Goal: Information Seeking & Learning: Learn about a topic

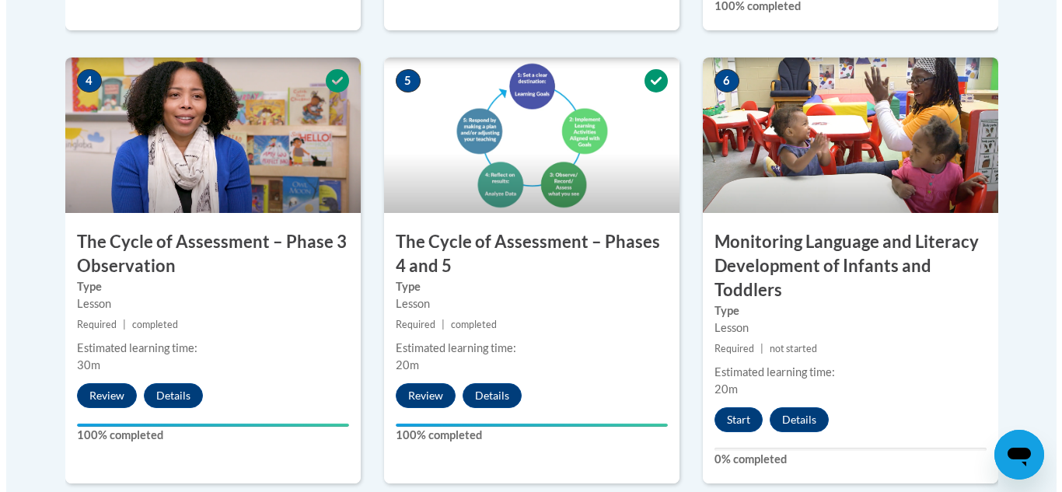
scroll to position [933, 0]
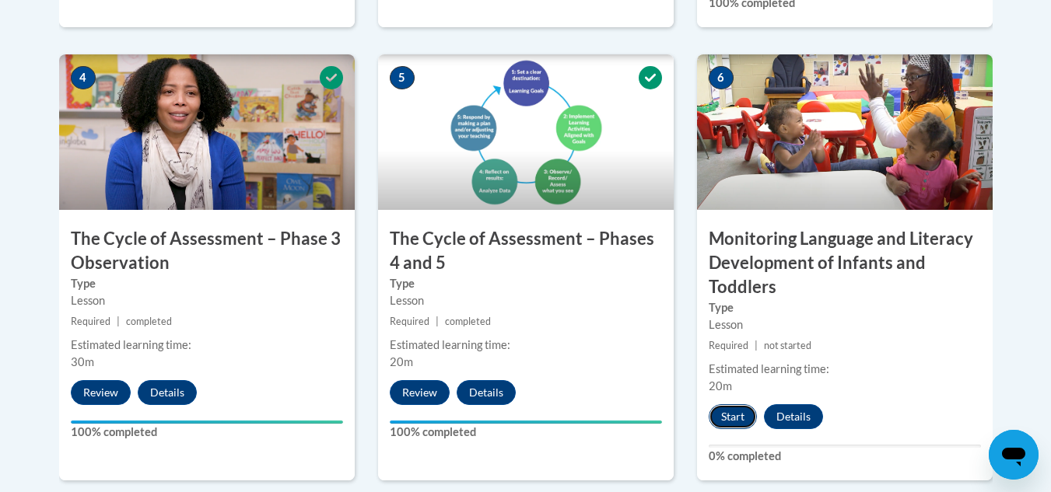
click at [723, 411] on button "Start" at bounding box center [732, 416] width 48 height 25
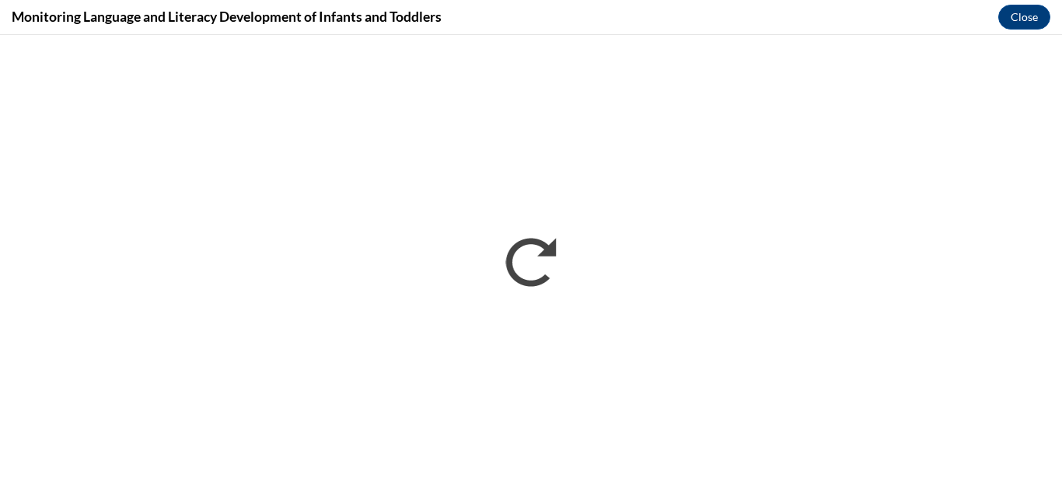
scroll to position [0, 0]
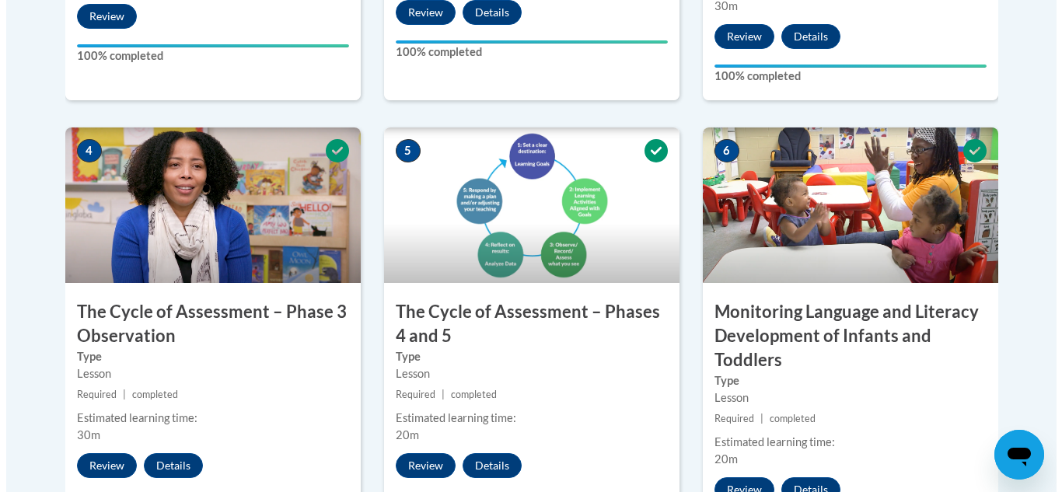
scroll to position [1290, 0]
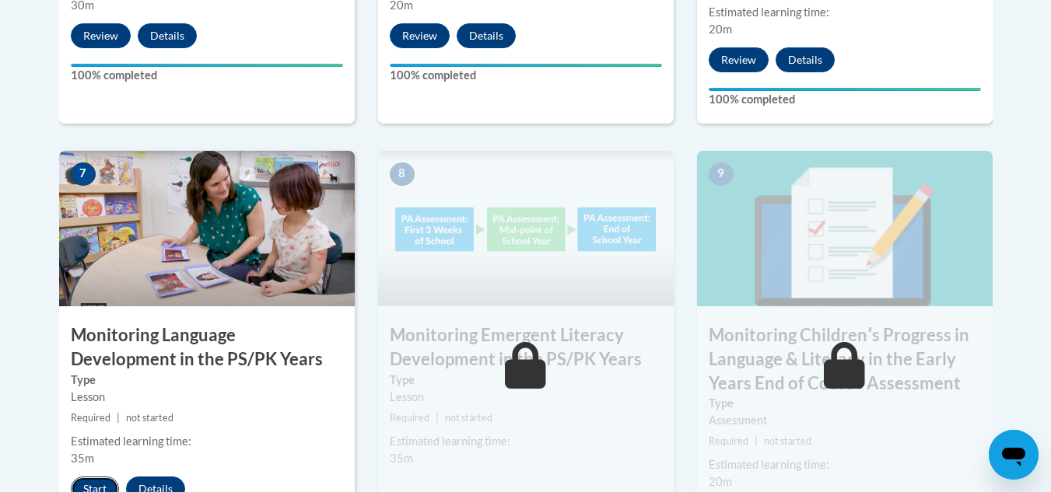
click at [92, 477] on button "Start" at bounding box center [95, 489] width 48 height 25
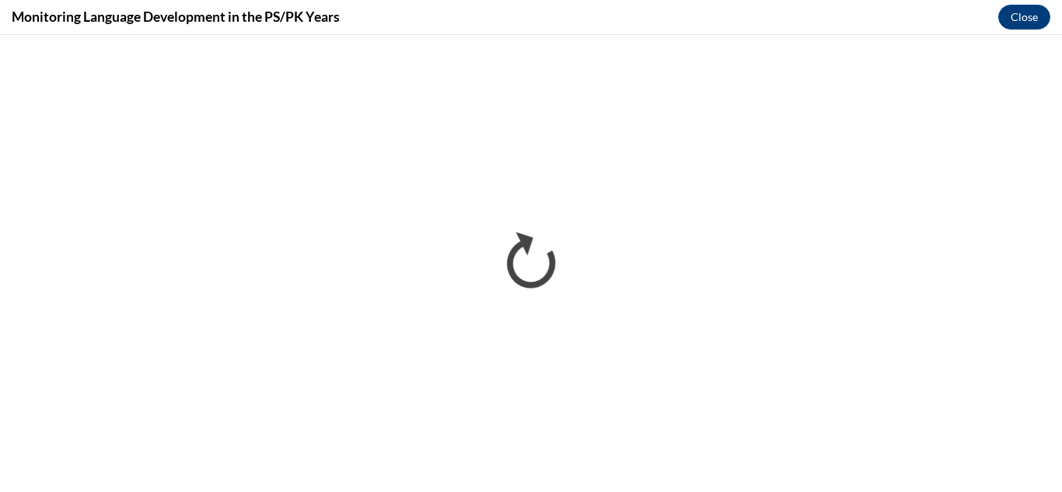
scroll to position [0, 0]
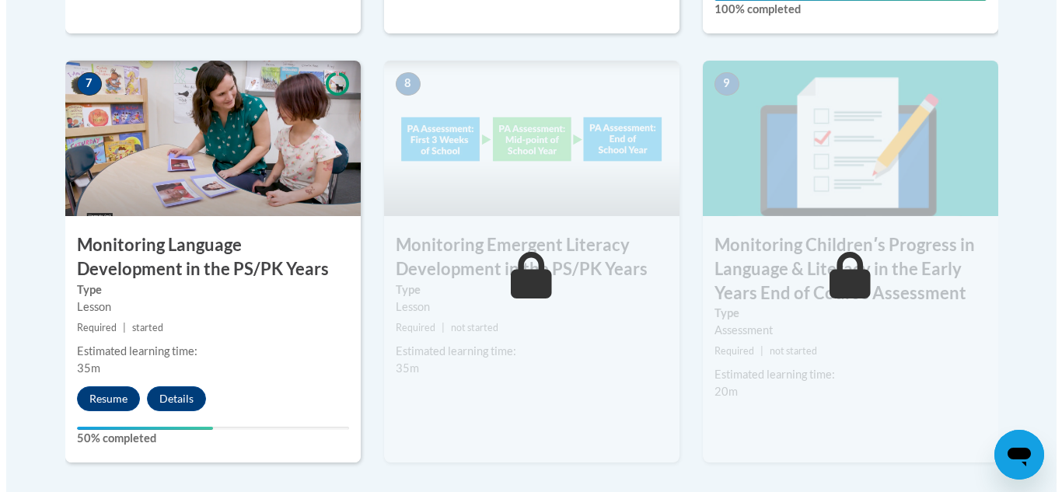
scroll to position [1389, 0]
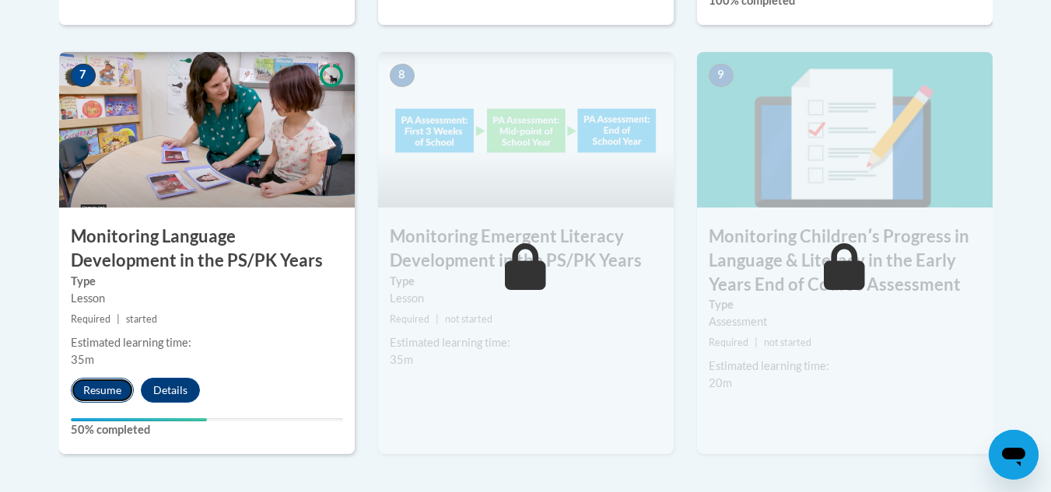
click at [96, 388] on button "Resume" at bounding box center [102, 390] width 63 height 25
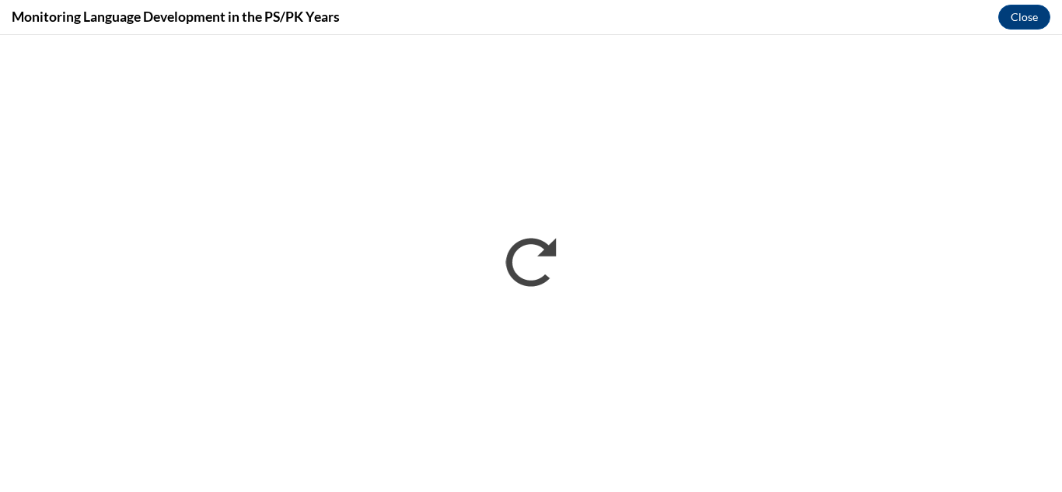
scroll to position [0, 0]
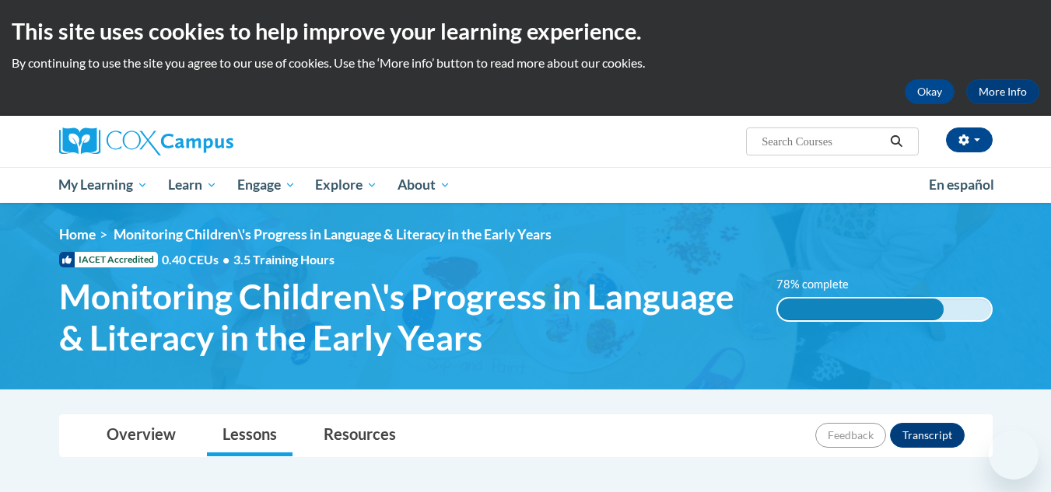
click at [533, 425] on div "Overview Lessons Resources Feedback Transcript" at bounding box center [526, 435] width 908 height 41
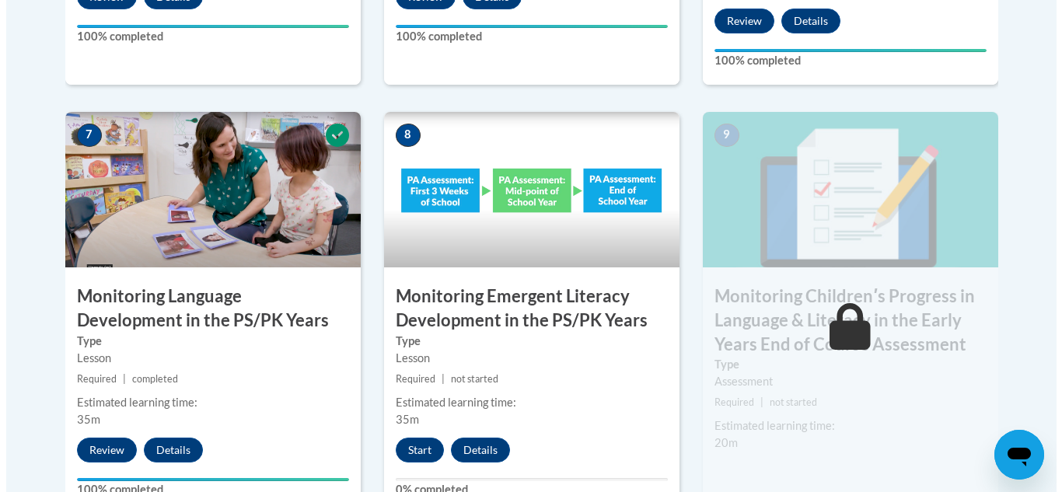
scroll to position [1338, 0]
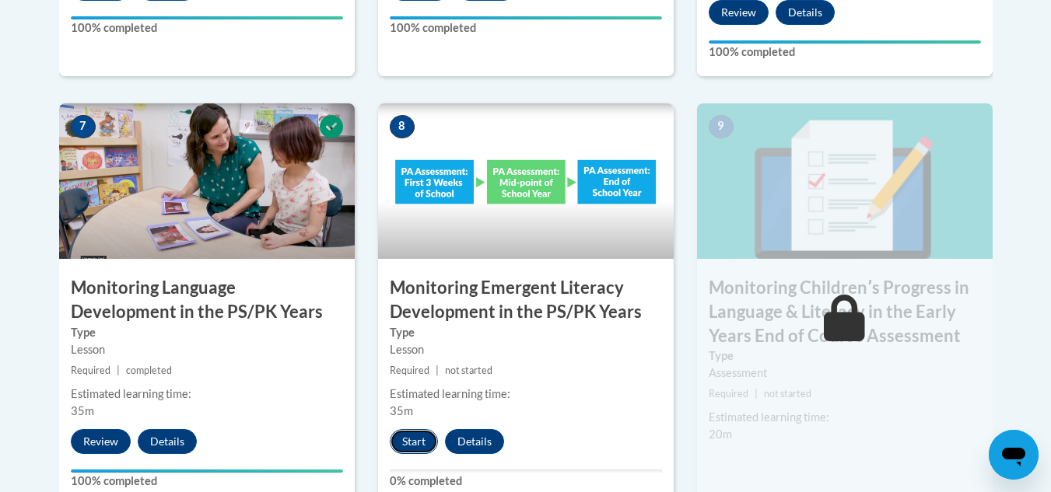
click at [407, 440] on button "Start" at bounding box center [414, 441] width 48 height 25
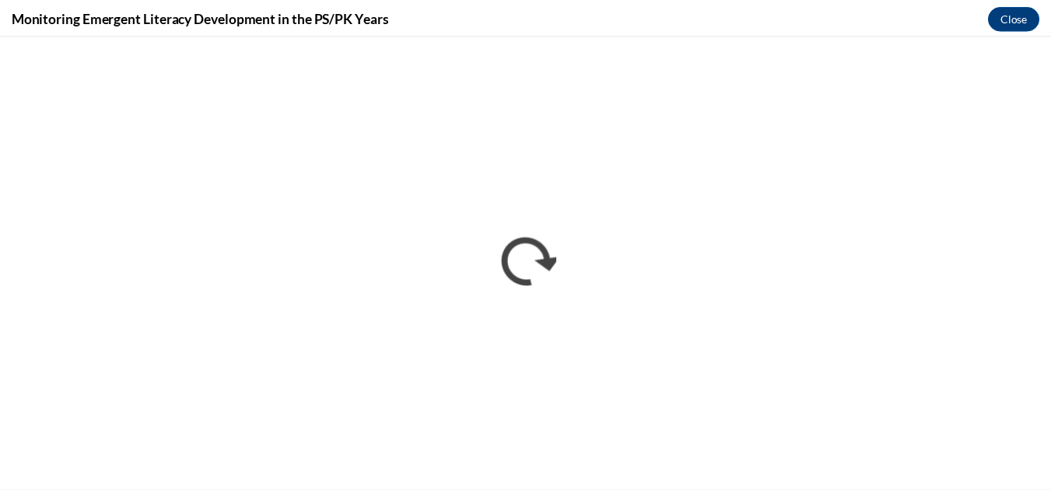
scroll to position [0, 0]
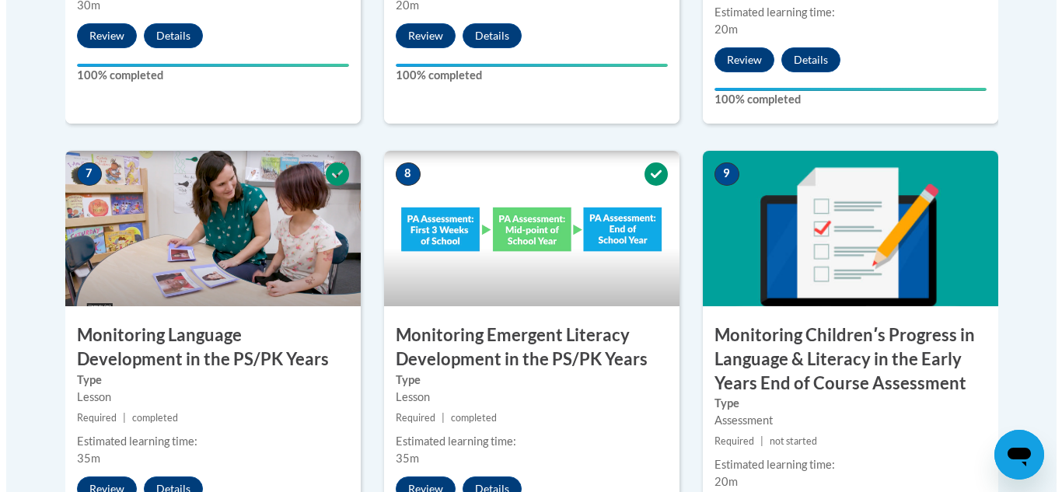
scroll to position [1720, 0]
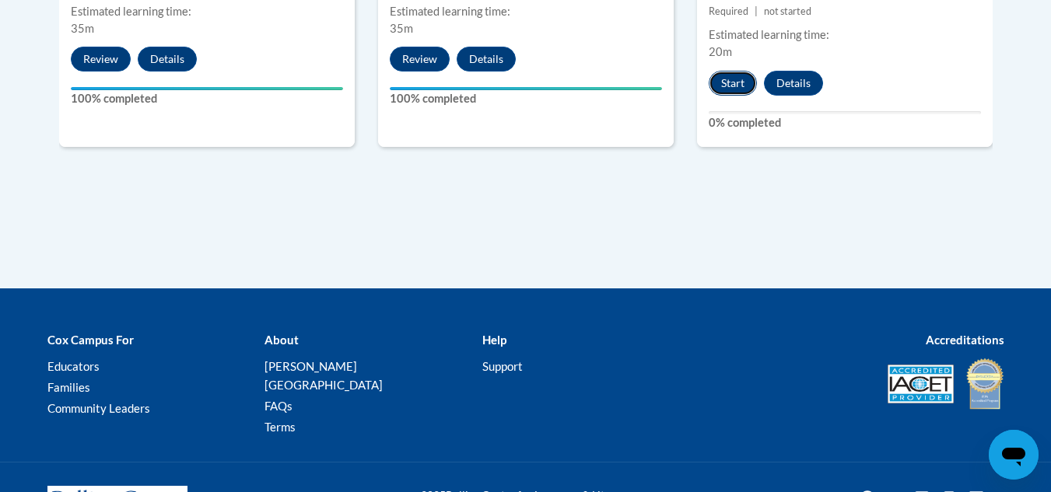
click at [729, 81] on button "Start" at bounding box center [732, 83] width 48 height 25
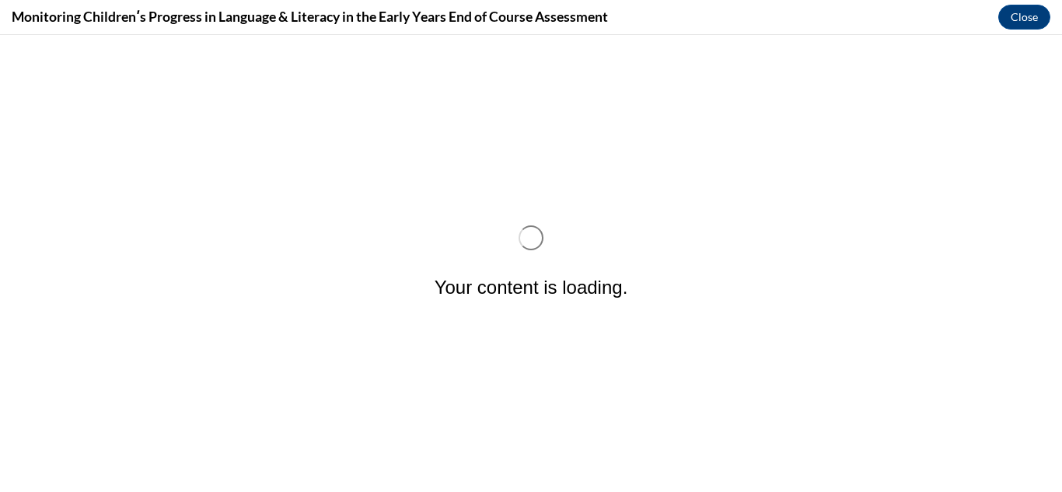
scroll to position [0, 0]
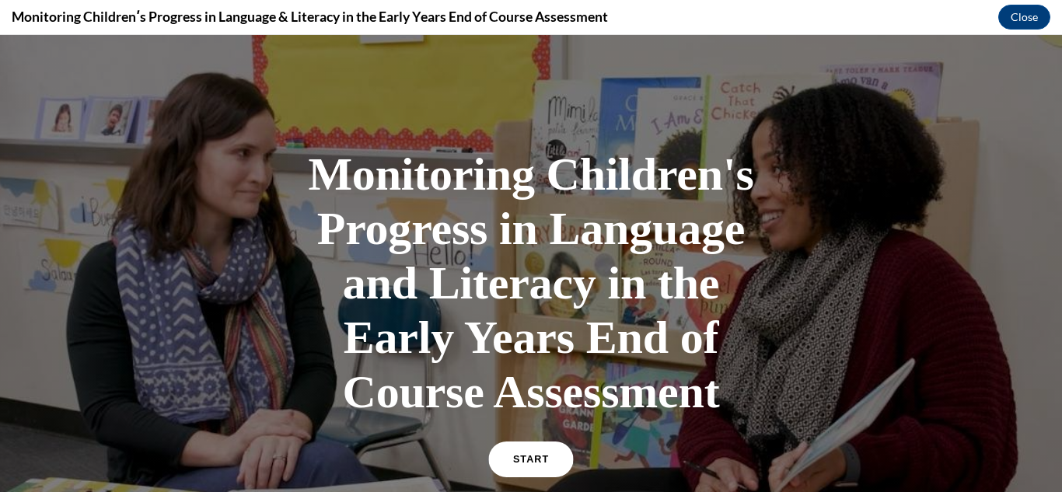
click at [532, 465] on link "START" at bounding box center [530, 460] width 85 height 36
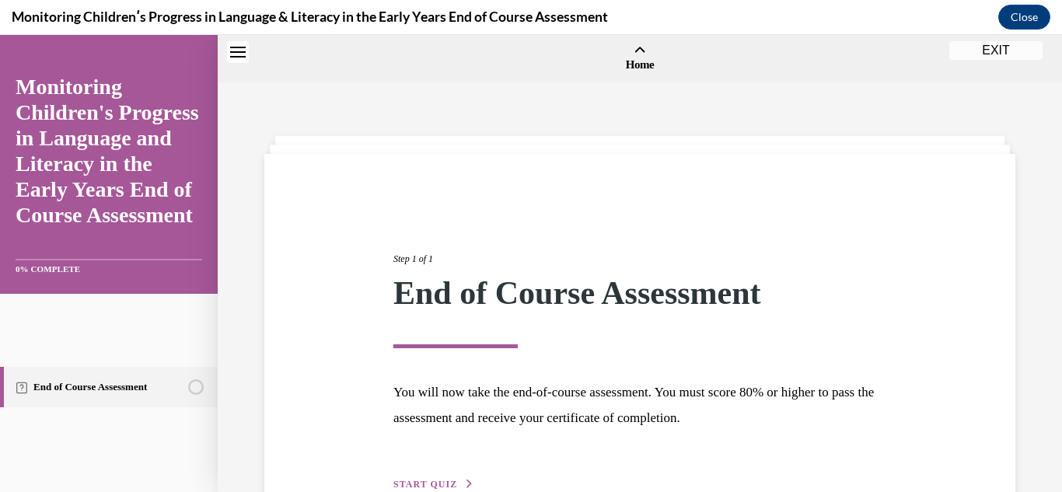
scroll to position [48, 0]
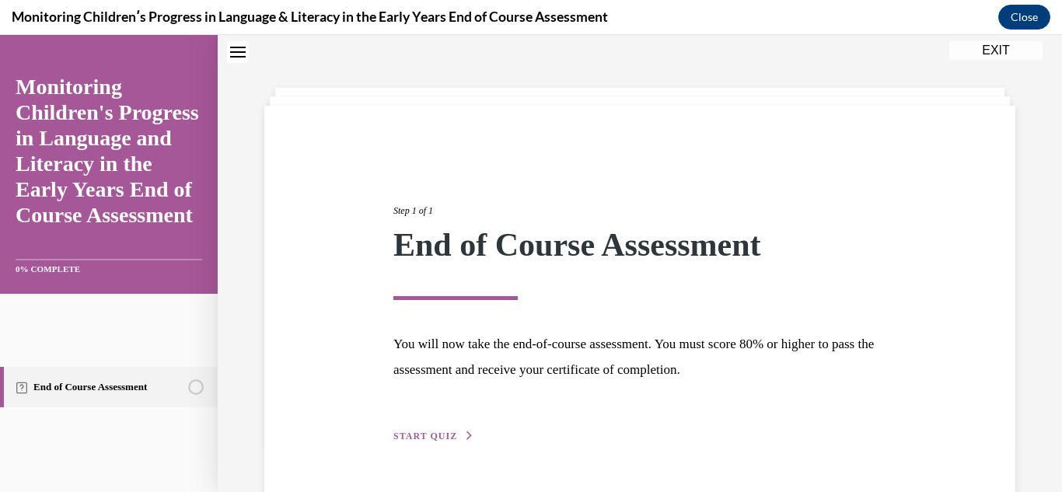
click at [873, 390] on div "Step 1 of 1 End of Course Assessment You will now take the end-of-course assess…" at bounding box center [640, 306] width 516 height 277
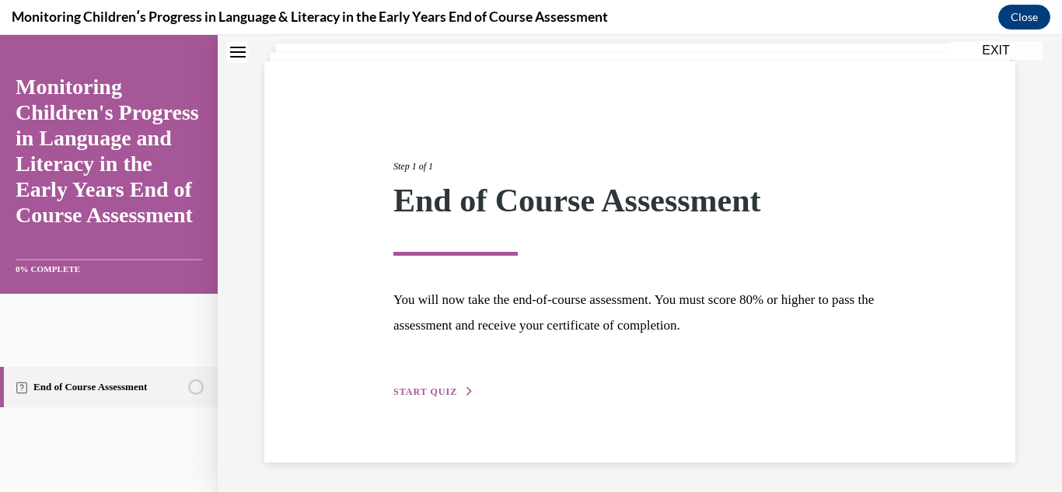
scroll to position [94, 0]
click at [408, 384] on button "START QUIZ" at bounding box center [433, 390] width 81 height 14
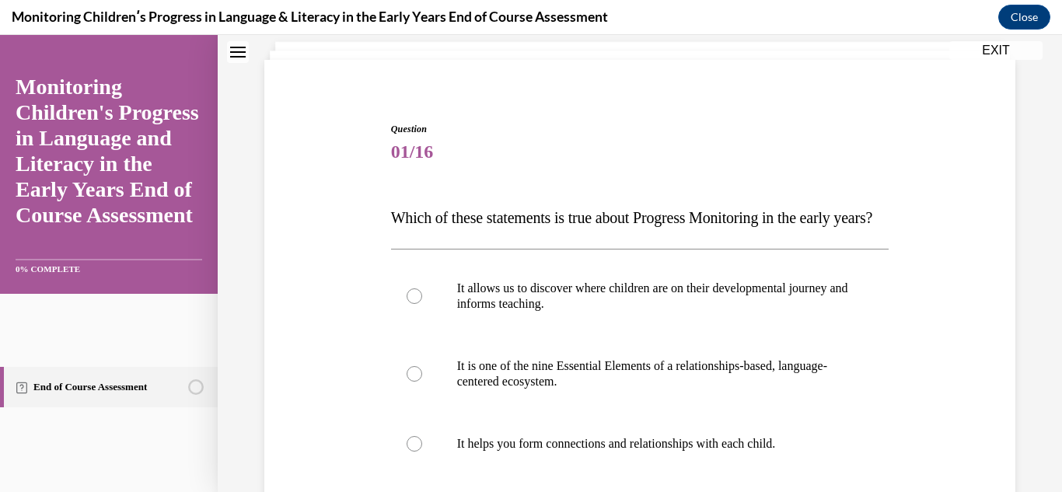
click at [303, 386] on div "Question 01/16 Which of these statements is true about Progress Monitoring in t…" at bounding box center [640, 441] width 759 height 733
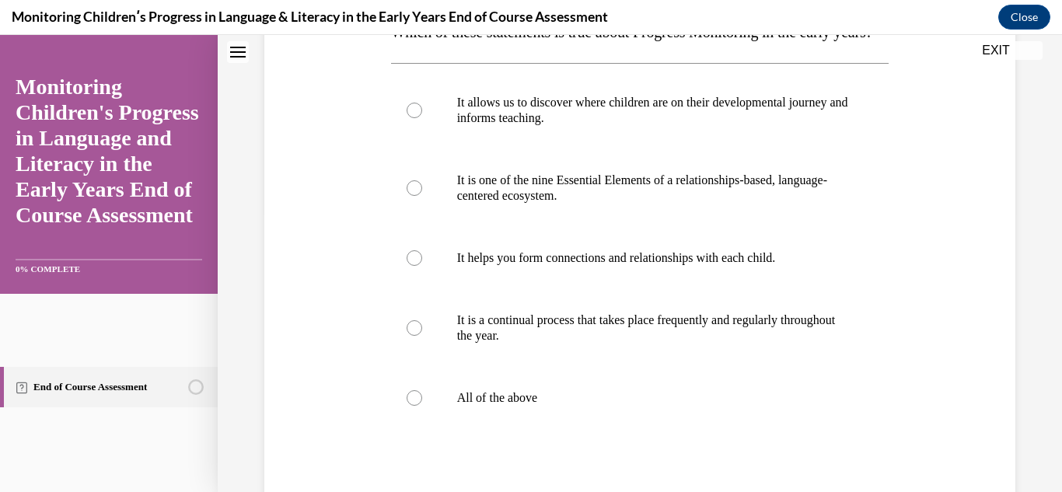
scroll to position [281, 0]
click at [412, 405] on div at bounding box center [415, 398] width 16 height 16
click at [412, 405] on input "All of the above" at bounding box center [415, 398] width 16 height 16
radio input "true"
click at [1025, 437] on div "Question 01/16 Which of these statements is true about Progress Monitoring in t…" at bounding box center [640, 227] width 844 height 849
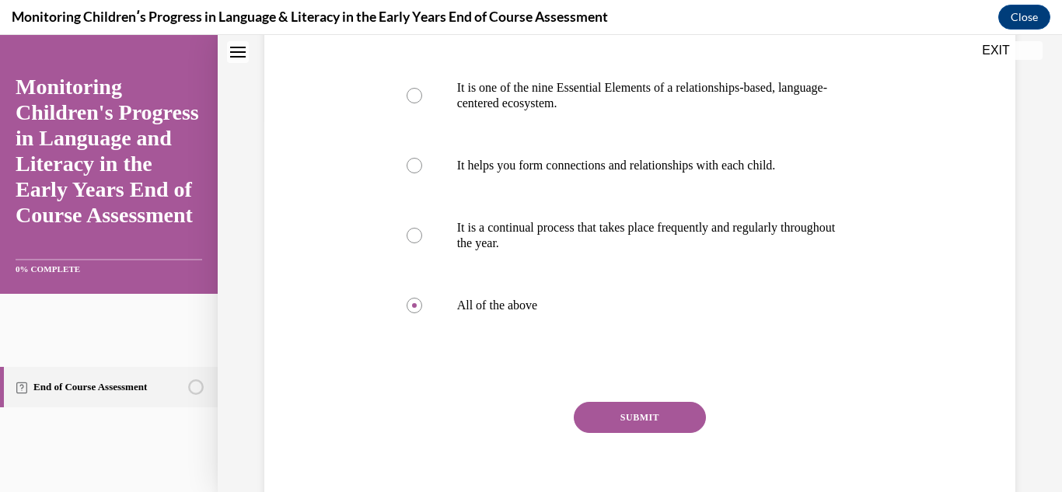
scroll to position [374, 0]
click at [674, 432] on button "SUBMIT" at bounding box center [640, 415] width 132 height 31
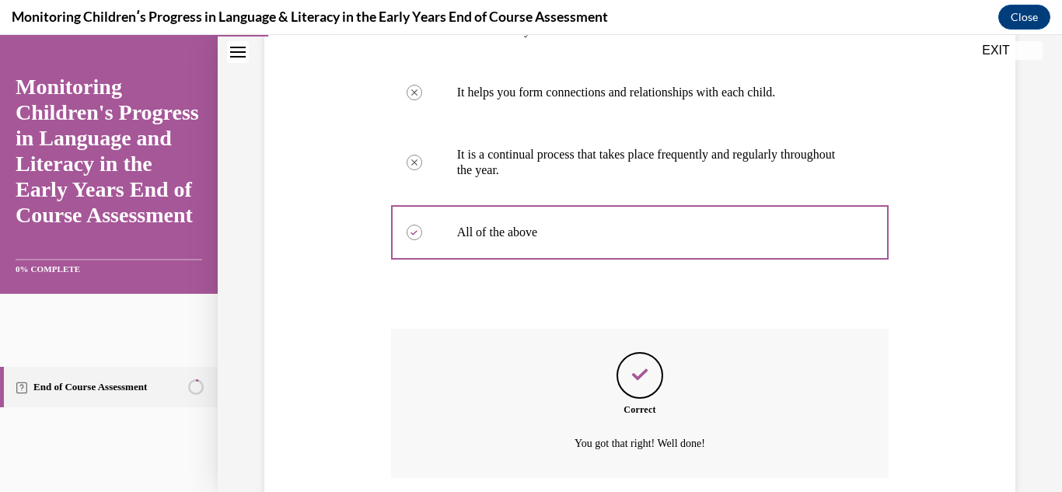
scroll to position [598, 0]
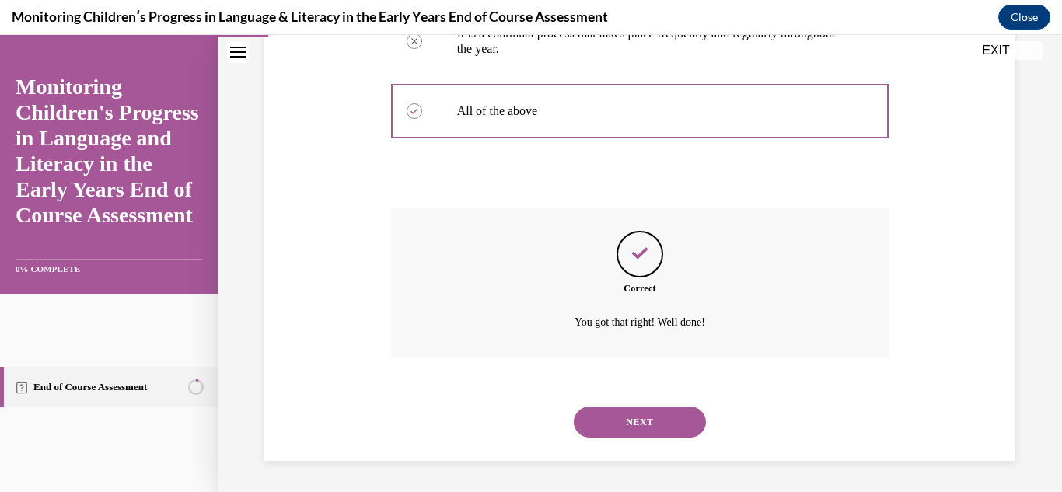
click at [659, 419] on button "NEXT" at bounding box center [640, 422] width 132 height 31
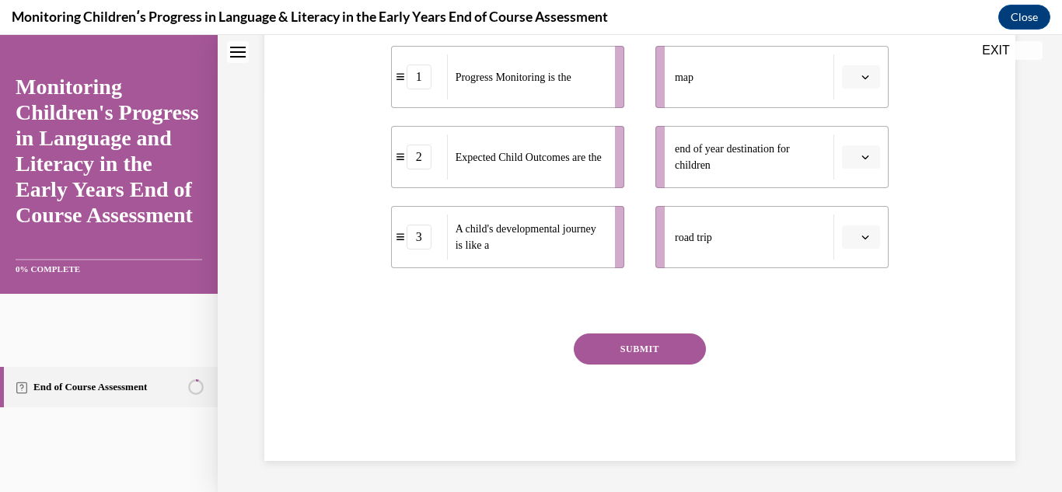
scroll to position [0, 0]
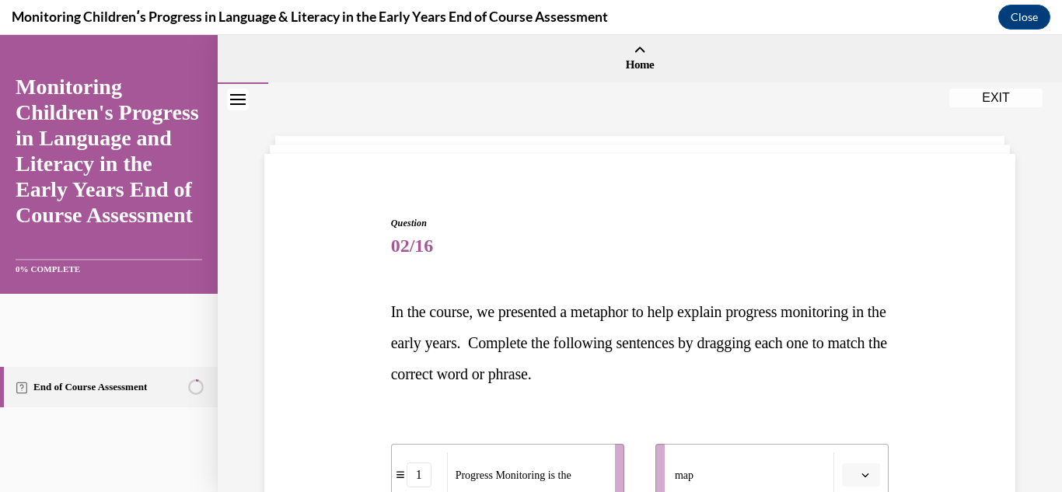
click at [1019, 362] on div "Question 02/16 In the course, we presented a metaphor to help explain progress …" at bounding box center [640, 487] width 844 height 806
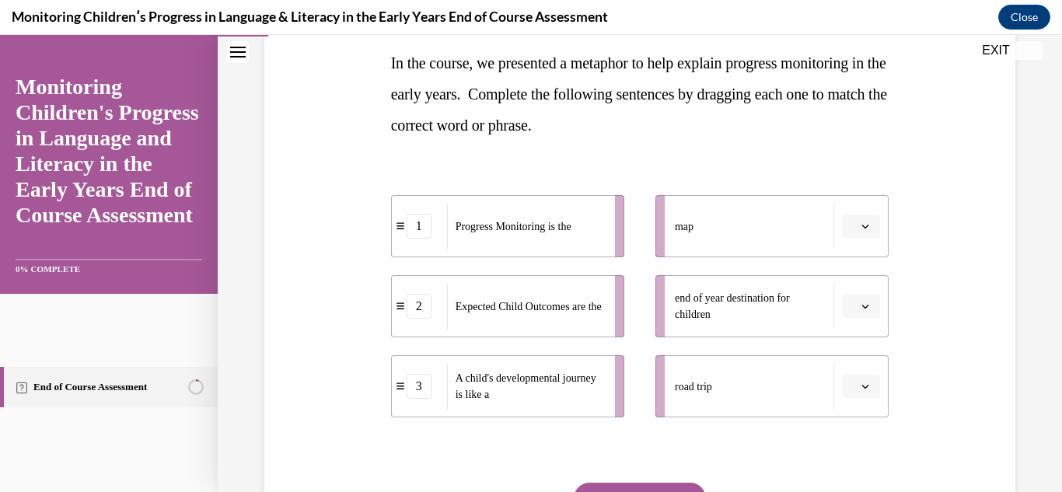
scroll to position [280, 0]
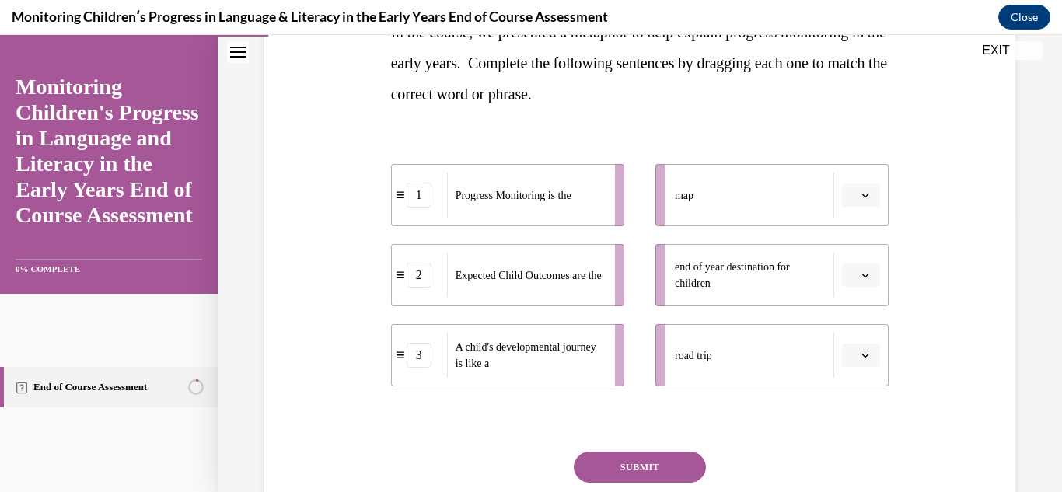
click at [862, 193] on icon "button" at bounding box center [866, 195] width 8 height 8
click at [846, 317] on span "3" at bounding box center [845, 323] width 5 height 12
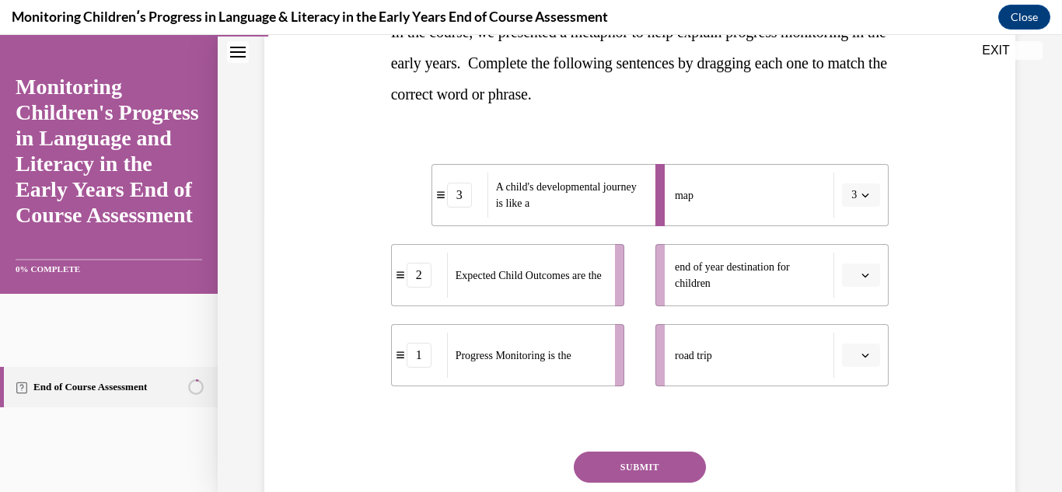
click at [862, 351] on icon "button" at bounding box center [866, 355] width 8 height 8
click at [844, 293] on span "2" at bounding box center [845, 289] width 5 height 12
click at [844, 293] on li "end of year destination for children" at bounding box center [772, 275] width 233 height 62
click at [848, 278] on button "button" at bounding box center [861, 275] width 38 height 23
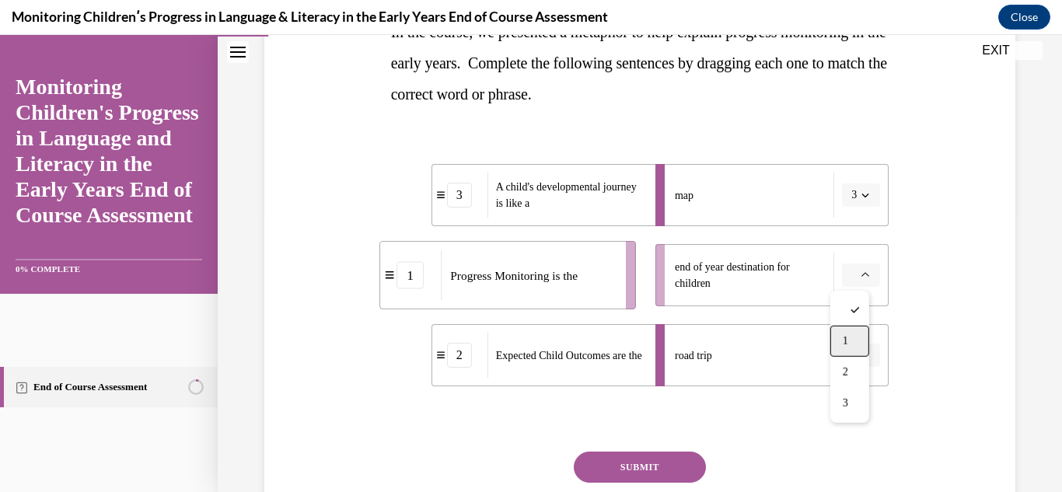
click at [850, 328] on div "1" at bounding box center [849, 341] width 39 height 31
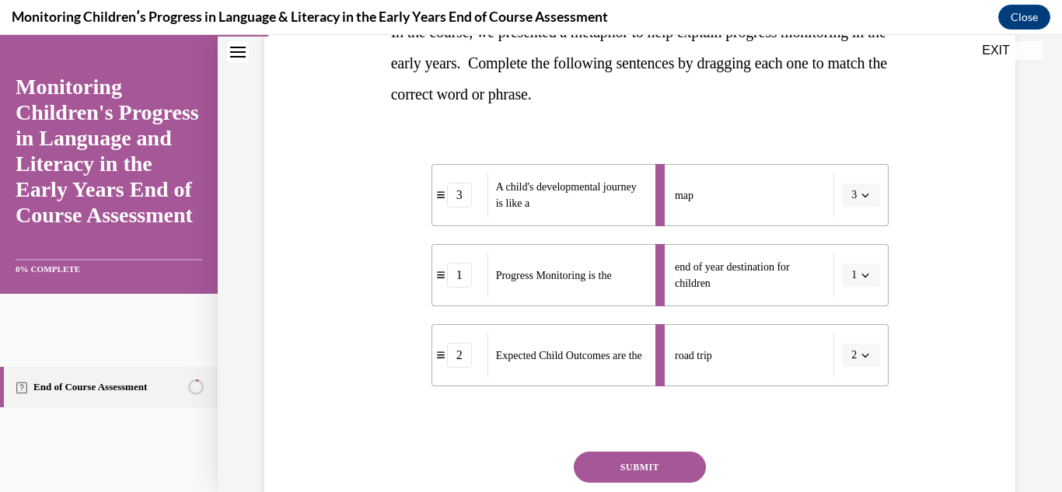
click at [650, 475] on button "SUBMIT" at bounding box center [640, 467] width 132 height 31
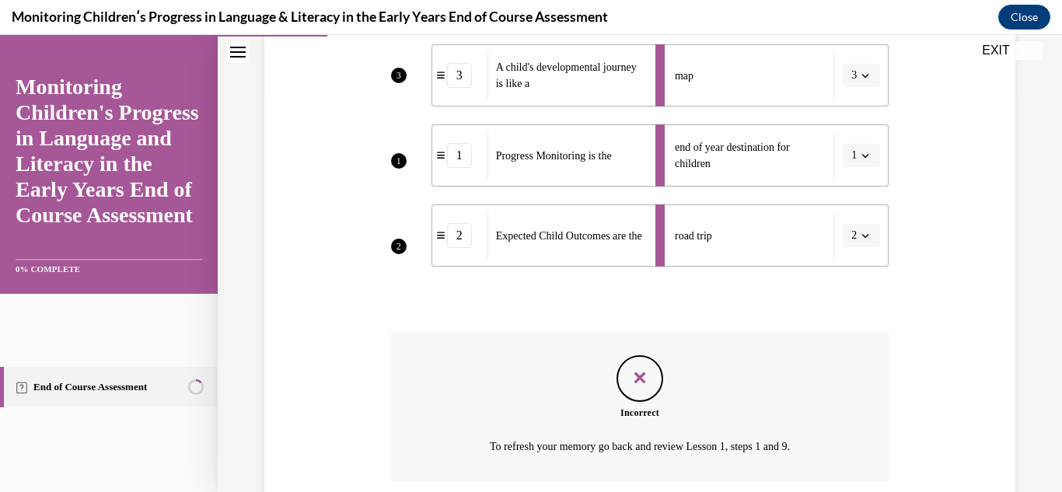
scroll to position [369, 0]
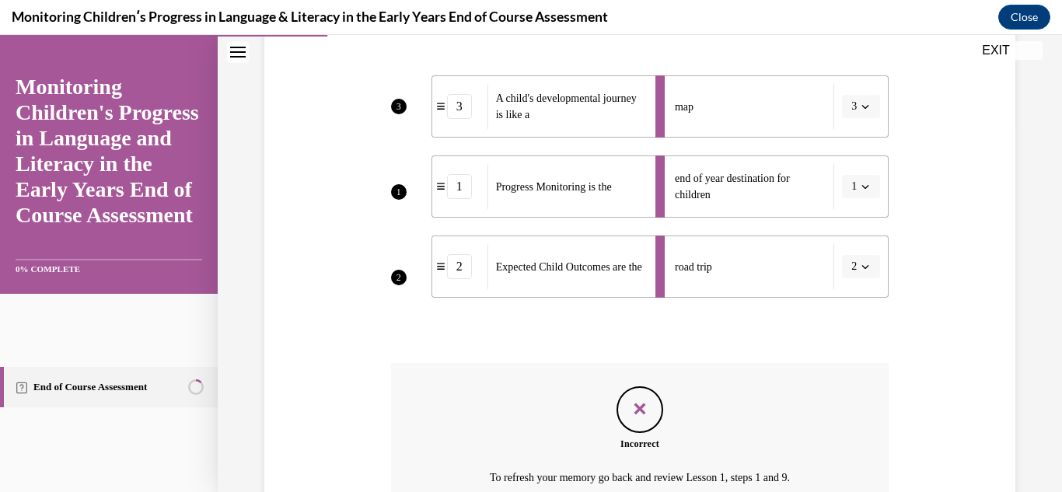
click at [1010, 347] on div "Question 02/16 In the course, we presented a metaphor to help explain progress …" at bounding box center [640, 181] width 844 height 932
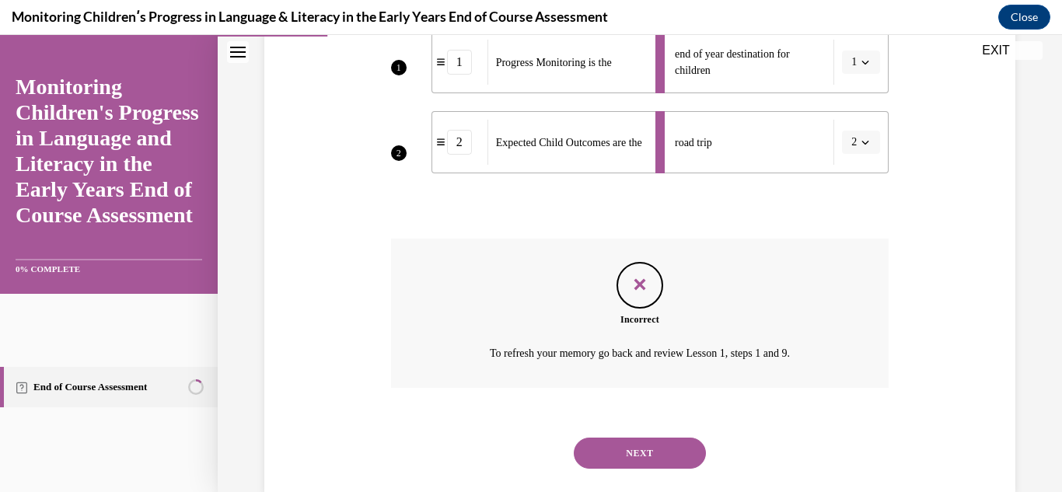
scroll to position [524, 0]
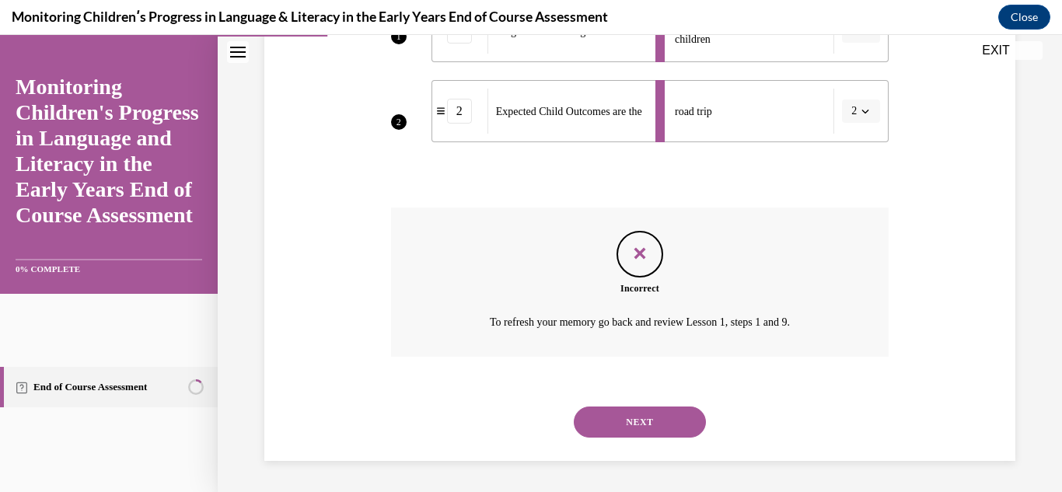
click at [659, 413] on button "NEXT" at bounding box center [640, 422] width 132 height 31
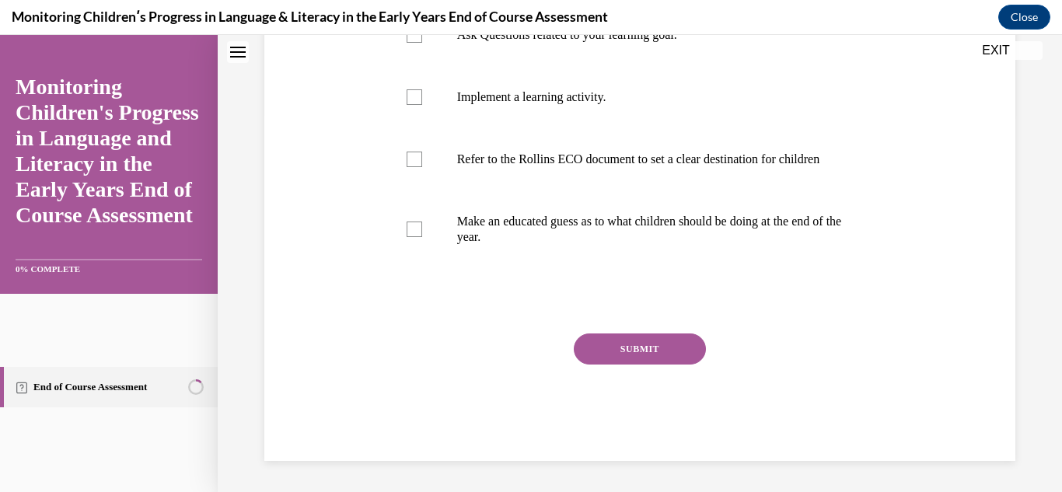
scroll to position [0, 0]
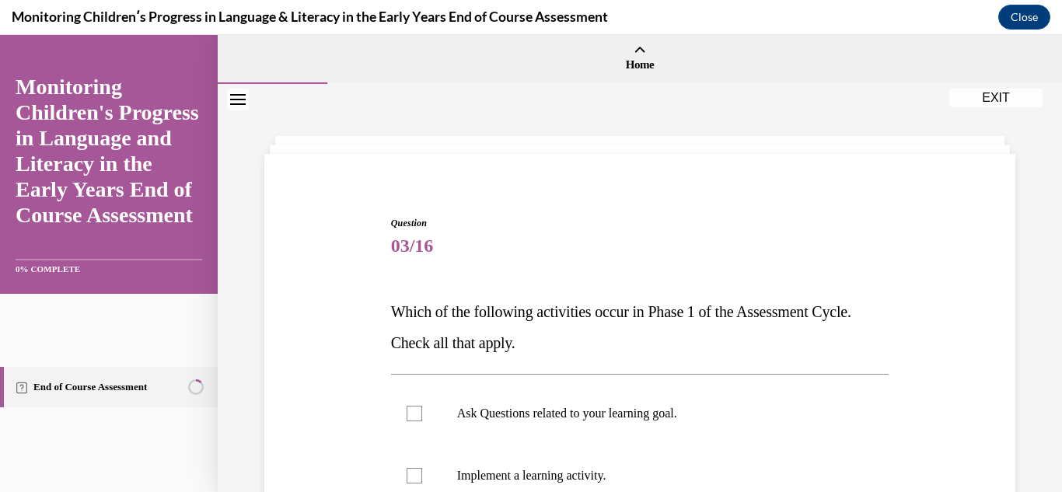
click at [1023, 376] on div "Question 03/16 Which of the following activities occur in Phase 1 of the Assess…" at bounding box center [640, 477] width 844 height 787
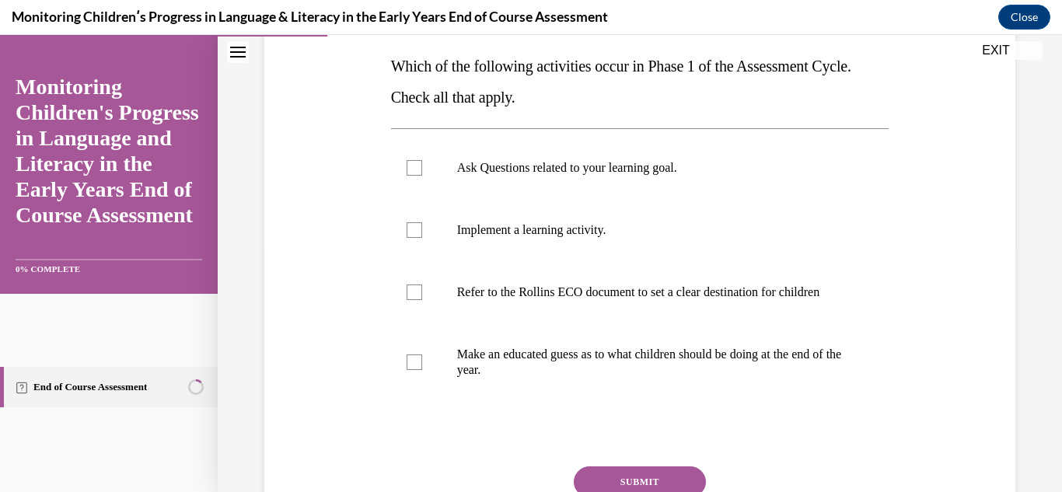
scroll to position [249, 0]
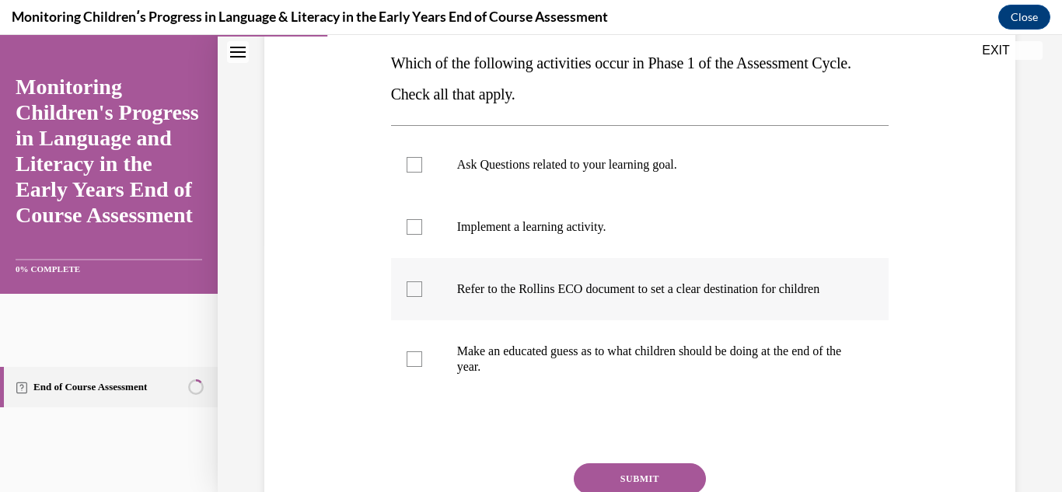
click at [418, 295] on div at bounding box center [415, 289] width 16 height 16
click at [418, 295] on input "Refer to the Rollins ECO document to set a clear destination for children" at bounding box center [415, 289] width 16 height 16
checkbox input "true"
click at [411, 230] on div at bounding box center [415, 227] width 16 height 16
click at [411, 230] on input "Implement a learning activity." at bounding box center [415, 227] width 16 height 16
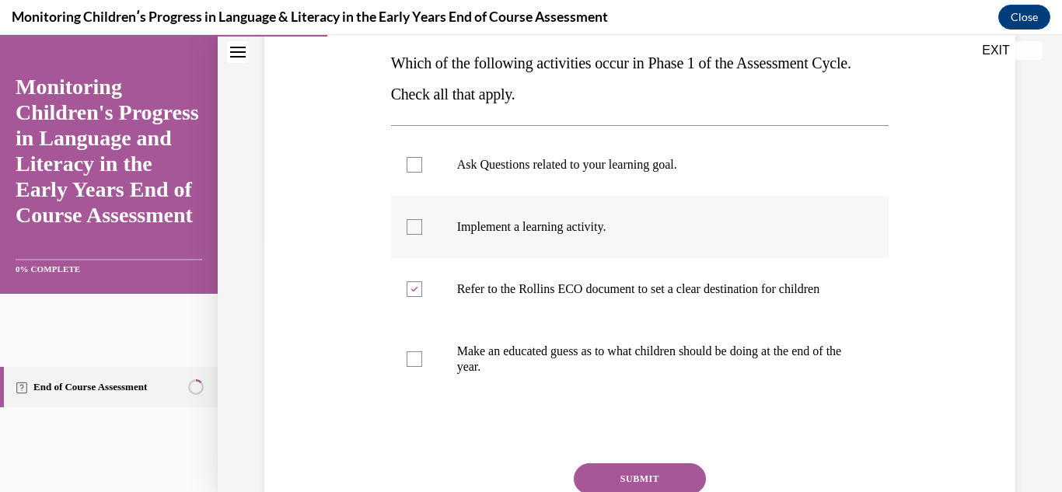
checkbox input "true"
click at [411, 169] on div at bounding box center [415, 165] width 16 height 16
click at [411, 169] on input "Ask Questions related to your learning goal." at bounding box center [415, 165] width 16 height 16
checkbox input "true"
click at [600, 484] on button "SUBMIT" at bounding box center [640, 478] width 132 height 31
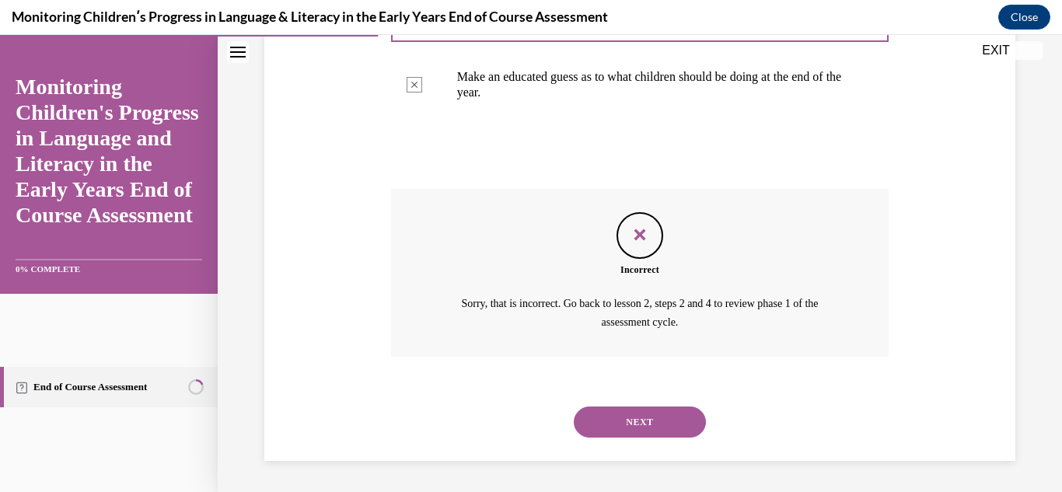
scroll to position [539, 0]
click at [614, 422] on button "NEXT" at bounding box center [640, 422] width 132 height 31
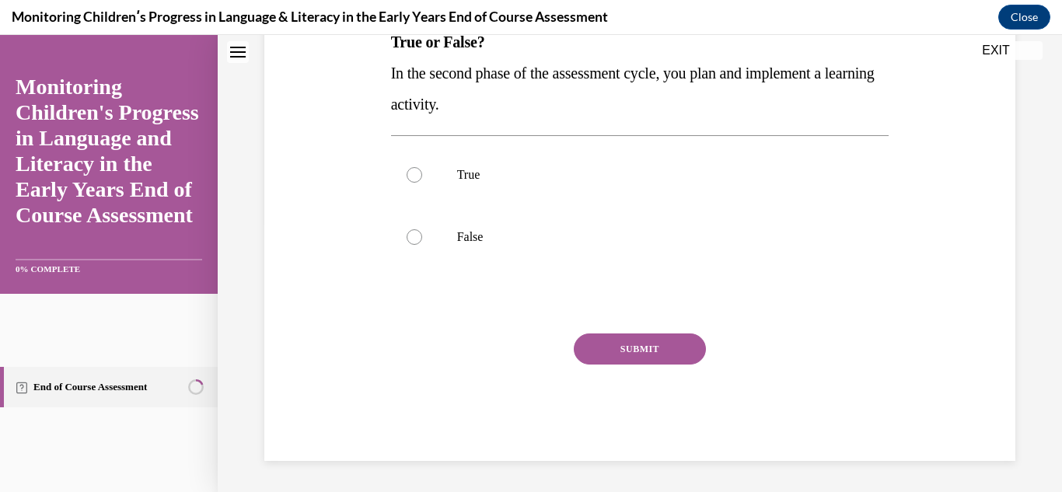
scroll to position [0, 0]
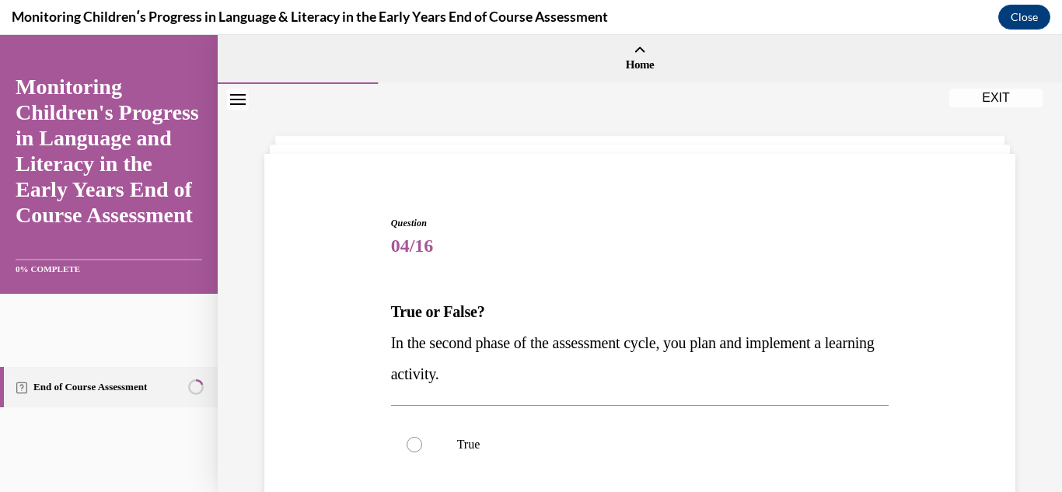
click at [1023, 369] on div "Question 04/16 True or False? In the second phase of the assessment cycle, you …" at bounding box center [640, 423] width 844 height 678
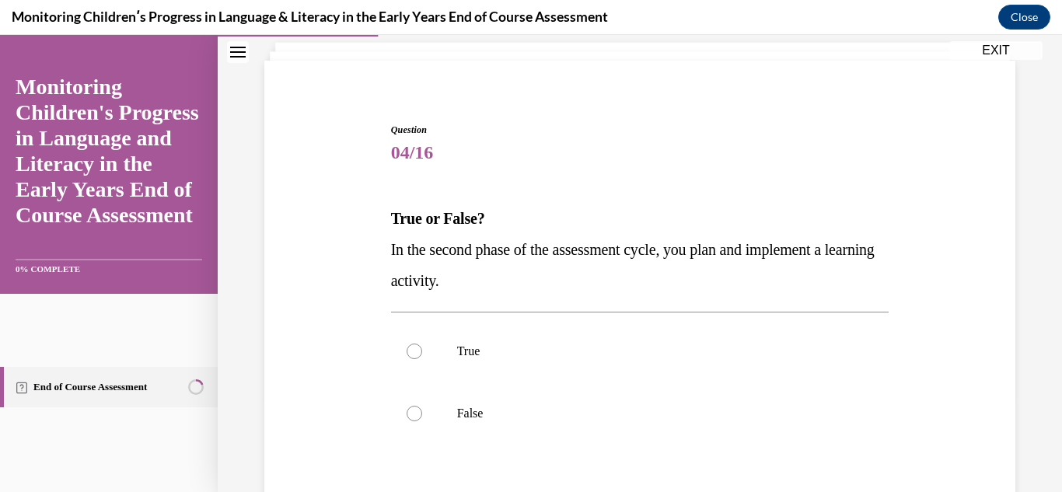
scroll to position [124, 0]
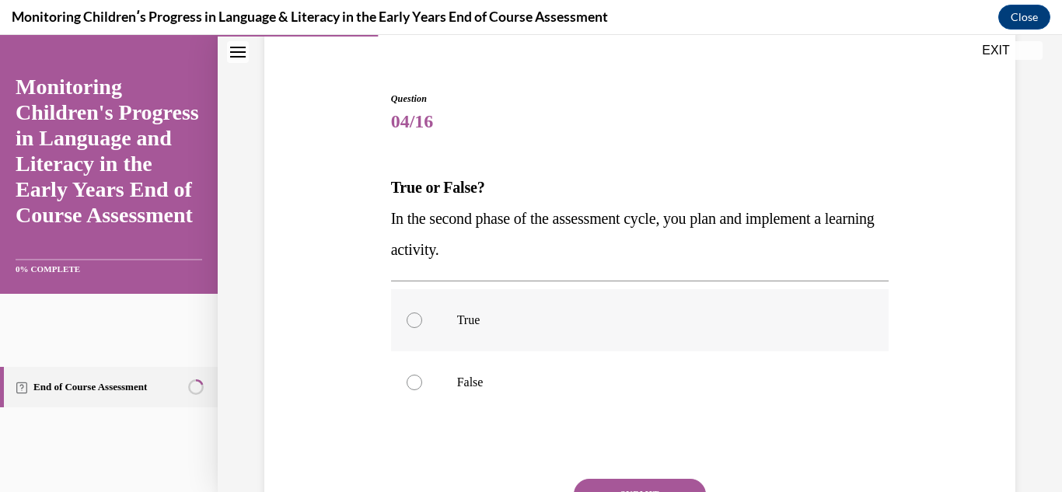
click at [414, 318] on div at bounding box center [415, 321] width 16 height 16
click at [414, 318] on input "True" at bounding box center [415, 321] width 16 height 16
radio input "true"
click at [630, 480] on button "SUBMIT" at bounding box center [640, 494] width 132 height 31
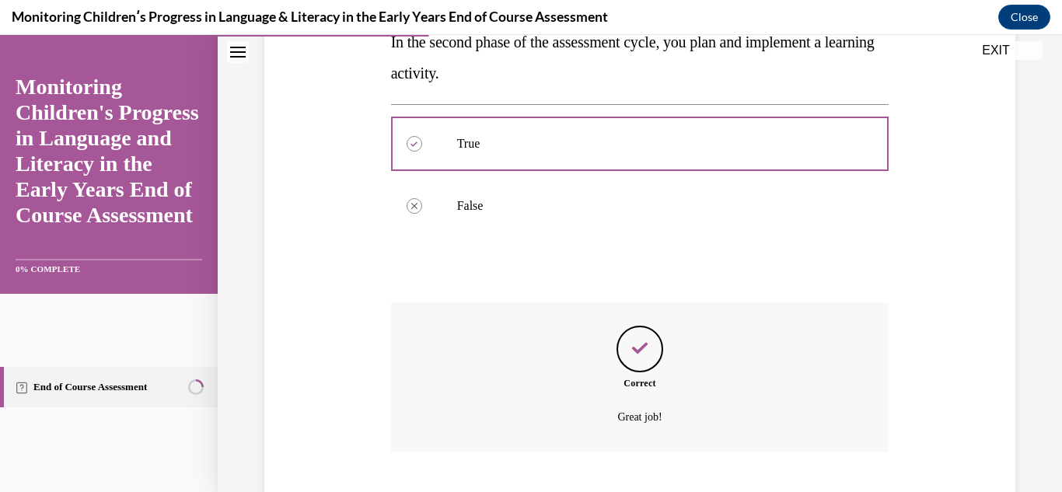
scroll to position [396, 0]
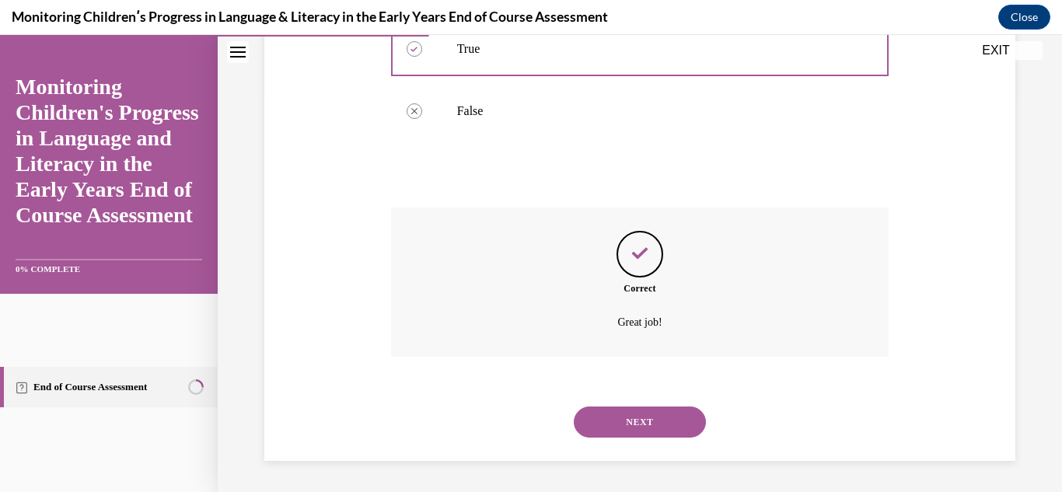
click at [656, 423] on button "NEXT" at bounding box center [640, 422] width 132 height 31
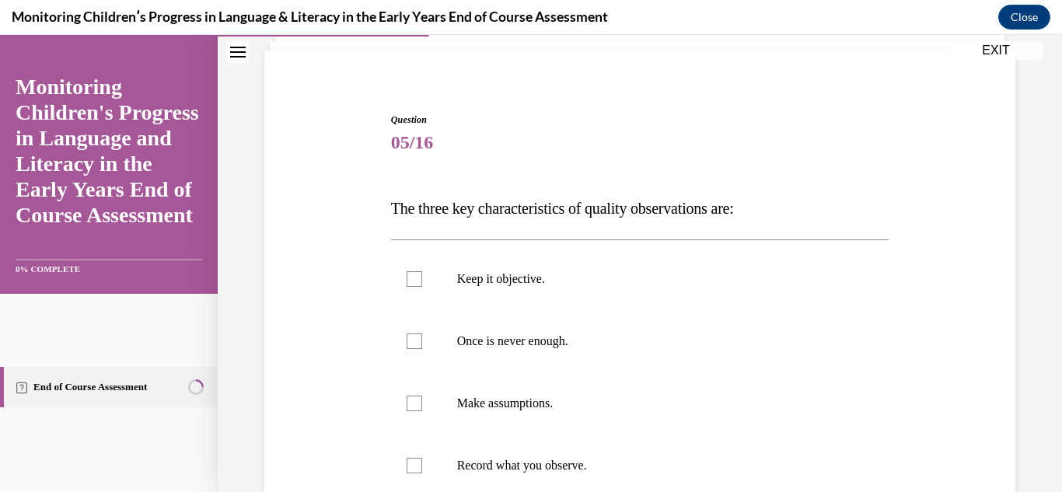
scroll to position [135, 0]
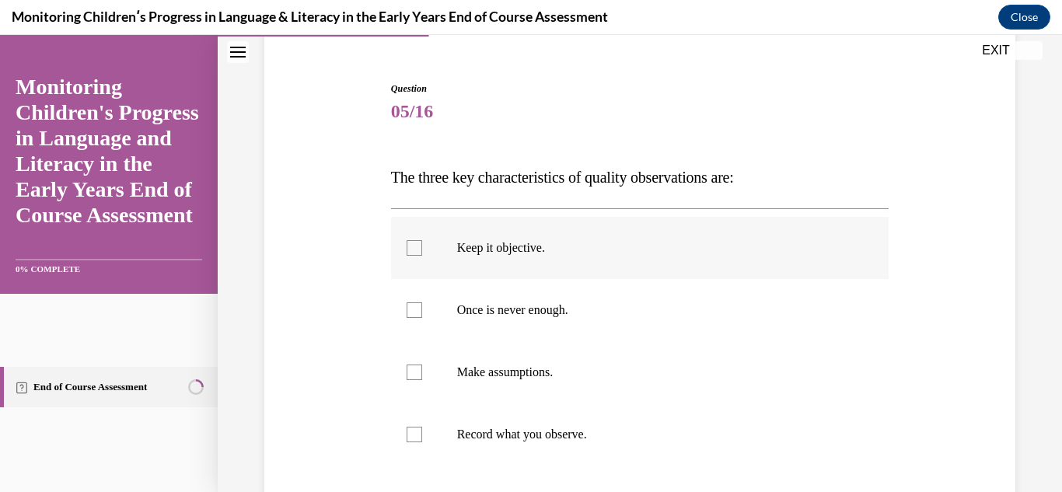
click at [410, 252] on div at bounding box center [415, 248] width 16 height 16
click at [410, 252] on input "Keep it objective." at bounding box center [415, 248] width 16 height 16
checkbox input "true"
click at [417, 435] on div at bounding box center [415, 435] width 16 height 16
click at [417, 435] on input "Record what you observe." at bounding box center [415, 435] width 16 height 16
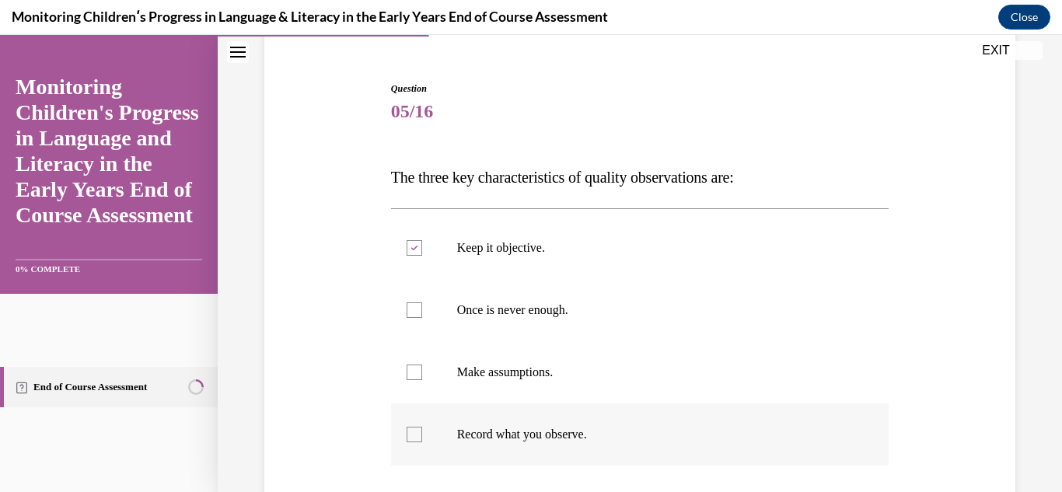
checkbox input "true"
click at [1028, 389] on div "Question 05/16 The three key characteristics of quality observations are: Keep …" at bounding box center [640, 319] width 844 height 740
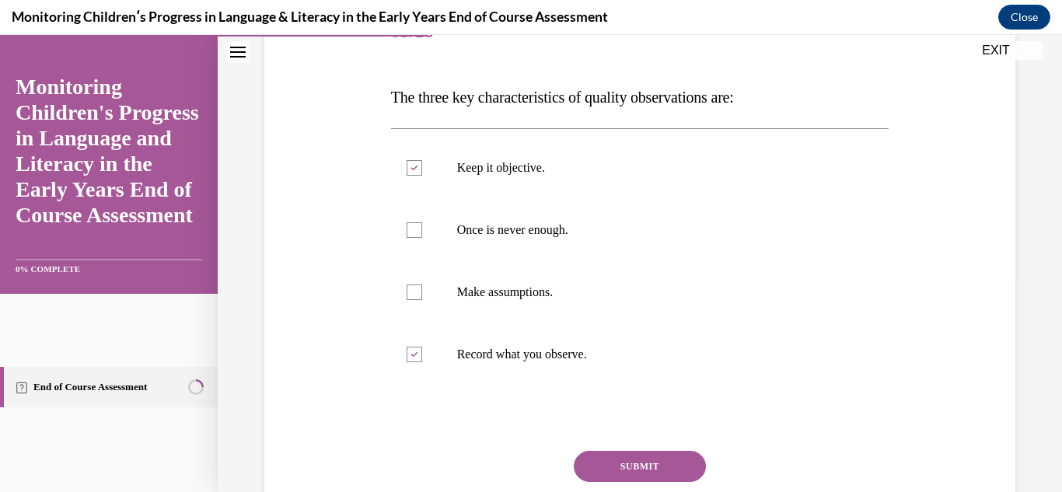
scroll to position [228, 0]
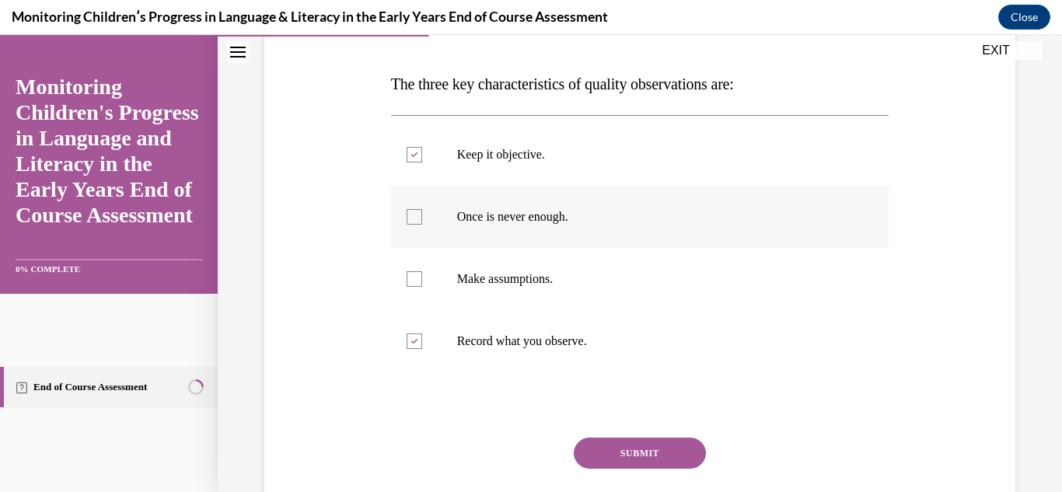
click at [412, 233] on label "Once is never enough." at bounding box center [640, 217] width 498 height 62
click at [412, 225] on input "Once is never enough." at bounding box center [415, 217] width 16 height 16
checkbox input "true"
click at [624, 449] on button "SUBMIT" at bounding box center [640, 453] width 132 height 31
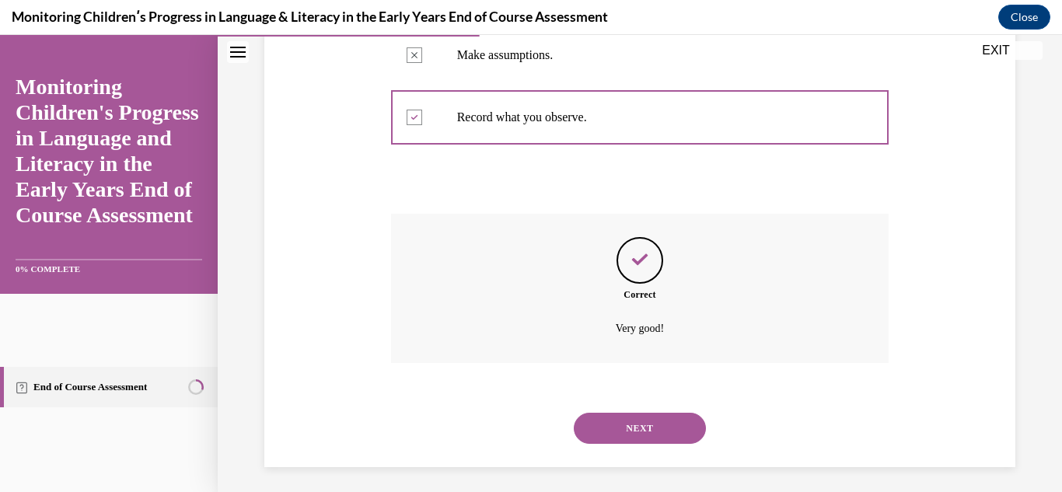
scroll to position [458, 0]
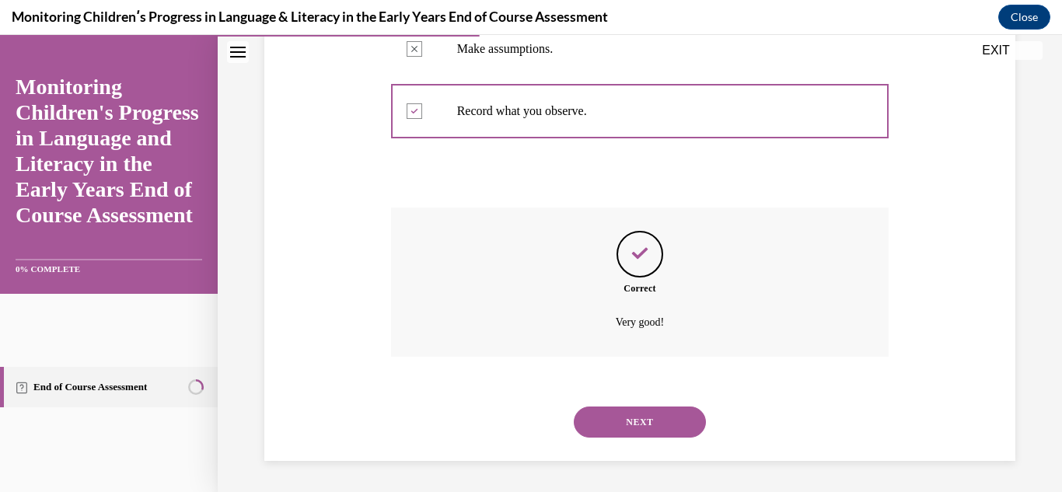
click at [628, 418] on button "NEXT" at bounding box center [640, 422] width 132 height 31
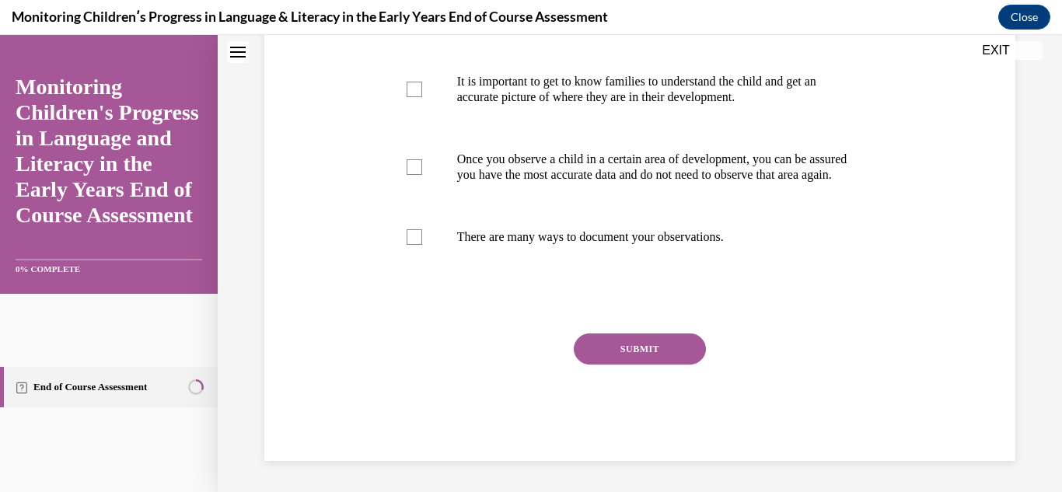
scroll to position [0, 0]
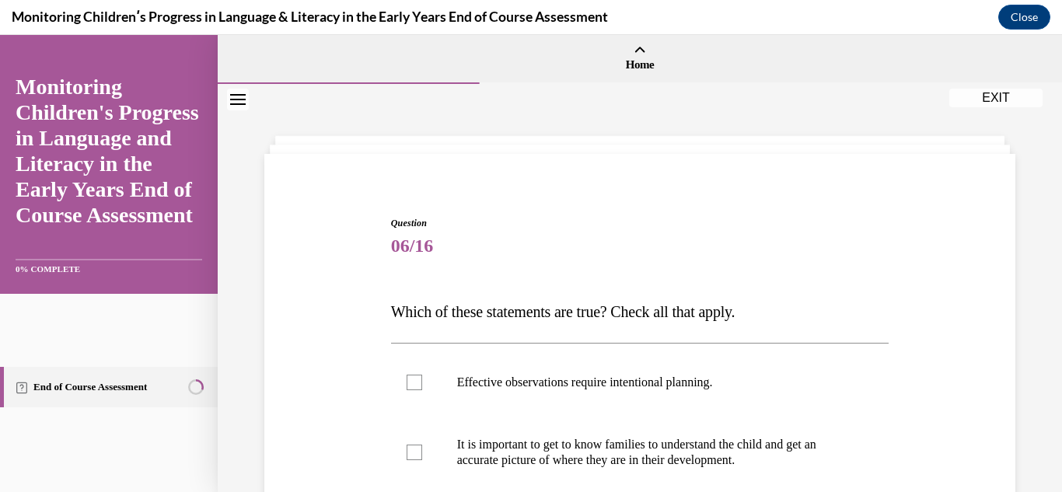
click at [1038, 407] on div "Question 06/16 Which of these statements are true? Check all that apply. Effect…" at bounding box center [640, 469] width 844 height 771
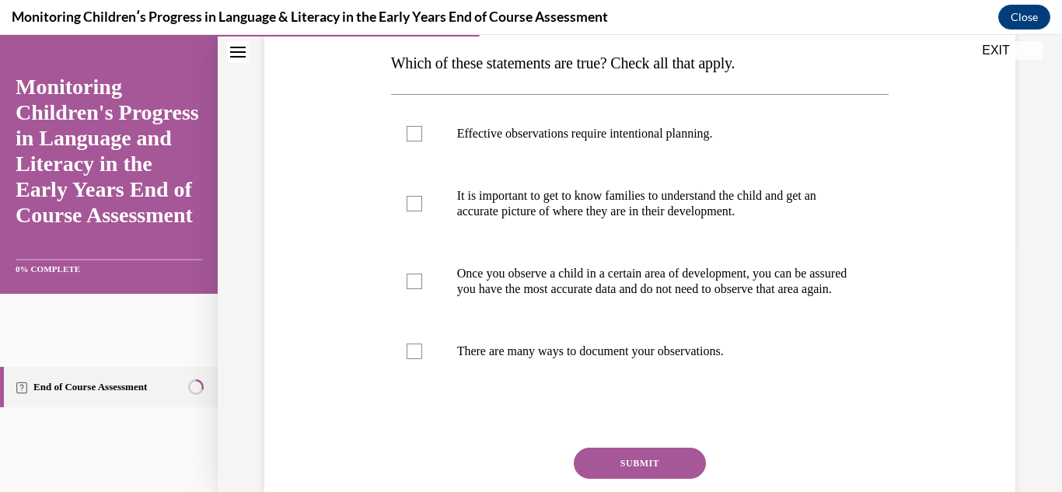
scroll to position [218, 0]
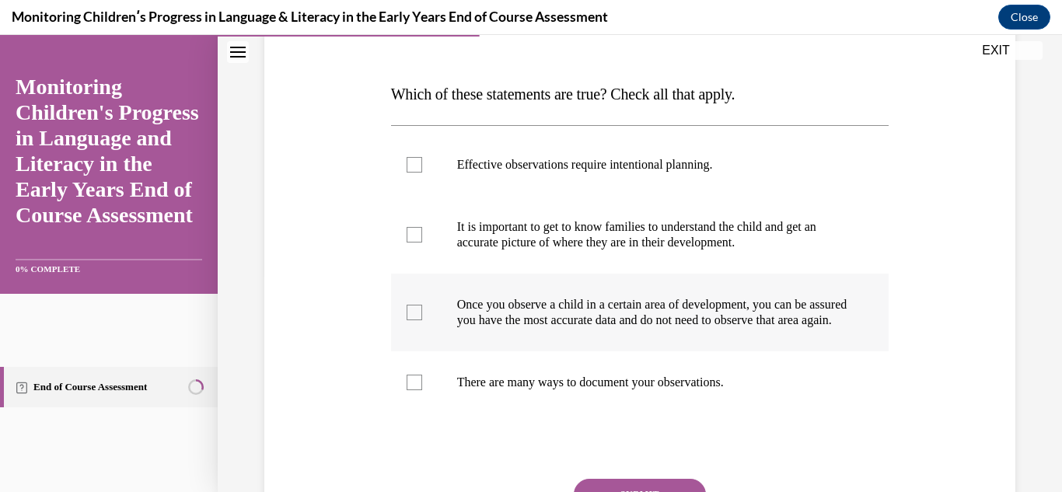
click at [418, 320] on div at bounding box center [415, 313] width 16 height 16
click at [418, 320] on input "Once you observe a child in a certain area of development, you can be assured y…" at bounding box center [415, 313] width 16 height 16
checkbox input "true"
click at [413, 235] on div at bounding box center [415, 235] width 16 height 16
click at [413, 235] on input "It is important to get to know families to understand the child and get an accu…" at bounding box center [415, 235] width 16 height 16
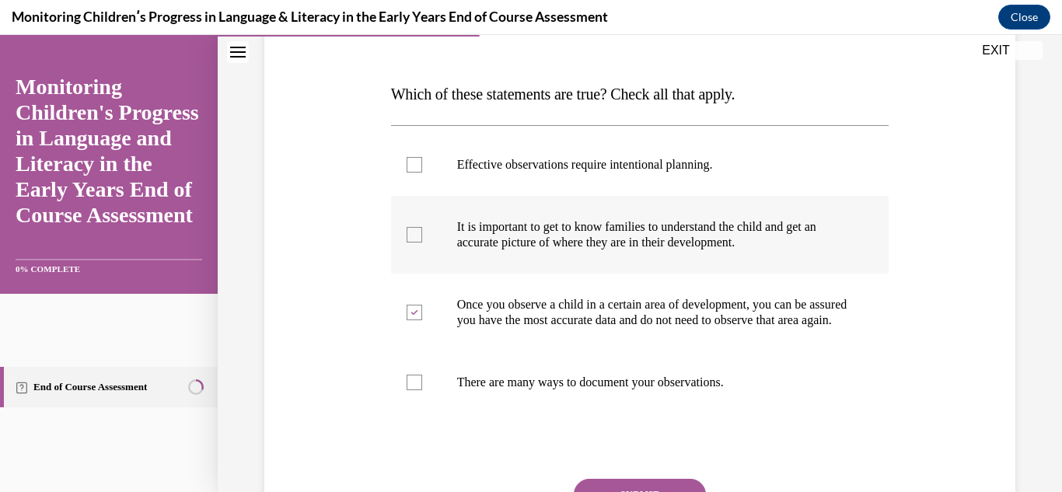
checkbox input "true"
click at [409, 390] on div at bounding box center [415, 383] width 16 height 16
click at [409, 390] on input "There are many ways to document your observations." at bounding box center [415, 383] width 16 height 16
checkbox input "true"
click at [412, 159] on div at bounding box center [415, 165] width 16 height 16
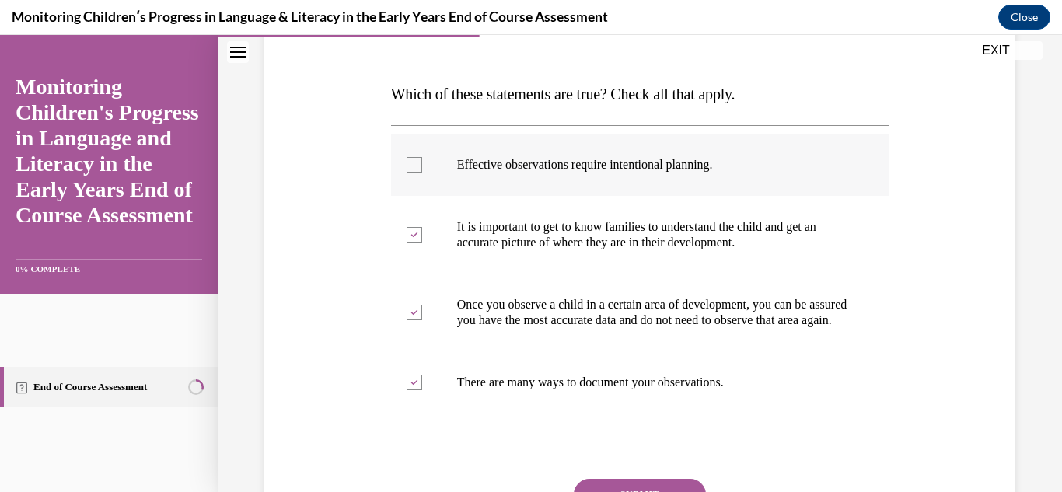
click at [412, 159] on input "Effective observations require intentional planning." at bounding box center [415, 165] width 16 height 16
checkbox input "true"
click at [1023, 309] on div "Question 06/16 Which of these statements are true? Check all that apply. Effect…" at bounding box center [640, 251] width 844 height 771
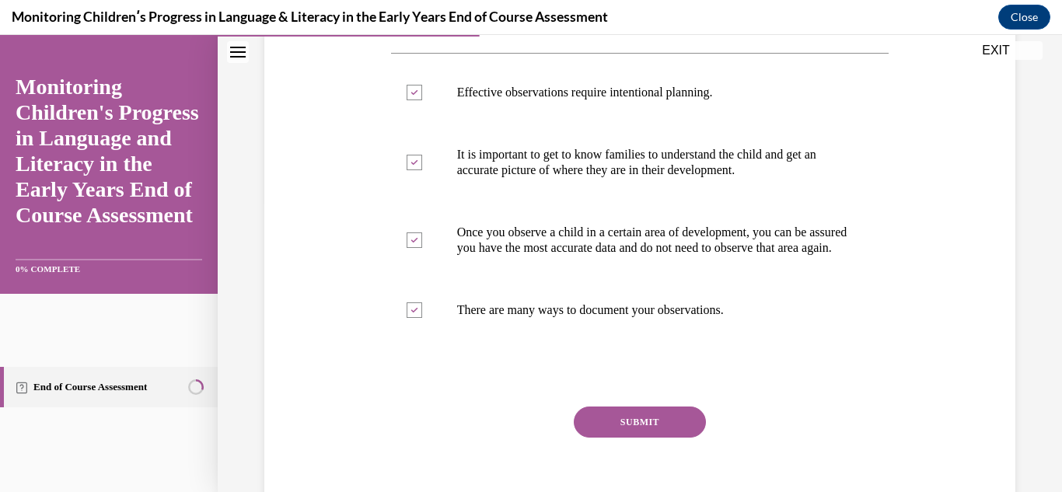
scroll to position [311, 0]
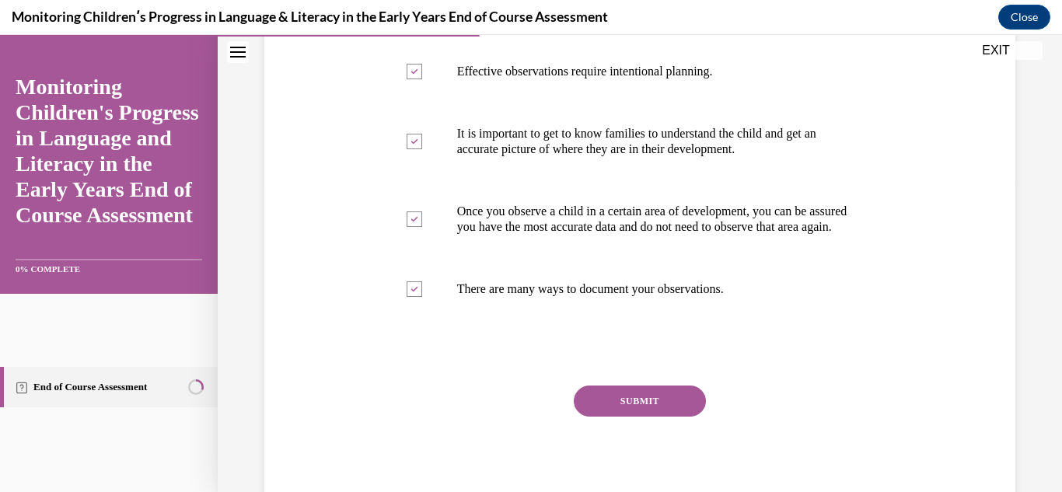
click at [635, 416] on button "SUBMIT" at bounding box center [640, 401] width 132 height 31
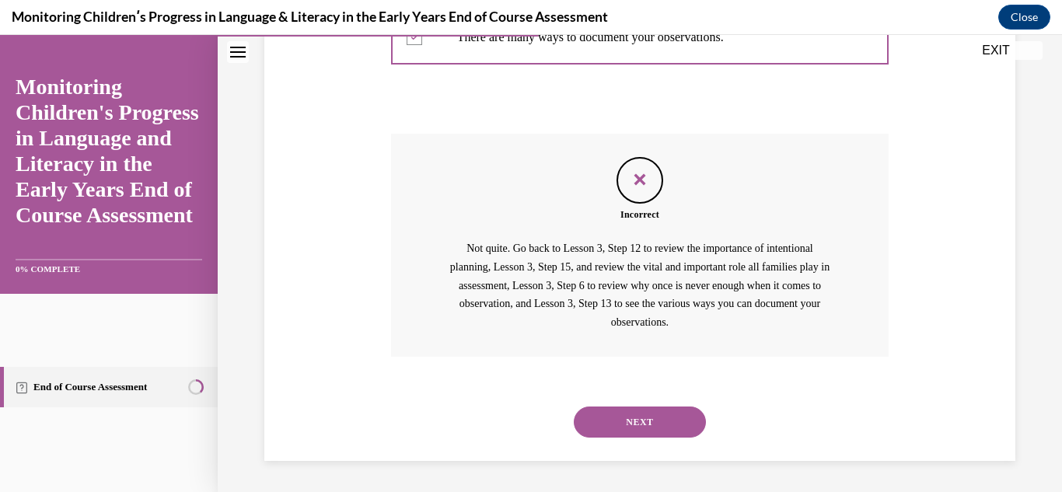
scroll to position [579, 0]
click at [1020, 243] on div "Question 06/16 Which of these statements are true? Check all that apply. Effect…" at bounding box center [640, 6] width 844 height 971
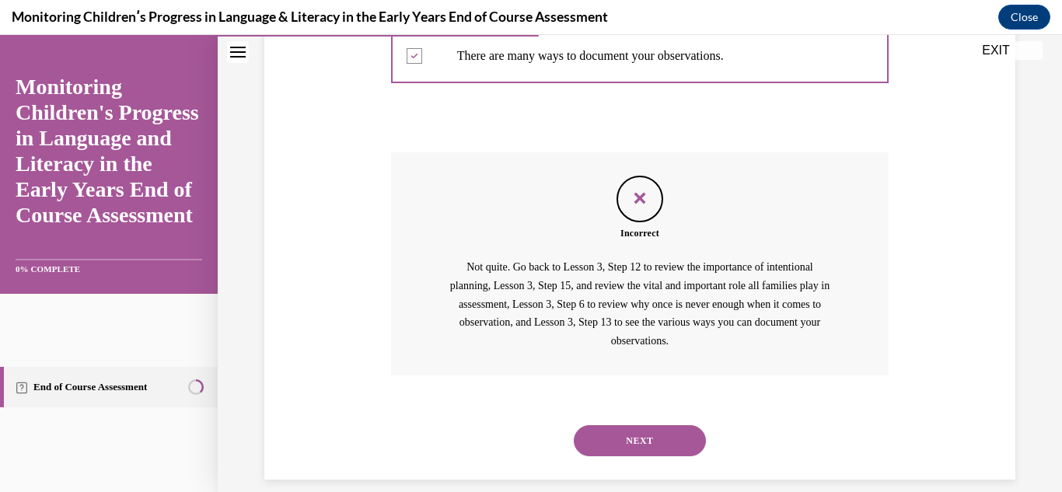
scroll to position [547, 0]
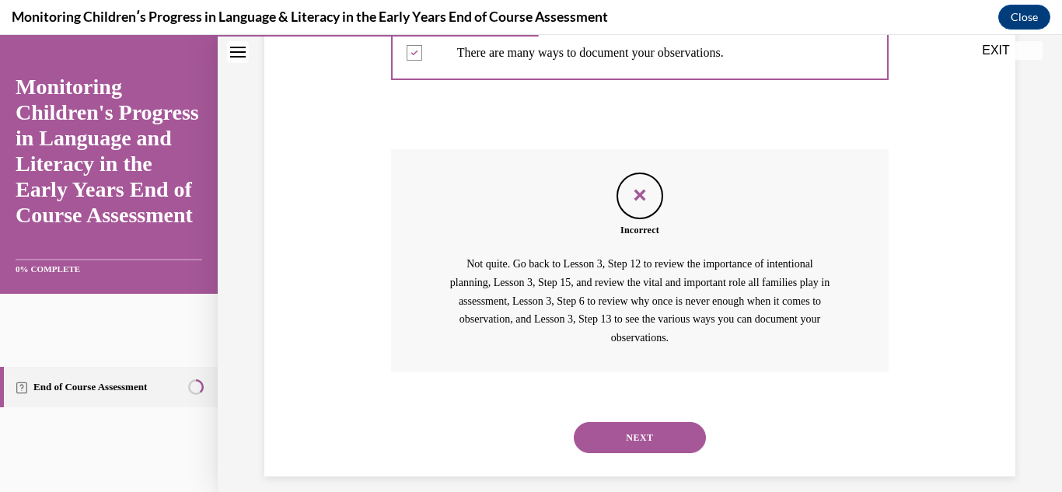
click at [624, 449] on button "NEXT" at bounding box center [640, 437] width 132 height 31
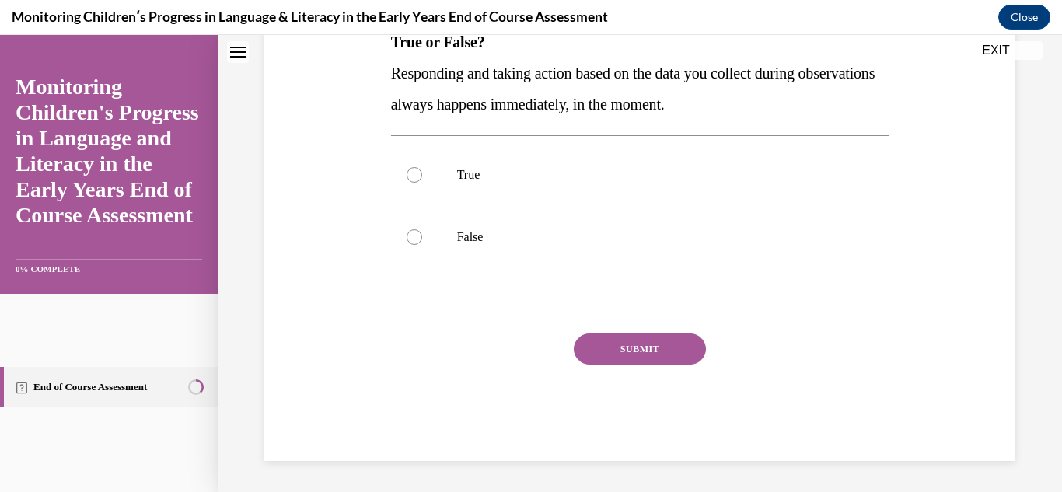
scroll to position [0, 0]
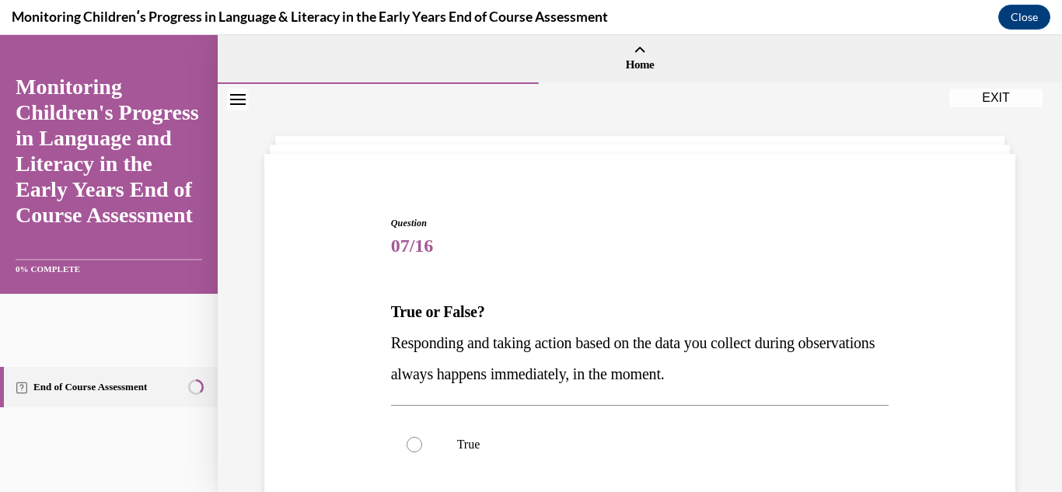
click at [1026, 385] on div "Question 07/16 True or False? Responding and taking action based on the data yo…" at bounding box center [640, 423] width 844 height 678
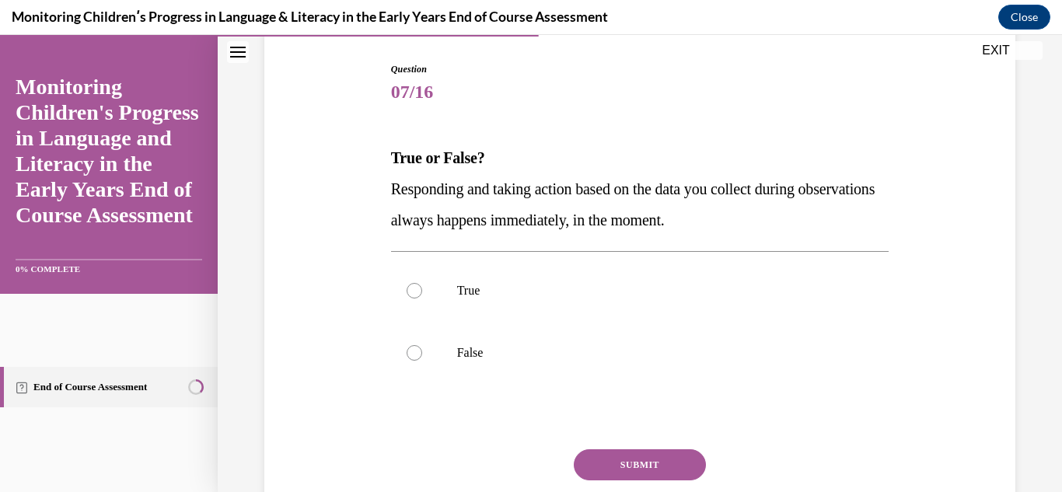
scroll to position [156, 0]
click at [421, 292] on label "True" at bounding box center [640, 289] width 498 height 62
click at [421, 292] on input "True" at bounding box center [415, 289] width 16 height 16
radio input "true"
click at [619, 463] on button "SUBMIT" at bounding box center [640, 463] width 132 height 31
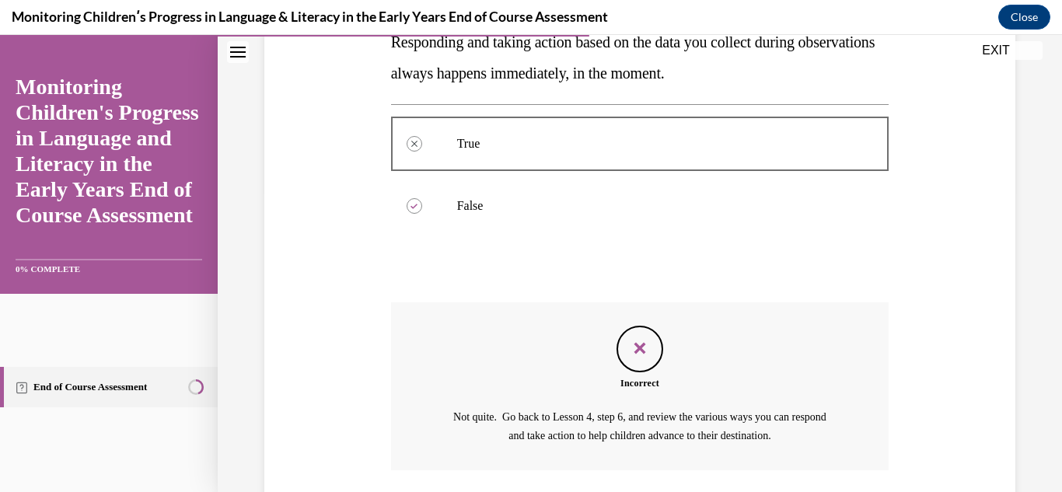
scroll to position [414, 0]
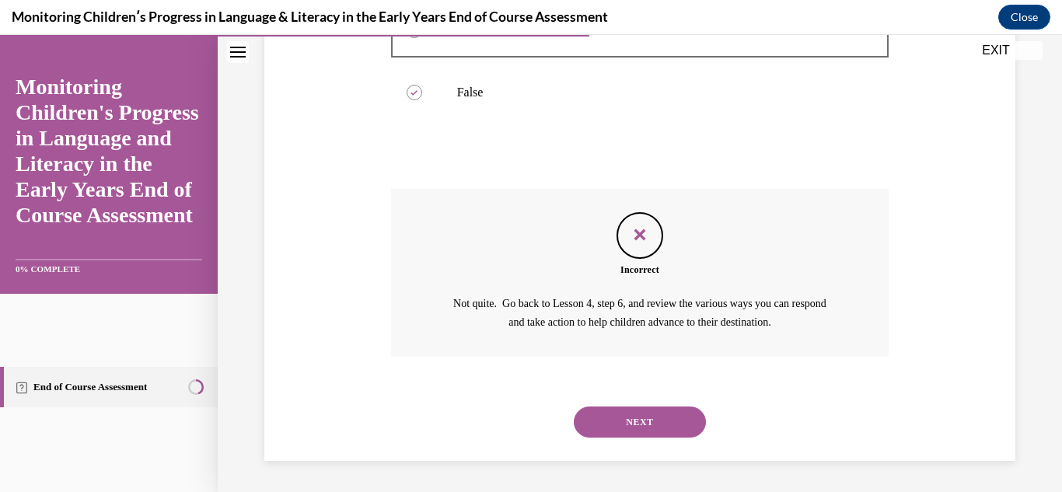
click at [633, 412] on button "NEXT" at bounding box center [640, 422] width 132 height 31
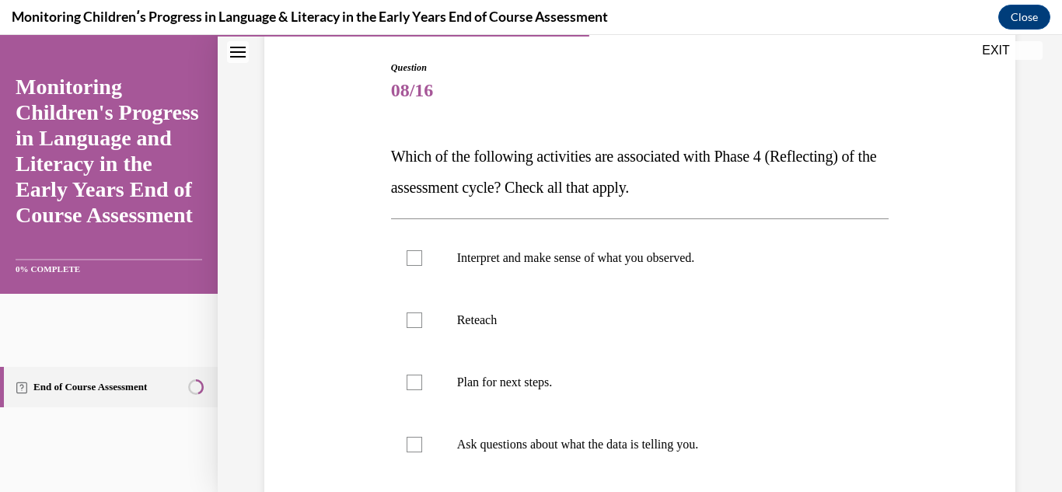
scroll to position [187, 0]
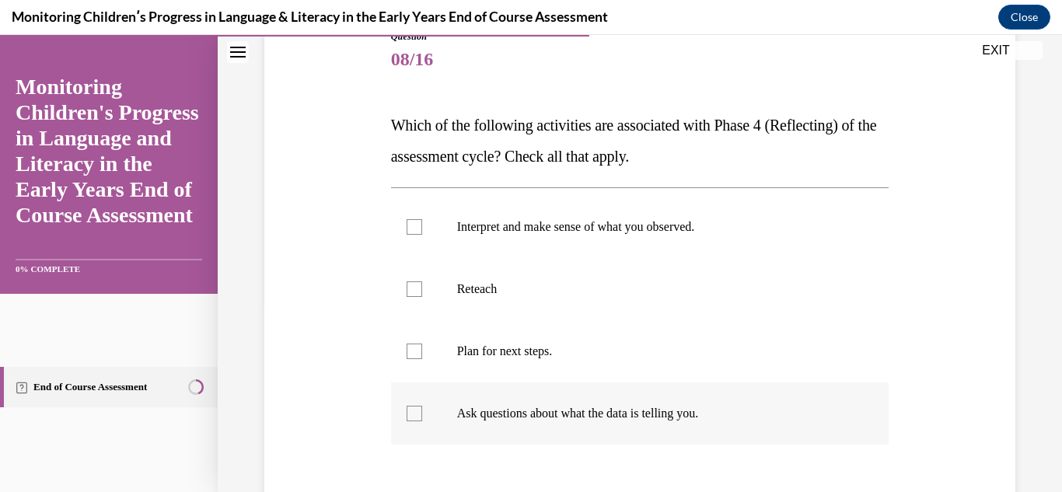
click at [414, 413] on div at bounding box center [415, 414] width 16 height 16
click at [414, 413] on input "Ask questions about what the data is telling you." at bounding box center [415, 414] width 16 height 16
checkbox input "true"
click at [413, 232] on div at bounding box center [415, 227] width 16 height 16
click at [413, 232] on input "Interpret and make sense of what you observed." at bounding box center [415, 227] width 16 height 16
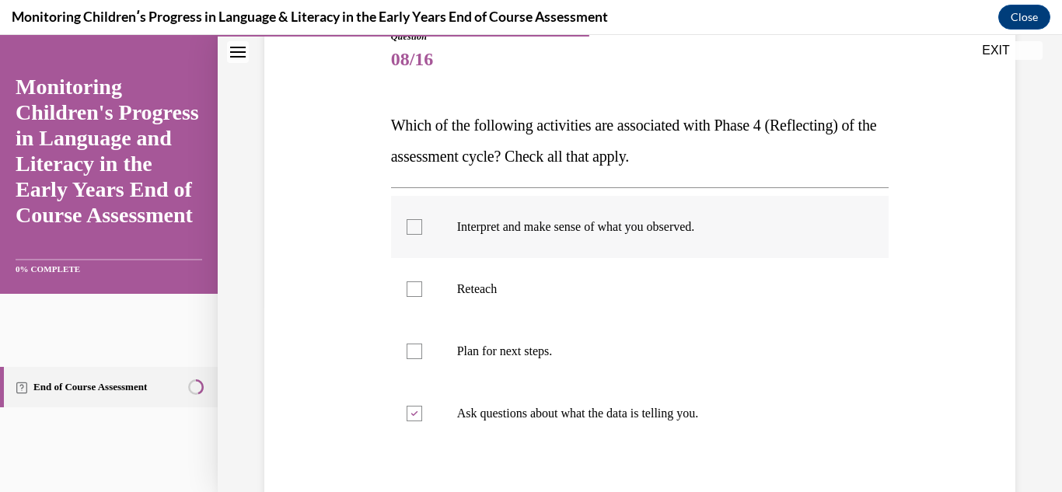
checkbox input "true"
click at [411, 355] on div at bounding box center [415, 352] width 16 height 16
click at [411, 355] on input "Plan for next steps." at bounding box center [415, 352] width 16 height 16
checkbox input "true"
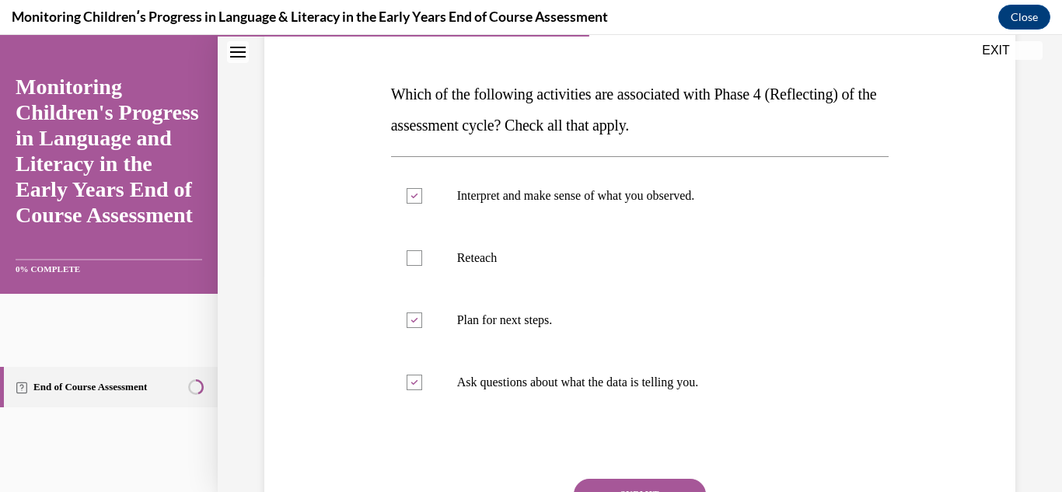
scroll to position [249, 0]
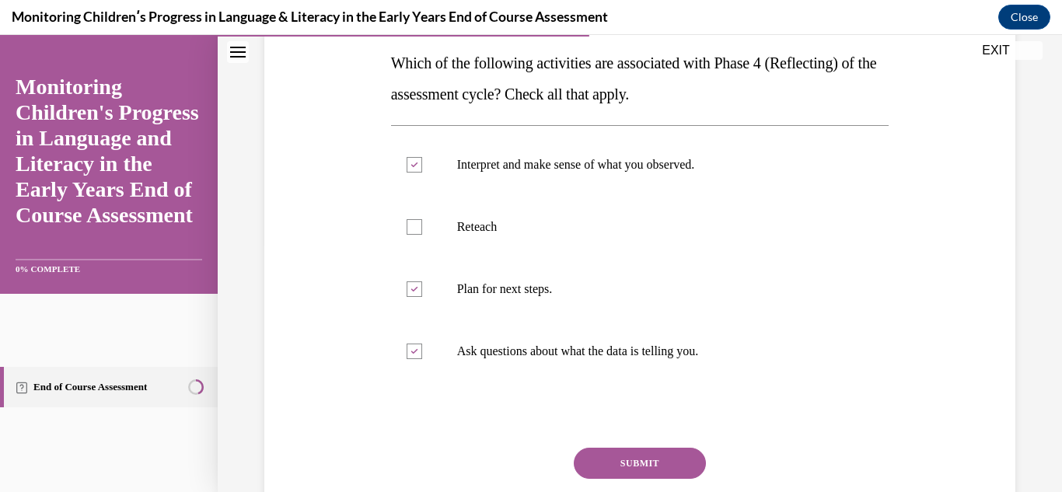
click at [638, 455] on button "SUBMIT" at bounding box center [640, 463] width 132 height 31
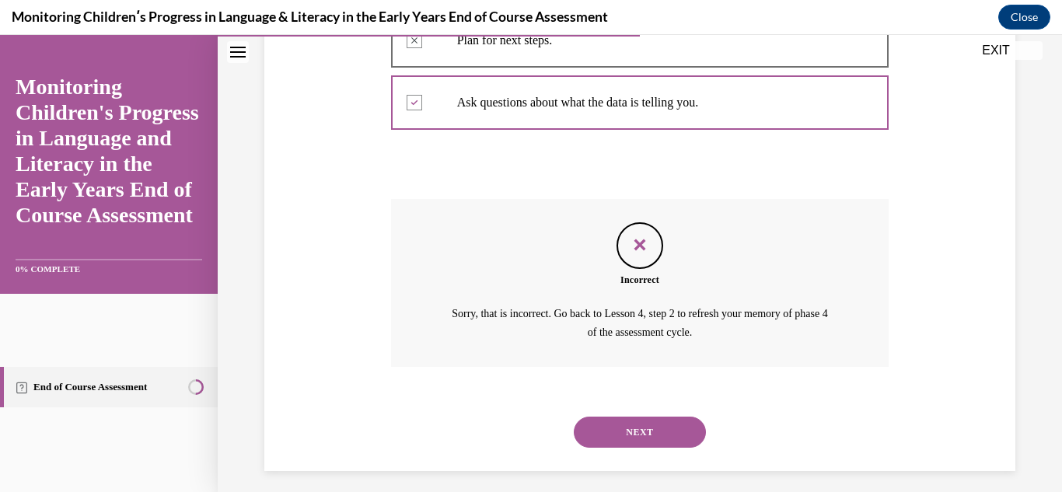
scroll to position [508, 0]
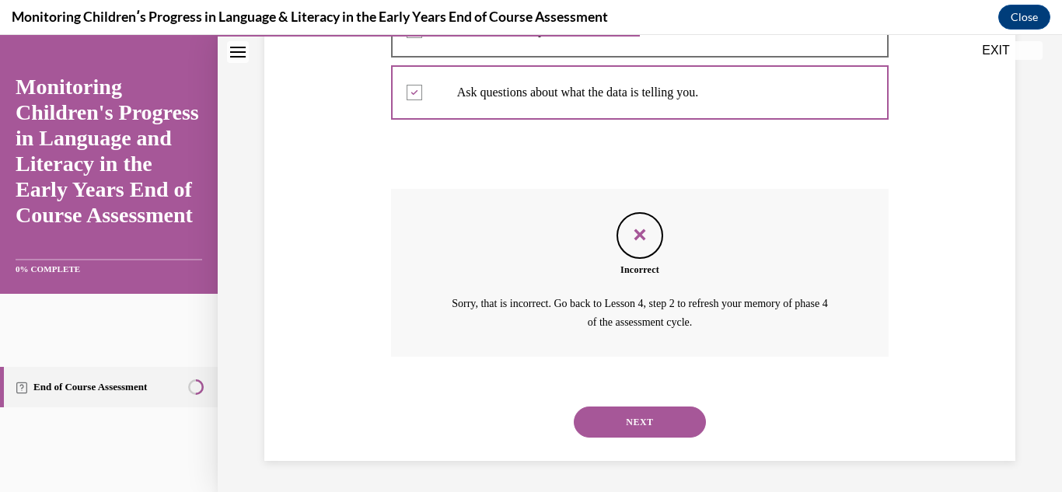
click at [1017, 167] on div "Question 08/16 Which of the following activities are associated with Phase 4 (R…" at bounding box center [640, 34] width 844 height 916
click at [652, 414] on button "NEXT" at bounding box center [640, 422] width 132 height 31
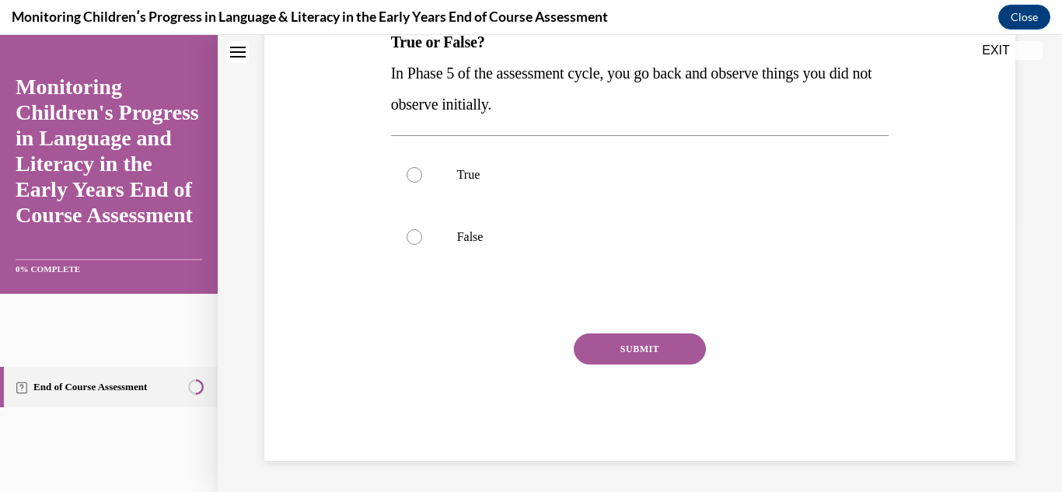
scroll to position [0, 0]
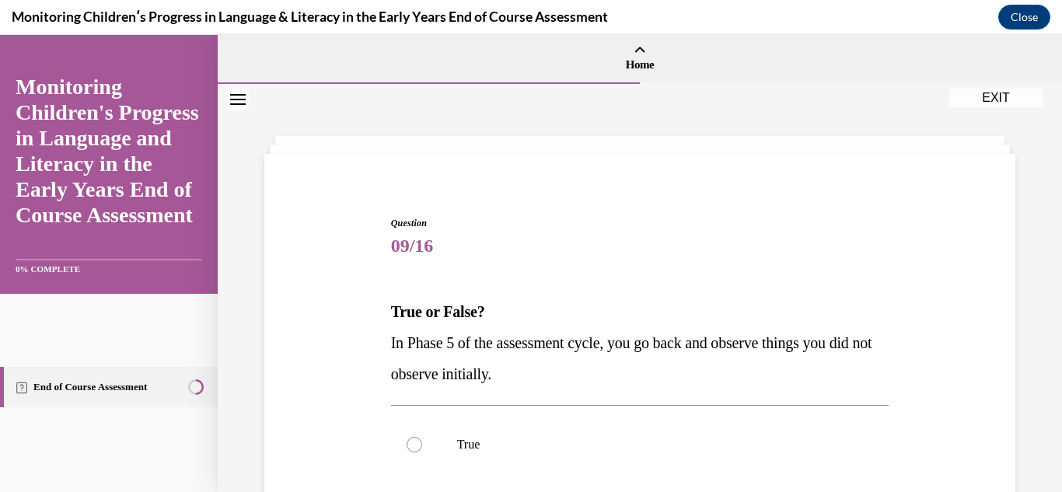
click at [1009, 335] on div "Question 09/16 True or False? In Phase 5 of the assessment cycle, you go back a…" at bounding box center [640, 423] width 844 height 678
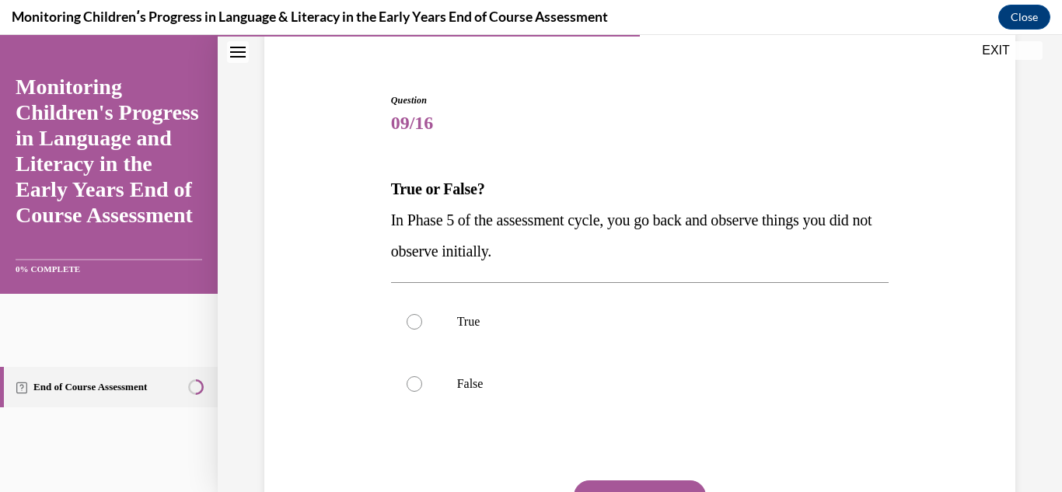
scroll to position [124, 0]
click at [410, 314] on div at bounding box center [415, 321] width 16 height 16
click at [410, 314] on input "True" at bounding box center [415, 321] width 16 height 16
radio input "true"
click at [639, 482] on button "SUBMIT" at bounding box center [640, 494] width 132 height 31
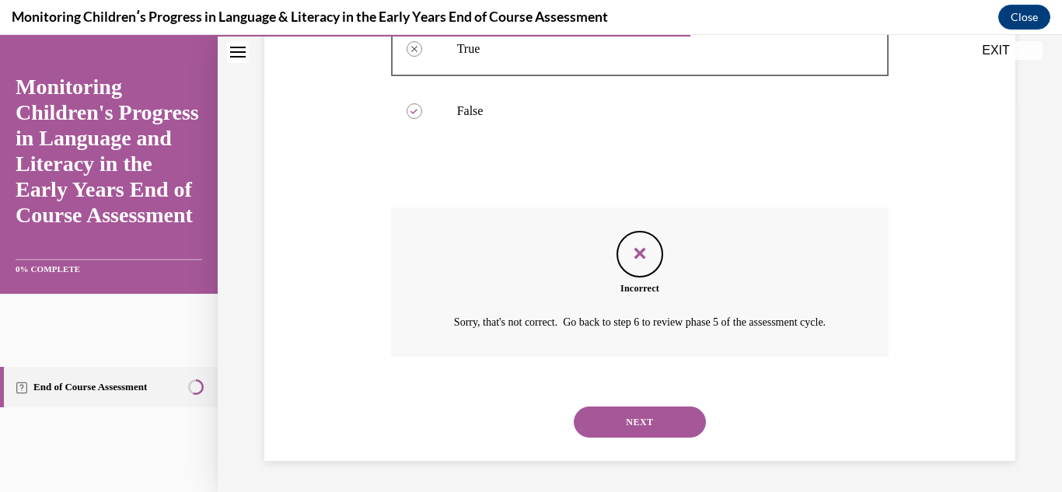
scroll to position [414, 0]
click at [638, 421] on button "NEXT" at bounding box center [640, 422] width 132 height 31
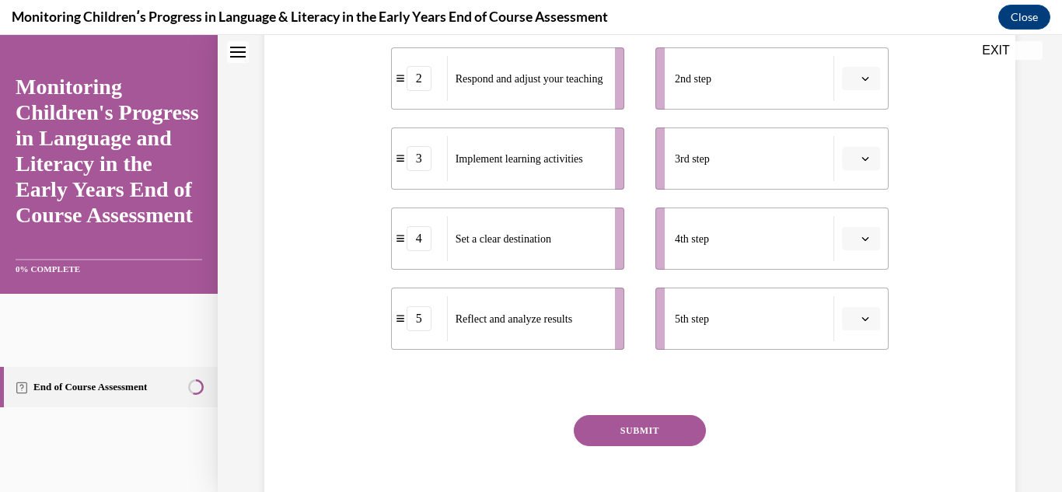
scroll to position [0, 0]
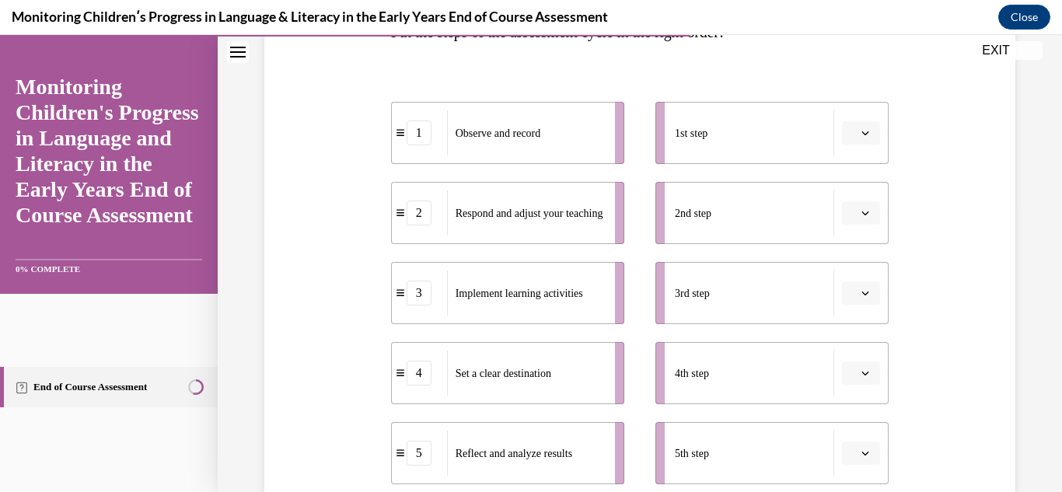
scroll to position [311, 0]
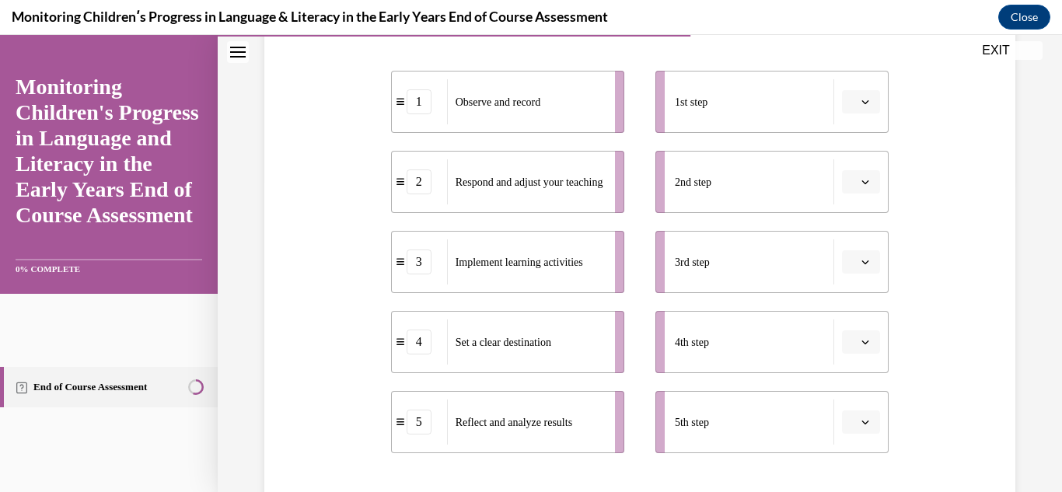
click at [860, 100] on span "button" at bounding box center [865, 101] width 11 height 11
click at [848, 227] on span "3" at bounding box center [845, 230] width 5 height 12
click at [862, 103] on icon "button" at bounding box center [865, 102] width 7 height 4
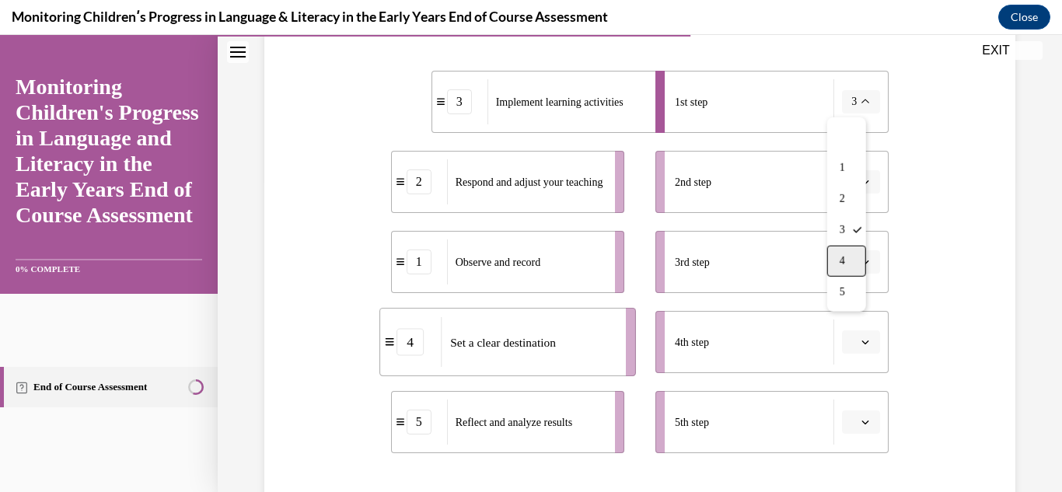
click at [846, 254] on div "4" at bounding box center [846, 261] width 39 height 31
click at [862, 181] on icon "button" at bounding box center [866, 182] width 8 height 8
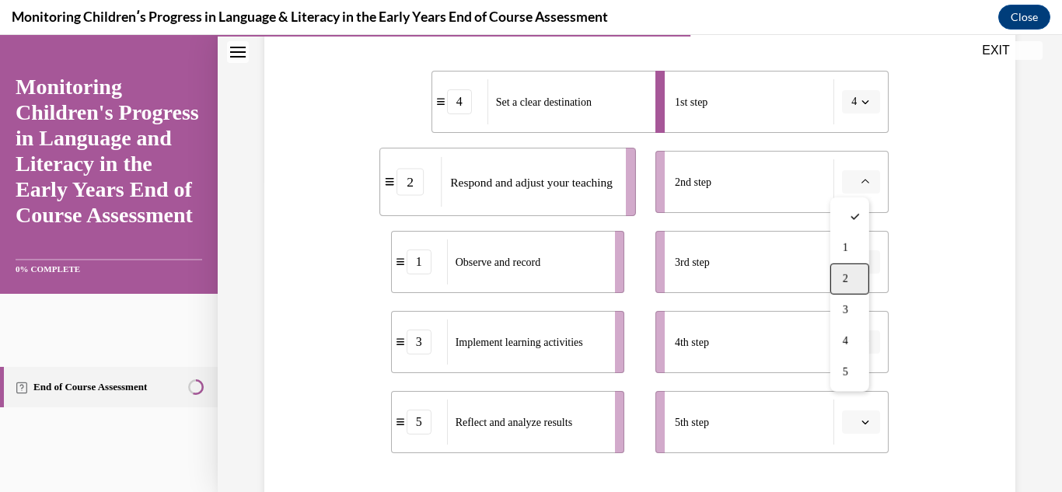
click at [843, 275] on span "2" at bounding box center [845, 279] width 5 height 12
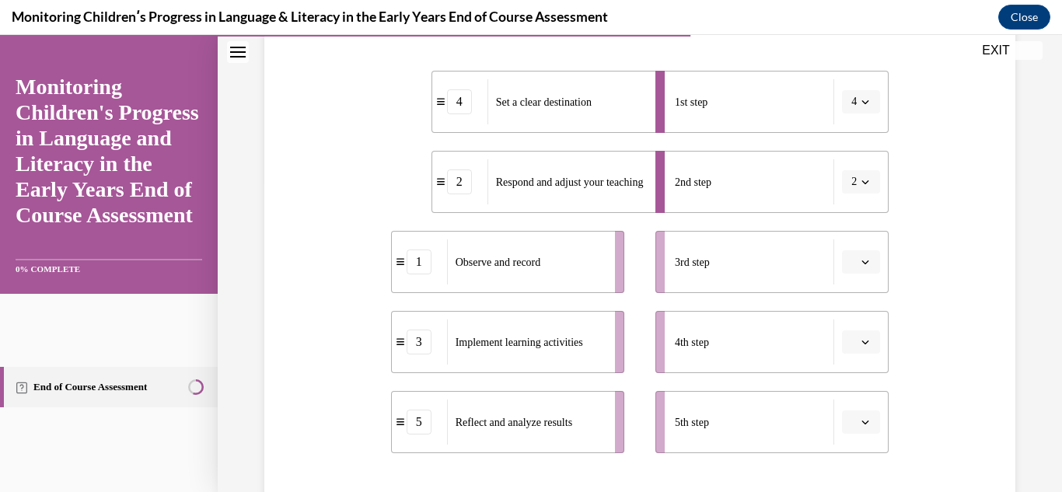
click at [862, 178] on icon "button" at bounding box center [866, 182] width 8 height 8
click at [840, 312] on span "3" at bounding box center [842, 310] width 5 height 12
click at [852, 269] on button "button" at bounding box center [861, 261] width 38 height 23
click at [844, 358] on span "2" at bounding box center [845, 359] width 5 height 12
click at [862, 344] on icon "button" at bounding box center [866, 342] width 8 height 8
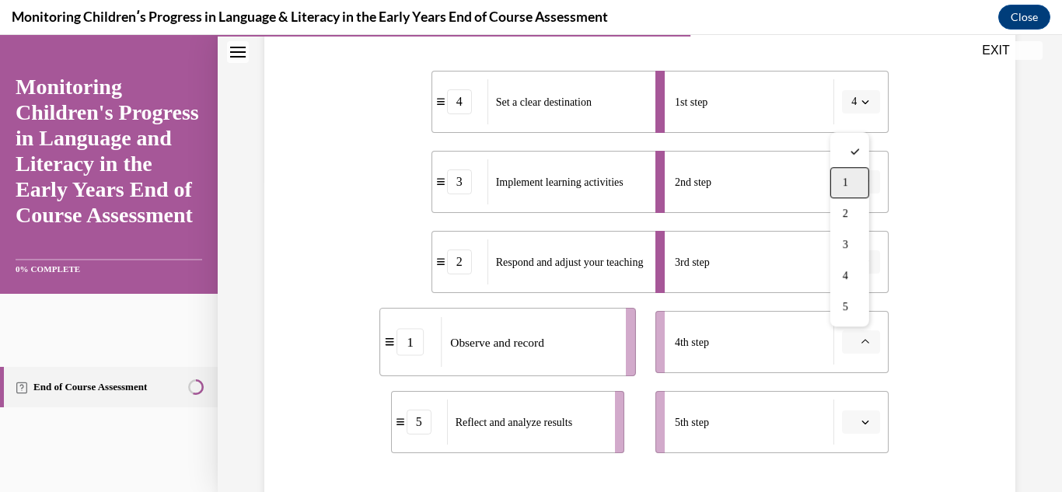
click at [858, 192] on div "1" at bounding box center [849, 182] width 39 height 31
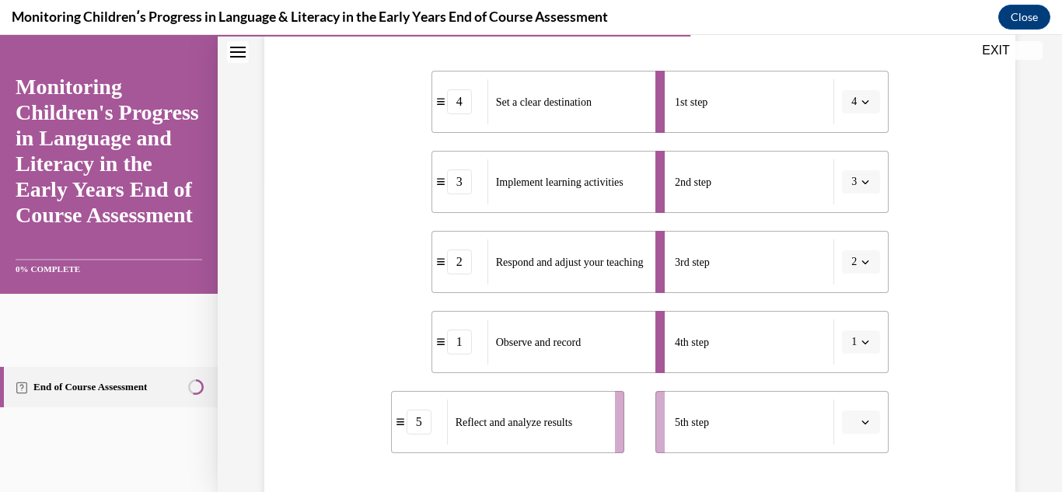
click at [855, 432] on button "button" at bounding box center [861, 422] width 38 height 23
click at [856, 386] on div "5" at bounding box center [849, 387] width 39 height 31
click at [939, 386] on div "Question 10/16 Put the steps of the assessment cycle in the right order! 4 Set …" at bounding box center [640, 252] width 759 height 788
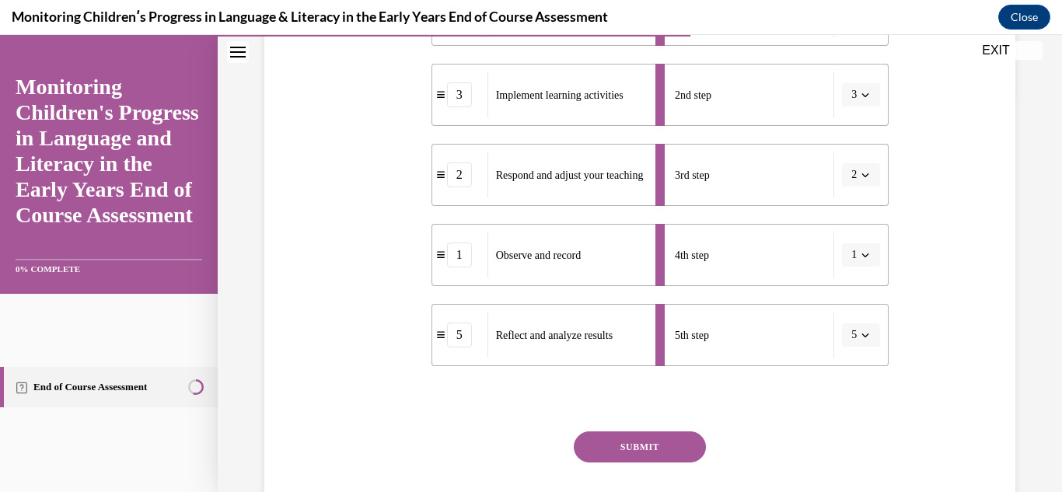
scroll to position [435, 0]
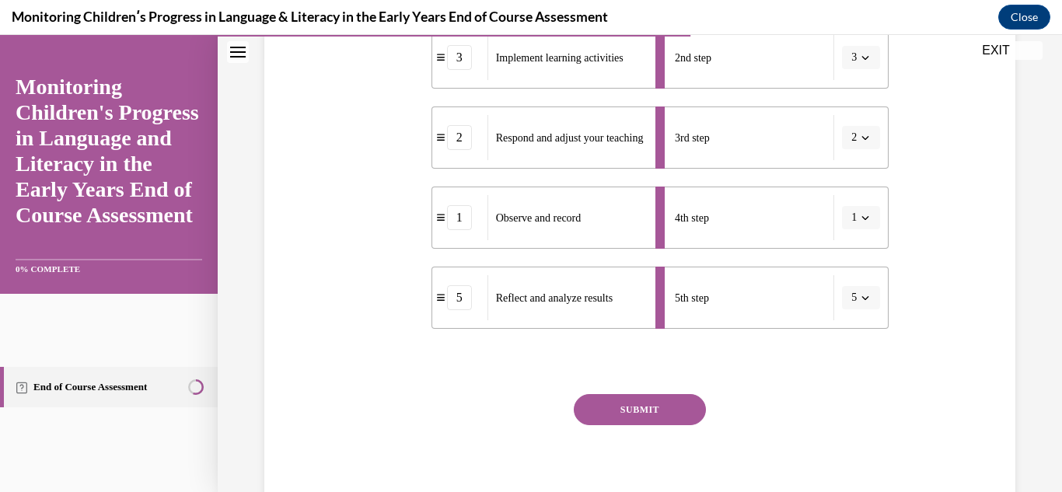
click at [643, 411] on button "SUBMIT" at bounding box center [640, 409] width 132 height 31
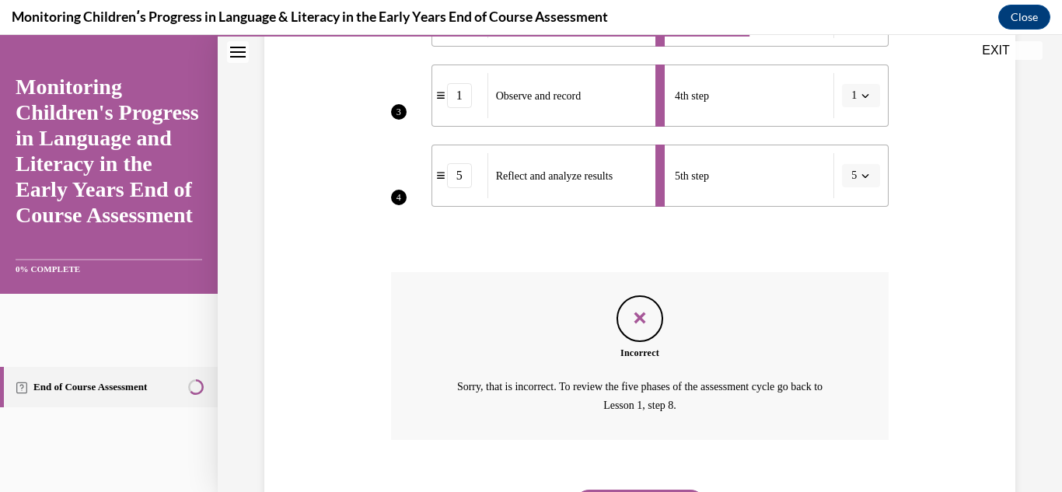
scroll to position [589, 0]
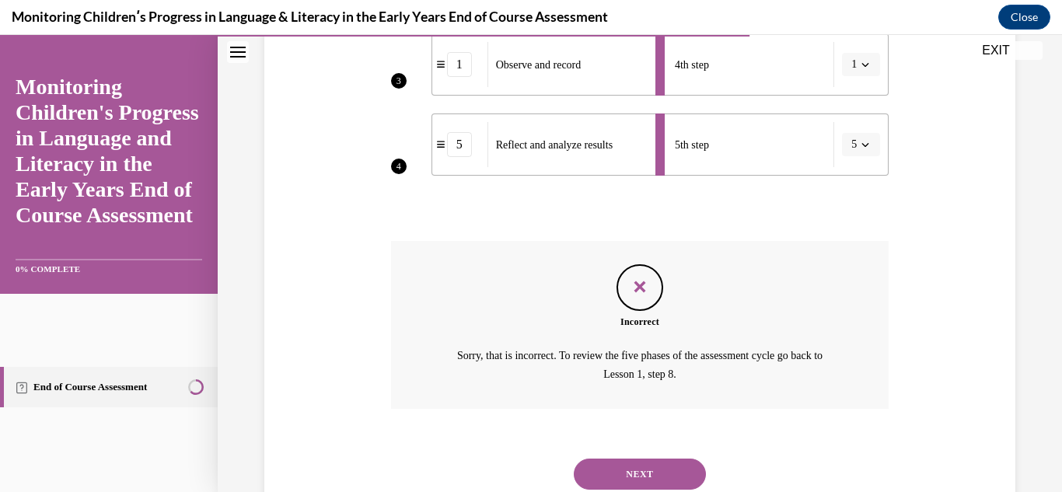
click at [678, 469] on button "NEXT" at bounding box center [640, 474] width 132 height 31
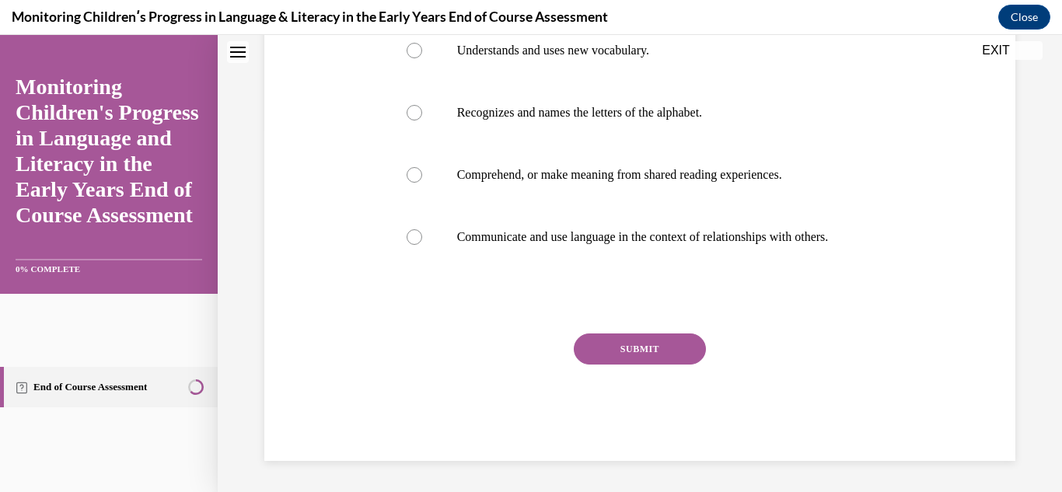
scroll to position [0, 0]
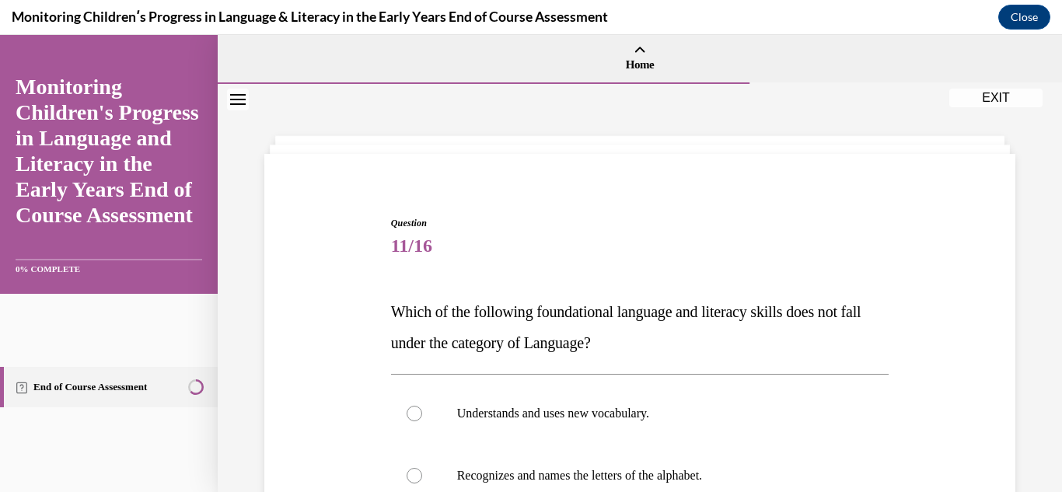
click at [1033, 390] on div "Question 11/16 Which of the following foundational language and literacy skills…" at bounding box center [640, 469] width 844 height 771
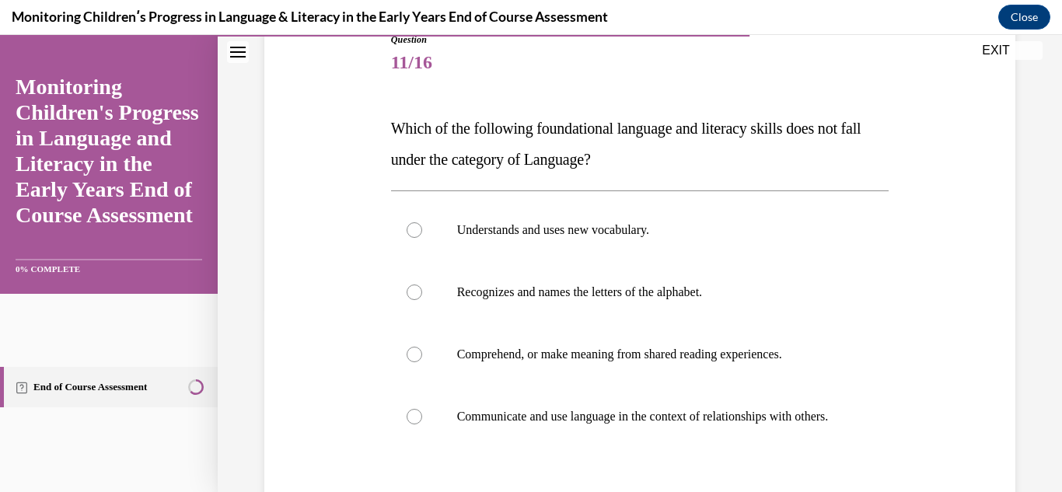
scroll to position [187, 0]
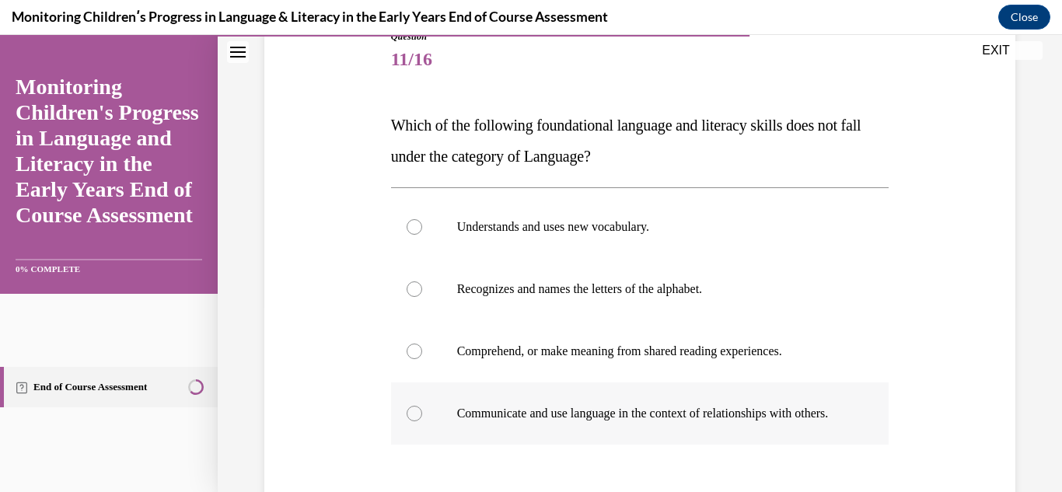
click at [417, 415] on div at bounding box center [415, 414] width 16 height 16
click at [417, 415] on input "Communicate and use language in the context of relationships with others." at bounding box center [415, 414] width 16 height 16
radio input "true"
click at [1007, 390] on div "Question 11/16 Which of the following foundational language and literacy skills…" at bounding box center [640, 310] width 759 height 655
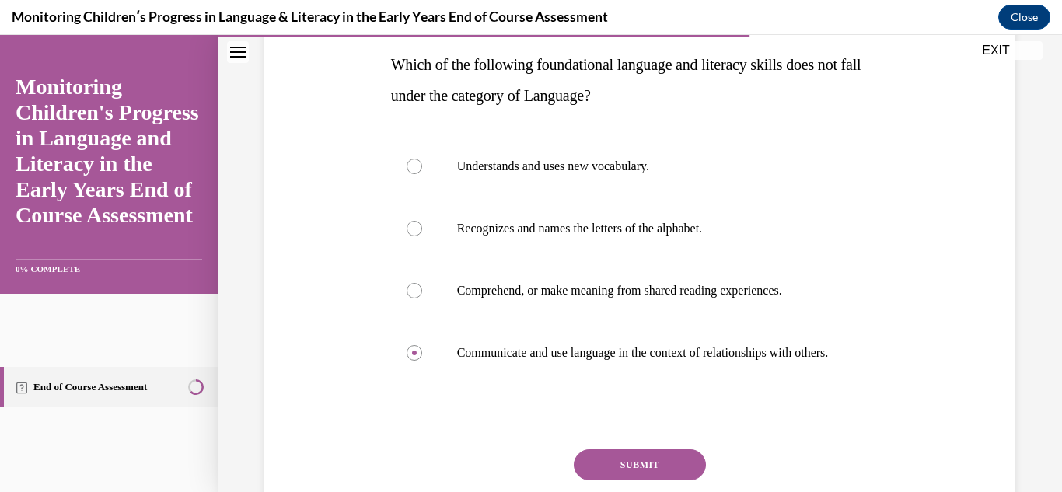
scroll to position [249, 0]
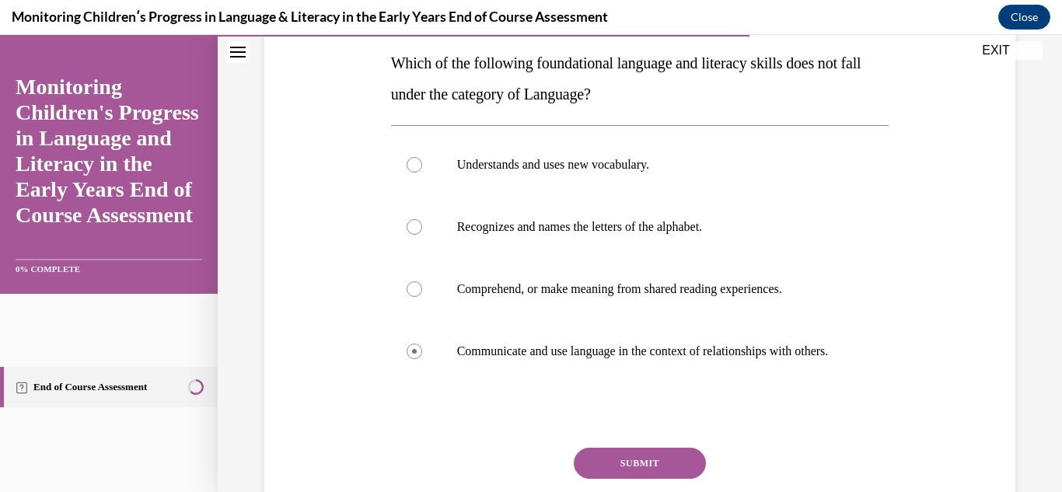
click at [649, 464] on button "SUBMIT" at bounding box center [640, 463] width 132 height 31
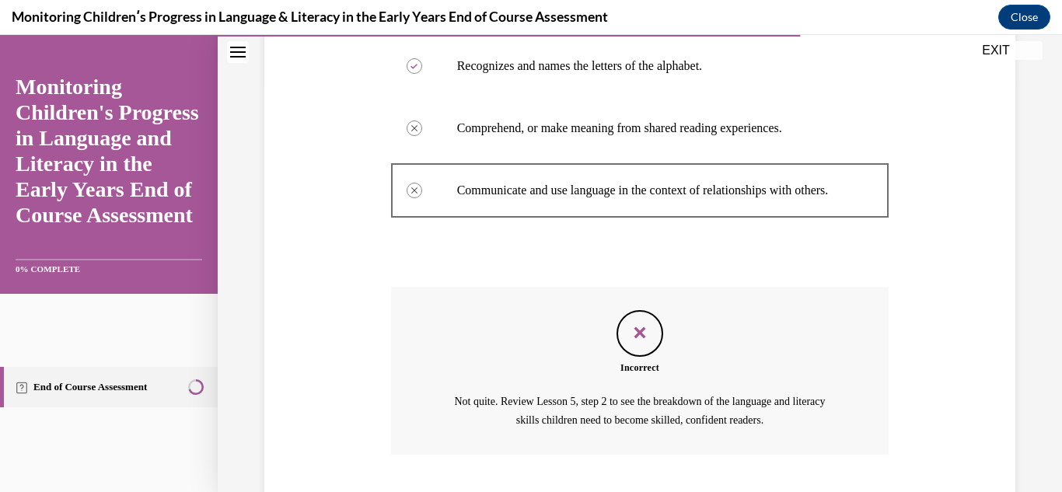
scroll to position [523, 0]
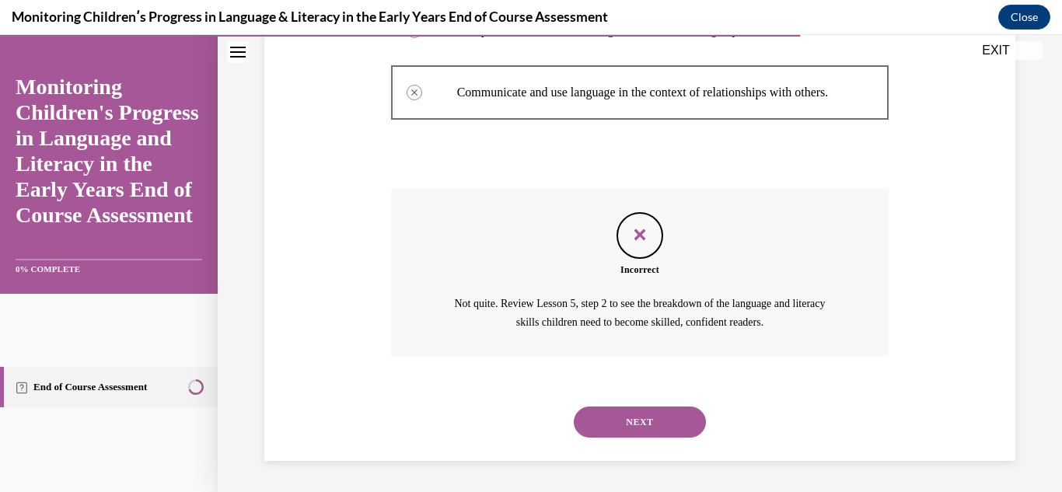
click at [1014, 221] on div "Question 11/16 Which of the following foundational language and literacy skills…" at bounding box center [640, 34] width 844 height 916
click at [648, 421] on button "NEXT" at bounding box center [640, 422] width 132 height 31
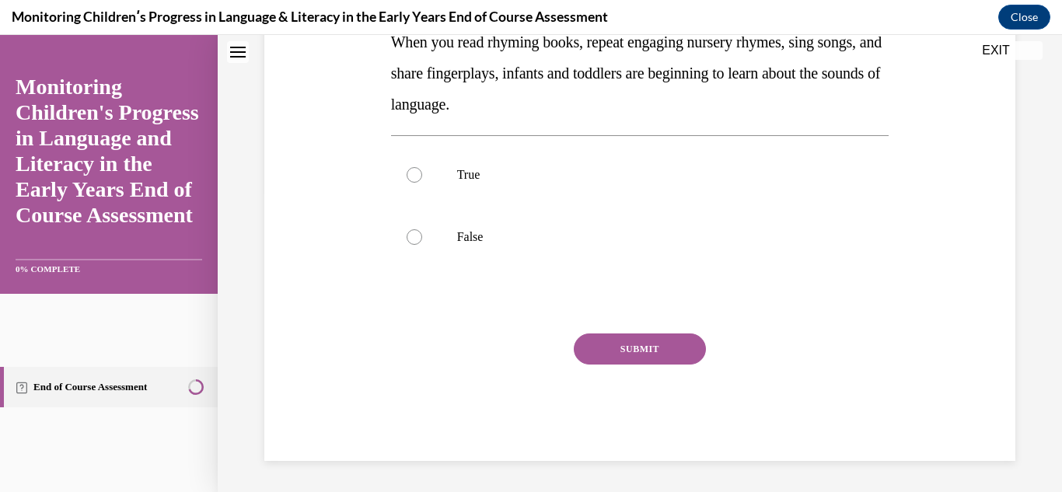
scroll to position [0, 0]
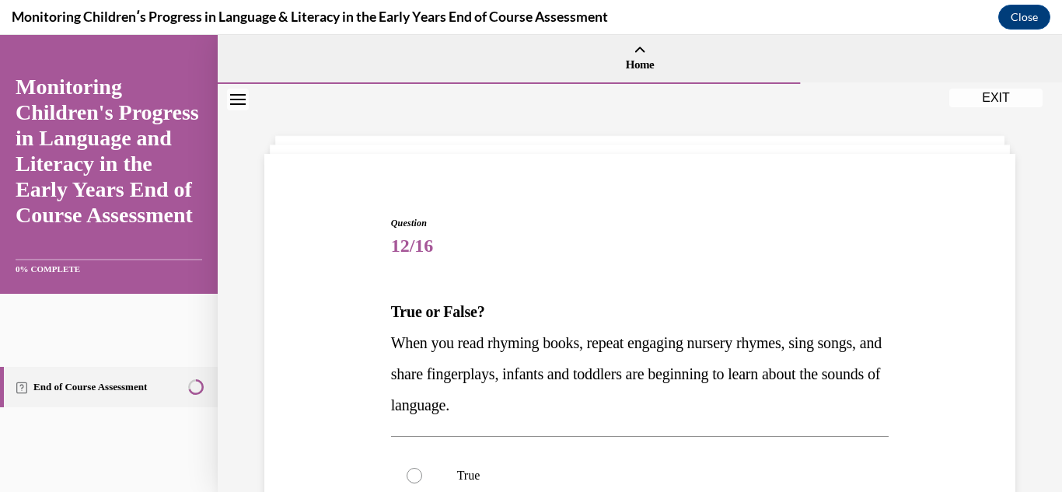
click at [1026, 325] on div "Question 12/16 True or False? When you read rhyming books, repeat engaging nurs…" at bounding box center [640, 438] width 844 height 709
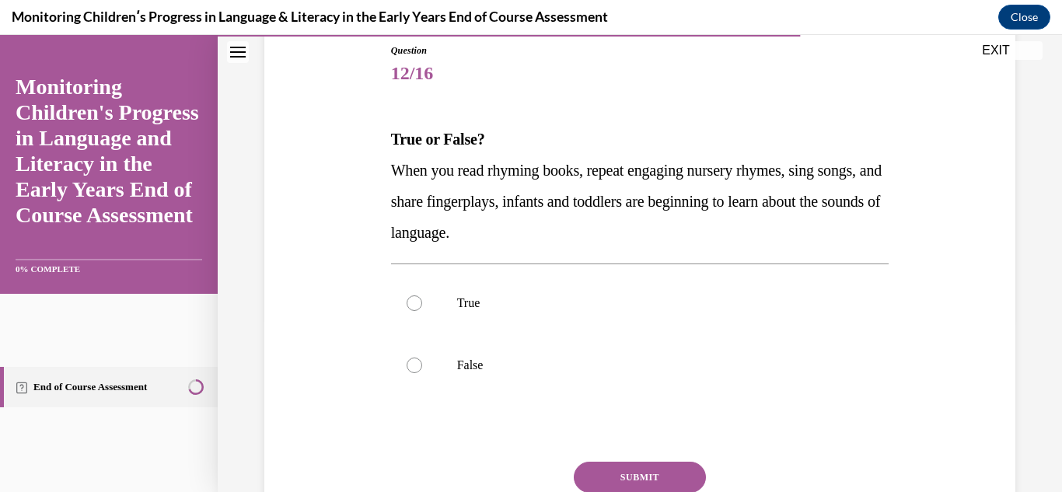
scroll to position [187, 0]
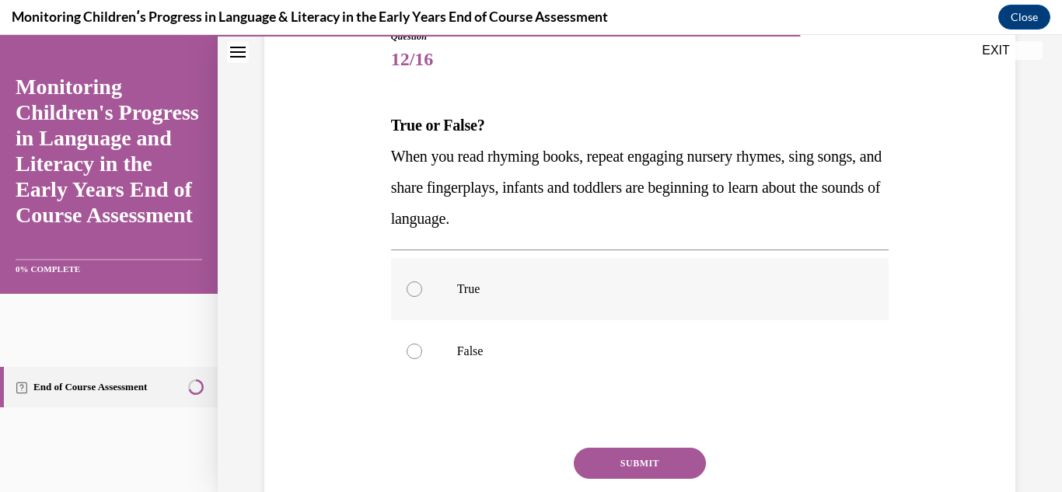
click at [407, 286] on div at bounding box center [415, 289] width 16 height 16
click at [407, 286] on input "True" at bounding box center [415, 289] width 16 height 16
radio input "true"
click at [628, 459] on button "SUBMIT" at bounding box center [640, 463] width 132 height 31
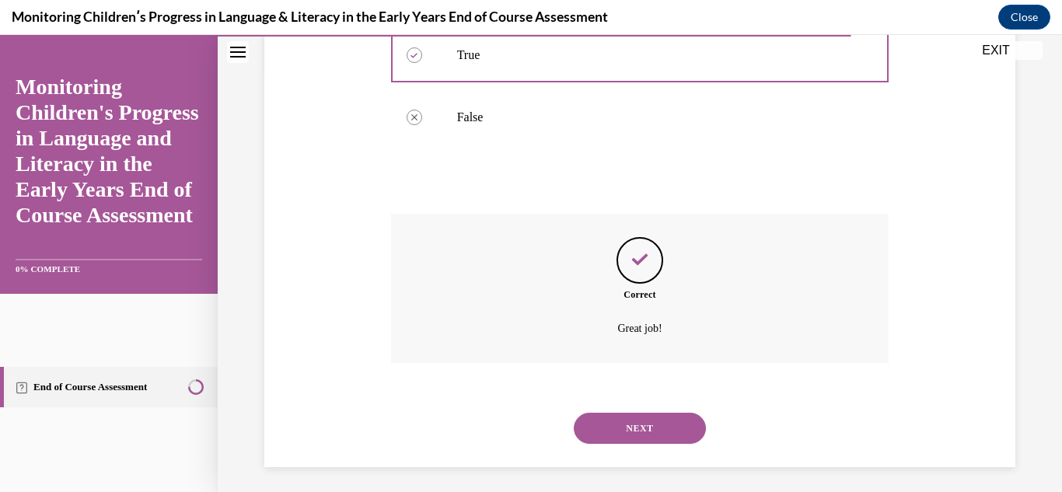
scroll to position [427, 0]
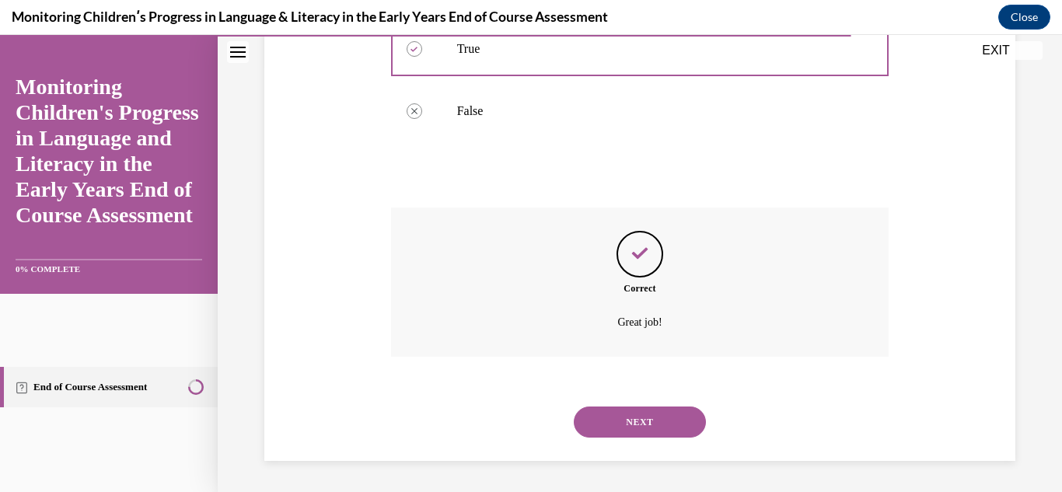
click at [638, 410] on button "NEXT" at bounding box center [640, 422] width 132 height 31
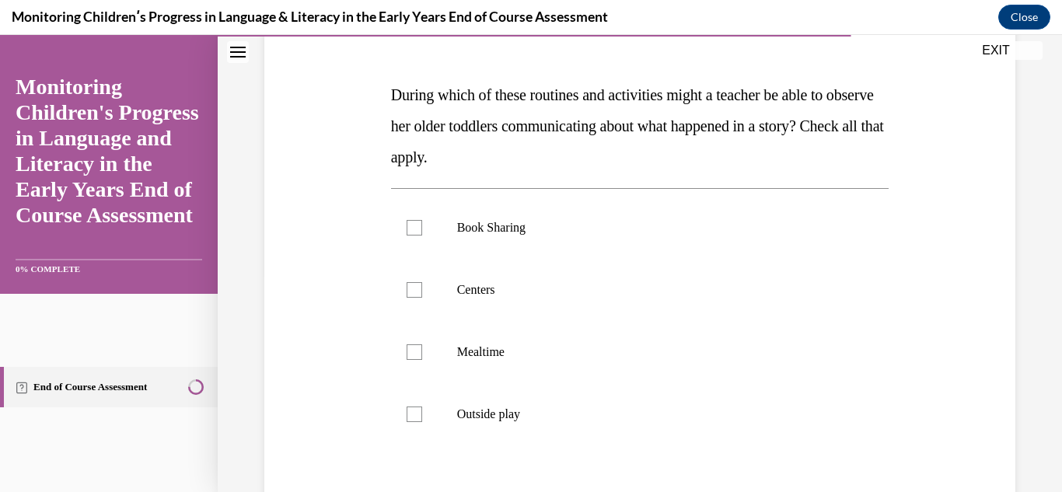
scroll to position [218, 0]
click at [418, 219] on label "Book Sharing" at bounding box center [640, 227] width 498 height 62
click at [418, 219] on input "Book Sharing" at bounding box center [415, 227] width 16 height 16
checkbox input "true"
click at [417, 296] on div at bounding box center [415, 289] width 16 height 16
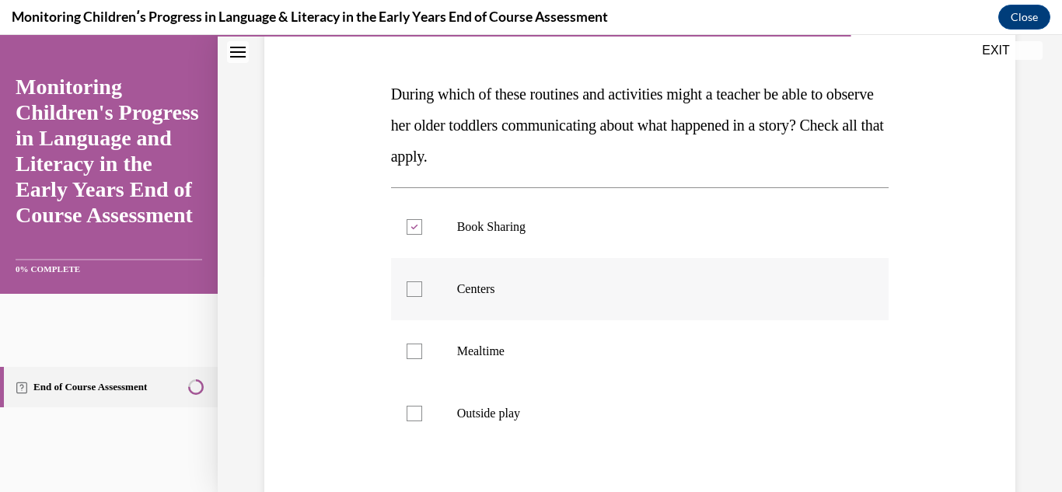
click at [417, 296] on input "Centers" at bounding box center [415, 289] width 16 height 16
checkbox input "true"
click at [407, 416] on div at bounding box center [415, 414] width 16 height 16
click at [407, 416] on input "Outside play" at bounding box center [415, 414] width 16 height 16
click at [407, 416] on div at bounding box center [415, 414] width 16 height 16
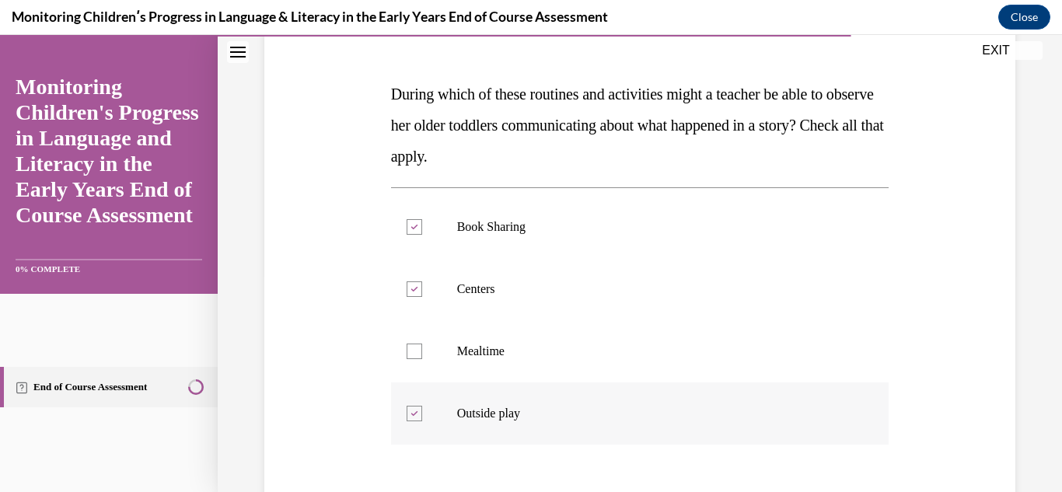
click at [407, 416] on input "Outside play" at bounding box center [415, 414] width 16 height 16
click at [407, 416] on div at bounding box center [415, 414] width 16 height 16
click at [407, 416] on input "Outside play" at bounding box center [415, 414] width 16 height 16
checkbox input "true"
click at [1005, 429] on div "Question 13/16 During which of these routines and activities might a teacher be…" at bounding box center [640, 295] width 759 height 686
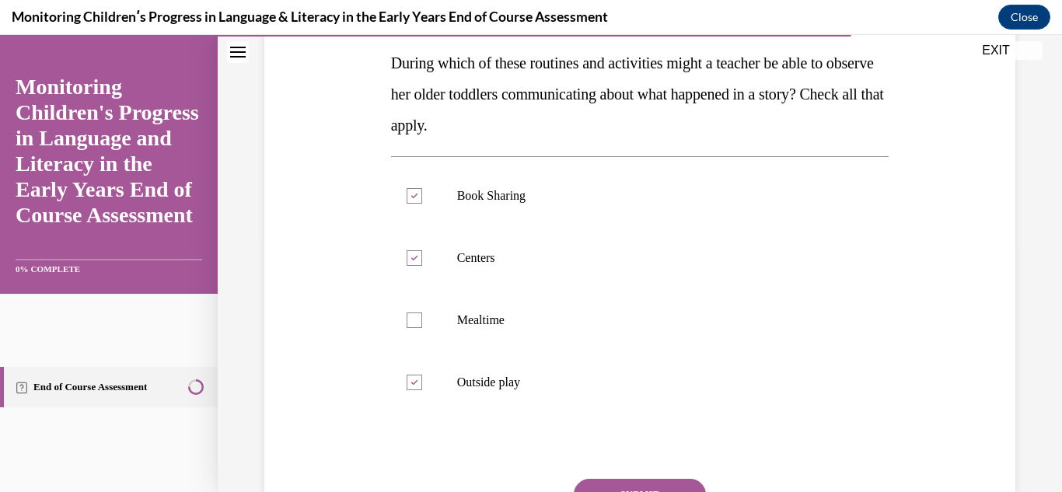
scroll to position [280, 0]
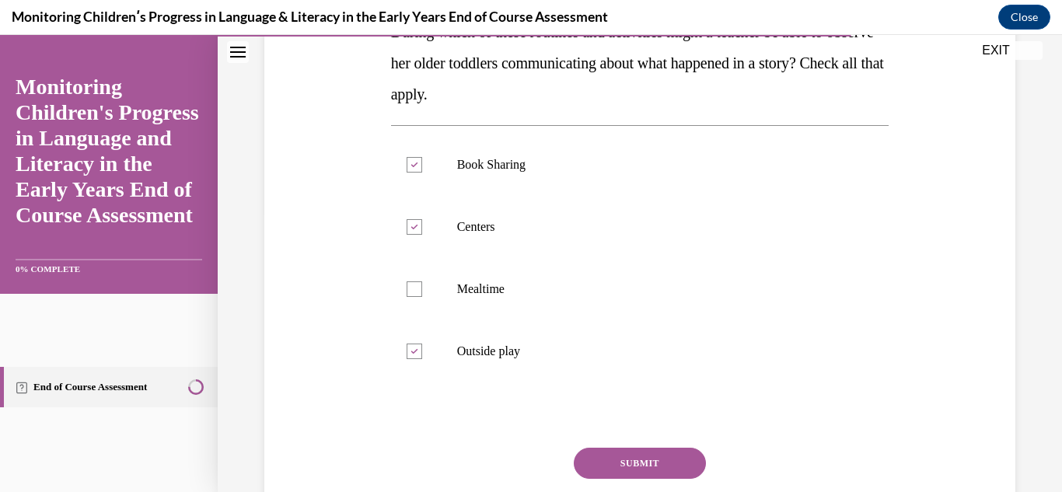
click at [660, 458] on button "SUBMIT" at bounding box center [640, 463] width 132 height 31
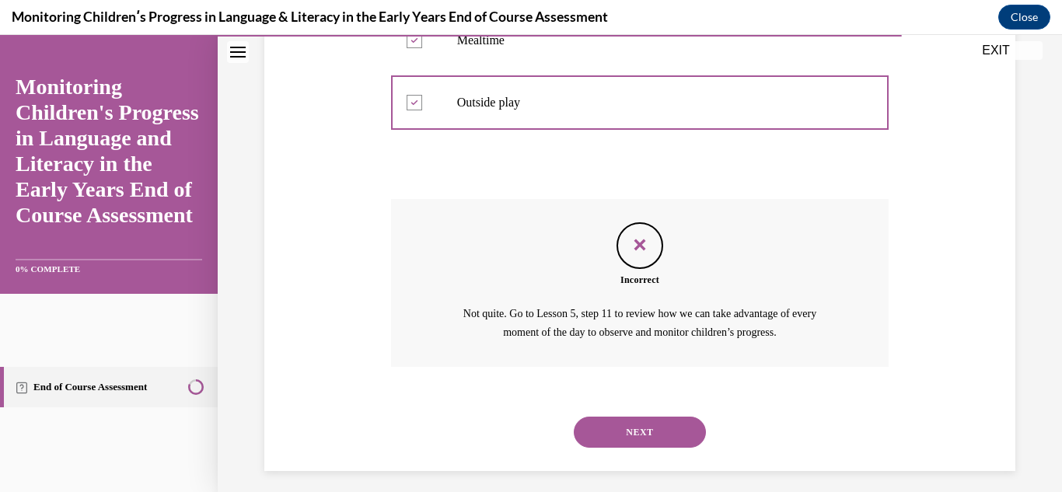
scroll to position [539, 0]
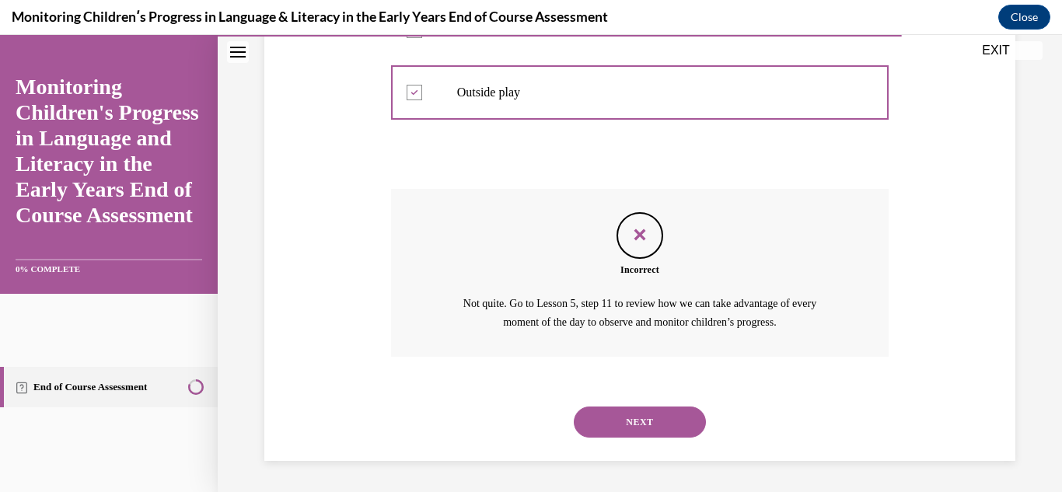
click at [1019, 261] on div "Question 13/16 During which of these routines and activities might a teacher be…" at bounding box center [640, 18] width 844 height 947
click at [612, 414] on button "NEXT" at bounding box center [640, 422] width 132 height 31
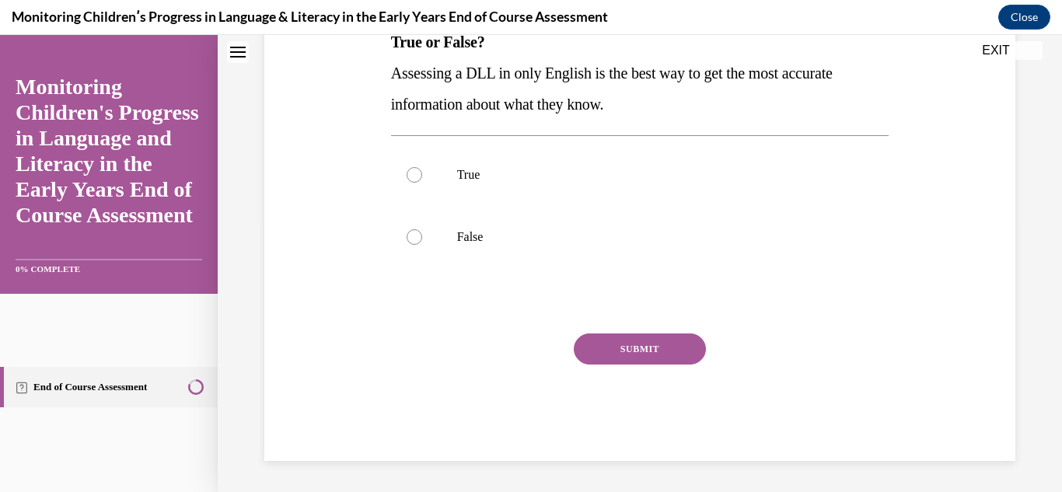
scroll to position [0, 0]
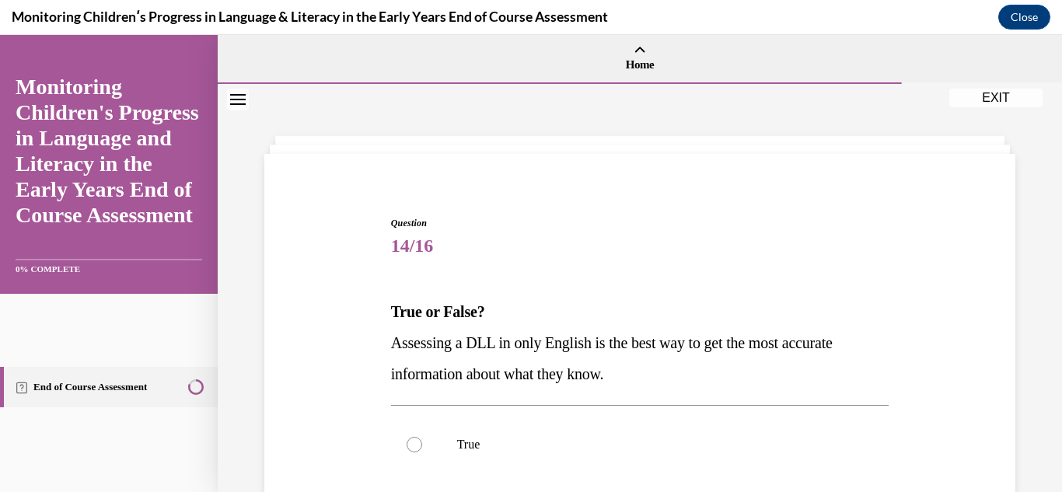
click at [1016, 396] on div "Question 14/16 True or False? Assessing a DLL in only English is the best way t…" at bounding box center [640, 423] width 844 height 678
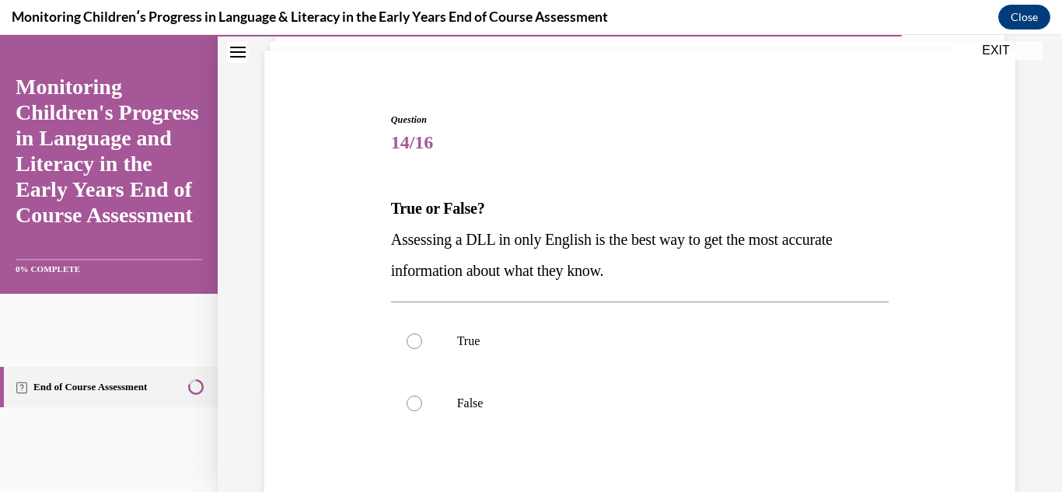
scroll to position [124, 0]
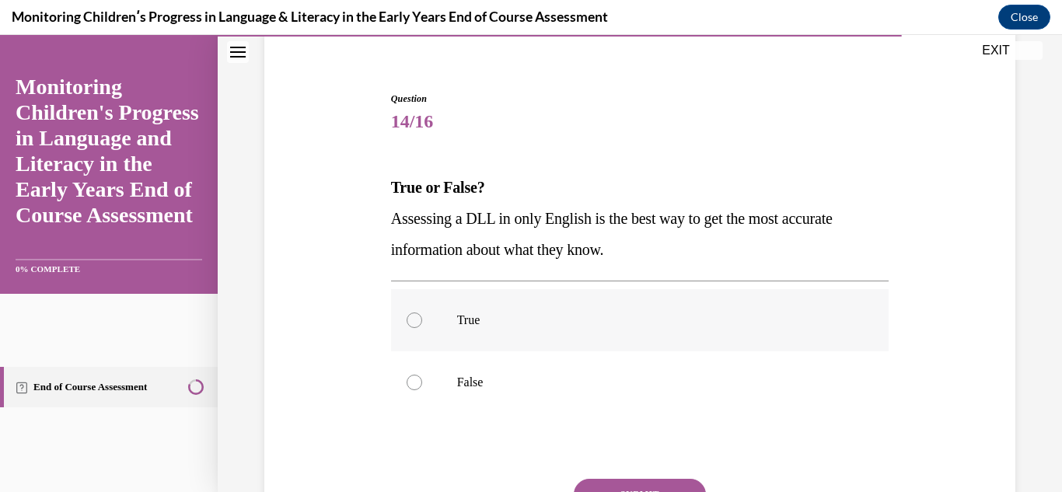
click at [416, 313] on label "True" at bounding box center [640, 320] width 498 height 62
click at [416, 313] on input "True" at bounding box center [415, 321] width 16 height 16
radio input "true"
click at [610, 483] on button "SUBMIT" at bounding box center [640, 494] width 132 height 31
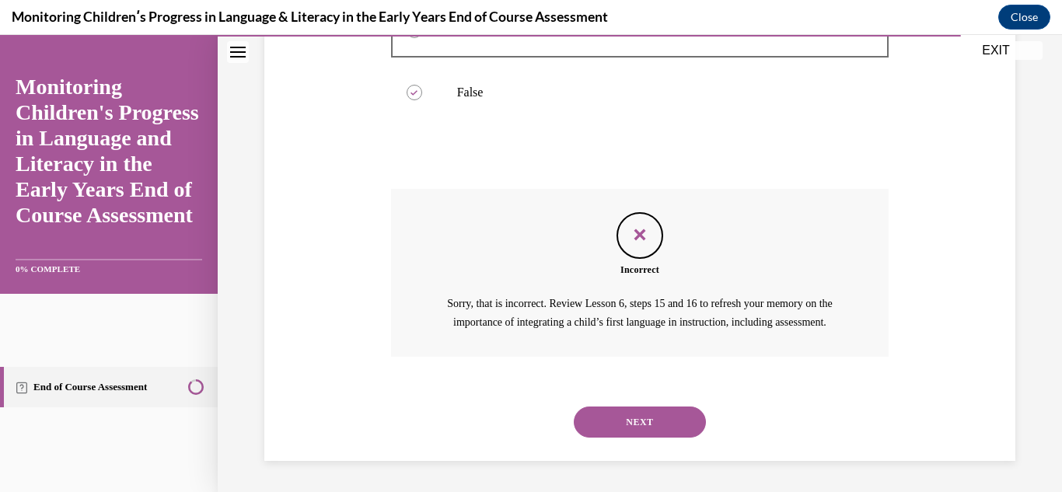
scroll to position [432, 0]
click at [617, 435] on button "NEXT" at bounding box center [640, 422] width 132 height 31
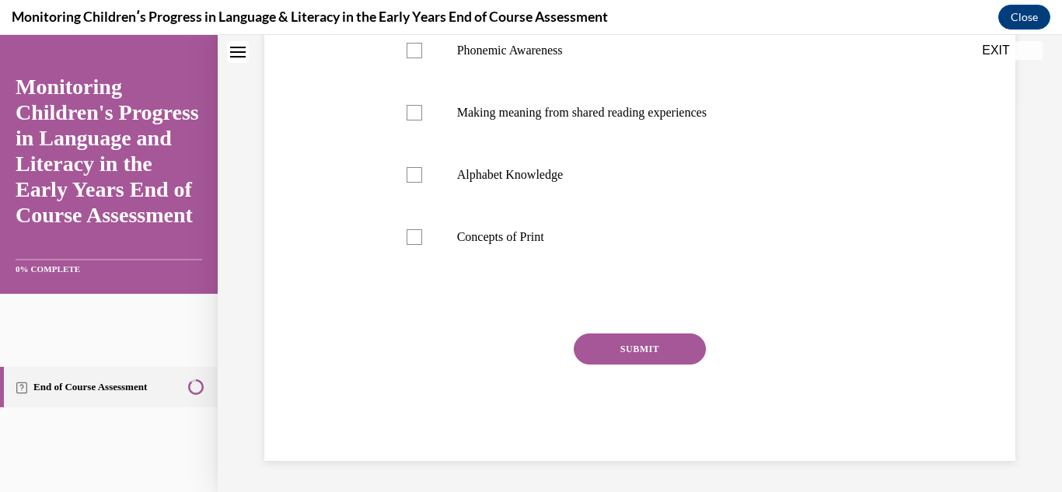
scroll to position [0, 0]
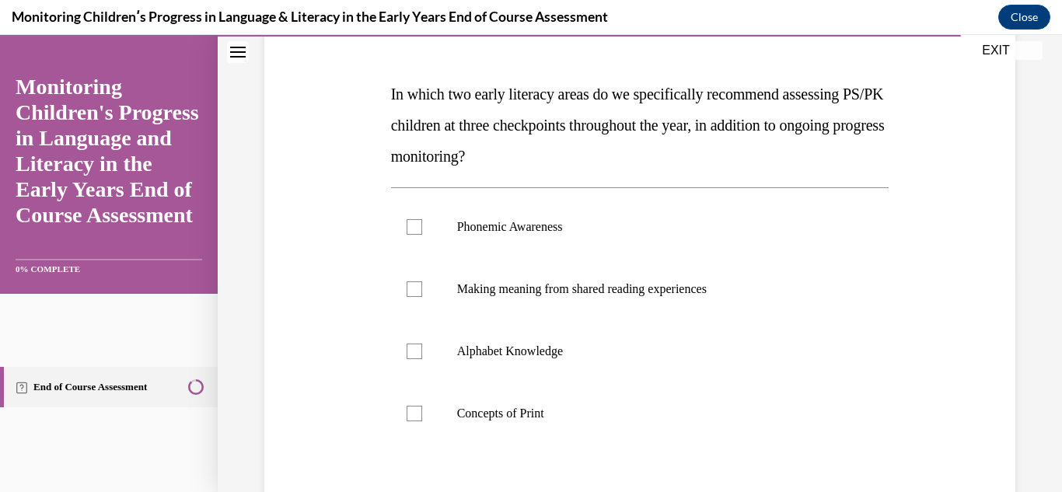
scroll to position [249, 0]
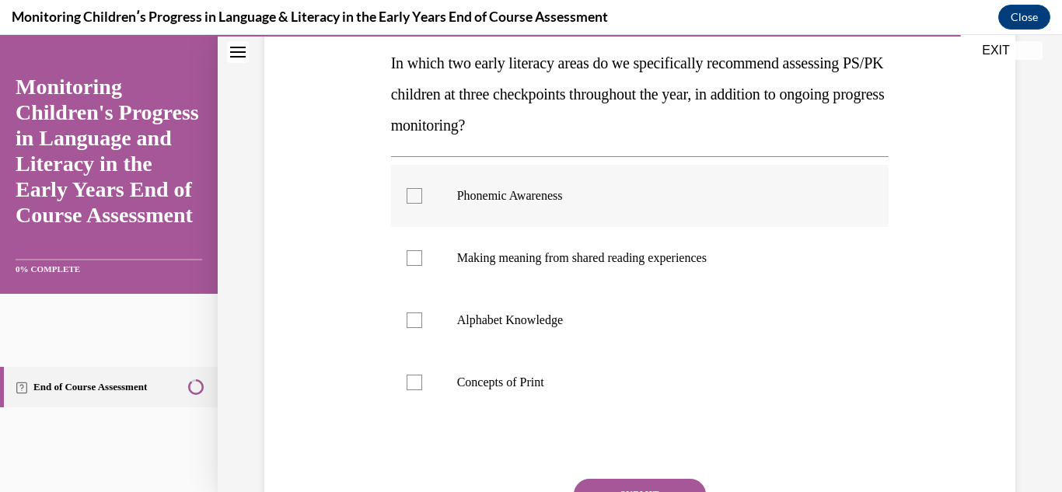
click at [404, 199] on label "Phonemic Awareness" at bounding box center [640, 196] width 498 height 62
click at [407, 199] on input "Phonemic Awareness" at bounding box center [415, 196] width 16 height 16
checkbox input "true"
click at [411, 310] on label "Alphabet Knowledge" at bounding box center [640, 320] width 498 height 62
click at [411, 313] on input "Alphabet Knowledge" at bounding box center [415, 321] width 16 height 16
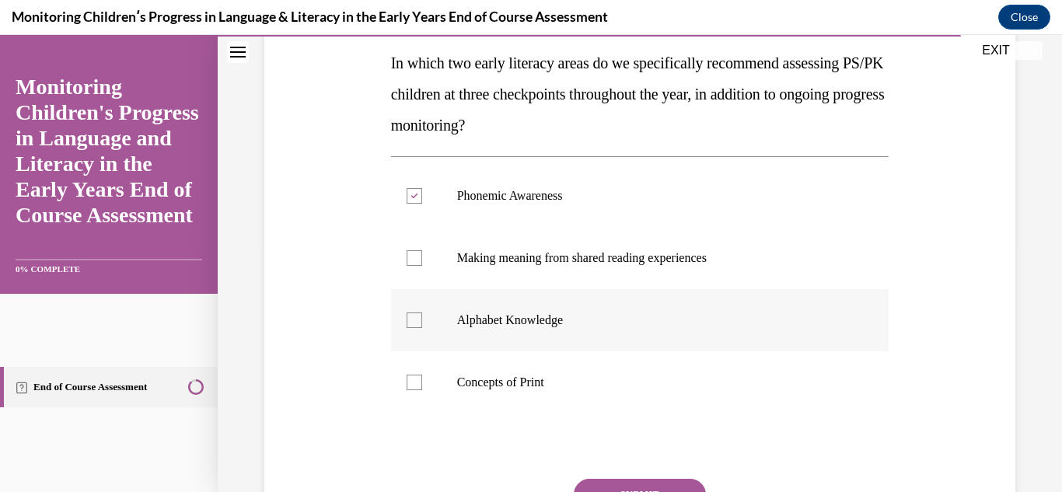
checkbox input "true"
click at [407, 383] on div at bounding box center [415, 383] width 16 height 16
click at [407, 383] on input "Concepts of Print" at bounding box center [415, 383] width 16 height 16
checkbox input "true"
click at [603, 480] on button "SUBMIT" at bounding box center [640, 494] width 132 height 31
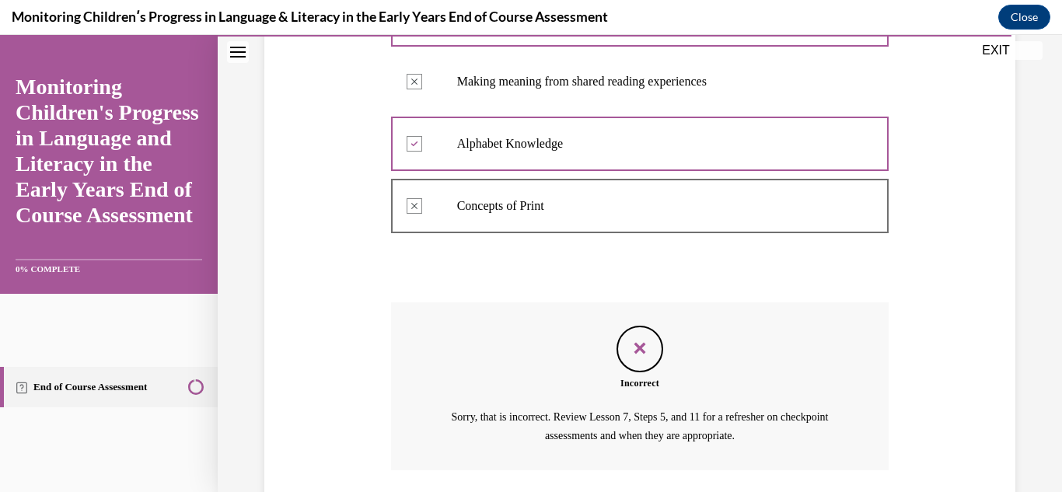
scroll to position [539, 0]
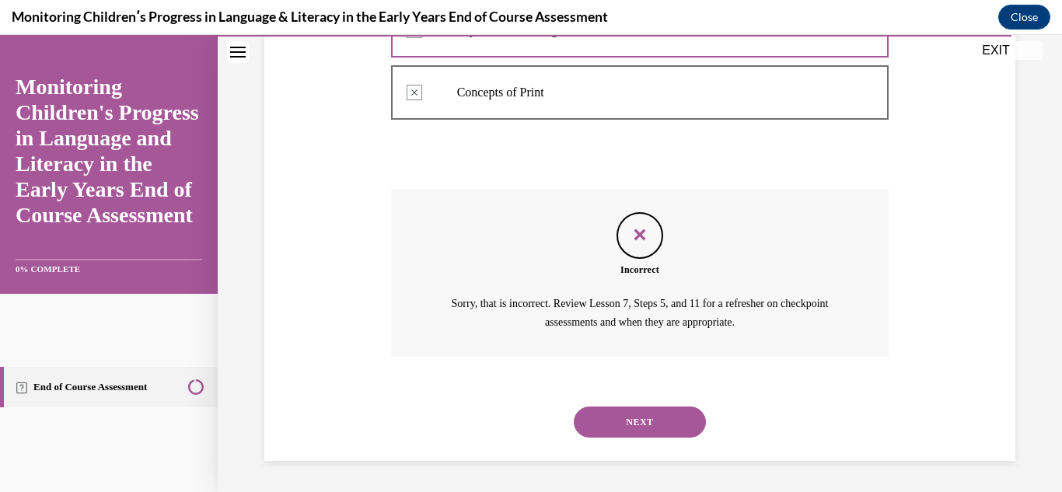
click at [652, 415] on button "NEXT" at bounding box center [640, 422] width 132 height 31
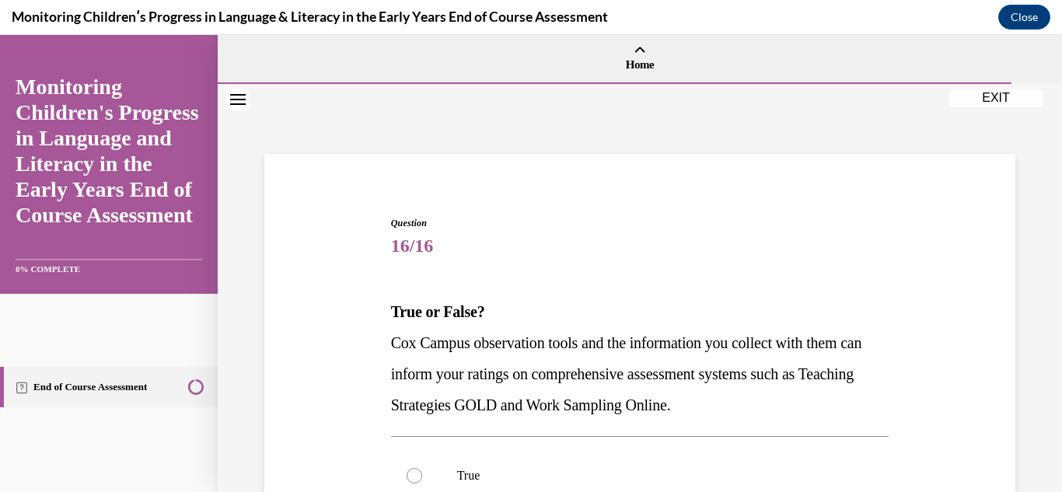
click at [844, 378] on span "Cox Campus observation tools and the information you collect with them can info…" at bounding box center [626, 373] width 471 height 79
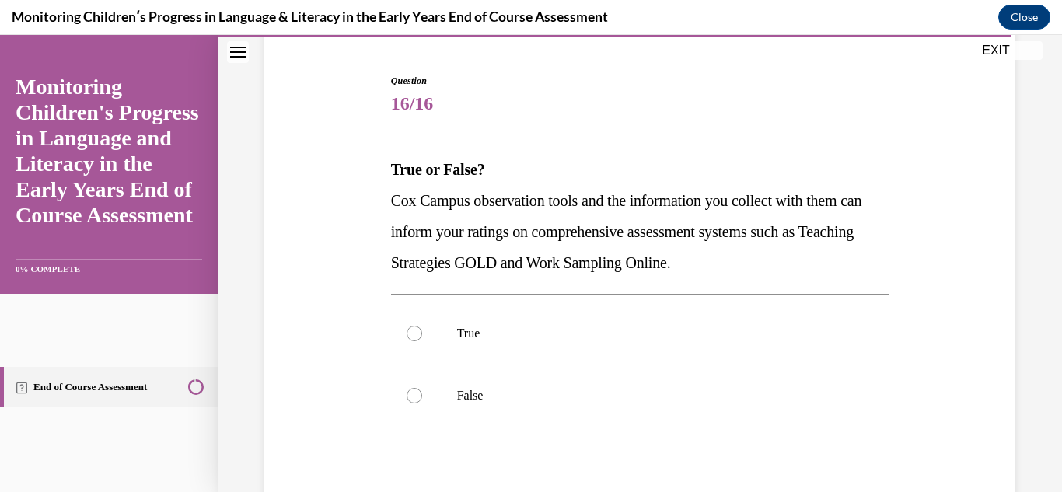
scroll to position [156, 0]
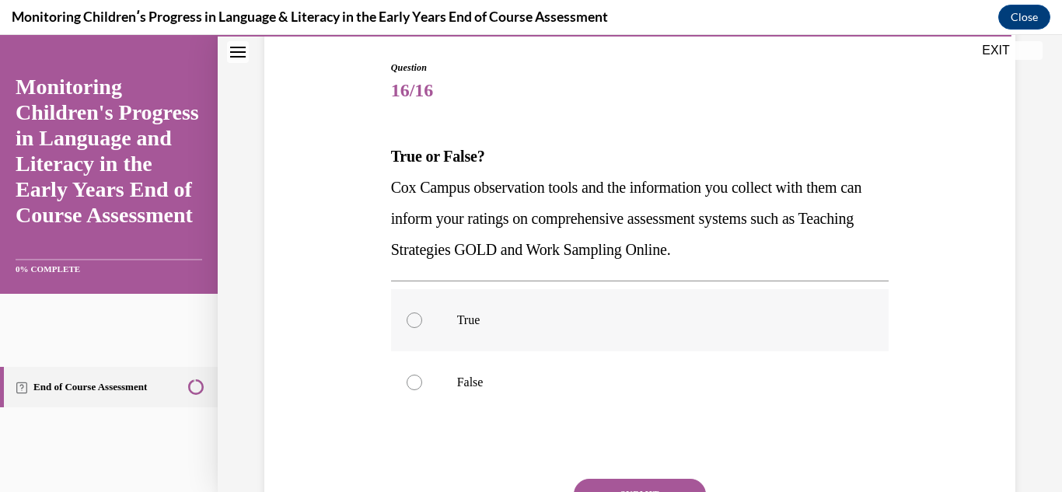
click at [409, 316] on div at bounding box center [415, 321] width 16 height 16
click at [409, 316] on input "True" at bounding box center [415, 321] width 16 height 16
radio input "true"
click at [617, 483] on button "SUBMIT" at bounding box center [640, 494] width 132 height 31
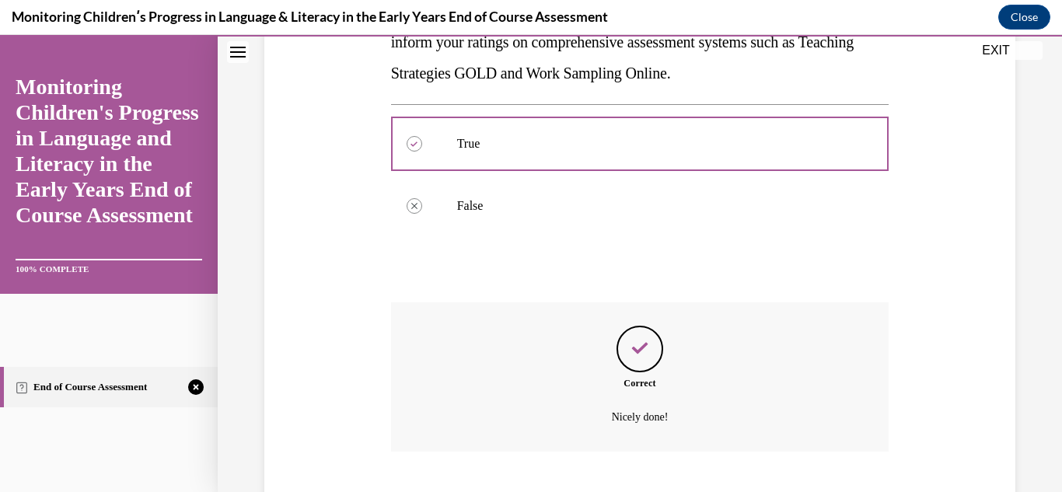
scroll to position [427, 0]
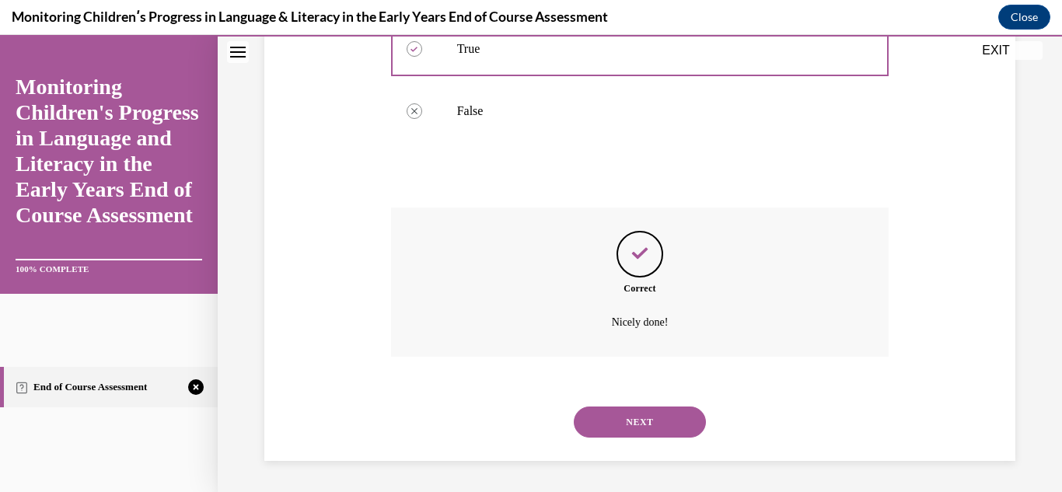
click at [625, 417] on button "NEXT" at bounding box center [640, 422] width 132 height 31
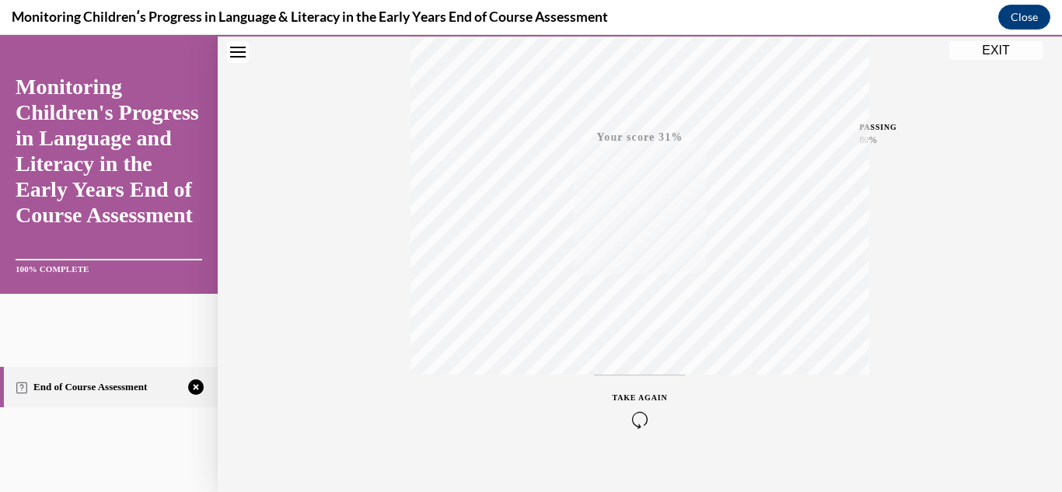
scroll to position [340, 0]
click at [641, 371] on span "TAKE AGAIN" at bounding box center [640, 375] width 55 height 9
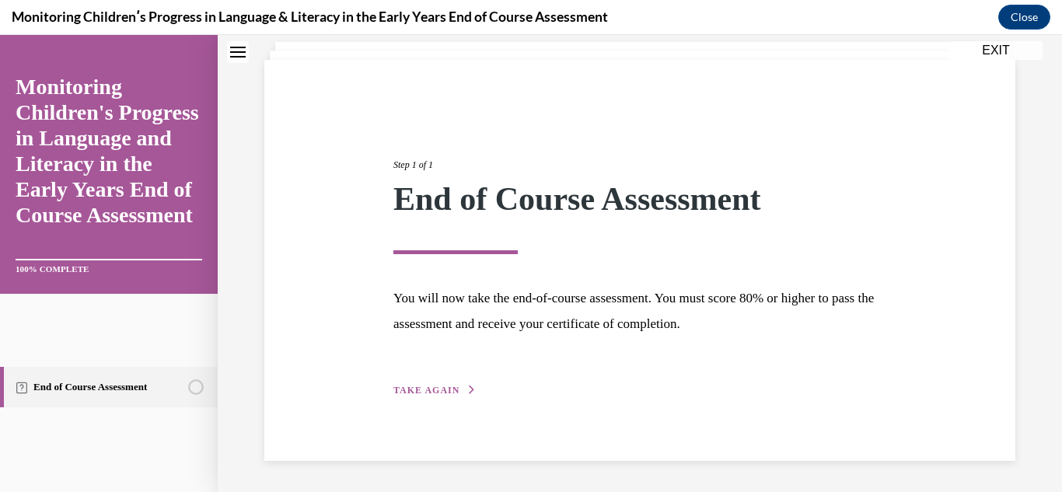
scroll to position [94, 0]
click at [443, 387] on span "TAKE AGAIN" at bounding box center [426, 390] width 66 height 11
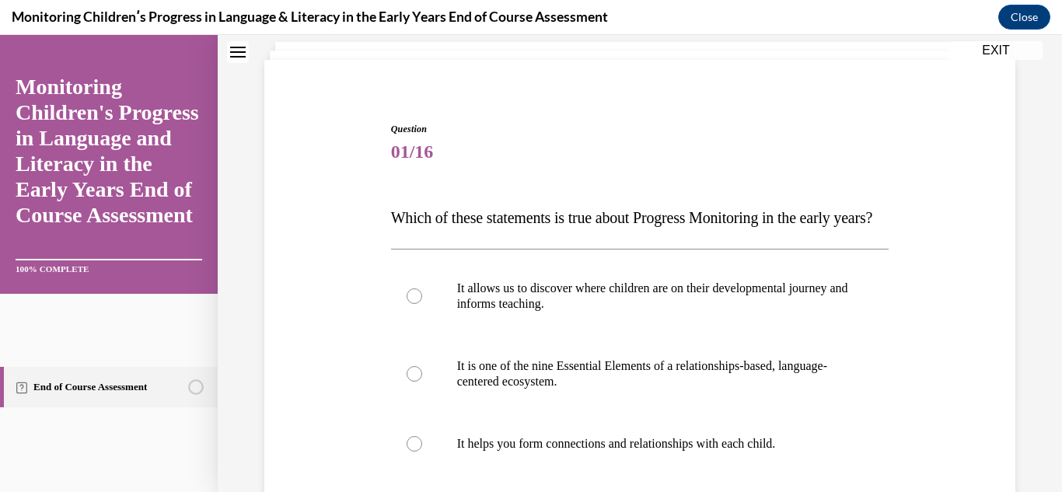
click at [302, 391] on div "Question 01/16 Which of these statements is true about Progress Monitoring in t…" at bounding box center [640, 441] width 759 height 733
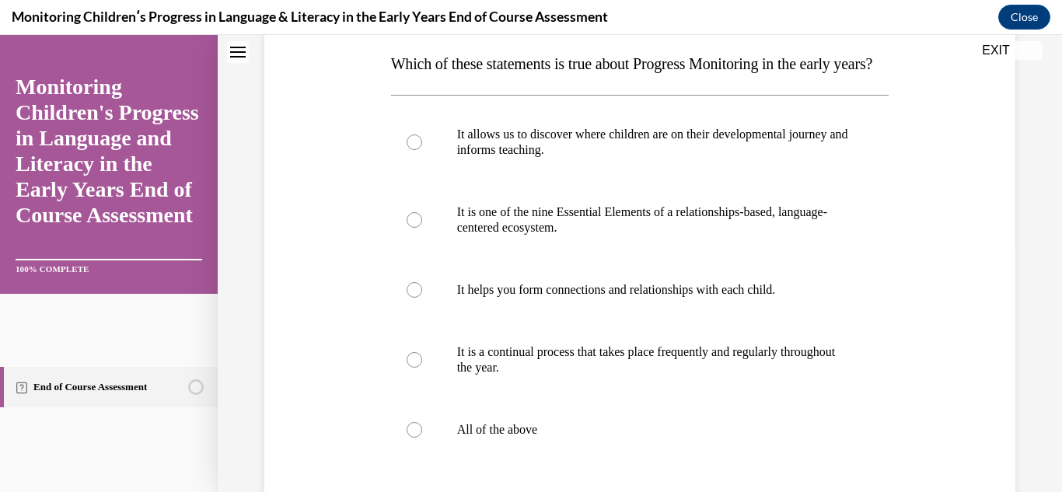
scroll to position [250, 0]
click at [409, 436] on div at bounding box center [415, 429] width 16 height 16
click at [409, 436] on input "All of the above" at bounding box center [415, 429] width 16 height 16
radio input "true"
click at [322, 462] on div "Question 01/16 Which of these statements is true about Progress Monitoring in t…" at bounding box center [640, 286] width 759 height 733
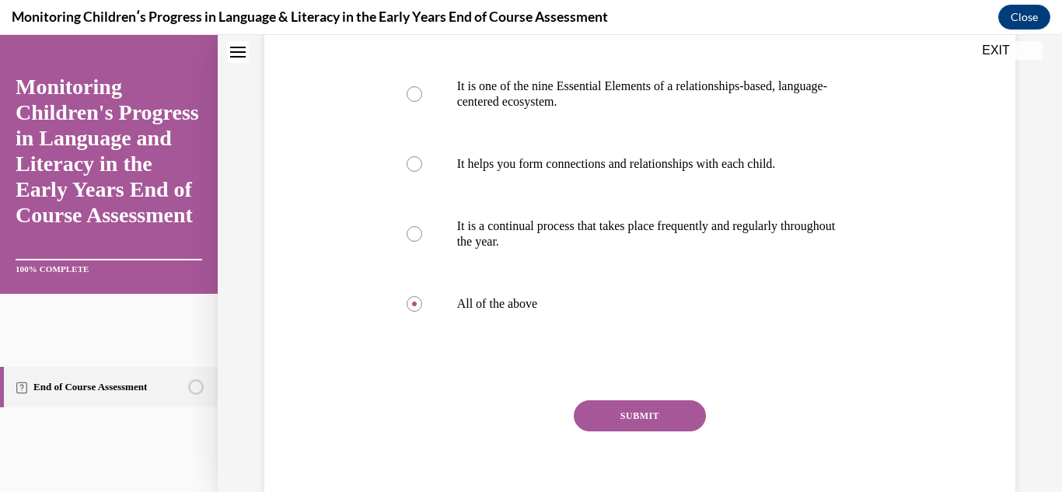
scroll to position [405, 0]
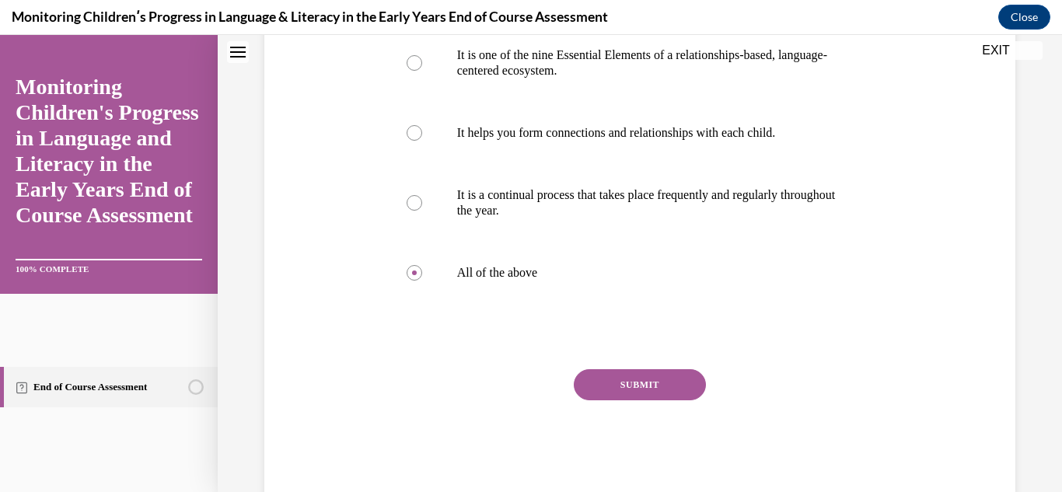
click at [628, 400] on button "SUBMIT" at bounding box center [640, 384] width 132 height 31
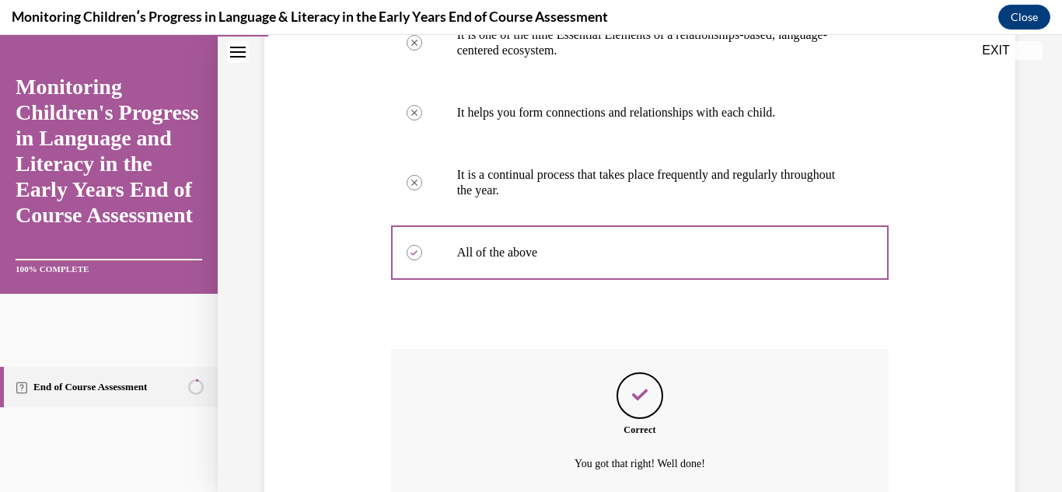
scroll to position [598, 0]
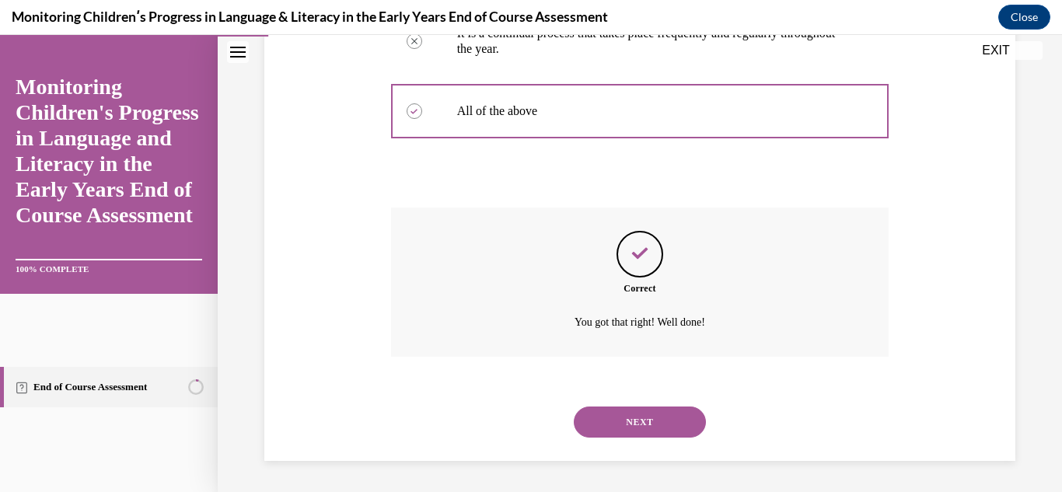
click at [628, 421] on button "NEXT" at bounding box center [640, 422] width 132 height 31
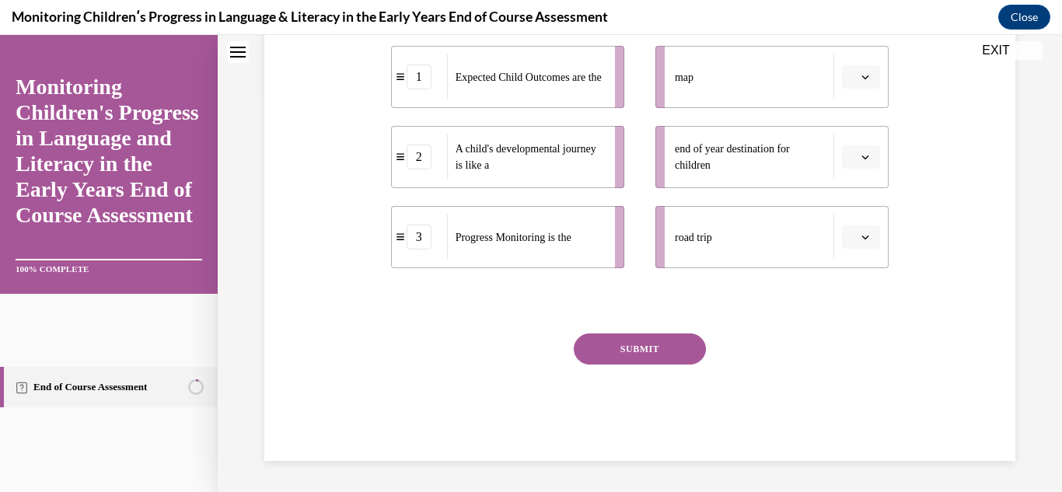
scroll to position [0, 0]
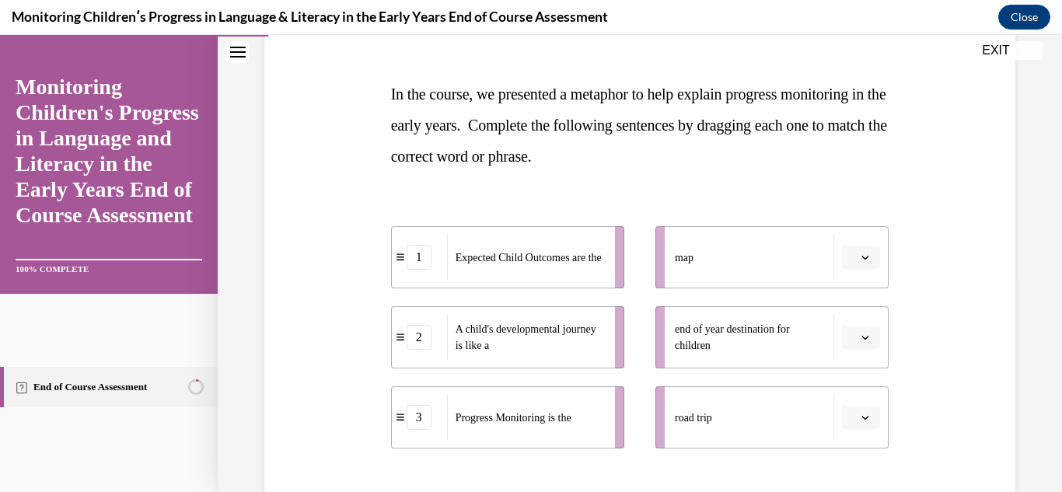
scroll to position [249, 0]
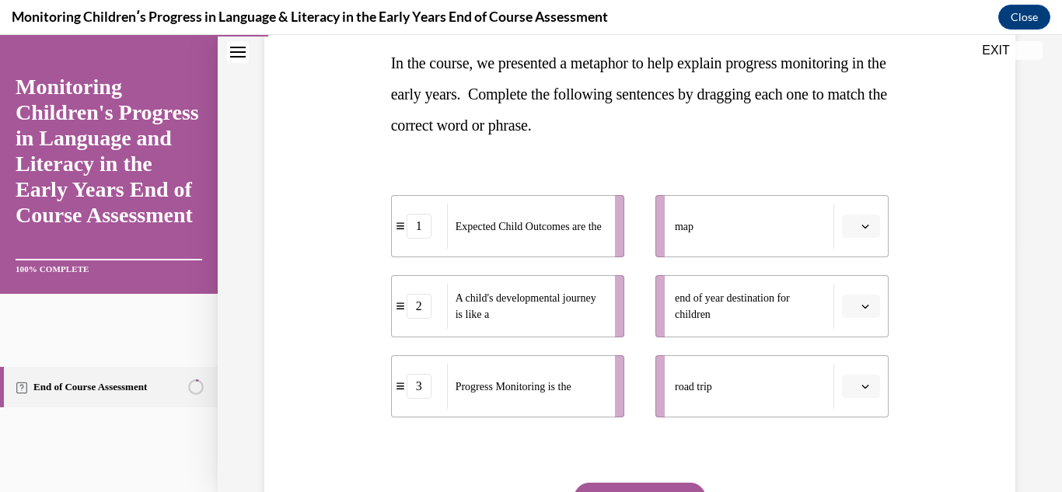
click at [862, 306] on button "button" at bounding box center [861, 306] width 38 height 23
click at [851, 426] on div "3" at bounding box center [849, 434] width 39 height 31
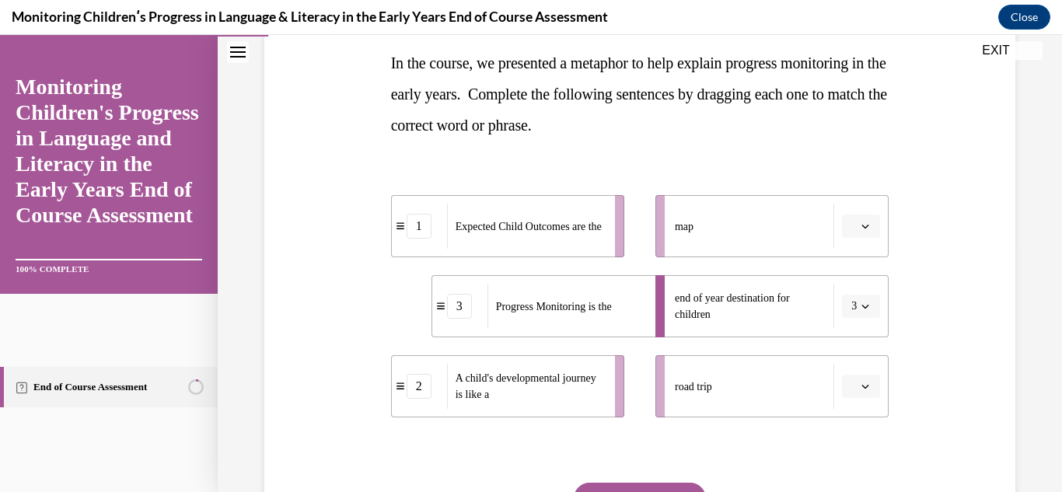
click at [860, 381] on span "button" at bounding box center [865, 386] width 11 height 11
click at [844, 314] on span "2" at bounding box center [845, 320] width 5 height 12
click at [860, 231] on span "button" at bounding box center [865, 226] width 11 height 11
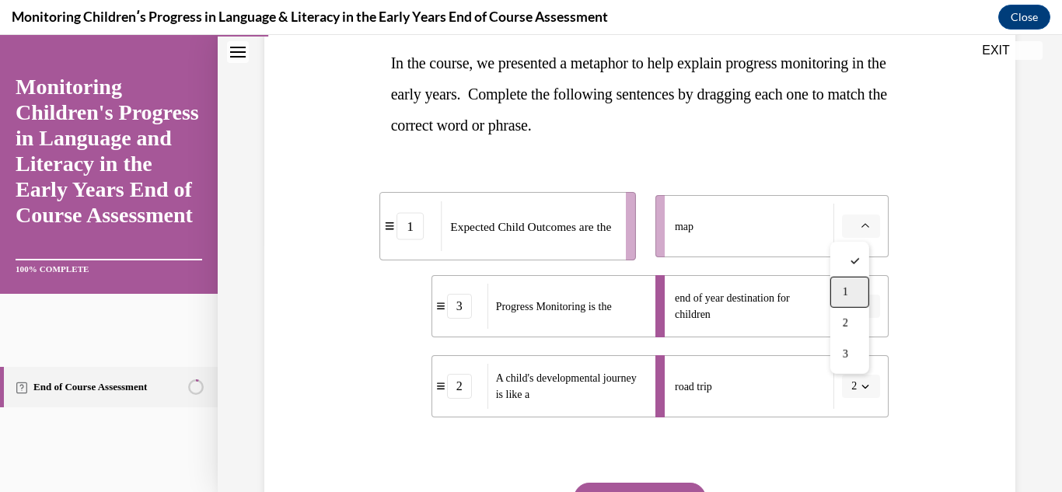
click at [848, 286] on span "1" at bounding box center [845, 292] width 5 height 12
click at [946, 379] on div "Question 02/16 In the course, we presented a metaphor to help explain progress …" at bounding box center [640, 266] width 759 height 690
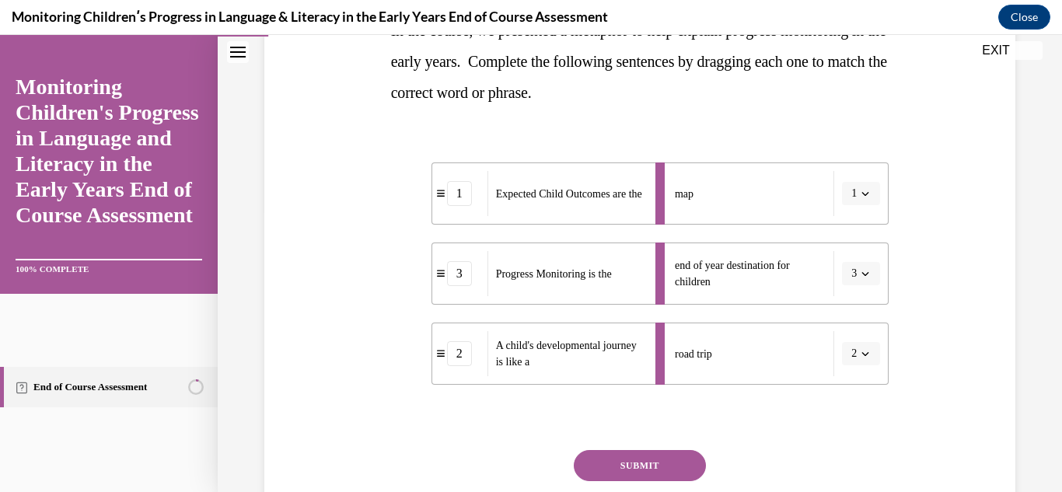
scroll to position [311, 0]
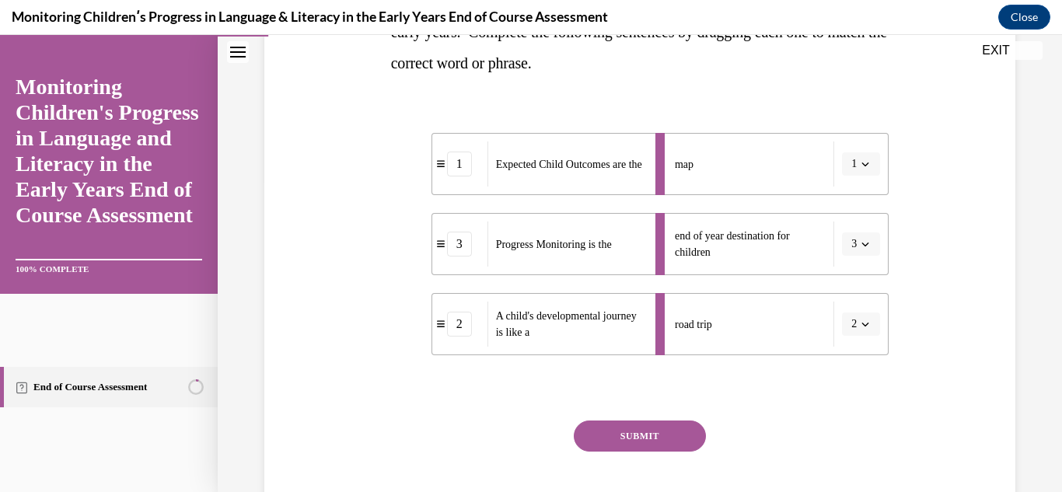
click at [655, 428] on button "SUBMIT" at bounding box center [640, 436] width 132 height 31
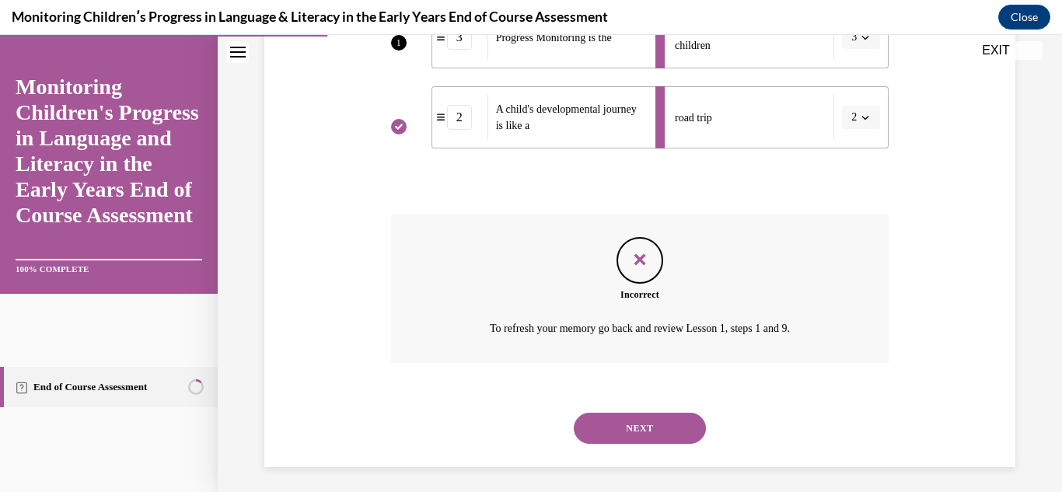
scroll to position [524, 0]
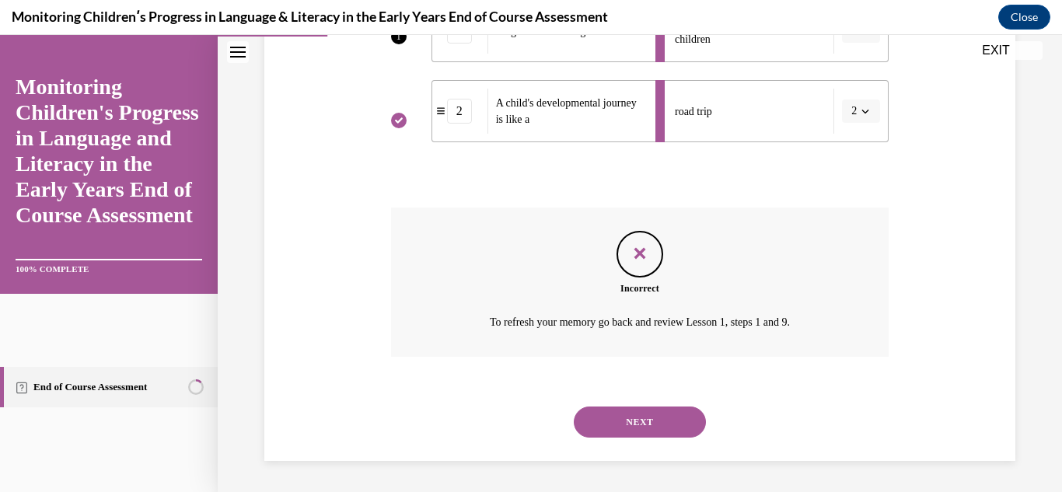
click at [654, 428] on button "NEXT" at bounding box center [640, 422] width 132 height 31
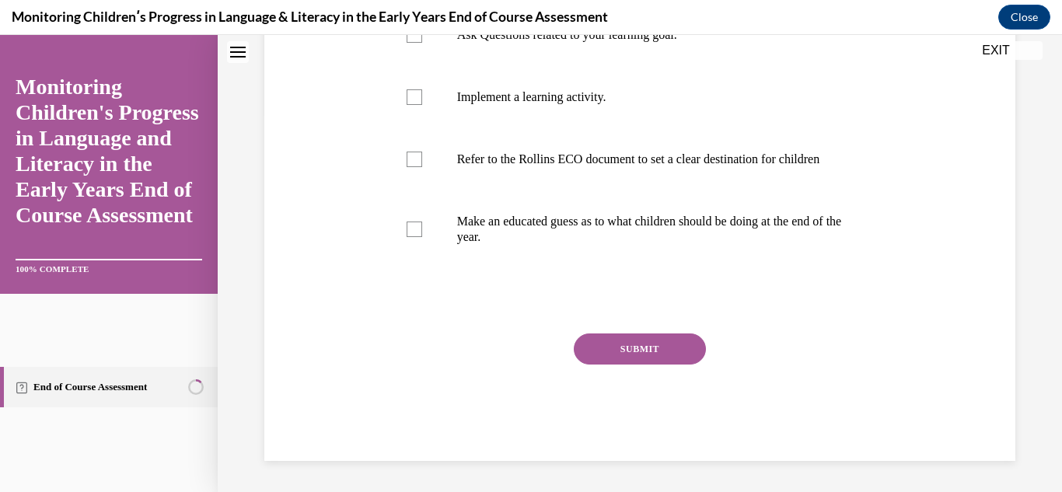
scroll to position [0, 0]
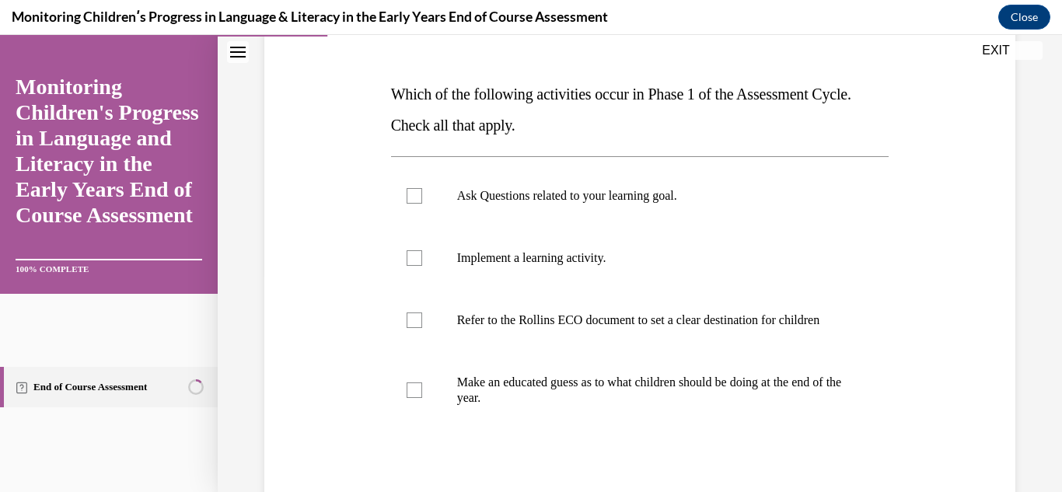
scroll to position [249, 0]
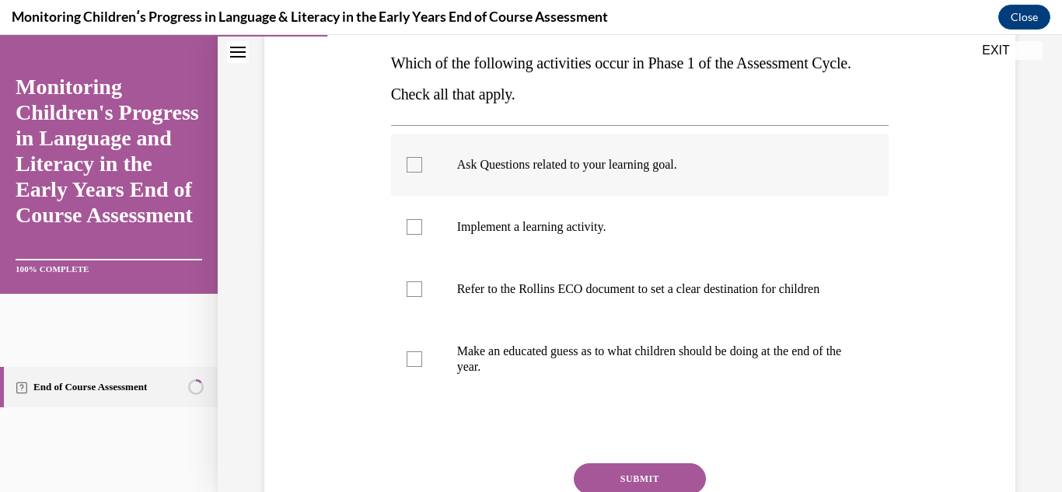
click at [410, 159] on div at bounding box center [415, 165] width 16 height 16
click at [410, 159] on input "Ask Questions related to your learning goal." at bounding box center [415, 165] width 16 height 16
checkbox input "true"
click at [410, 297] on div at bounding box center [415, 289] width 16 height 16
click at [410, 297] on input "Refer to the Rollins ECO document to set a clear destination for children" at bounding box center [415, 289] width 16 height 16
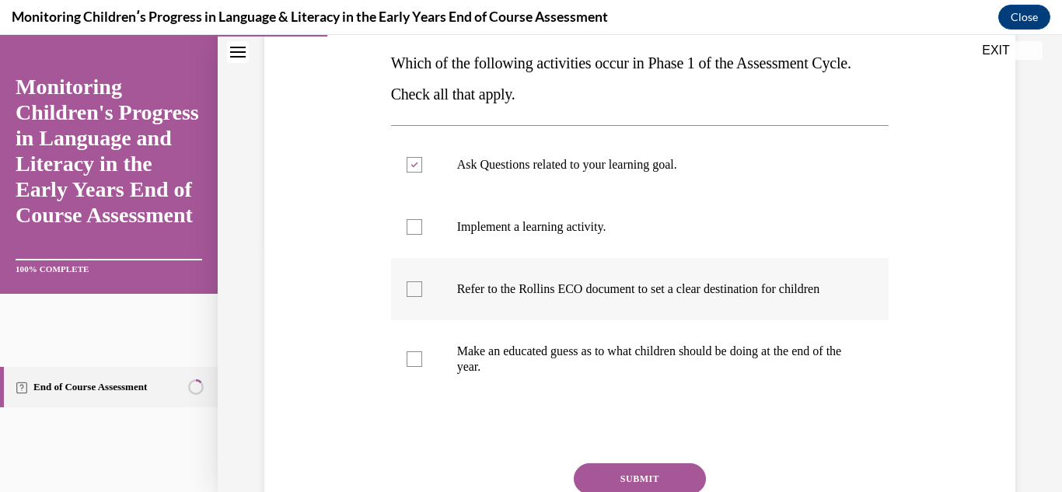
checkbox input "true"
click at [1022, 409] on div "Question 03/16 Which of the following activities occur in Phase 1 of the Assess…" at bounding box center [640, 228] width 844 height 787
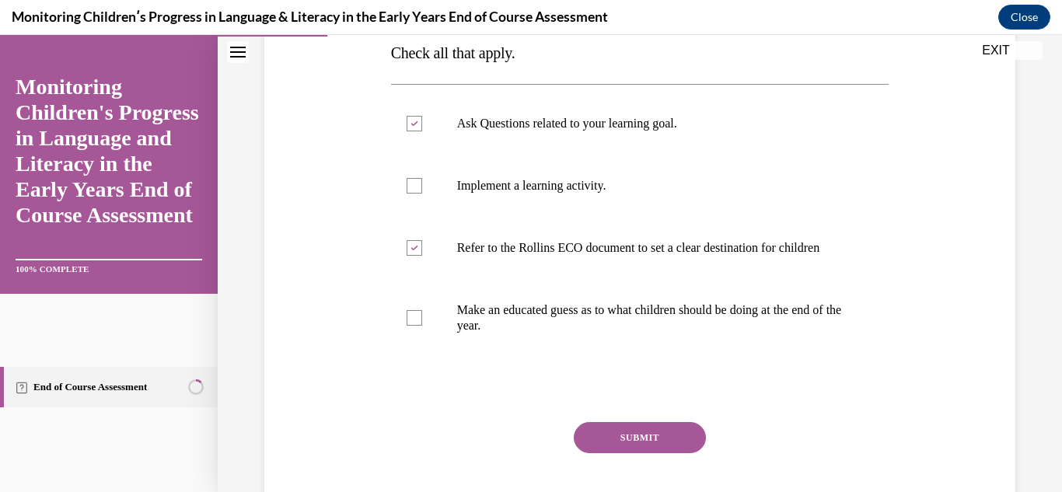
scroll to position [311, 0]
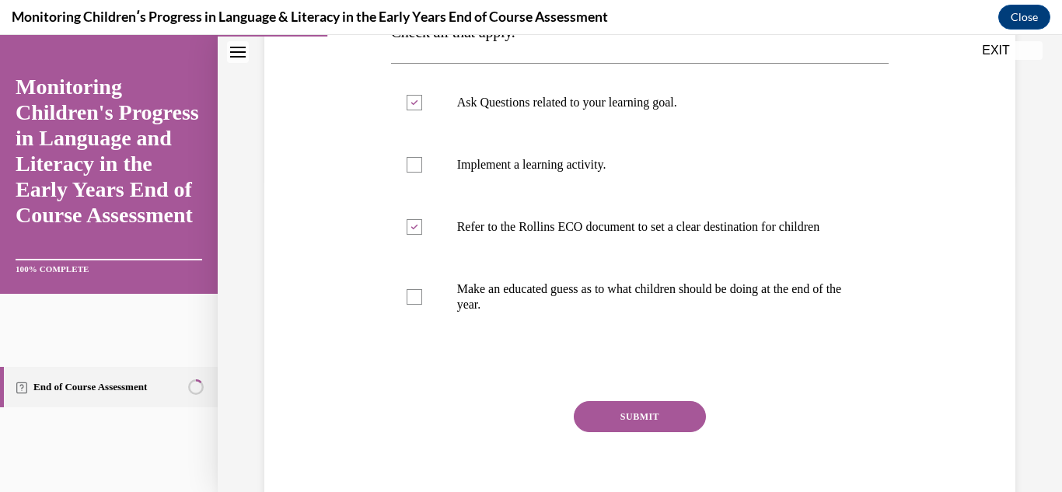
click at [658, 424] on button "SUBMIT" at bounding box center [640, 416] width 132 height 31
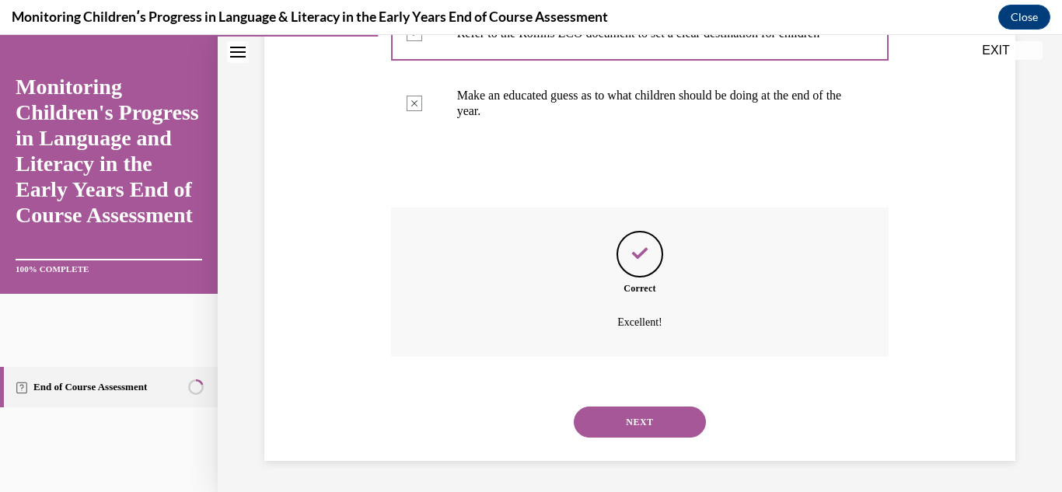
scroll to position [520, 0]
click at [658, 424] on button "NEXT" at bounding box center [640, 422] width 132 height 31
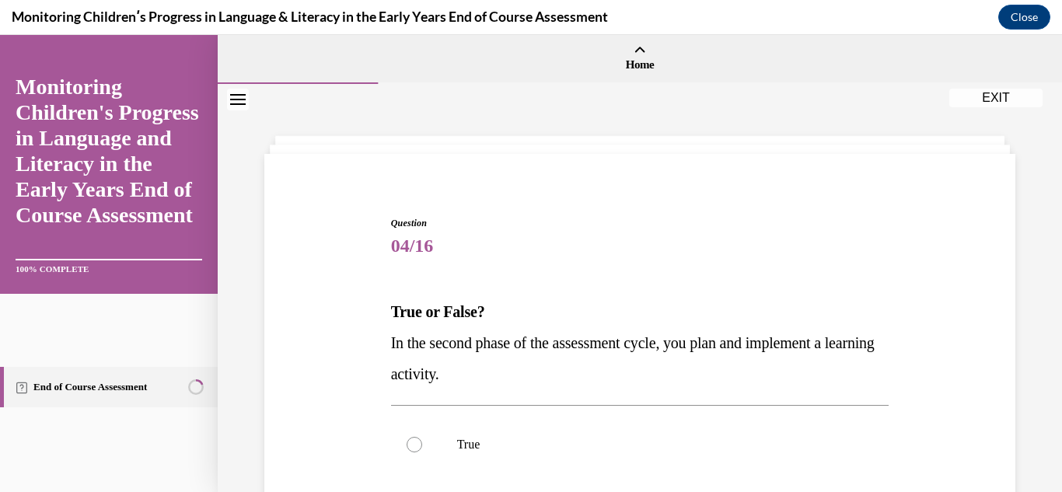
click at [1012, 393] on div "Question 04/16 True or False? In the second phase of the assessment cycle, you …" at bounding box center [640, 423] width 844 height 678
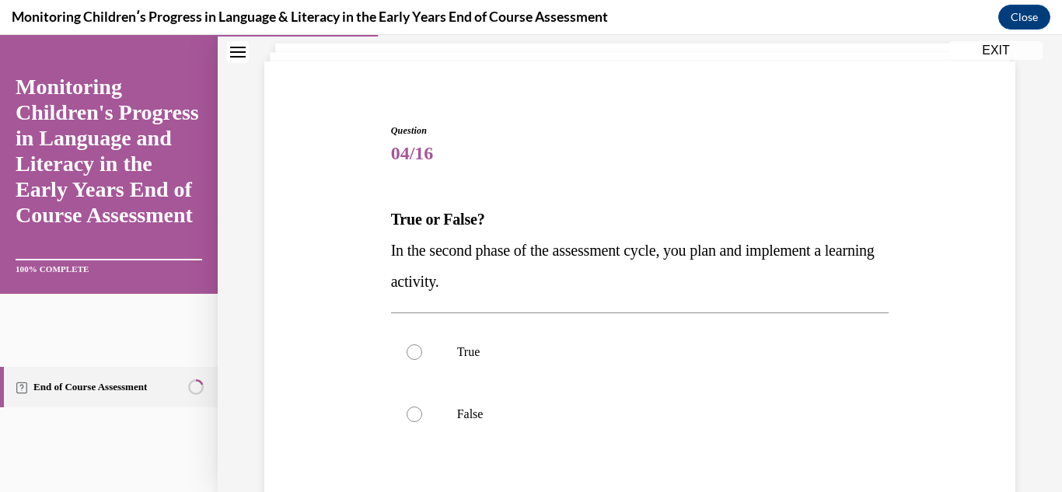
scroll to position [124, 0]
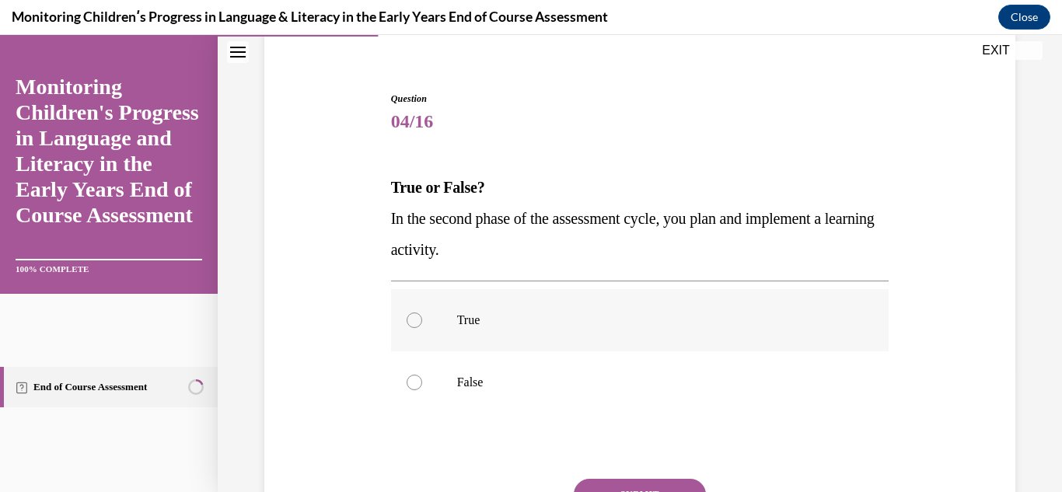
click at [411, 329] on label "True" at bounding box center [640, 320] width 498 height 62
click at [411, 328] on input "True" at bounding box center [415, 321] width 16 height 16
radio input "true"
click at [999, 453] on div "Question 04/16 True or False? In the second phase of the assessment cycle, you …" at bounding box center [640, 325] width 759 height 561
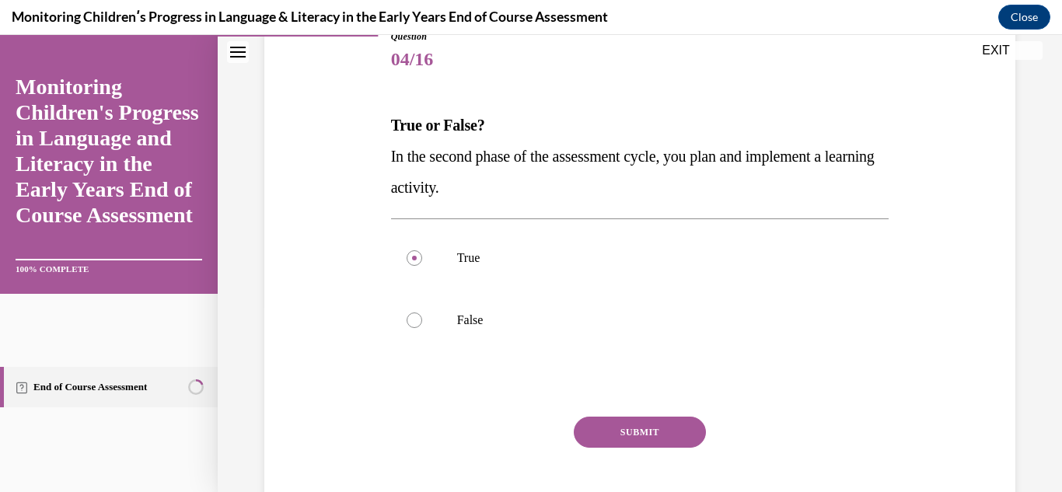
scroll to position [218, 0]
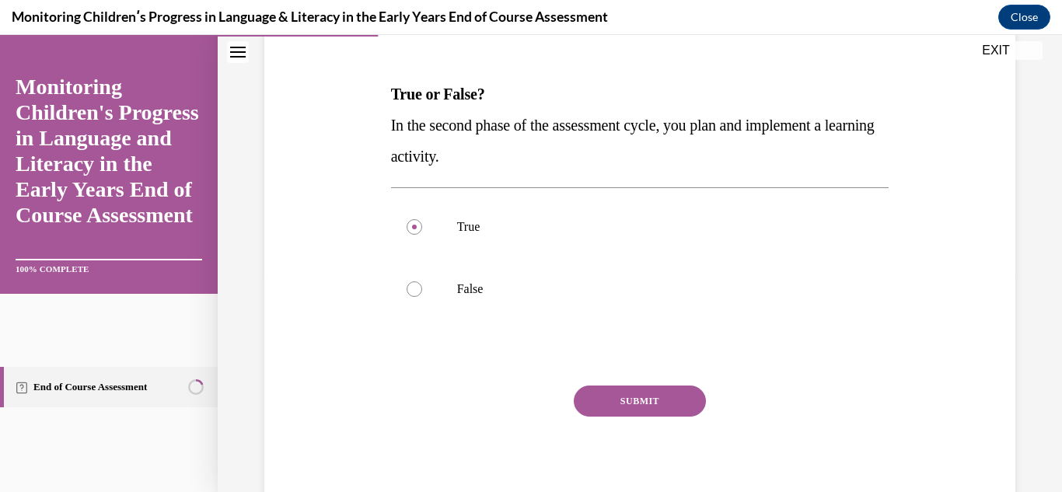
click at [651, 397] on button "SUBMIT" at bounding box center [640, 401] width 132 height 31
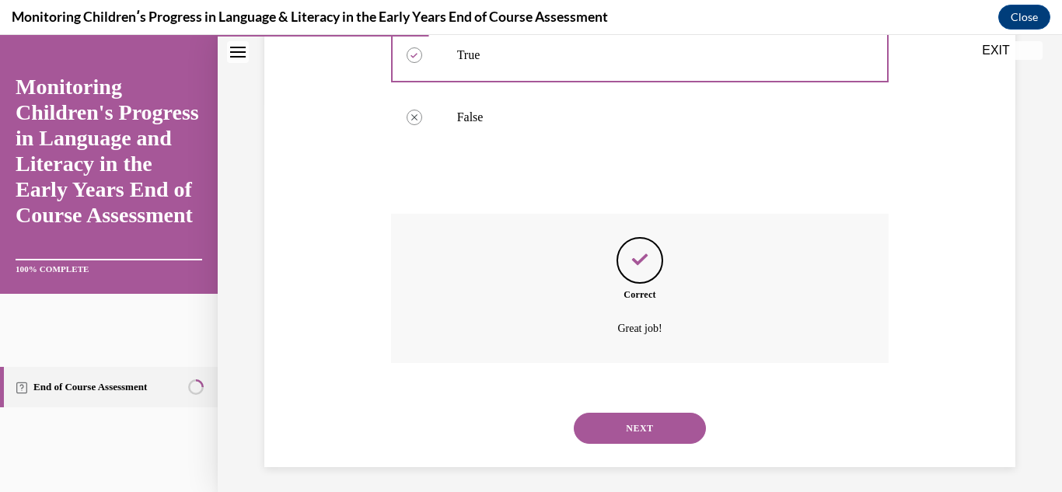
scroll to position [396, 0]
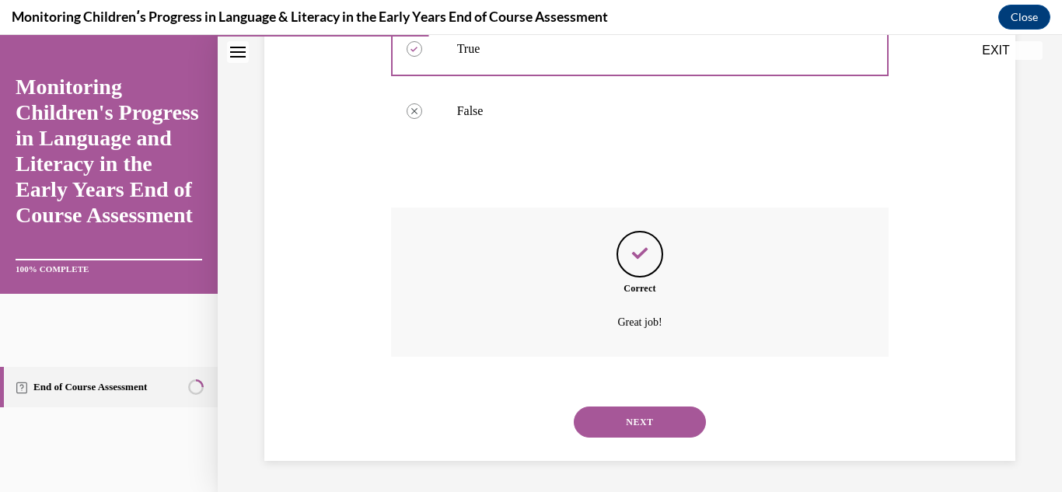
click at [650, 418] on button "NEXT" at bounding box center [640, 422] width 132 height 31
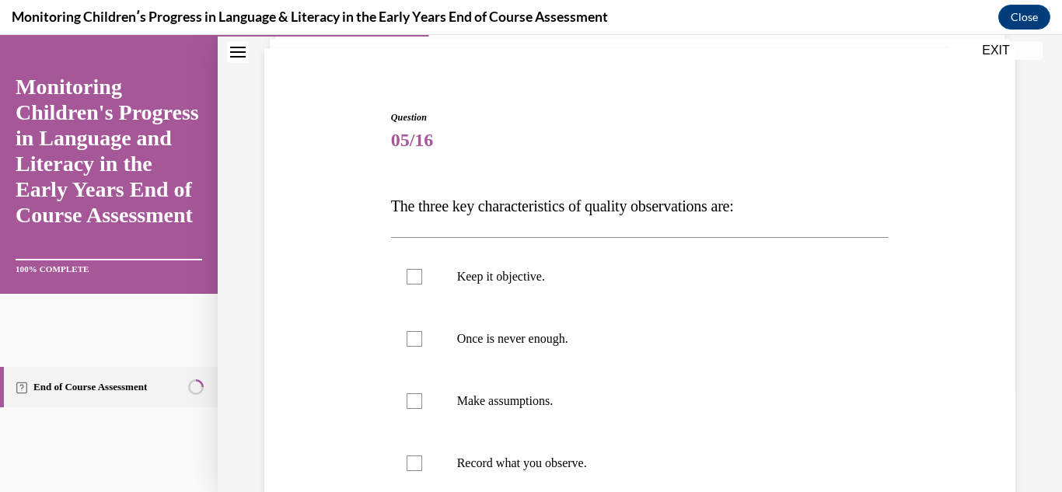
scroll to position [156, 0]
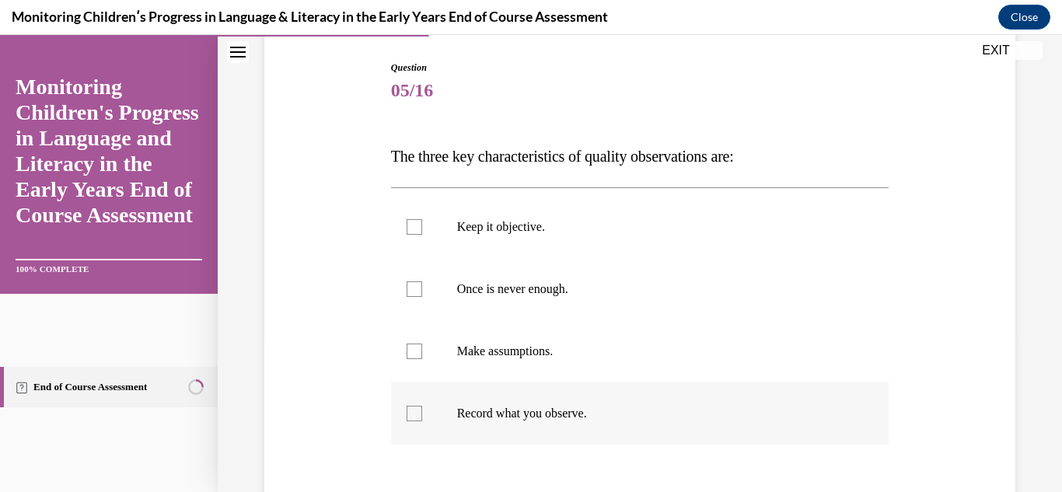
click at [412, 411] on div at bounding box center [415, 414] width 16 height 16
click at [412, 411] on input "Record what you observe." at bounding box center [415, 414] width 16 height 16
checkbox input "true"
click at [416, 292] on div at bounding box center [415, 289] width 16 height 16
click at [416, 292] on input "Once is never enough." at bounding box center [415, 289] width 16 height 16
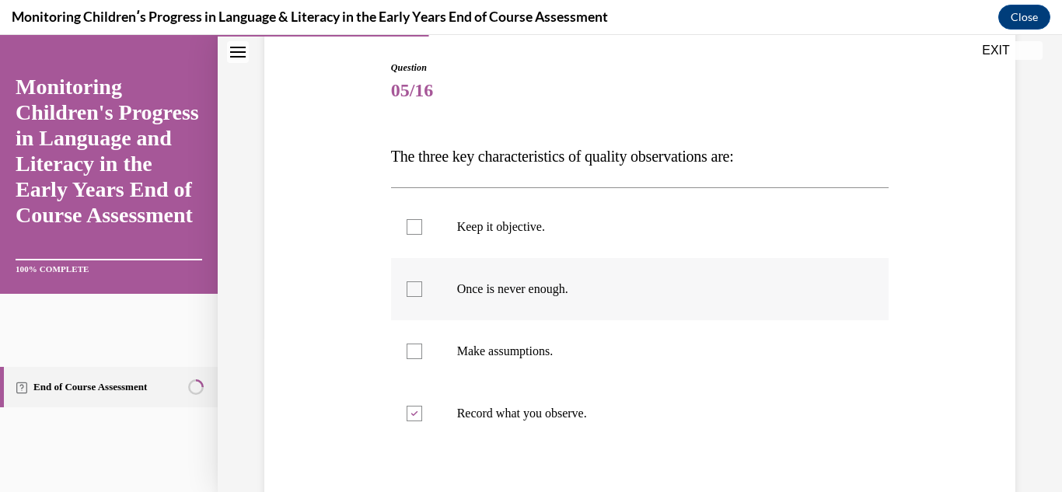
checkbox input "true"
click at [416, 231] on div at bounding box center [415, 227] width 16 height 16
click at [416, 231] on input "Keep it objective." at bounding box center [415, 227] width 16 height 16
checkbox input "true"
click at [1019, 378] on div "Question 05/16 The three key characteristics of quality observations are: Keep …" at bounding box center [640, 298] width 844 height 740
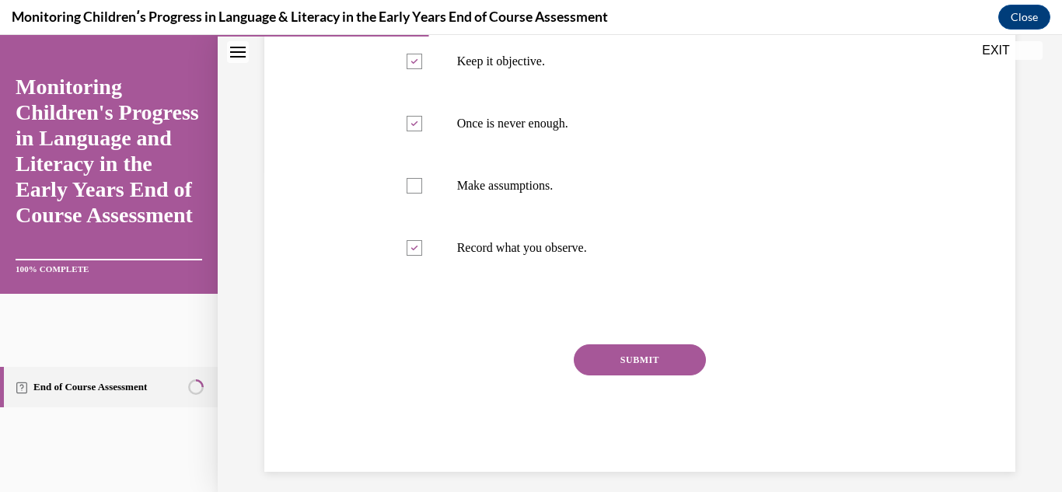
scroll to position [332, 0]
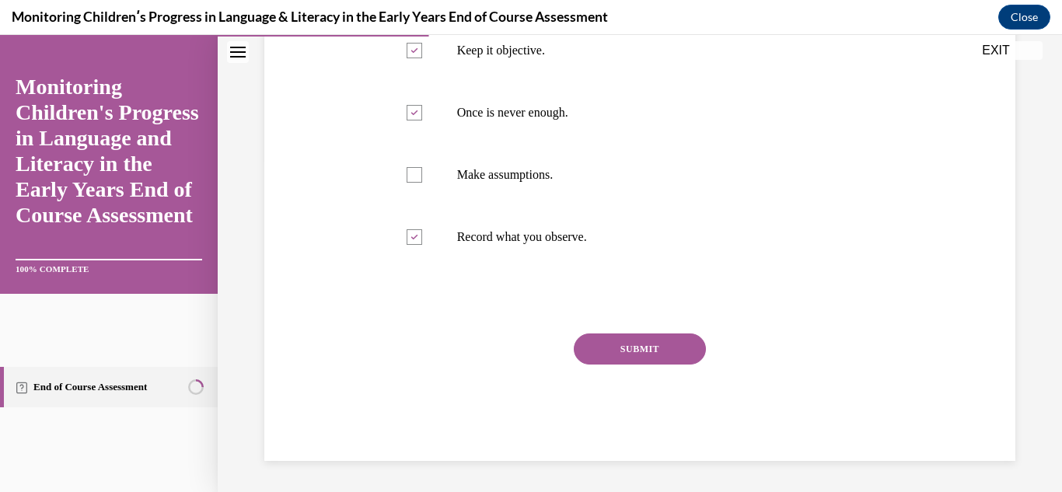
click at [653, 344] on button "SUBMIT" at bounding box center [640, 349] width 132 height 31
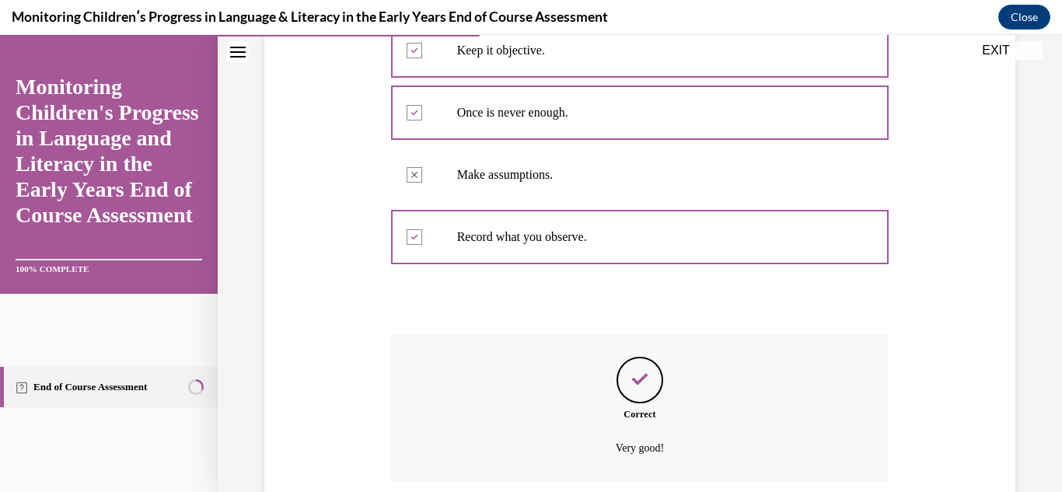
scroll to position [458, 0]
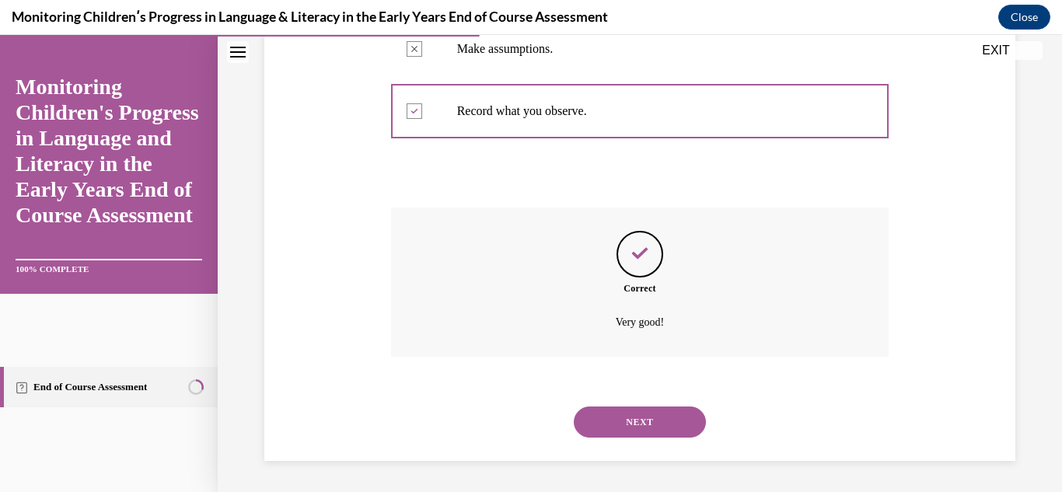
click at [649, 418] on button "NEXT" at bounding box center [640, 422] width 132 height 31
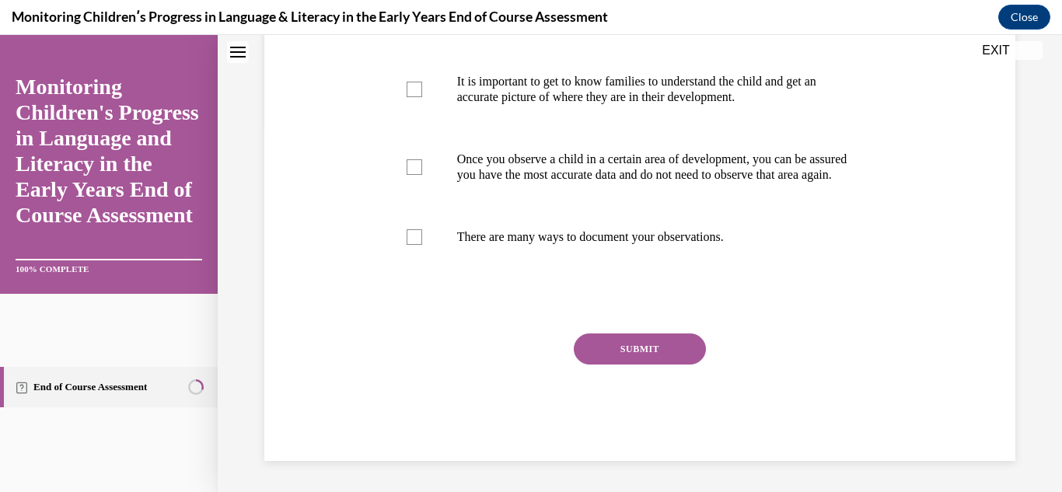
scroll to position [0, 0]
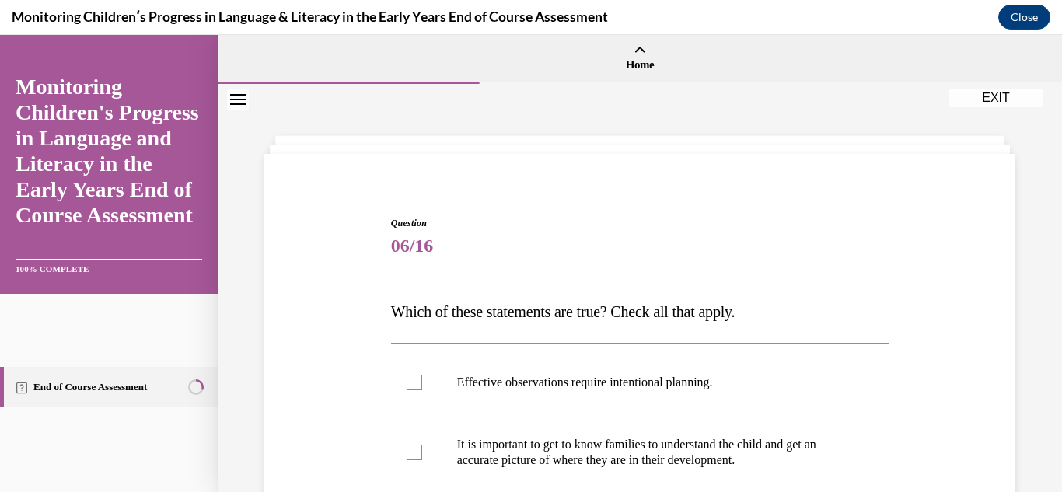
click at [1008, 359] on div "Question 06/16 Which of these statements are true? Check all that apply. Effect…" at bounding box center [640, 469] width 844 height 771
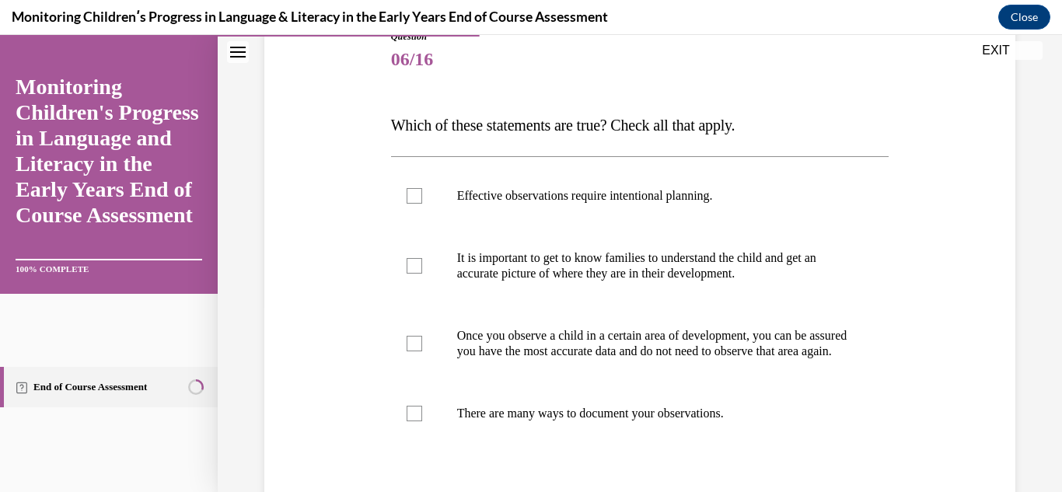
scroll to position [218, 0]
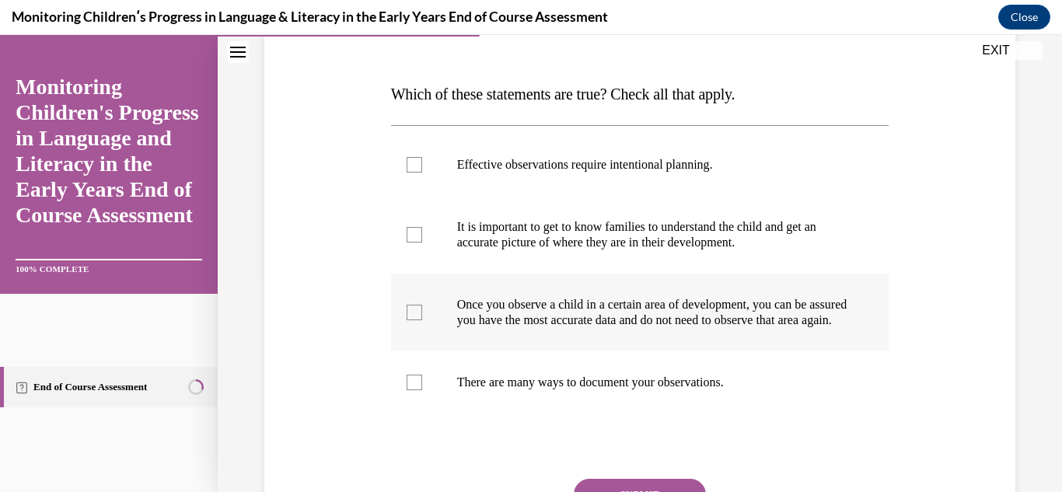
click at [412, 316] on div at bounding box center [415, 313] width 16 height 16
click at [412, 316] on input "Once you observe a child in a certain area of development, you can be assured y…" at bounding box center [415, 313] width 16 height 16
checkbox input "true"
click at [414, 246] on label "It is important to get to know families to understand the child and get an accu…" at bounding box center [640, 235] width 498 height 78
click at [414, 243] on input "It is important to get to know families to understand the child and get an accu…" at bounding box center [415, 235] width 16 height 16
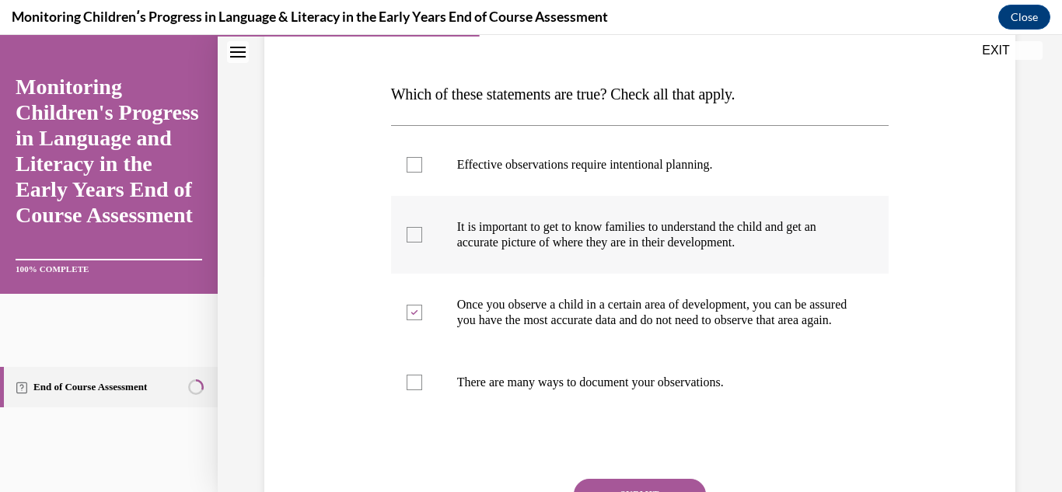
checkbox input "true"
click at [407, 167] on div at bounding box center [415, 165] width 16 height 16
click at [407, 167] on input "Effective observations require intentional planning." at bounding box center [415, 165] width 16 height 16
checkbox input "true"
click at [416, 390] on div at bounding box center [415, 383] width 16 height 16
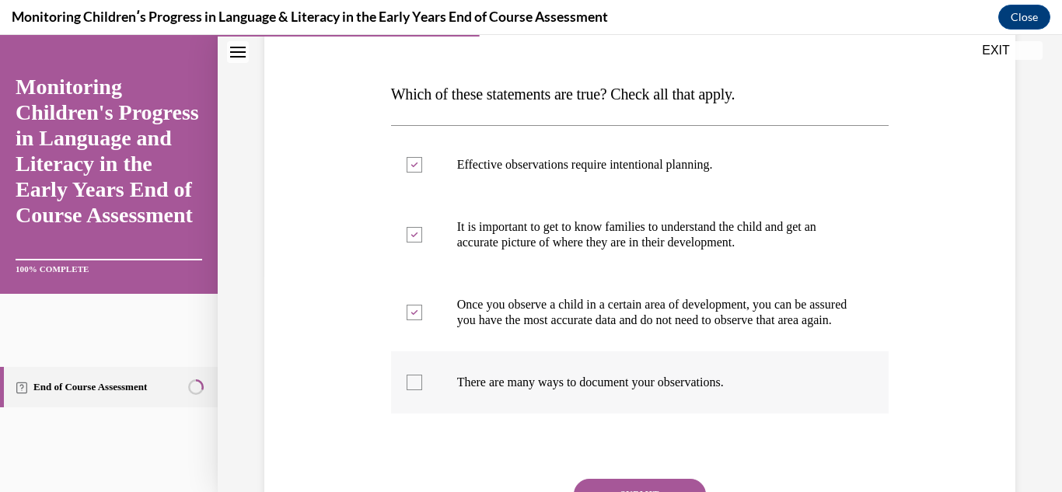
click at [416, 390] on input "There are many ways to document your observations." at bounding box center [415, 383] width 16 height 16
checkbox input "true"
click at [1019, 393] on div "Question 06/16 Which of these statements are true? Check all that apply. Effect…" at bounding box center [640, 251] width 844 height 771
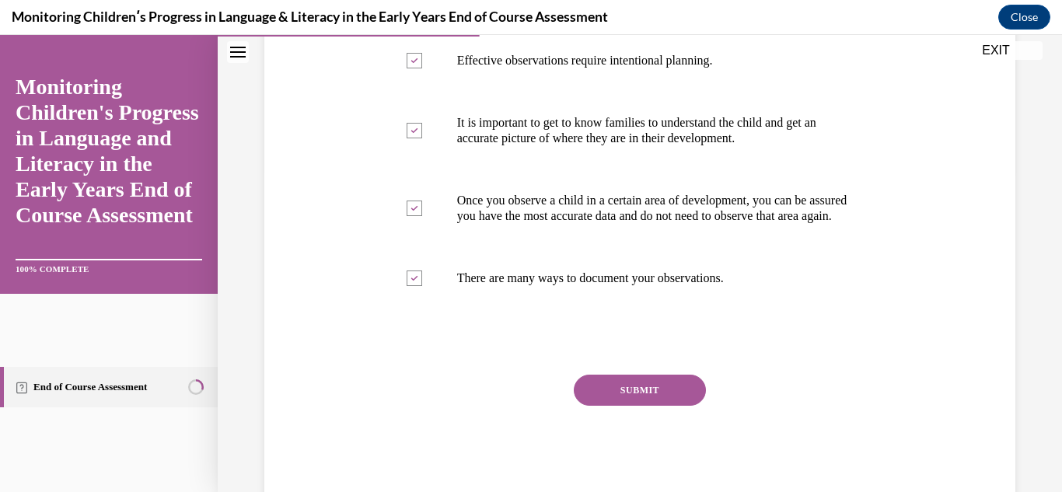
scroll to position [342, 0]
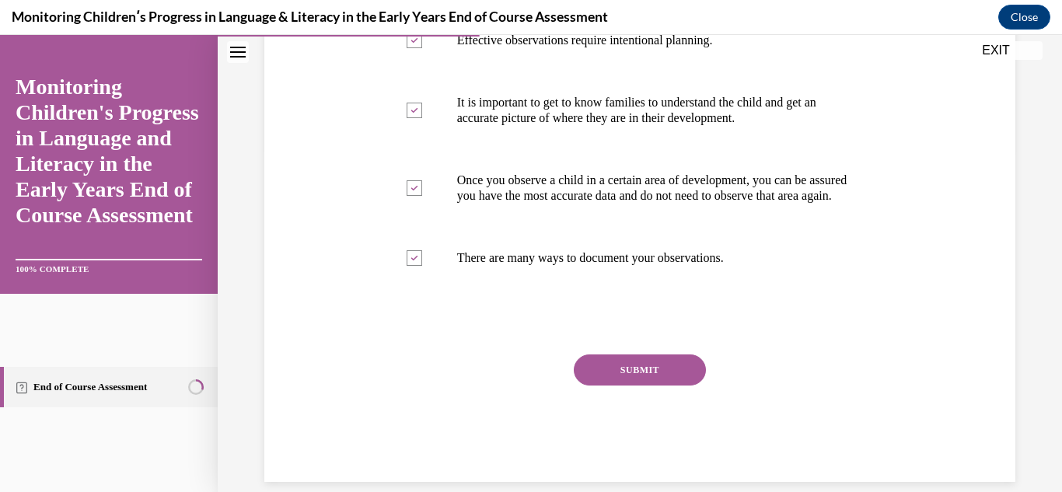
click at [650, 386] on button "SUBMIT" at bounding box center [640, 370] width 132 height 31
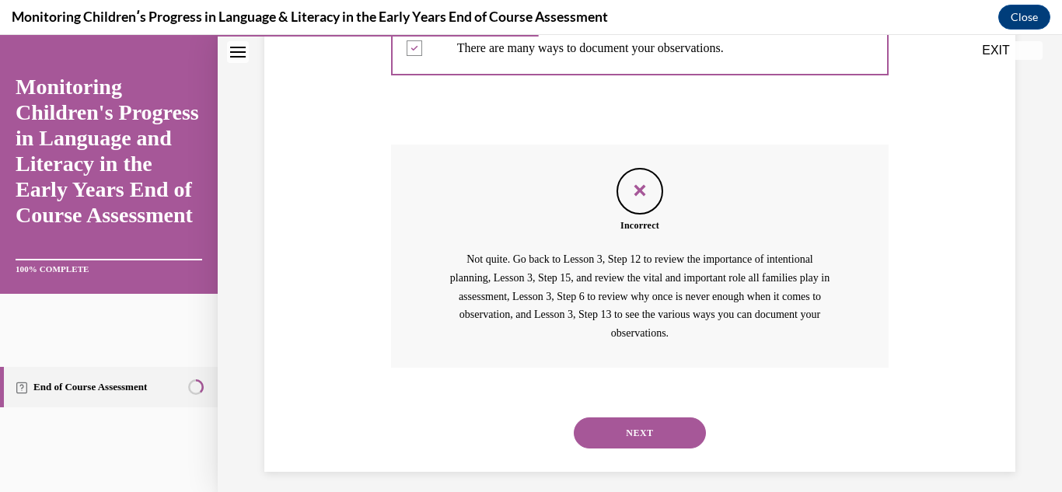
scroll to position [579, 0]
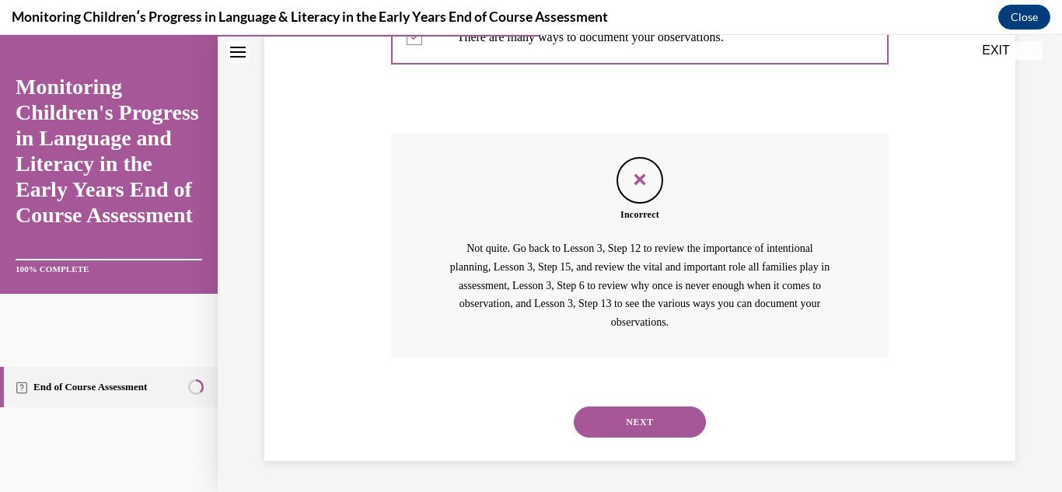
click at [1001, 245] on div "Question 06/16 Which of these statements are true? Check all that apply. Effect…" at bounding box center [640, 34] width 759 height 855
click at [613, 425] on button "NEXT" at bounding box center [640, 422] width 132 height 31
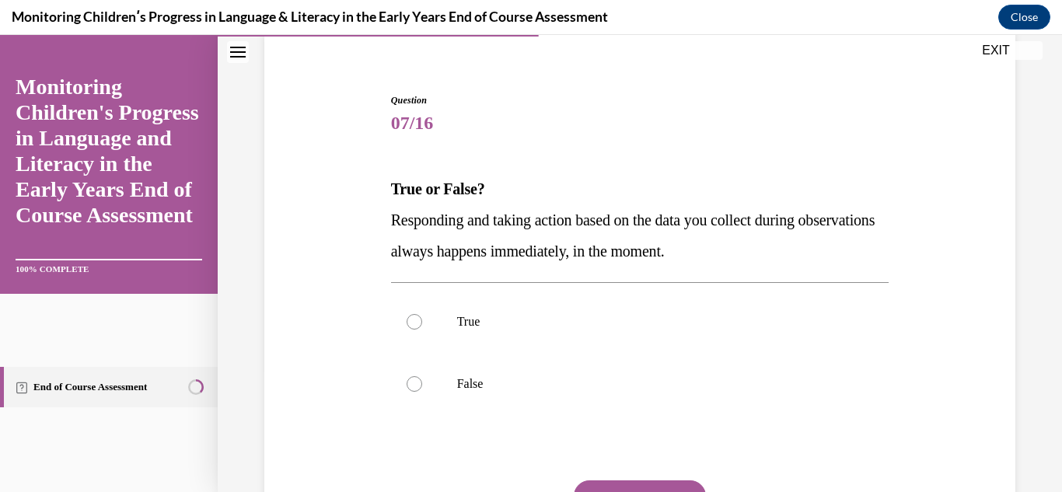
scroll to position [124, 0]
click at [412, 321] on div at bounding box center [415, 321] width 16 height 16
click at [412, 321] on input "True" at bounding box center [415, 321] width 16 height 16
radio input "true"
click at [1015, 415] on div "Question 07/16 True or False? Responding and taking action based on the data yo…" at bounding box center [640, 299] width 844 height 678
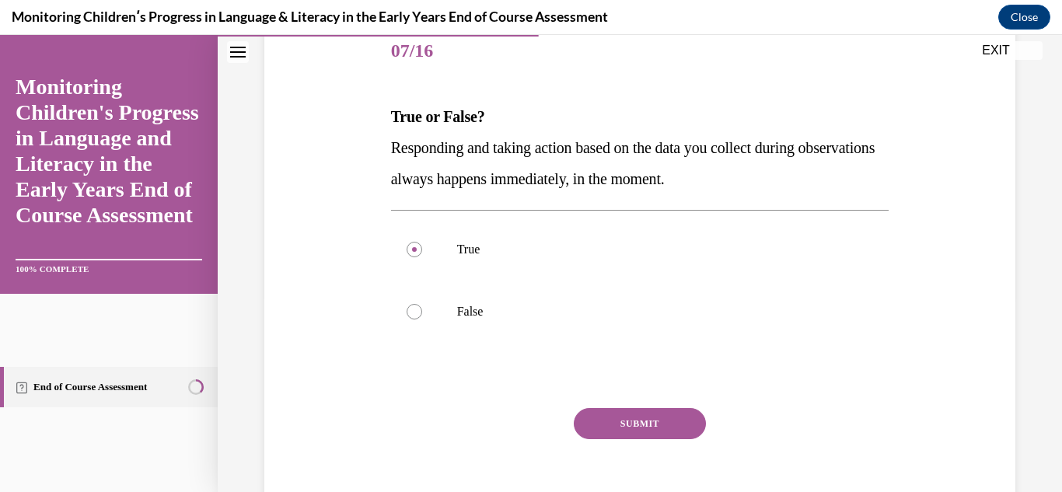
scroll to position [218, 0]
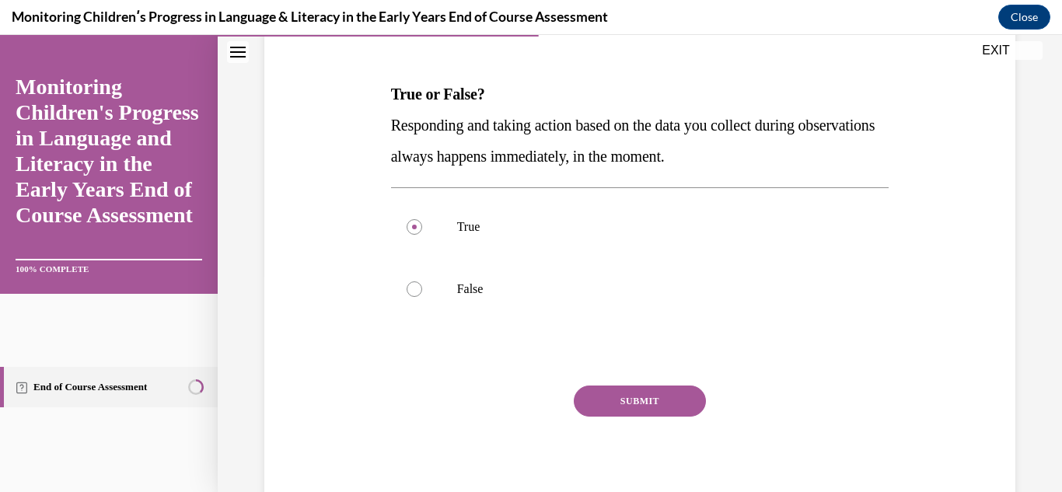
click at [620, 402] on button "SUBMIT" at bounding box center [640, 401] width 132 height 31
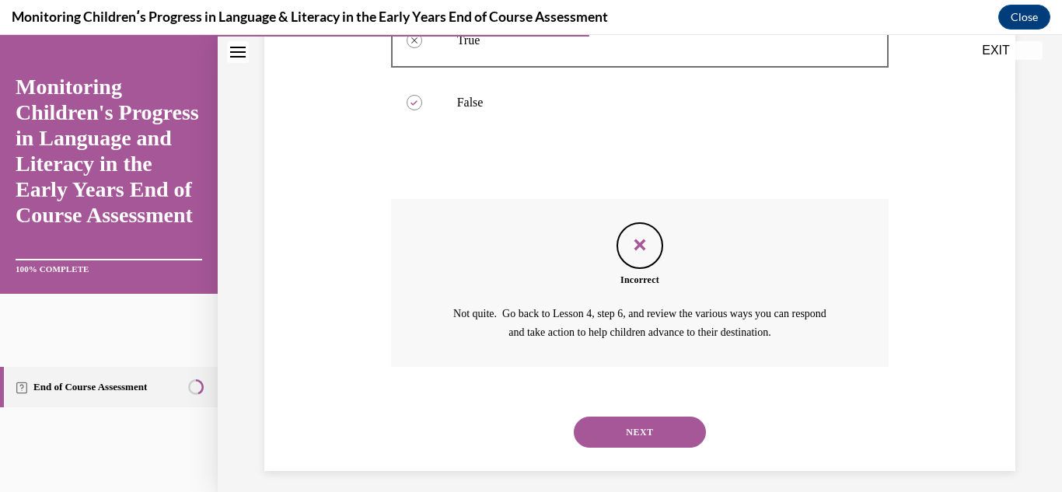
scroll to position [414, 0]
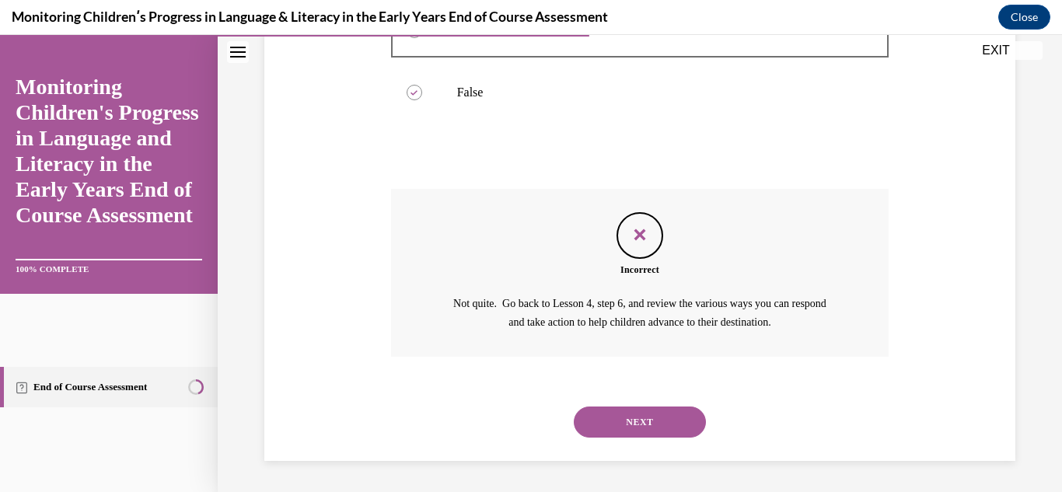
click at [624, 421] on button "NEXT" at bounding box center [640, 422] width 132 height 31
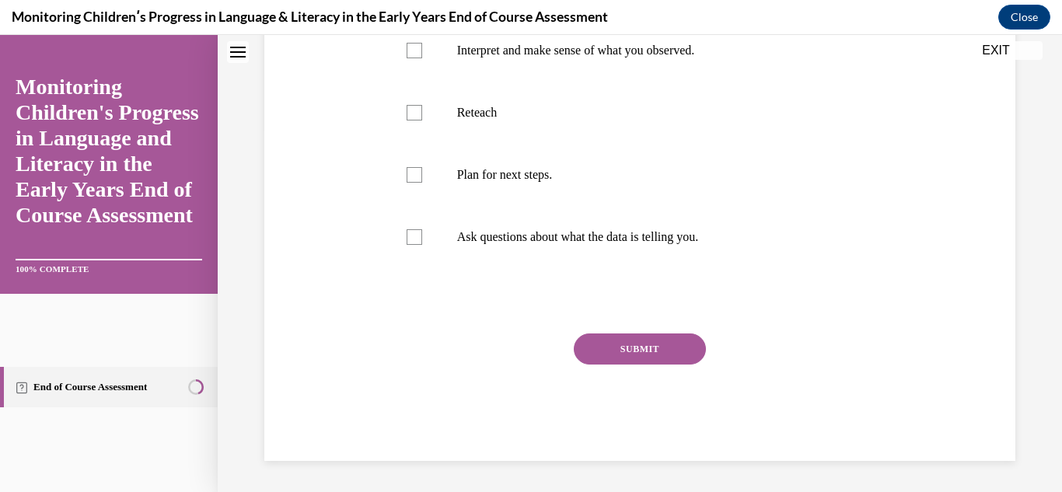
scroll to position [0, 0]
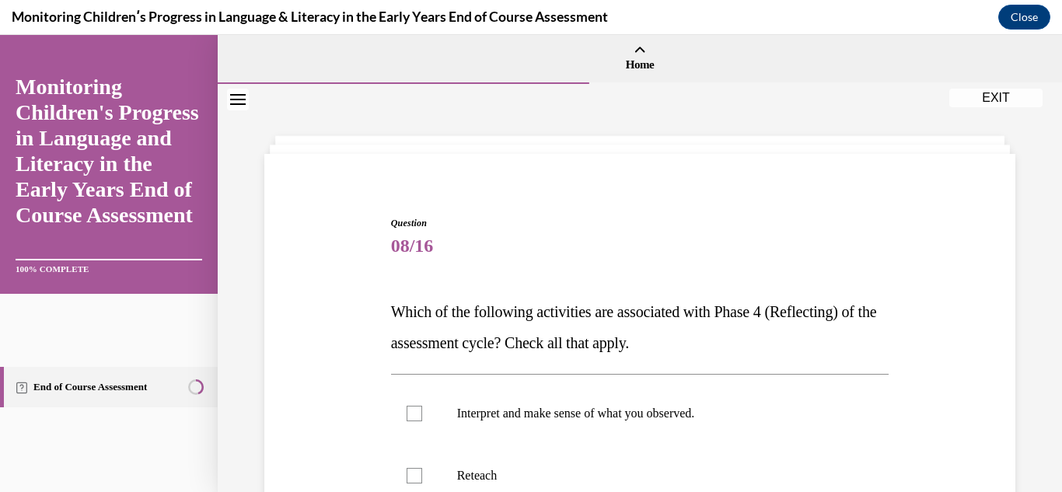
click at [975, 405] on div "Question 08/16 Which of the following activities are associated with Phase 4 (R…" at bounding box center [640, 497] width 759 height 655
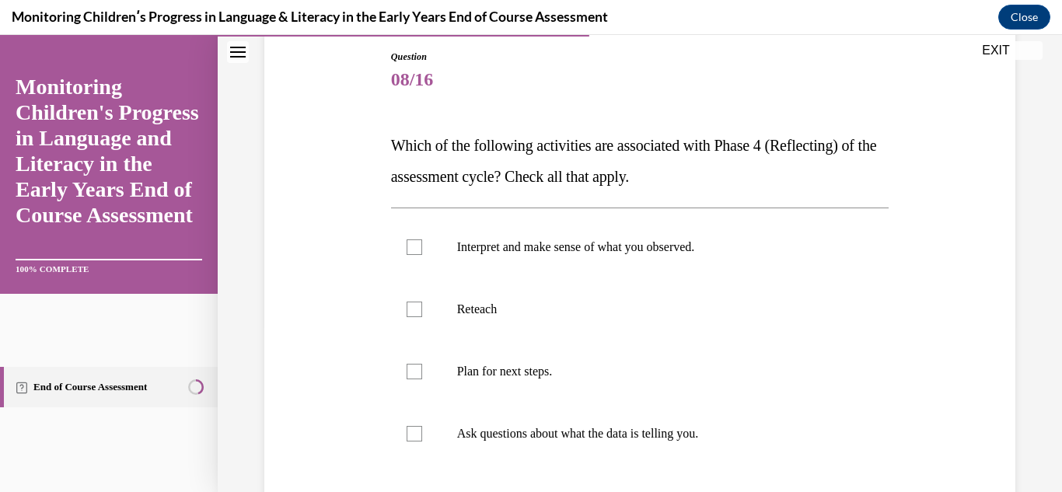
scroll to position [187, 0]
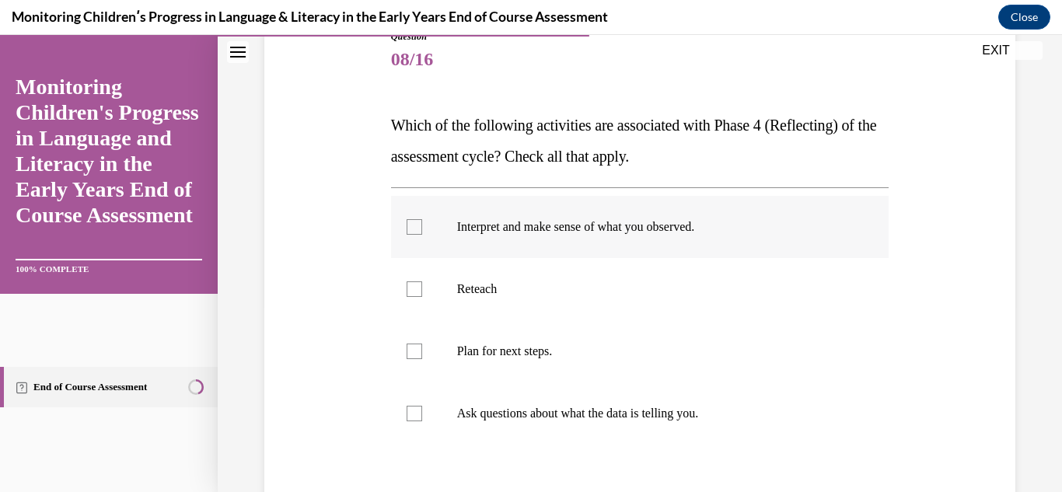
click at [420, 234] on div at bounding box center [415, 227] width 16 height 16
click at [420, 234] on input "Interpret and make sense of what you observed." at bounding box center [415, 227] width 16 height 16
checkbox input "true"
click at [421, 349] on label "Plan for next steps." at bounding box center [640, 351] width 498 height 62
click at [421, 349] on input "Plan for next steps." at bounding box center [415, 352] width 16 height 16
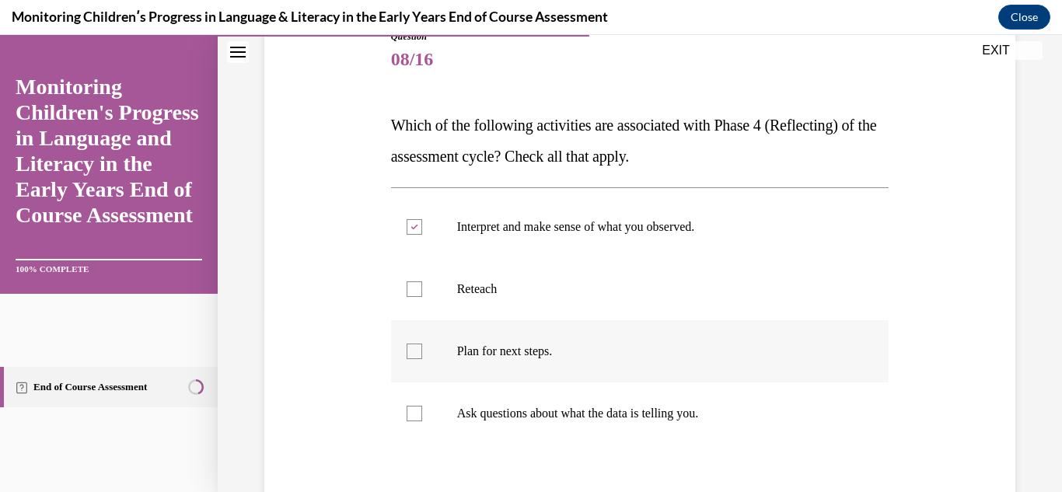
checkbox input "true"
click at [410, 404] on label "Ask questions about what the data is telling you." at bounding box center [640, 414] width 498 height 62
click at [410, 406] on input "Ask questions about what the data is telling you." at bounding box center [415, 414] width 16 height 16
checkbox input "true"
click at [1021, 358] on div "Question 08/16 Which of the following activities are associated with Phase 4 (R…" at bounding box center [640, 282] width 844 height 771
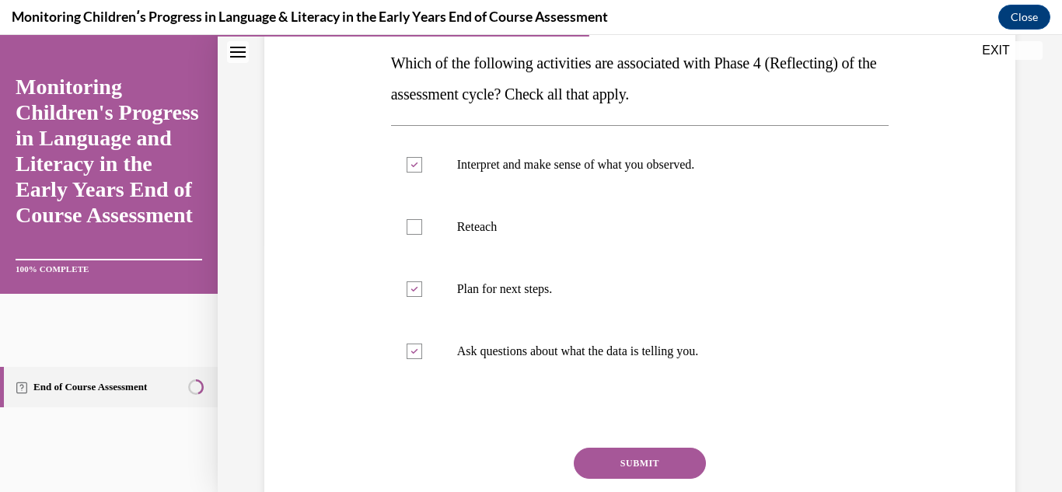
scroll to position [280, 0]
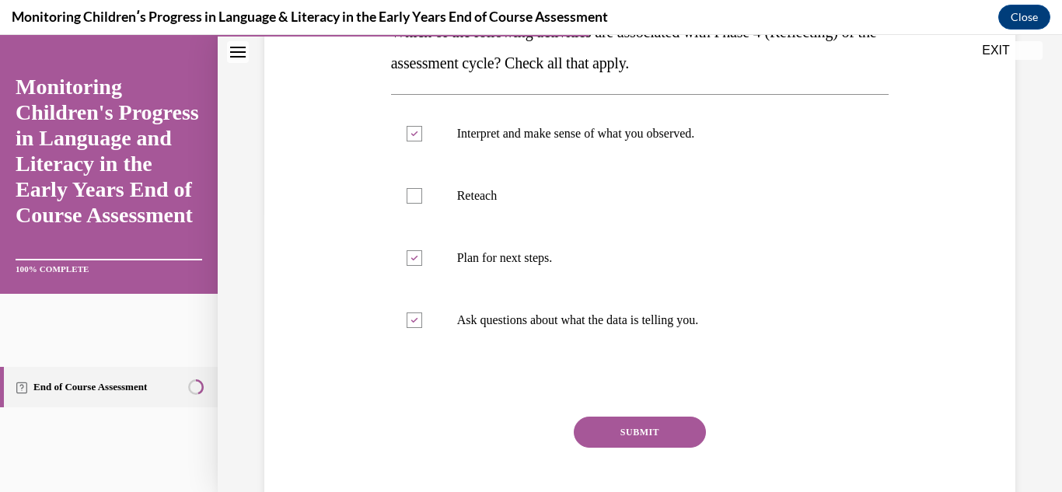
click at [640, 442] on button "SUBMIT" at bounding box center [640, 432] width 132 height 31
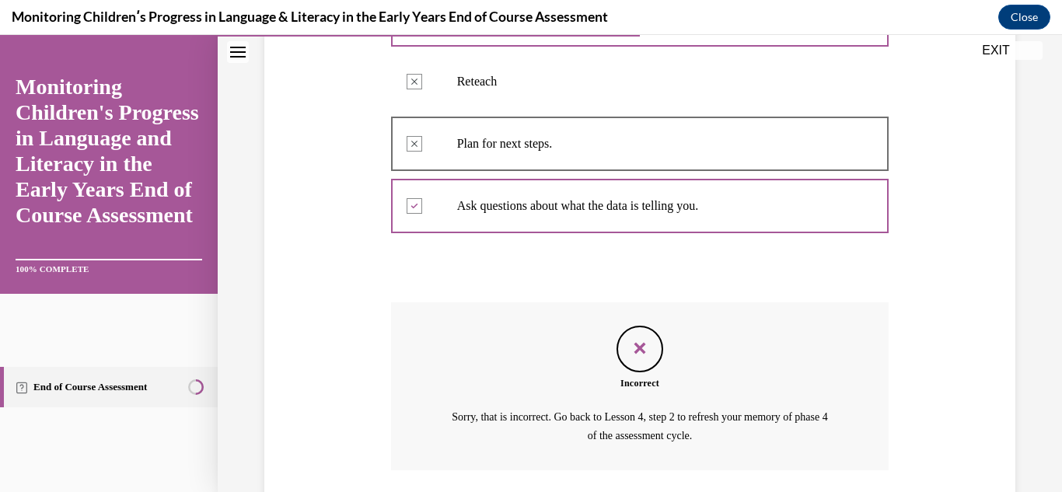
scroll to position [508, 0]
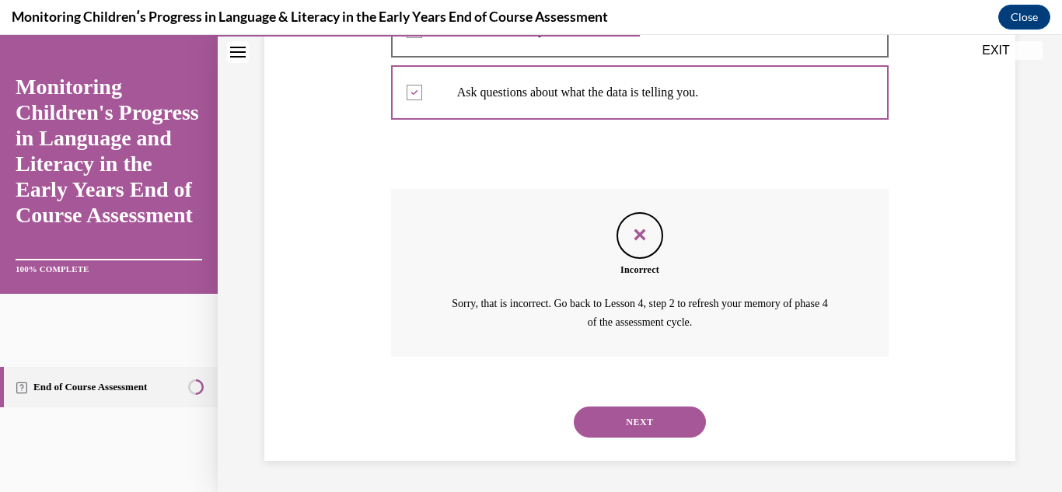
click at [998, 225] on div "Question 08/16 Which of the following activities are associated with Phase 4 (R…" at bounding box center [640, 61] width 759 height 799
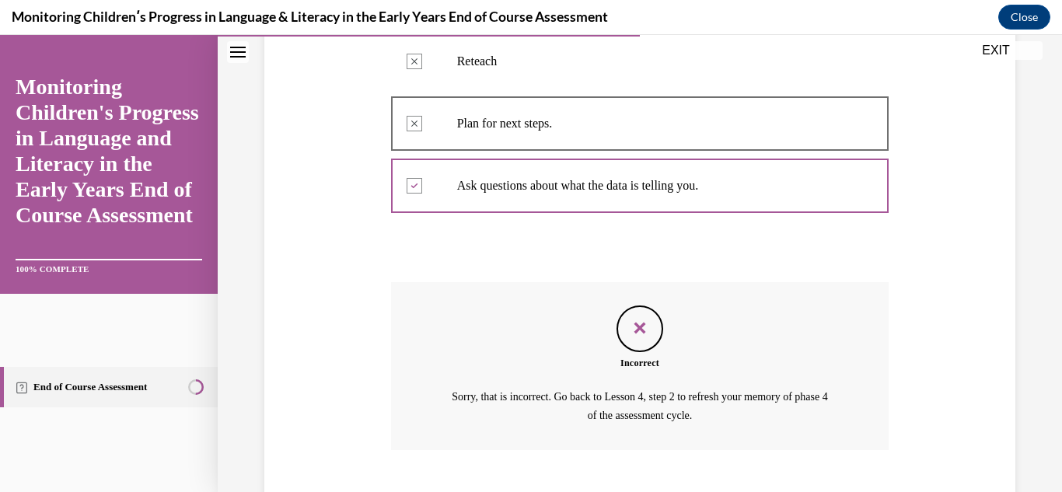
scroll to position [446, 0]
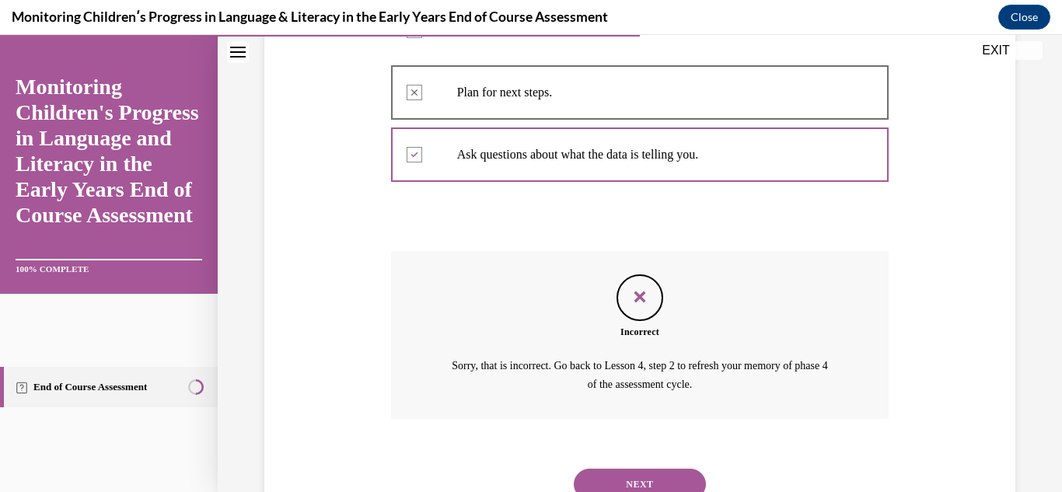
click at [656, 469] on button "NEXT" at bounding box center [640, 484] width 132 height 31
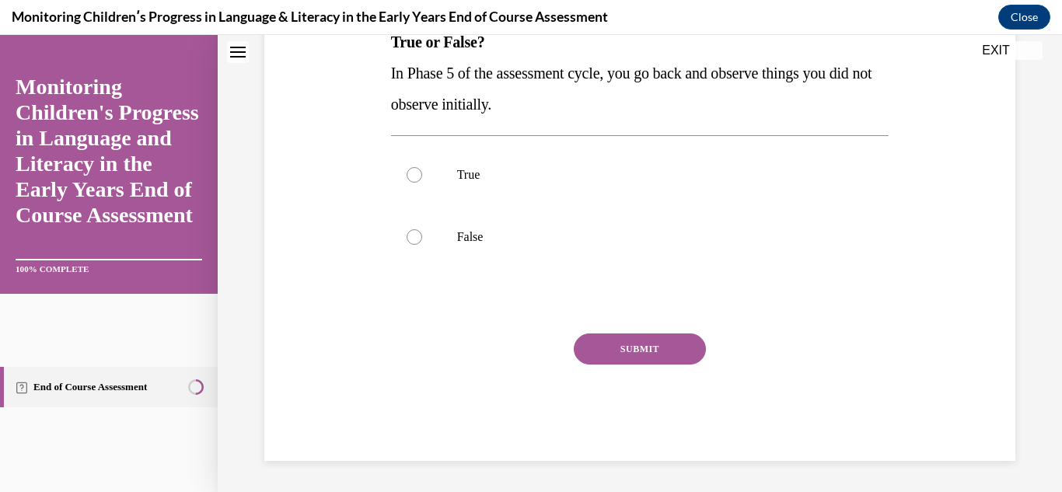
scroll to position [0, 0]
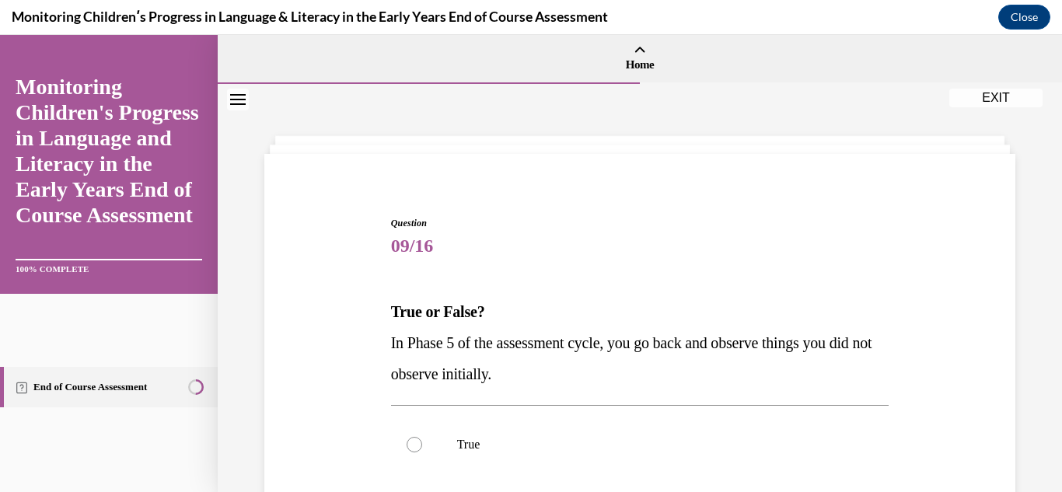
click at [996, 355] on div "Question 09/16 True or False? In Phase 5 of the assessment cycle, you go back a…" at bounding box center [640, 450] width 759 height 561
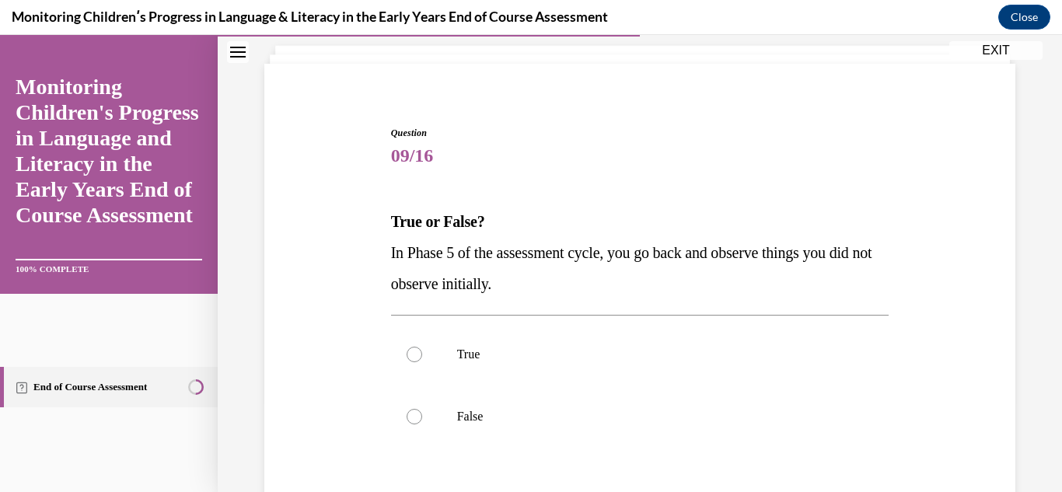
scroll to position [93, 0]
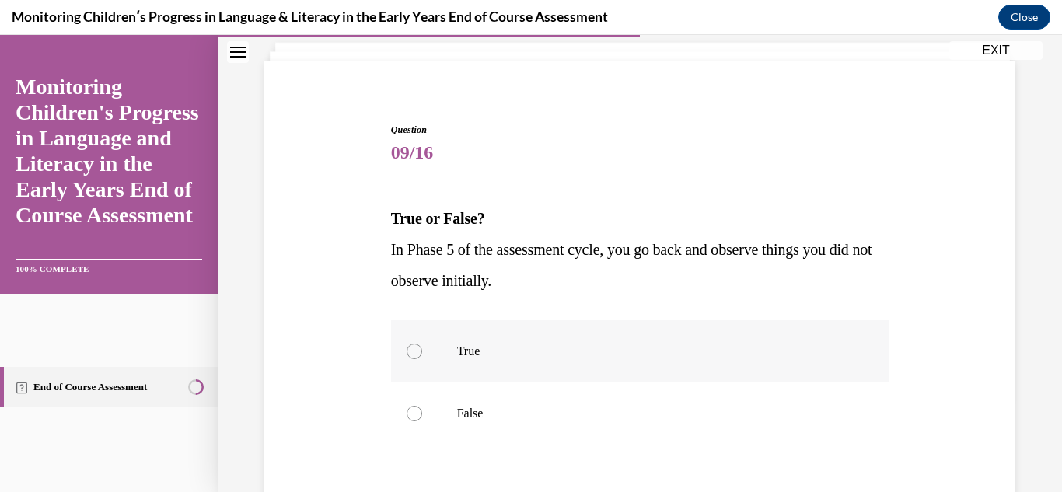
click at [403, 355] on label "True" at bounding box center [640, 351] width 498 height 62
click at [407, 355] on input "True" at bounding box center [415, 352] width 16 height 16
radio input "true"
click at [332, 392] on div "Question 09/16 True or False? In Phase 5 of the assessment cycle, you go back a…" at bounding box center [640, 356] width 759 height 561
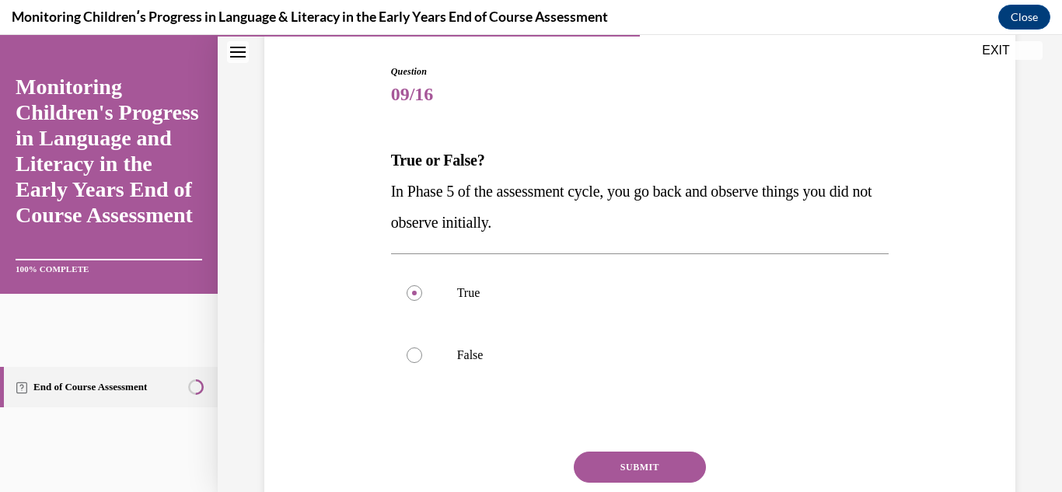
scroll to position [156, 0]
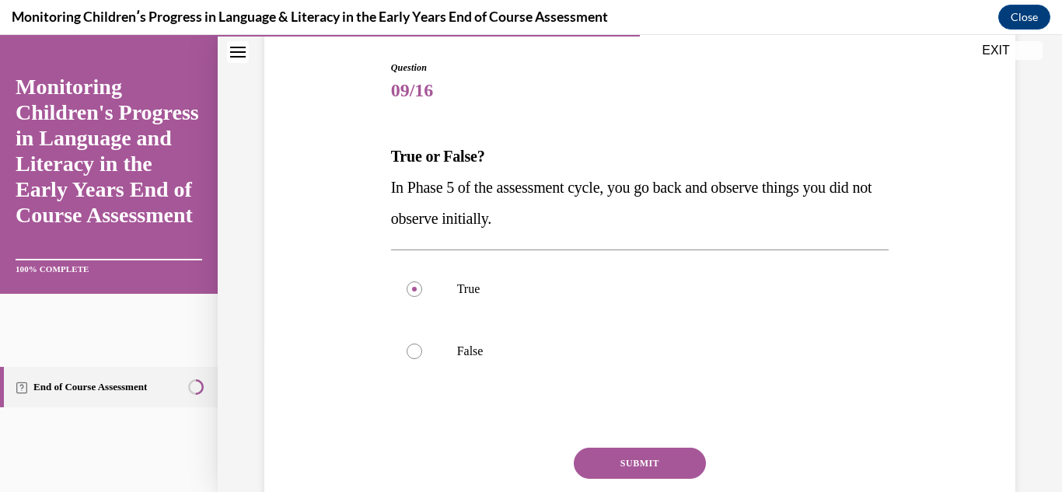
click at [626, 461] on button "SUBMIT" at bounding box center [640, 463] width 132 height 31
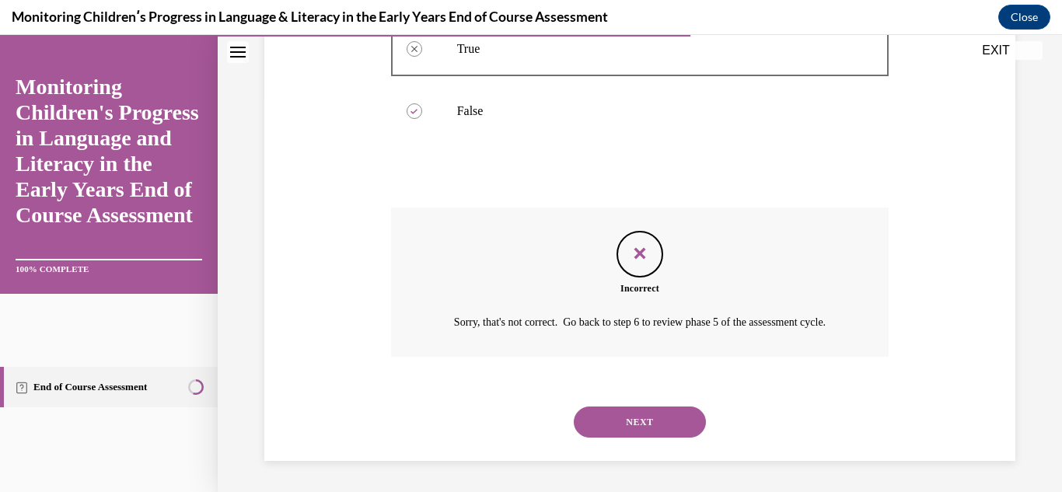
scroll to position [414, 0]
click at [633, 418] on button "NEXT" at bounding box center [640, 422] width 132 height 31
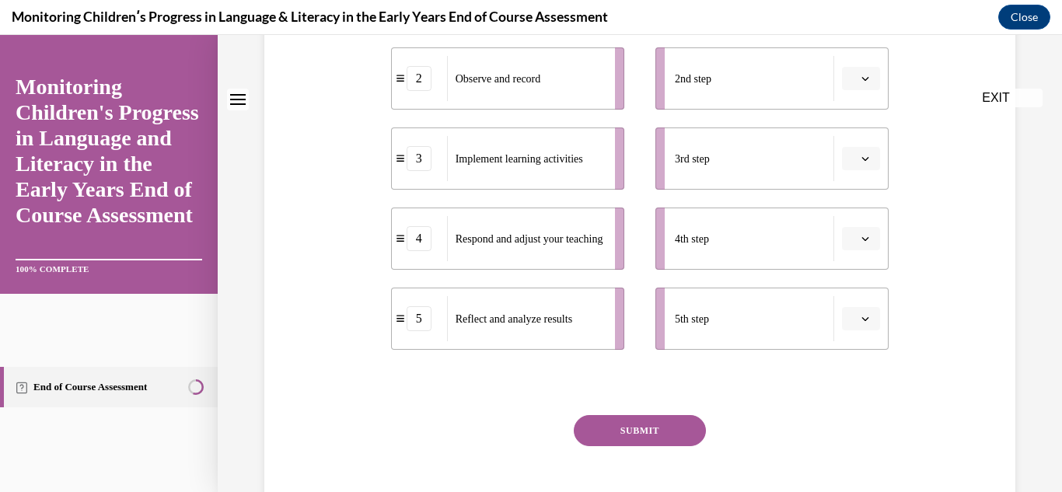
scroll to position [0, 0]
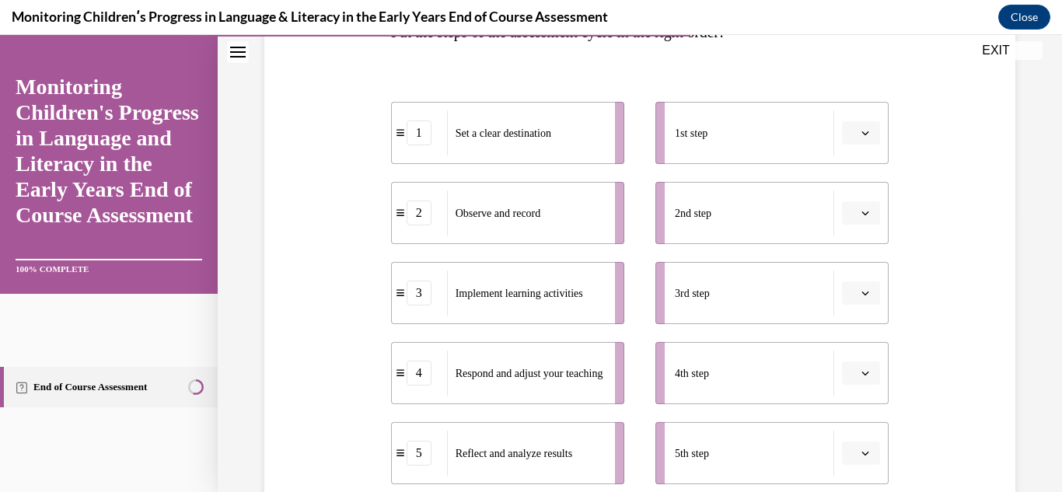
scroll to position [311, 0]
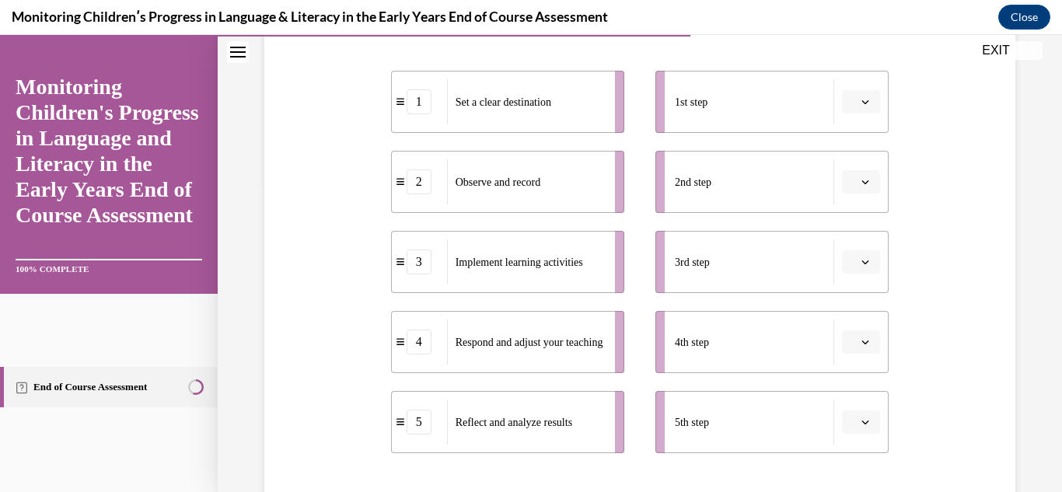
click at [864, 105] on button "button" at bounding box center [861, 101] width 38 height 23
click at [858, 165] on div "1" at bounding box center [849, 167] width 39 height 31
click at [861, 184] on span "button" at bounding box center [865, 182] width 11 height 11
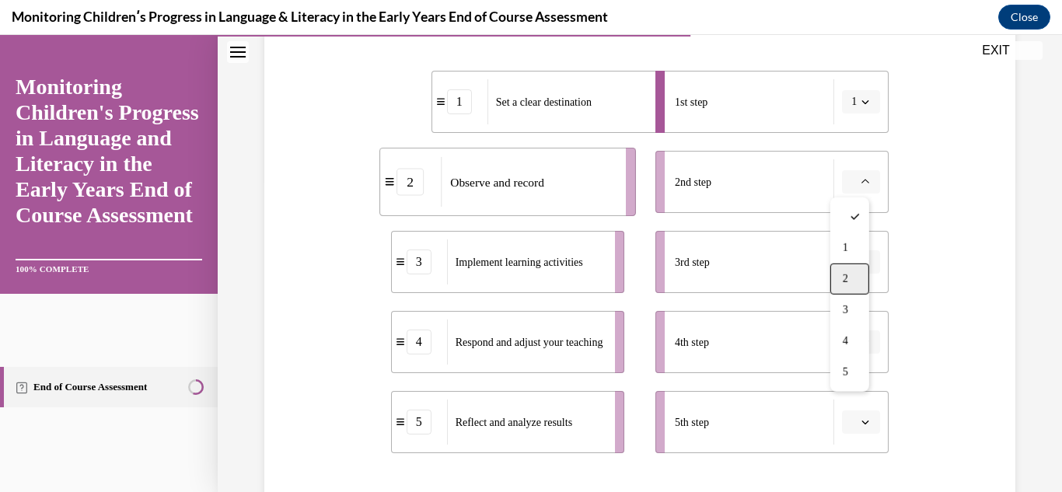
click at [854, 274] on div "2" at bounding box center [849, 279] width 39 height 31
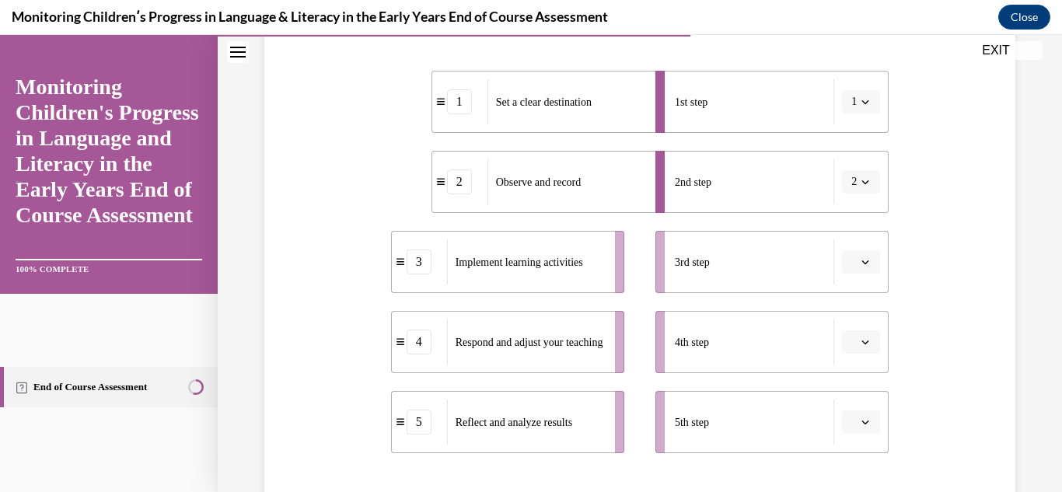
click at [858, 173] on button "2" at bounding box center [861, 181] width 38 height 23
click at [855, 303] on div "3" at bounding box center [846, 310] width 39 height 31
click at [842, 268] on button "button" at bounding box center [861, 261] width 38 height 23
click at [847, 353] on span "2" at bounding box center [845, 359] width 5 height 12
click at [847, 353] on button "button" at bounding box center [861, 341] width 38 height 23
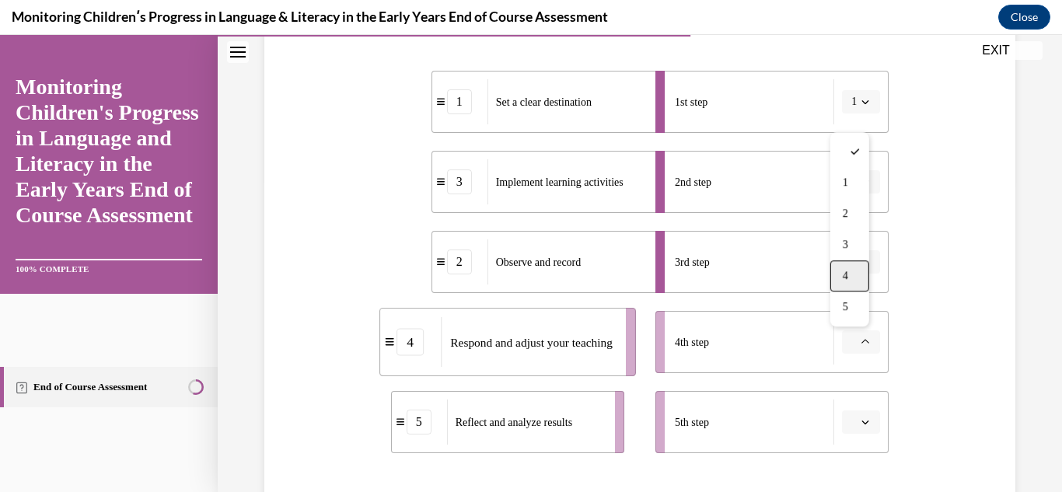
click at [844, 275] on span "4" at bounding box center [845, 276] width 5 height 12
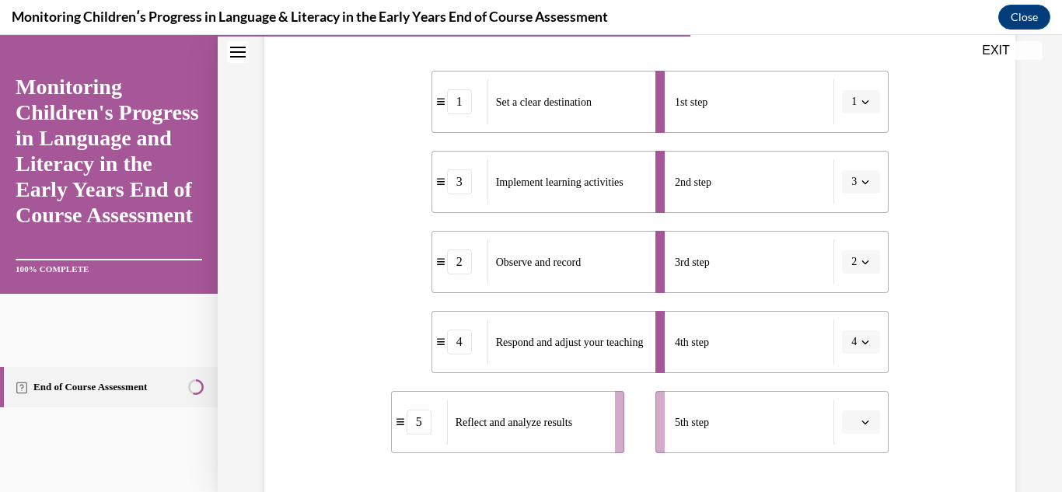
click at [862, 421] on icon "button" at bounding box center [865, 423] width 7 height 4
click at [851, 393] on div "5" at bounding box center [849, 387] width 39 height 31
click at [946, 368] on div "Question 10/16 Put the steps of the assessment cycle in the right order! 1 Set …" at bounding box center [640, 252] width 759 height 788
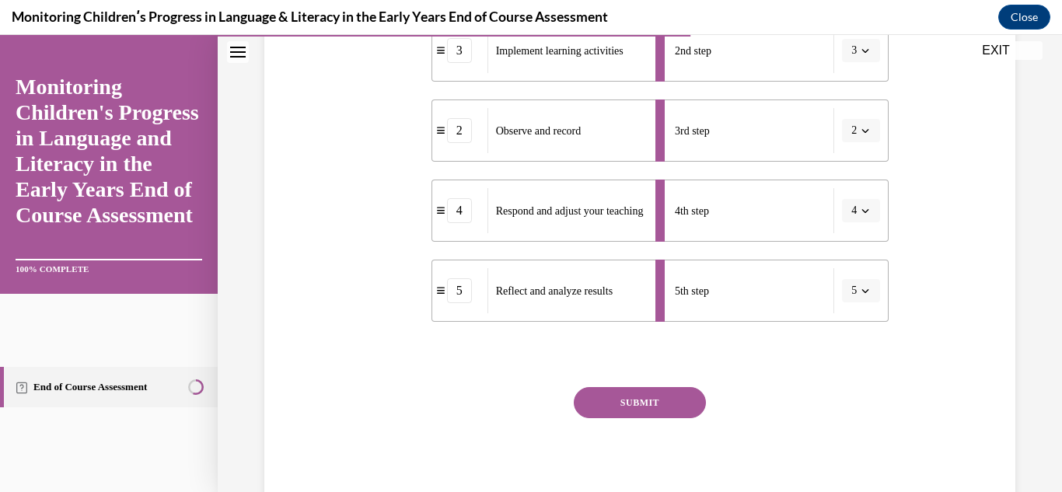
scroll to position [467, 0]
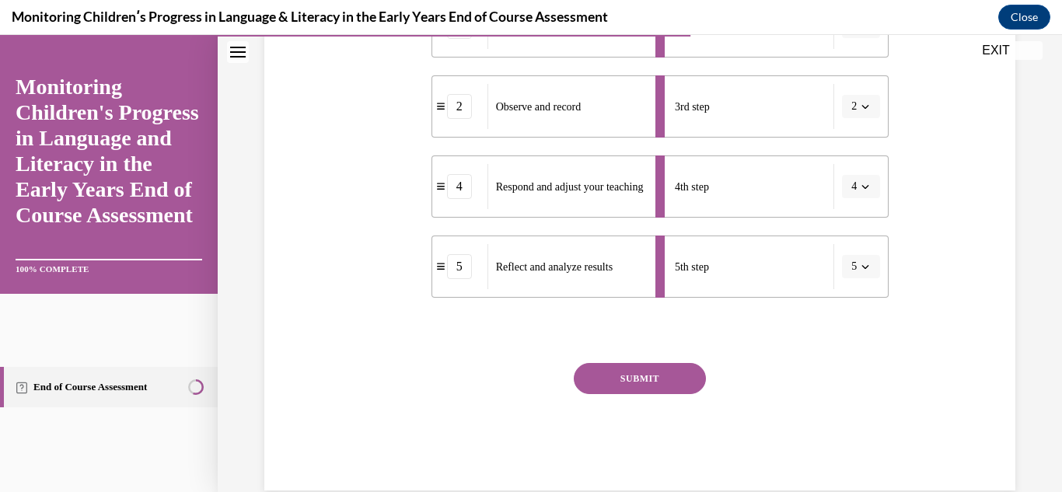
click at [620, 376] on button "SUBMIT" at bounding box center [640, 378] width 132 height 31
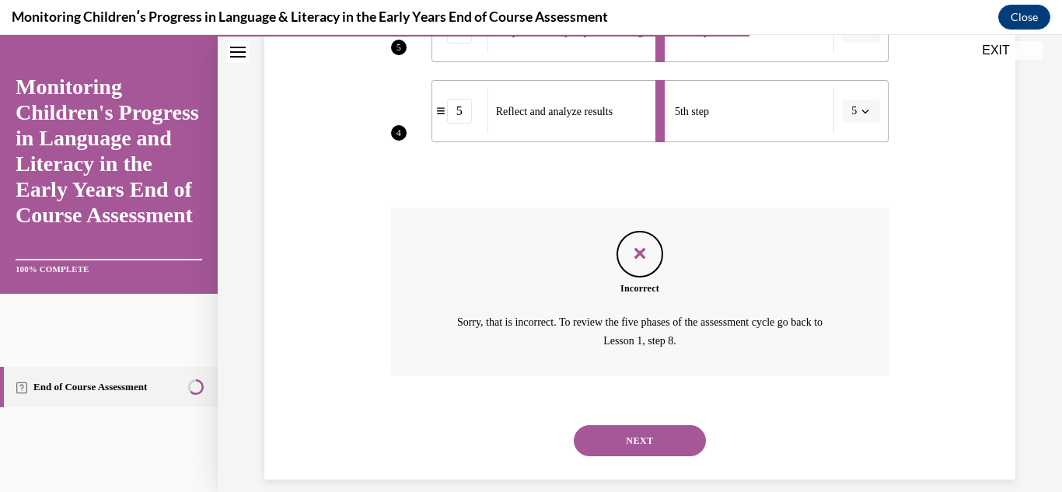
scroll to position [641, 0]
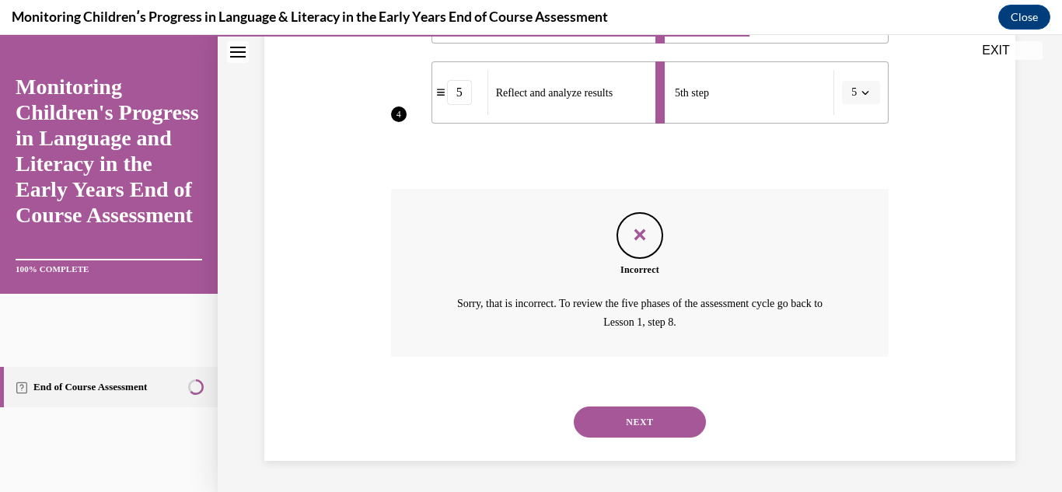
click at [649, 416] on button "NEXT" at bounding box center [640, 422] width 132 height 31
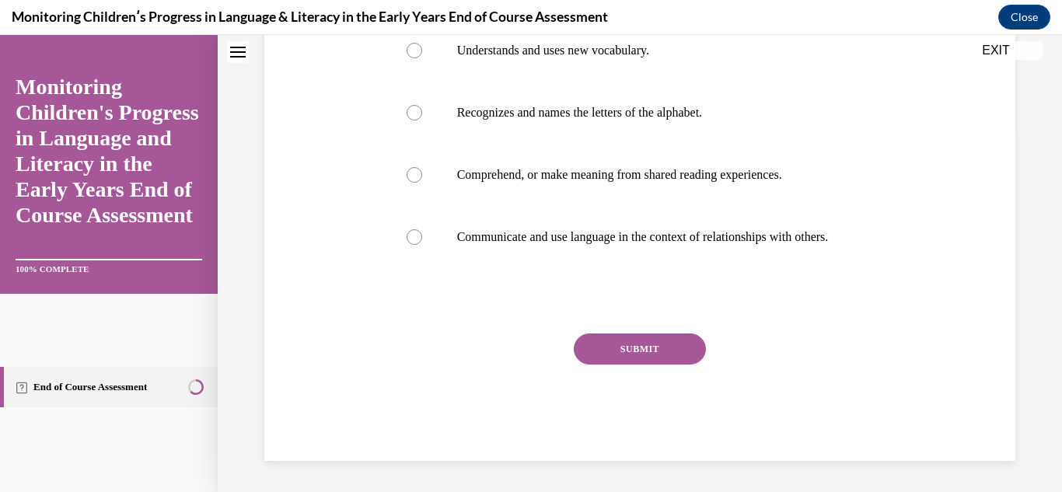
scroll to position [0, 0]
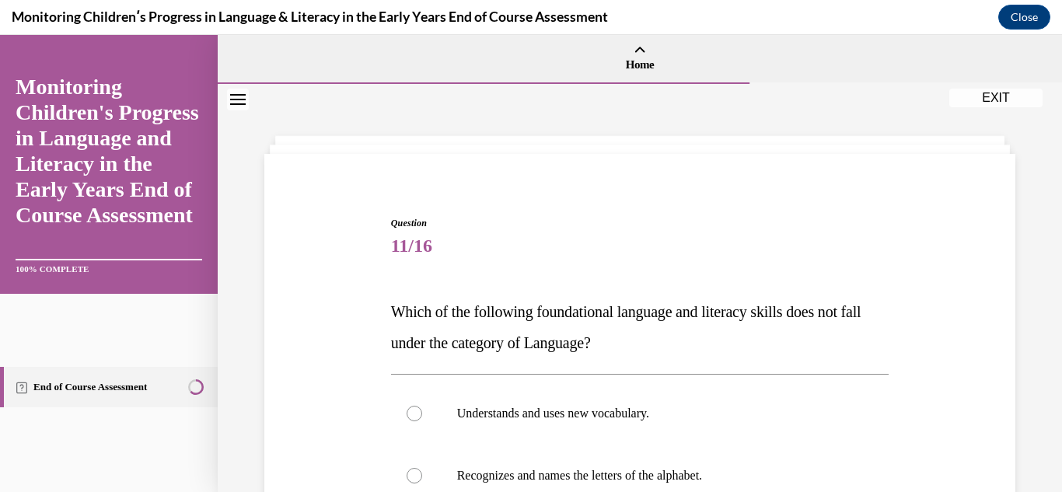
click at [916, 356] on div "Question 11/16 Which of the following foundational language and literacy skills…" at bounding box center [640, 497] width 759 height 655
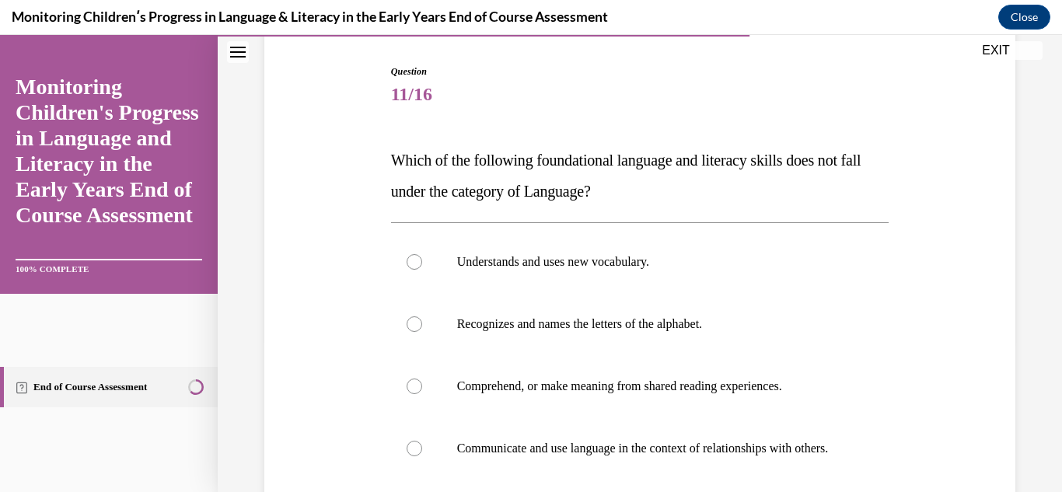
scroll to position [156, 0]
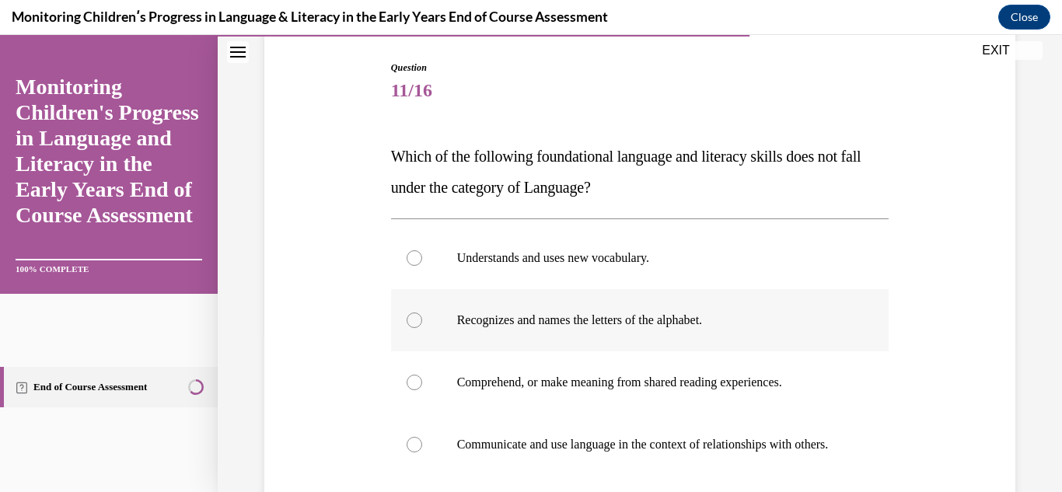
click at [529, 316] on p "Recognizes and names the letters of the alphabet." at bounding box center [653, 321] width 393 height 16
click at [422, 316] on input "Recognizes and names the letters of the alphabet." at bounding box center [415, 321] width 16 height 16
radio input "true"
click at [1020, 380] on div "Question 11/16 Which of the following foundational language and literacy skills…" at bounding box center [640, 313] width 844 height 771
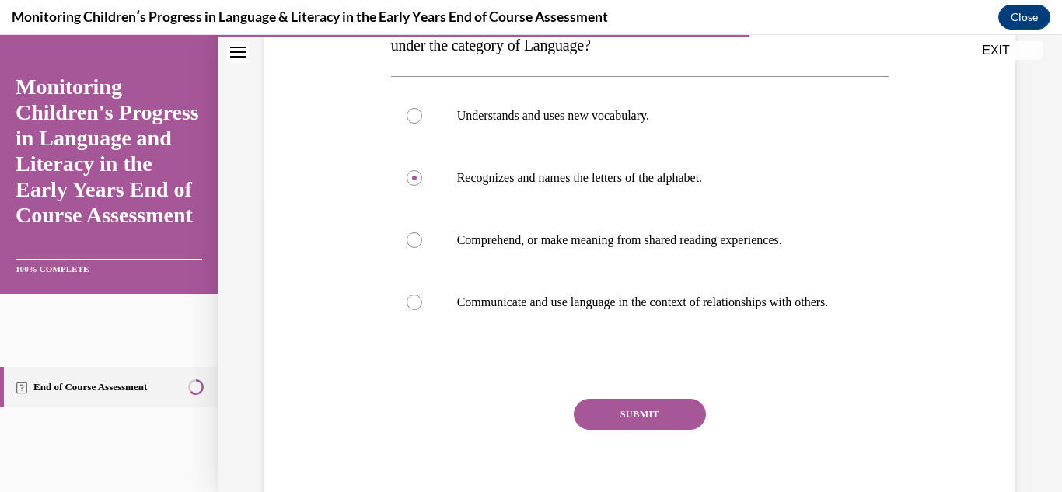
scroll to position [311, 0]
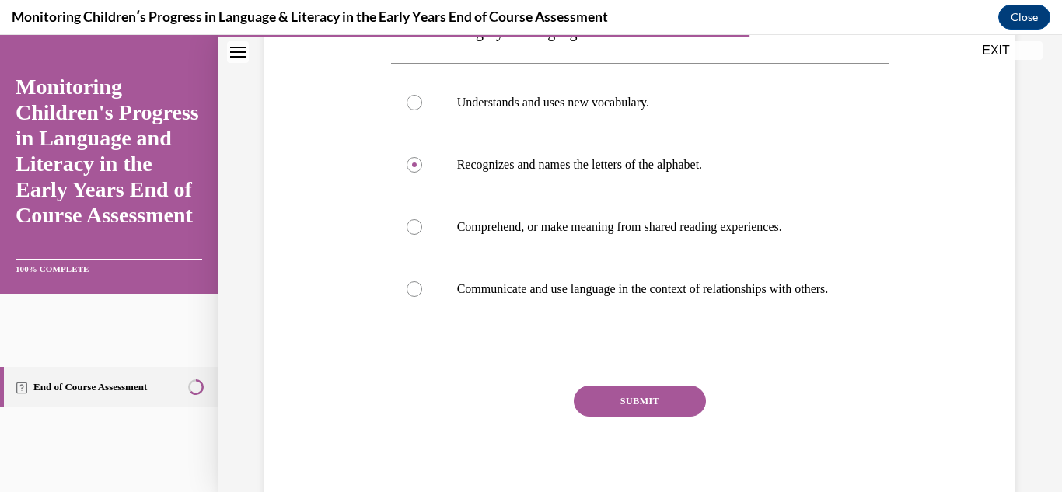
click at [644, 417] on button "SUBMIT" at bounding box center [640, 401] width 132 height 31
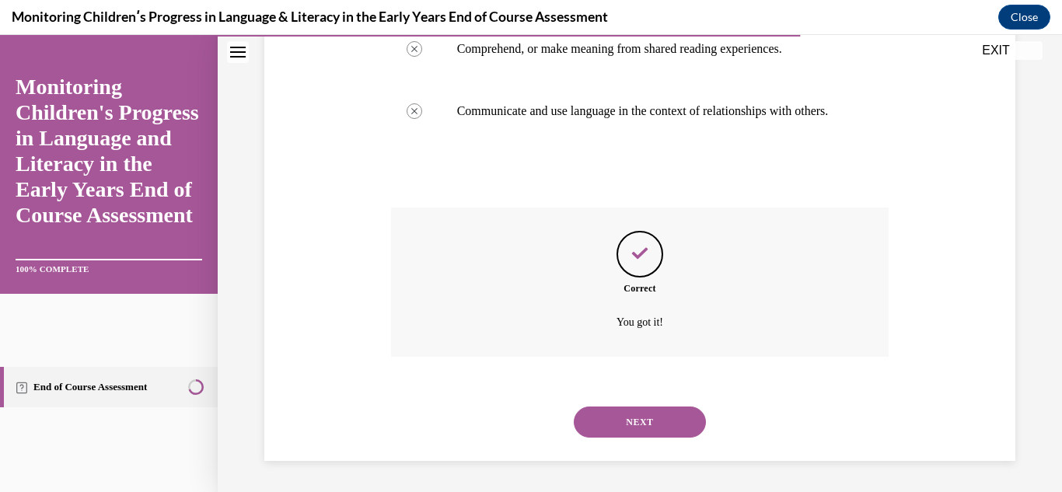
scroll to position [505, 0]
click at [644, 422] on button "NEXT" at bounding box center [640, 422] width 132 height 31
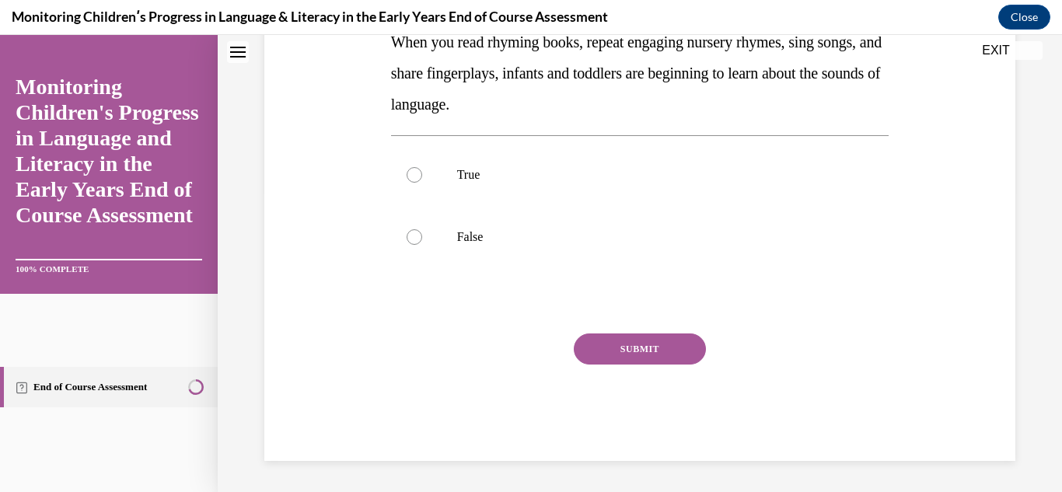
scroll to position [0, 0]
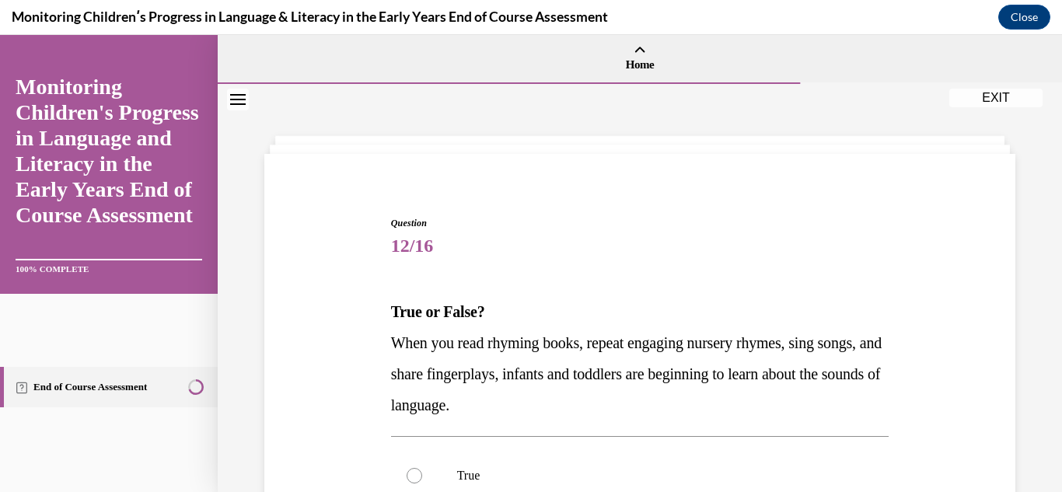
click at [1021, 363] on div "Question 12/16 True or False? When you read rhyming books, repeat engaging nurs…" at bounding box center [640, 438] width 844 height 709
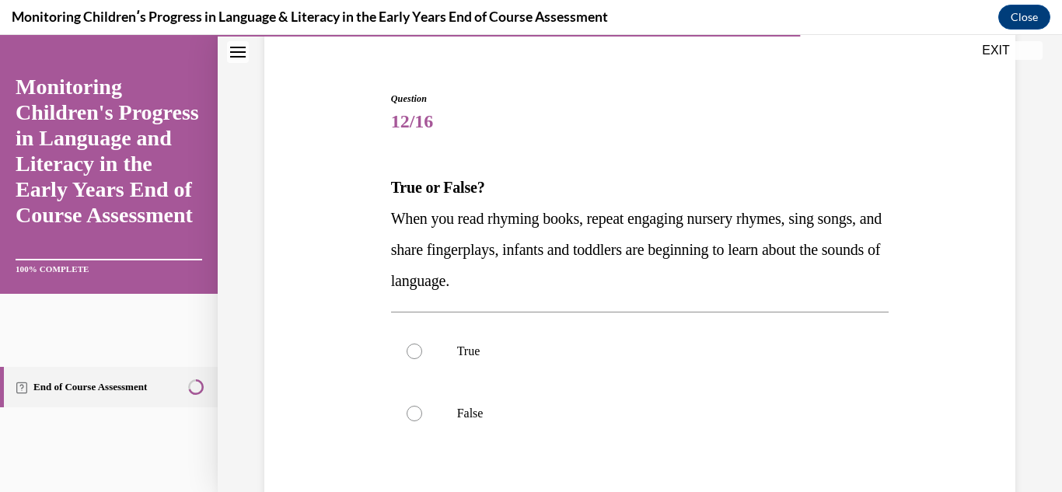
scroll to position [156, 0]
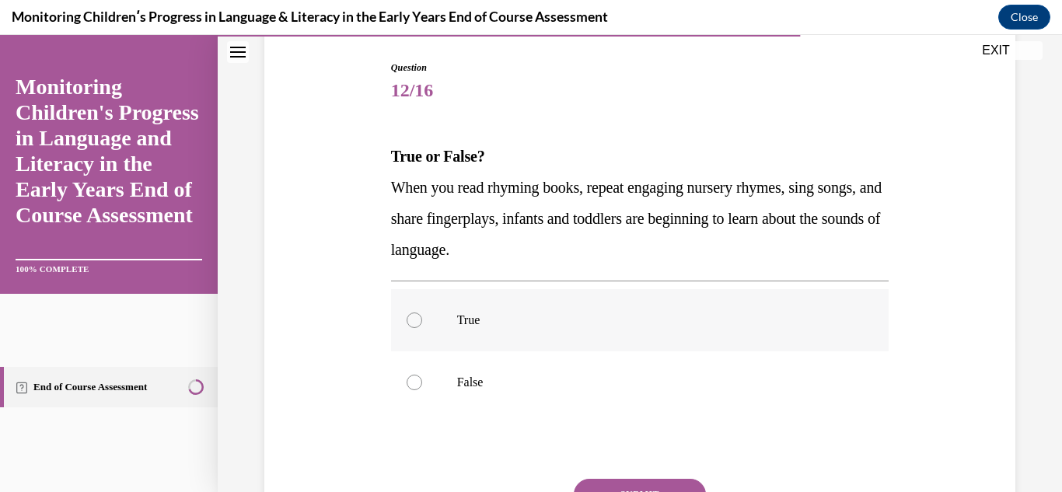
click at [419, 321] on div at bounding box center [415, 321] width 16 height 16
click at [419, 321] on input "True" at bounding box center [415, 321] width 16 height 16
radio input "true"
click at [1011, 369] on div "Question 12/16 True or False? When you read rhyming books, repeat engaging nurs…" at bounding box center [640, 282] width 844 height 709
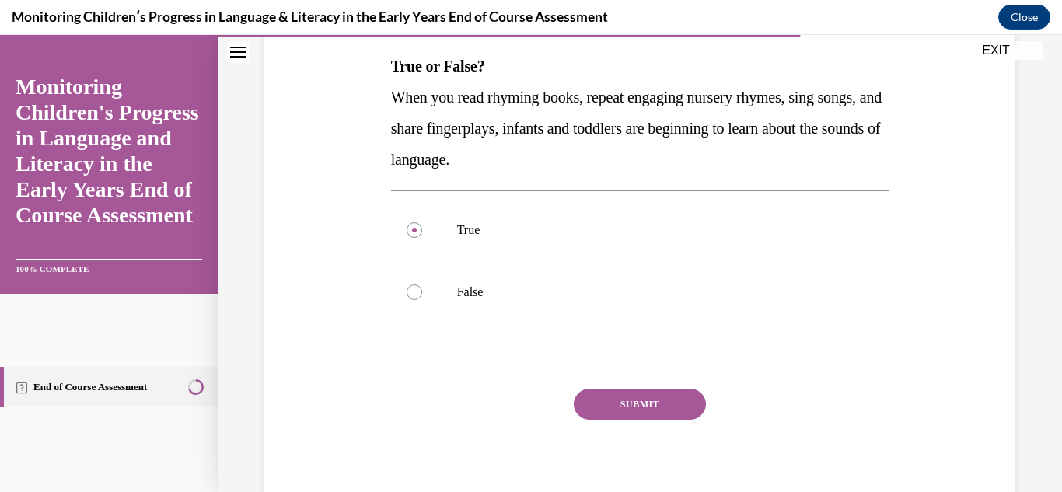
scroll to position [249, 0]
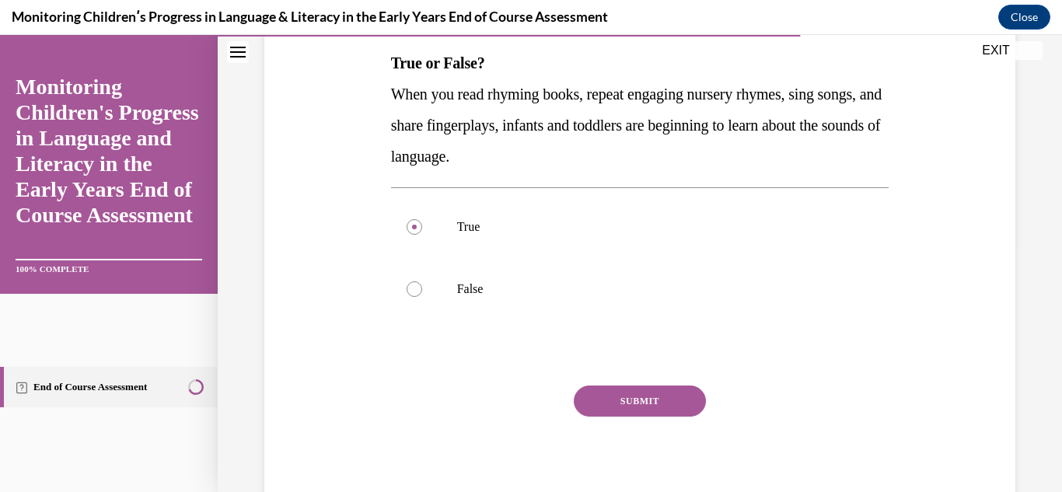
click at [650, 391] on button "SUBMIT" at bounding box center [640, 401] width 132 height 31
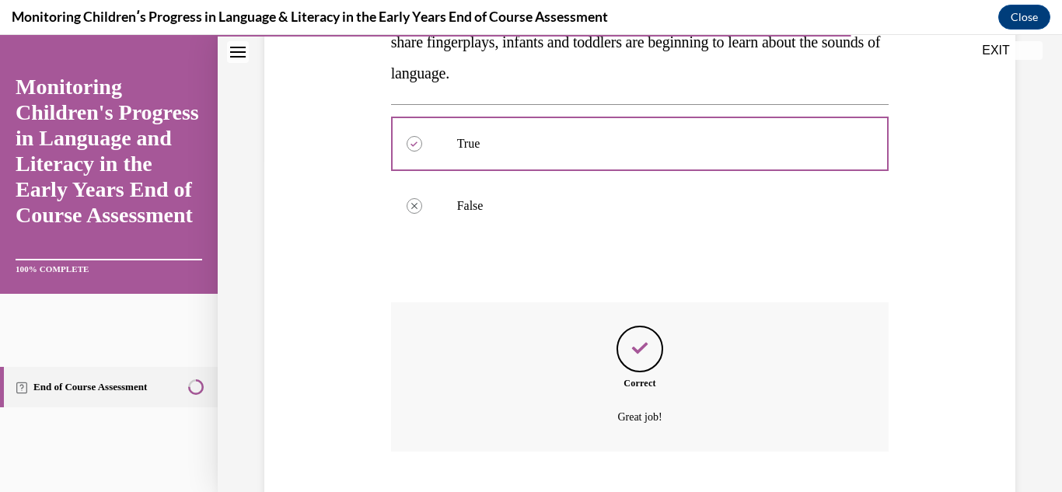
scroll to position [427, 0]
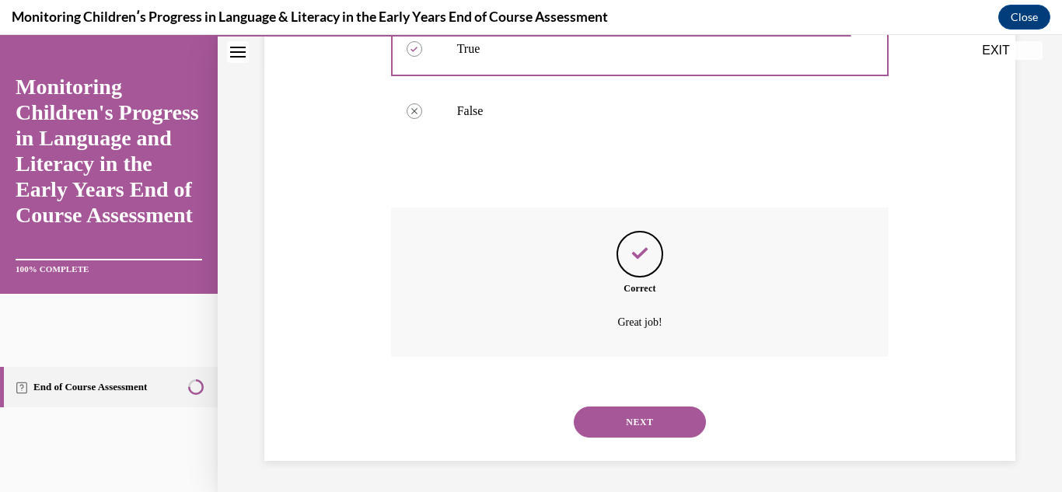
click at [649, 418] on button "NEXT" at bounding box center [640, 422] width 132 height 31
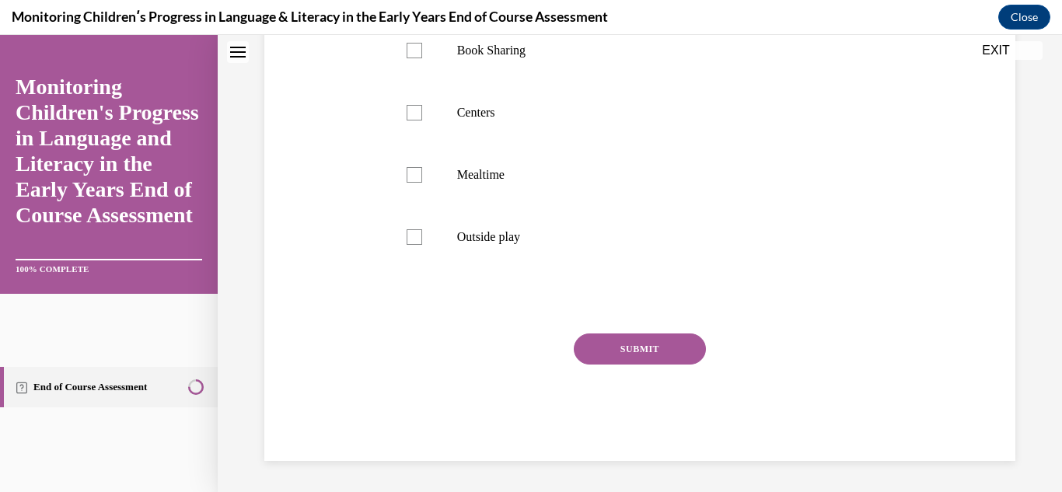
scroll to position [0, 0]
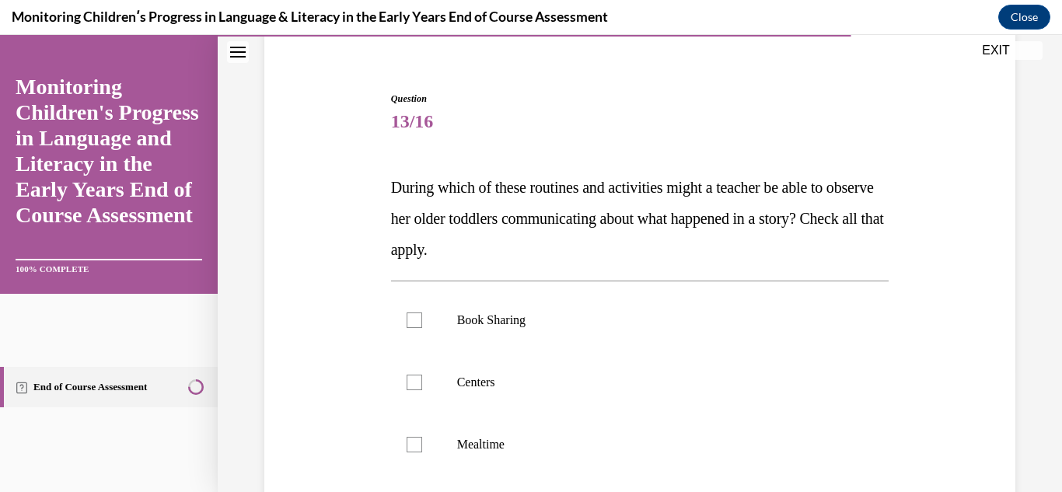
scroll to position [156, 0]
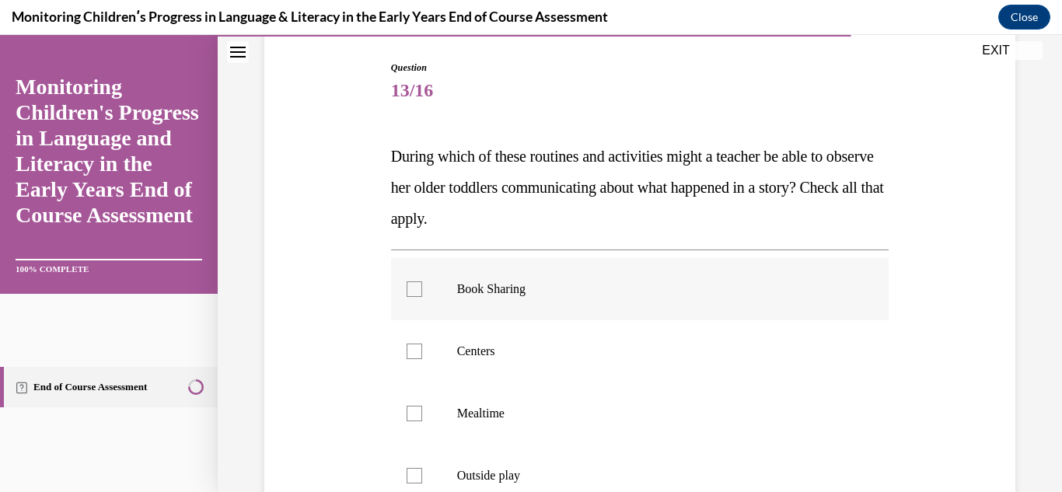
click at [420, 278] on label "Book Sharing" at bounding box center [640, 289] width 498 height 62
click at [420, 281] on input "Book Sharing" at bounding box center [415, 289] width 16 height 16
checkbox input "true"
click at [416, 346] on div at bounding box center [415, 352] width 16 height 16
click at [416, 346] on input "Centers" at bounding box center [415, 352] width 16 height 16
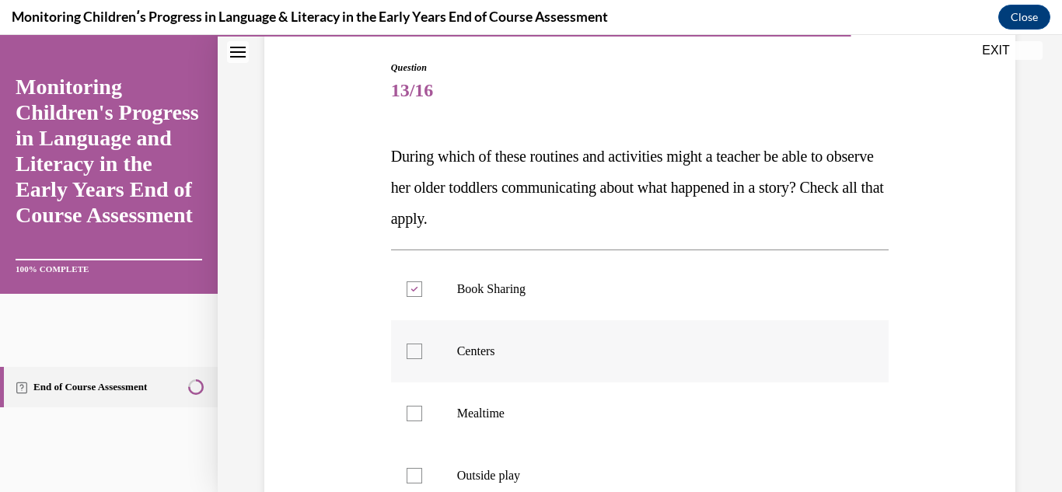
checkbox input "true"
click at [414, 416] on div at bounding box center [415, 414] width 16 height 16
click at [414, 416] on input "Mealtime" at bounding box center [415, 414] width 16 height 16
checkbox input "true"
click at [412, 480] on div at bounding box center [415, 476] width 16 height 16
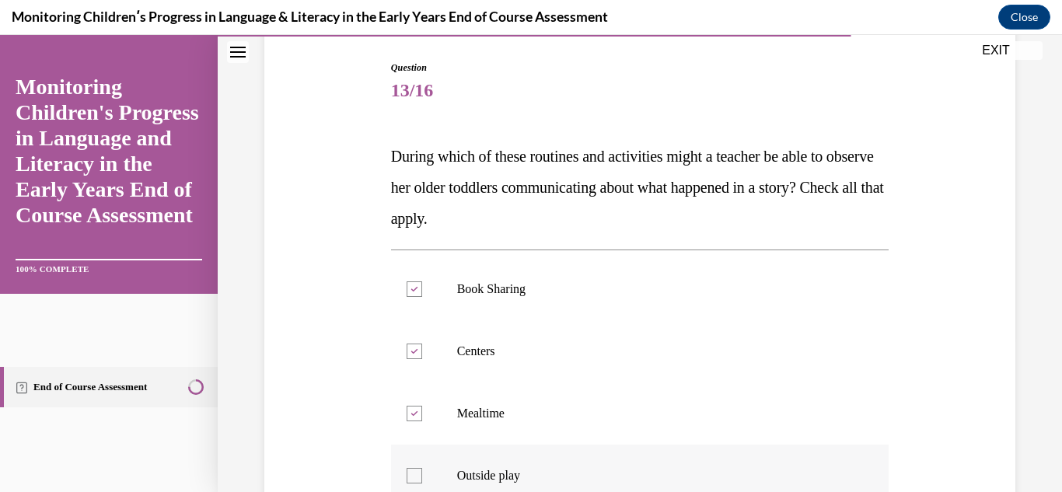
click at [412, 480] on input "Outside play" at bounding box center [415, 476] width 16 height 16
checkbox input "true"
click at [1008, 329] on div "Question 13/16 During which of these routines and activities might a teacher be…" at bounding box center [640, 329] width 844 height 803
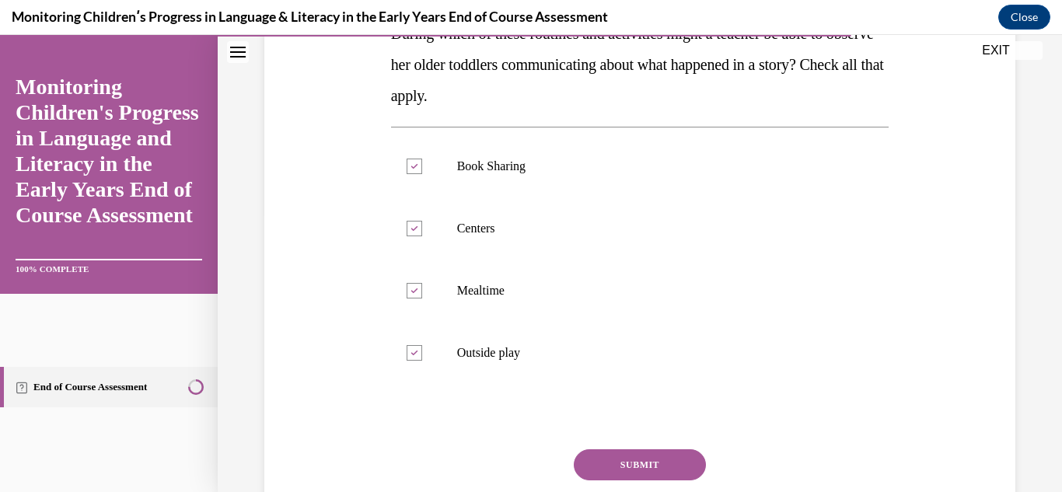
scroll to position [280, 0]
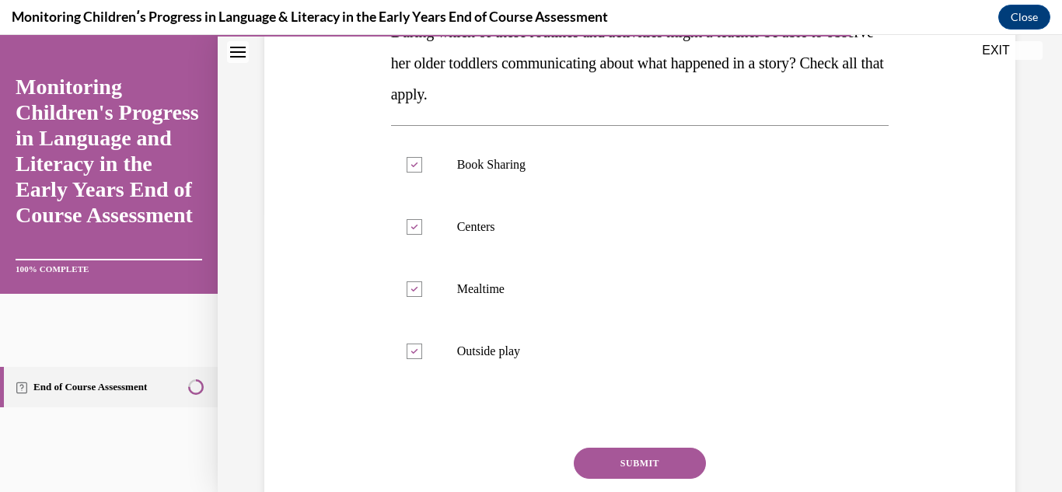
click at [668, 463] on button "SUBMIT" at bounding box center [640, 463] width 132 height 31
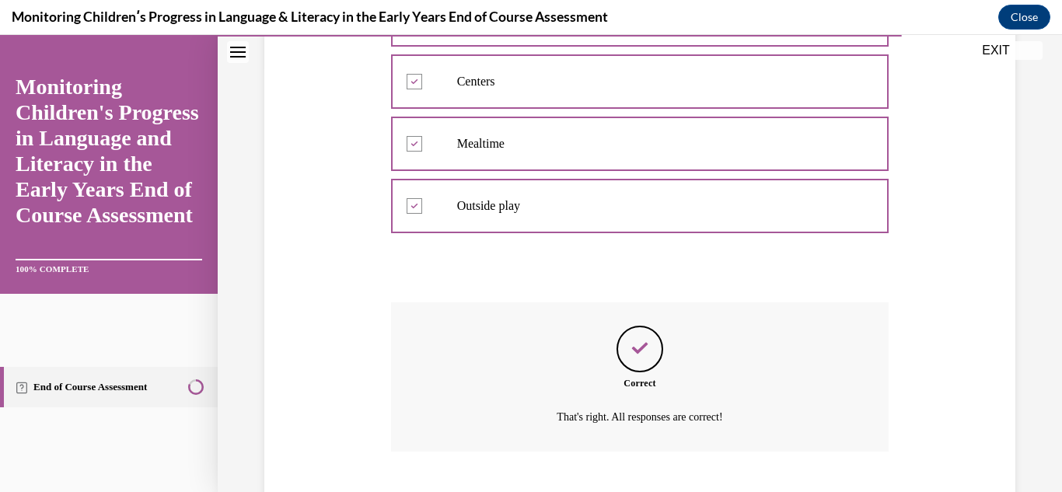
scroll to position [520, 0]
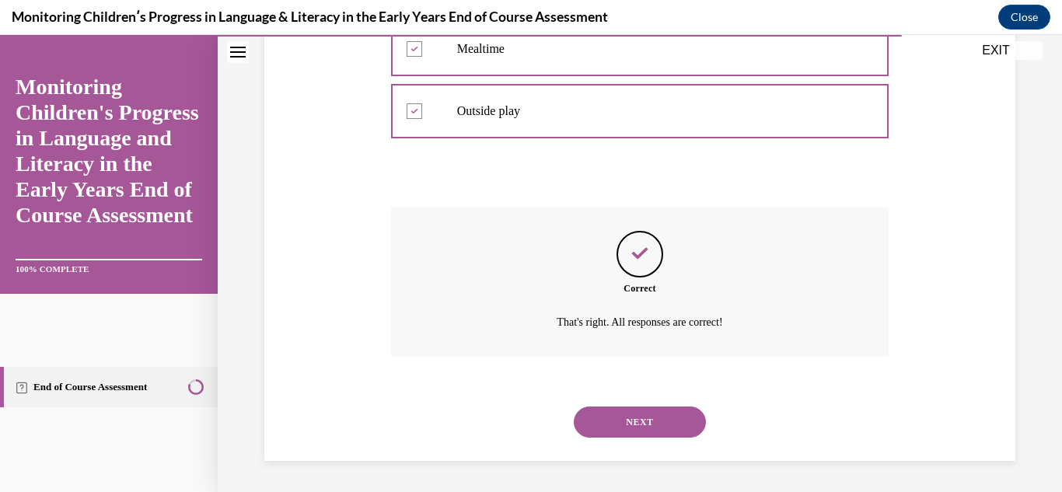
click at [661, 418] on button "NEXT" at bounding box center [640, 422] width 132 height 31
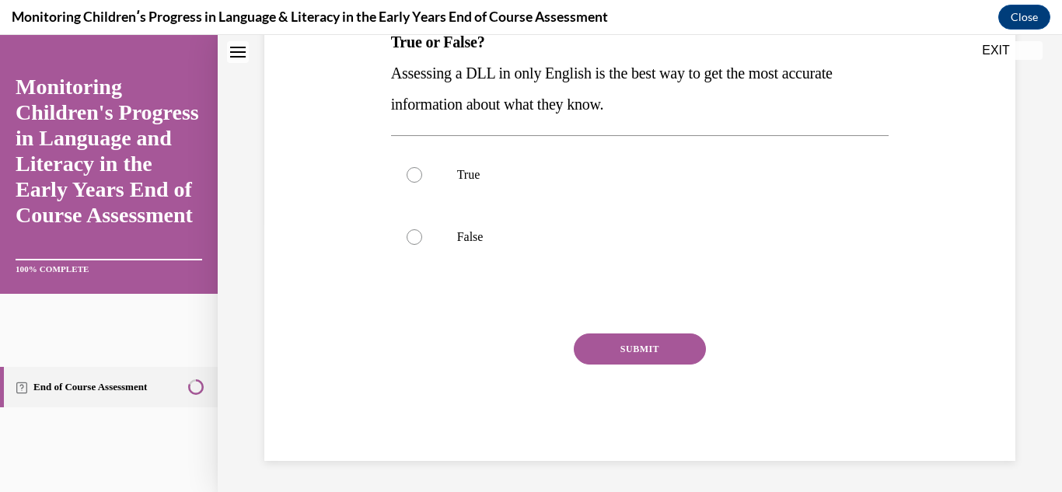
scroll to position [0, 0]
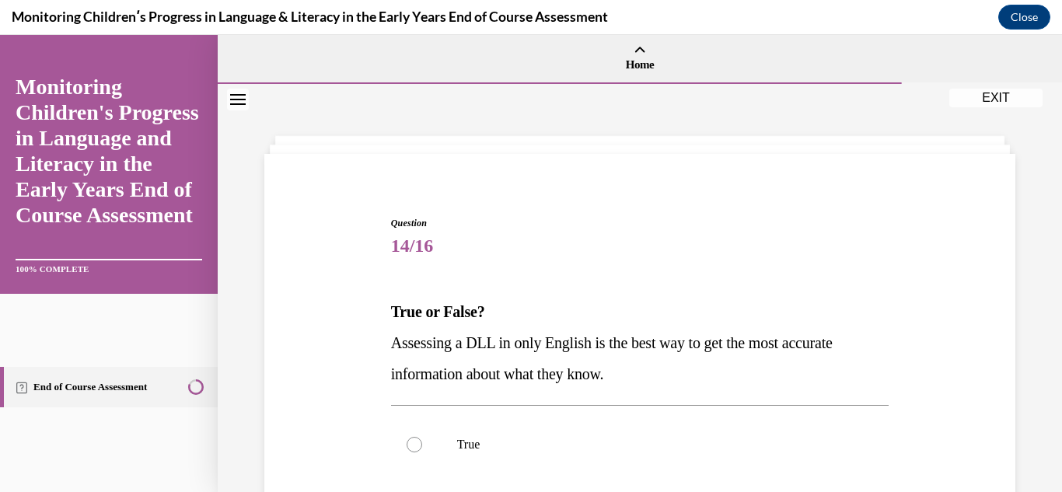
click at [1009, 405] on div "Question 14/16 True or False? Assessing a DLL in only English is the best way t…" at bounding box center [640, 423] width 844 height 678
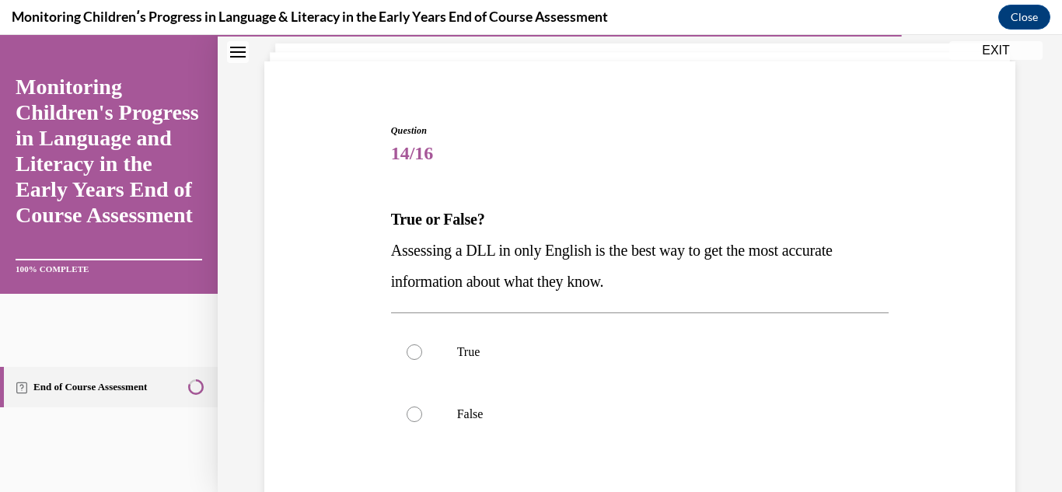
scroll to position [93, 0]
click at [414, 414] on div at bounding box center [415, 414] width 16 height 16
click at [414, 414] on input "False" at bounding box center [415, 414] width 16 height 16
radio input "true"
click at [1008, 400] on div "Question 14/16 True or False? Assessing a DLL in only English is the best way t…" at bounding box center [640, 330] width 844 height 678
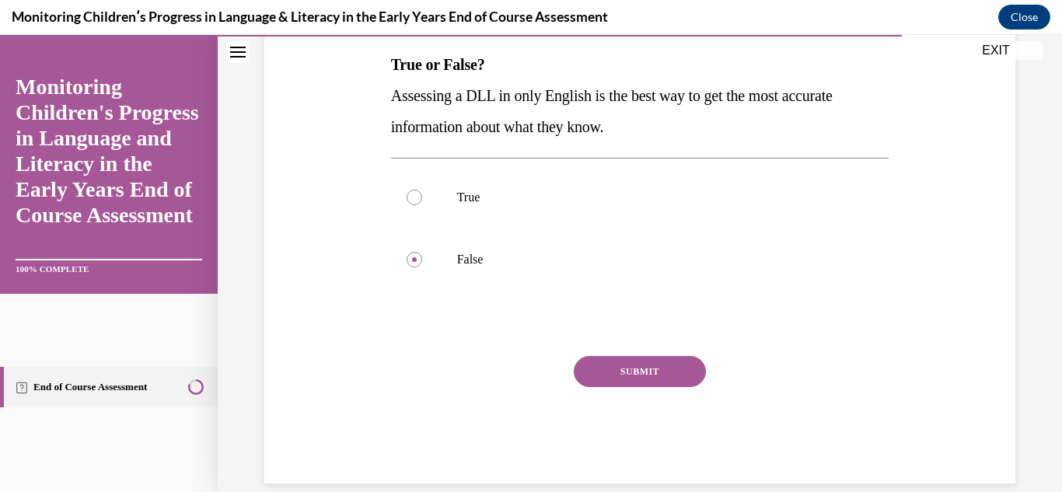
scroll to position [249, 0]
click at [648, 367] on button "SUBMIT" at bounding box center [640, 370] width 132 height 31
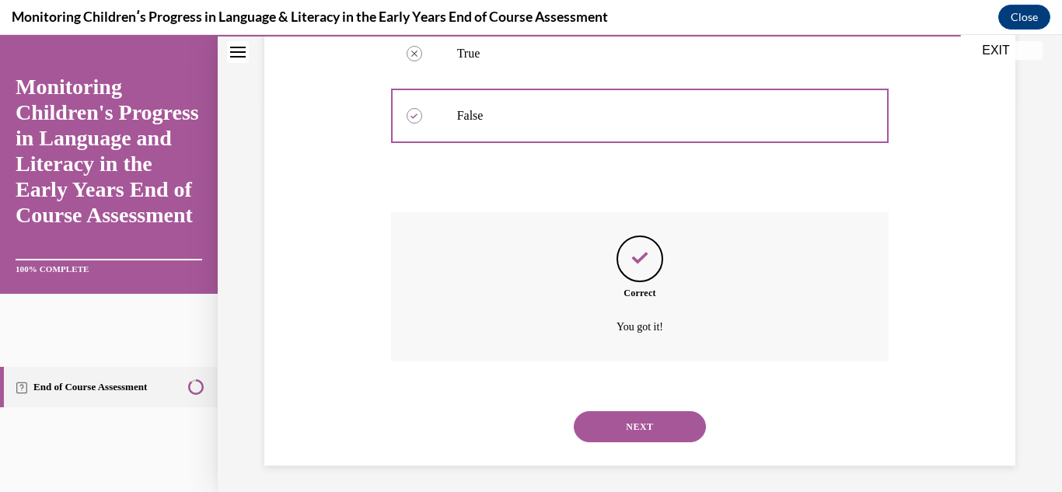
scroll to position [396, 0]
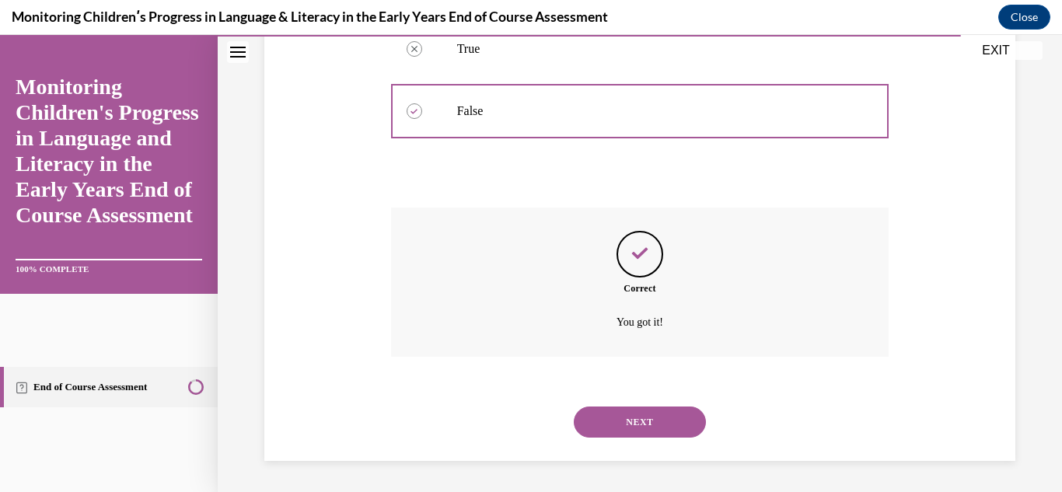
click at [650, 423] on button "NEXT" at bounding box center [640, 422] width 132 height 31
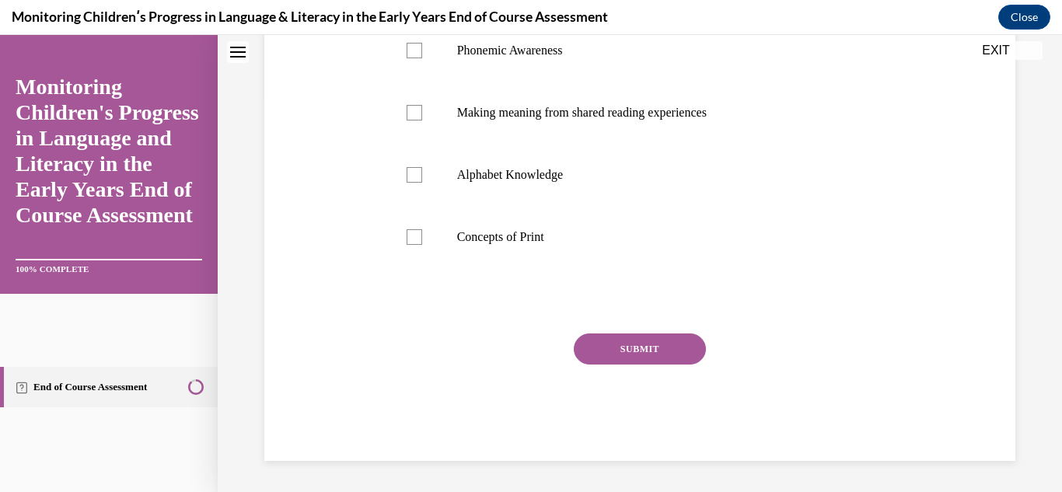
scroll to position [0, 0]
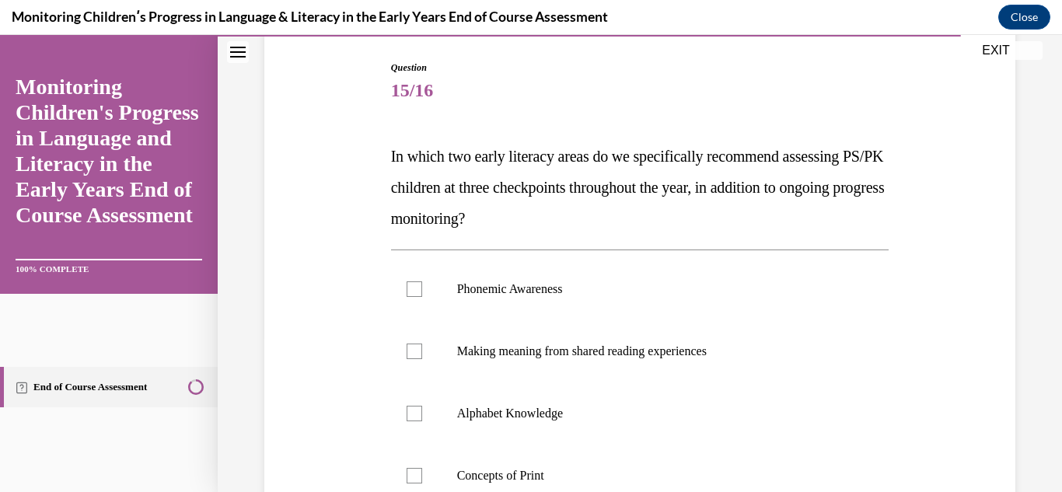
scroll to position [187, 0]
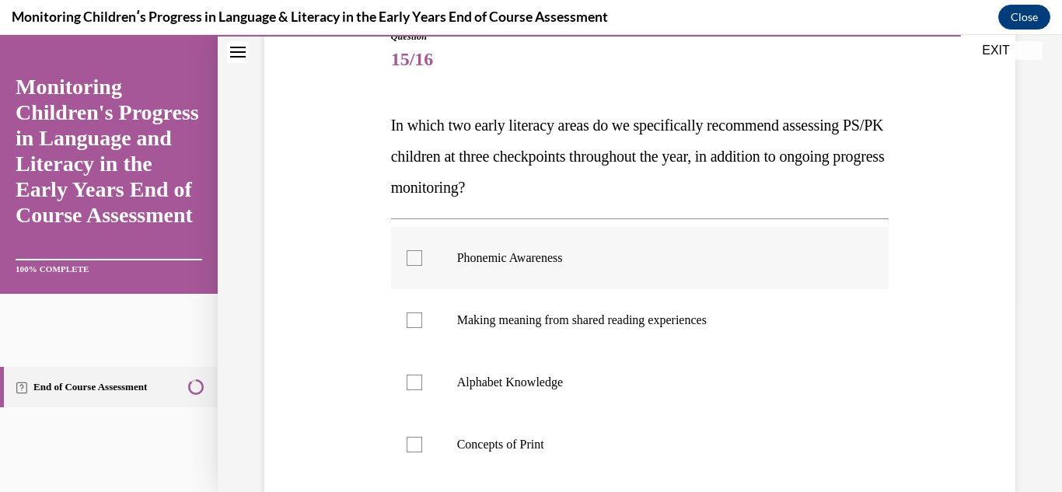
click at [407, 264] on div at bounding box center [415, 258] width 16 height 16
click at [407, 264] on input "Phonemic Awareness" at bounding box center [415, 258] width 16 height 16
checkbox input "true"
click at [418, 384] on div at bounding box center [415, 383] width 16 height 16
click at [418, 384] on input "Alphabet Knowledge" at bounding box center [415, 383] width 16 height 16
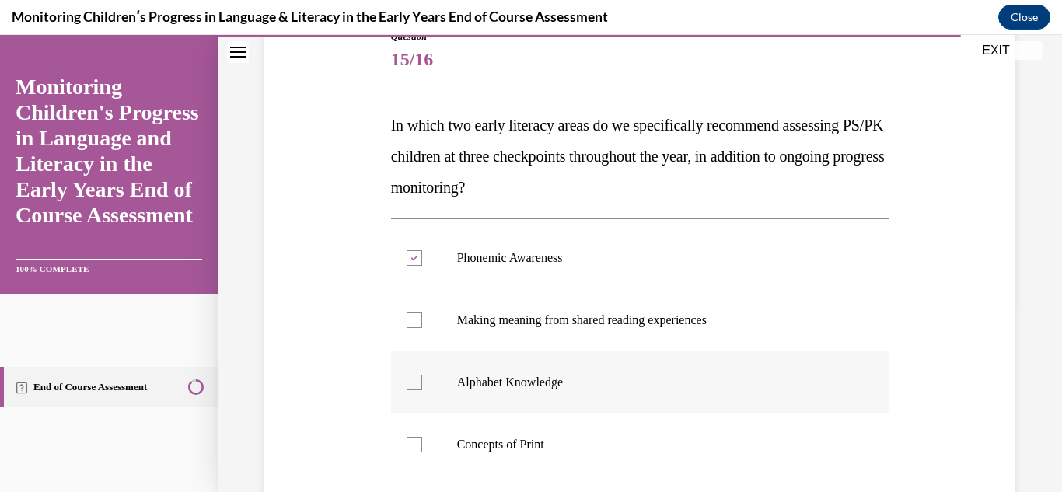
checkbox input "true"
click at [414, 437] on div at bounding box center [415, 445] width 16 height 16
click at [414, 437] on input "Concepts of Print" at bounding box center [415, 445] width 16 height 16
checkbox input "true"
click at [1023, 369] on div "Question 15/16 In which two early literacy areas do we specifically recommend a…" at bounding box center [640, 298] width 844 height 803
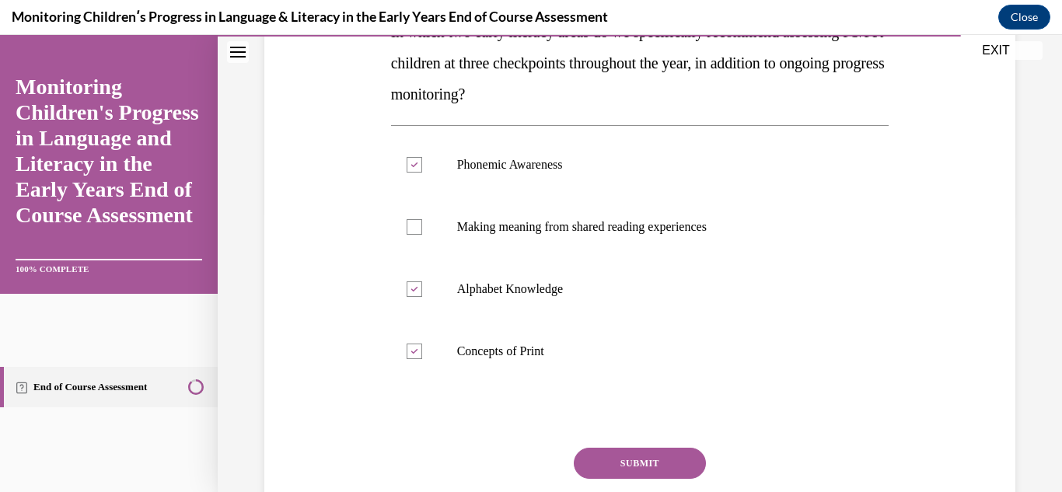
scroll to position [311, 0]
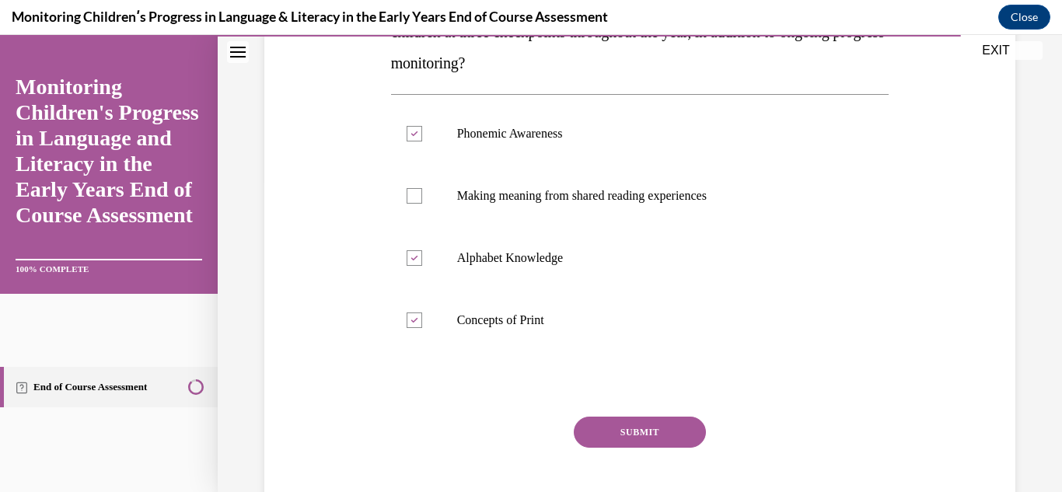
click at [654, 442] on button "SUBMIT" at bounding box center [640, 432] width 132 height 31
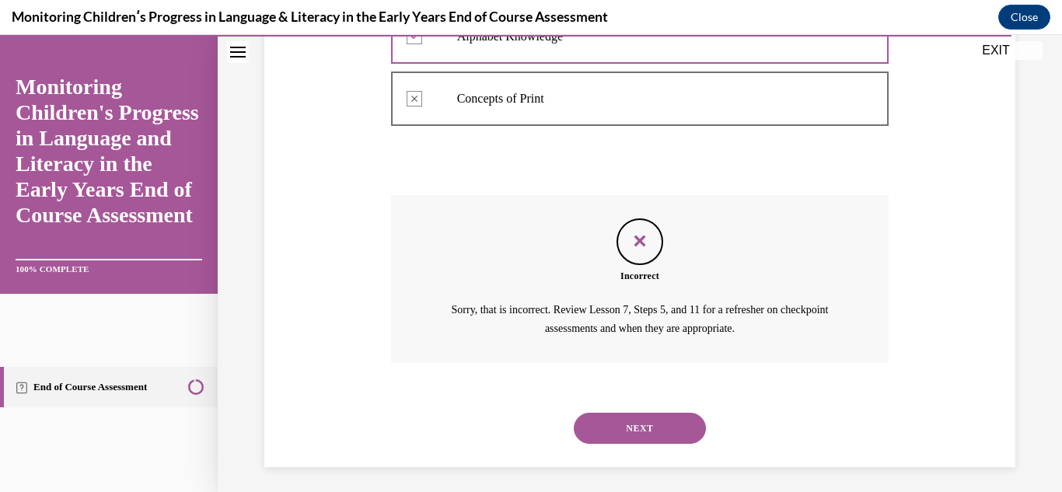
scroll to position [539, 0]
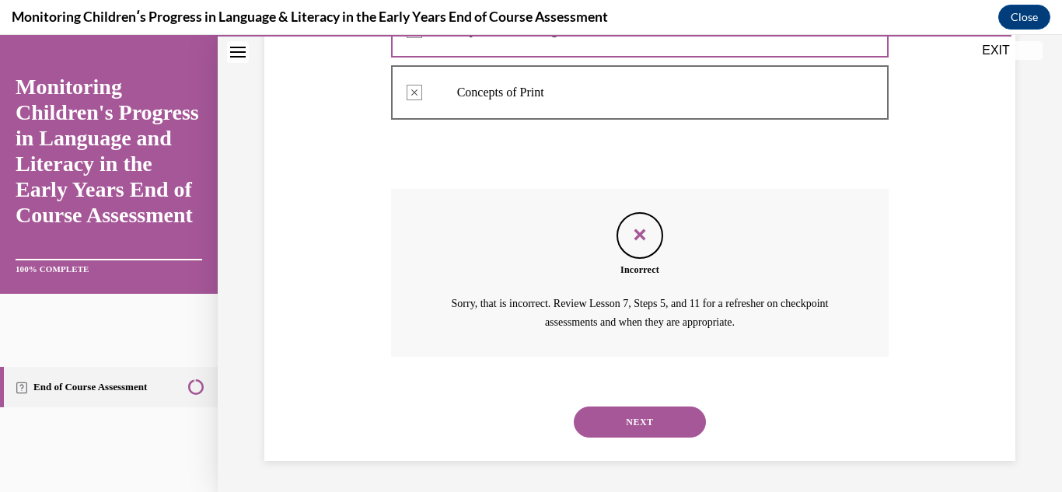
click at [1008, 215] on div "Question 15/16 In which two early literacy areas do we specifically recommend a…" at bounding box center [640, 18] width 844 height 947
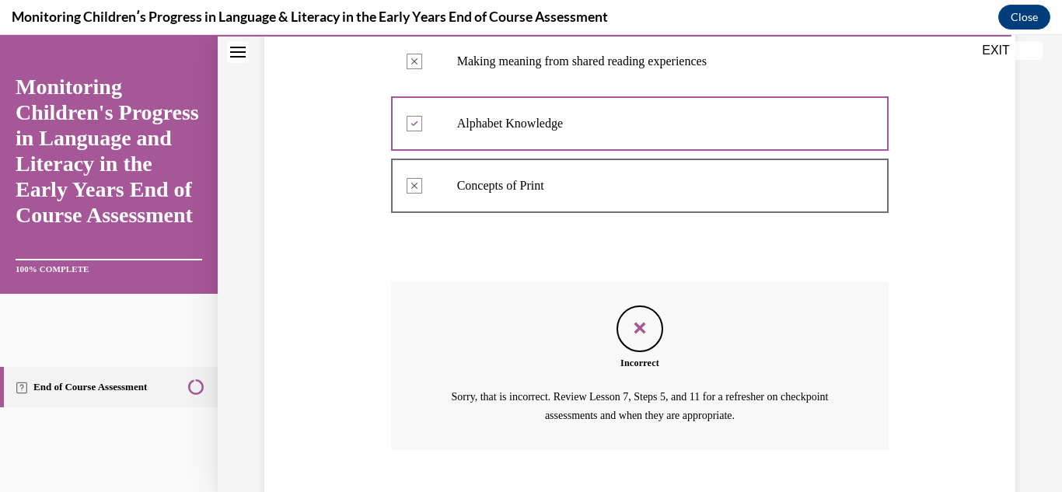
scroll to position [477, 0]
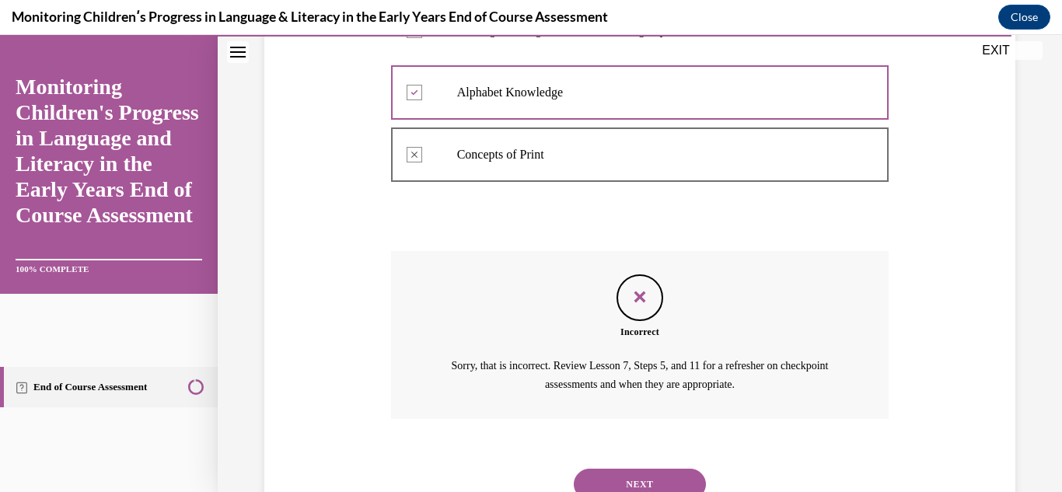
click at [620, 470] on button "NEXT" at bounding box center [640, 484] width 132 height 31
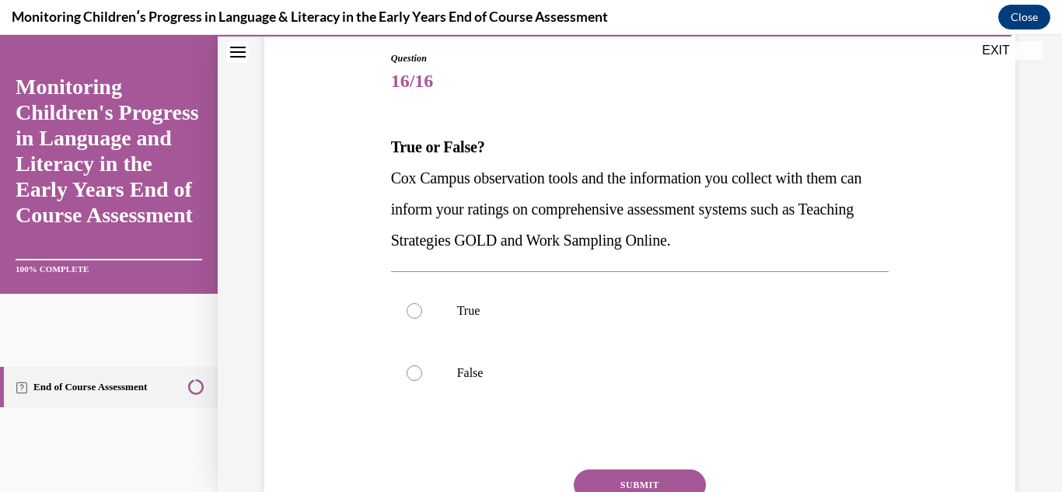
scroll to position [187, 0]
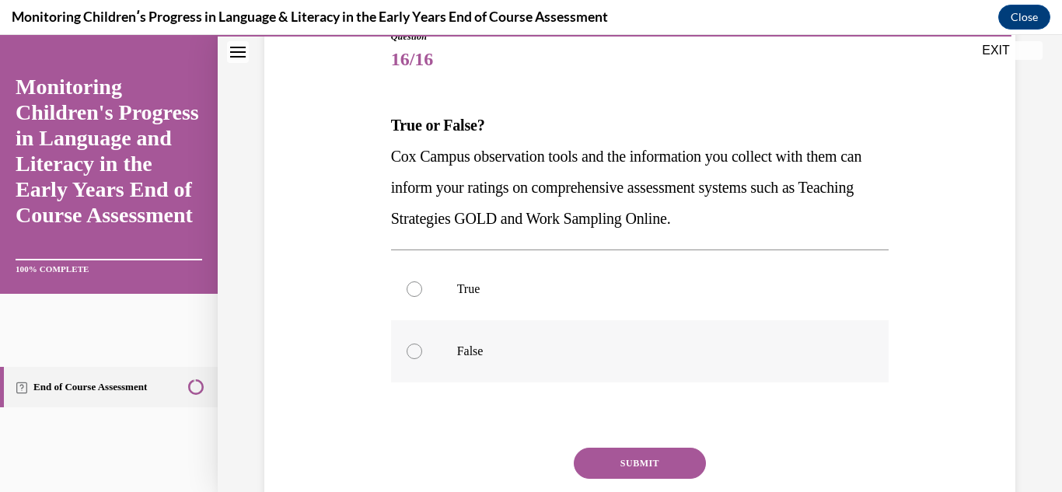
click at [408, 354] on div at bounding box center [415, 352] width 16 height 16
click at [408, 354] on input "False" at bounding box center [415, 352] width 16 height 16
radio input "true"
click at [634, 450] on button "SUBMIT" at bounding box center [640, 463] width 132 height 31
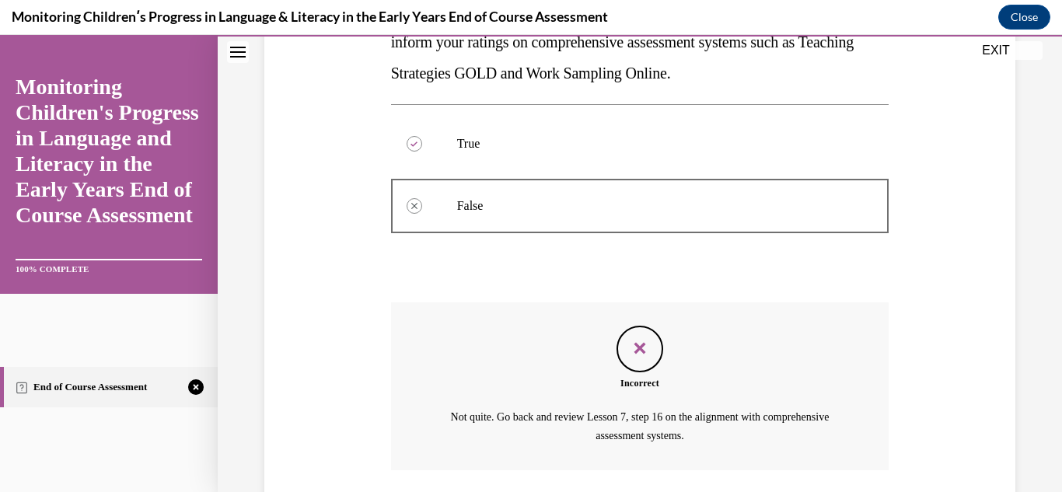
scroll to position [446, 0]
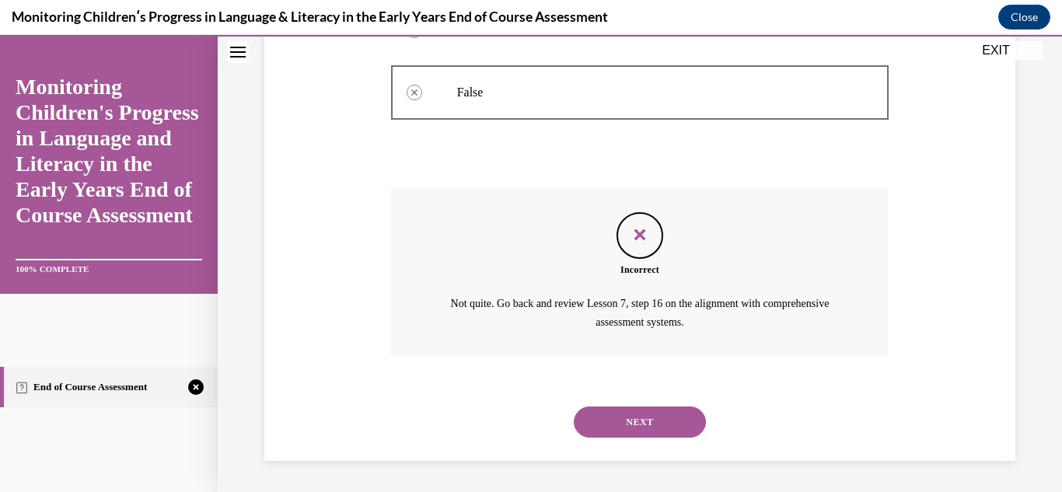
click at [666, 416] on button "NEXT" at bounding box center [640, 422] width 132 height 31
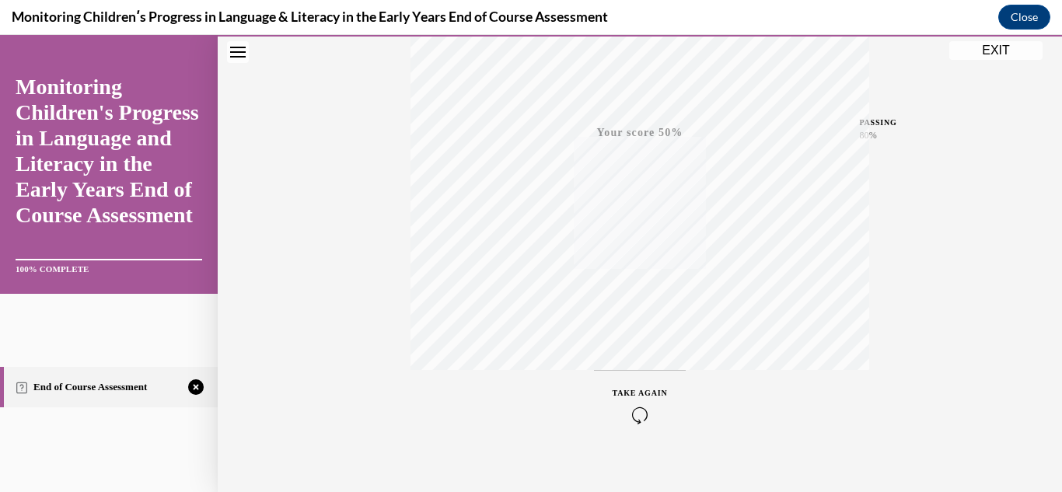
scroll to position [323, 0]
click at [630, 390] on span "TAKE AGAIN" at bounding box center [640, 391] width 55 height 9
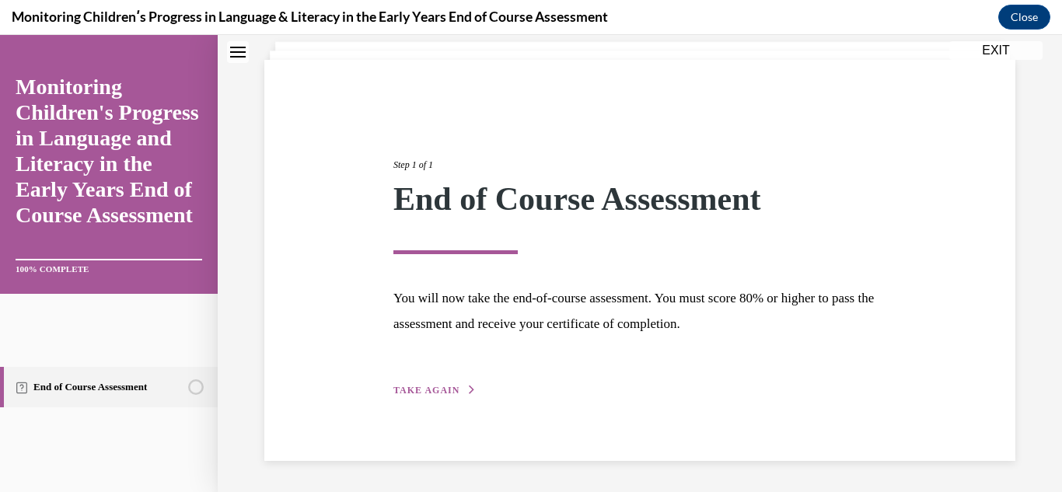
click at [436, 391] on span "TAKE AGAIN" at bounding box center [426, 390] width 66 height 11
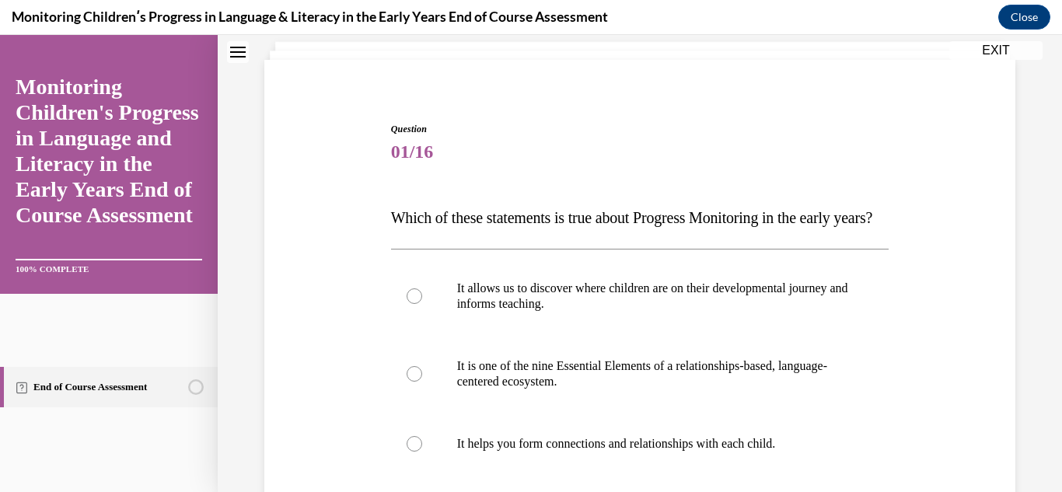
click at [276, 410] on div "Question 01/16 Which of these statements is true about Progress Monitoring in t…" at bounding box center [640, 441] width 759 height 733
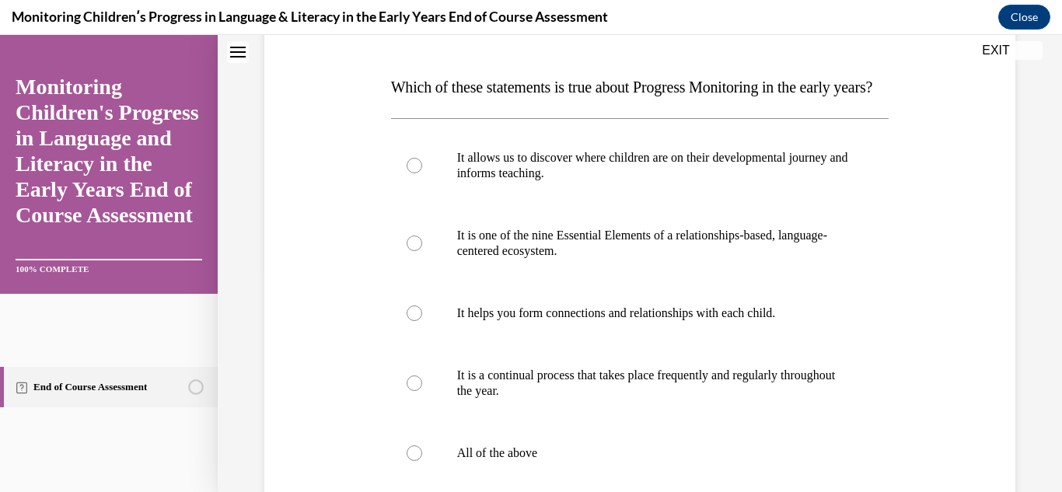
scroll to position [250, 0]
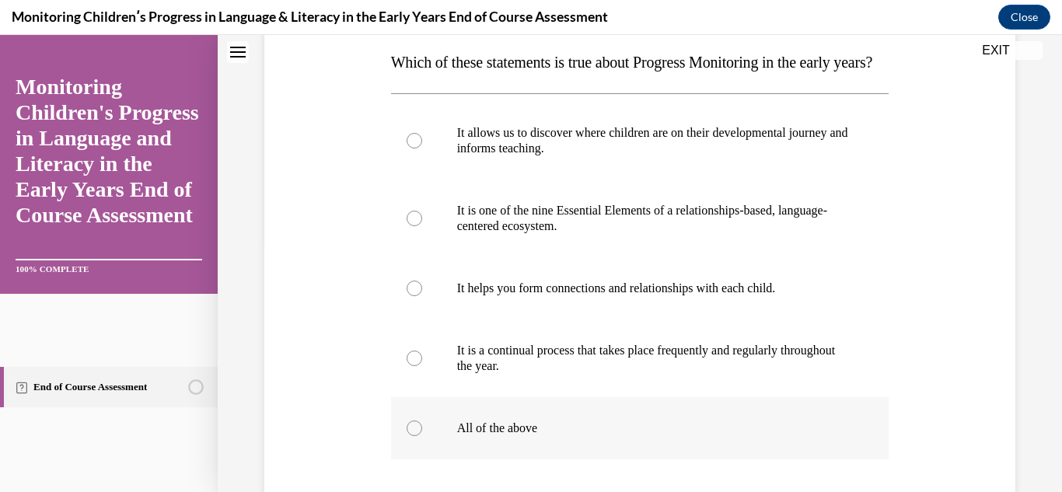
click at [413, 436] on div at bounding box center [415, 429] width 16 height 16
click at [413, 436] on input "All of the above" at bounding box center [415, 429] width 16 height 16
radio input "true"
click at [339, 416] on div "Question 01/16 Which of these statements is true about Progress Monitoring in t…" at bounding box center [640, 286] width 759 height 733
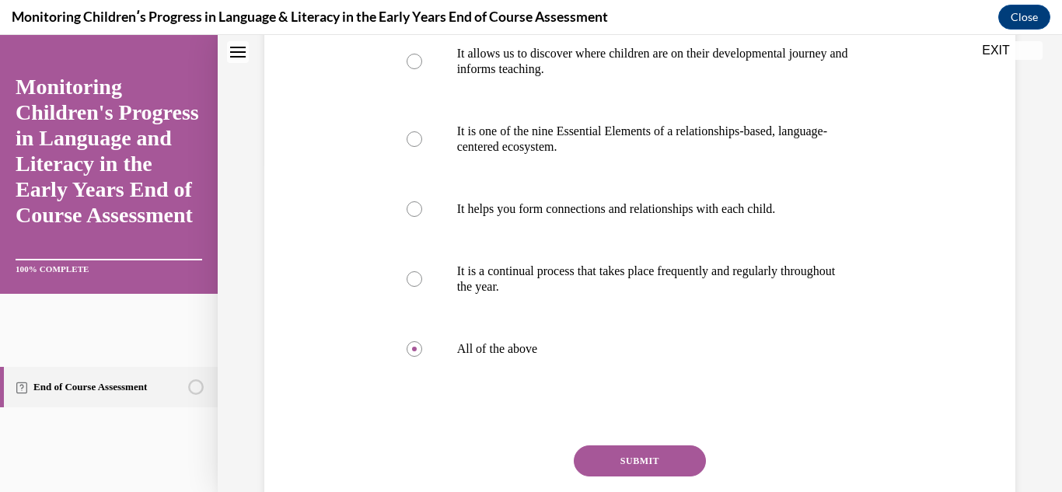
scroll to position [405, 0]
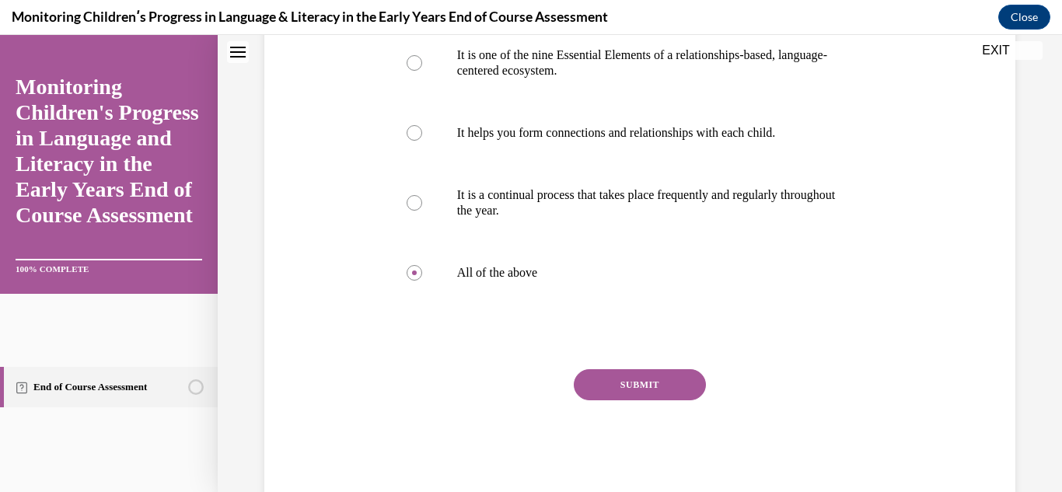
click at [624, 400] on button "SUBMIT" at bounding box center [640, 384] width 132 height 31
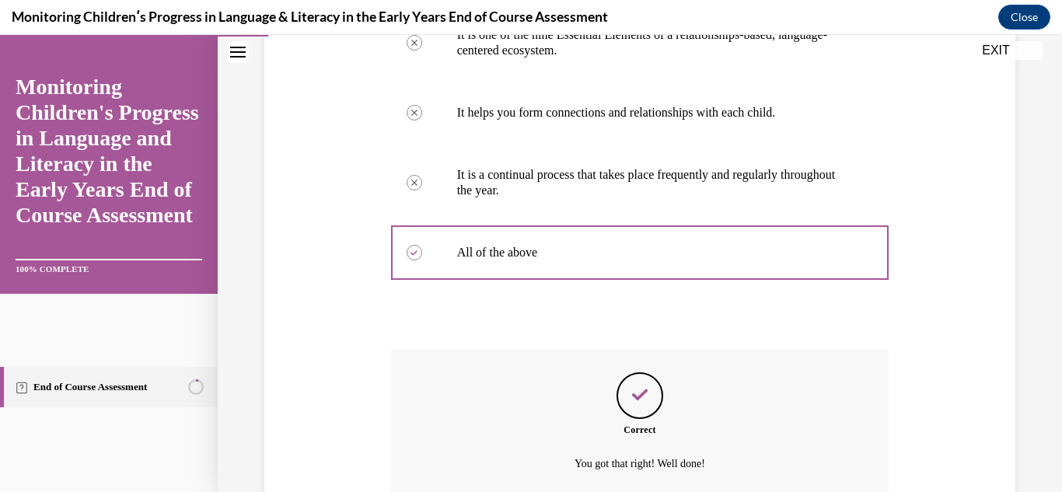
scroll to position [598, 0]
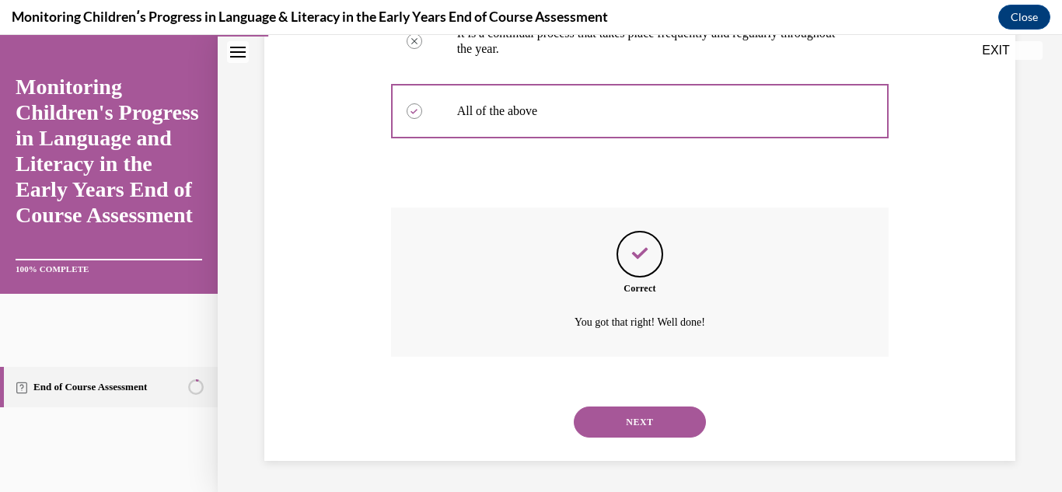
click at [626, 426] on button "NEXT" at bounding box center [640, 422] width 132 height 31
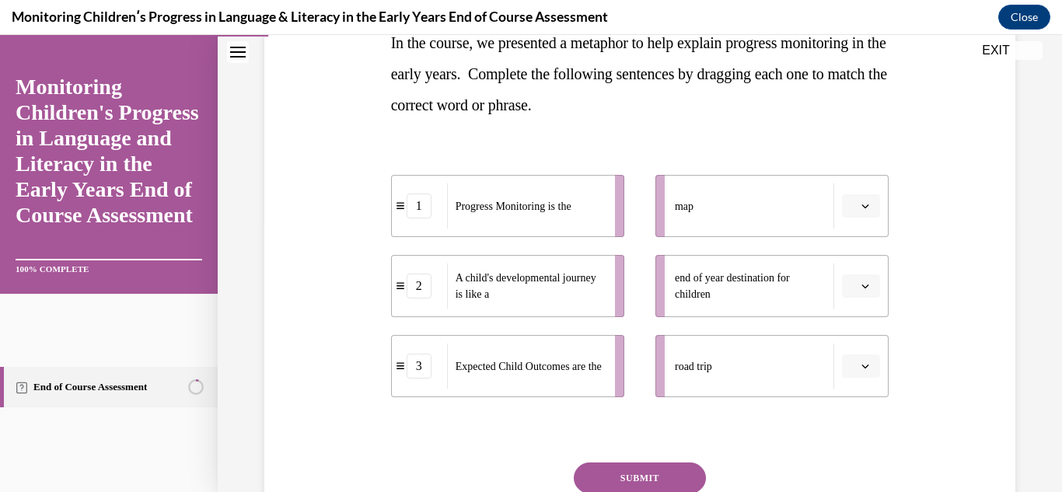
scroll to position [332, 0]
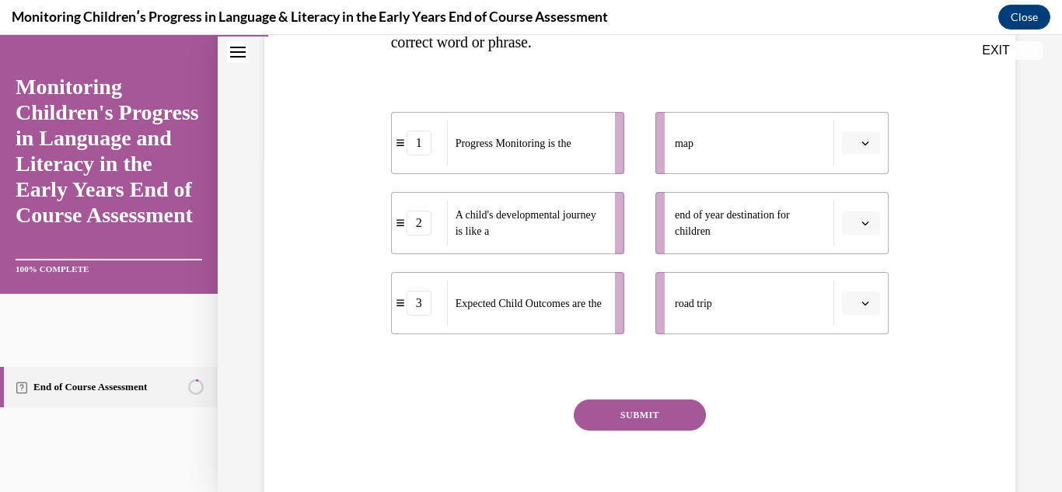
click at [862, 226] on icon "button" at bounding box center [866, 223] width 8 height 8
click at [850, 287] on div "1" at bounding box center [849, 289] width 39 height 31
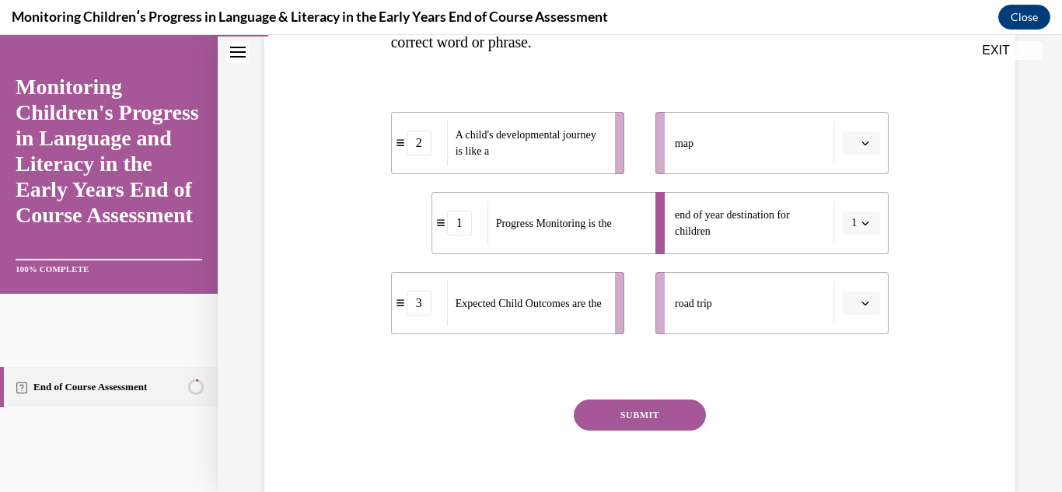
click at [860, 299] on span "button" at bounding box center [865, 303] width 11 height 11
click at [849, 395] on div "2" at bounding box center [849, 400] width 39 height 31
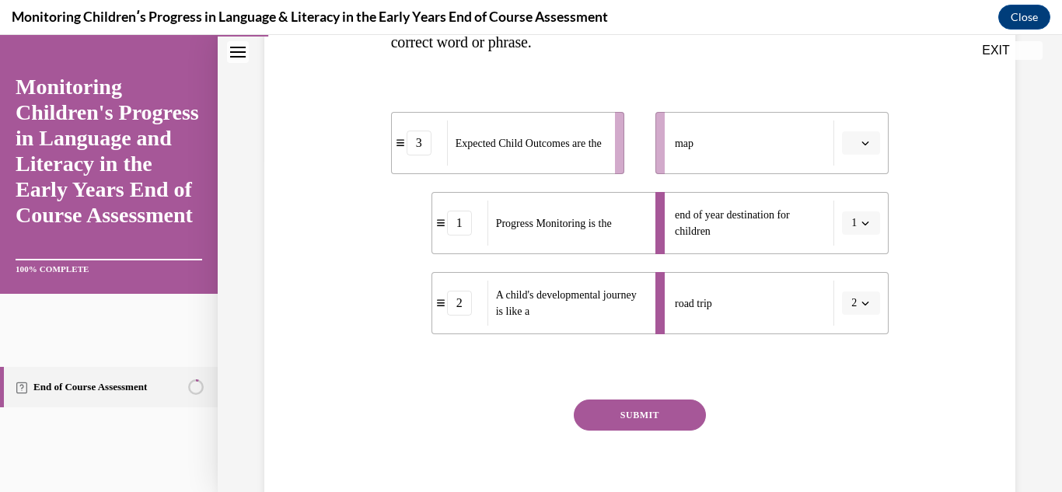
click at [862, 143] on icon "button" at bounding box center [866, 143] width 8 height 8
click at [853, 262] on div "3" at bounding box center [849, 271] width 39 height 31
click at [648, 404] on button "SUBMIT" at bounding box center [640, 415] width 132 height 31
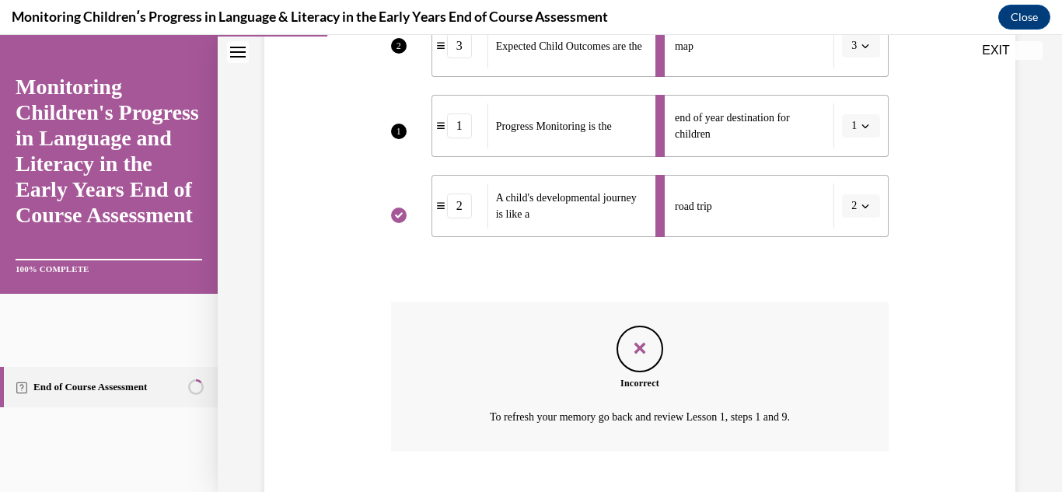
scroll to position [524, 0]
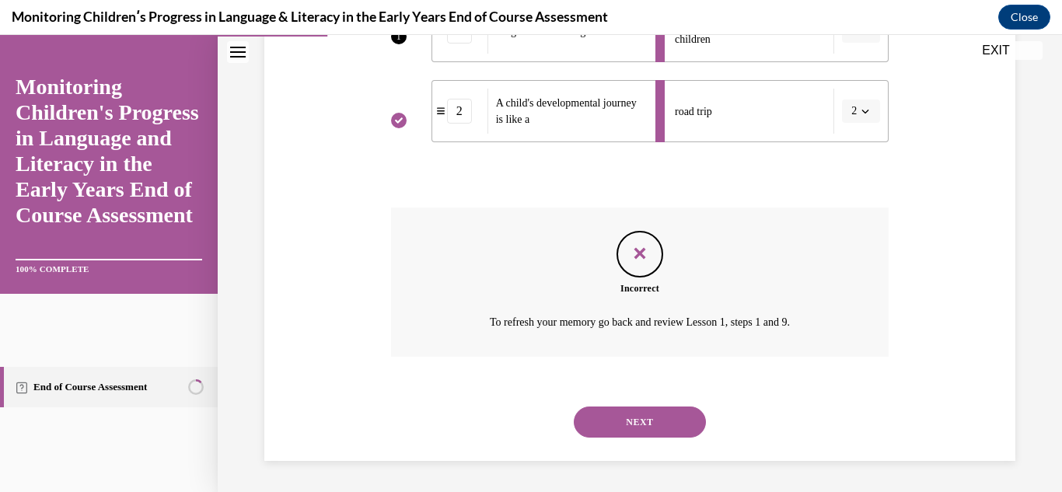
click at [916, 242] on div "Question 02/16 In the course, we presented a metaphor to help explain progress …" at bounding box center [640, 53] width 759 height 816
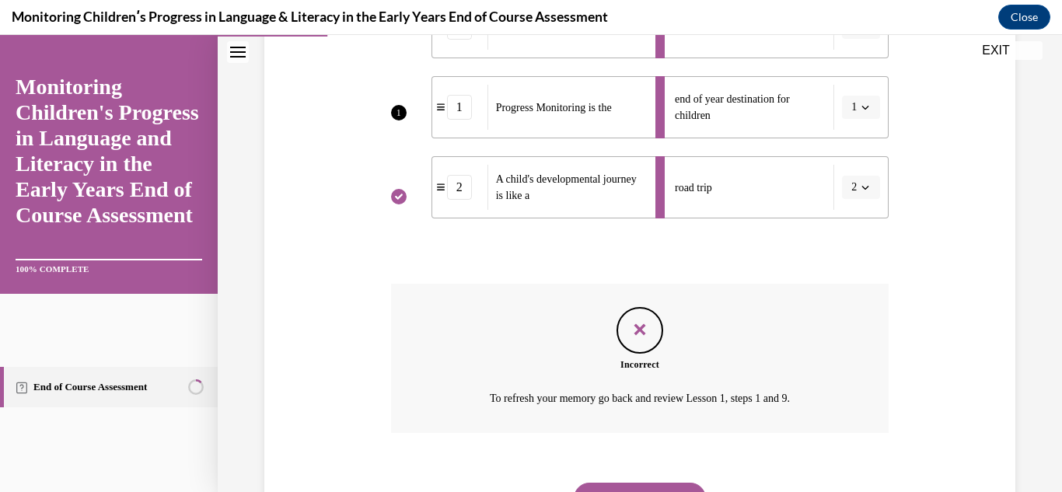
scroll to position [462, 0]
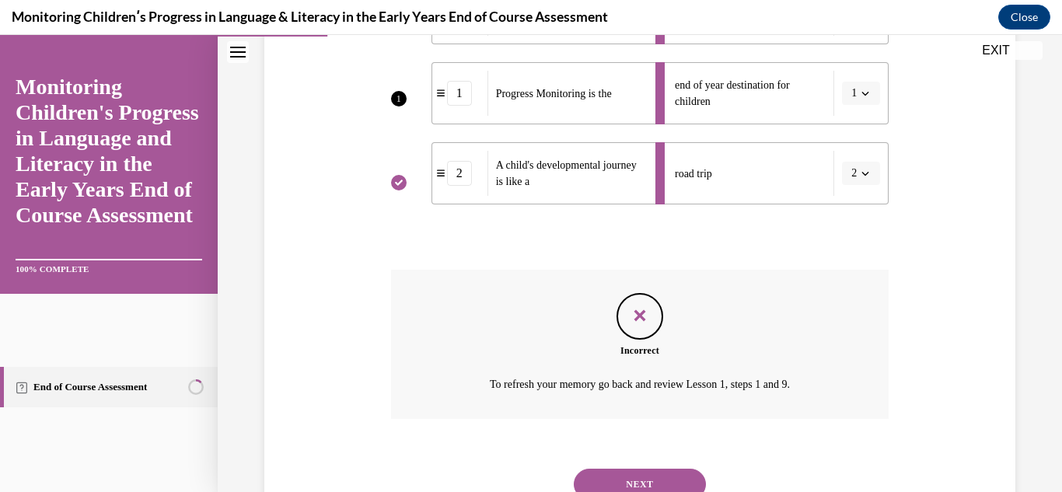
click at [671, 485] on button "NEXT" at bounding box center [640, 484] width 132 height 31
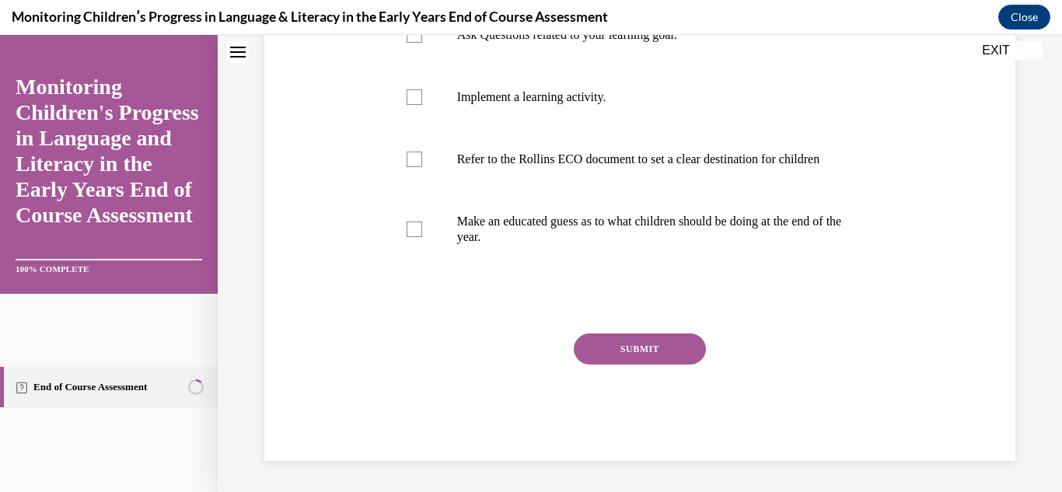
scroll to position [0, 0]
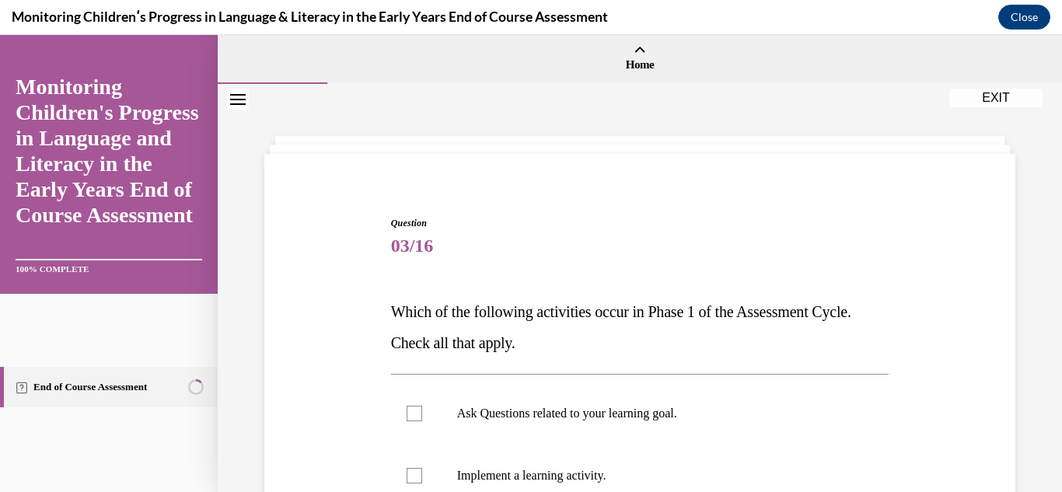
click at [1010, 373] on div "Question 03/16 Which of the following activities occur in Phase 1 of the Assess…" at bounding box center [640, 477] width 844 height 787
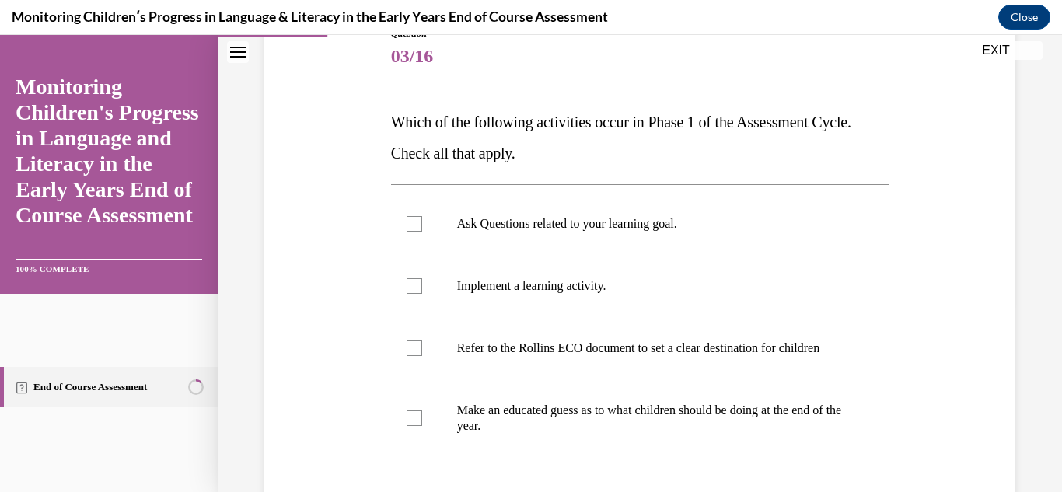
scroll to position [218, 0]
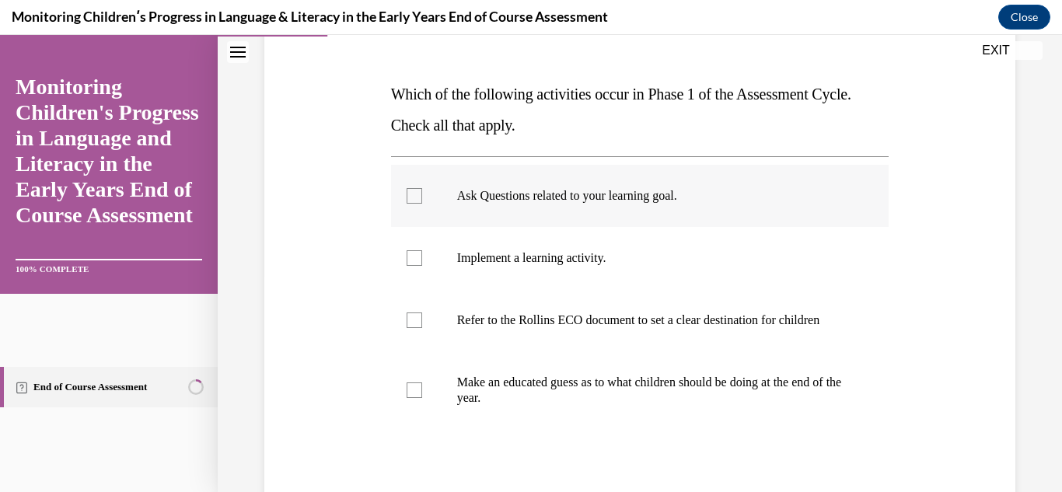
click at [415, 198] on div at bounding box center [415, 196] width 16 height 16
click at [415, 198] on input "Ask Questions related to your learning goal." at bounding box center [415, 196] width 16 height 16
checkbox input "true"
click at [414, 328] on div at bounding box center [415, 321] width 16 height 16
click at [414, 328] on input "Refer to the Rollins ECO document to set a clear destination for children" at bounding box center [415, 321] width 16 height 16
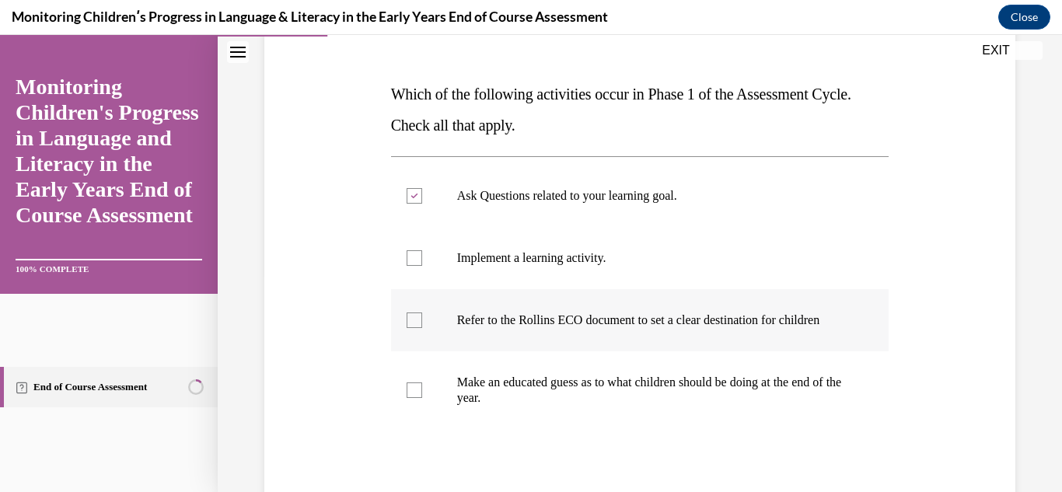
checkbox input "true"
click at [1020, 340] on div "Question 03/16 Which of the following activities occur in Phase 1 of the Assess…" at bounding box center [640, 259] width 844 height 787
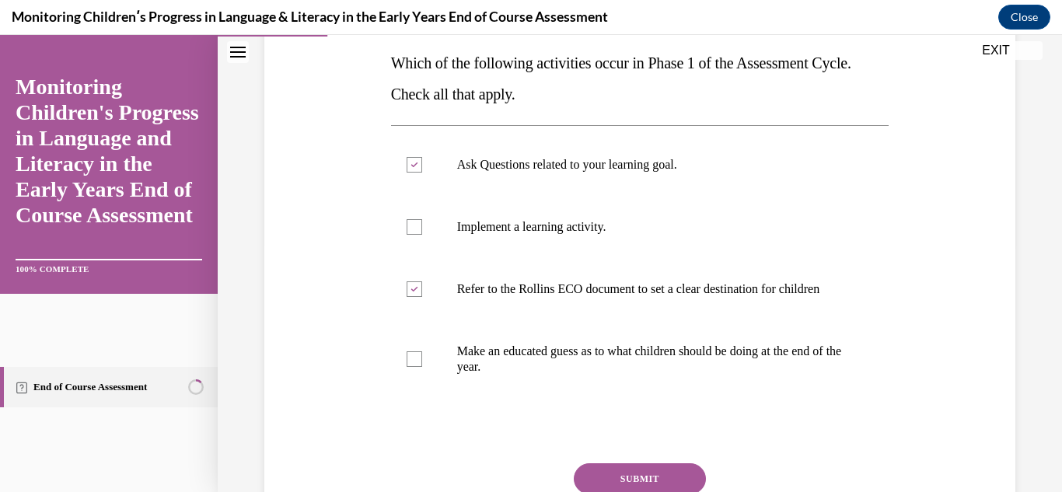
scroll to position [280, 0]
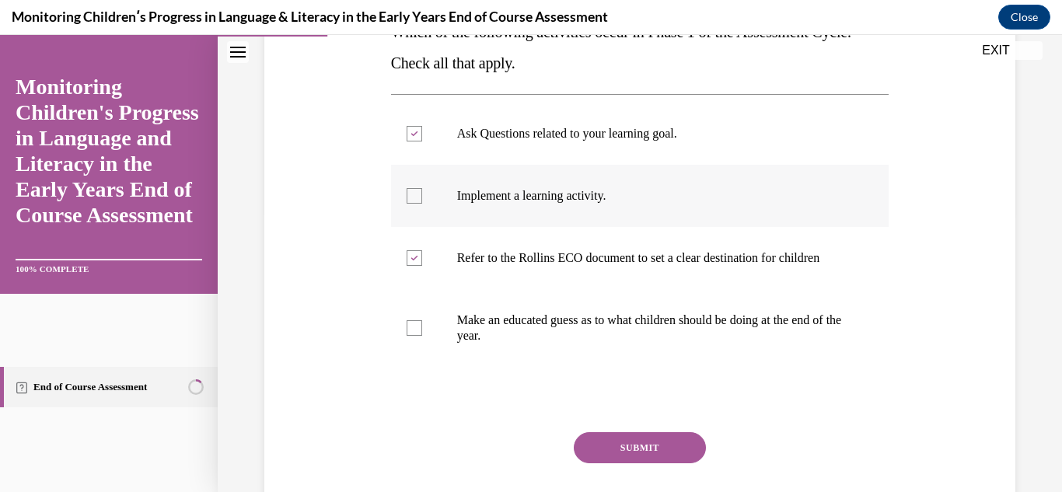
click at [419, 196] on div at bounding box center [415, 196] width 16 height 16
click at [419, 196] on input "Implement a learning activity." at bounding box center [415, 196] width 16 height 16
checkbox input "true"
click at [616, 451] on button "SUBMIT" at bounding box center [640, 447] width 132 height 31
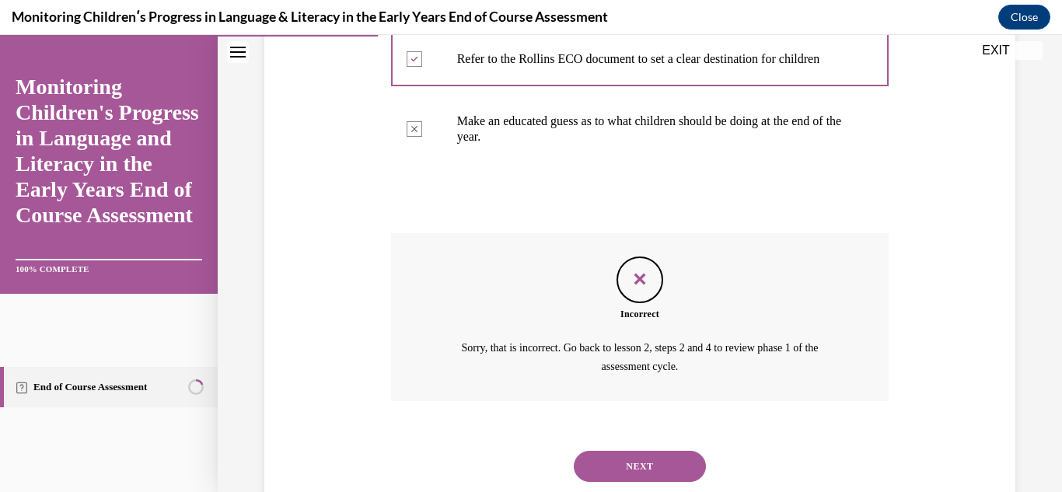
scroll to position [477, 0]
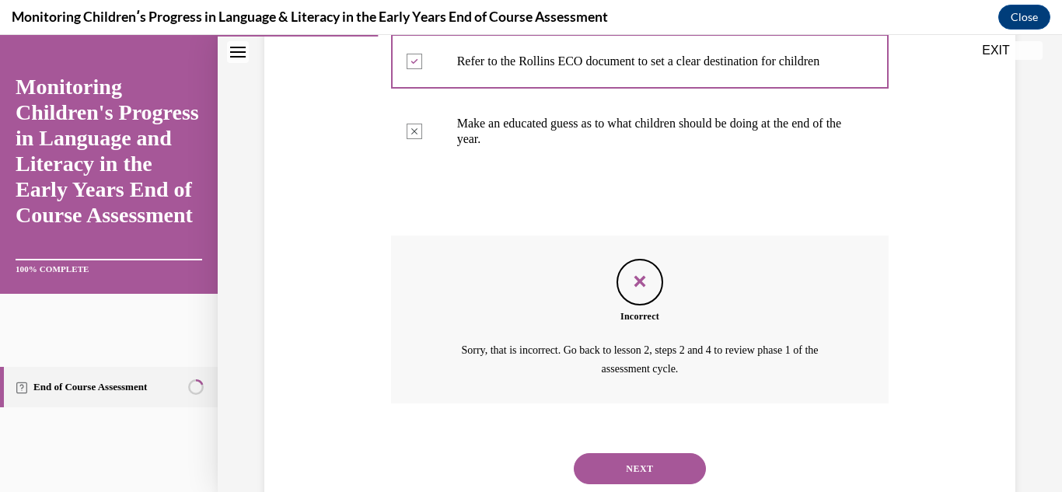
click at [620, 478] on button "NEXT" at bounding box center [640, 468] width 132 height 31
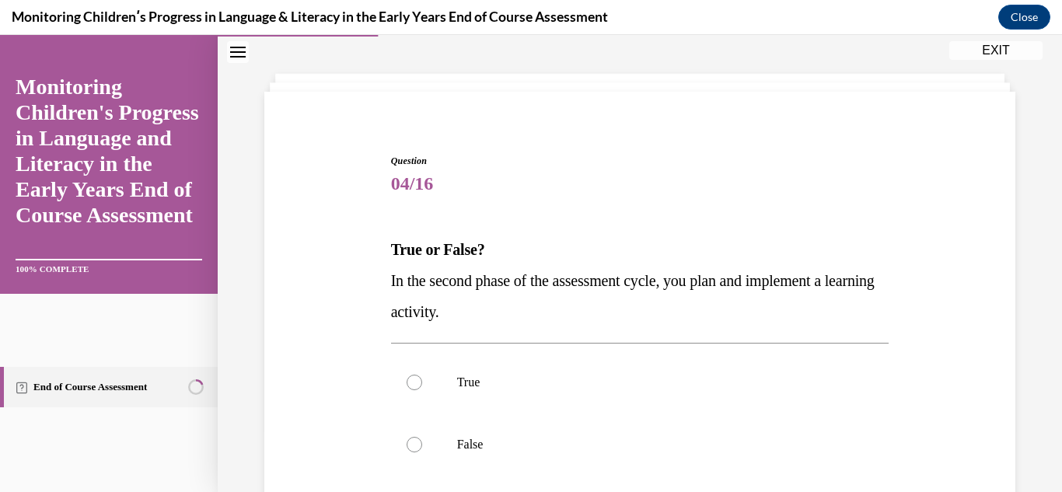
scroll to position [93, 0]
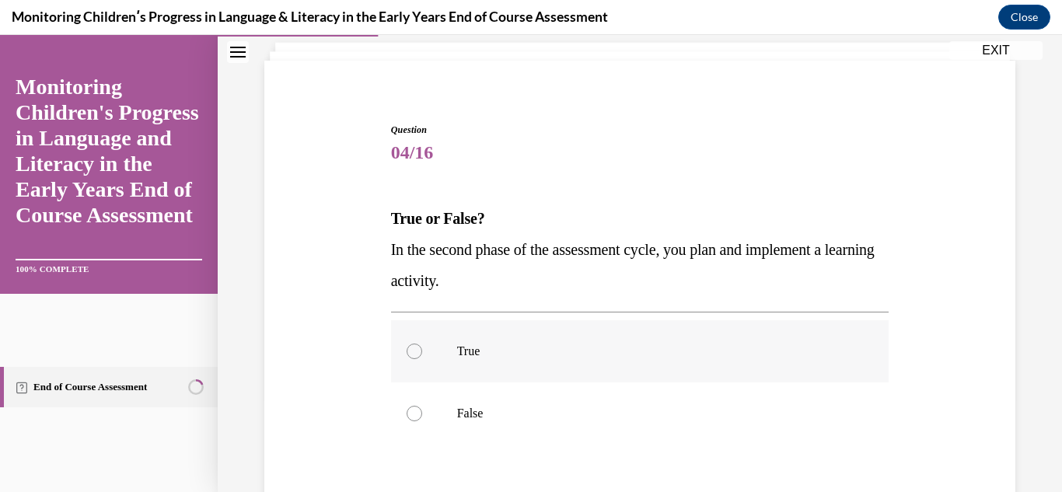
click at [407, 355] on div at bounding box center [415, 352] width 16 height 16
click at [407, 355] on input "True" at bounding box center [415, 352] width 16 height 16
radio input "true"
click at [352, 377] on div "Question 04/16 True or False? In the second phase of the assessment cycle, you …" at bounding box center [640, 356] width 759 height 561
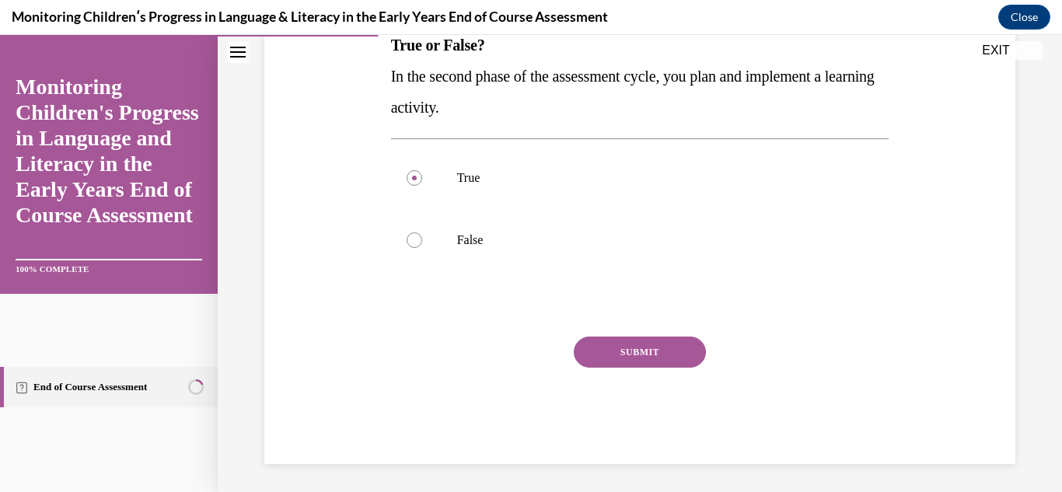
scroll to position [270, 0]
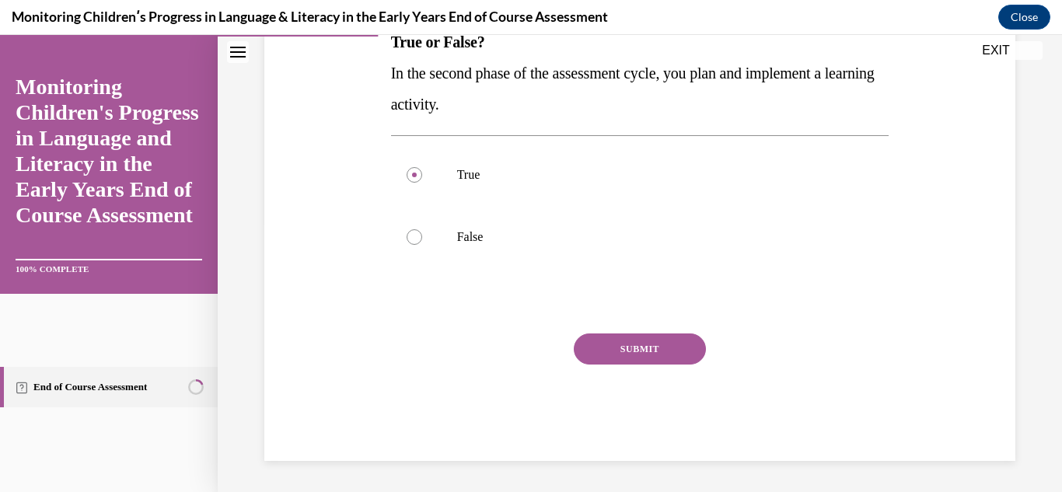
click at [622, 351] on button "SUBMIT" at bounding box center [640, 349] width 132 height 31
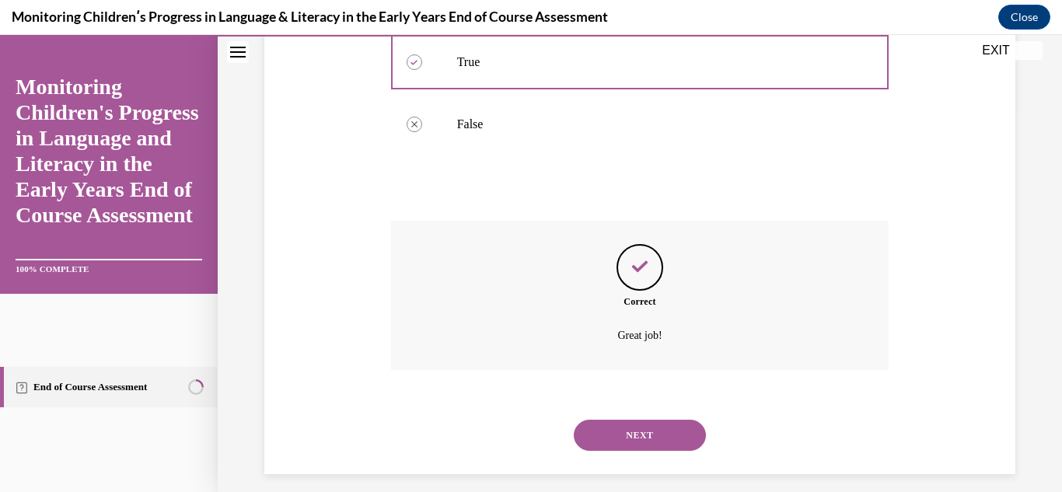
scroll to position [396, 0]
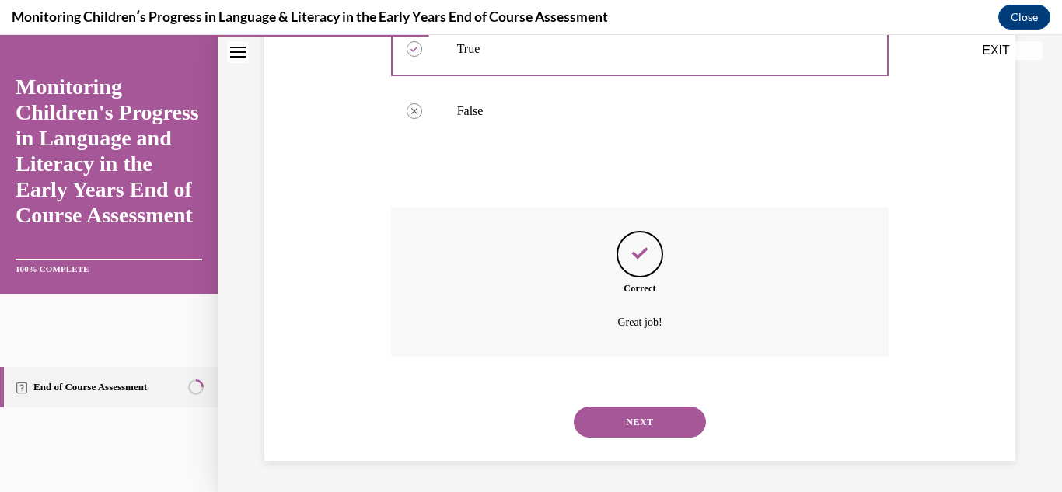
click at [629, 422] on button "NEXT" at bounding box center [640, 422] width 132 height 31
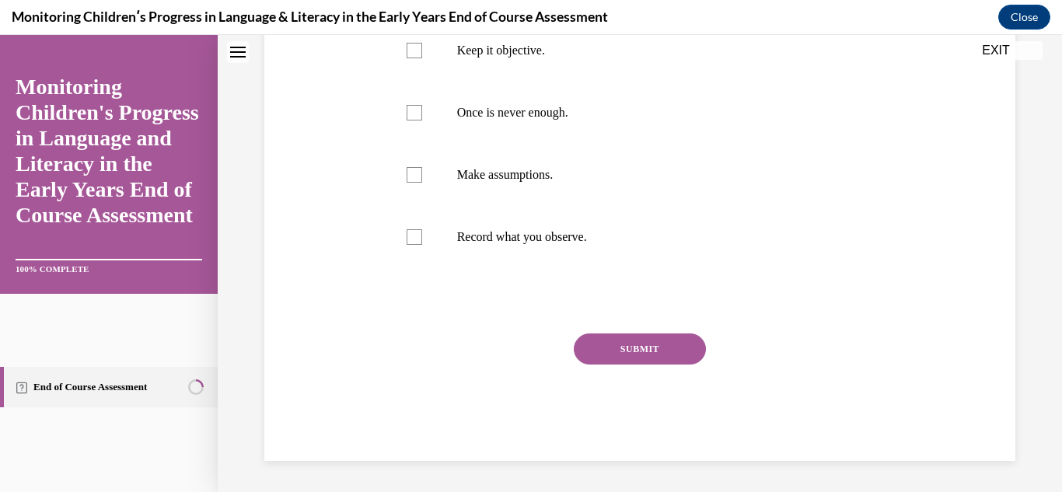
scroll to position [0, 0]
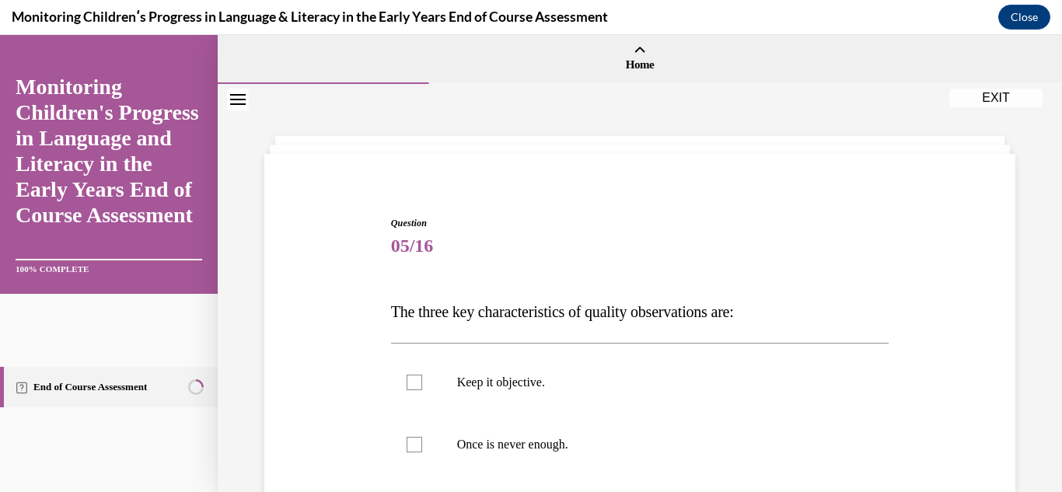
click at [912, 309] on div "Question 05/16 The three key characteristics of quality observations are: Keep …" at bounding box center [640, 482] width 759 height 624
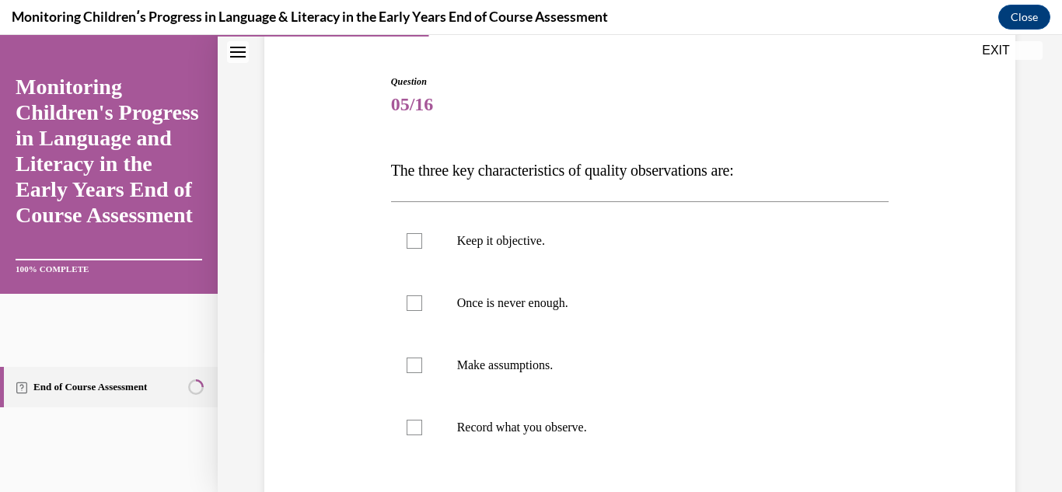
scroll to position [156, 0]
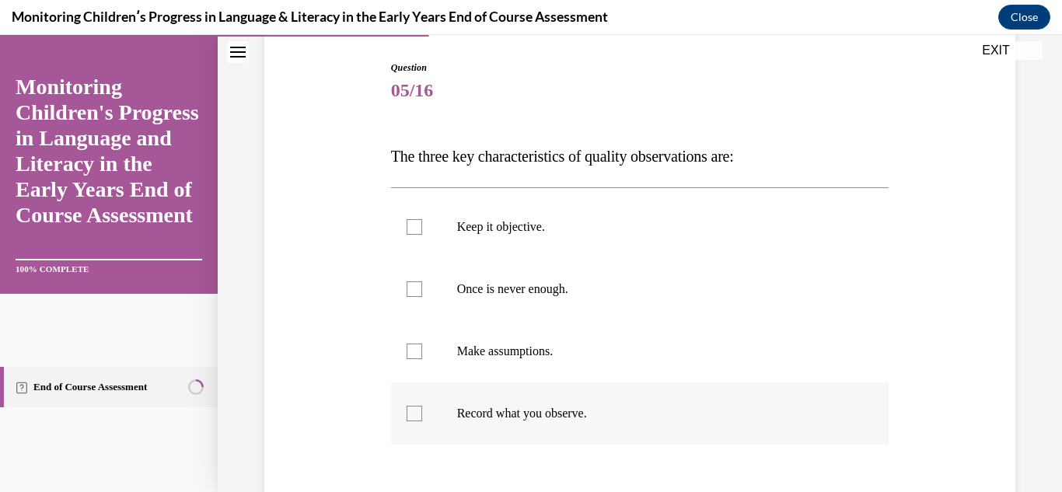
click at [414, 411] on div at bounding box center [415, 414] width 16 height 16
click at [414, 411] on input "Record what you observe." at bounding box center [415, 414] width 16 height 16
checkbox input "true"
click at [412, 291] on div at bounding box center [415, 289] width 16 height 16
click at [412, 291] on input "Once is never enough." at bounding box center [415, 289] width 16 height 16
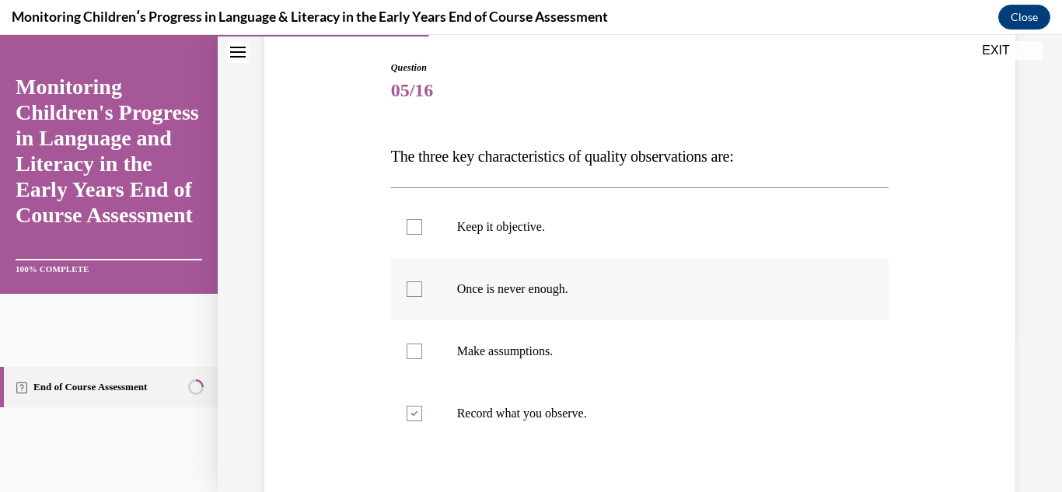
checkbox input "true"
click at [410, 231] on div at bounding box center [415, 227] width 16 height 16
click at [410, 231] on input "Keep it objective." at bounding box center [415, 227] width 16 height 16
checkbox input "true"
click at [1015, 373] on div "Question 05/16 The three key characteristics of quality observations are: Keep …" at bounding box center [640, 298] width 844 height 740
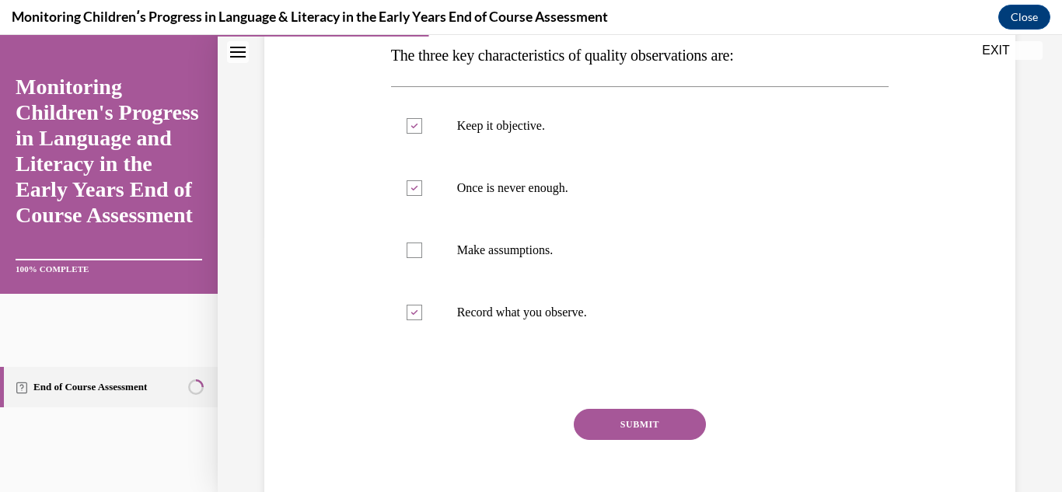
scroll to position [280, 0]
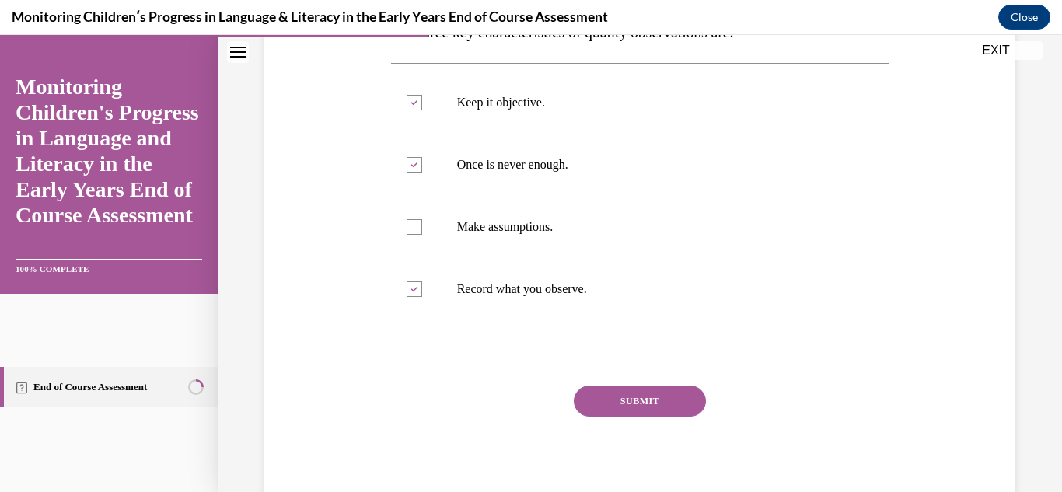
click at [671, 390] on button "SUBMIT" at bounding box center [640, 401] width 132 height 31
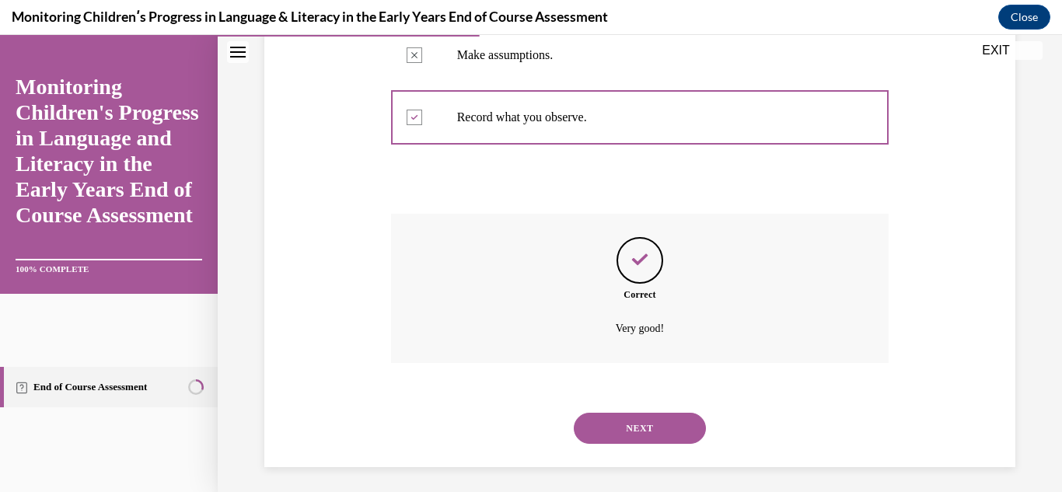
scroll to position [458, 0]
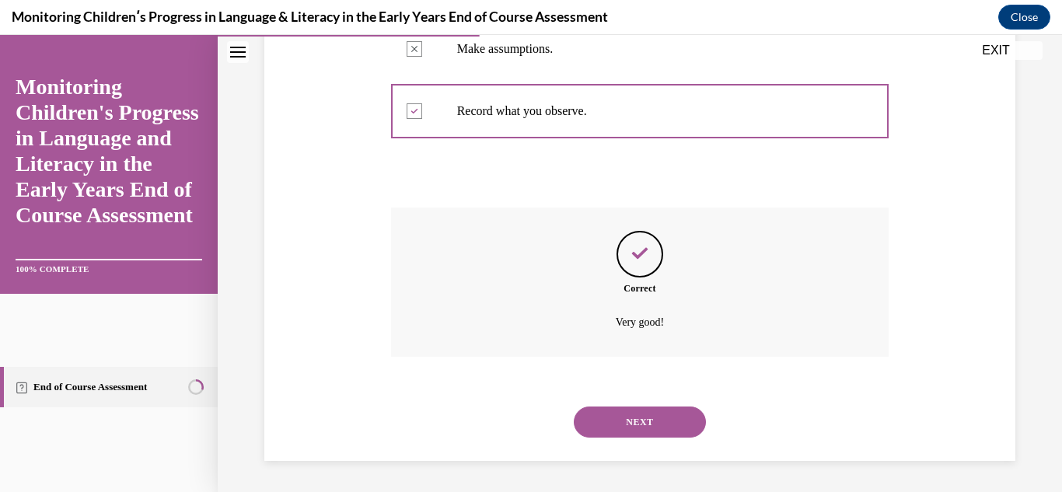
click at [653, 423] on button "NEXT" at bounding box center [640, 422] width 132 height 31
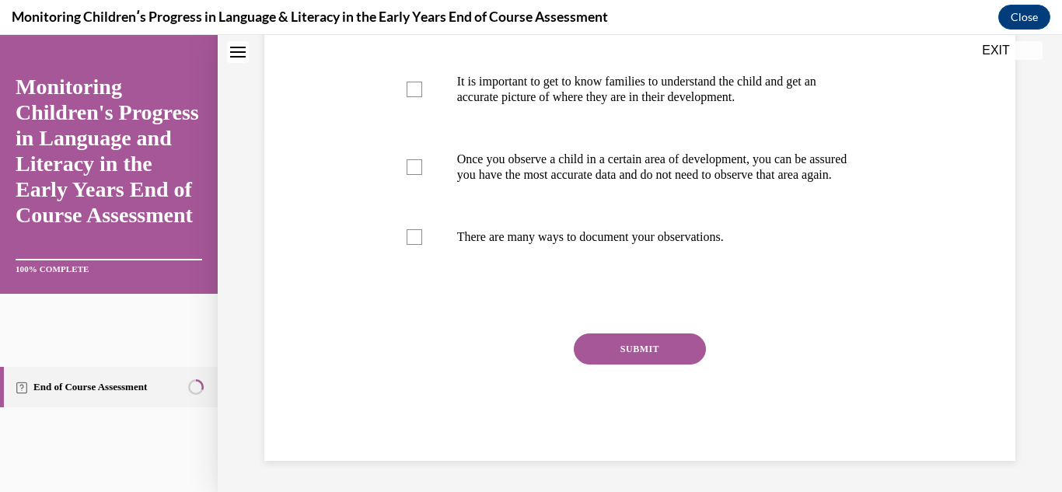
scroll to position [0, 0]
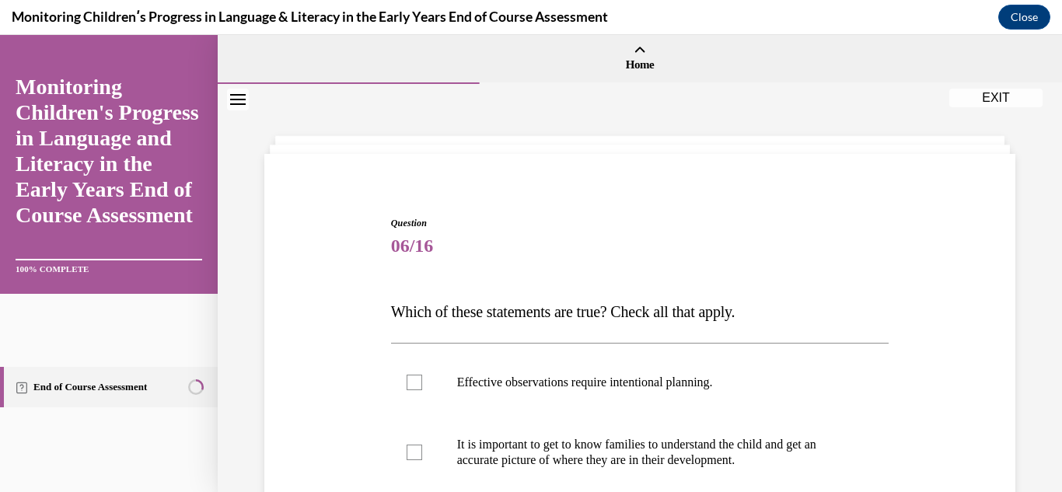
click at [939, 330] on div "Question 06/16 Which of these statements are true? Check all that apply. Effect…" at bounding box center [640, 497] width 759 height 655
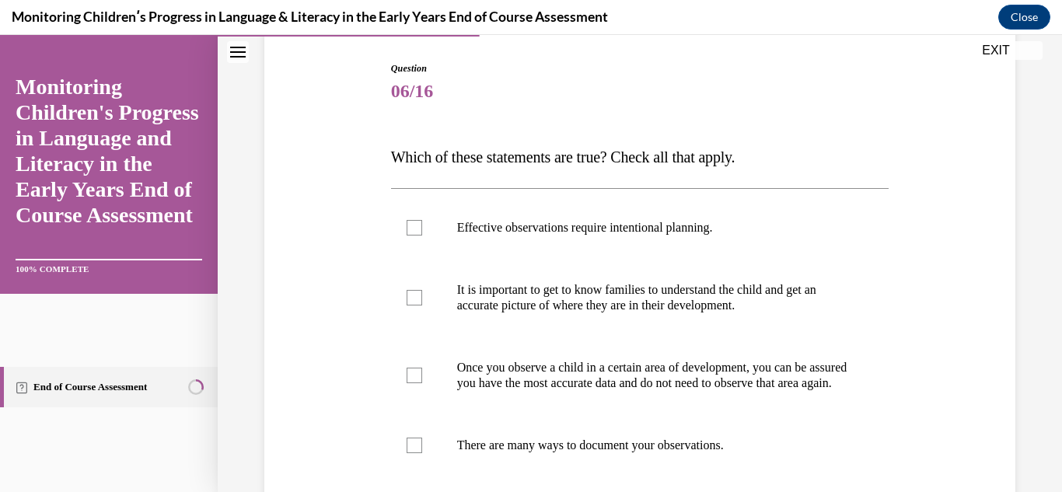
scroll to position [156, 0]
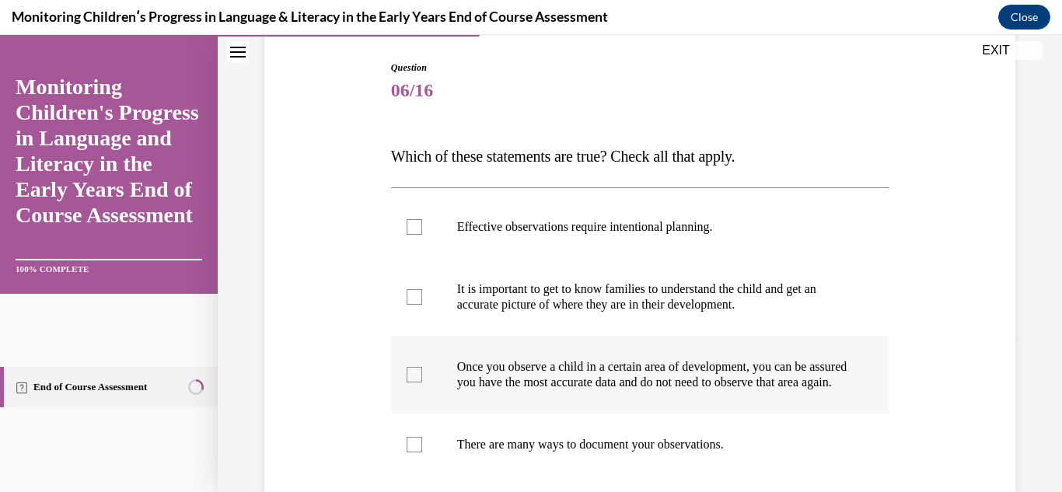
click at [411, 382] on div at bounding box center [415, 375] width 16 height 16
click at [411, 382] on input "Once you observe a child in a certain area of development, you can be assured y…" at bounding box center [415, 375] width 16 height 16
checkbox input "true"
click at [411, 301] on div at bounding box center [415, 297] width 16 height 16
click at [411, 301] on input "It is important to get to know families to understand the child and get an accu…" at bounding box center [415, 297] width 16 height 16
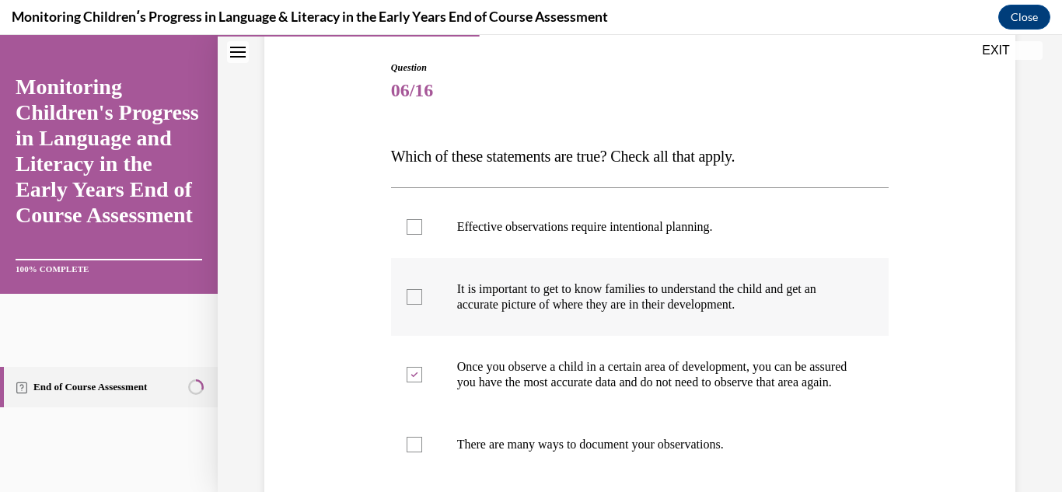
checkbox input "true"
click at [407, 453] on div at bounding box center [415, 445] width 16 height 16
click at [407, 453] on input "There are many ways to document your observations." at bounding box center [415, 445] width 16 height 16
checkbox input "true"
click at [995, 367] on div "Question 06/16 Which of these statements are true? Check all that apply. Effect…" at bounding box center [640, 341] width 759 height 655
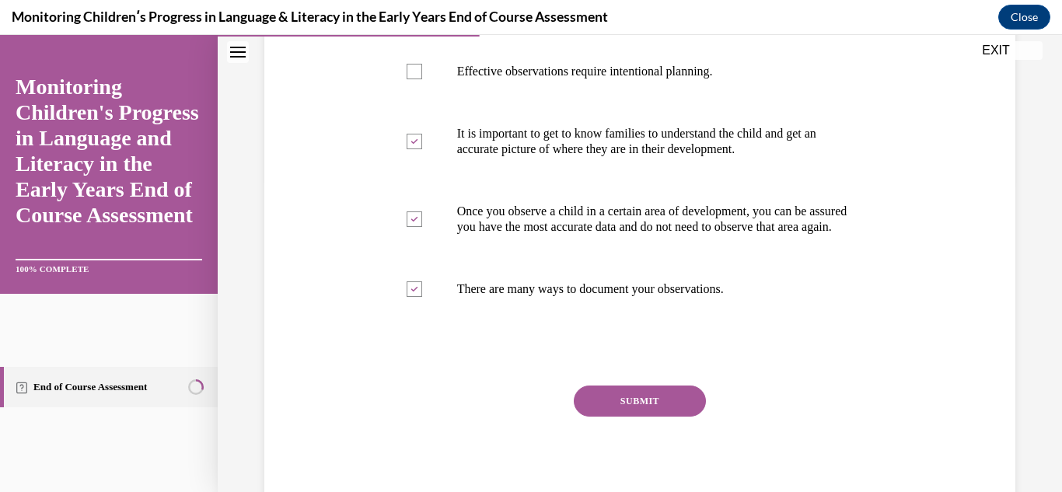
scroll to position [342, 0]
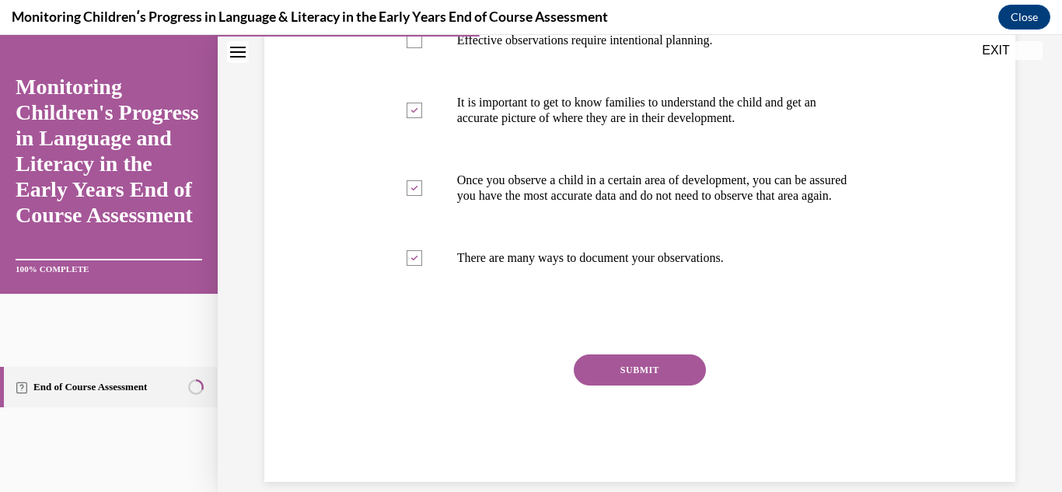
click at [642, 386] on button "SUBMIT" at bounding box center [640, 370] width 132 height 31
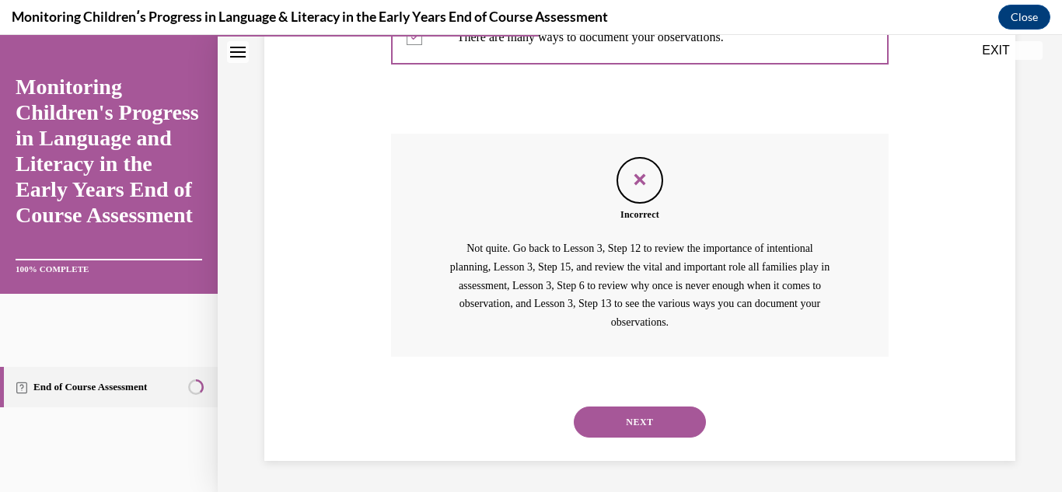
scroll to position [579, 0]
click at [642, 416] on button "NEXT" at bounding box center [640, 422] width 132 height 31
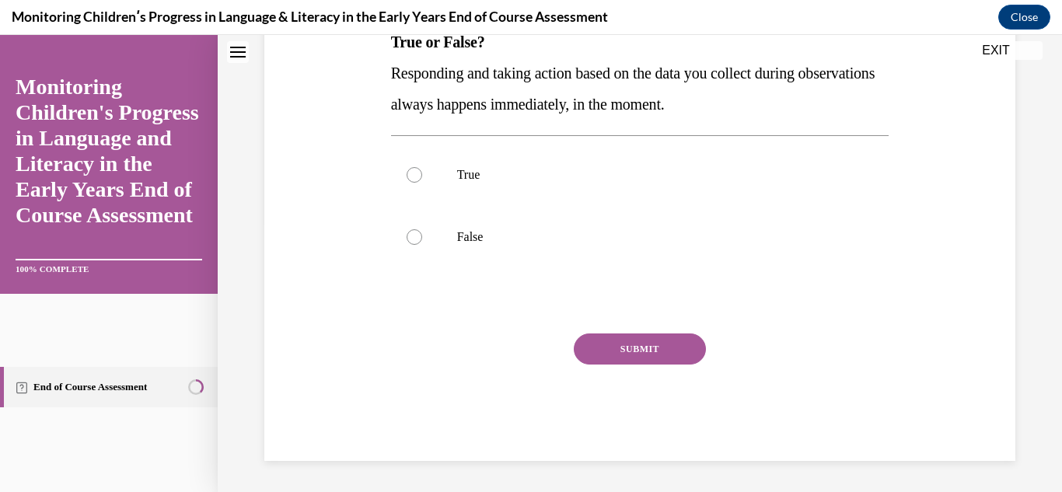
scroll to position [0, 0]
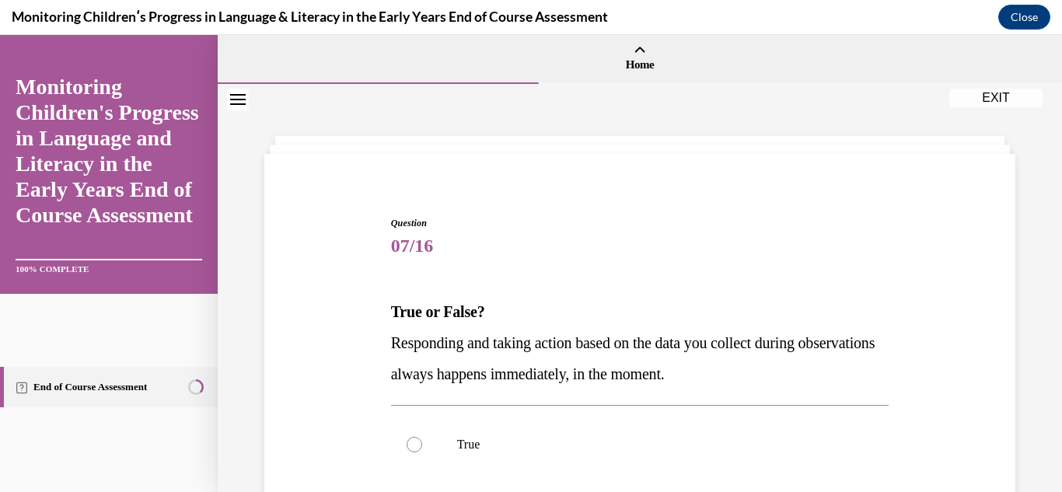
click at [967, 353] on div "Question 07/16 True or False? Responding and taking action based on the data yo…" at bounding box center [640, 450] width 759 height 561
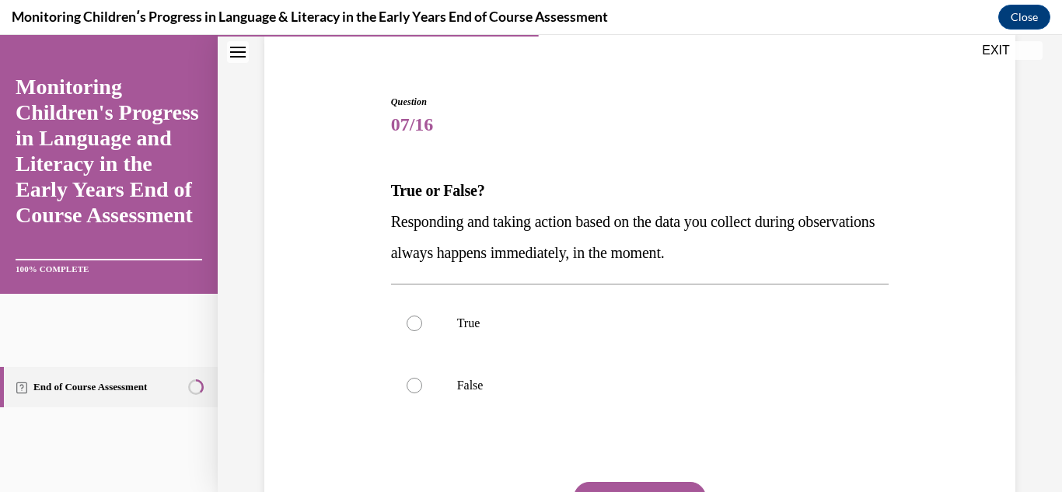
scroll to position [124, 0]
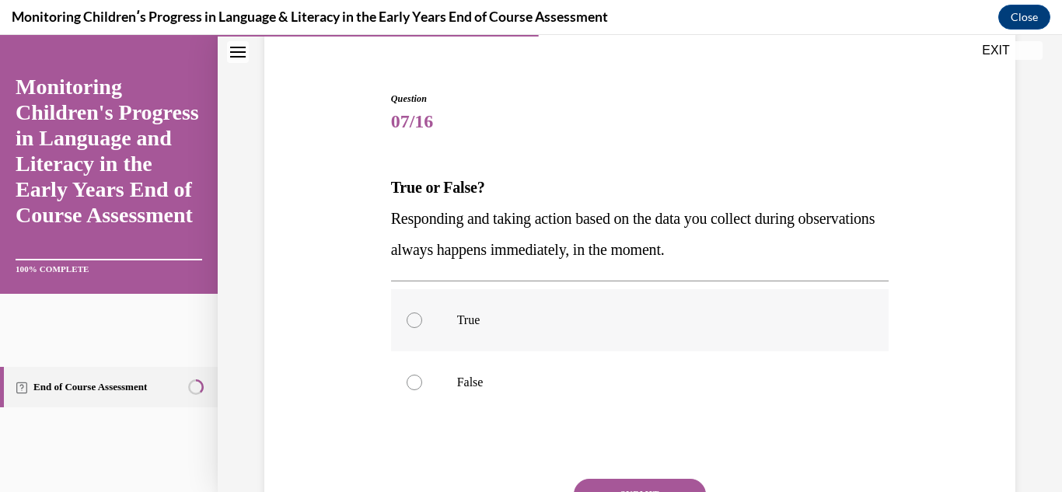
click at [407, 314] on div at bounding box center [415, 321] width 16 height 16
click at [407, 314] on input "True" at bounding box center [415, 321] width 16 height 16
radio input "true"
click at [631, 484] on button "SUBMIT" at bounding box center [640, 494] width 132 height 31
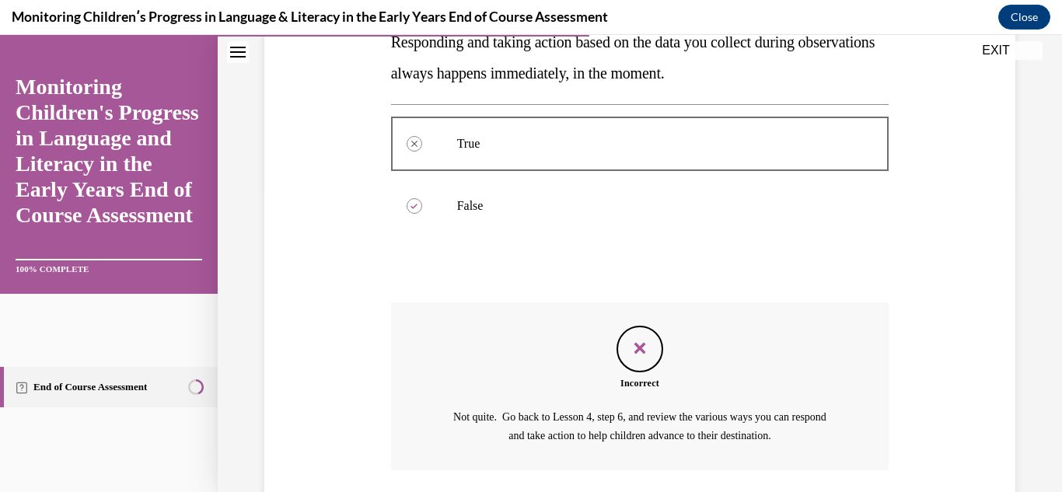
scroll to position [414, 0]
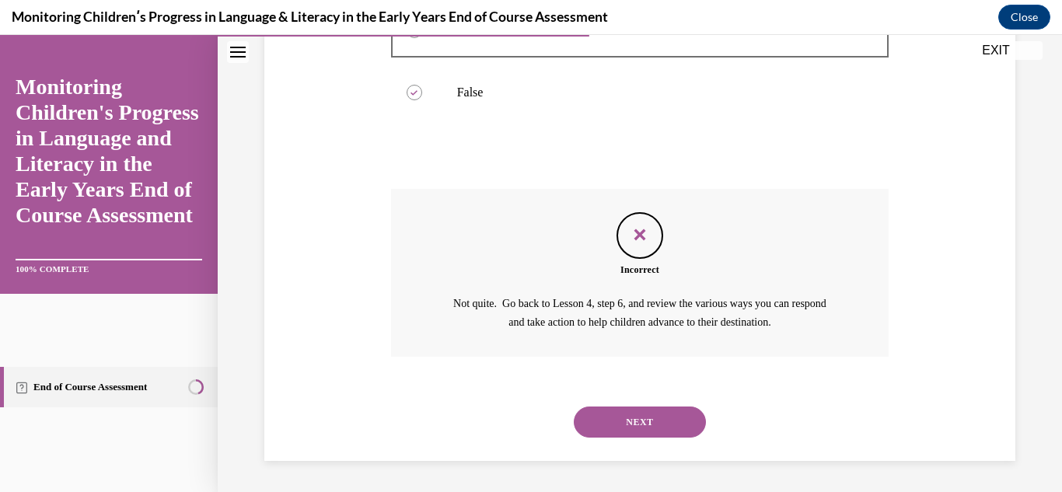
click at [621, 418] on button "NEXT" at bounding box center [640, 422] width 132 height 31
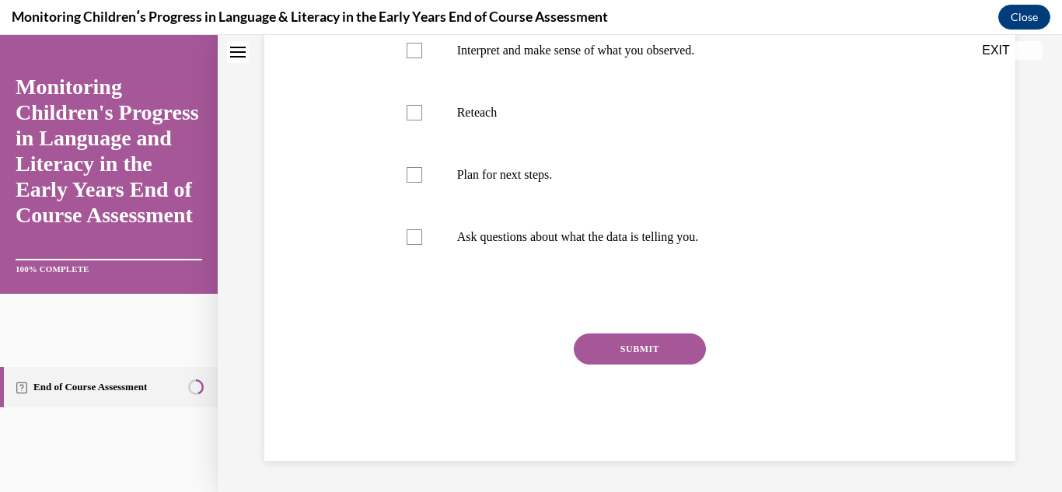
scroll to position [0, 0]
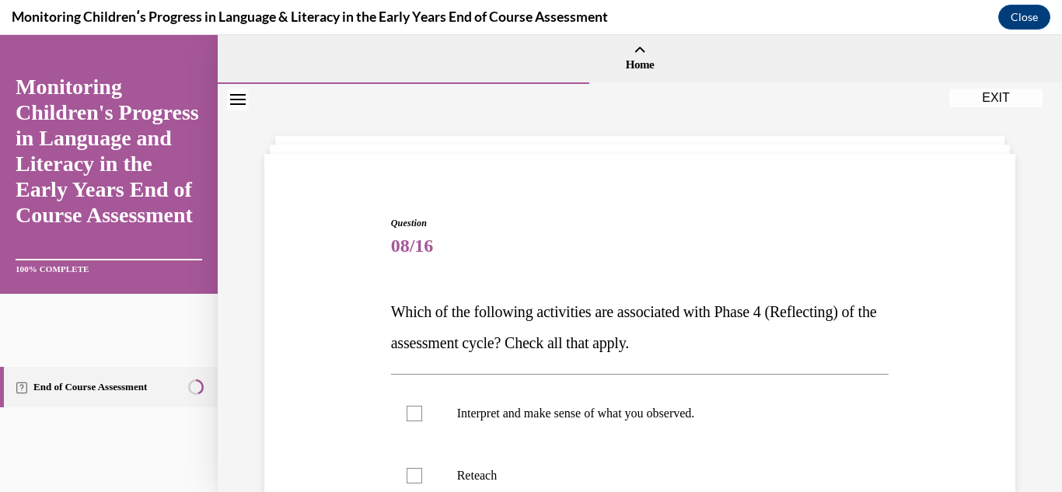
click at [323, 421] on div "Question 08/16 Which of the following activities are associated with Phase 4 (R…" at bounding box center [640, 497] width 759 height 655
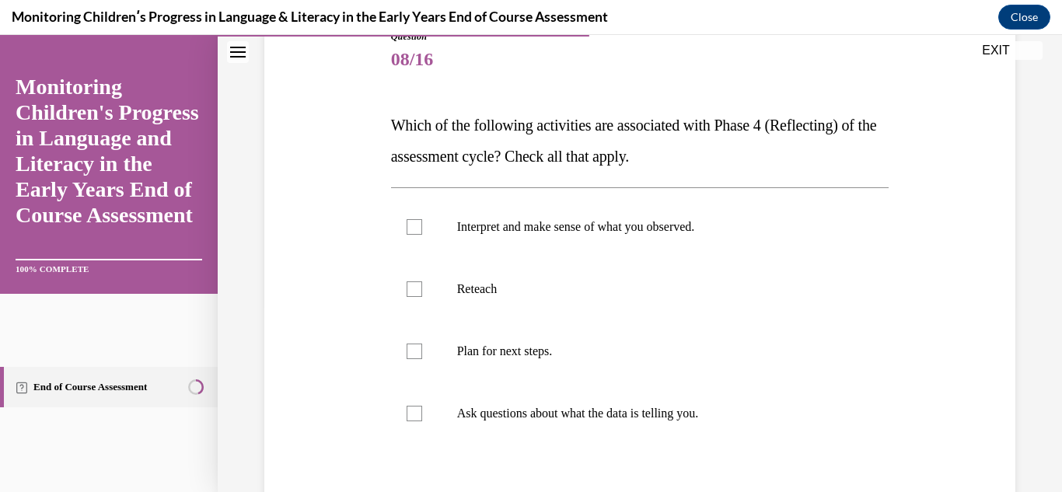
scroll to position [218, 0]
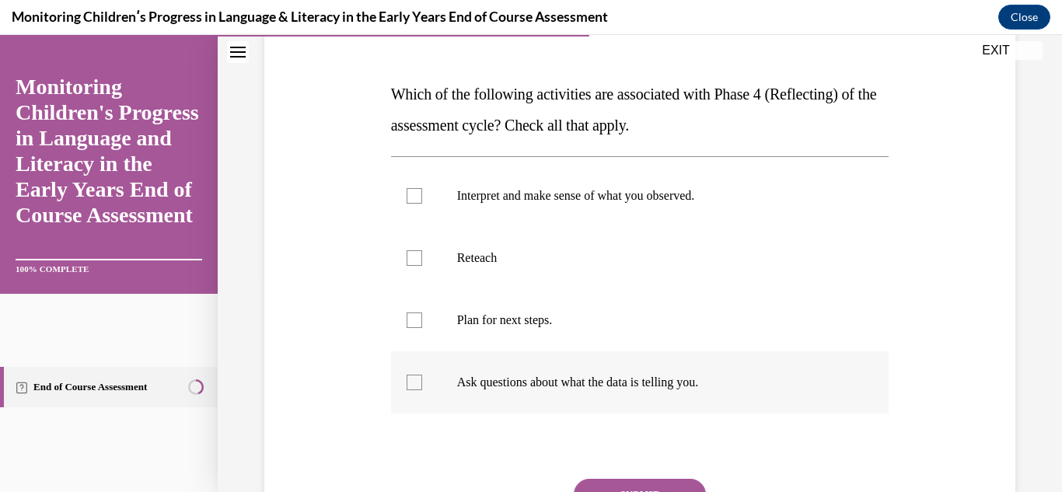
click at [413, 379] on div at bounding box center [415, 383] width 16 height 16
click at [413, 379] on input "Ask questions about what the data is telling you." at bounding box center [415, 383] width 16 height 16
checkbox input "true"
click at [407, 196] on div at bounding box center [415, 196] width 16 height 16
click at [407, 196] on input "Interpret and make sense of what you observed." at bounding box center [415, 196] width 16 height 16
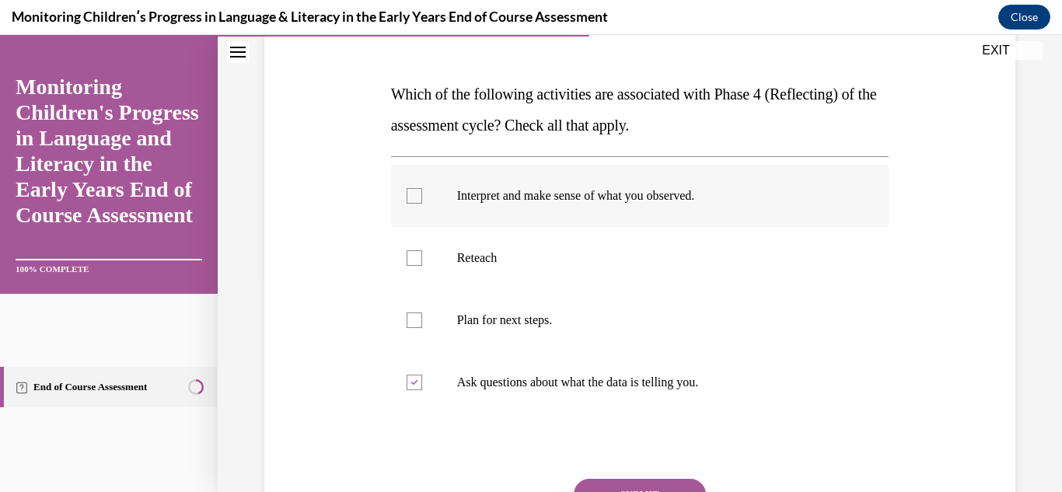
checkbox input "true"
click at [677, 483] on button "SUBMIT" at bounding box center [640, 494] width 132 height 31
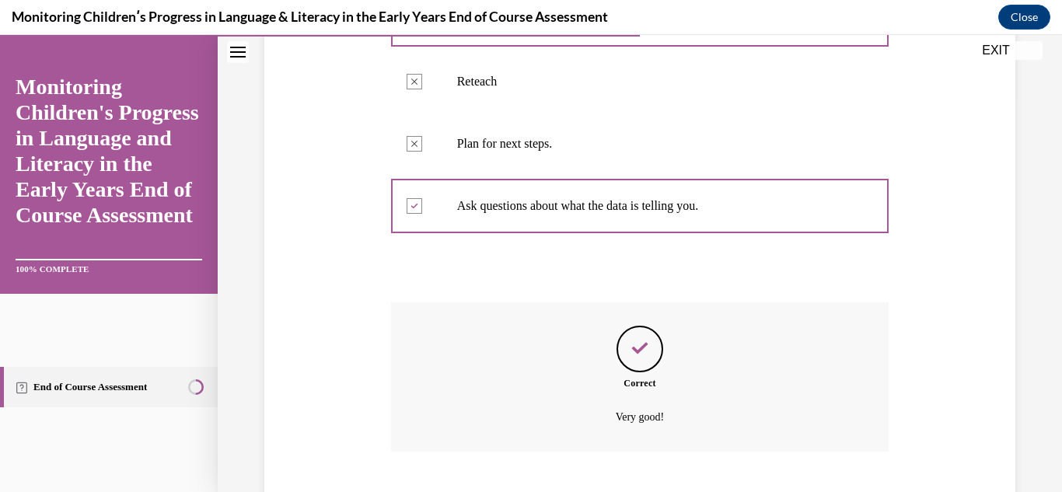
scroll to position [489, 0]
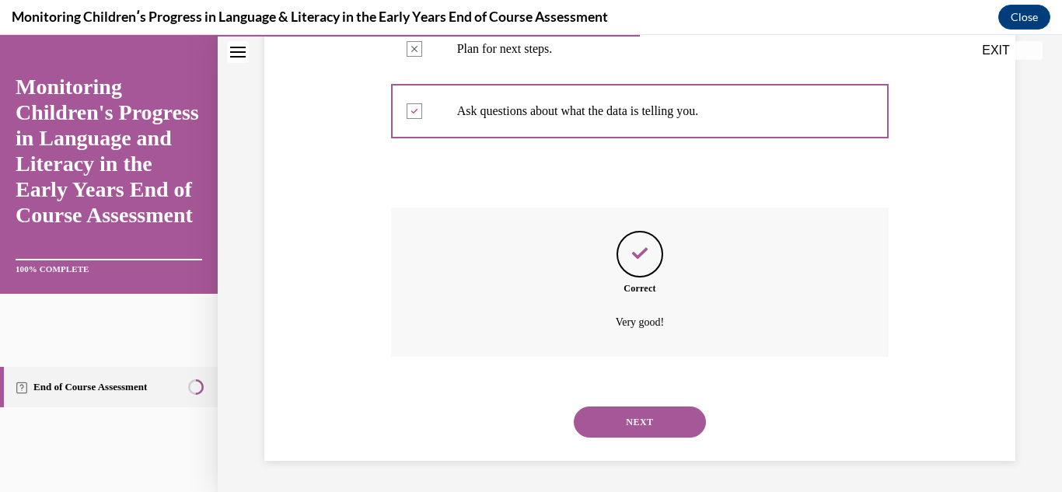
click at [648, 418] on button "NEXT" at bounding box center [640, 422] width 132 height 31
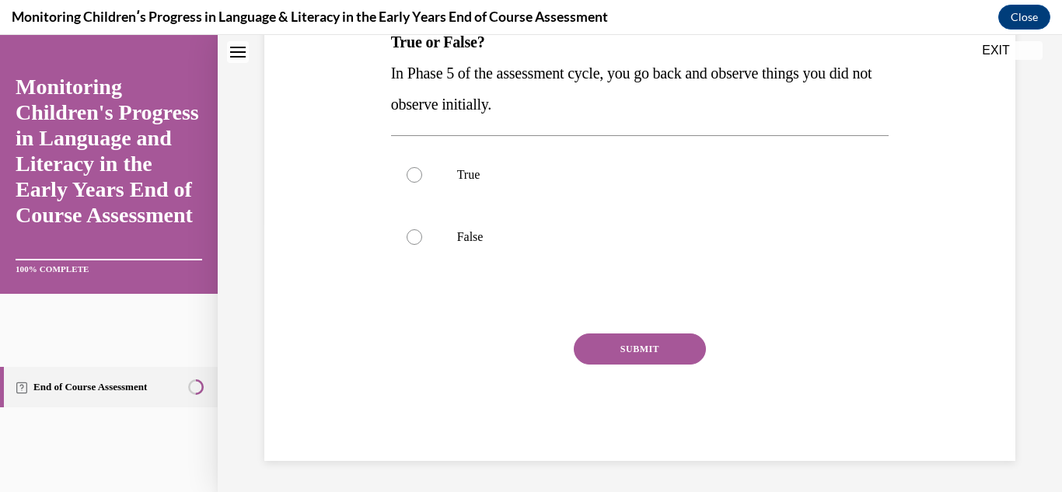
scroll to position [0, 0]
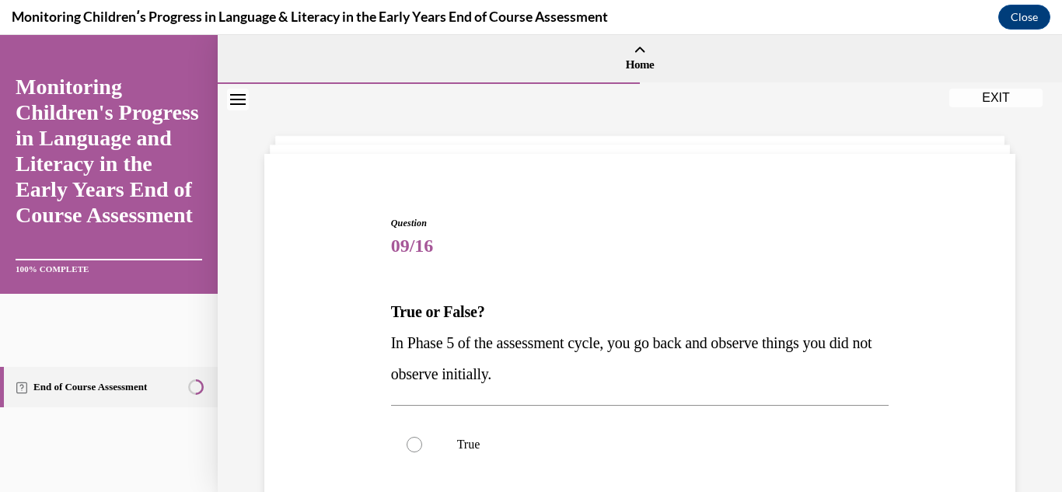
click at [283, 343] on div "Question 09/16 True or False? In Phase 5 of the assessment cycle, you go back a…" at bounding box center [640, 450] width 759 height 561
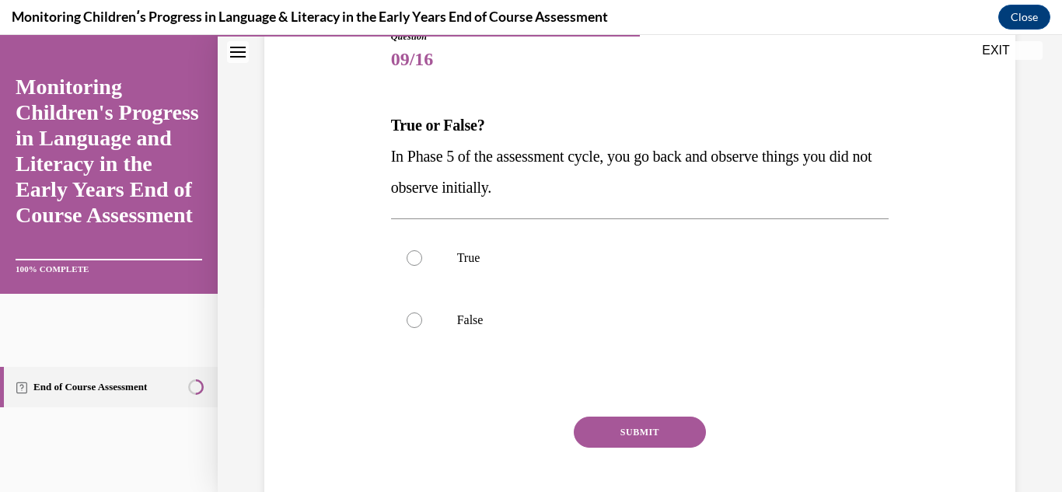
scroll to position [218, 0]
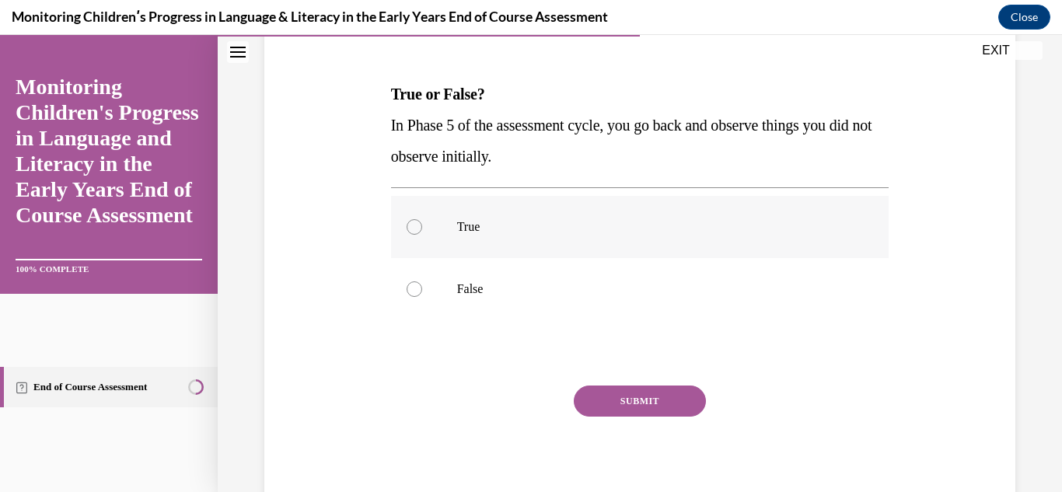
click at [407, 227] on div at bounding box center [415, 227] width 16 height 16
click at [407, 227] on input "True" at bounding box center [415, 227] width 16 height 16
radio input "true"
click at [597, 397] on button "SUBMIT" at bounding box center [640, 401] width 132 height 31
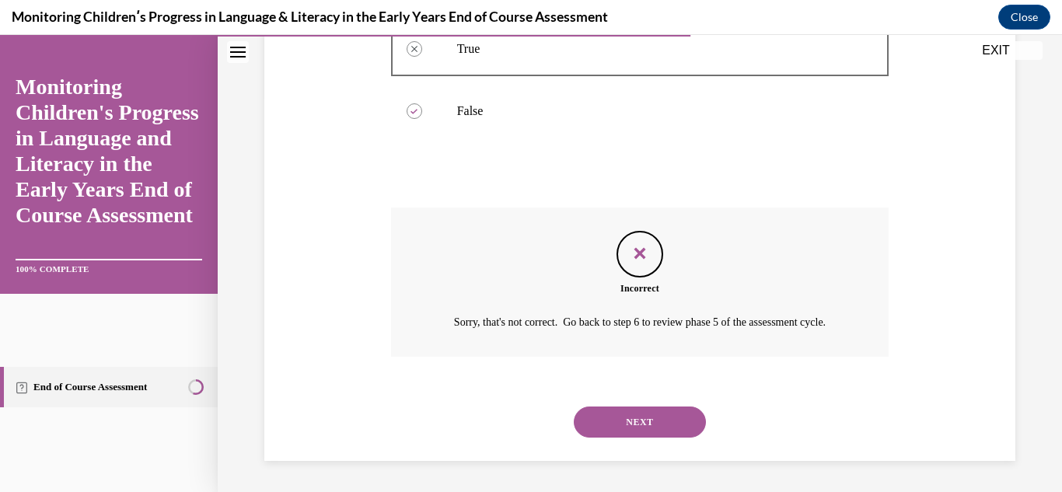
scroll to position [414, 0]
click at [610, 422] on button "NEXT" at bounding box center [640, 422] width 132 height 31
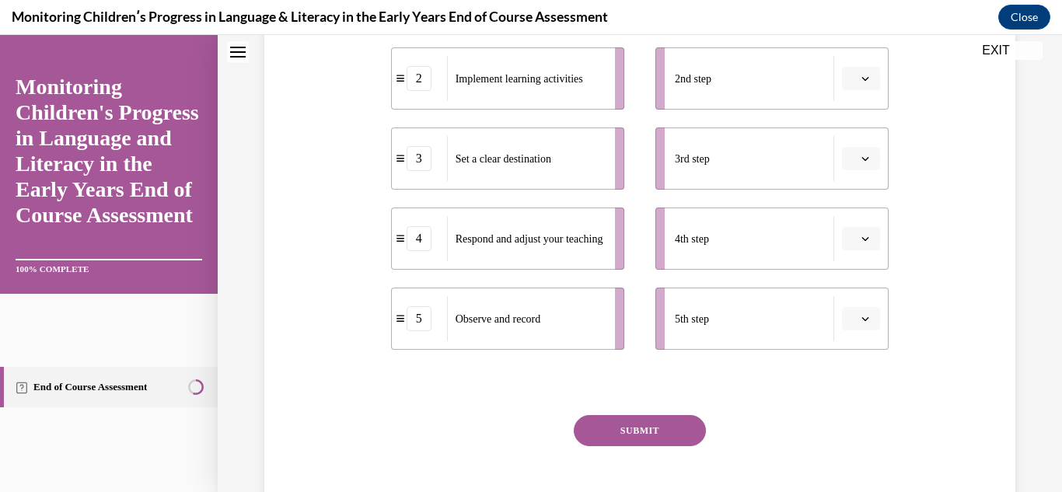
scroll to position [0, 0]
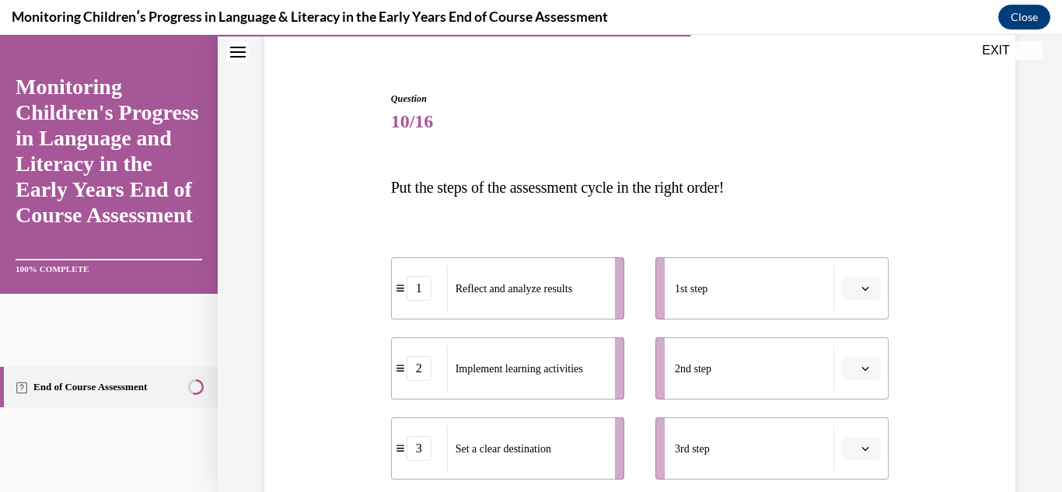
scroll to position [156, 0]
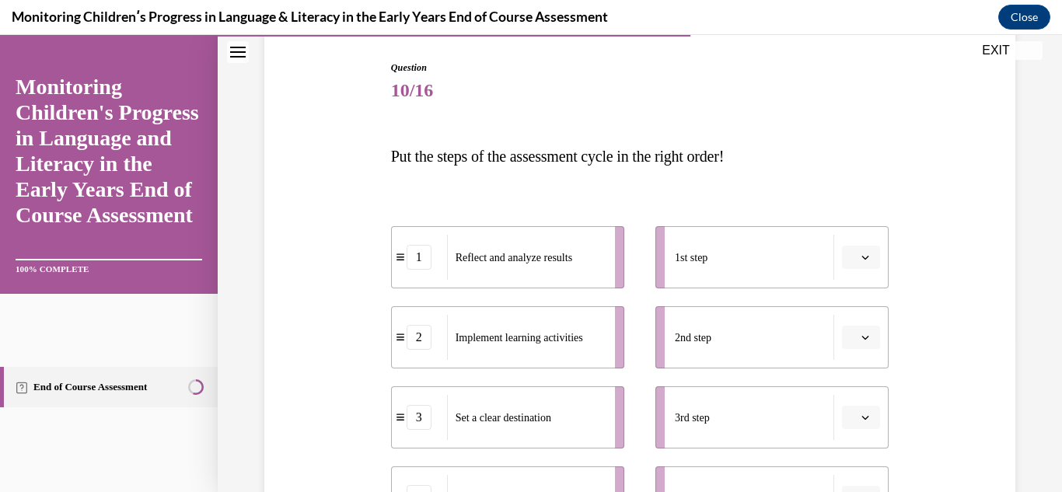
click at [851, 253] on span "Please select an option" at bounding box center [853, 258] width 5 height 16
click at [851, 379] on div "3" at bounding box center [849, 385] width 39 height 31
click at [930, 365] on div "Question 10/16 Put the steps of the assessment cycle in the right order! 3 Set …" at bounding box center [640, 408] width 759 height 788
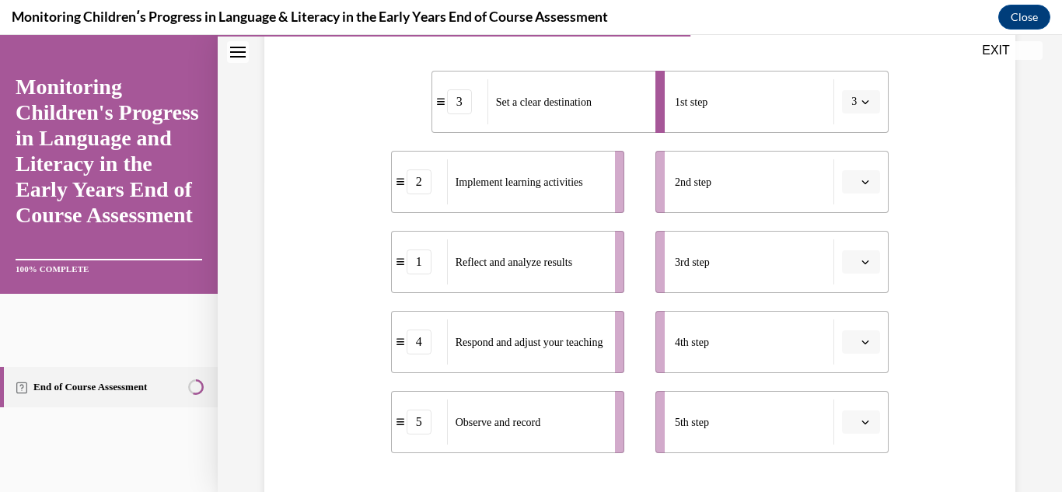
scroll to position [280, 0]
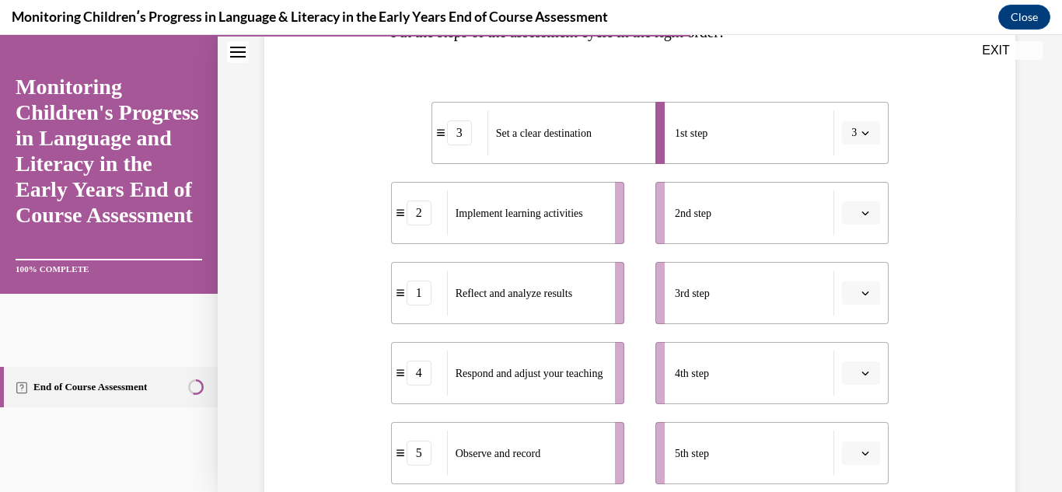
click at [863, 210] on button "button" at bounding box center [861, 212] width 38 height 23
click at [853, 310] on div "2" at bounding box center [849, 310] width 39 height 31
click at [862, 293] on icon "button" at bounding box center [866, 293] width 8 height 8
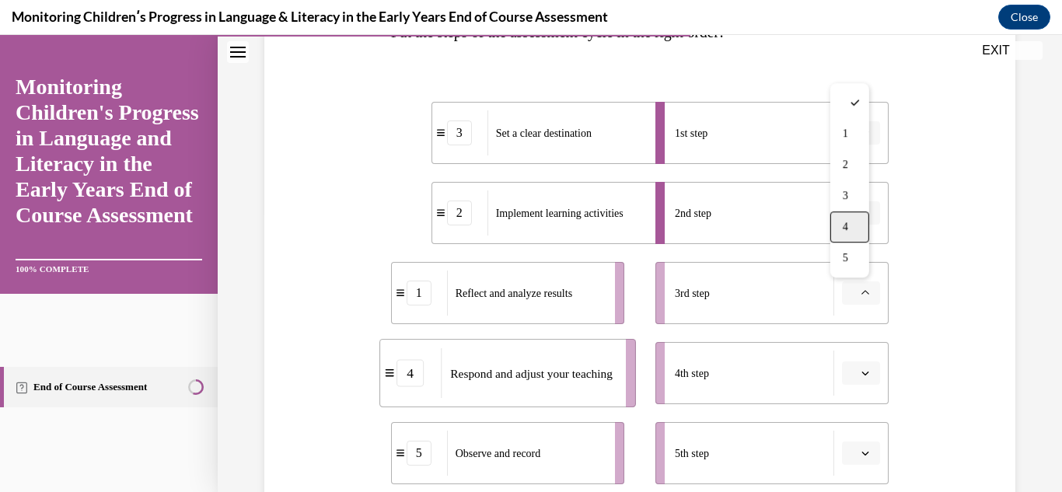
click at [844, 222] on span "4" at bounding box center [845, 227] width 5 height 12
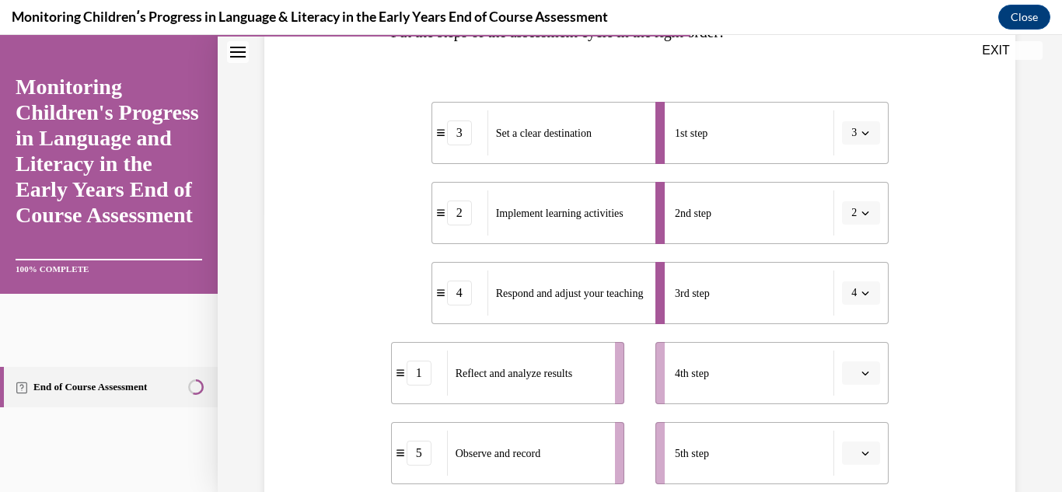
click at [864, 370] on button "button" at bounding box center [861, 373] width 38 height 23
click at [850, 331] on div "5" at bounding box center [849, 338] width 39 height 31
click at [864, 446] on button "button" at bounding box center [861, 453] width 38 height 23
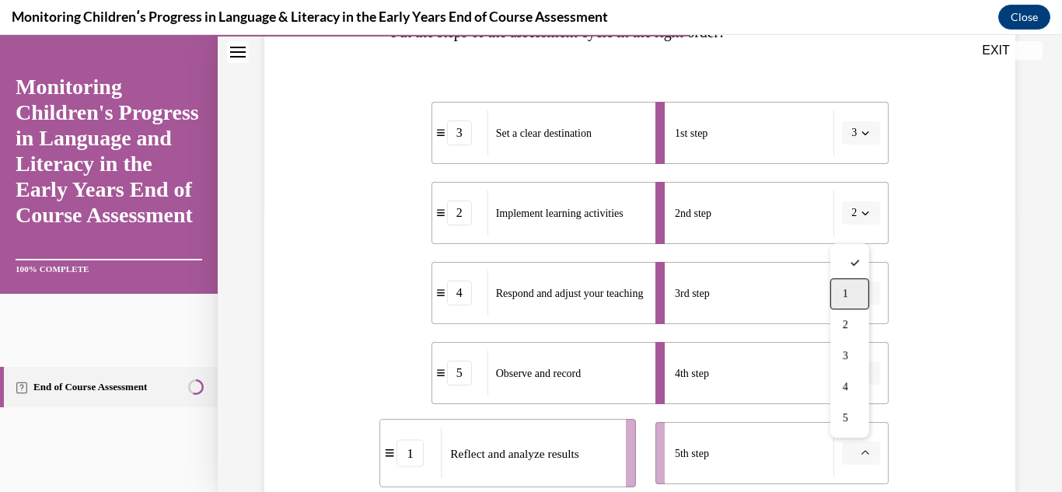
click at [849, 287] on div "1" at bounding box center [849, 293] width 39 height 31
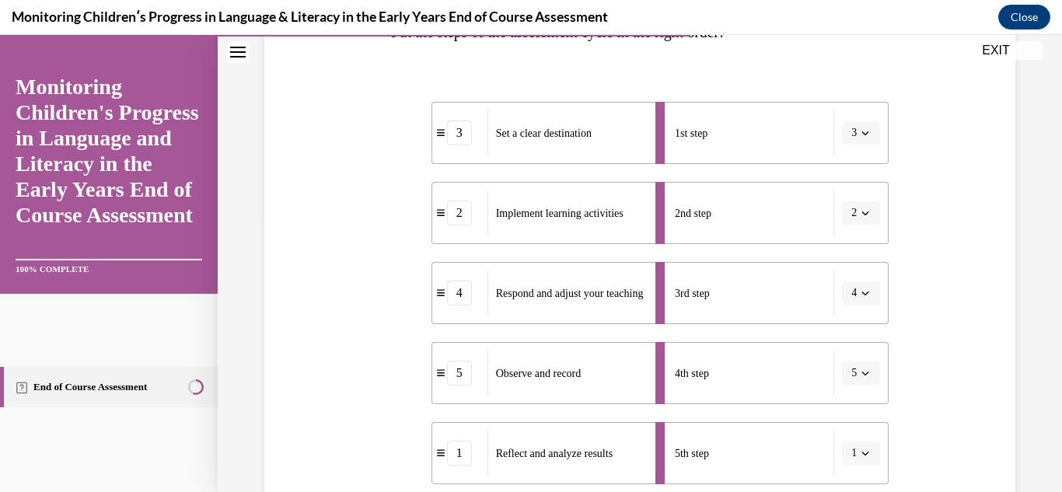
scroll to position [496, 0]
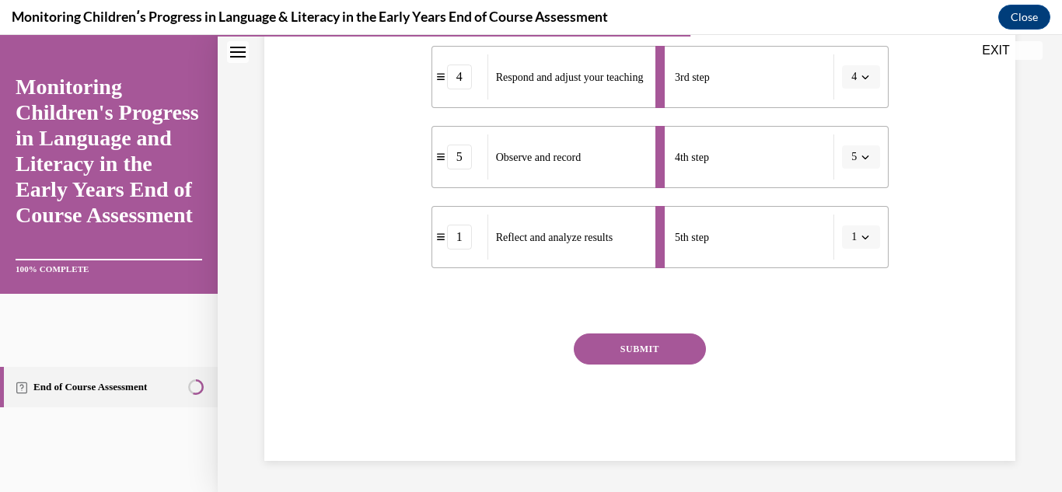
click at [673, 340] on button "SUBMIT" at bounding box center [640, 349] width 132 height 31
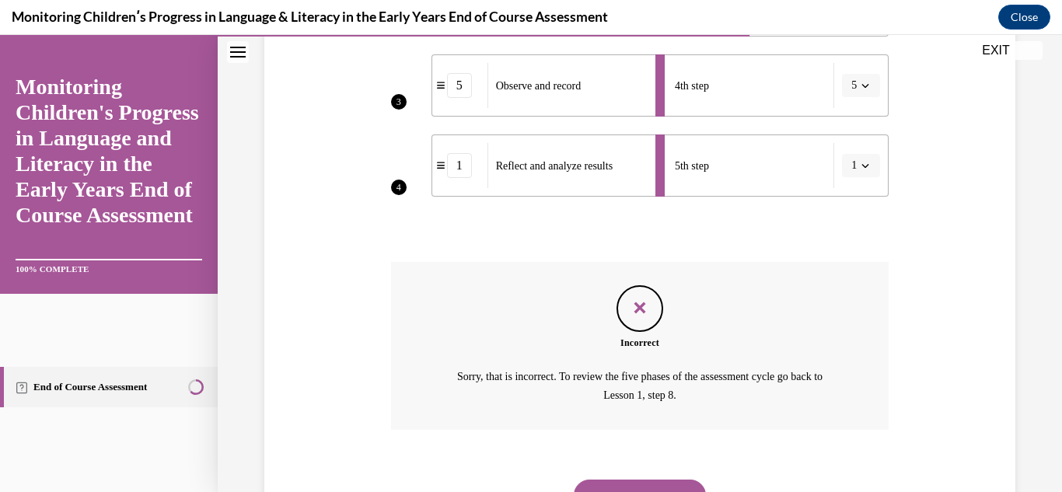
scroll to position [641, 0]
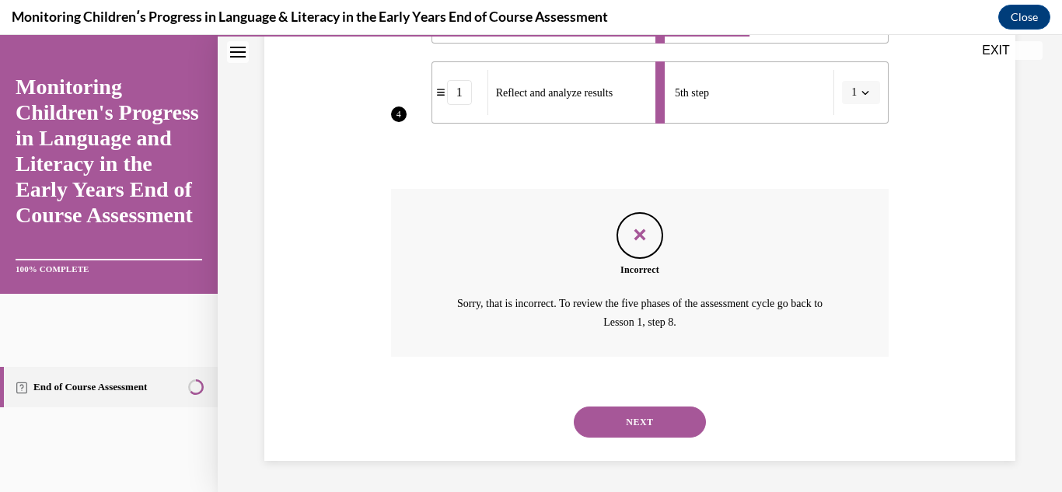
click at [624, 414] on button "NEXT" at bounding box center [640, 422] width 132 height 31
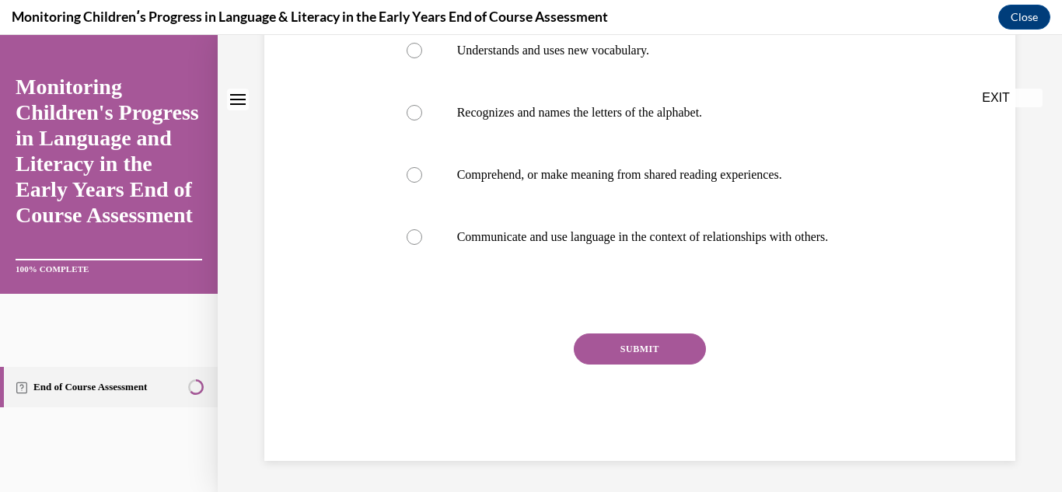
scroll to position [0, 0]
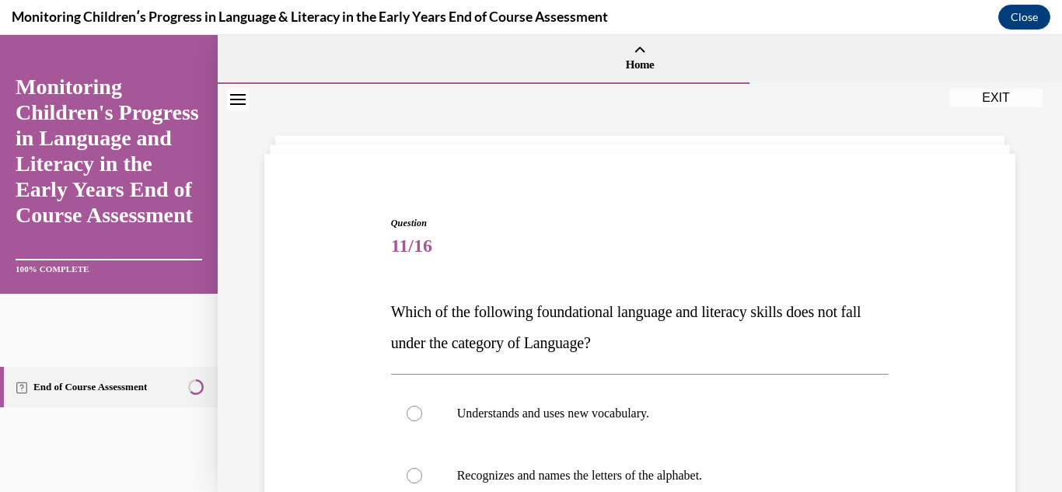
click at [1029, 362] on div "Question 11/16 Which of the following foundational language and literacy skills…" at bounding box center [640, 469] width 844 height 771
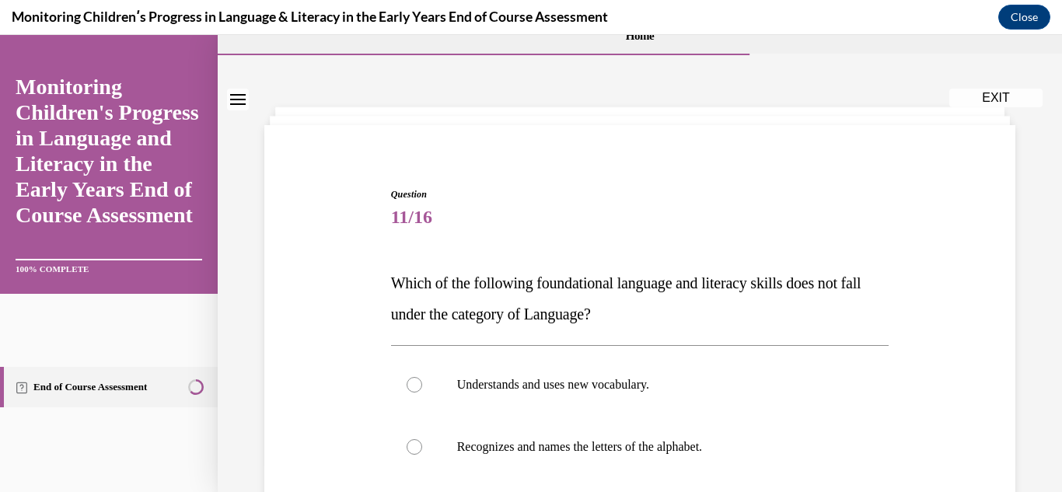
scroll to position [31, 0]
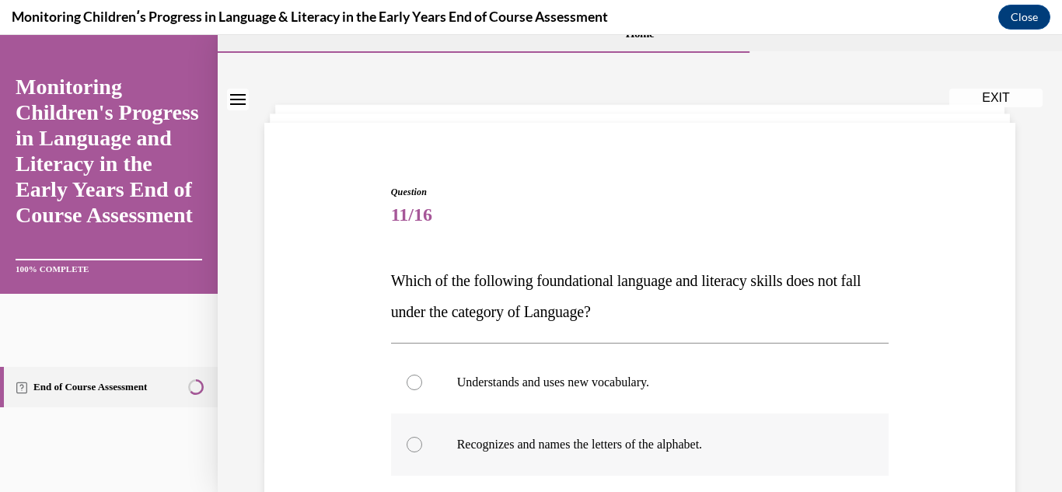
click at [408, 444] on div at bounding box center [415, 445] width 16 height 16
click at [408, 444] on input "Recognizes and names the letters of the alphabet." at bounding box center [415, 445] width 16 height 16
radio input "true"
click at [1041, 424] on div "Question 11/16 Which of the following foundational language and literacy skills…" at bounding box center [640, 438] width 844 height 771
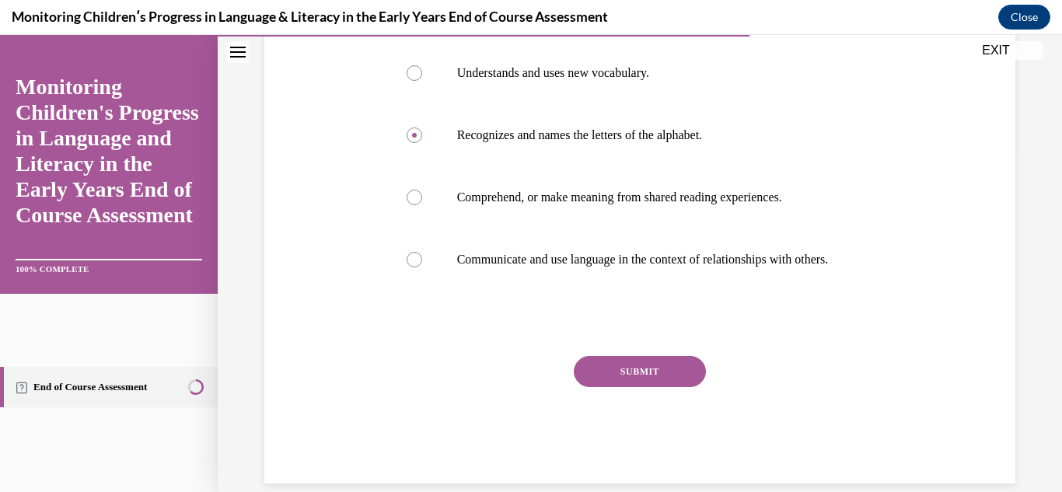
scroll to position [379, 0]
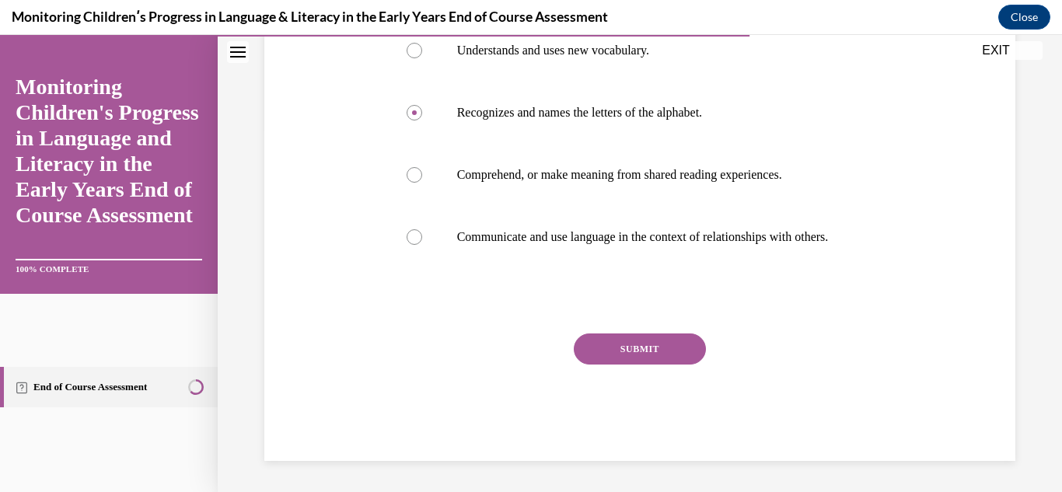
click at [678, 342] on button "SUBMIT" at bounding box center [640, 349] width 132 height 31
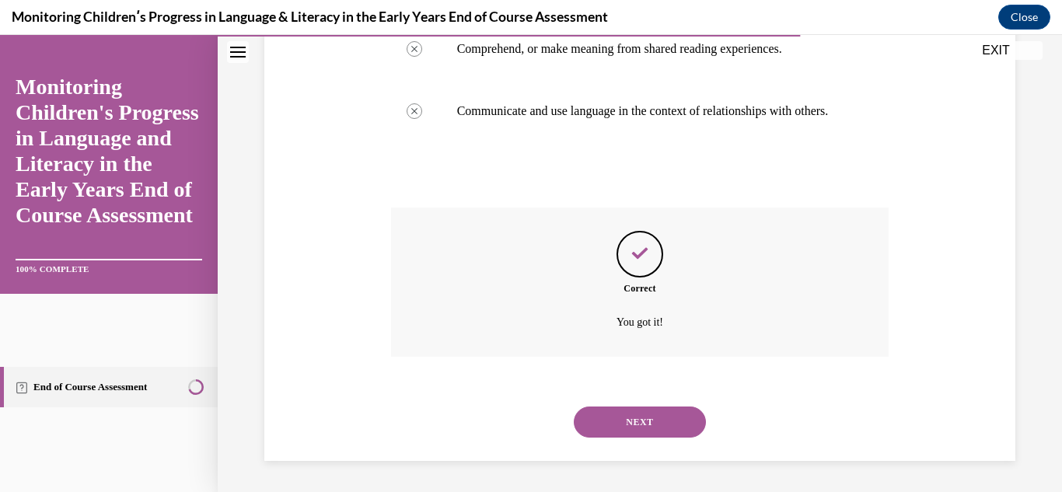
scroll to position [505, 0]
click at [643, 432] on button "NEXT" at bounding box center [640, 422] width 132 height 31
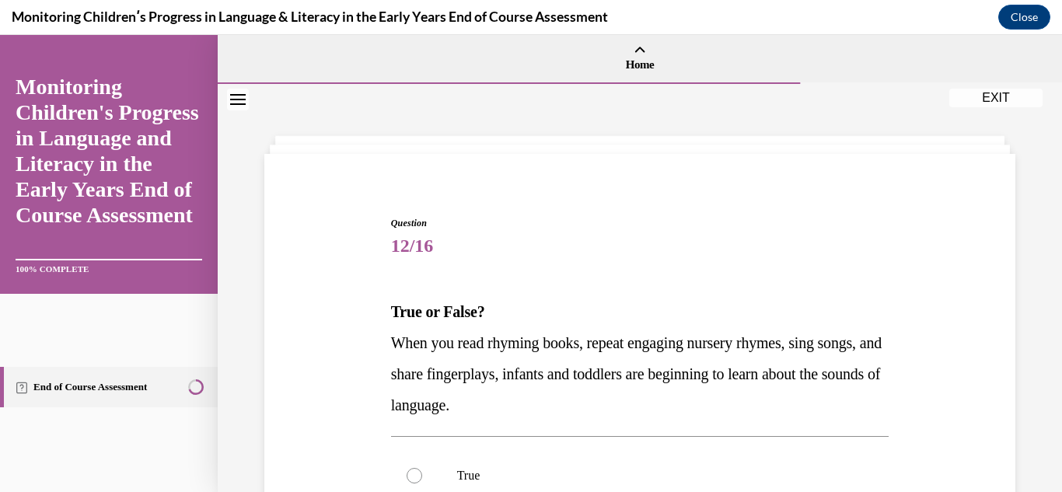
click at [1038, 379] on div "Question 12/16 True or False? When you read rhyming books, repeat engaging nurs…" at bounding box center [640, 438] width 844 height 709
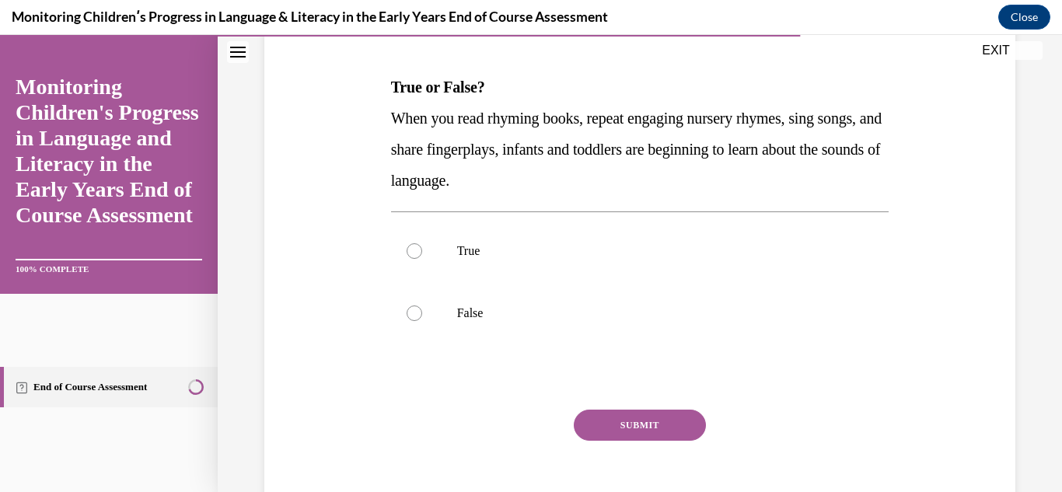
scroll to position [249, 0]
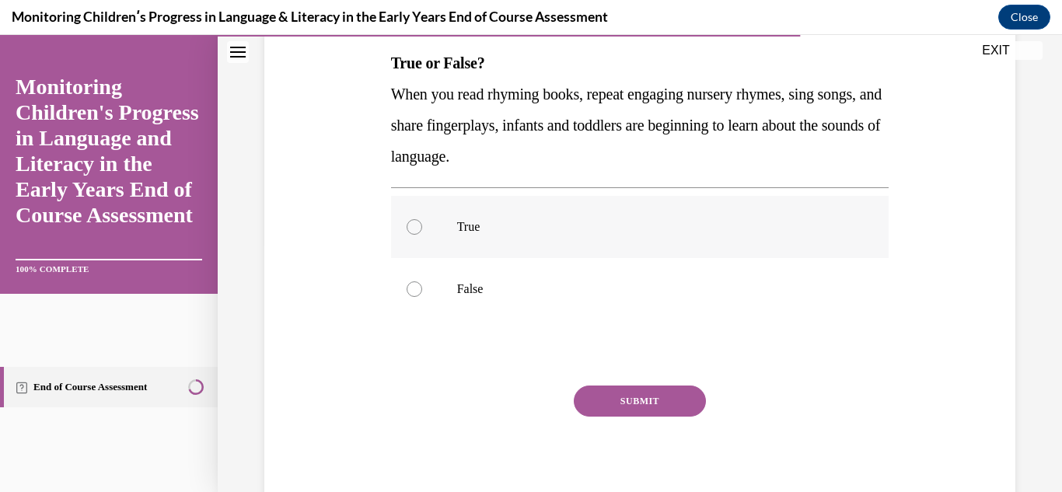
click at [407, 232] on div at bounding box center [415, 227] width 16 height 16
click at [407, 232] on input "True" at bounding box center [415, 227] width 16 height 16
radio input "true"
click at [625, 399] on button "SUBMIT" at bounding box center [640, 401] width 132 height 31
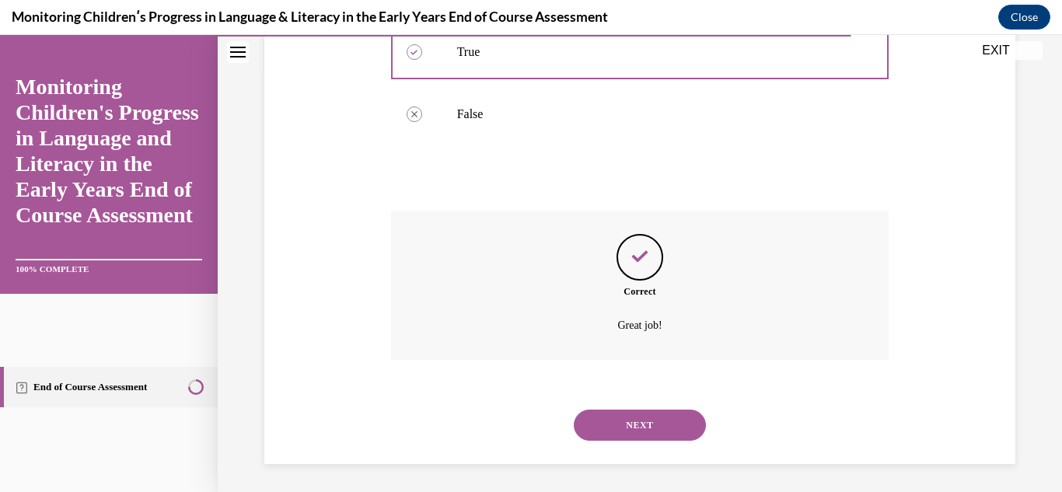
scroll to position [427, 0]
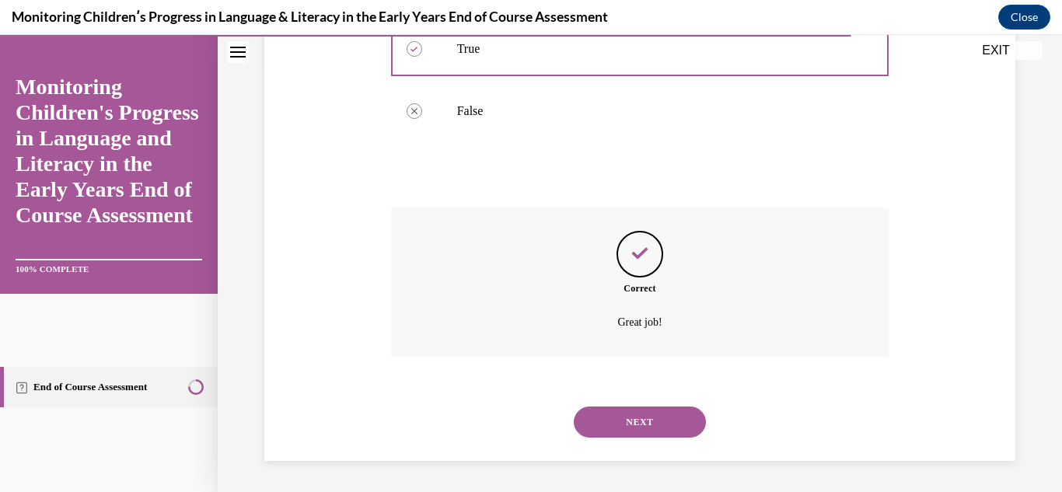
click at [628, 415] on button "NEXT" at bounding box center [640, 422] width 132 height 31
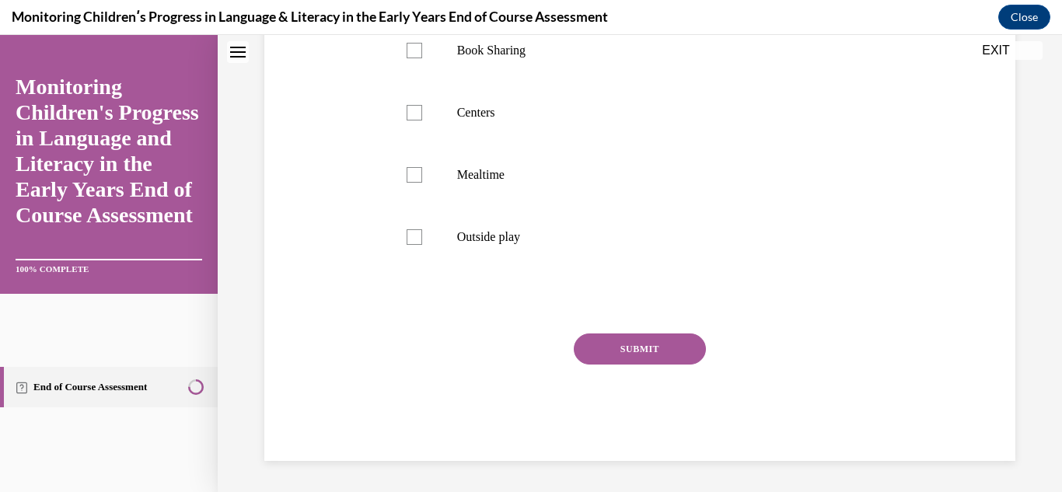
scroll to position [0, 0]
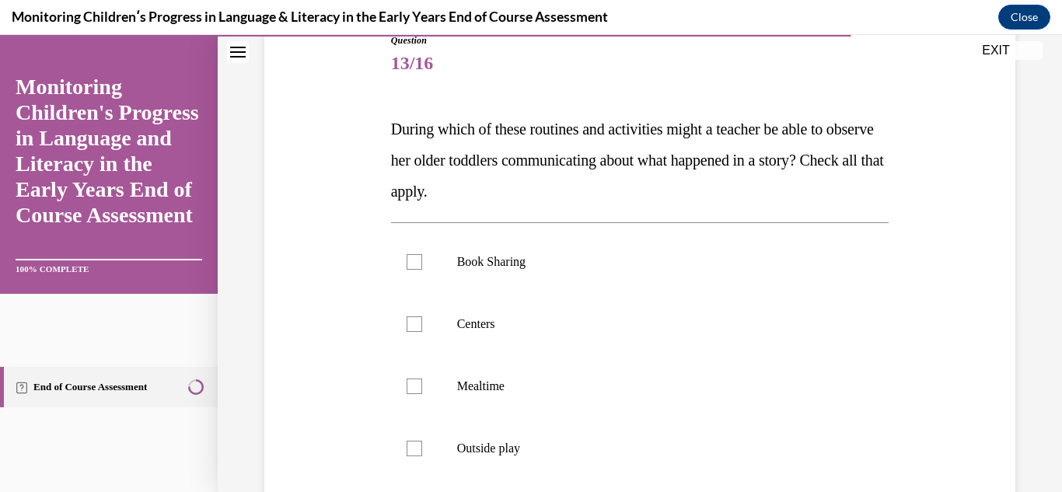
scroll to position [280, 0]
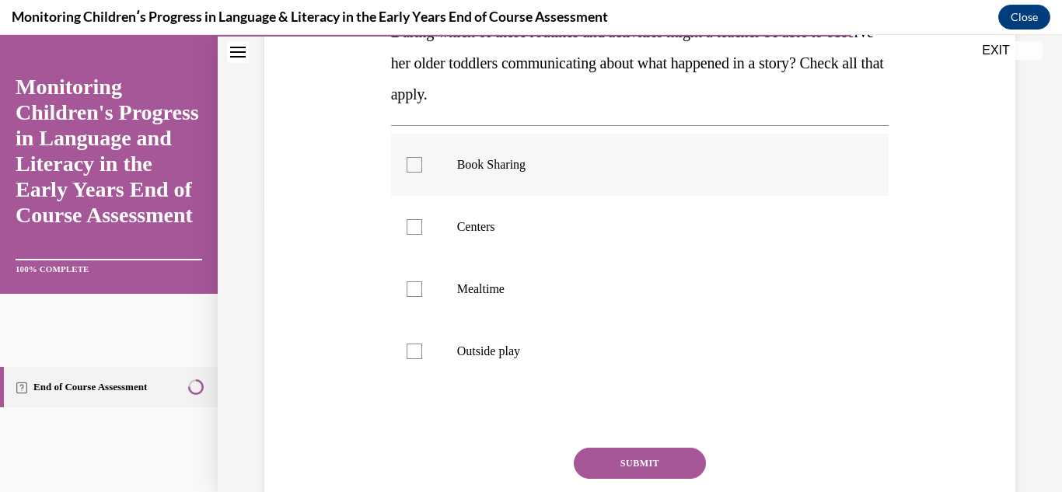
click at [434, 180] on label "Book Sharing" at bounding box center [640, 165] width 498 height 62
click at [422, 173] on input "Book Sharing" at bounding box center [415, 165] width 16 height 16
checkbox input "true"
click at [440, 216] on label "Centers" at bounding box center [640, 227] width 498 height 62
click at [422, 219] on input "Centers" at bounding box center [415, 227] width 16 height 16
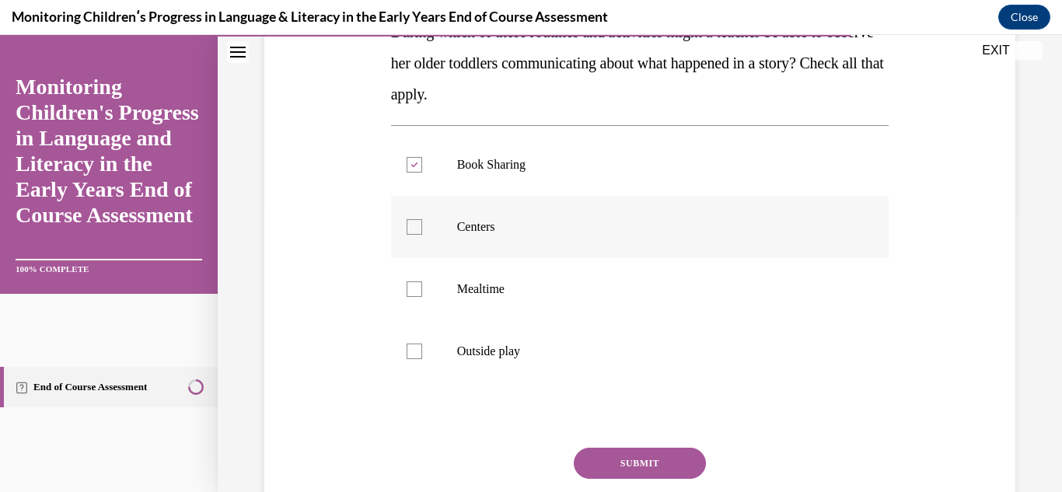
checkbox input "true"
click at [447, 274] on label "Mealtime" at bounding box center [640, 289] width 498 height 62
click at [422, 281] on input "Mealtime" at bounding box center [415, 289] width 16 height 16
checkbox input "true"
click at [441, 350] on label "Outside play" at bounding box center [640, 351] width 498 height 62
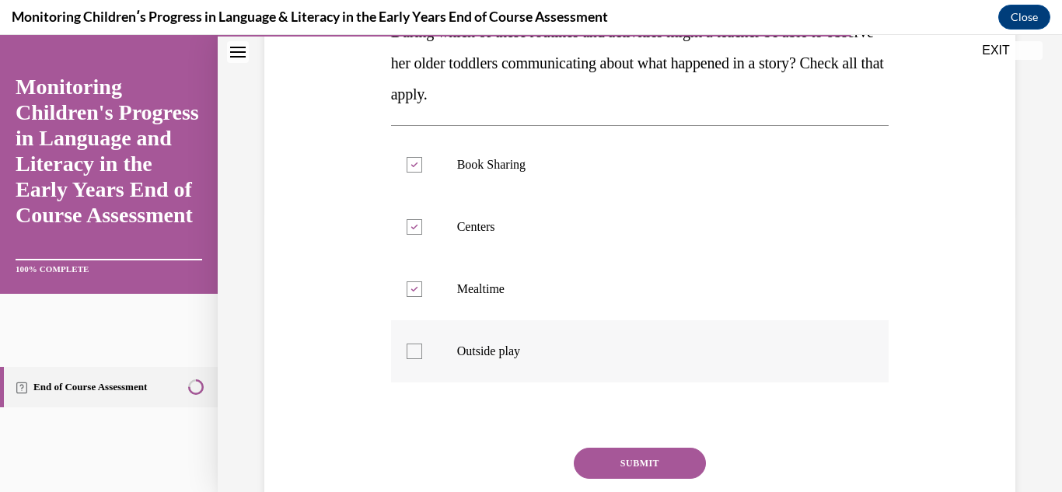
click at [422, 350] on input "Outside play" at bounding box center [415, 352] width 16 height 16
checkbox input "true"
click at [638, 463] on button "SUBMIT" at bounding box center [640, 463] width 132 height 31
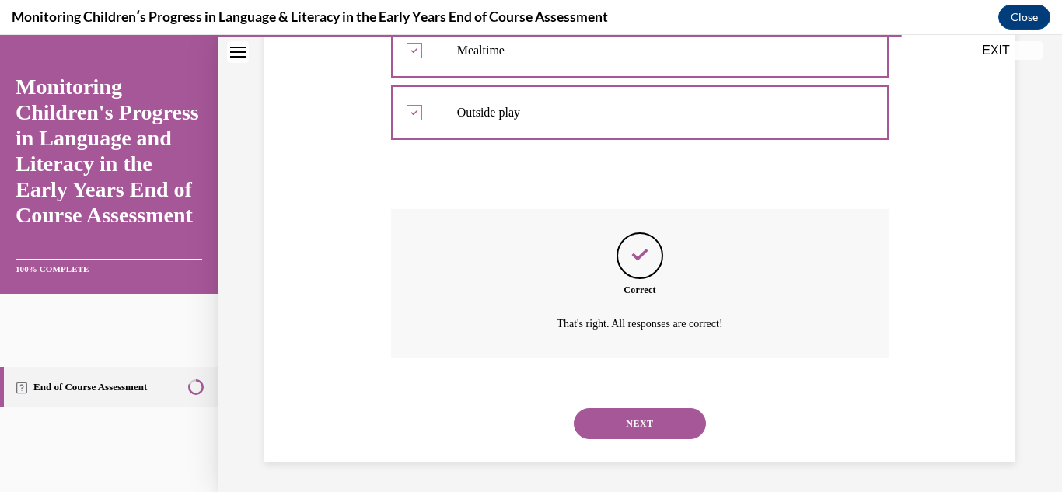
scroll to position [520, 0]
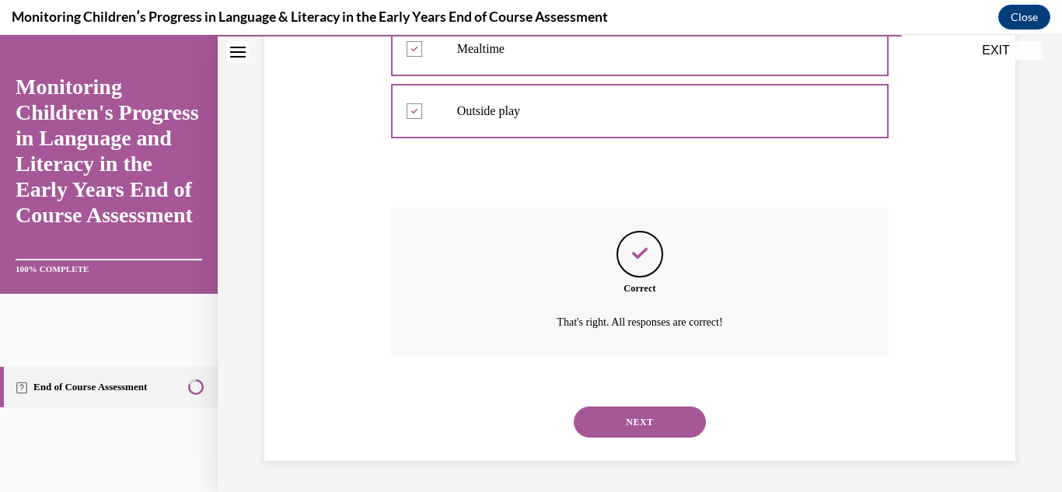
click at [641, 421] on button "NEXT" at bounding box center [640, 422] width 132 height 31
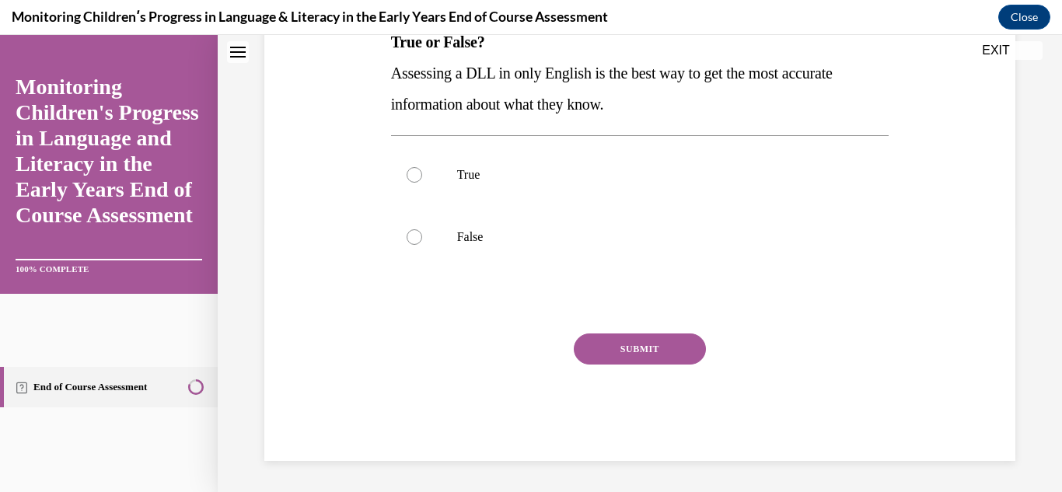
scroll to position [0, 0]
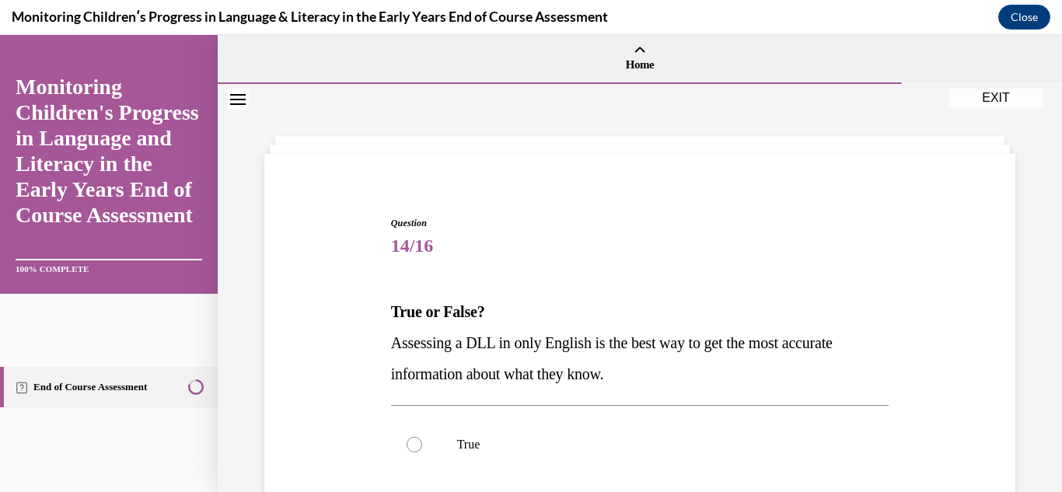
click at [1034, 418] on div "Question 14/16 True or False? Assessing a DLL in only English is the best way t…" at bounding box center [640, 423] width 844 height 678
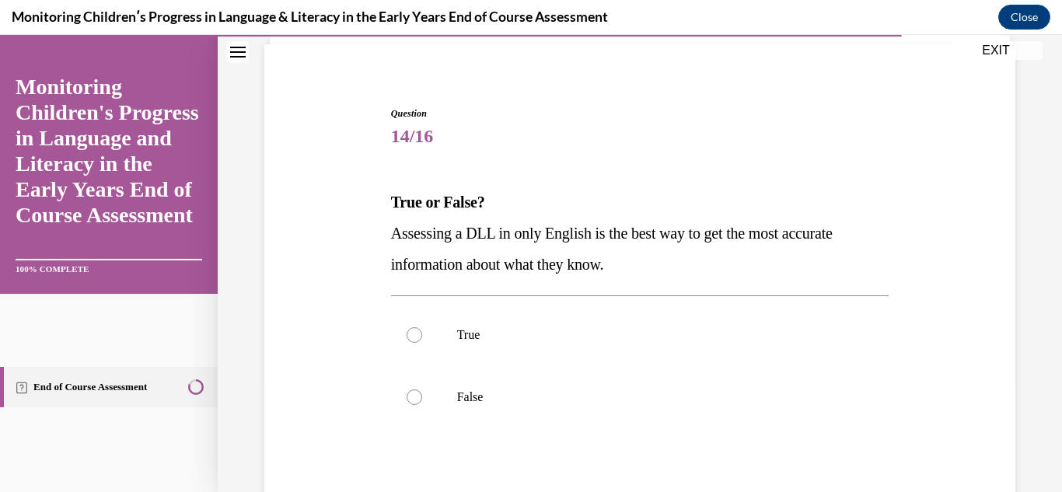
scroll to position [124, 0]
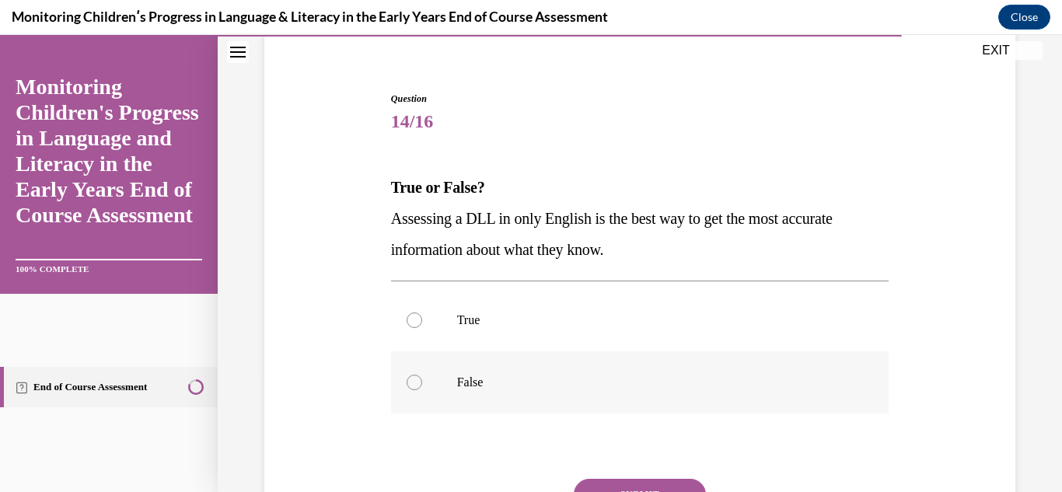
click at [413, 383] on div at bounding box center [415, 383] width 16 height 16
click at [413, 383] on input "False" at bounding box center [415, 383] width 16 height 16
radio input "true"
click at [931, 430] on div "Question 14/16 True or False? Assessing a DLL in only English is the best way t…" at bounding box center [640, 325] width 759 height 561
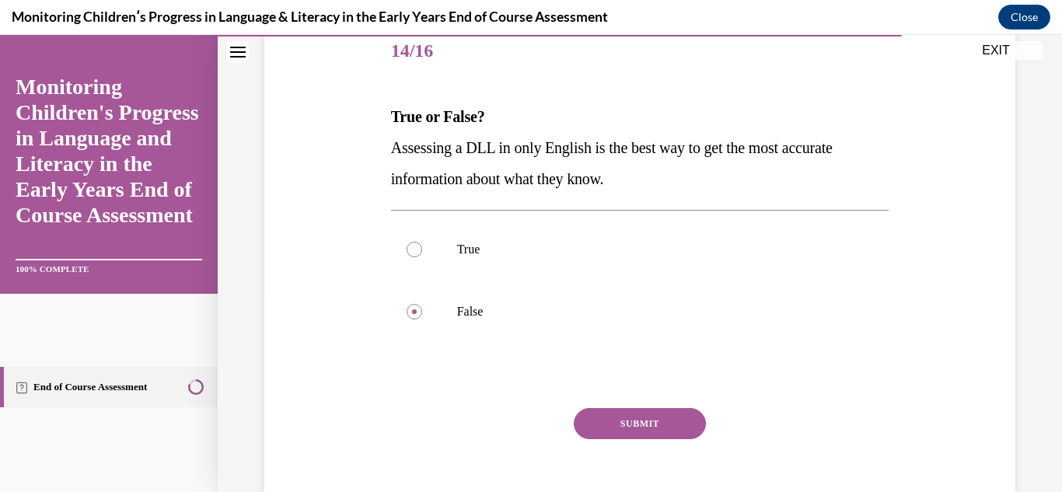
scroll to position [218, 0]
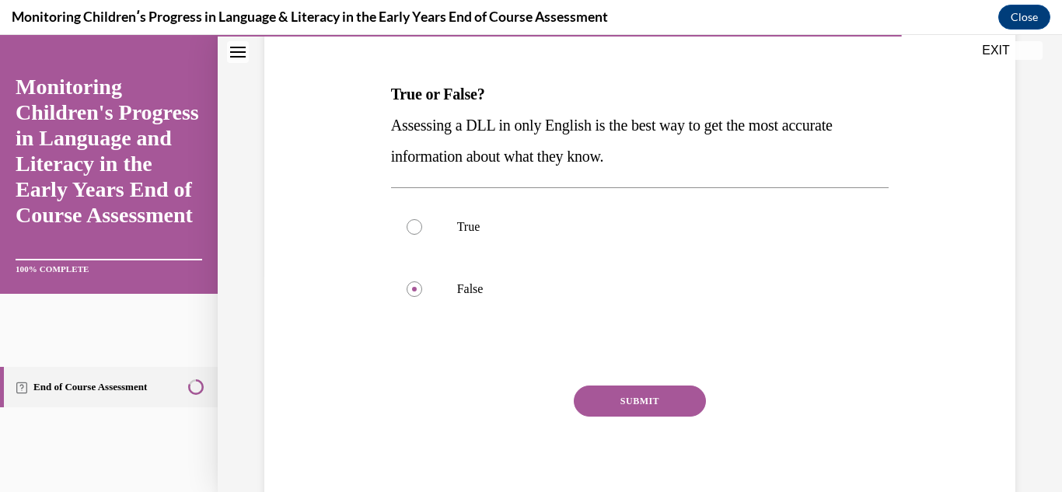
click at [659, 404] on button "SUBMIT" at bounding box center [640, 401] width 132 height 31
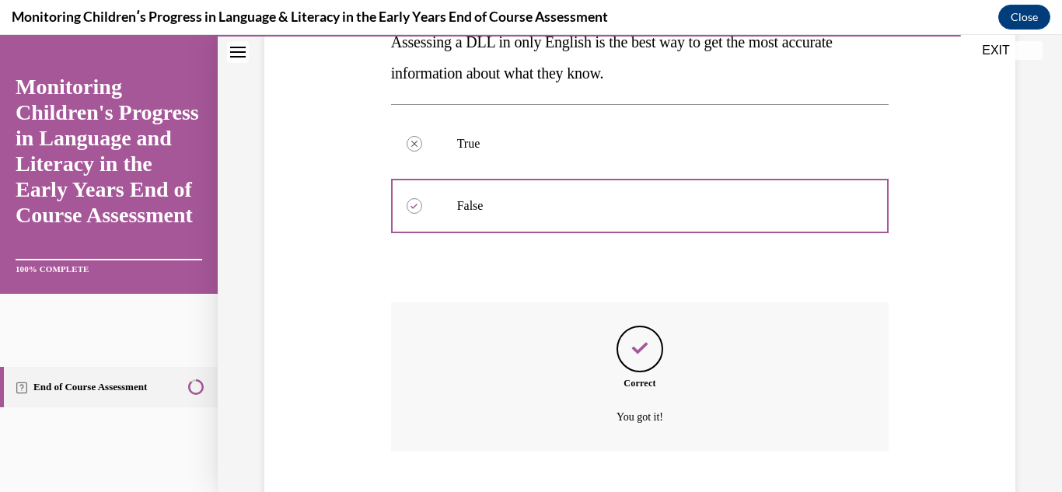
scroll to position [396, 0]
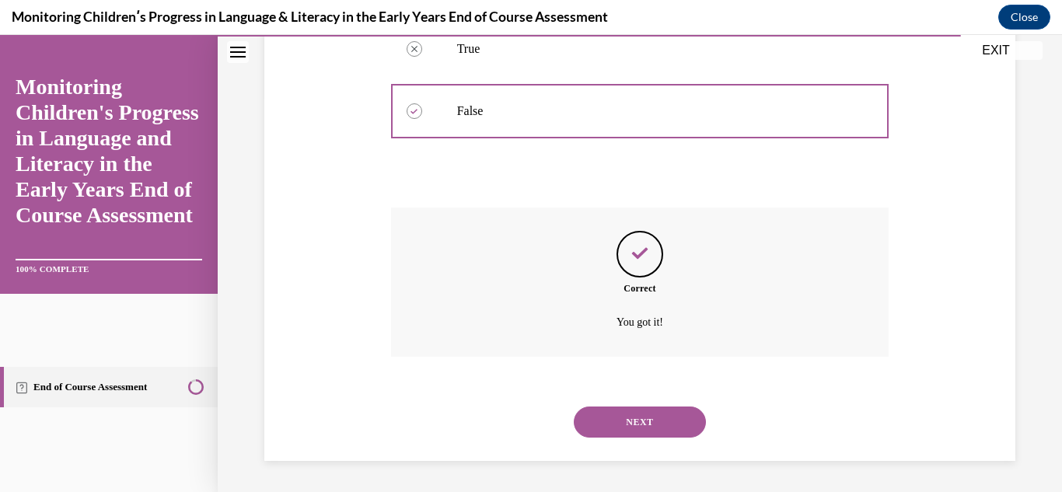
click at [659, 413] on button "NEXT" at bounding box center [640, 422] width 132 height 31
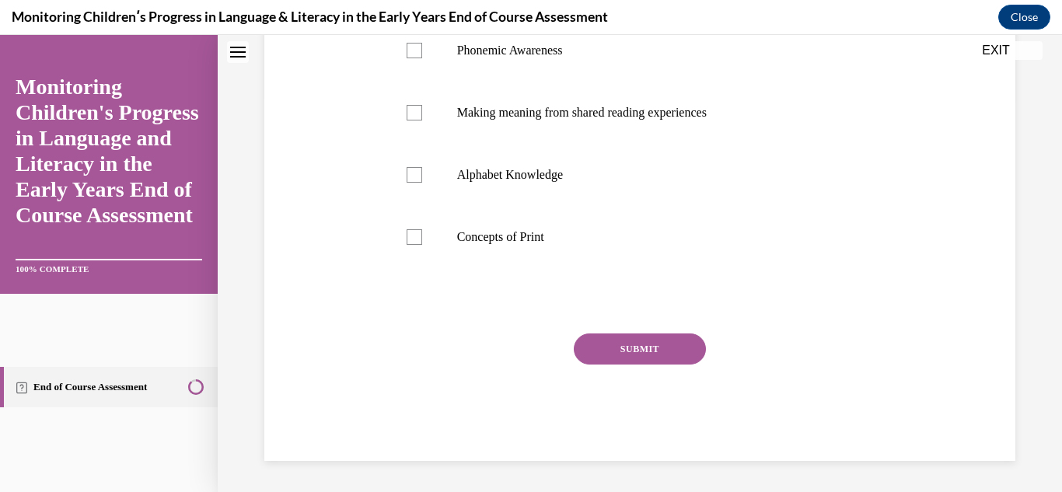
scroll to position [0, 0]
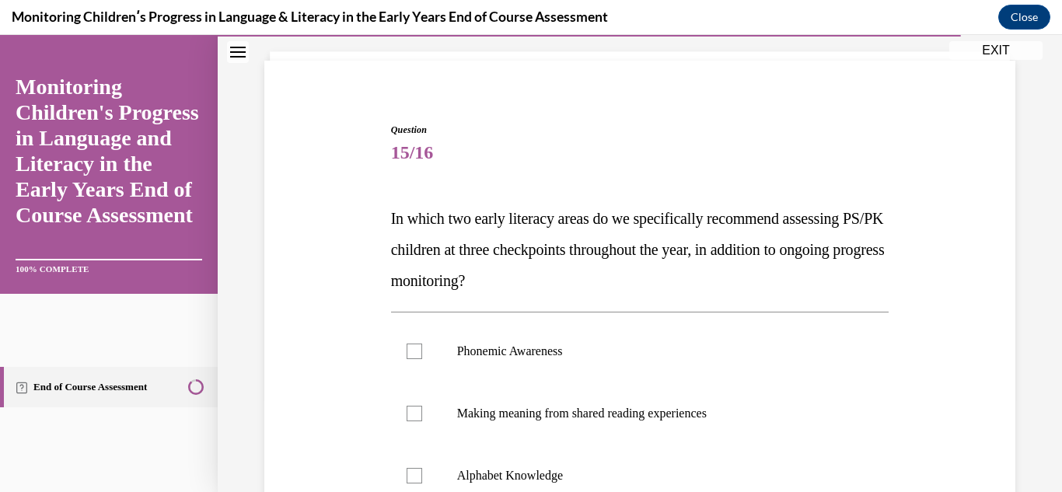
scroll to position [124, 0]
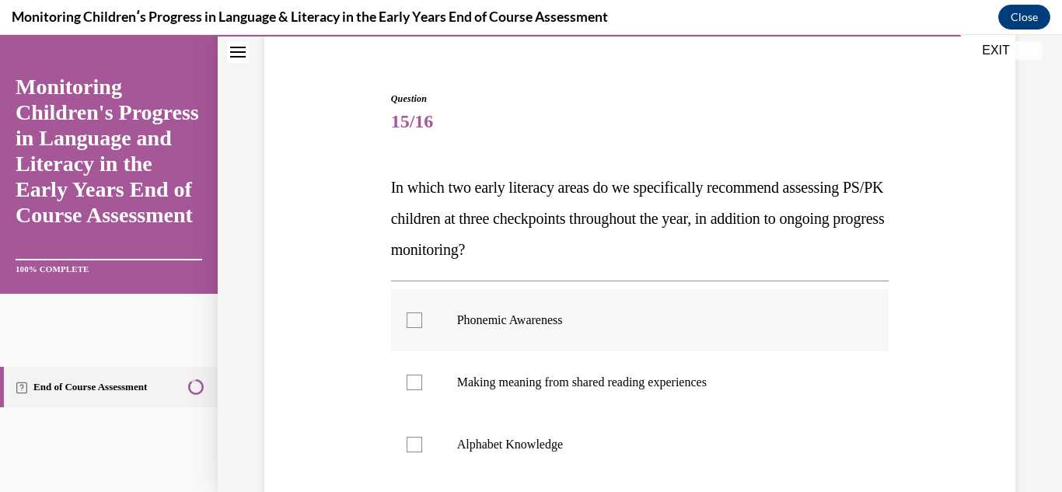
click at [413, 326] on div at bounding box center [415, 321] width 16 height 16
click at [413, 326] on input "Phonemic Awareness" at bounding box center [415, 321] width 16 height 16
checkbox input "true"
click at [413, 441] on div at bounding box center [415, 445] width 16 height 16
click at [413, 441] on input "Alphabet Knowledge" at bounding box center [415, 445] width 16 height 16
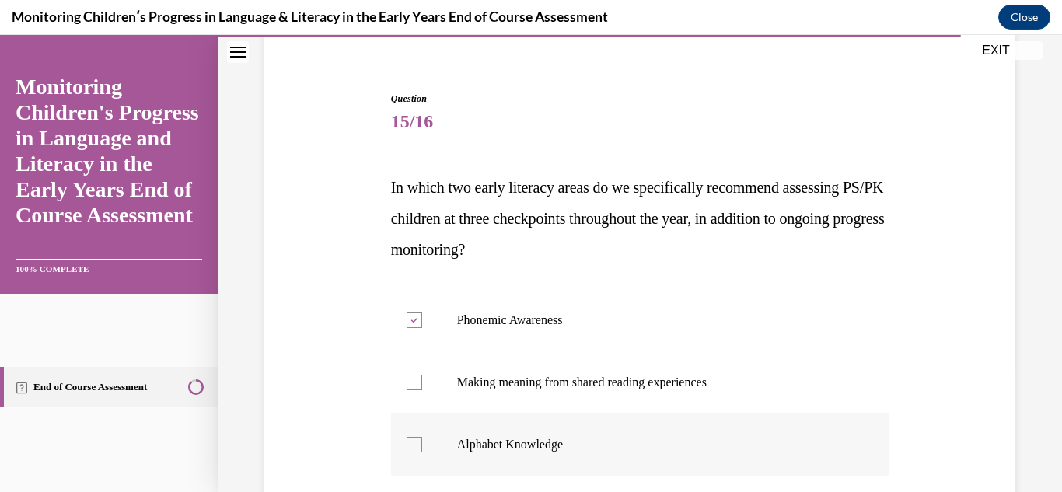
checkbox input "true"
click at [986, 400] on div "Question 15/16 In which two early literacy areas do we specifically recommend a…" at bounding box center [640, 388] width 759 height 686
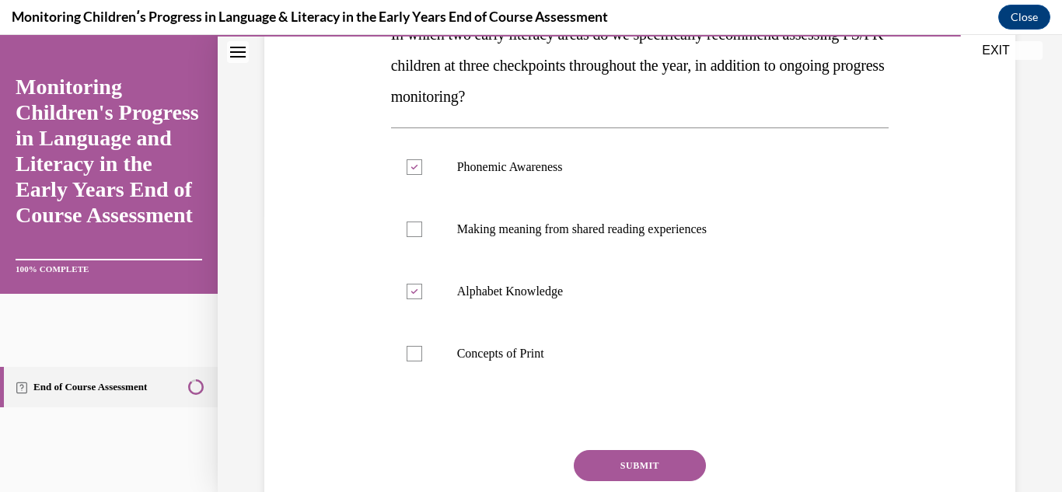
scroll to position [280, 0]
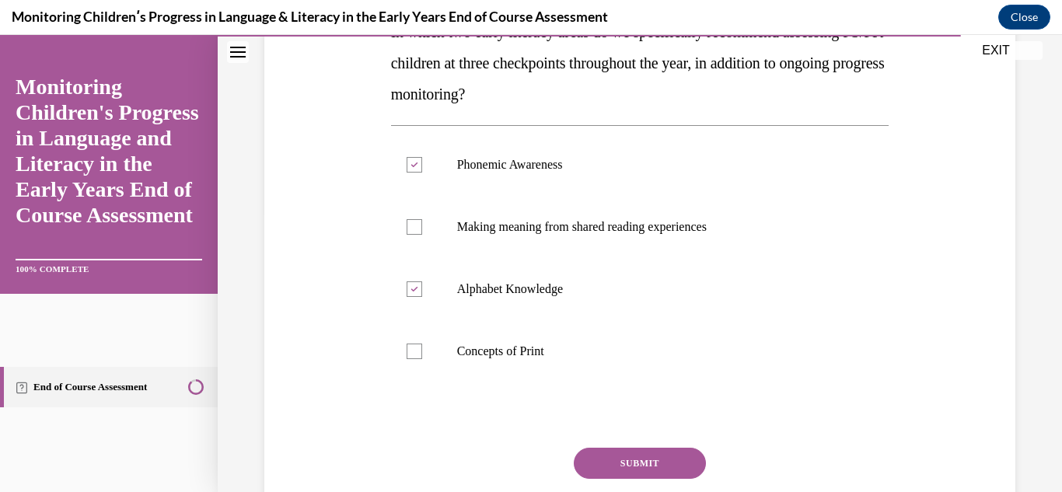
click at [639, 463] on button "SUBMIT" at bounding box center [640, 463] width 132 height 31
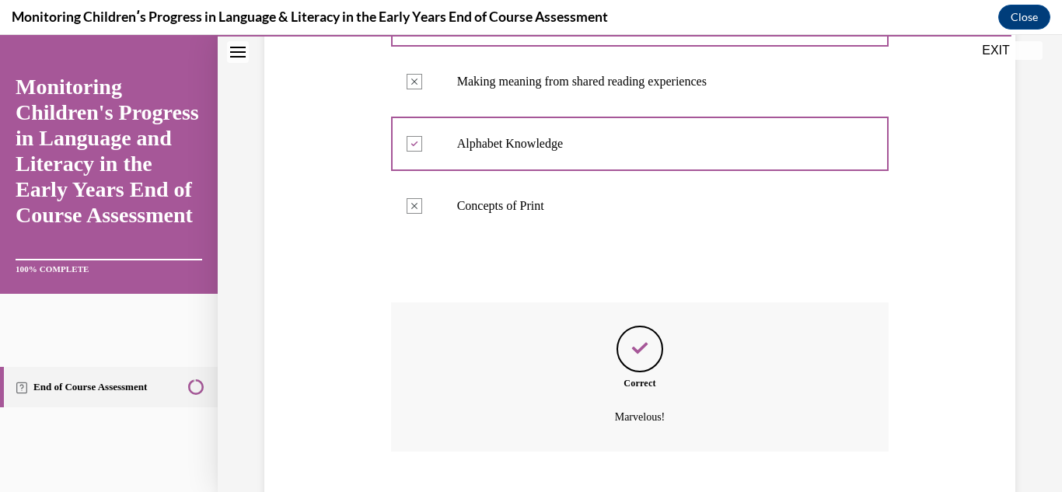
scroll to position [520, 0]
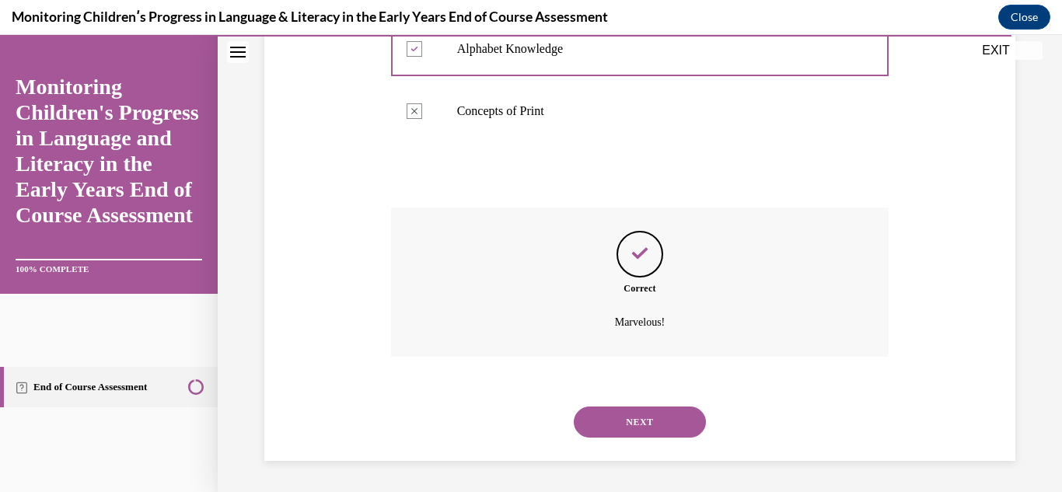
click at [632, 419] on button "NEXT" at bounding box center [640, 422] width 132 height 31
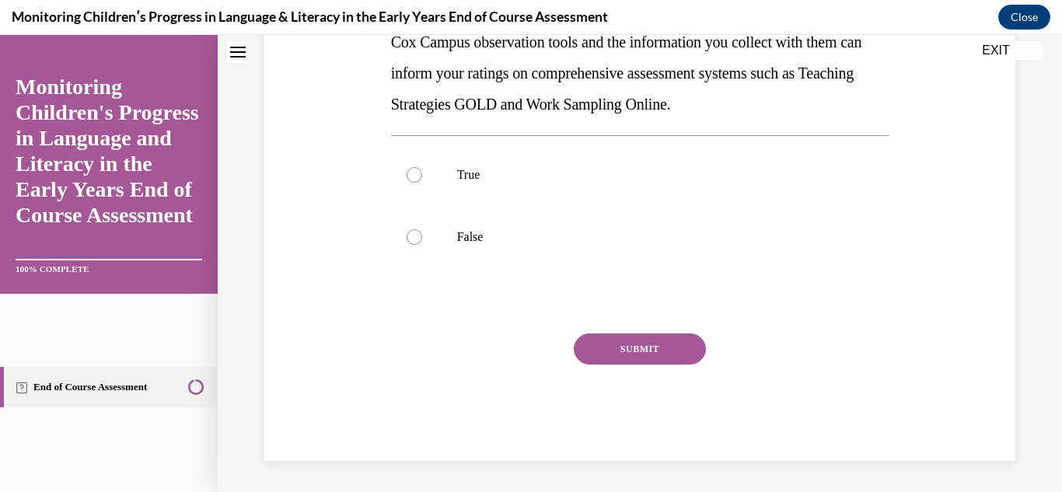
scroll to position [0, 0]
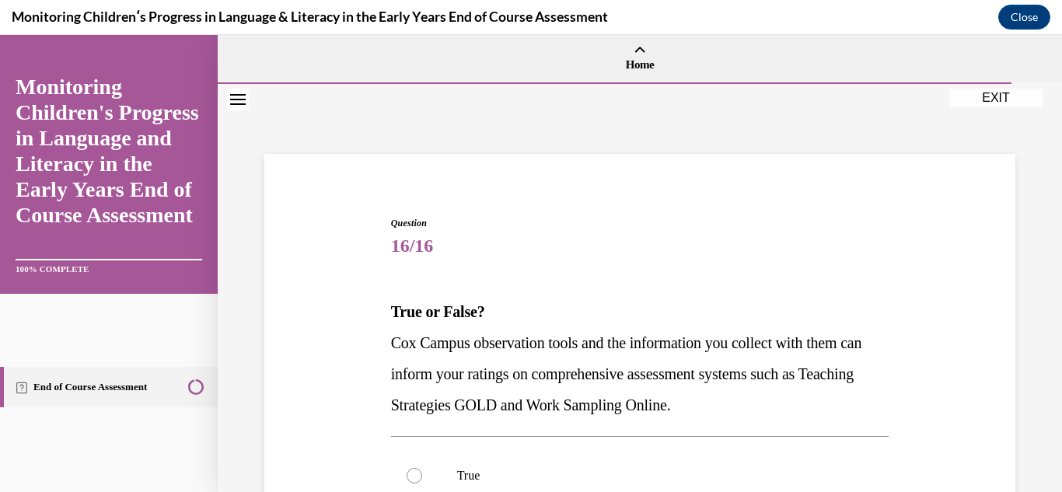
click at [1023, 367] on div "Question 16/16 True or False? Cox Campus observation tools and the information …" at bounding box center [640, 438] width 844 height 709
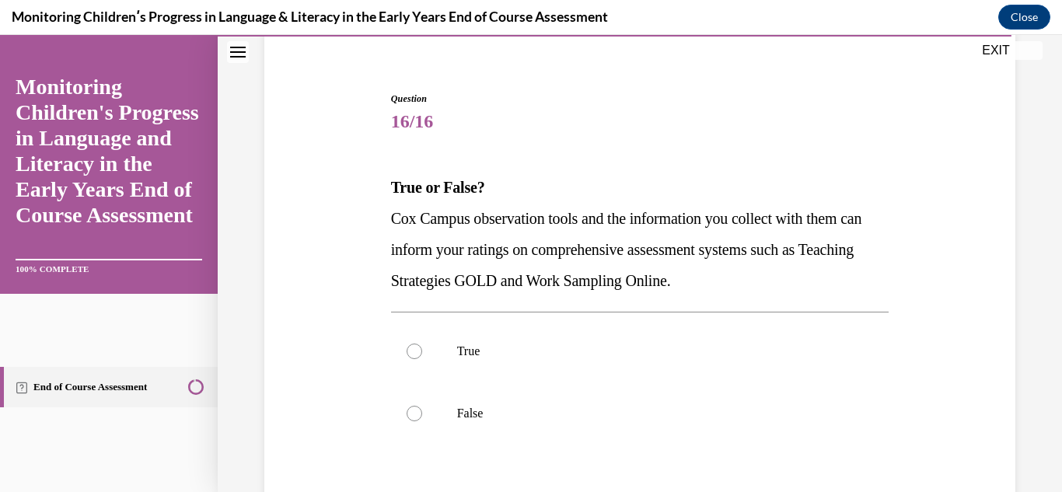
scroll to position [156, 0]
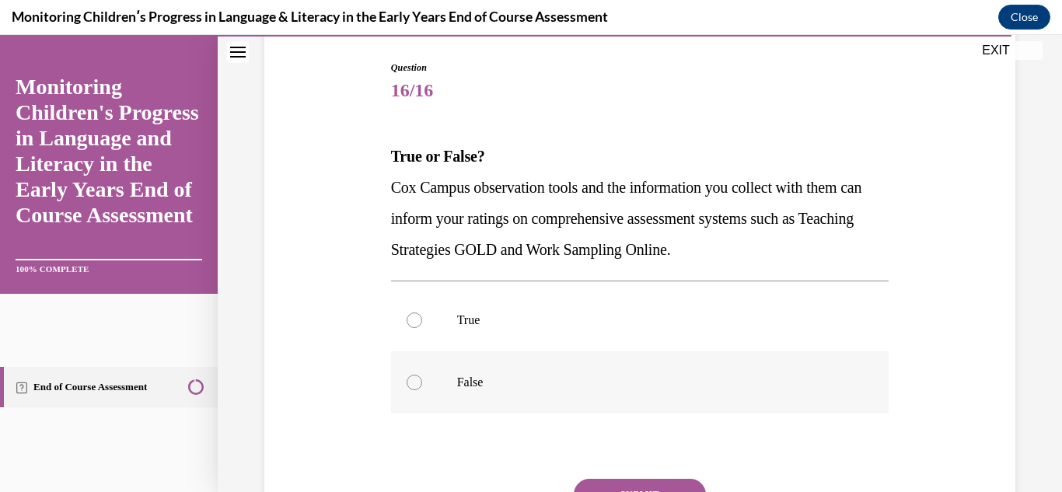
click at [407, 386] on div at bounding box center [415, 383] width 16 height 16
click at [407, 386] on input "False" at bounding box center [415, 383] width 16 height 16
radio input "true"
click at [589, 481] on button "SUBMIT" at bounding box center [640, 494] width 132 height 31
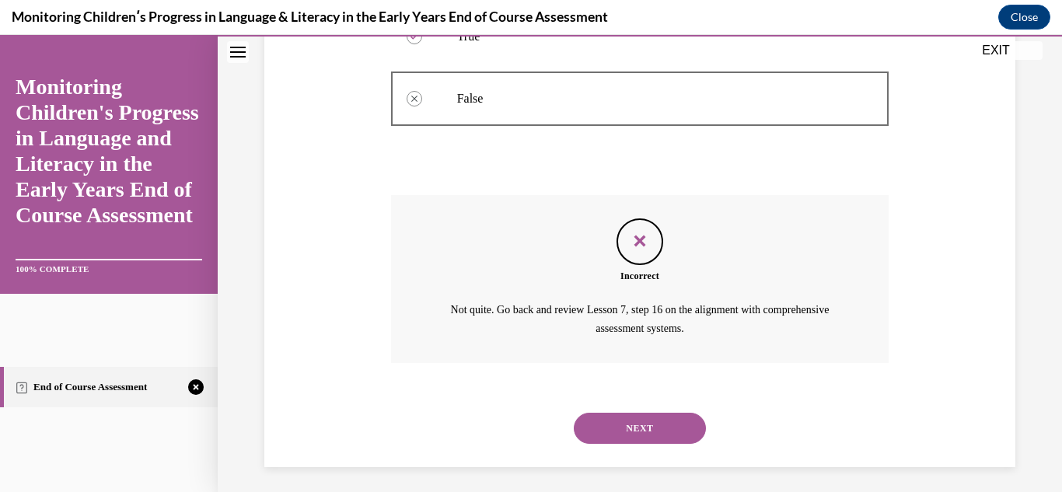
scroll to position [446, 0]
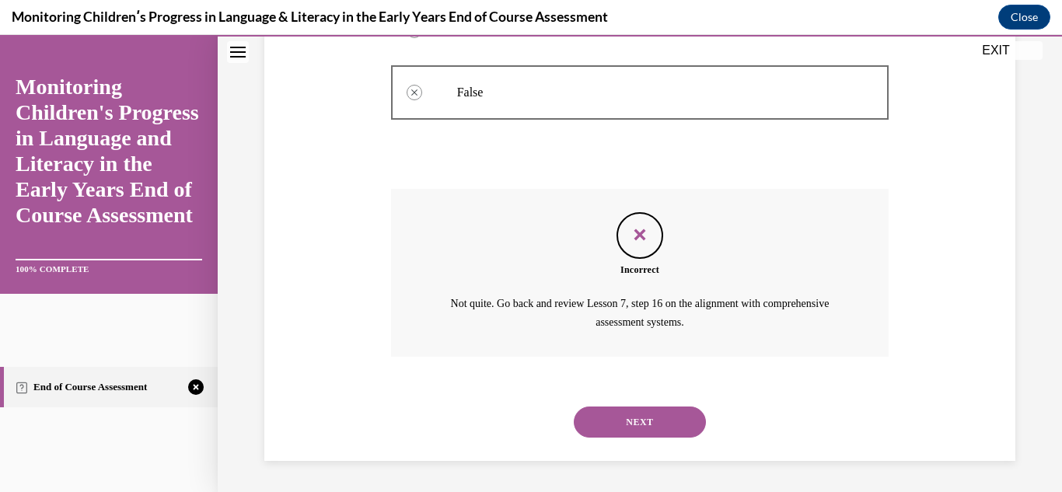
click at [615, 413] on button "NEXT" at bounding box center [640, 422] width 132 height 31
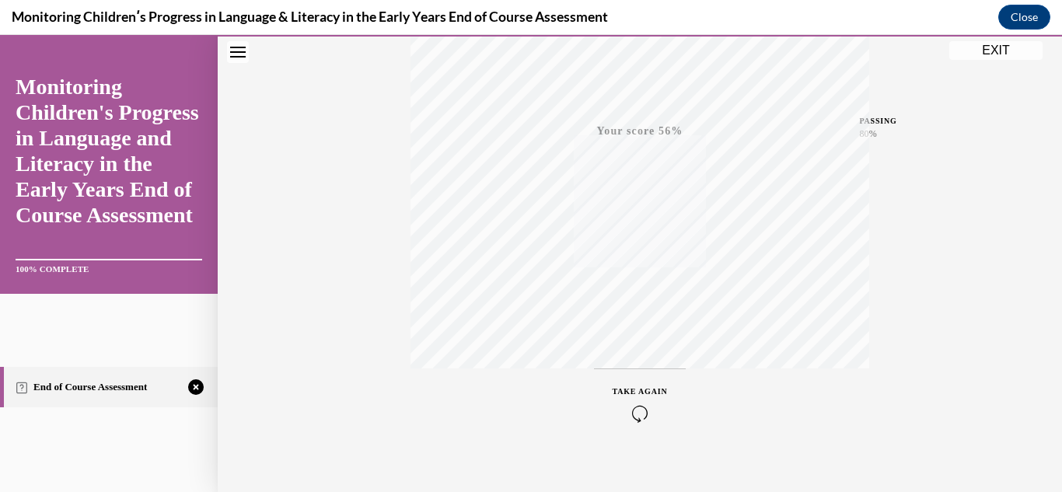
scroll to position [340, 0]
click at [639, 377] on span "TAKE AGAIN" at bounding box center [640, 375] width 55 height 9
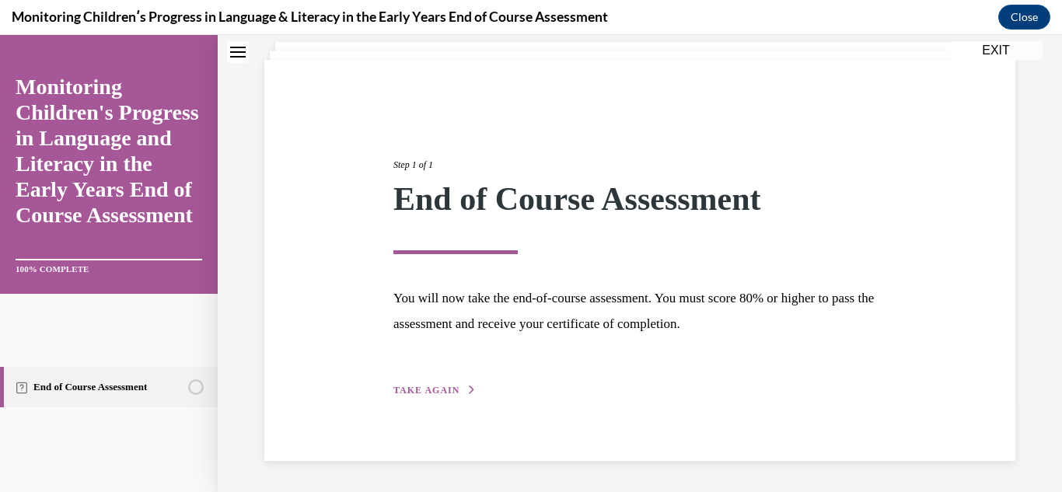
scroll to position [94, 0]
click at [407, 388] on span "TAKE AGAIN" at bounding box center [426, 390] width 66 height 11
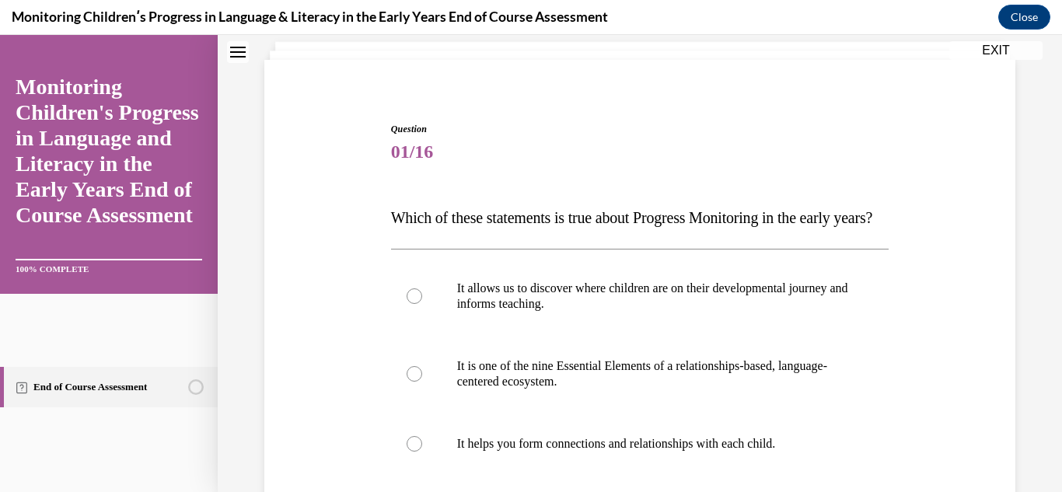
click at [325, 378] on div "Question 01/16 Which of these statements is true about Progress Monitoring in t…" at bounding box center [640, 441] width 759 height 733
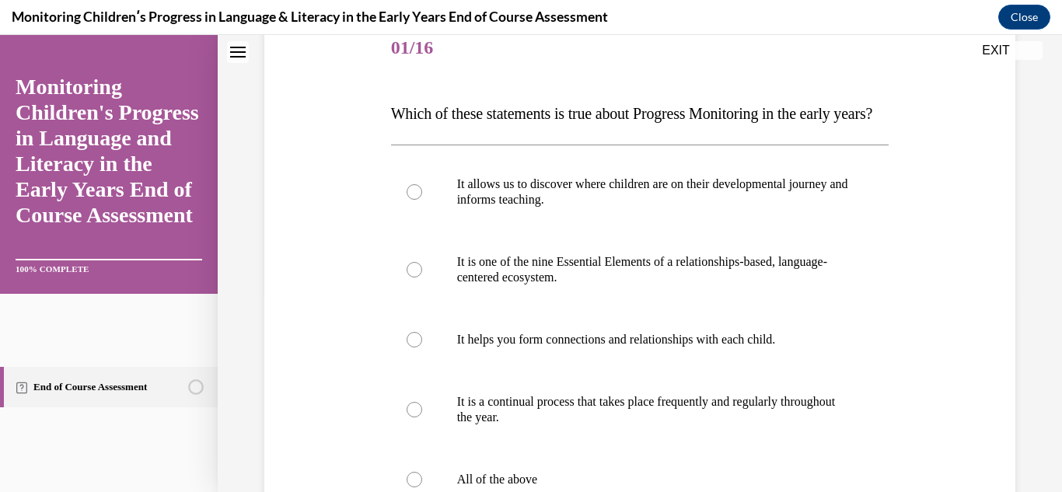
scroll to position [219, 0]
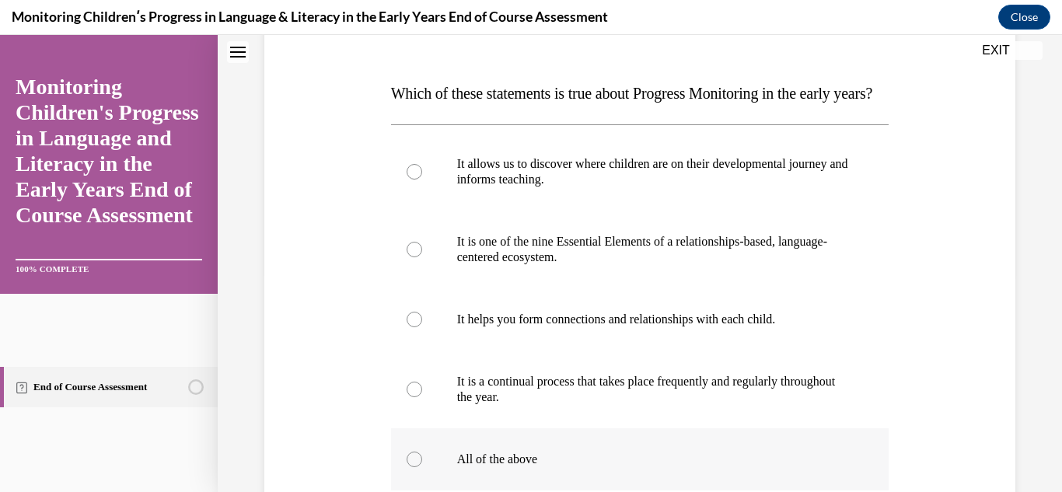
click at [407, 480] on label "All of the above" at bounding box center [640, 459] width 498 height 62
click at [407, 467] on input "All of the above" at bounding box center [415, 460] width 16 height 16
radio input "true"
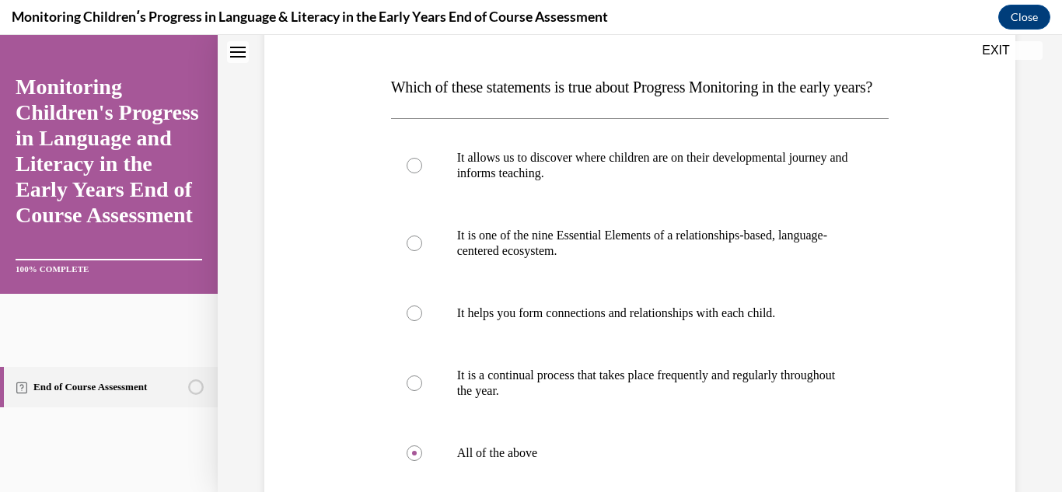
click at [303, 432] on div "Question 01/16 Which of these statements is true about Progress Monitoring in t…" at bounding box center [640, 311] width 759 height 733
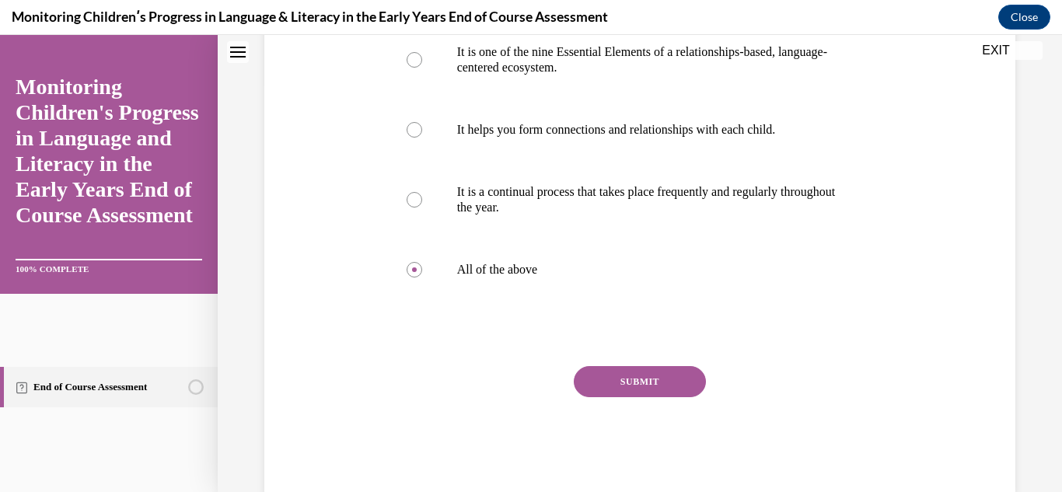
scroll to position [472, 0]
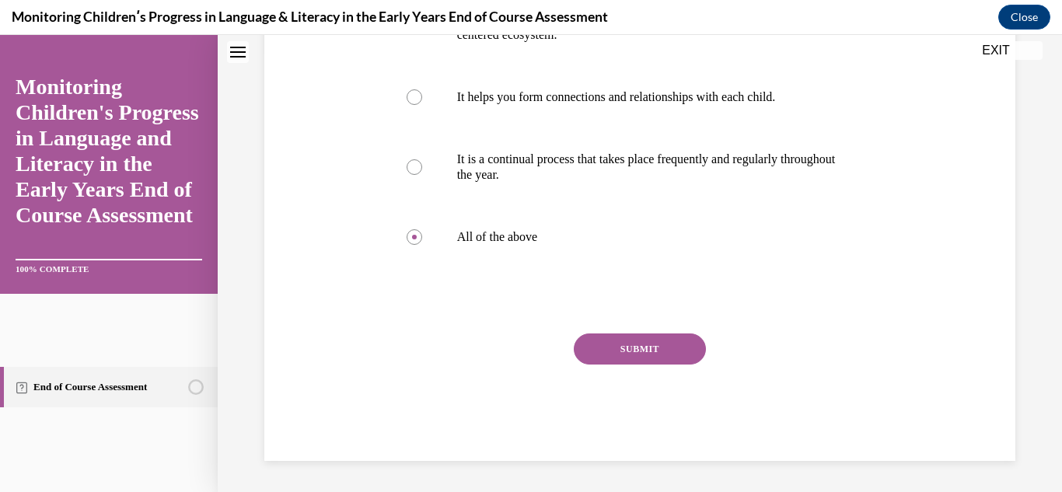
click at [617, 354] on button "SUBMIT" at bounding box center [640, 349] width 132 height 31
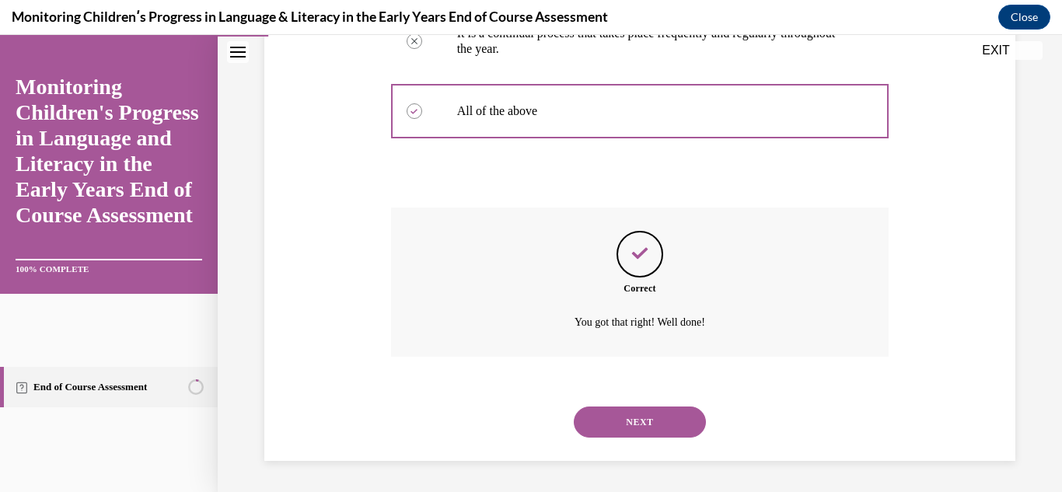
scroll to position [598, 0]
click at [635, 412] on button "NEXT" at bounding box center [640, 422] width 132 height 31
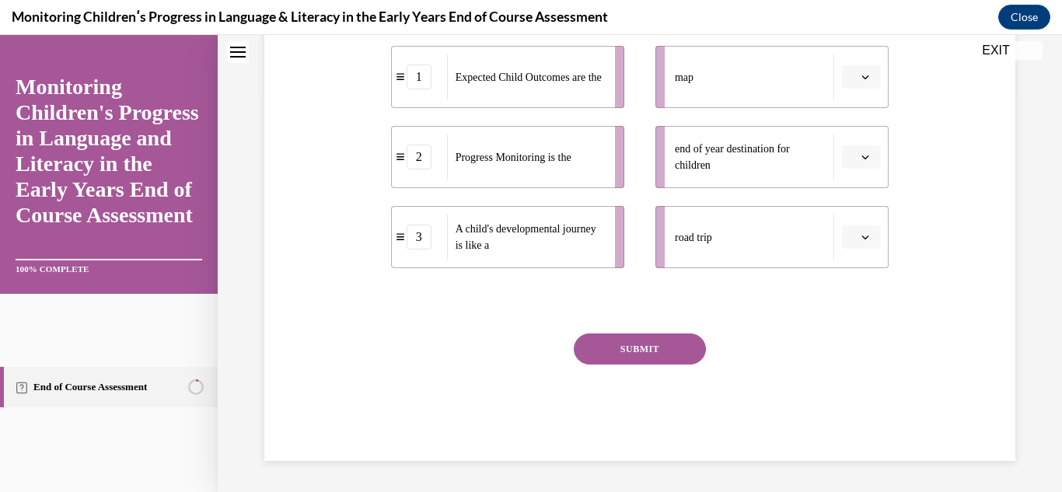
scroll to position [0, 0]
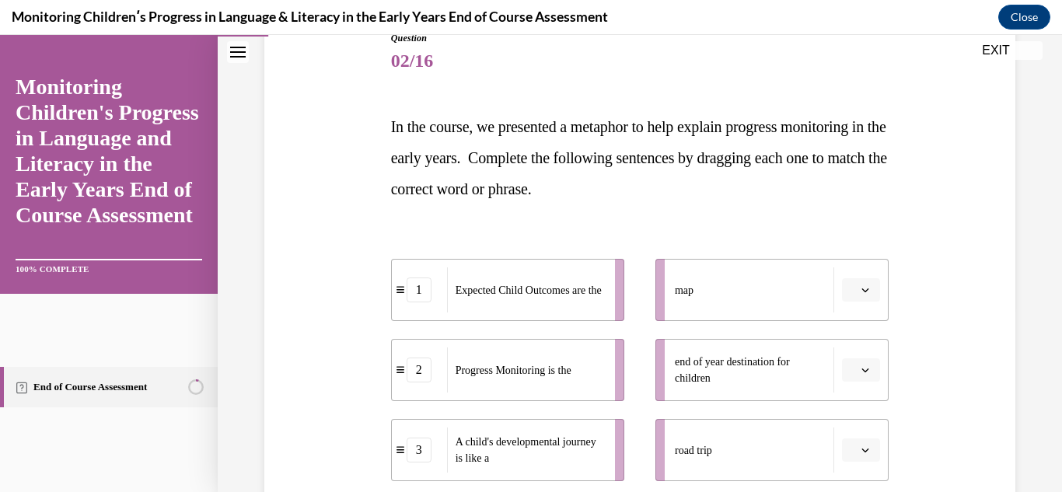
scroll to position [187, 0]
click at [861, 453] on span "button" at bounding box center [865, 448] width 11 height 11
click at [846, 407] on div "3" at bounding box center [849, 413] width 39 height 31
click at [860, 364] on span "button" at bounding box center [865, 368] width 11 height 11
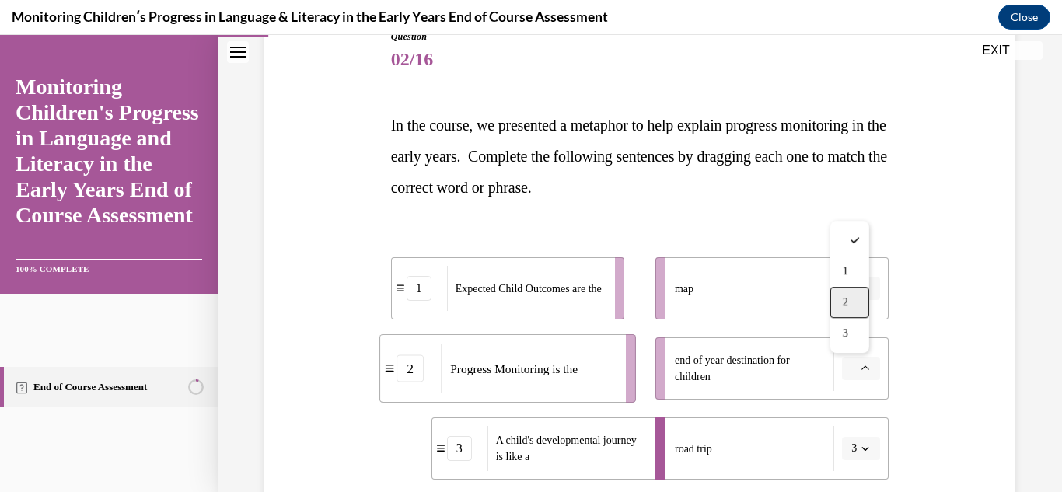
click at [851, 301] on div "2" at bounding box center [849, 302] width 39 height 31
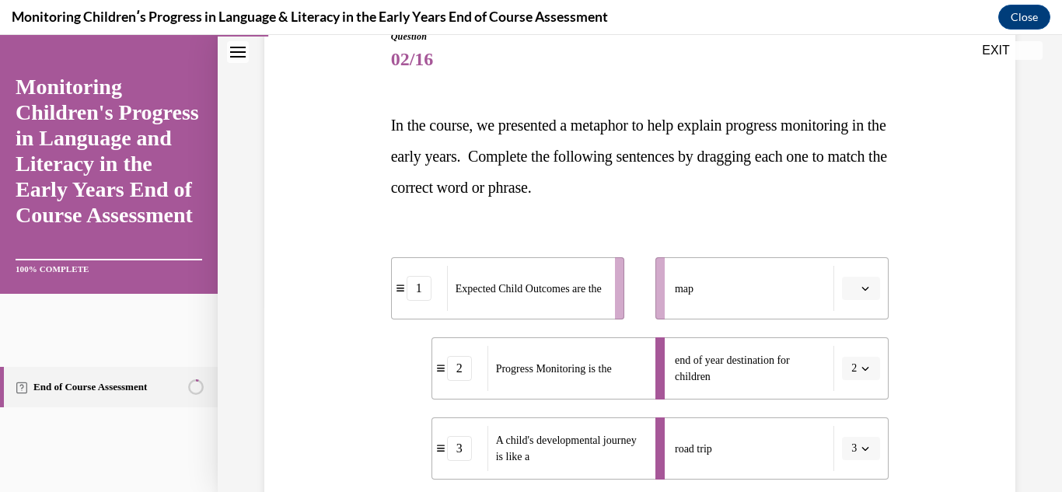
click at [851, 288] on span "Please select an option" at bounding box center [853, 289] width 5 height 16
click at [850, 345] on div "1" at bounding box center [849, 354] width 39 height 31
click at [987, 389] on div "Question 02/16 In the course, we presented a metaphor to help explain progress …" at bounding box center [640, 328] width 759 height 690
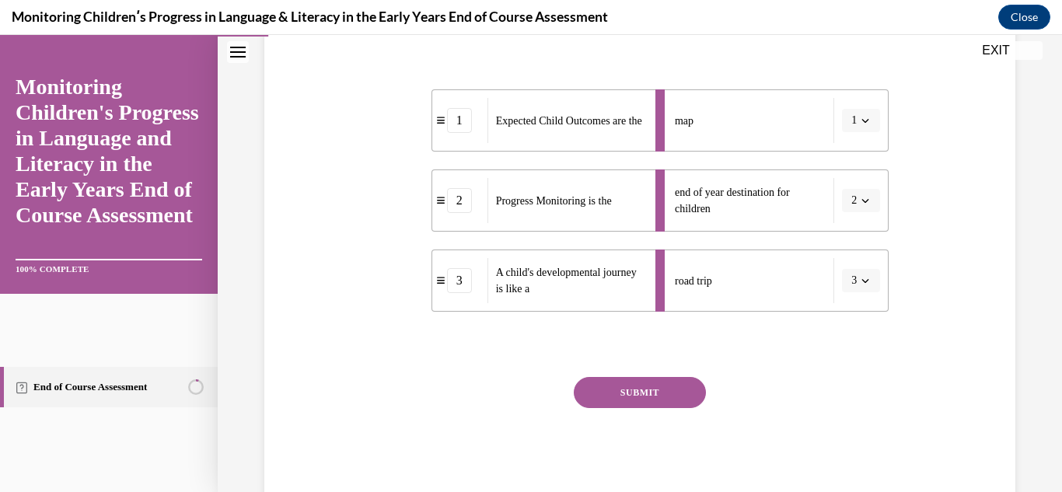
scroll to position [398, 0]
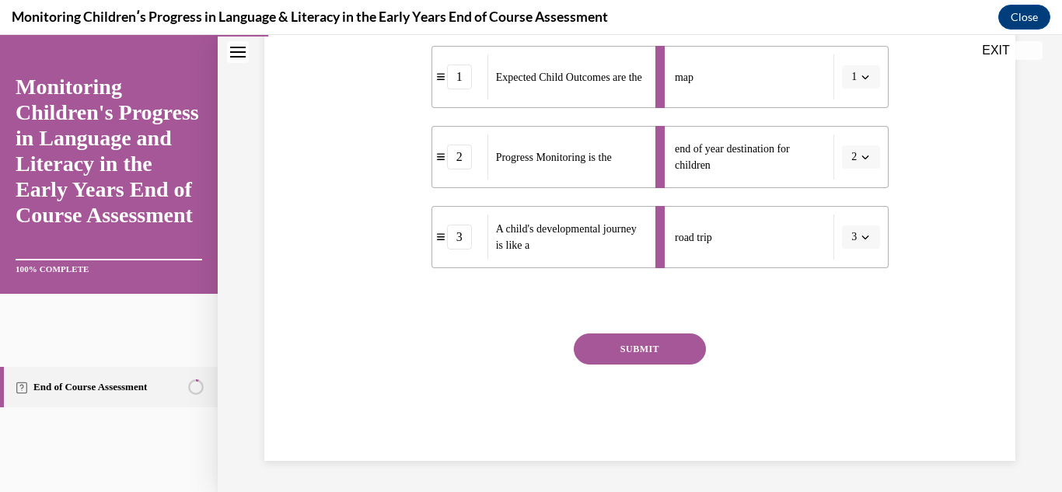
click at [663, 349] on button "SUBMIT" at bounding box center [640, 349] width 132 height 31
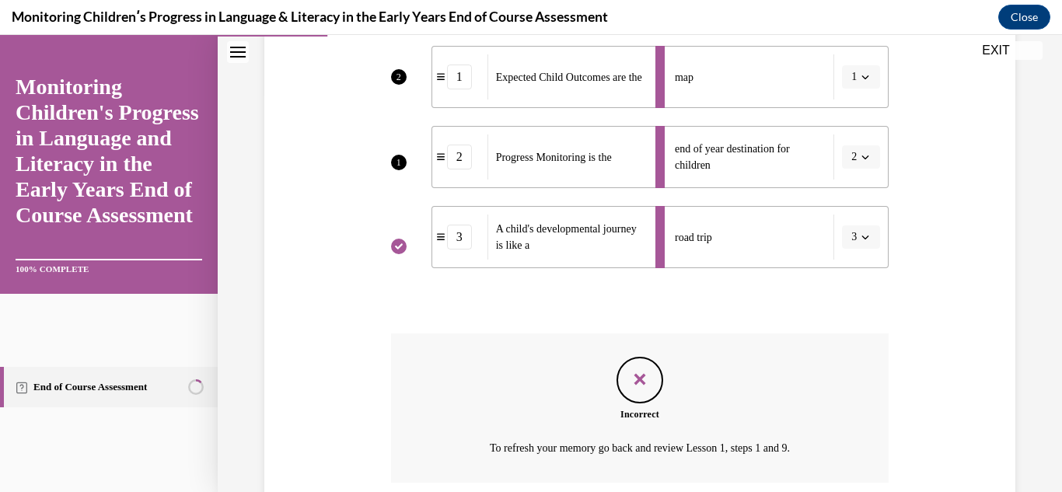
scroll to position [524, 0]
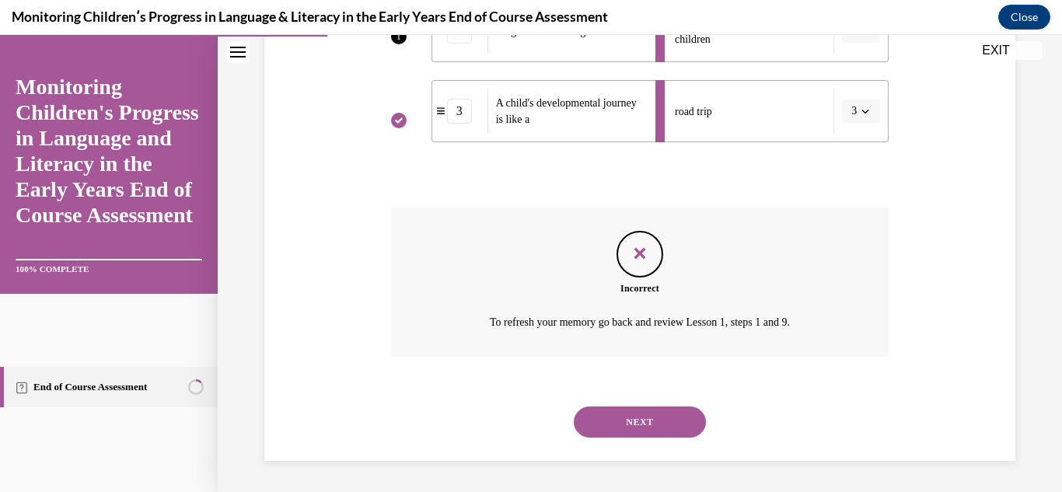
click at [660, 427] on button "NEXT" at bounding box center [640, 422] width 132 height 31
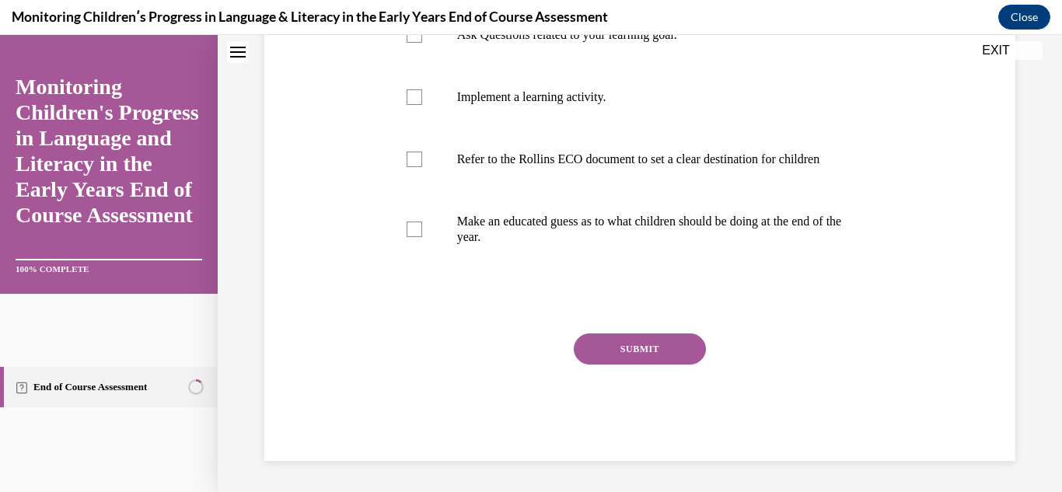
scroll to position [0, 0]
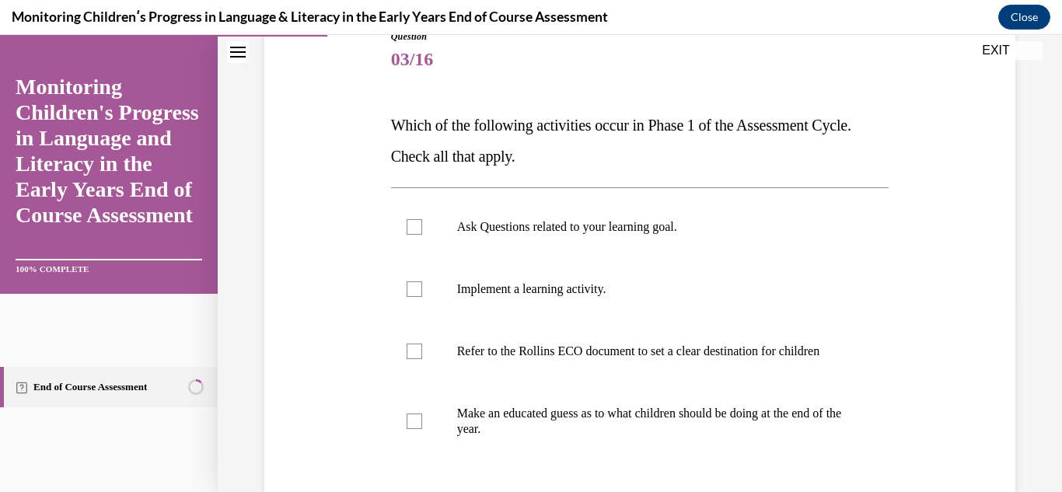
scroll to position [218, 0]
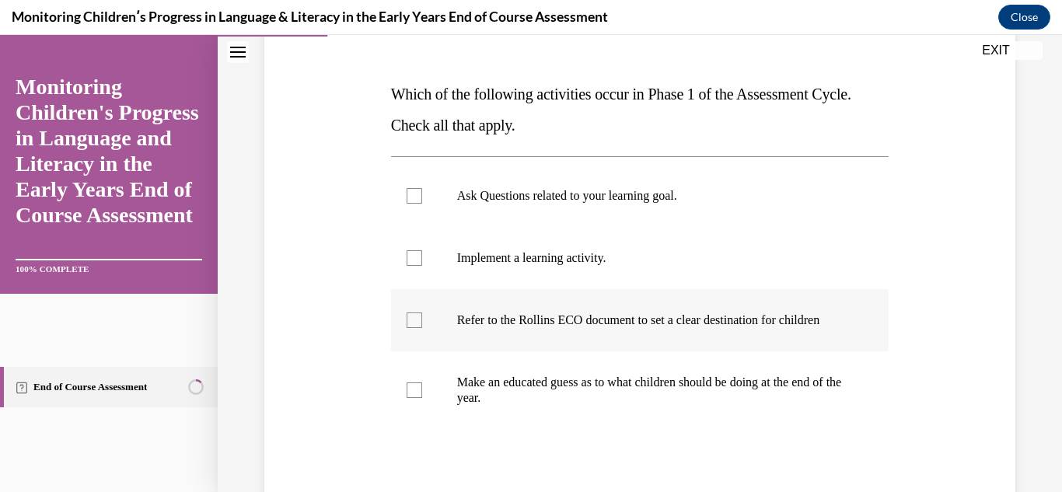
click at [415, 328] on div at bounding box center [415, 321] width 16 height 16
click at [415, 328] on input "Refer to the Rollins ECO document to set a clear destination for children" at bounding box center [415, 321] width 16 height 16
checkbox input "true"
click at [410, 191] on div at bounding box center [415, 196] width 16 height 16
click at [410, 191] on input "Ask Questions related to your learning goal." at bounding box center [415, 196] width 16 height 16
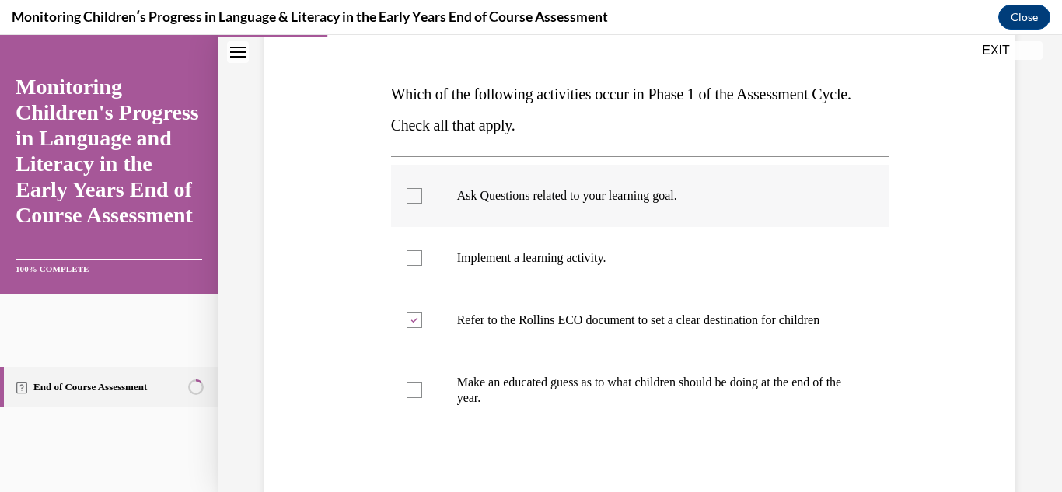
checkbox input "true"
click at [1009, 389] on div "Question 03/16 Which of the following activities occur in Phase 1 of the Assess…" at bounding box center [640, 259] width 844 height 787
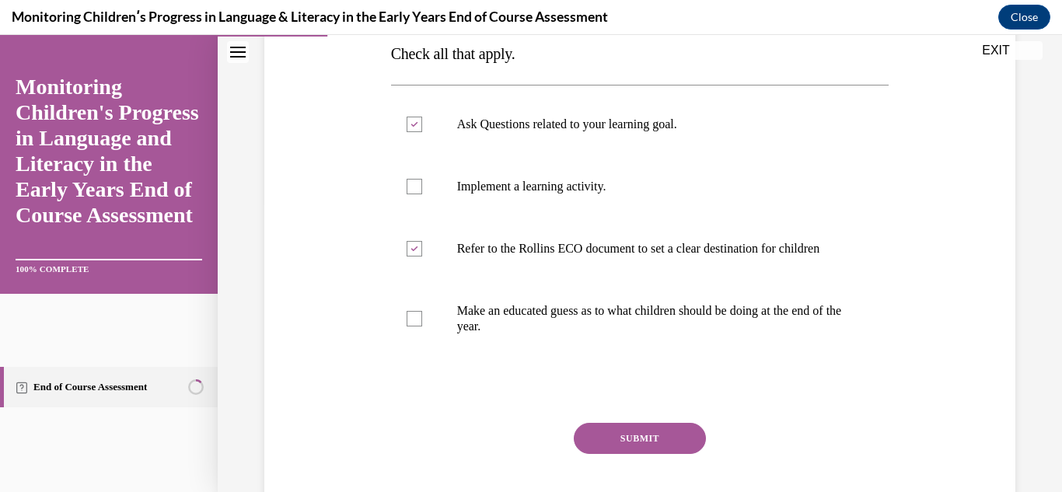
scroll to position [311, 0]
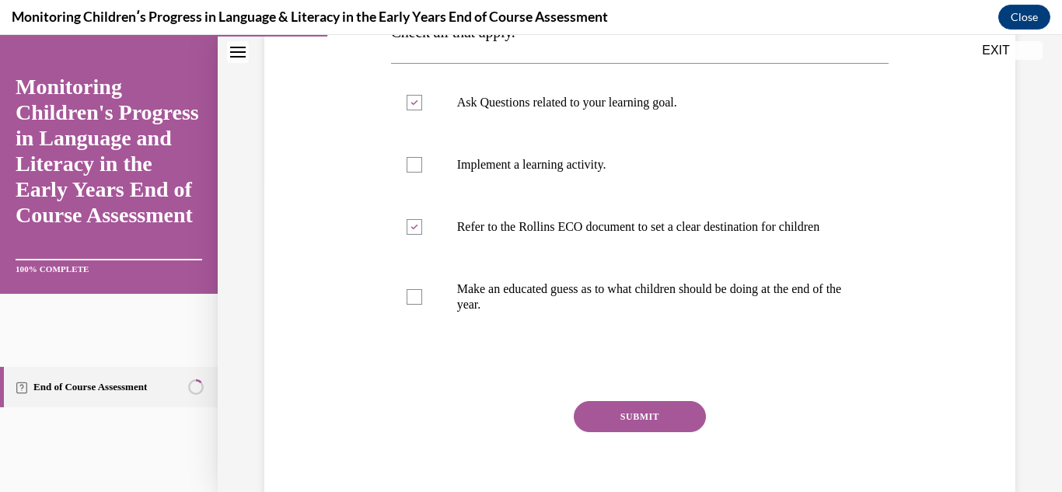
click at [685, 432] on button "SUBMIT" at bounding box center [640, 416] width 132 height 31
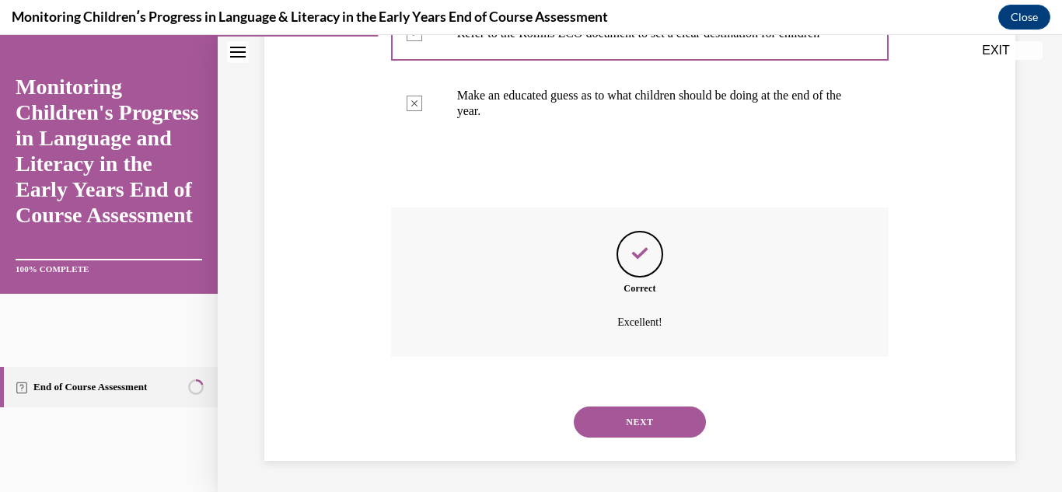
scroll to position [520, 0]
click at [659, 421] on button "NEXT" at bounding box center [640, 422] width 132 height 31
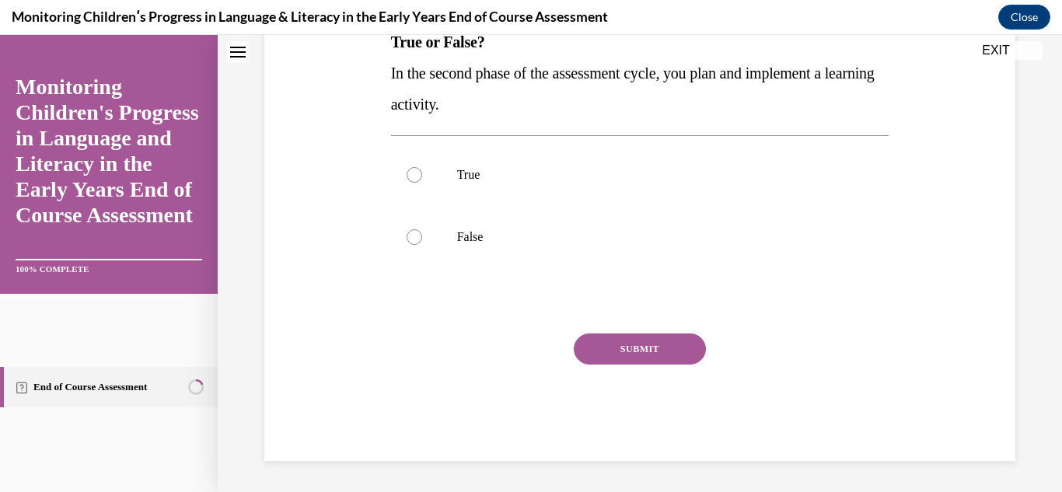
scroll to position [0, 0]
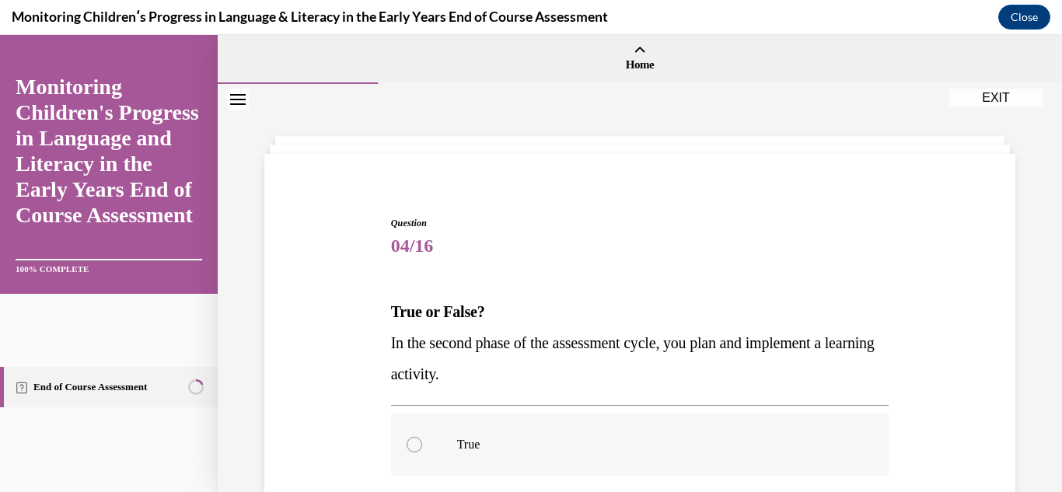
click at [421, 446] on label "True" at bounding box center [640, 445] width 498 height 62
click at [421, 446] on input "True" at bounding box center [415, 445] width 16 height 16
radio input "true"
click at [333, 442] on div "Question 04/16 True or False? In the second phase of the assessment cycle, you …" at bounding box center [640, 450] width 759 height 561
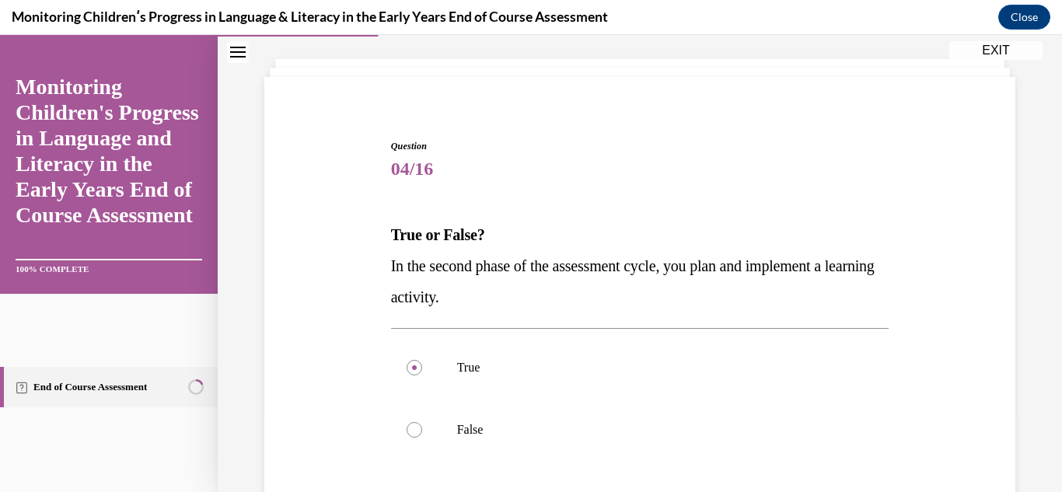
scroll to position [124, 0]
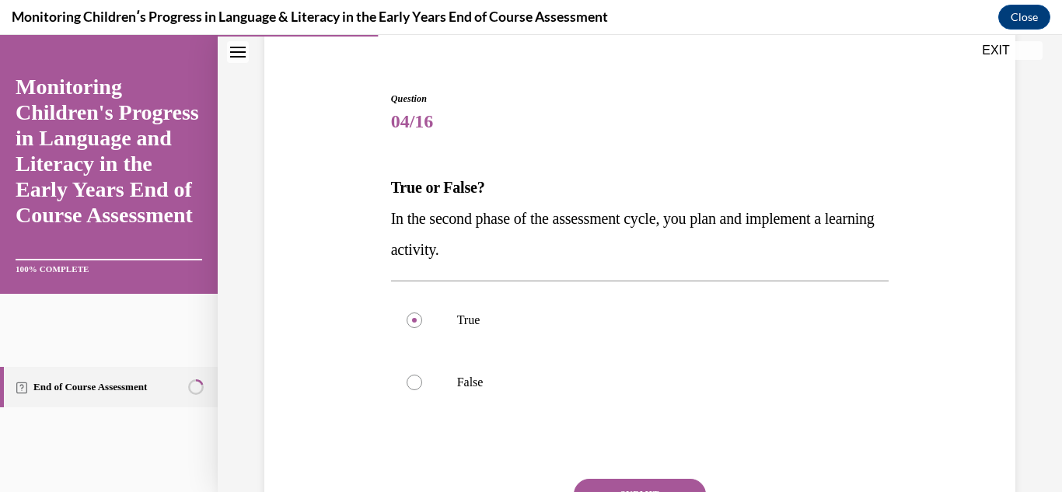
click at [333, 442] on div "Question 04/16 True or False? In the second phase of the assessment cycle, you …" at bounding box center [640, 325] width 759 height 561
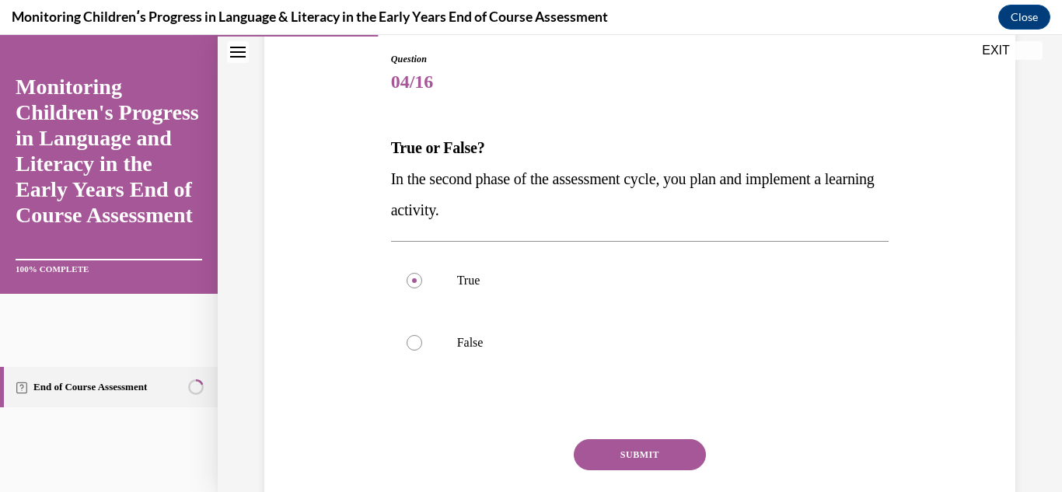
scroll to position [187, 0]
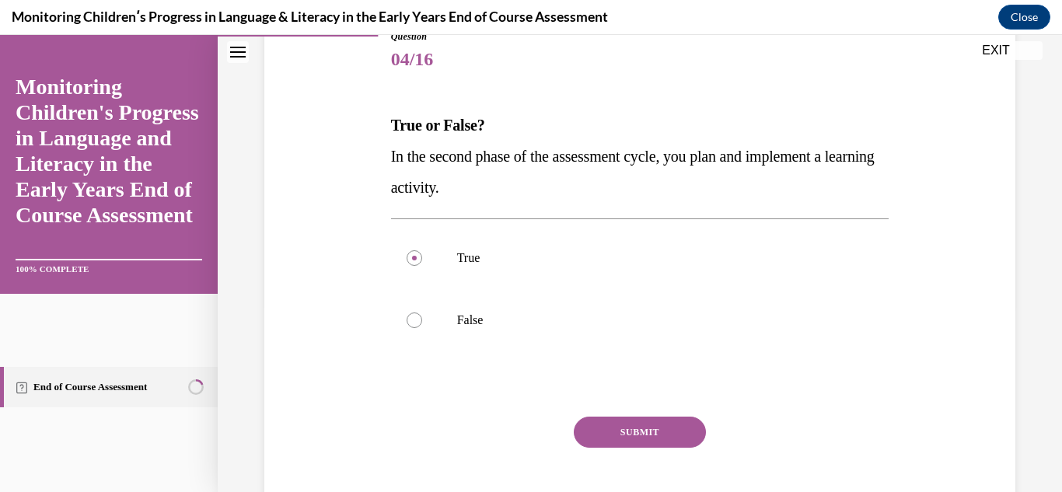
click at [626, 424] on button "SUBMIT" at bounding box center [640, 432] width 132 height 31
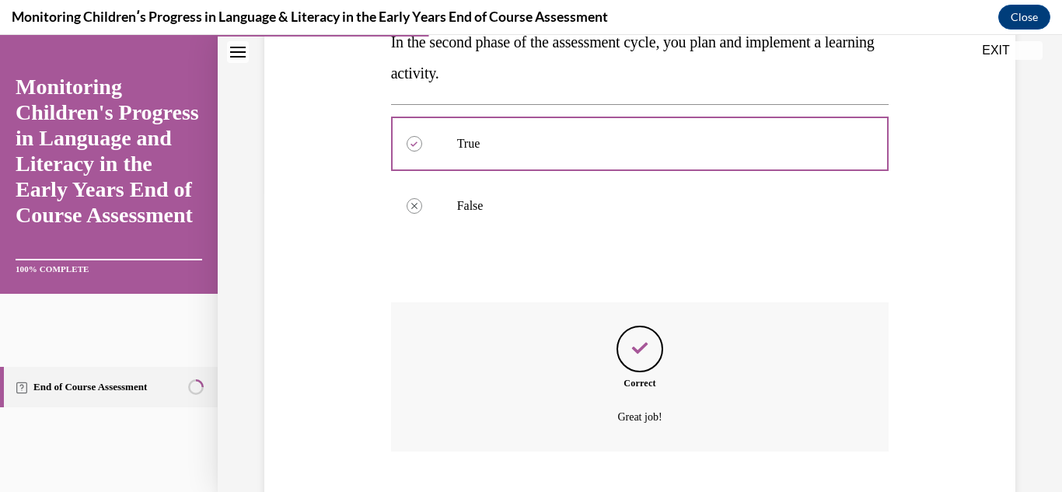
scroll to position [396, 0]
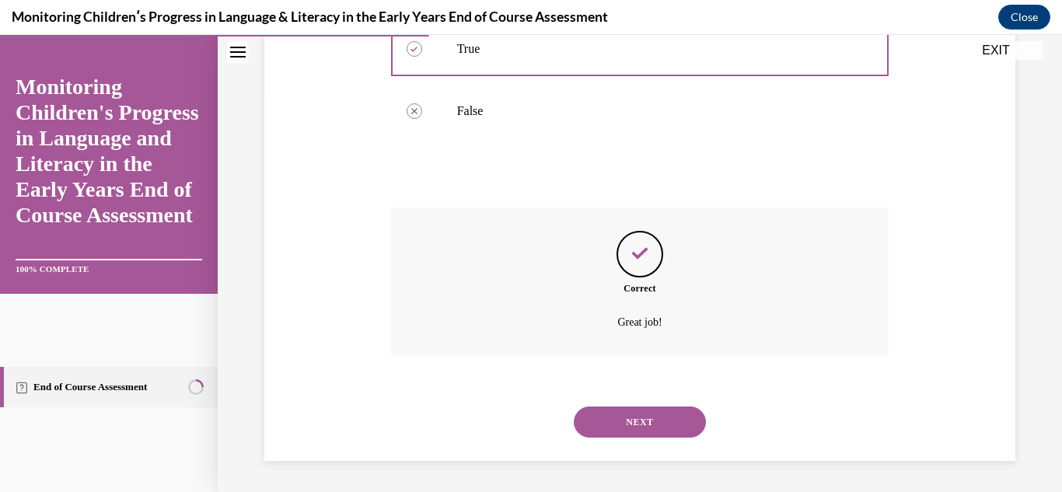
click at [626, 418] on button "NEXT" at bounding box center [640, 422] width 132 height 31
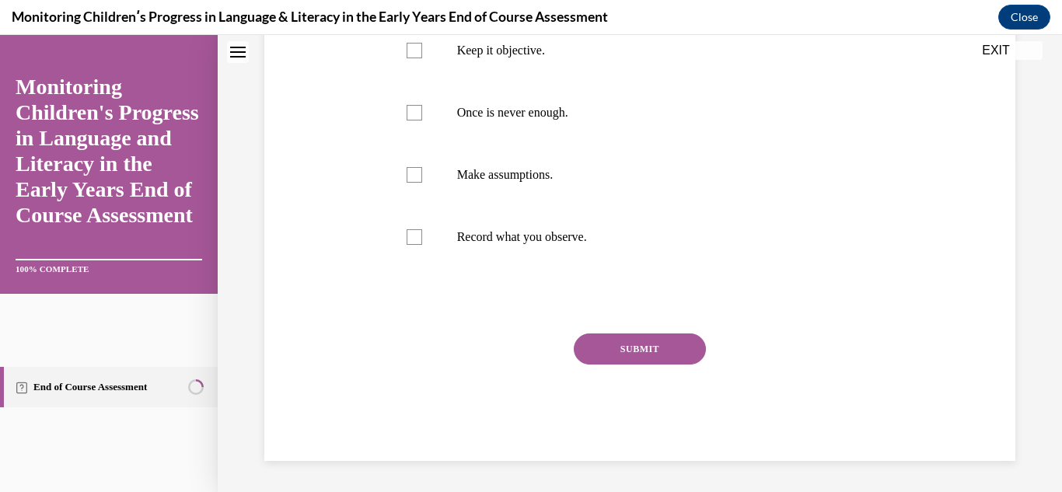
scroll to position [0, 0]
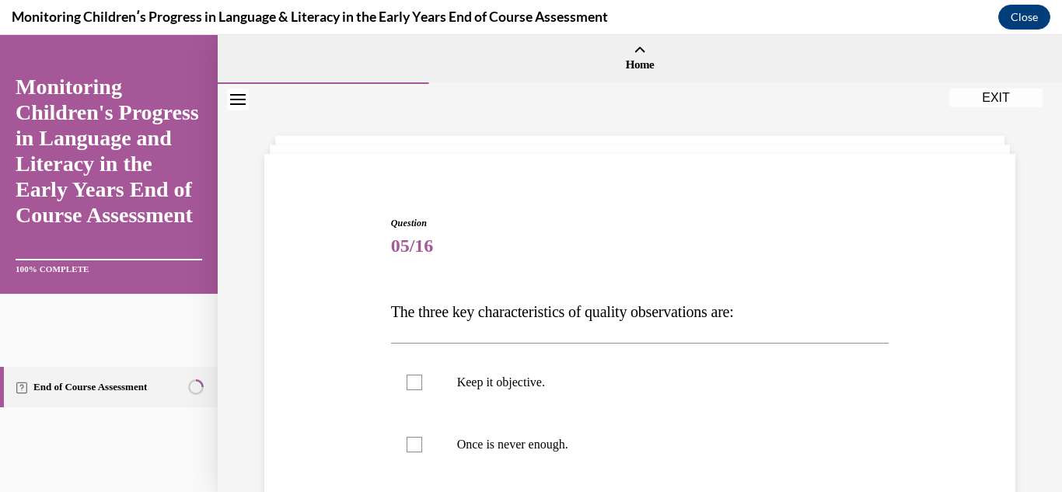
click at [320, 388] on div "Question 05/16 The three key characteristics of quality observations are: Keep …" at bounding box center [640, 482] width 759 height 624
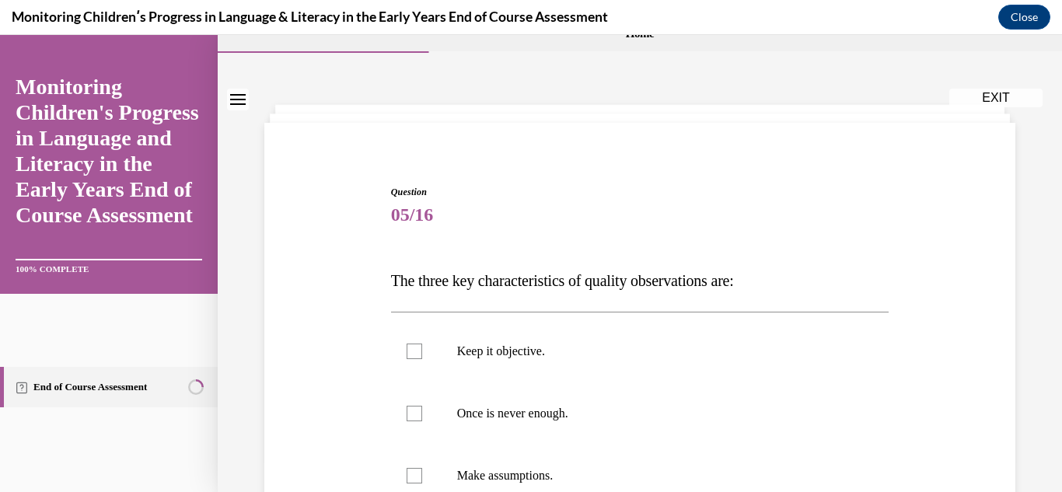
scroll to position [218, 0]
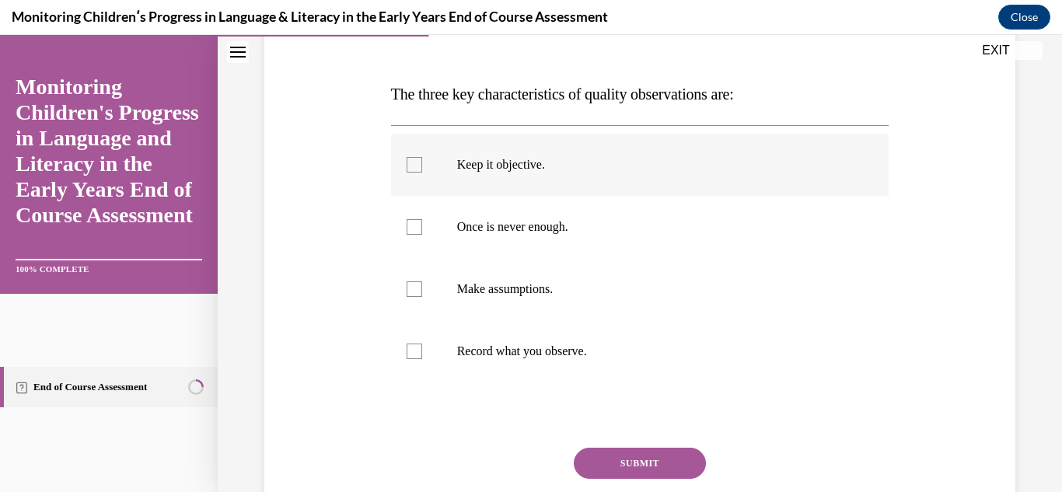
click at [411, 153] on label "Keep it objective." at bounding box center [640, 165] width 498 height 62
click at [411, 157] on input "Keep it objective." at bounding box center [415, 165] width 16 height 16
checkbox input "true"
click at [407, 306] on label "Make assumptions." at bounding box center [640, 289] width 498 height 62
click at [407, 297] on input "Make assumptions." at bounding box center [415, 289] width 16 height 16
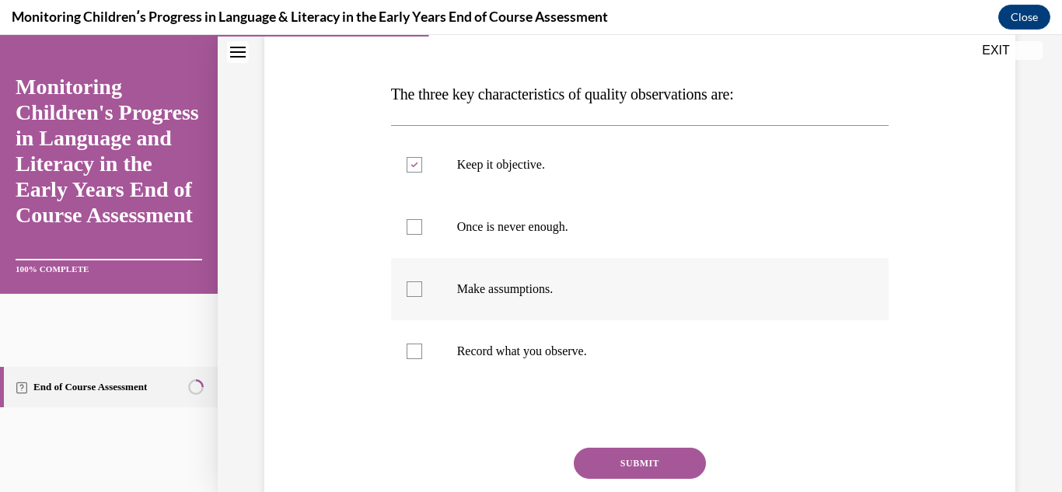
checkbox input "true"
click at [411, 342] on label "Record what you observe." at bounding box center [640, 351] width 498 height 62
click at [411, 344] on input "Record what you observe." at bounding box center [415, 352] width 16 height 16
checkbox input "true"
click at [613, 460] on button "SUBMIT" at bounding box center [640, 463] width 132 height 31
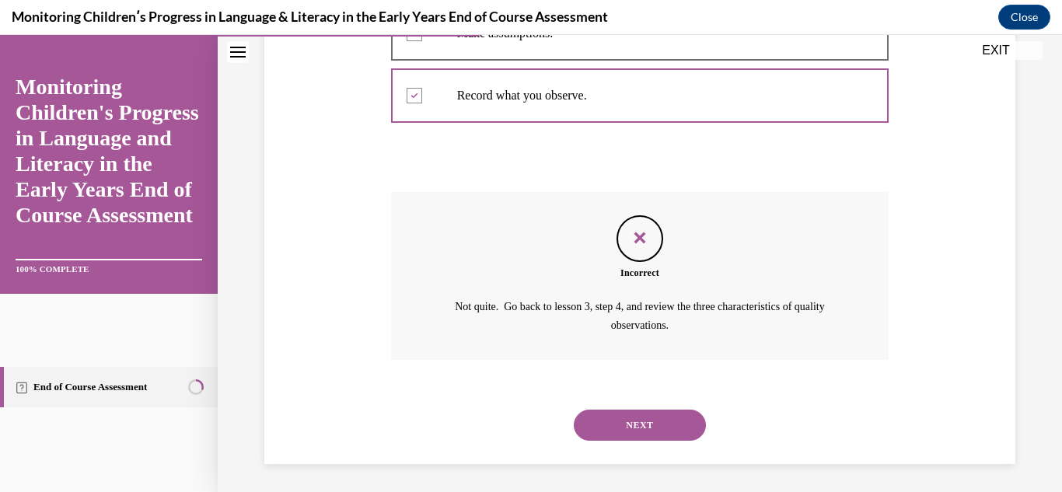
scroll to position [477, 0]
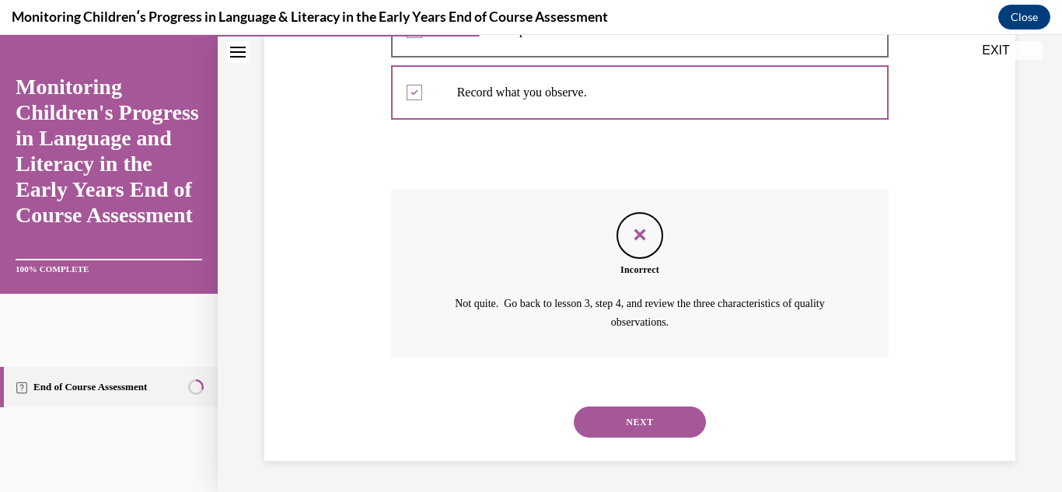
click at [625, 423] on button "NEXT" at bounding box center [640, 422] width 132 height 31
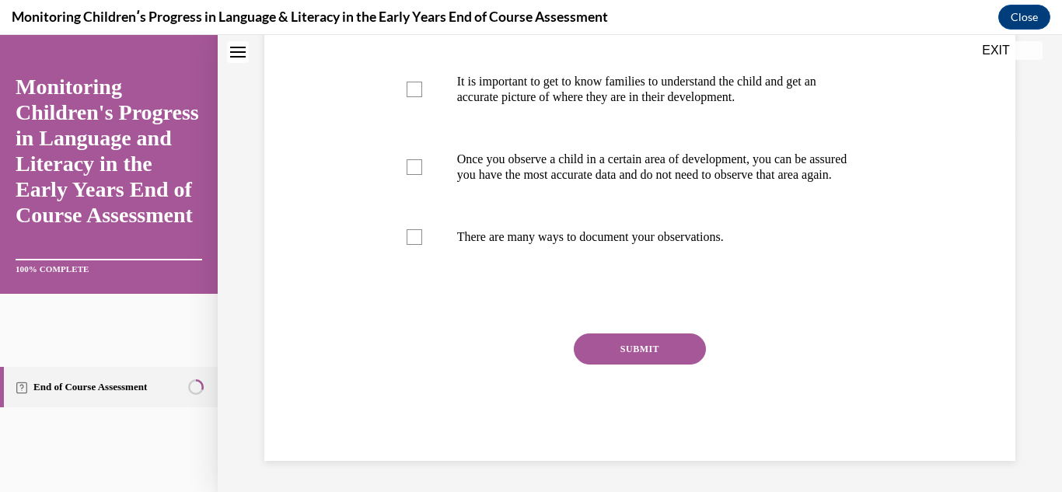
scroll to position [0, 0]
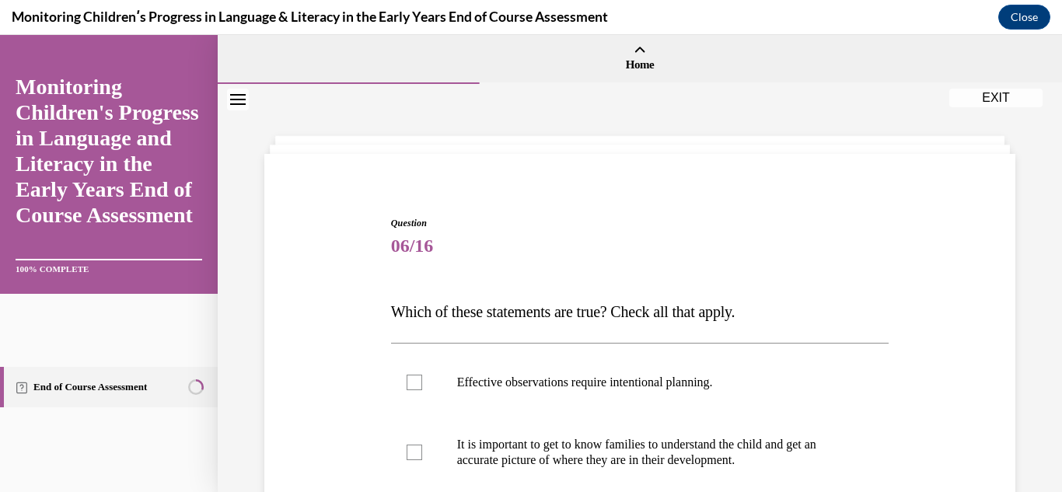
click at [349, 391] on div "Question 06/16 Which of these statements are true? Check all that apply. Effect…" at bounding box center [640, 497] width 759 height 655
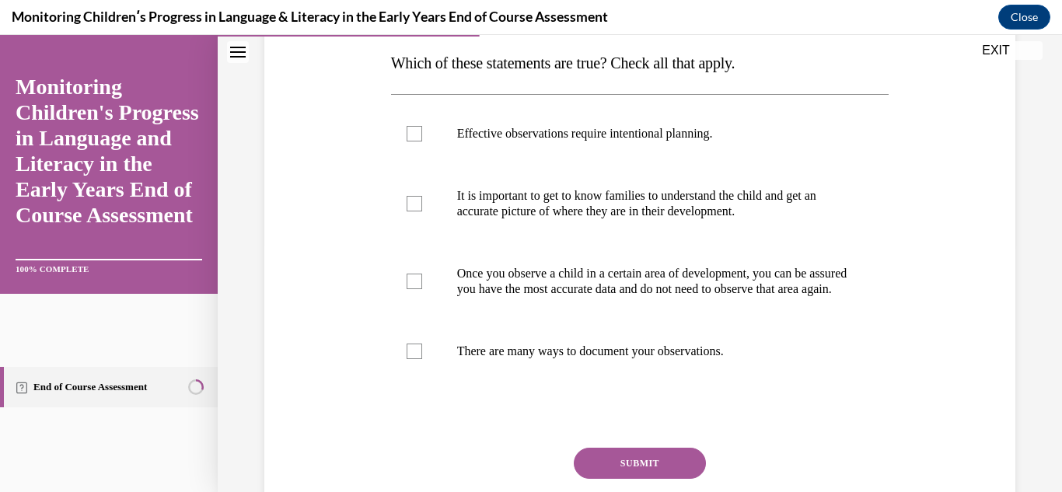
scroll to position [218, 0]
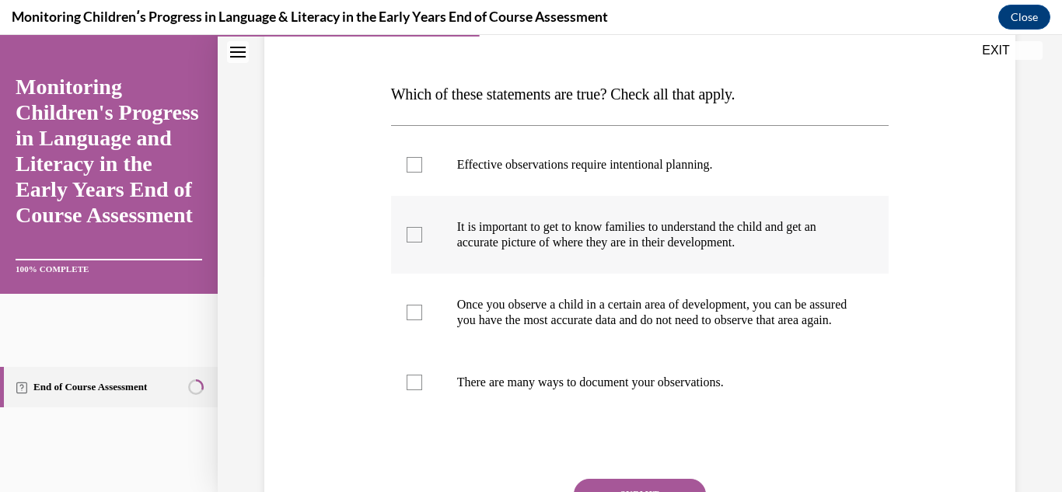
click at [407, 226] on label "It is important to get to know families to understand the child and get an accu…" at bounding box center [640, 235] width 498 height 78
click at [407, 227] on input "It is important to get to know families to understand the child and get an accu…" at bounding box center [415, 235] width 16 height 16
checkbox input "true"
click at [416, 320] on div at bounding box center [415, 313] width 16 height 16
click at [416, 320] on input "Once you observe a child in a certain area of development, you can be assured y…" at bounding box center [415, 313] width 16 height 16
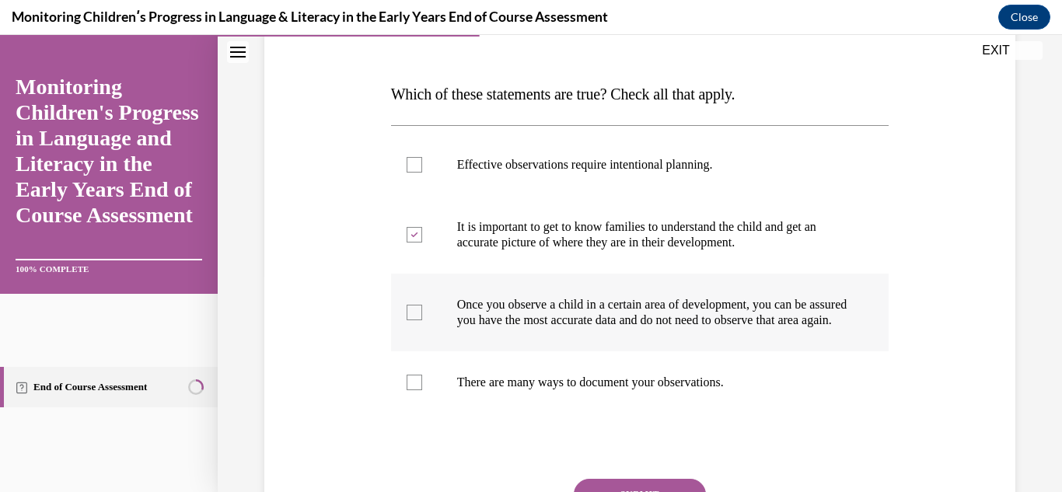
checkbox input "true"
click at [412, 390] on div at bounding box center [415, 383] width 16 height 16
click at [412, 390] on input "There are many ways to document your observations." at bounding box center [415, 383] width 16 height 16
click at [326, 397] on div "Question 06/16 Which of these statements are true? Check all that apply. Effect…" at bounding box center [640, 279] width 759 height 655
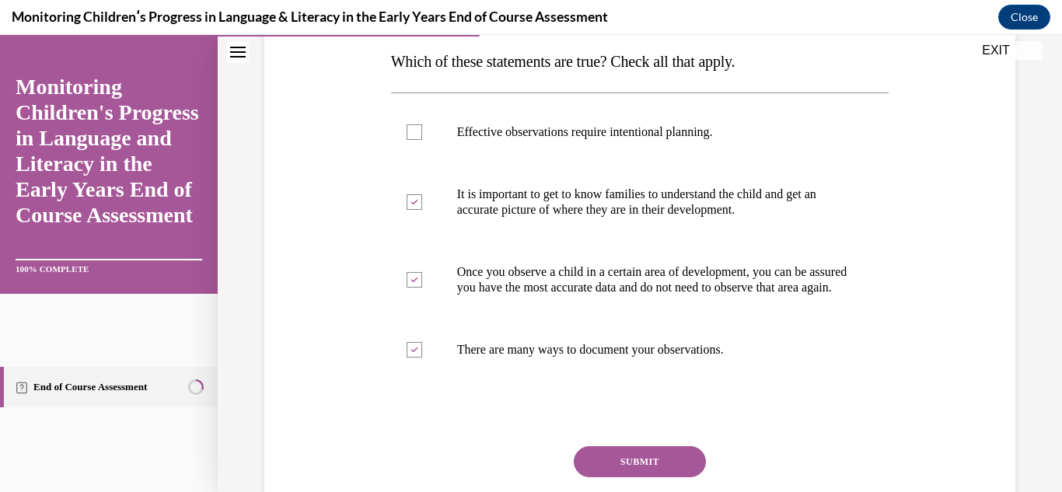
scroll to position [280, 0]
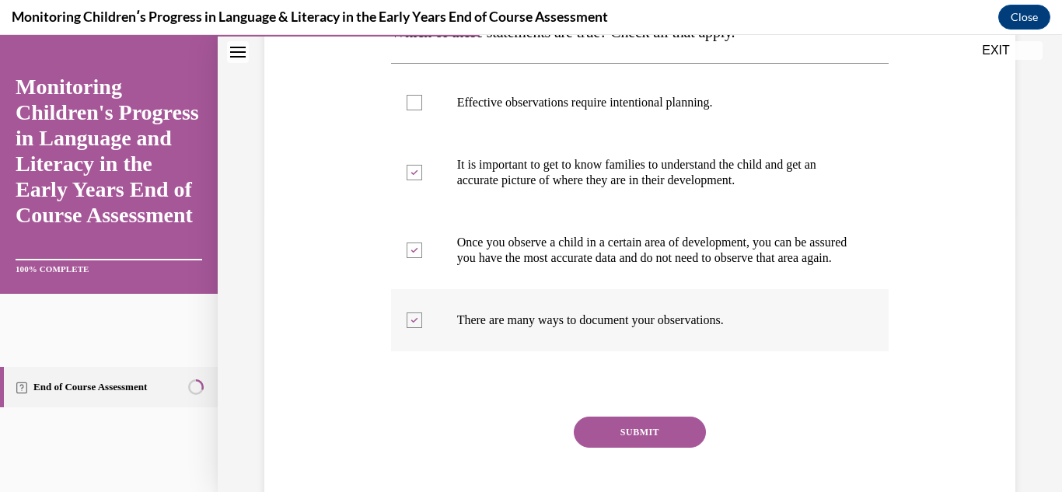
click at [402, 337] on label "There are many ways to document your observations." at bounding box center [640, 320] width 498 height 62
click at [407, 328] on input "There are many ways to document your observations." at bounding box center [415, 321] width 16 height 16
checkbox input "false"
click at [618, 447] on button "SUBMIT" at bounding box center [640, 432] width 132 height 31
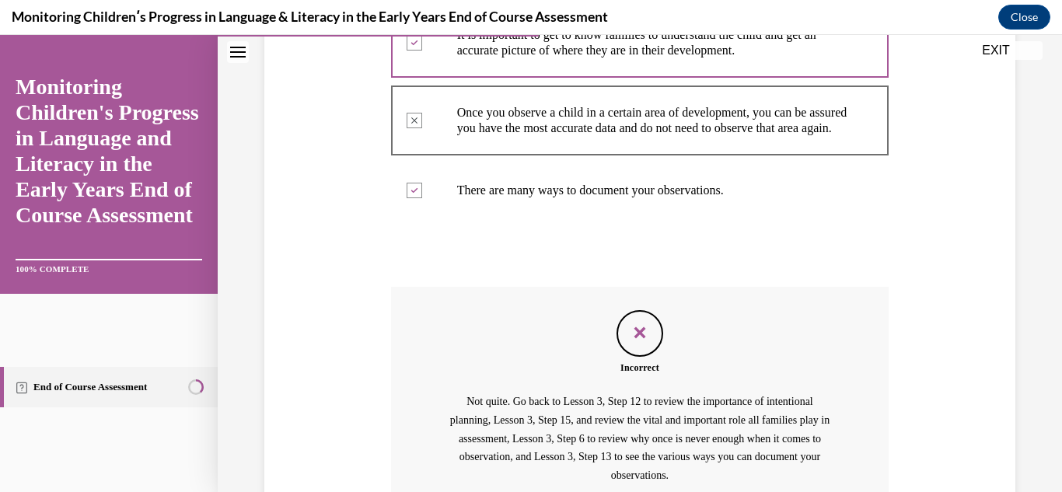
scroll to position [579, 0]
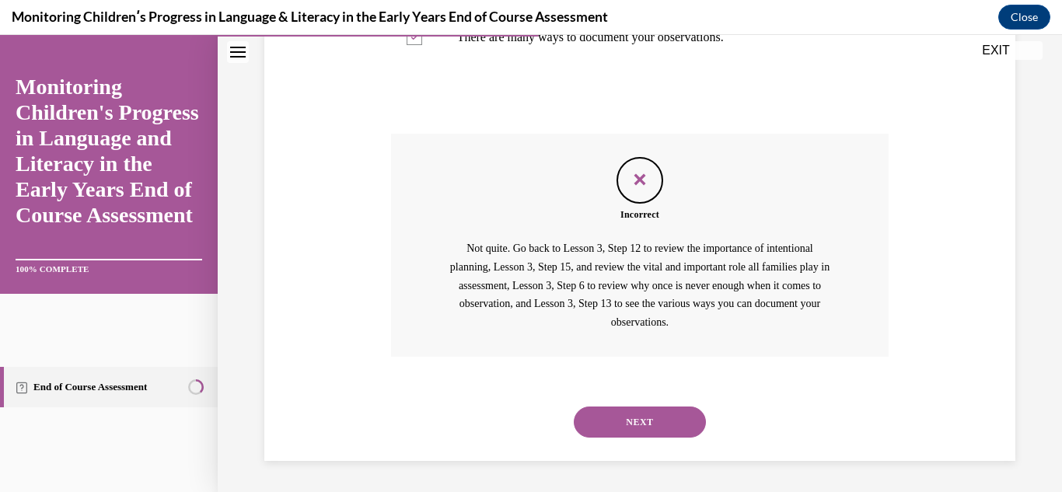
click at [617, 416] on button "NEXT" at bounding box center [640, 422] width 132 height 31
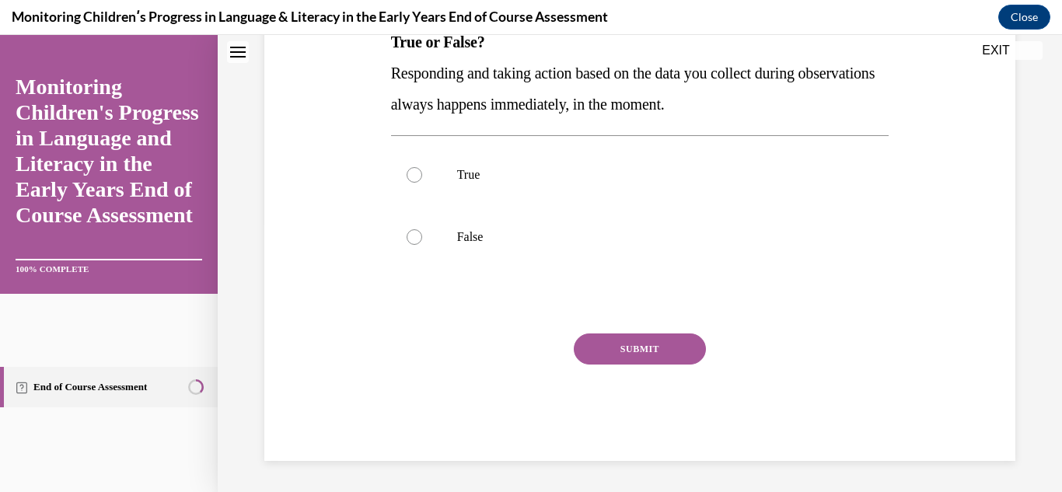
scroll to position [0, 0]
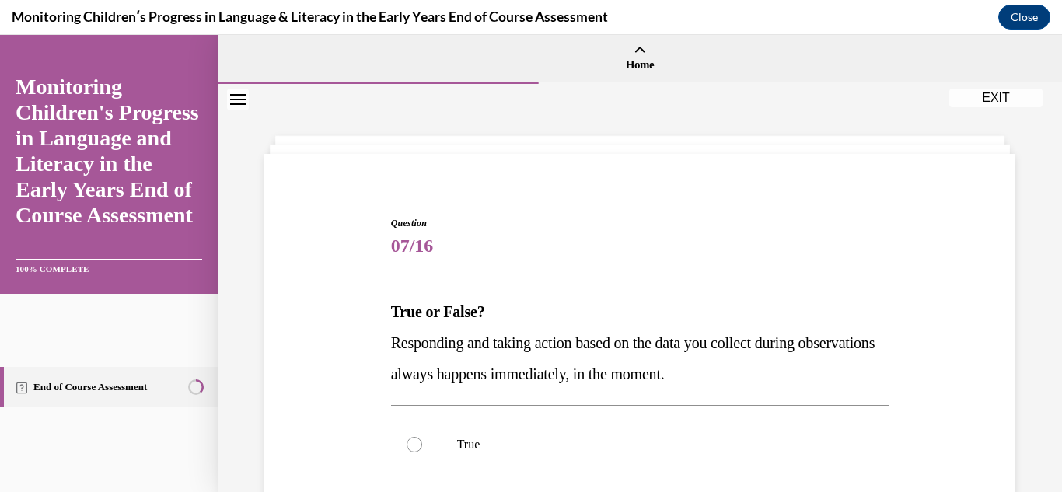
click at [327, 355] on div "Question 07/16 True or False? Responding and taking action based on the data yo…" at bounding box center [640, 450] width 759 height 561
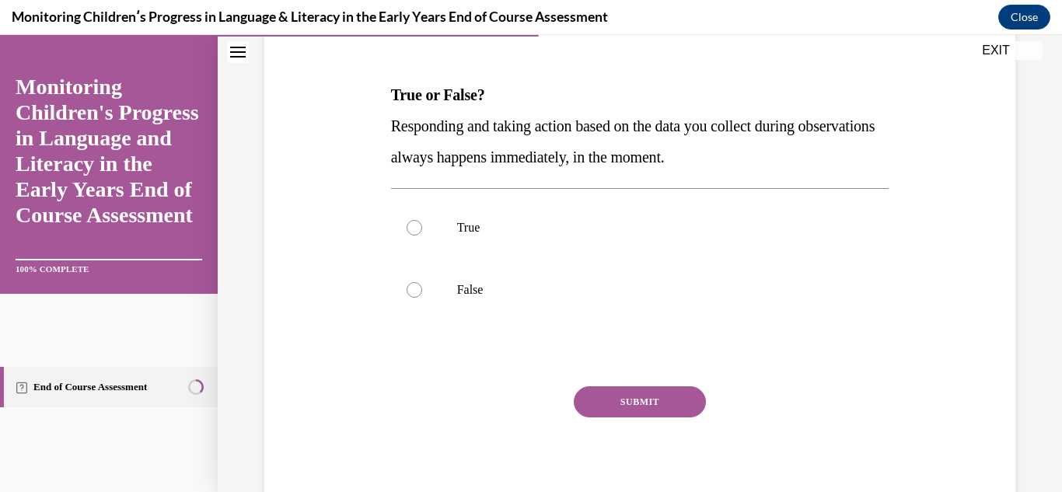
scroll to position [218, 0]
click at [411, 225] on div at bounding box center [415, 227] width 16 height 16
click at [411, 225] on input "True" at bounding box center [415, 227] width 16 height 16
radio input "true"
click at [407, 286] on div at bounding box center [415, 289] width 16 height 16
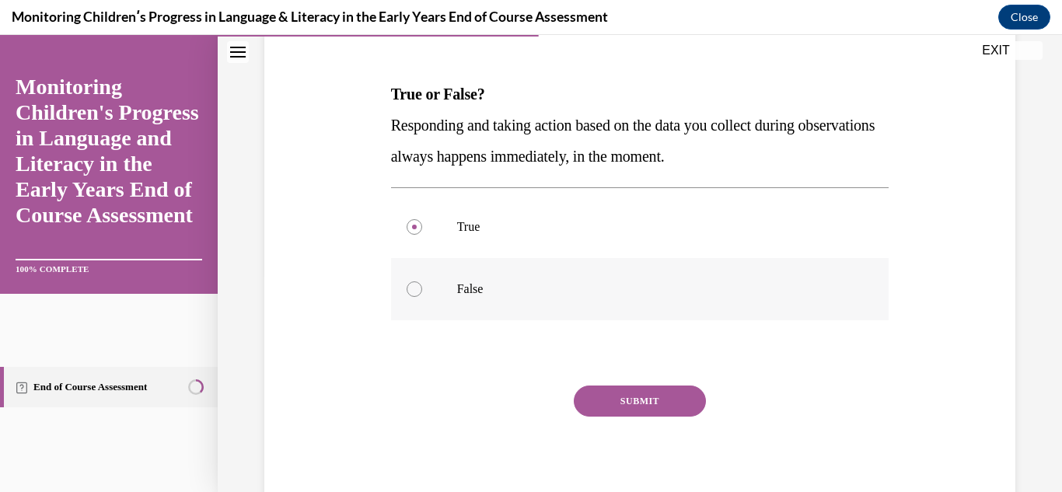
click at [407, 286] on input "False" at bounding box center [415, 289] width 16 height 16
radio input "true"
click at [579, 404] on button "SUBMIT" at bounding box center [640, 401] width 132 height 31
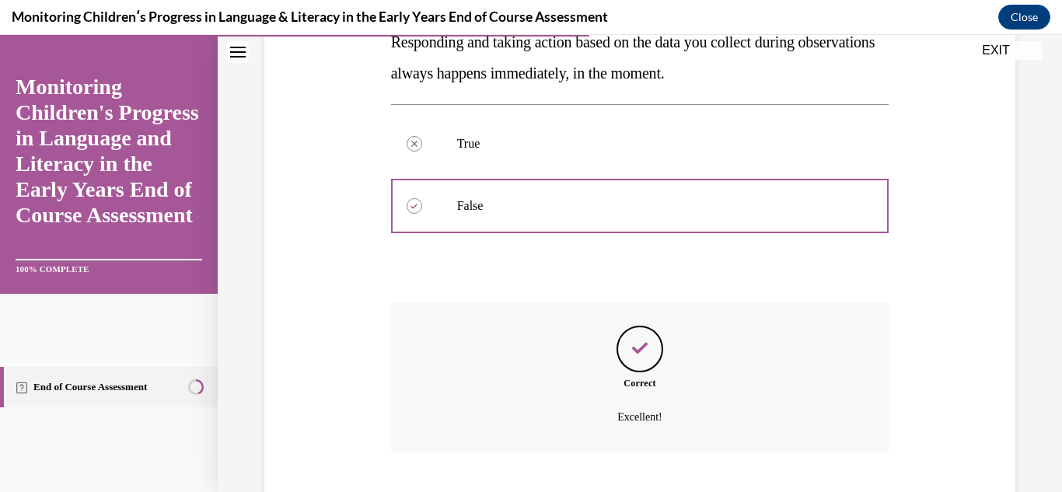
scroll to position [396, 0]
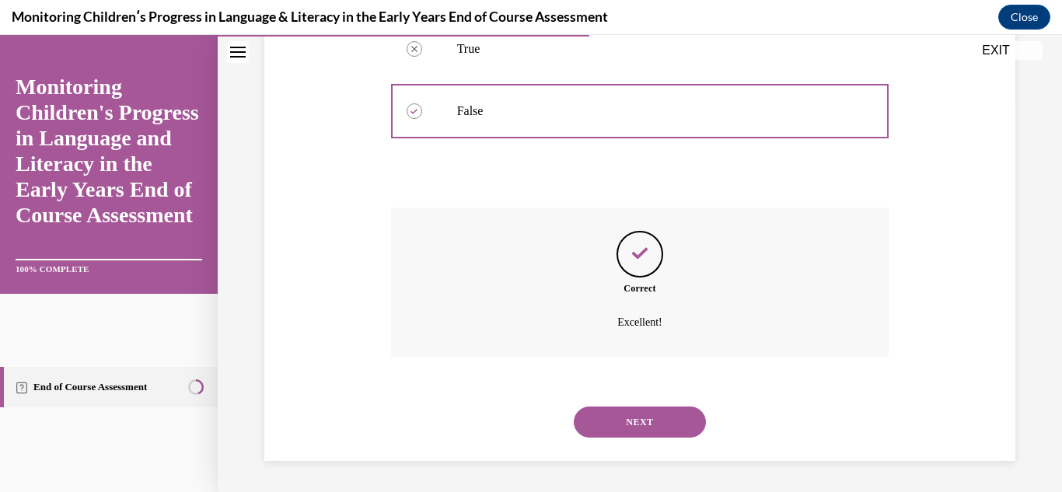
click at [610, 424] on button "NEXT" at bounding box center [640, 422] width 132 height 31
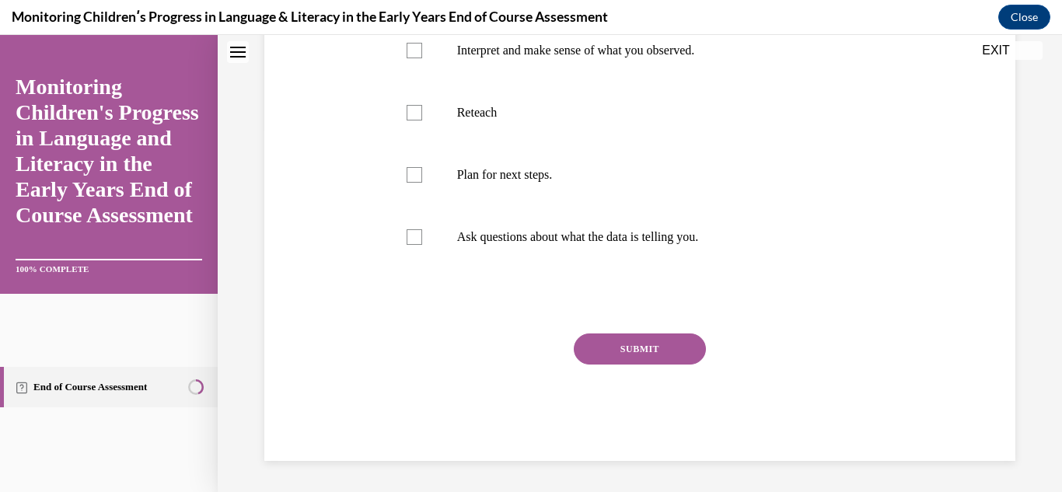
scroll to position [0, 0]
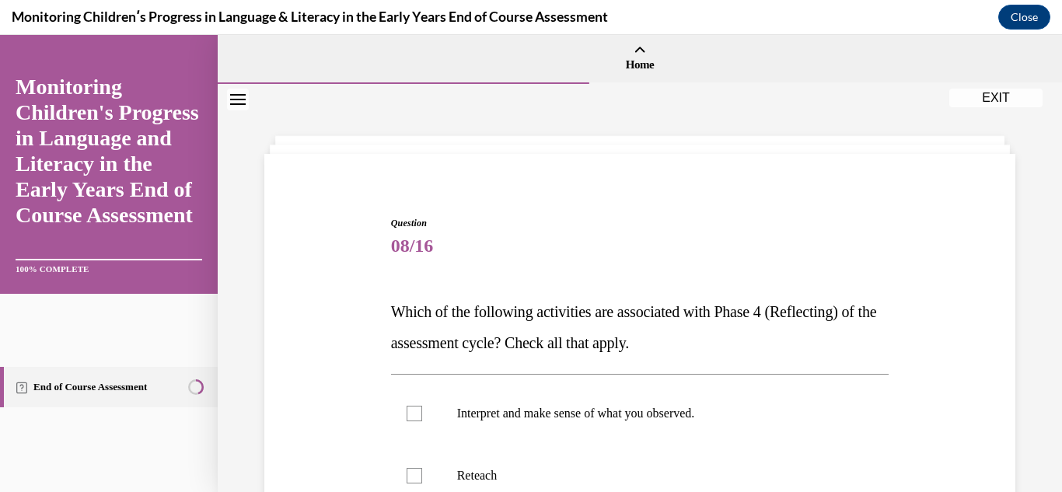
click at [318, 367] on div "Question 08/16 Which of the following activities are associated with Phase 4 (R…" at bounding box center [640, 497] width 759 height 655
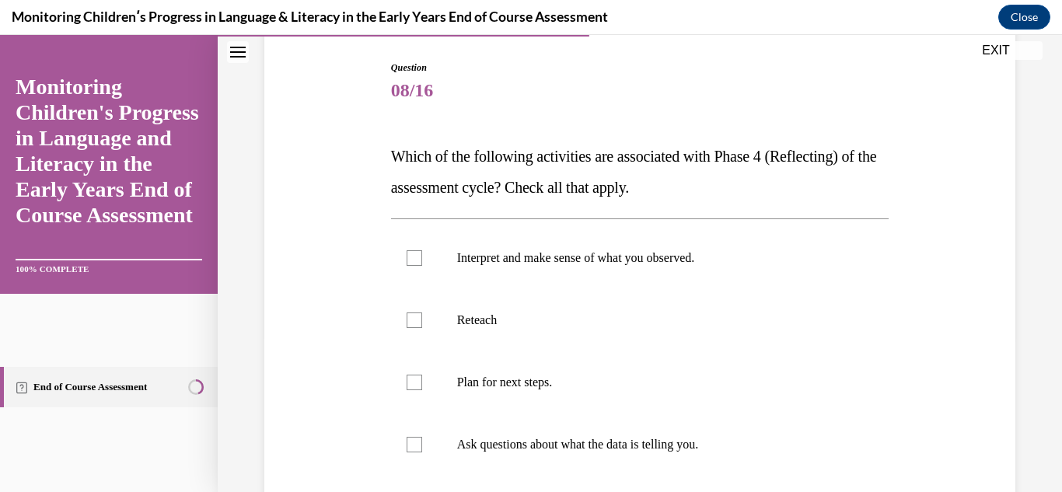
scroll to position [187, 0]
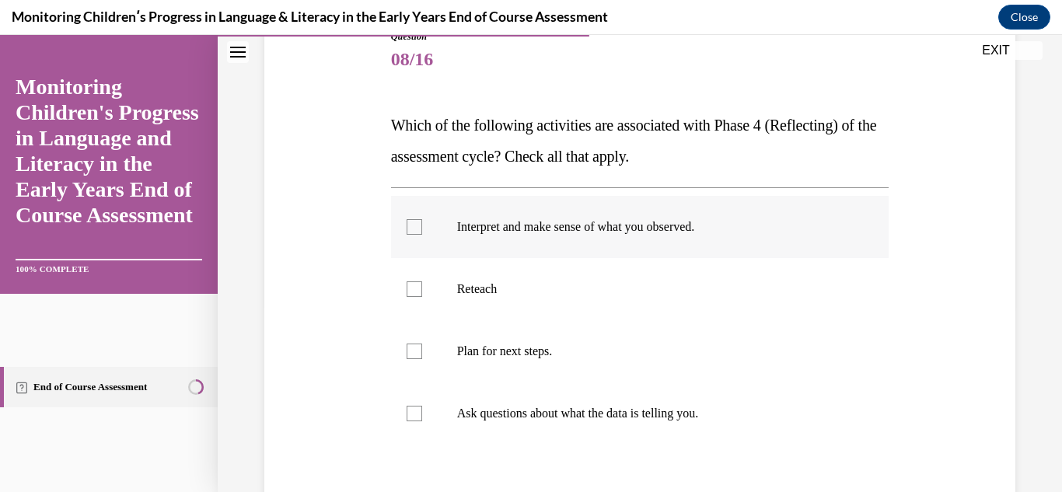
click at [412, 232] on div at bounding box center [415, 227] width 16 height 16
click at [412, 232] on input "Interpret and make sense of what you observed." at bounding box center [415, 227] width 16 height 16
checkbox input "true"
click at [412, 414] on div at bounding box center [415, 414] width 16 height 16
click at [412, 414] on input "Ask questions about what the data is telling you." at bounding box center [415, 414] width 16 height 16
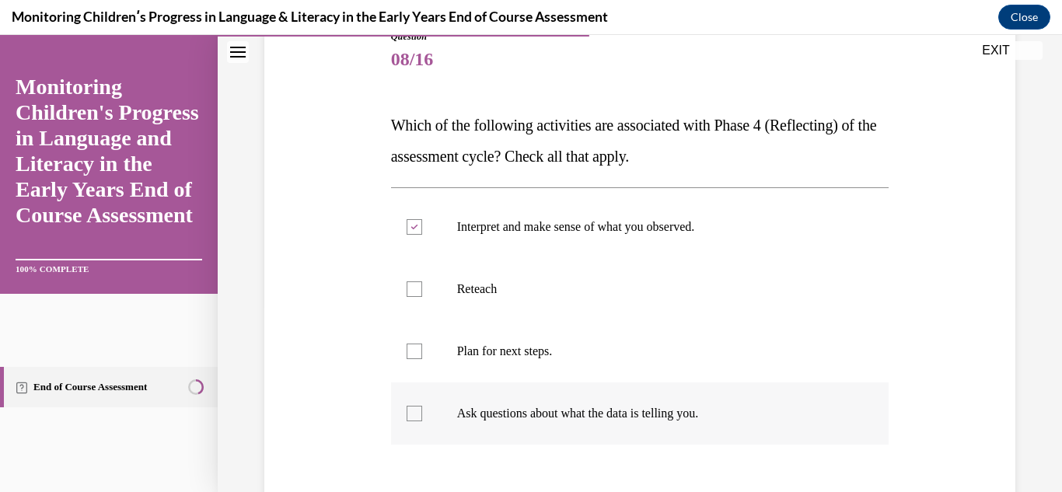
checkbox input "true"
click at [341, 368] on div "Question 08/16 Which of the following activities are associated with Phase 4 (R…" at bounding box center [640, 310] width 759 height 655
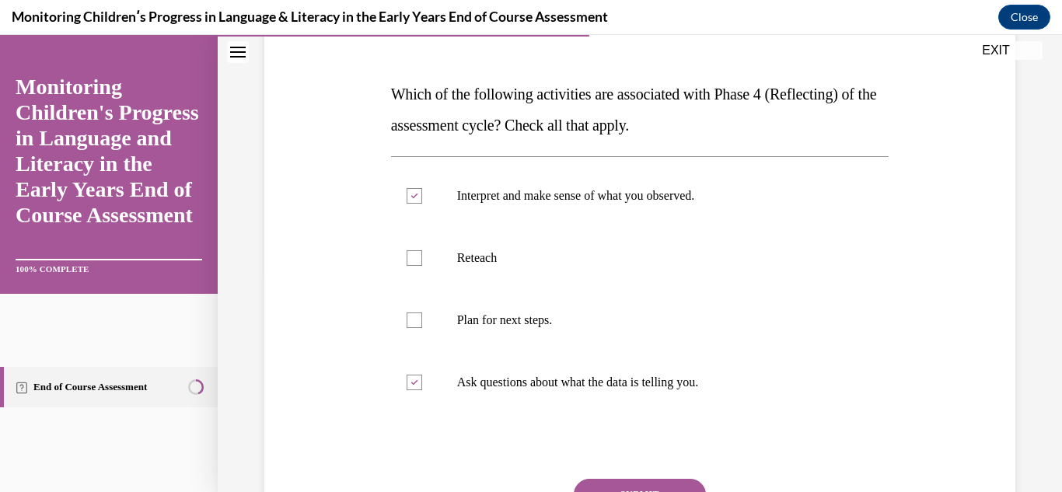
scroll to position [311, 0]
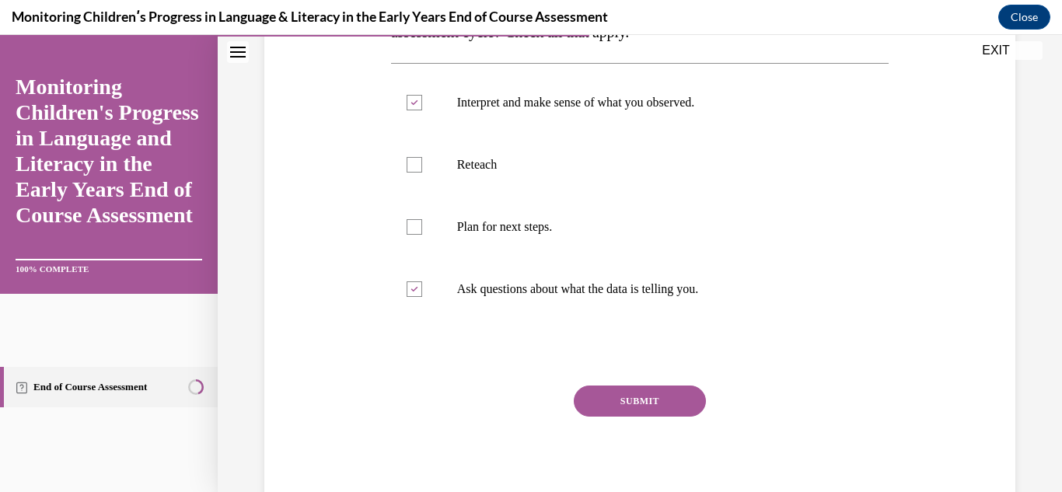
click at [611, 400] on button "SUBMIT" at bounding box center [640, 401] width 132 height 31
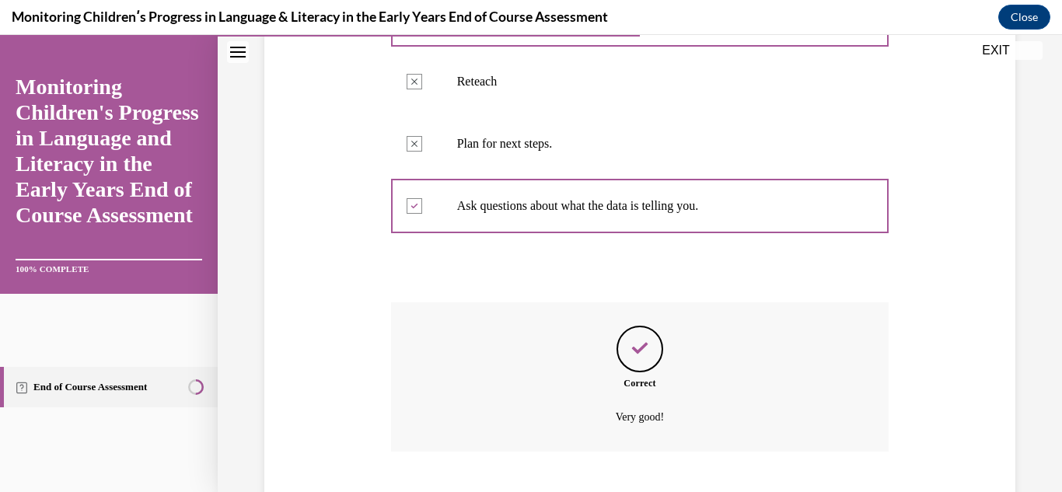
scroll to position [489, 0]
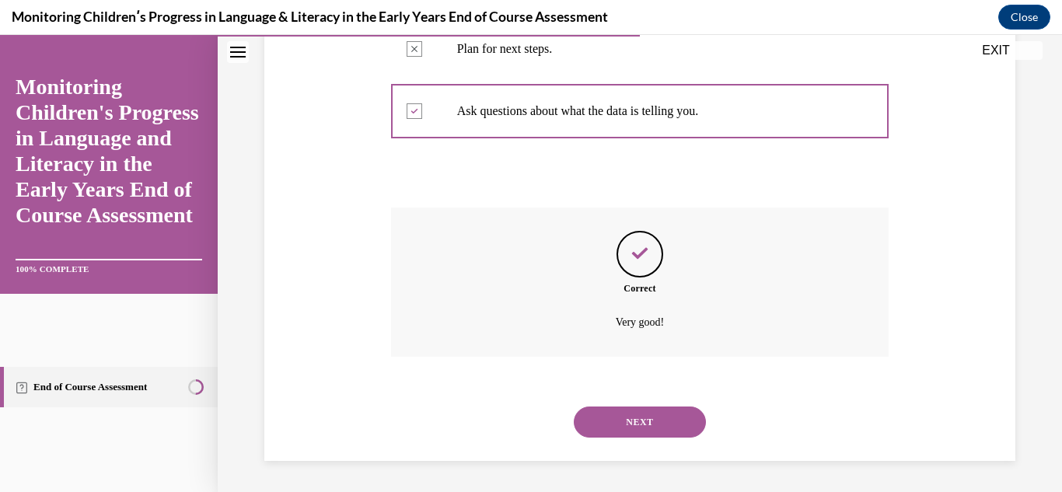
click at [621, 417] on button "NEXT" at bounding box center [640, 422] width 132 height 31
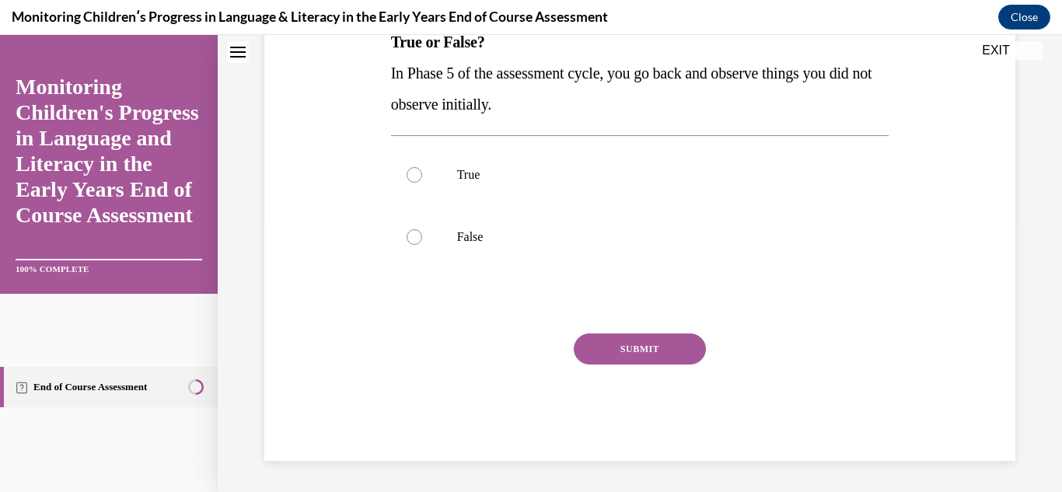
scroll to position [0, 0]
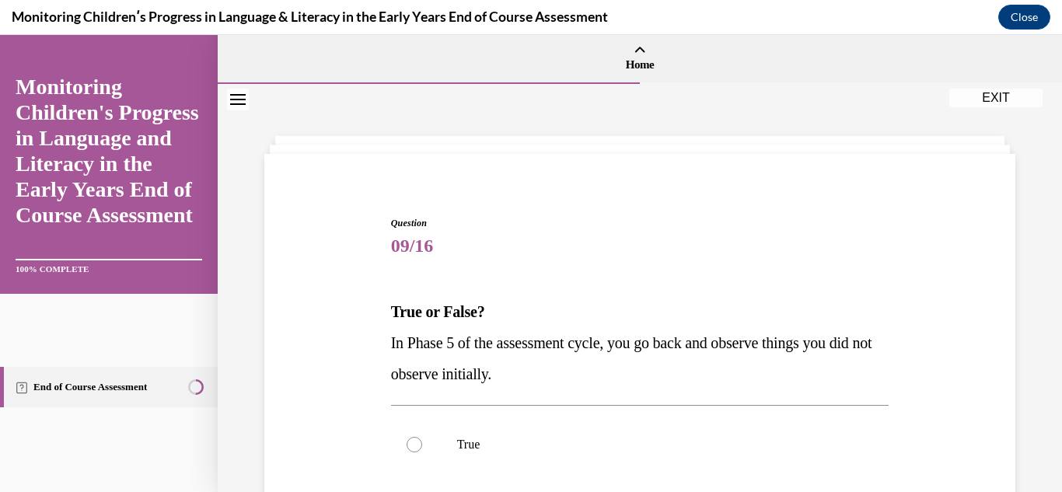
click at [324, 390] on div "Question 09/16 True or False? In Phase 5 of the assessment cycle, you go back a…" at bounding box center [640, 450] width 759 height 561
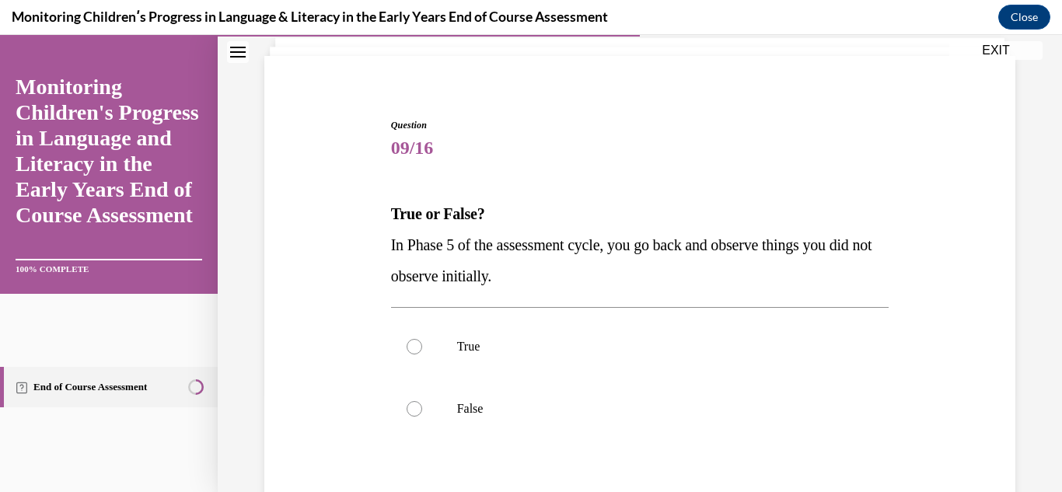
scroll to position [124, 0]
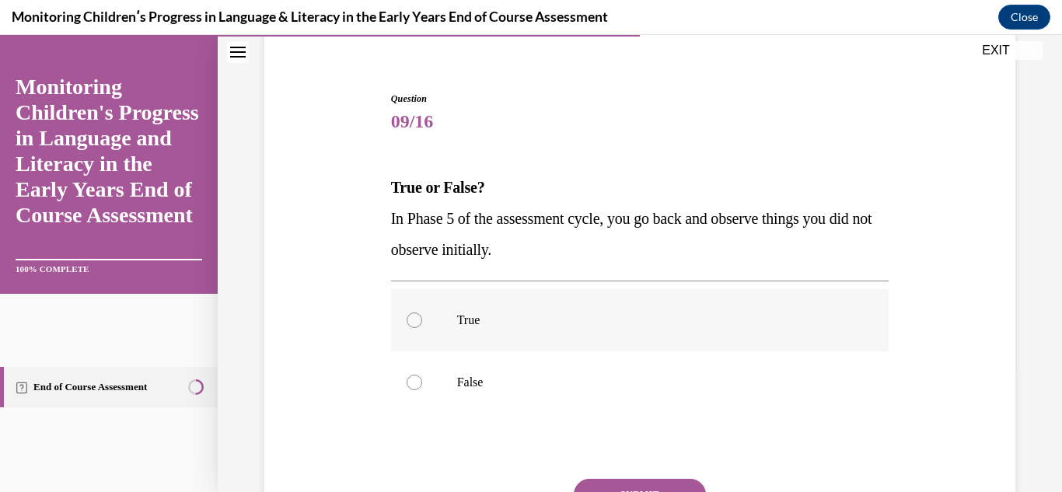
click at [412, 316] on div at bounding box center [415, 321] width 16 height 16
click at [412, 316] on input "True" at bounding box center [415, 321] width 16 height 16
radio input "true"
click at [409, 379] on div at bounding box center [415, 383] width 16 height 16
click at [409, 379] on input "False" at bounding box center [415, 383] width 16 height 16
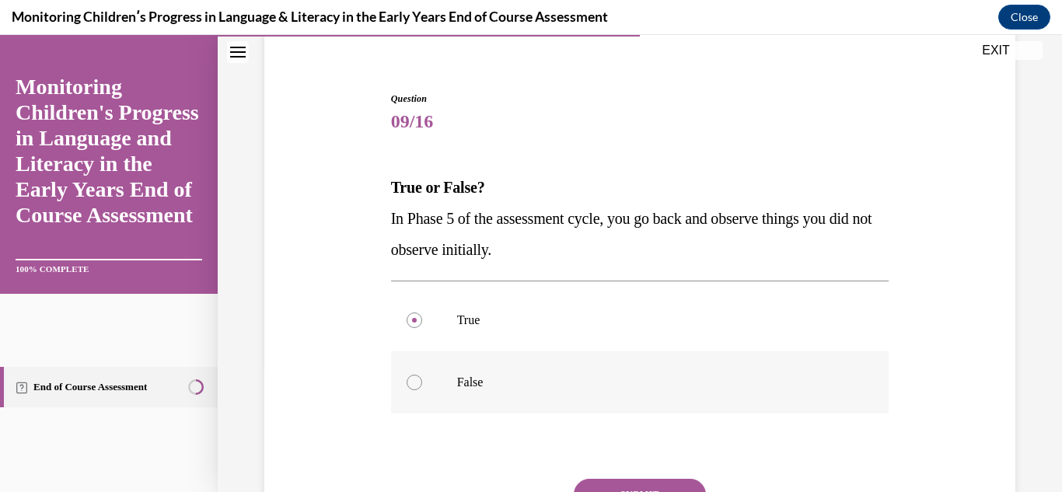
radio input "true"
click at [612, 483] on button "SUBMIT" at bounding box center [640, 494] width 132 height 31
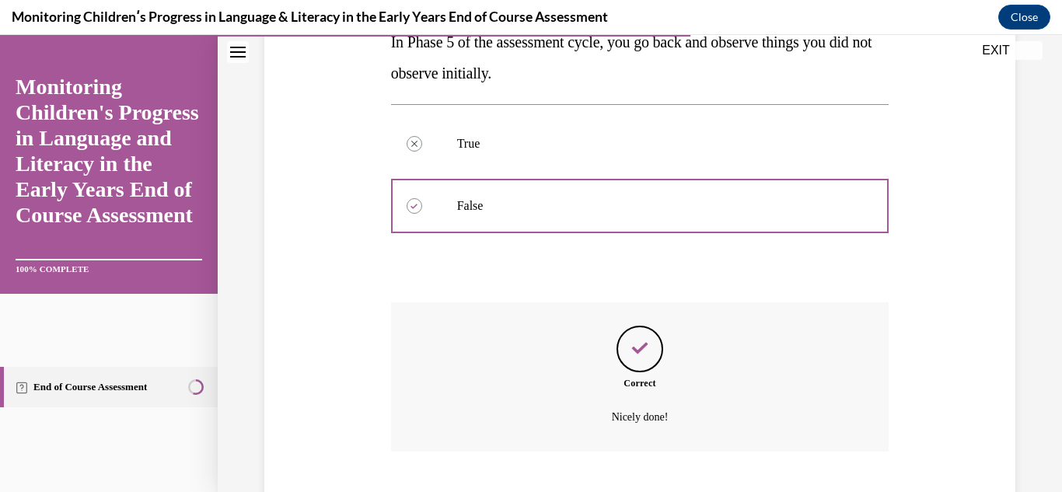
scroll to position [396, 0]
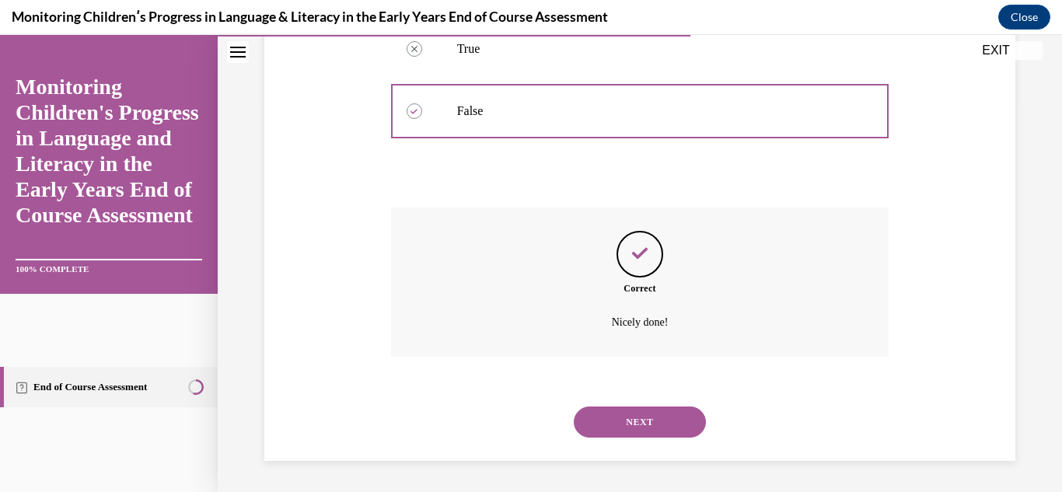
click at [607, 427] on button "NEXT" at bounding box center [640, 422] width 132 height 31
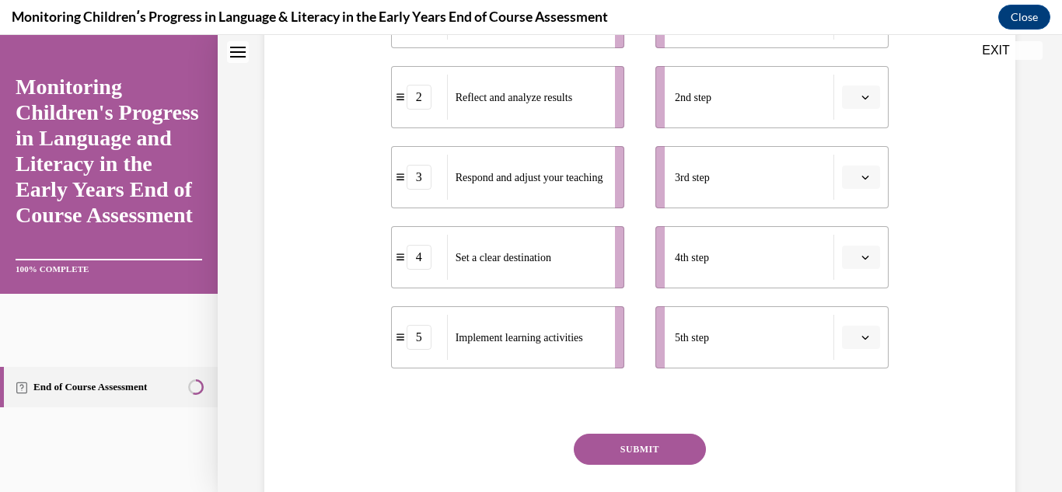
scroll to position [0, 0]
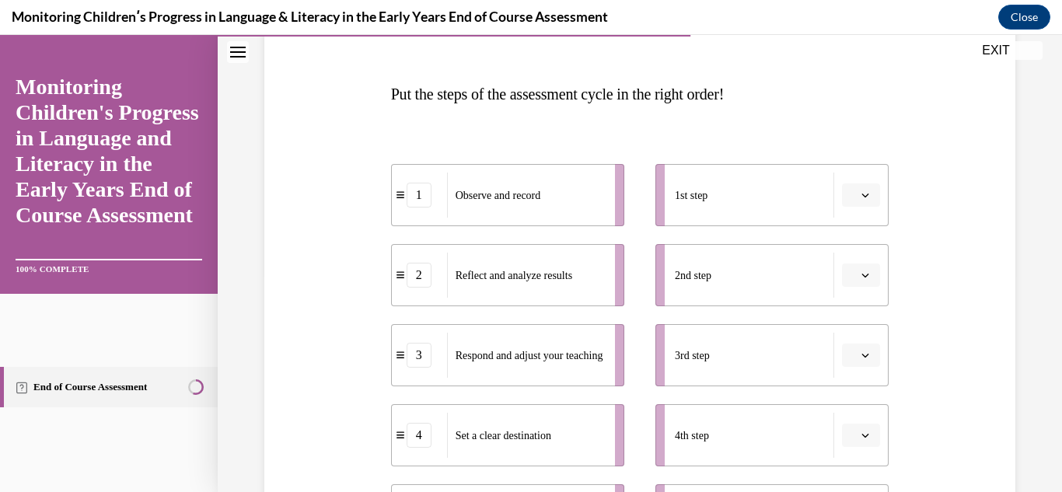
scroll to position [249, 0]
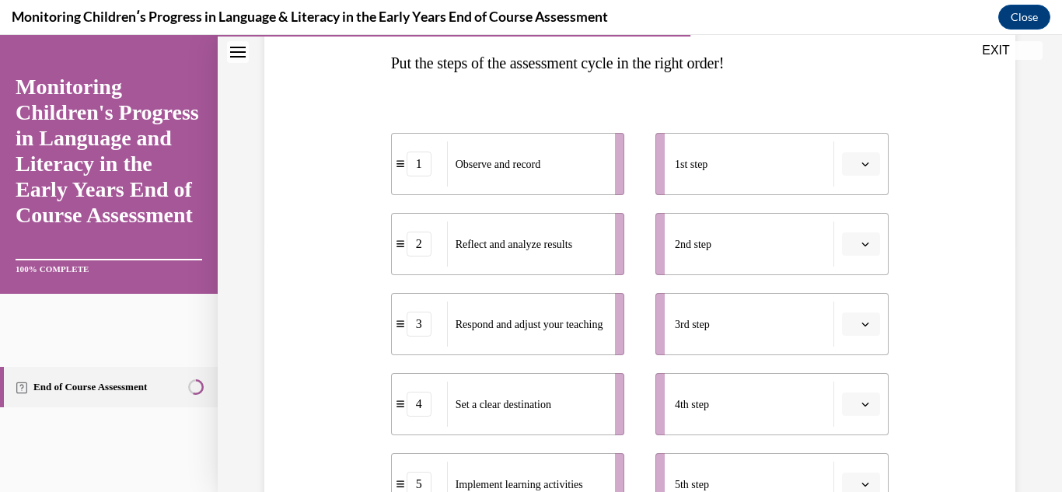
click at [862, 166] on icon "button" at bounding box center [866, 164] width 8 height 8
click at [845, 316] on div "4" at bounding box center [849, 323] width 39 height 31
click at [862, 240] on icon "button" at bounding box center [866, 244] width 8 height 8
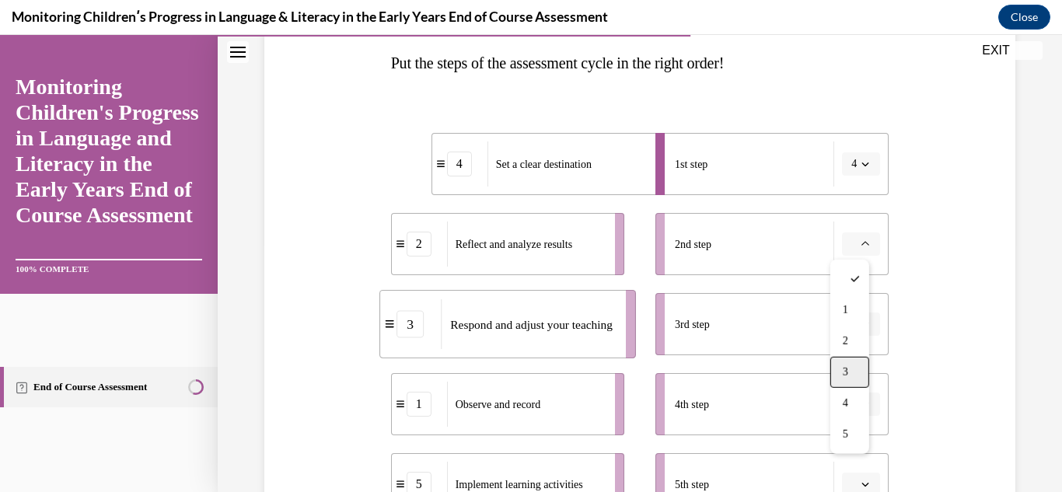
click at [850, 362] on div "3" at bounding box center [849, 372] width 39 height 31
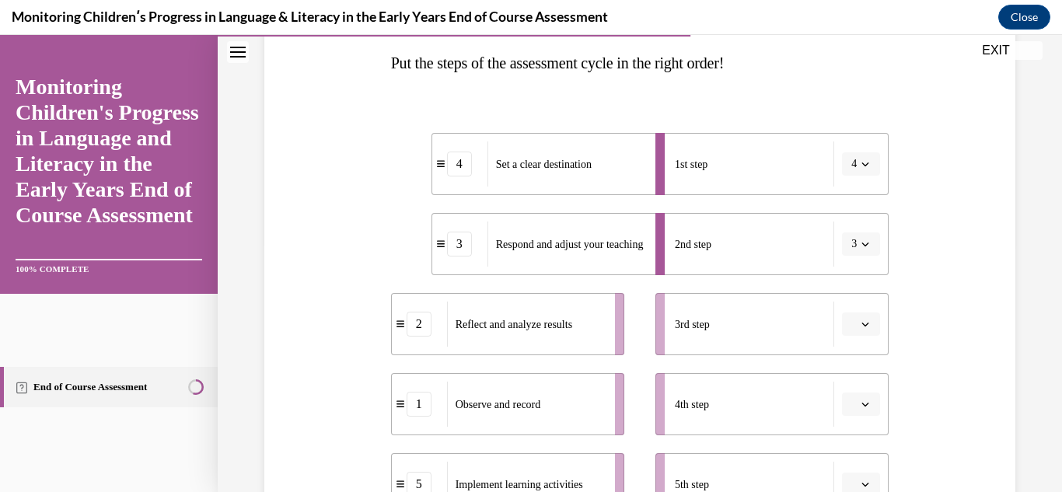
click at [860, 330] on button "button" at bounding box center [861, 324] width 38 height 23
click at [851, 296] on div "5" at bounding box center [849, 289] width 39 height 31
click at [857, 396] on button "button" at bounding box center [861, 404] width 38 height 23
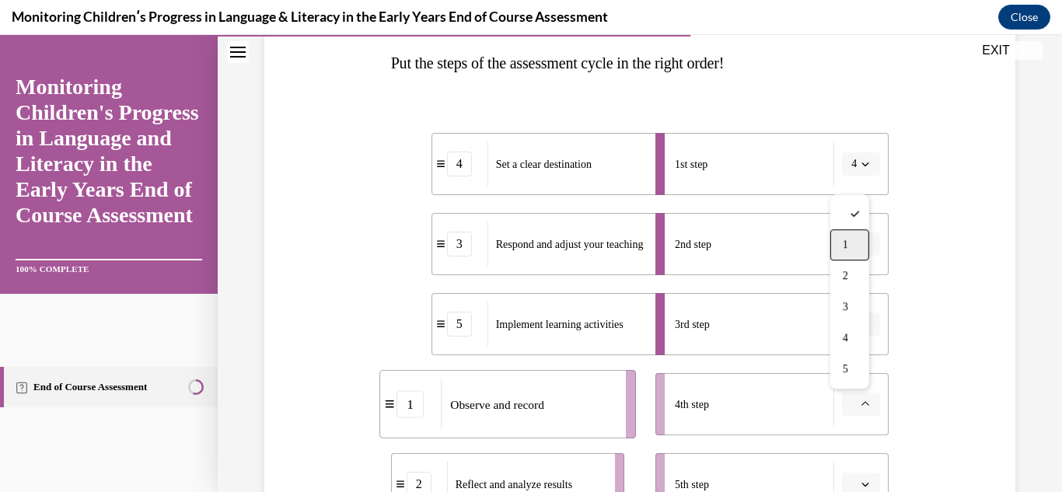
click at [851, 243] on div "1" at bounding box center [849, 244] width 39 height 31
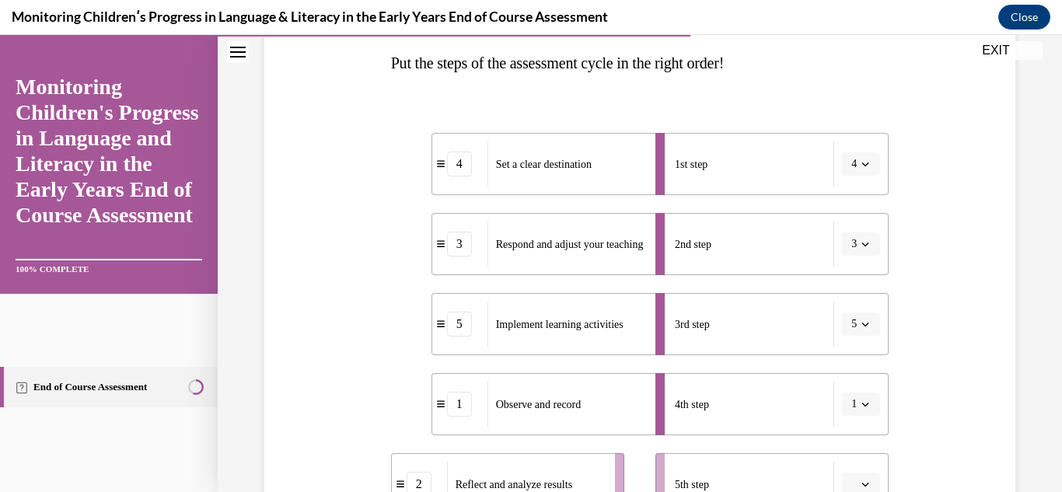
click at [850, 478] on button "button" at bounding box center [861, 484] width 38 height 23
click at [848, 353] on span "2" at bounding box center [845, 356] width 5 height 12
click at [960, 366] on div "Question 10/16 Put the steps of the assessment cycle in the right order! 4 Set …" at bounding box center [640, 315] width 759 height 788
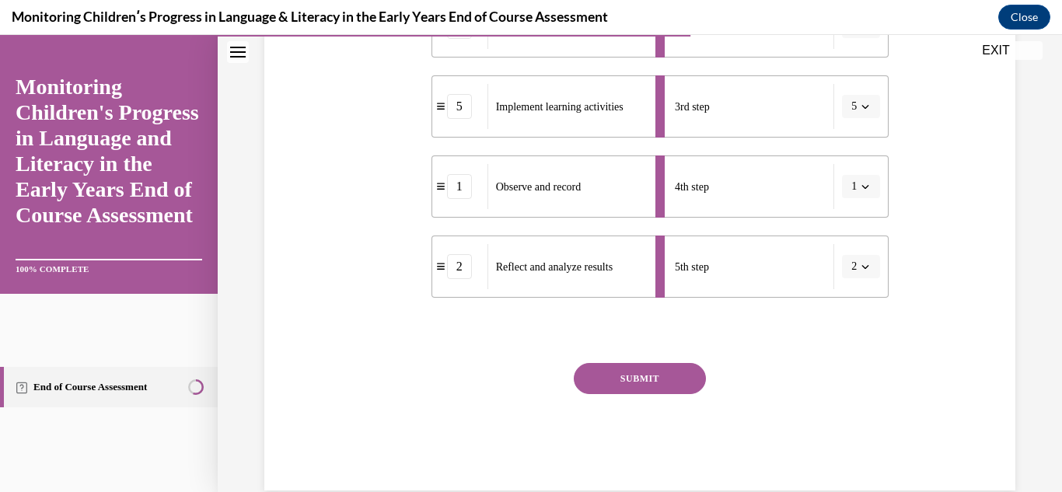
scroll to position [496, 0]
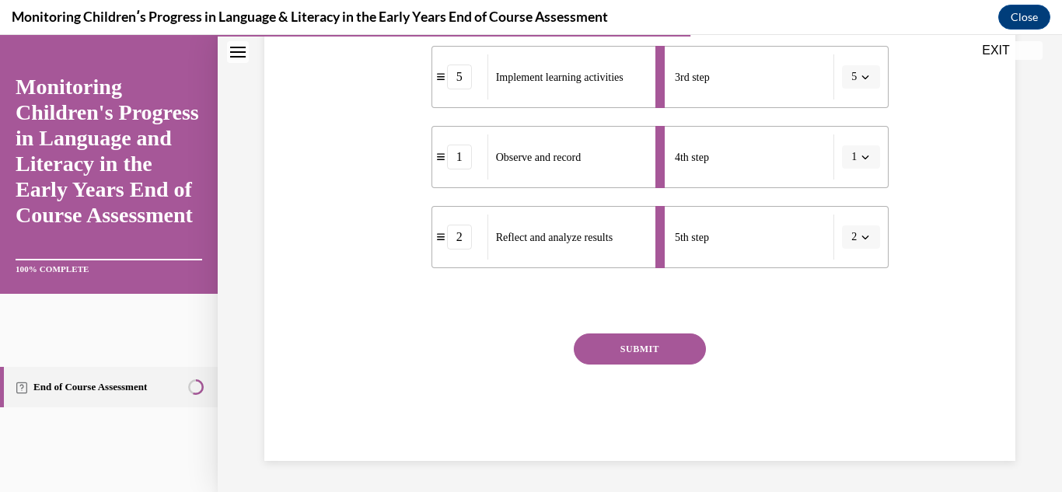
click at [659, 334] on button "SUBMIT" at bounding box center [640, 349] width 132 height 31
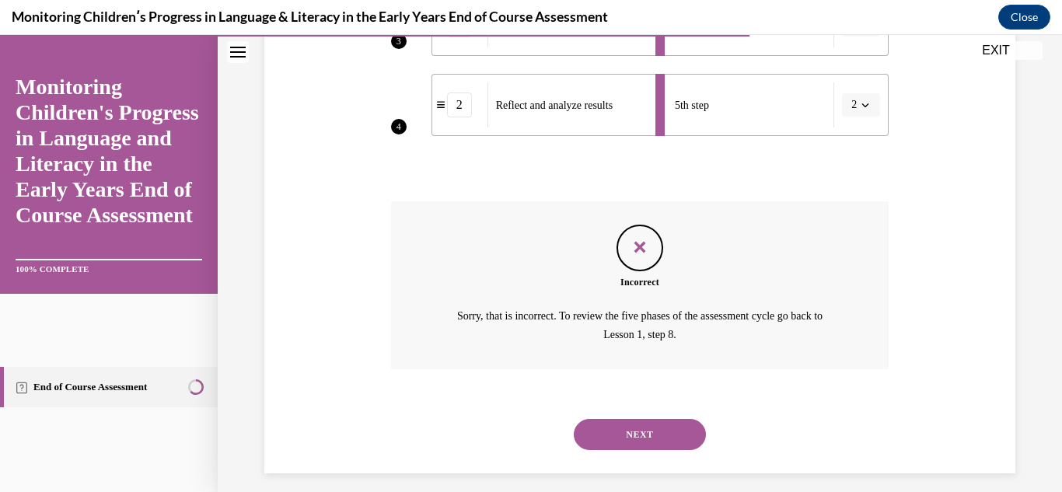
scroll to position [641, 0]
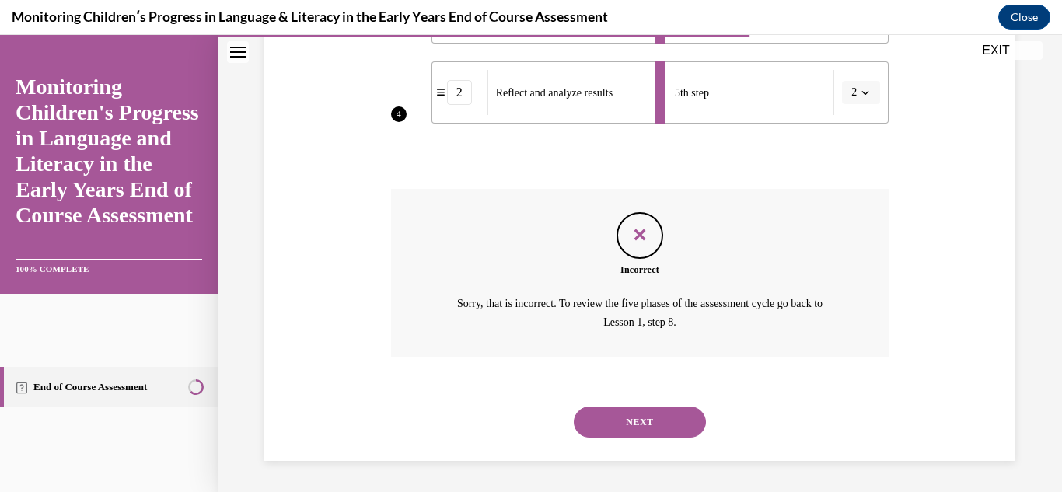
click at [617, 423] on button "NEXT" at bounding box center [640, 422] width 132 height 31
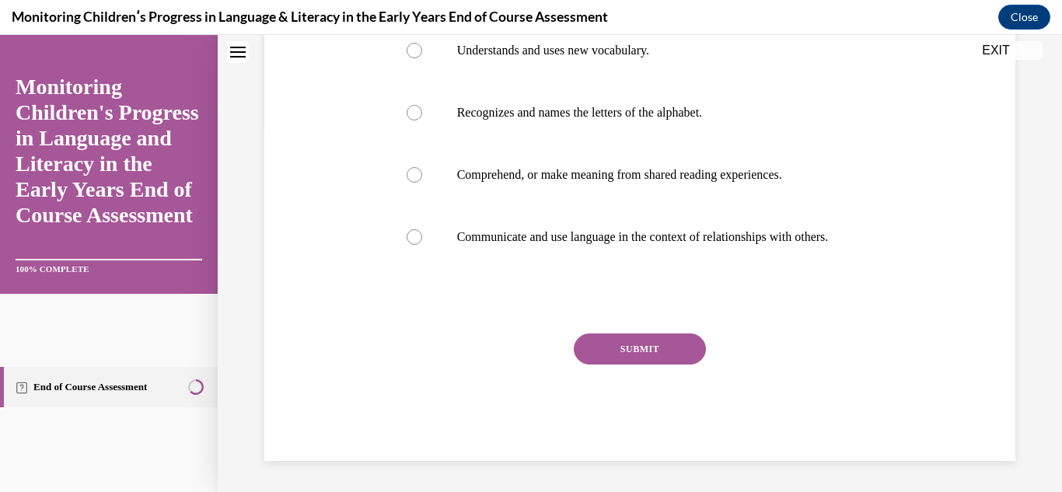
scroll to position [0, 0]
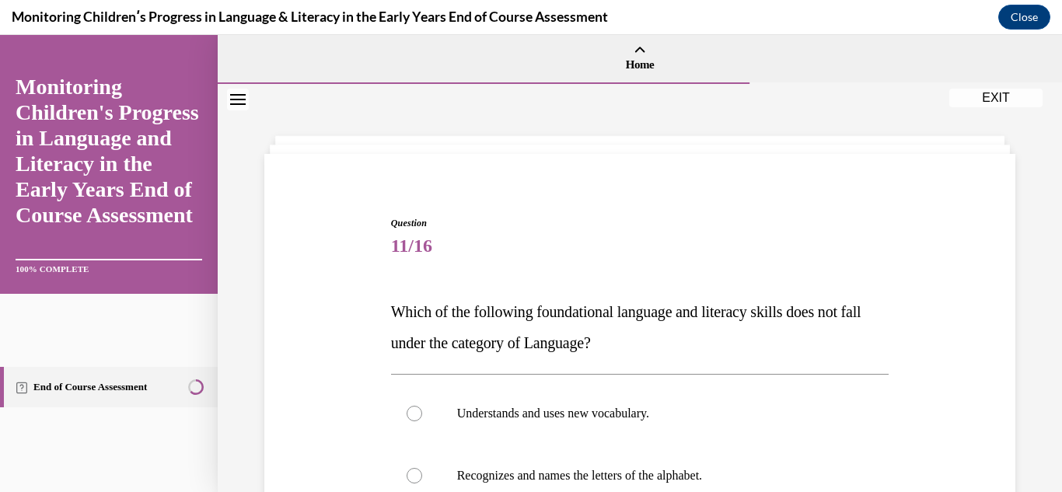
click at [967, 352] on div "Question 11/16 Which of the following foundational language and literacy skills…" at bounding box center [640, 497] width 759 height 655
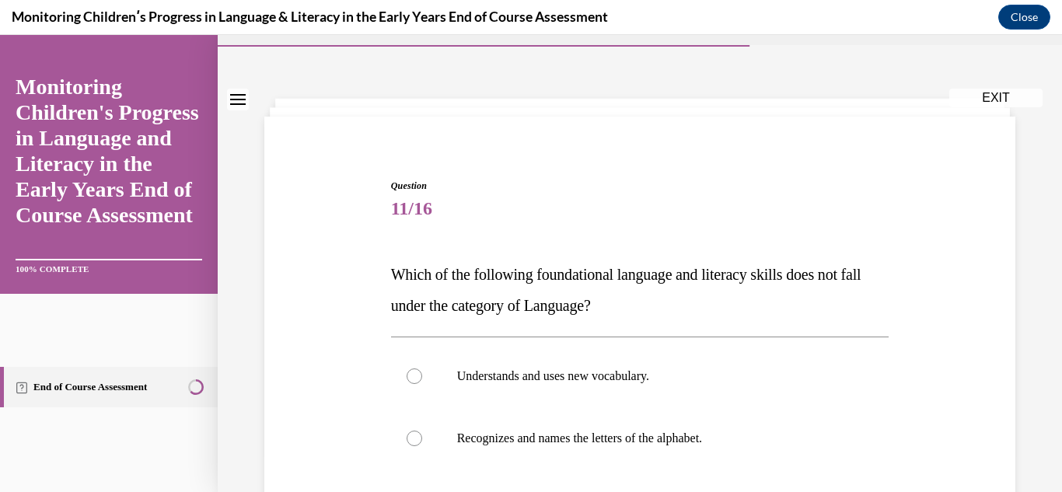
scroll to position [62, 0]
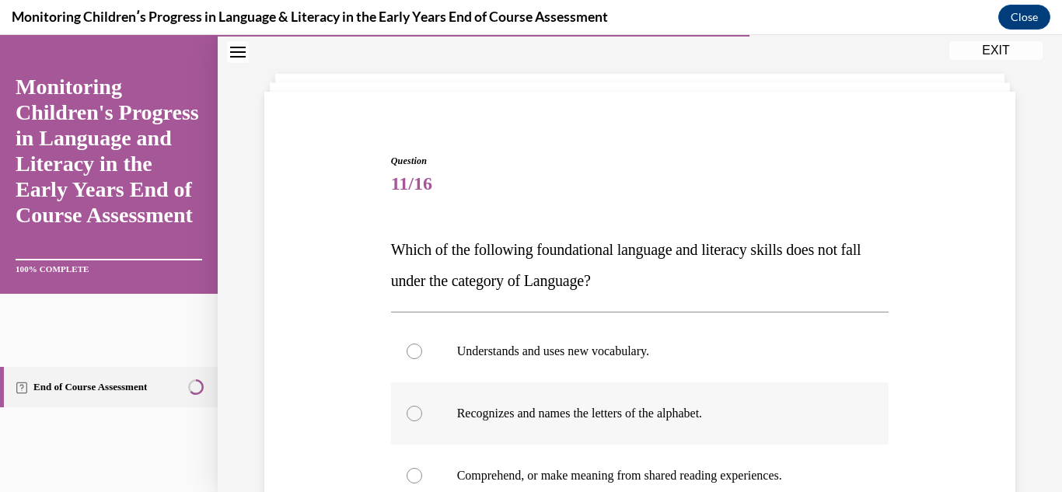
click at [413, 414] on div at bounding box center [415, 414] width 16 height 16
click at [413, 414] on input "Recognizes and names the letters of the alphabet." at bounding box center [415, 414] width 16 height 16
radio input "true"
click at [1012, 371] on div "Question 11/16 Which of the following foundational language and literacy skills…" at bounding box center [640, 407] width 844 height 771
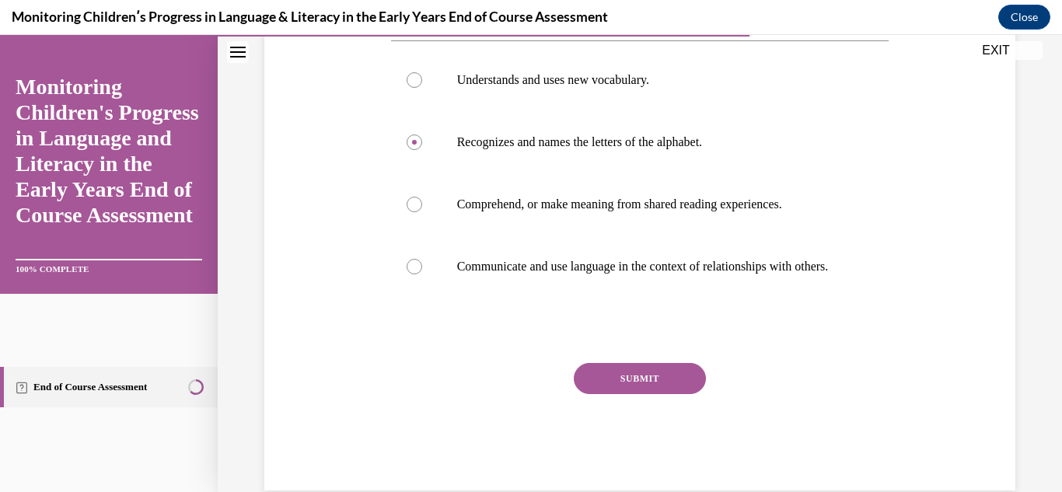
scroll to position [373, 0]
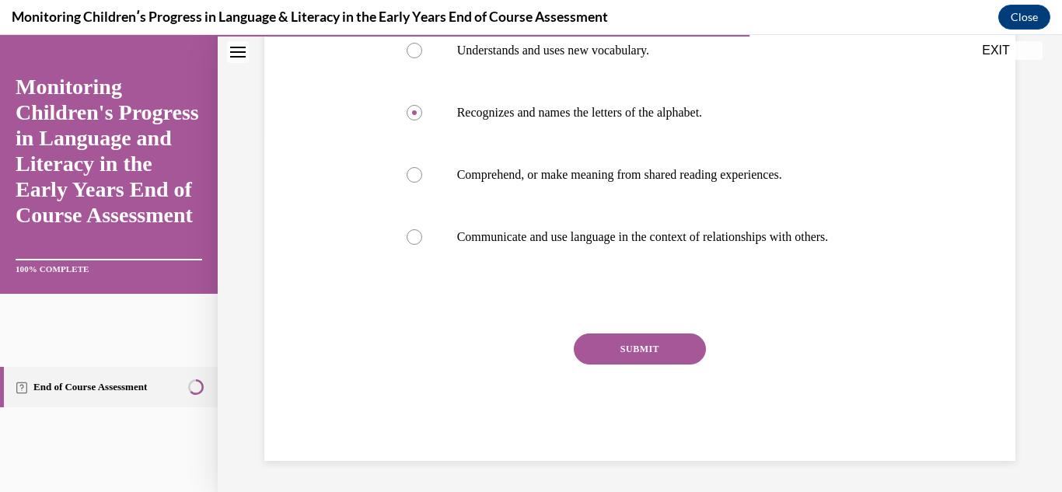
click at [642, 352] on button "SUBMIT" at bounding box center [640, 349] width 132 height 31
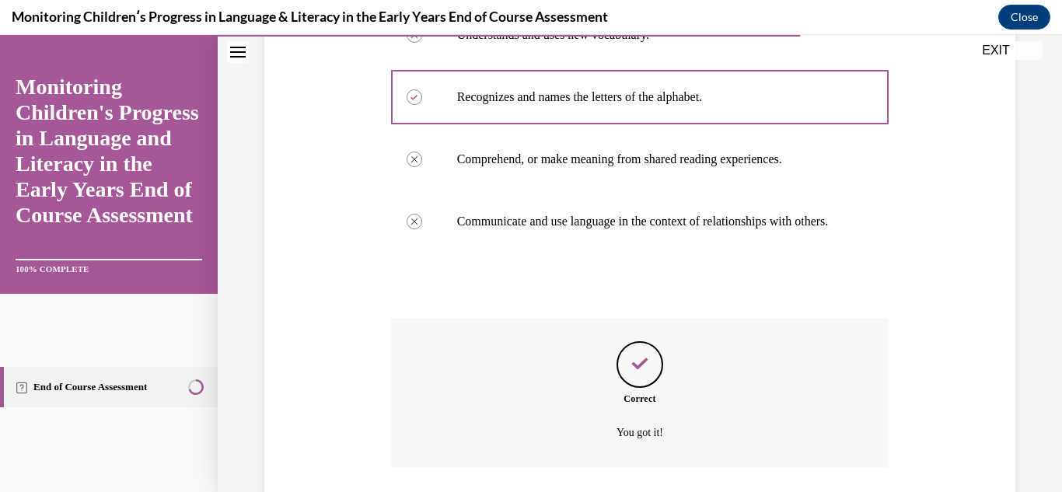
scroll to position [505, 0]
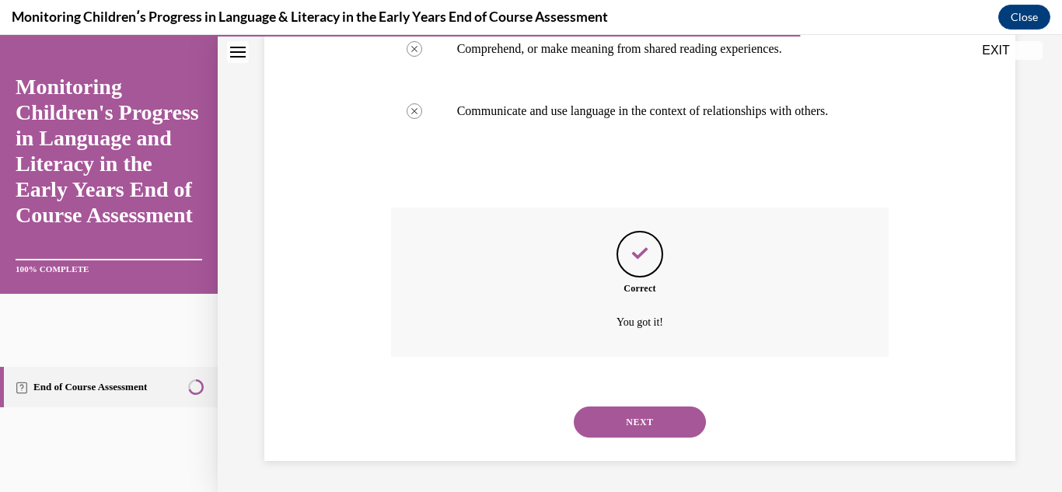
click at [640, 425] on button "NEXT" at bounding box center [640, 422] width 132 height 31
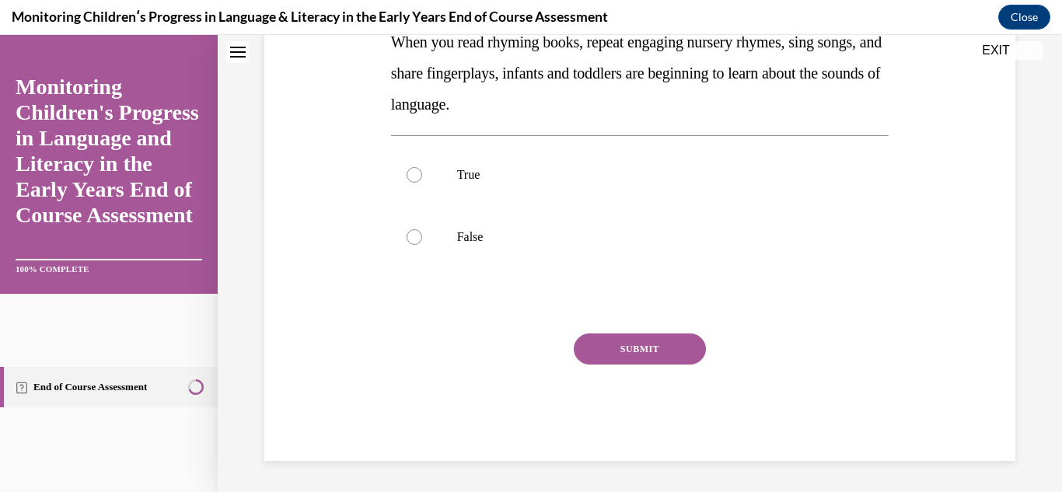
scroll to position [0, 0]
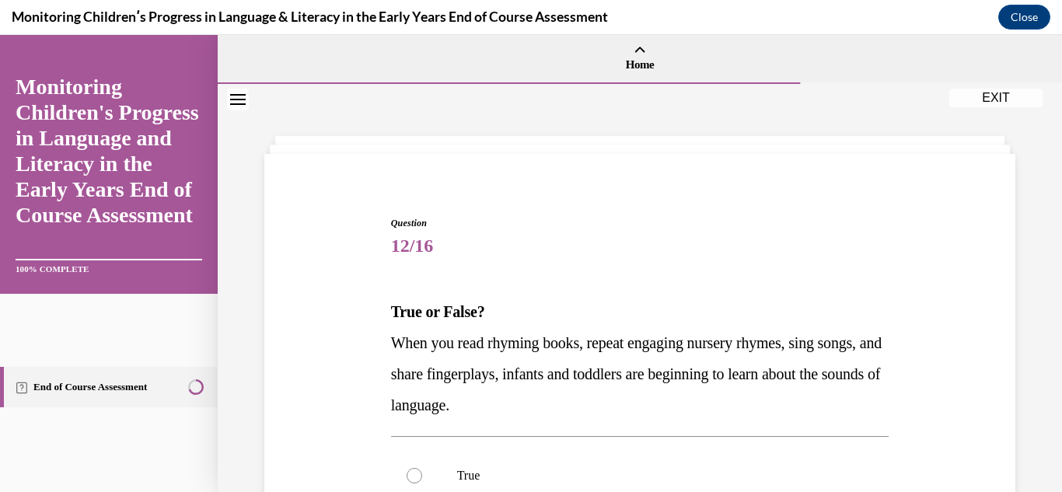
click at [1021, 367] on div "Question 12/16 True or False? When you read rhyming books, repeat engaging nurs…" at bounding box center [640, 438] width 844 height 709
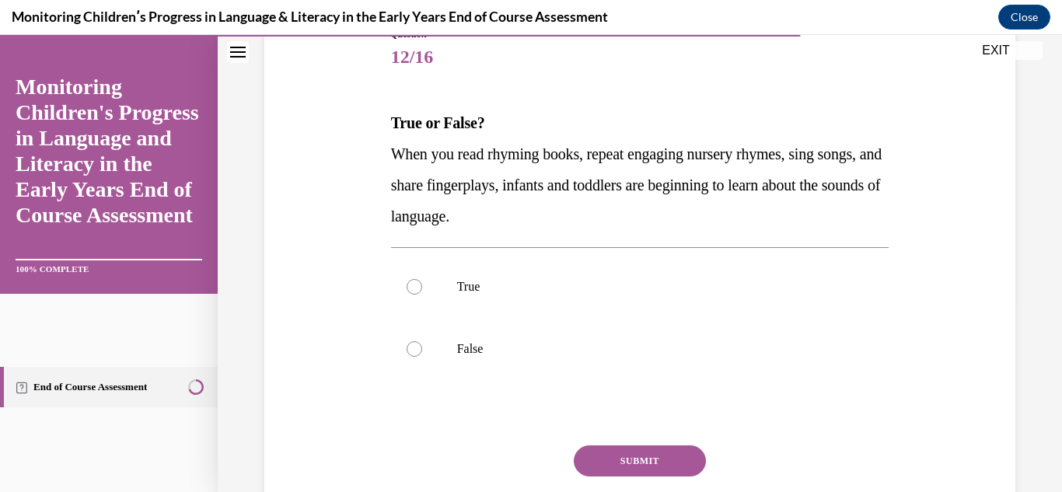
scroll to position [218, 0]
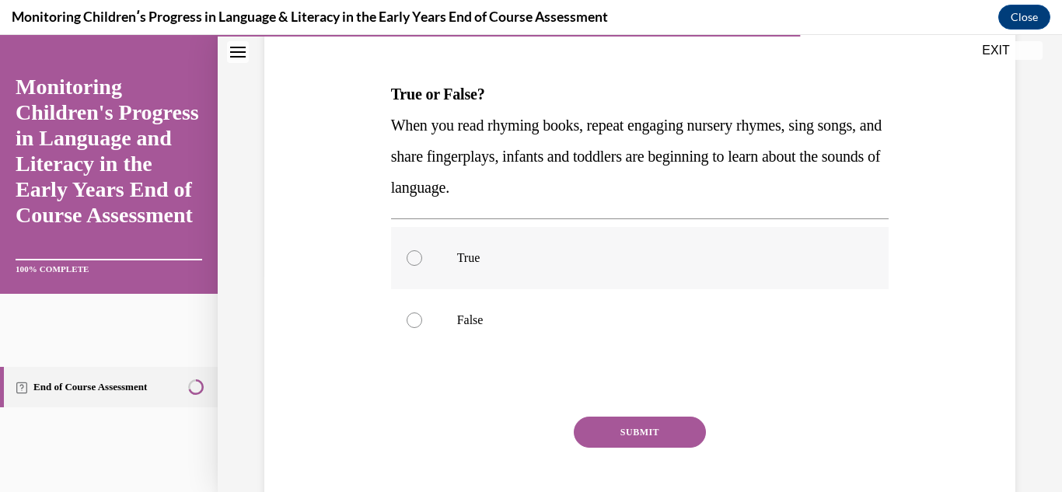
click at [470, 267] on label "True" at bounding box center [640, 258] width 498 height 62
click at [422, 266] on input "True" at bounding box center [415, 258] width 16 height 16
radio input "true"
click at [617, 431] on button "SUBMIT" at bounding box center [640, 432] width 132 height 31
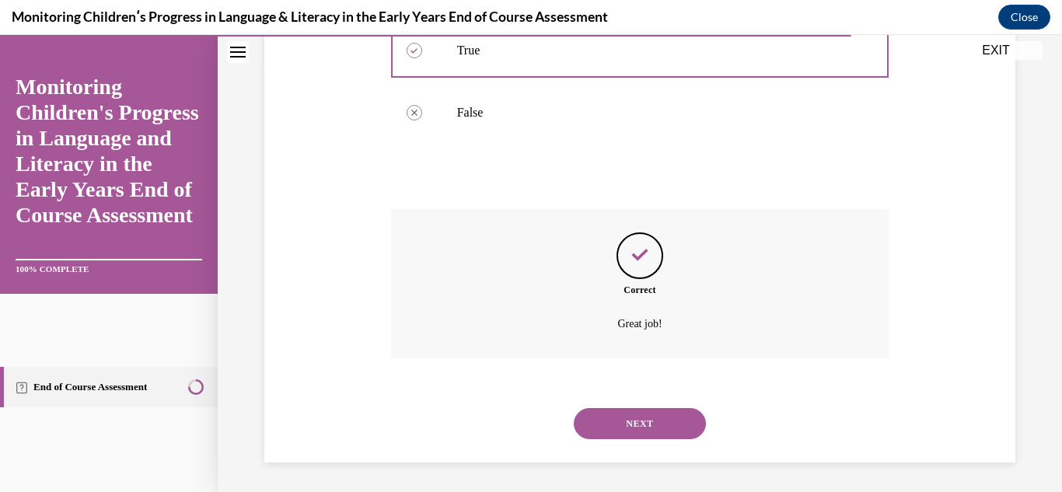
scroll to position [427, 0]
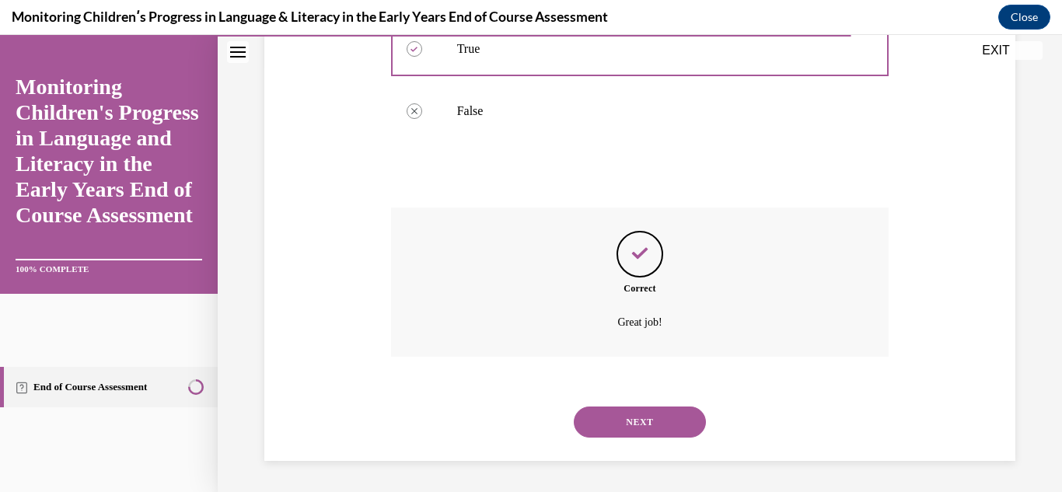
click at [617, 431] on button "NEXT" at bounding box center [640, 422] width 132 height 31
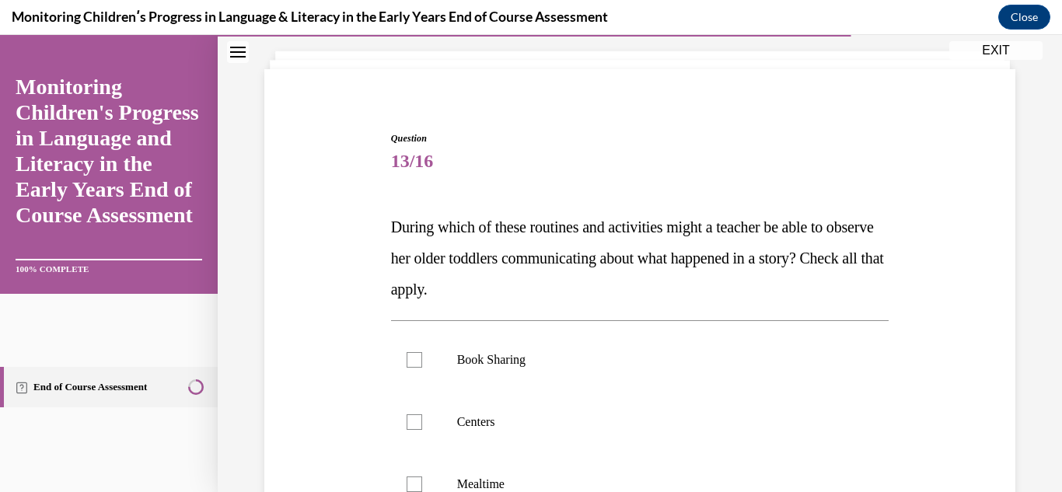
scroll to position [93, 0]
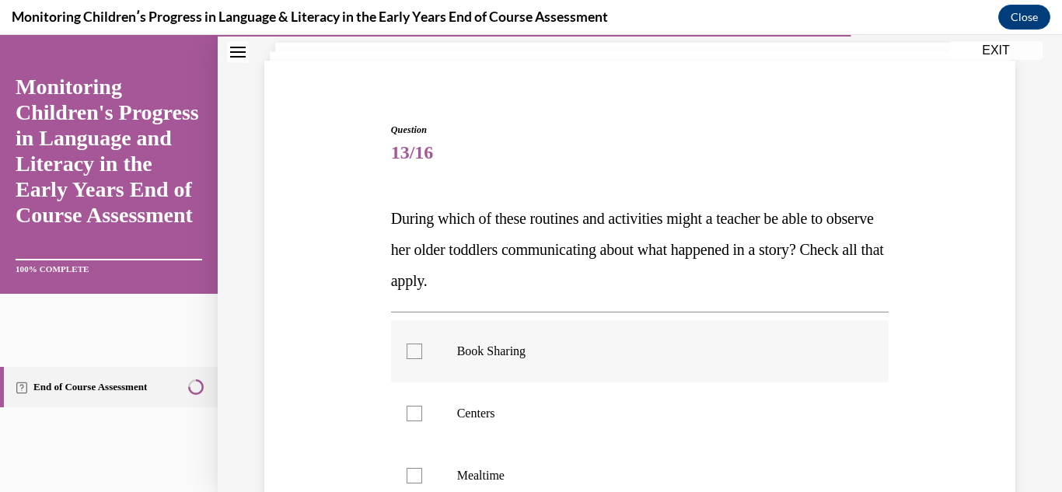
click at [493, 347] on p "Book Sharing" at bounding box center [653, 352] width 393 height 16
click at [422, 347] on input "Book Sharing" at bounding box center [415, 352] width 16 height 16
checkbox input "true"
click at [463, 413] on p "Centers" at bounding box center [653, 414] width 393 height 16
click at [422, 413] on input "Centers" at bounding box center [415, 414] width 16 height 16
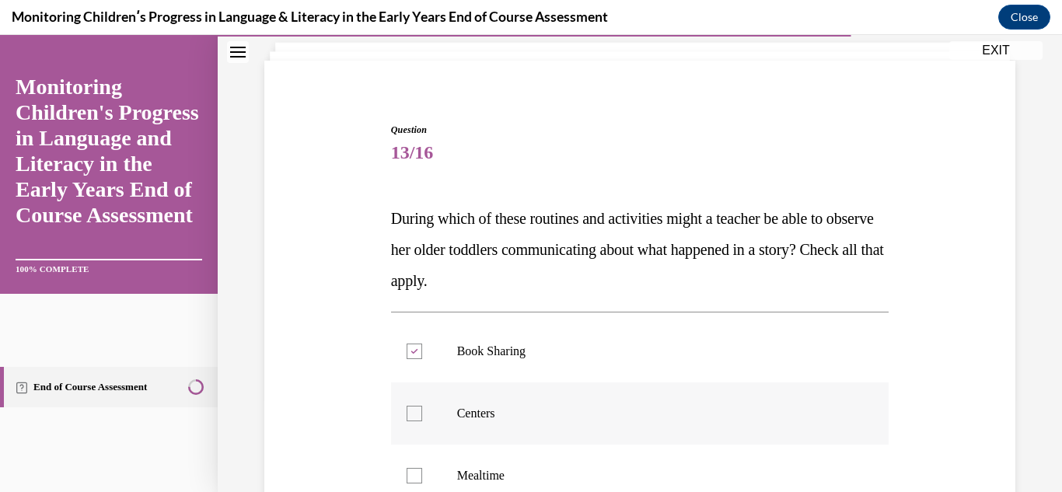
checkbox input "true"
click at [463, 463] on label "Mealtime" at bounding box center [640, 476] width 498 height 62
click at [422, 468] on input "Mealtime" at bounding box center [415, 476] width 16 height 16
checkbox input "true"
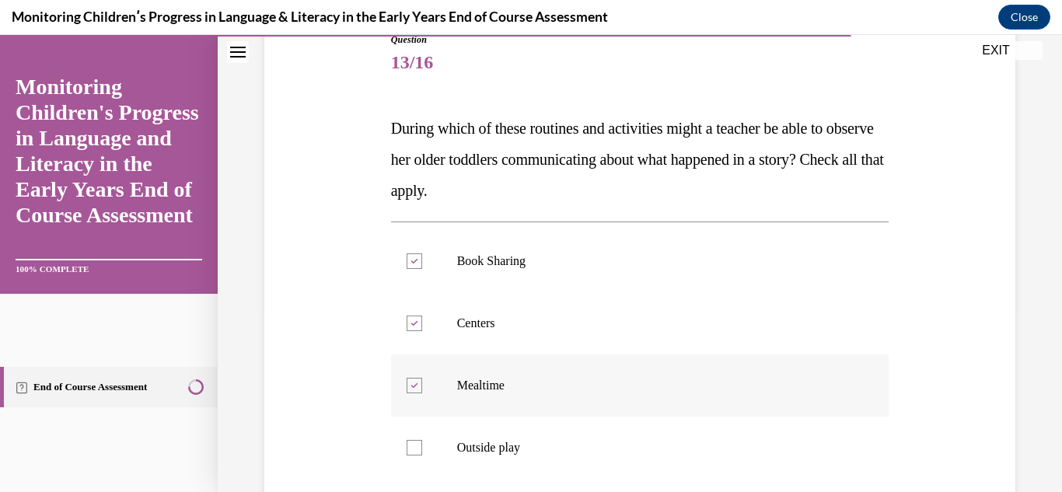
scroll to position [187, 0]
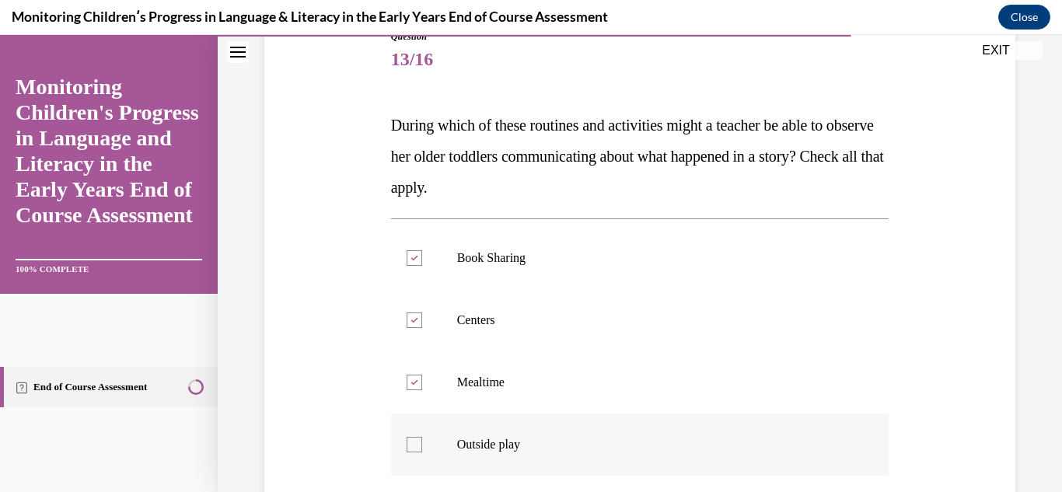
click at [465, 449] on p "Outside play" at bounding box center [653, 445] width 393 height 16
click at [422, 449] on input "Outside play" at bounding box center [415, 445] width 16 height 16
checkbox input "true"
click at [327, 420] on div "Question 13/16 During which of these routines and activities might a teacher be…" at bounding box center [640, 326] width 759 height 686
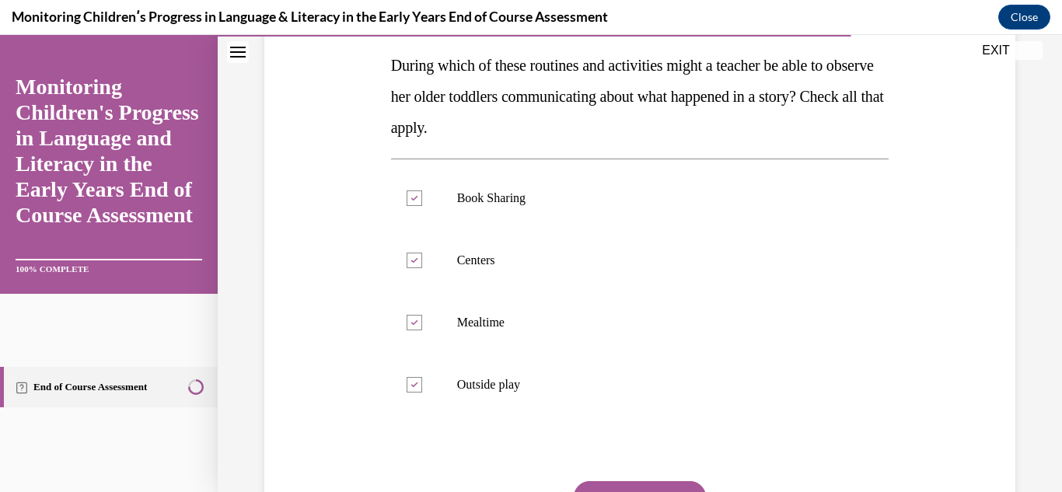
scroll to position [249, 0]
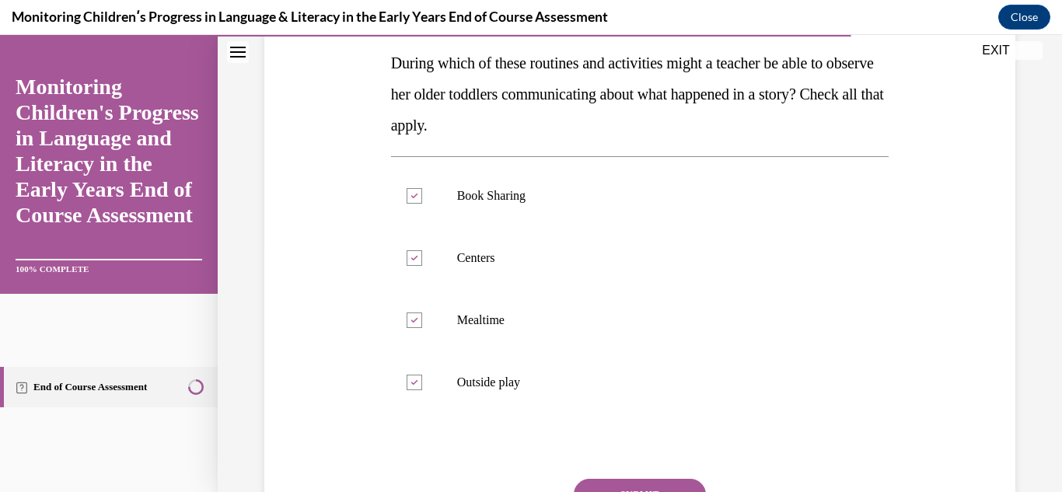
click at [601, 484] on button "SUBMIT" at bounding box center [640, 494] width 132 height 31
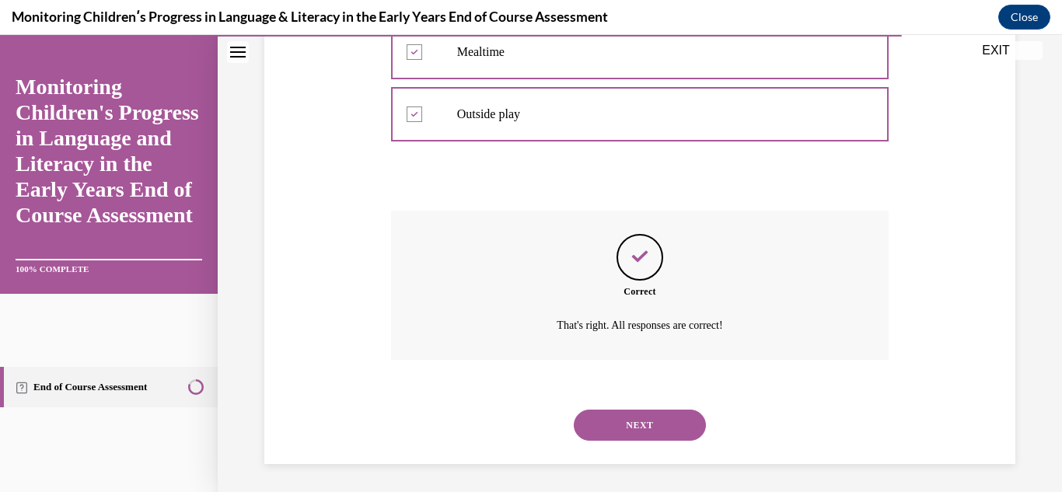
scroll to position [520, 0]
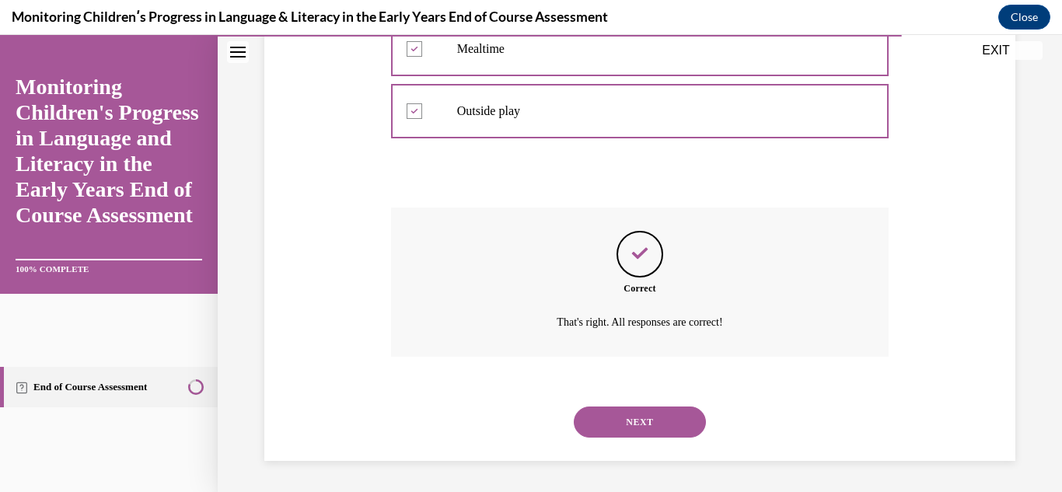
click at [640, 423] on button "NEXT" at bounding box center [640, 422] width 132 height 31
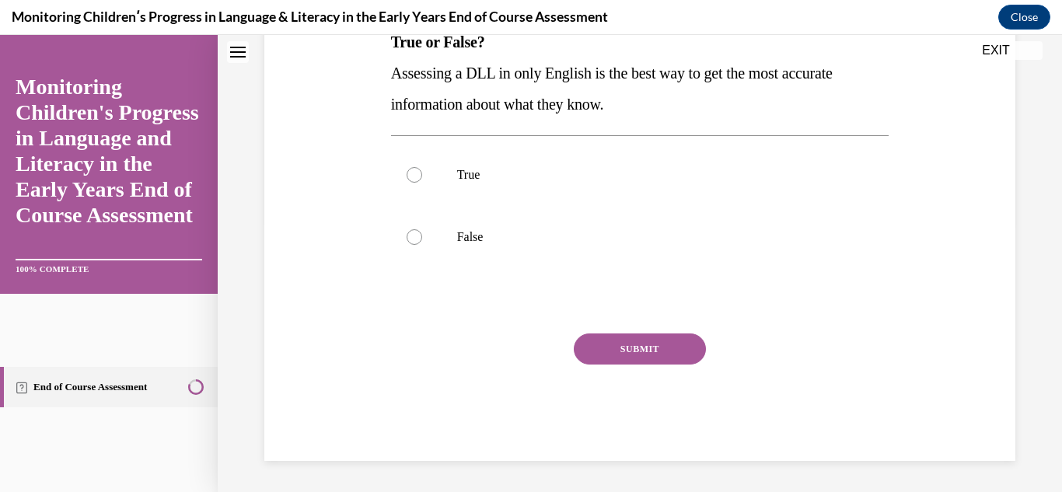
scroll to position [0, 0]
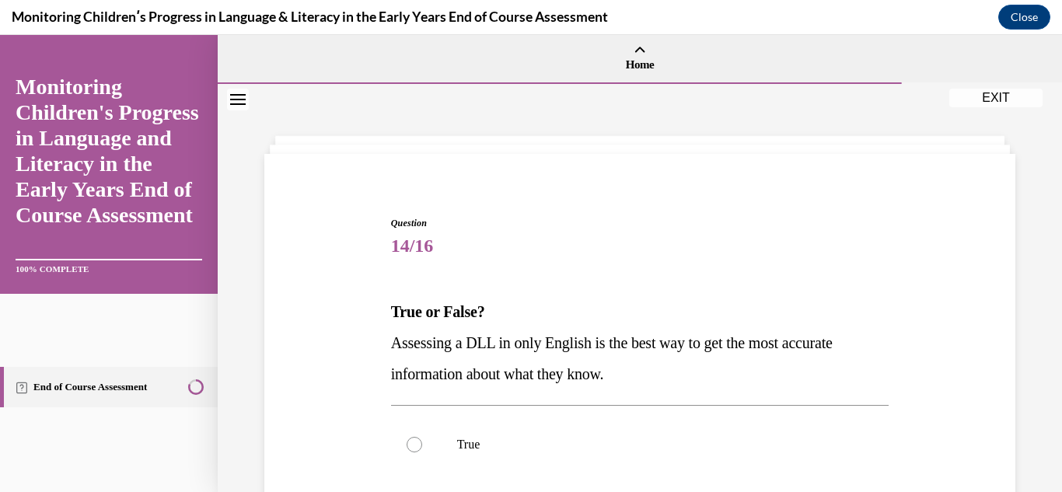
click at [935, 427] on div "Question 14/16 True or False? Assessing a DLL in only English is the best way t…" at bounding box center [640, 450] width 759 height 561
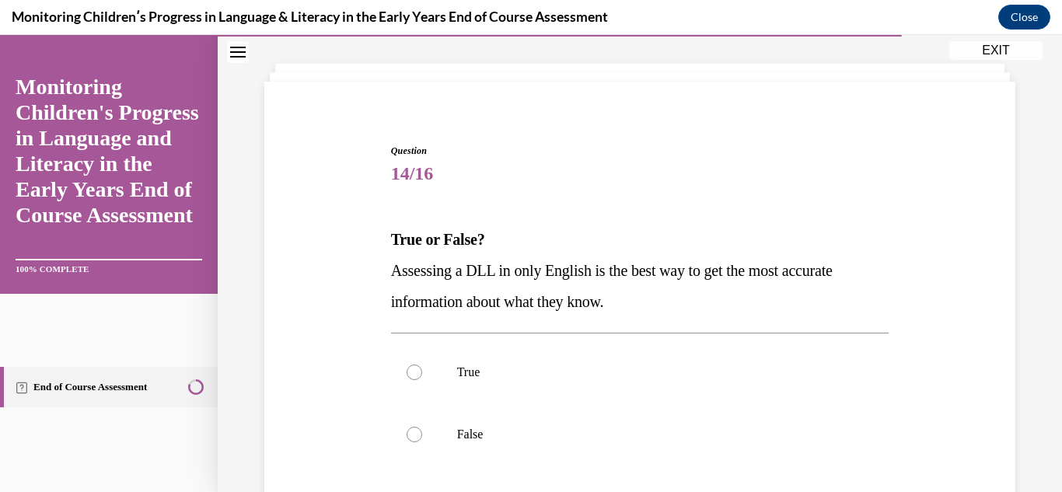
scroll to position [93, 0]
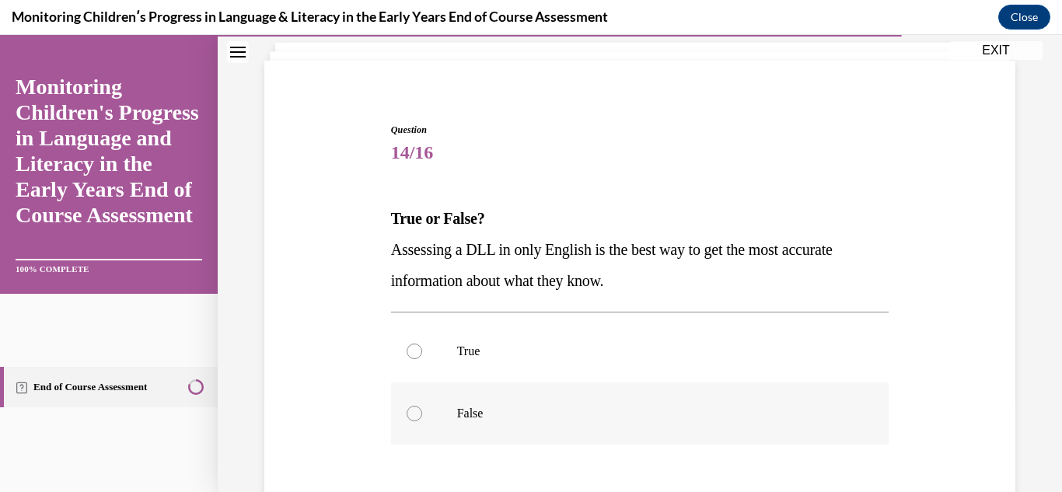
click at [410, 425] on label "False" at bounding box center [640, 414] width 498 height 62
click at [410, 421] on input "False" at bounding box center [415, 414] width 16 height 16
radio input "true"
click at [351, 406] on div "Question 14/16 True or False? Assessing a DLL in only English is the best way t…" at bounding box center [640, 356] width 759 height 561
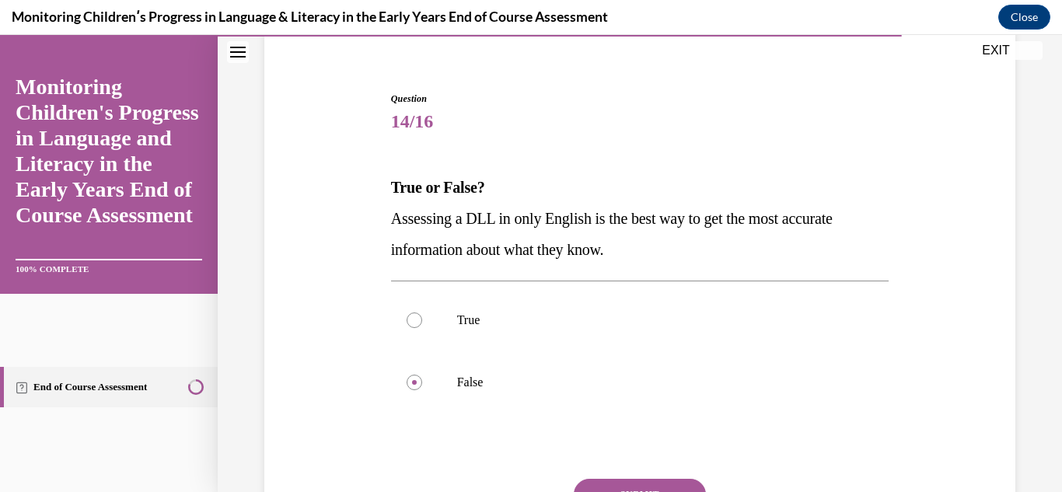
scroll to position [156, 0]
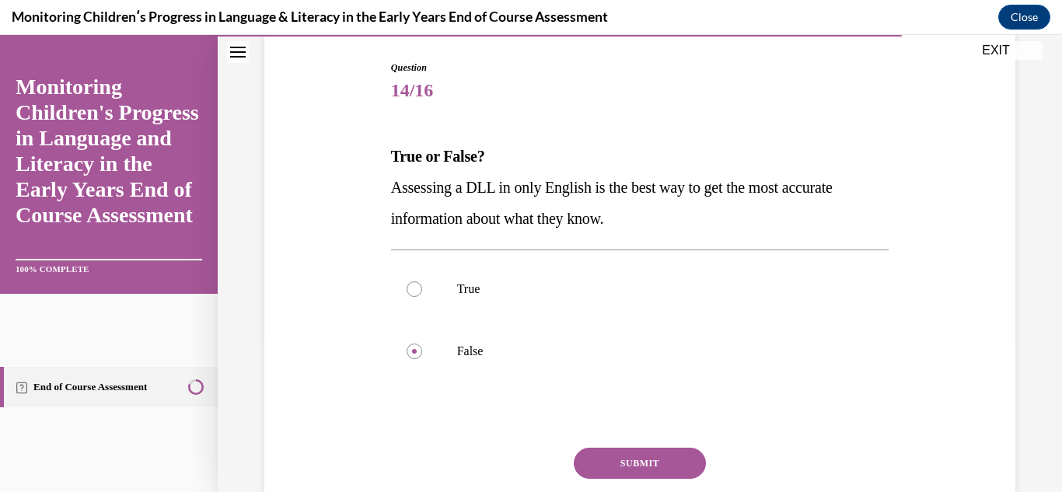
click at [617, 467] on button "SUBMIT" at bounding box center [640, 463] width 132 height 31
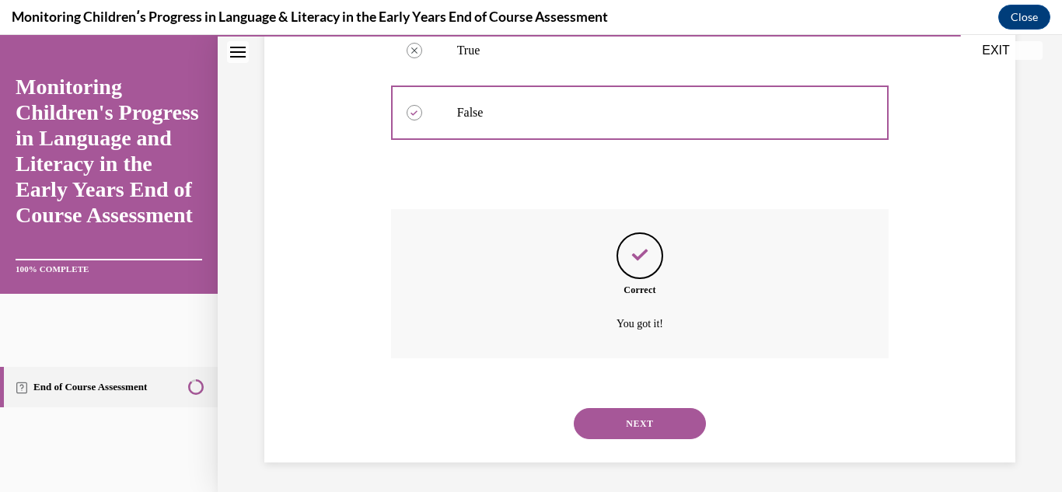
scroll to position [396, 0]
click at [624, 424] on button "NEXT" at bounding box center [640, 422] width 132 height 31
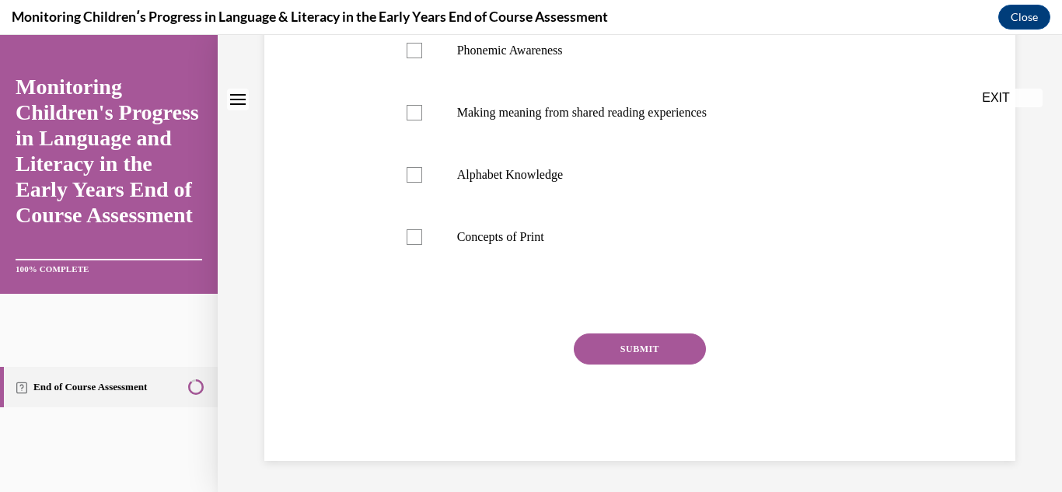
scroll to position [0, 0]
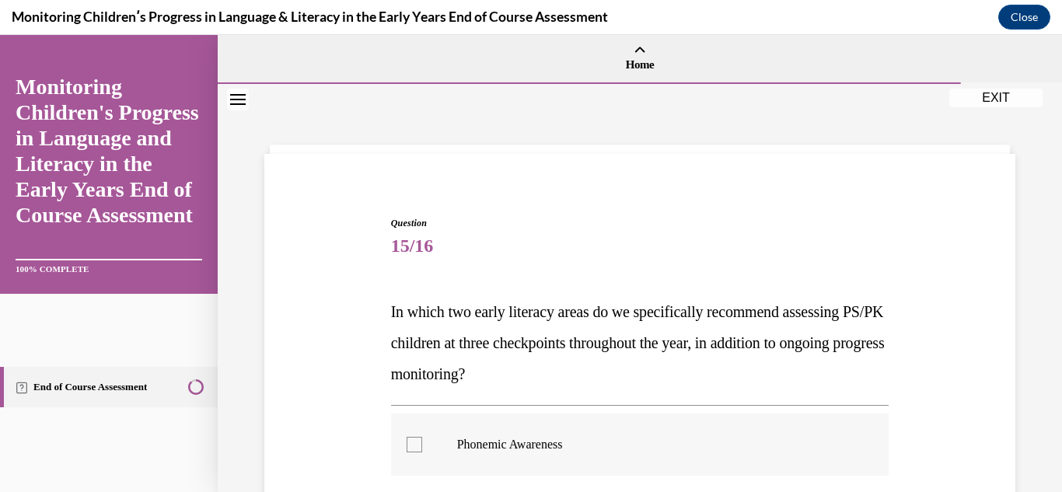
click at [416, 448] on div at bounding box center [415, 445] width 16 height 16
click at [416, 448] on input "Phonemic Awareness" at bounding box center [415, 445] width 16 height 16
checkbox input "true"
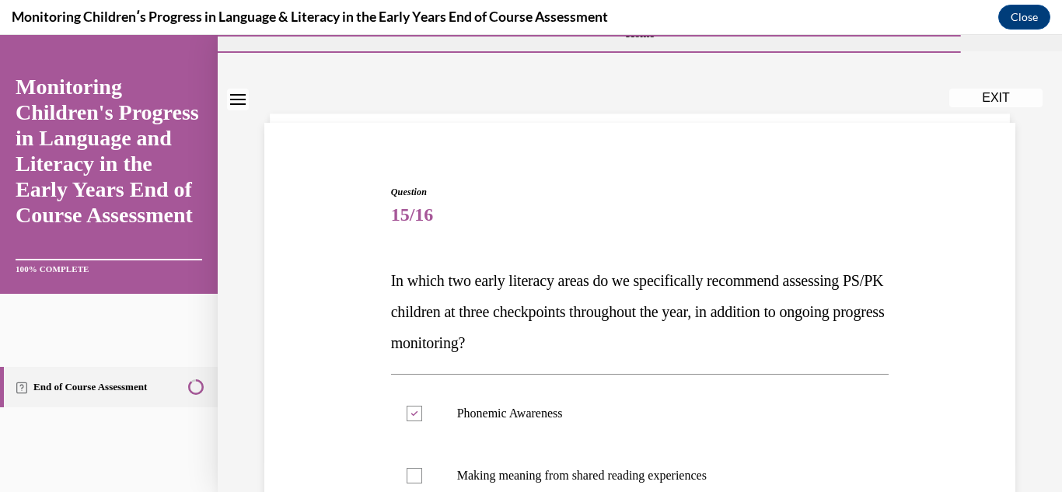
scroll to position [218, 0]
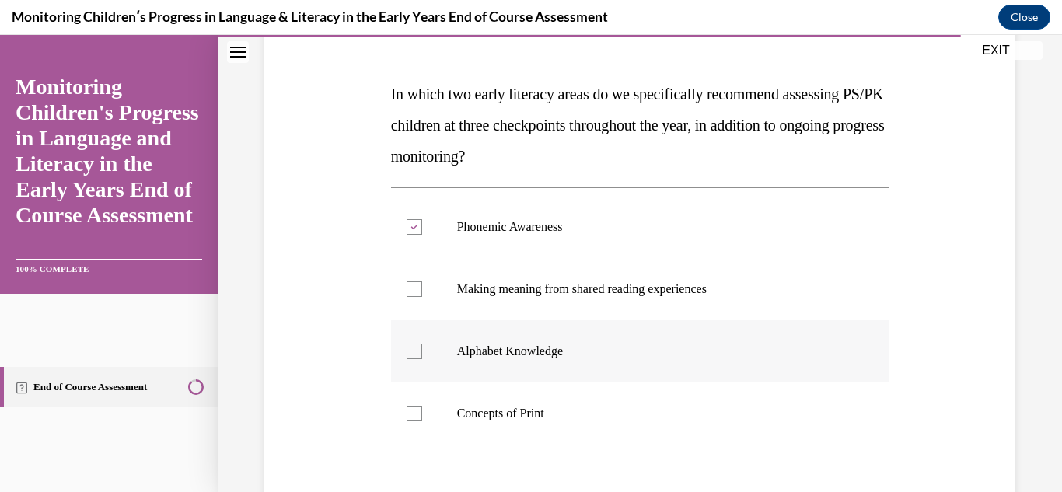
click at [411, 354] on div at bounding box center [415, 352] width 16 height 16
click at [411, 354] on input "Alphabet Knowledge" at bounding box center [415, 352] width 16 height 16
checkbox input "true"
click at [313, 378] on div "Question 15/16 In which two early literacy areas do we specifically recommend a…" at bounding box center [640, 295] width 759 height 686
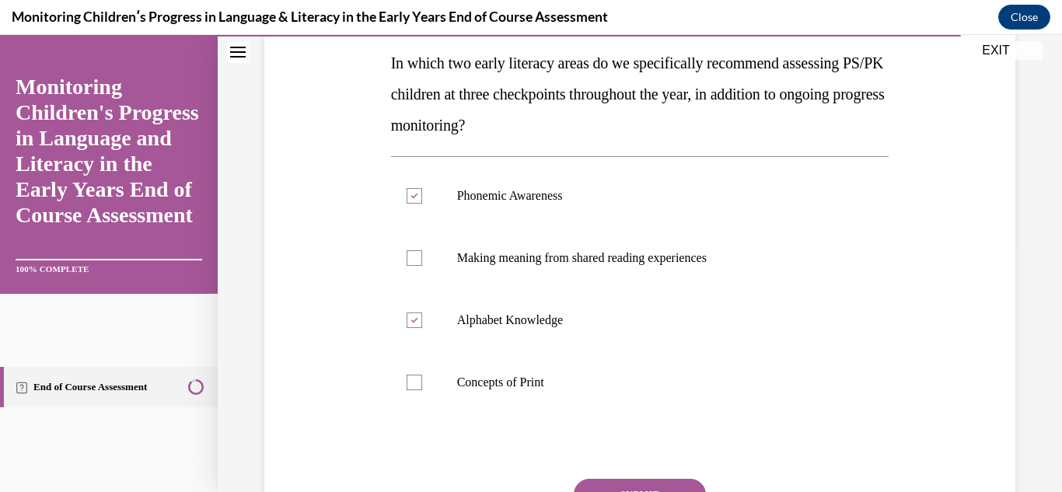
scroll to position [394, 0]
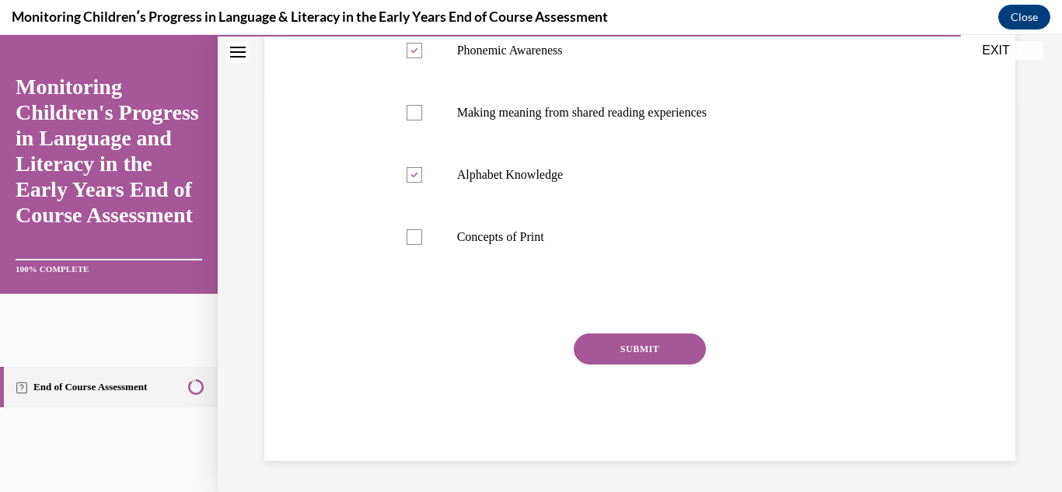
click at [628, 347] on button "SUBMIT" at bounding box center [640, 349] width 132 height 31
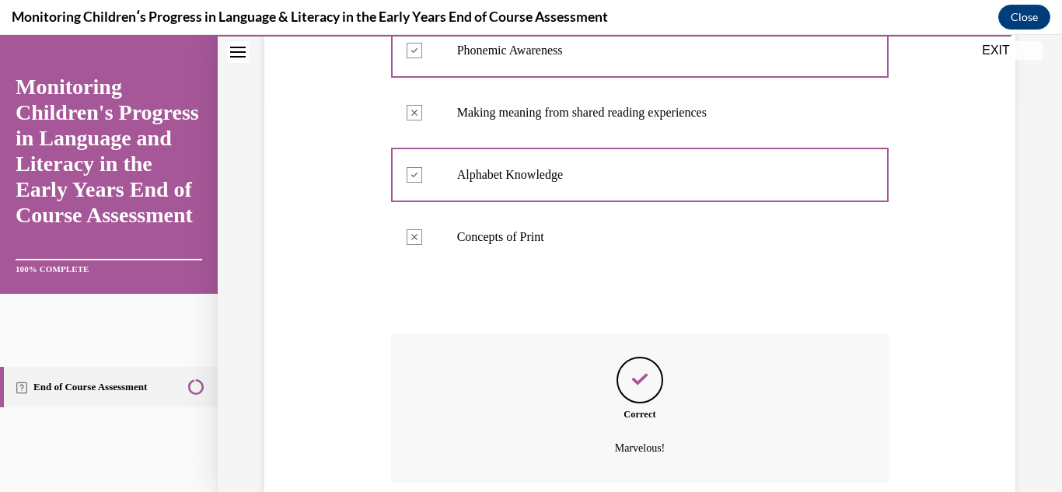
scroll to position [520, 0]
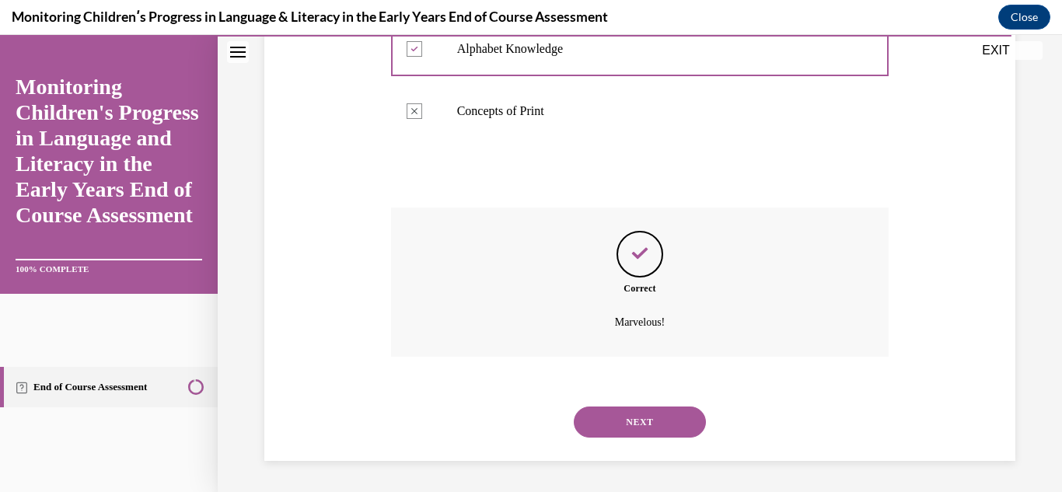
click at [645, 421] on button "NEXT" at bounding box center [640, 422] width 132 height 31
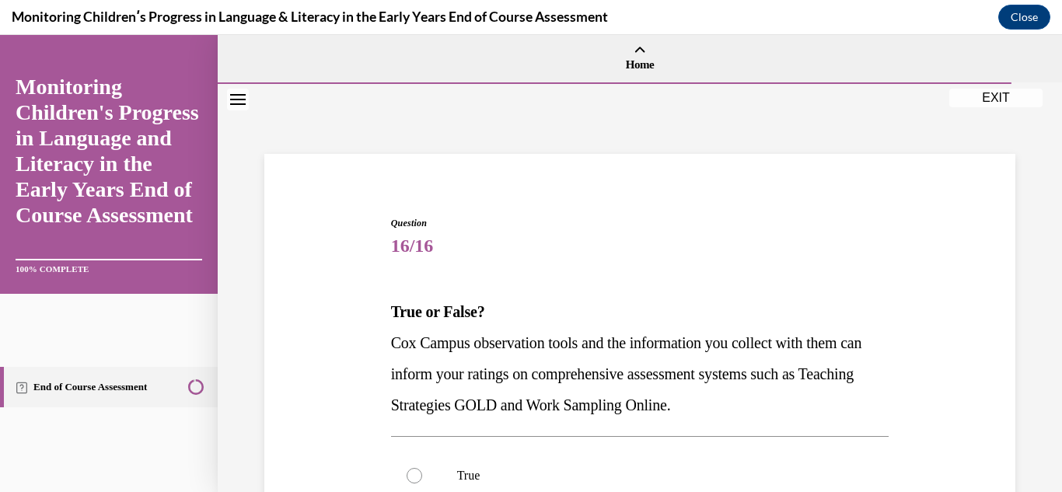
click at [362, 406] on div "Question 16/16 True or False? Cox Campus observation tools and the information …" at bounding box center [640, 466] width 759 height 593
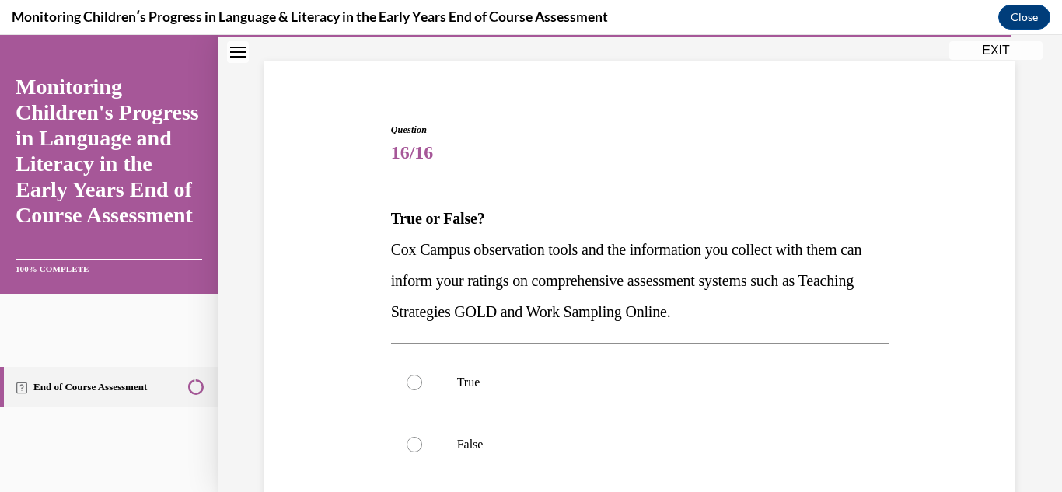
scroll to position [124, 0]
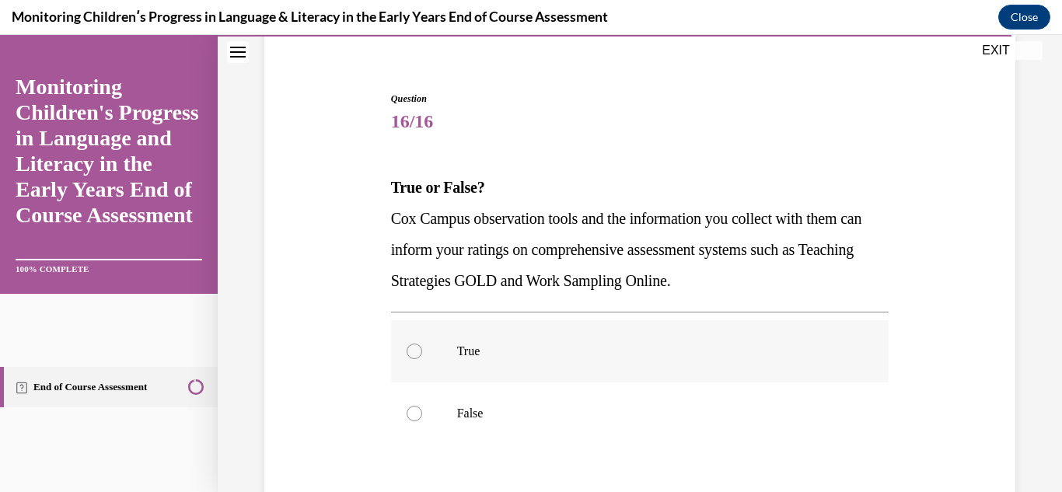
click at [422, 357] on label "True" at bounding box center [640, 351] width 498 height 62
click at [422, 357] on input "True" at bounding box center [415, 352] width 16 height 16
radio input "true"
click at [330, 356] on div "Question 16/16 True or False? Cox Campus observation tools and the information …" at bounding box center [640, 341] width 759 height 593
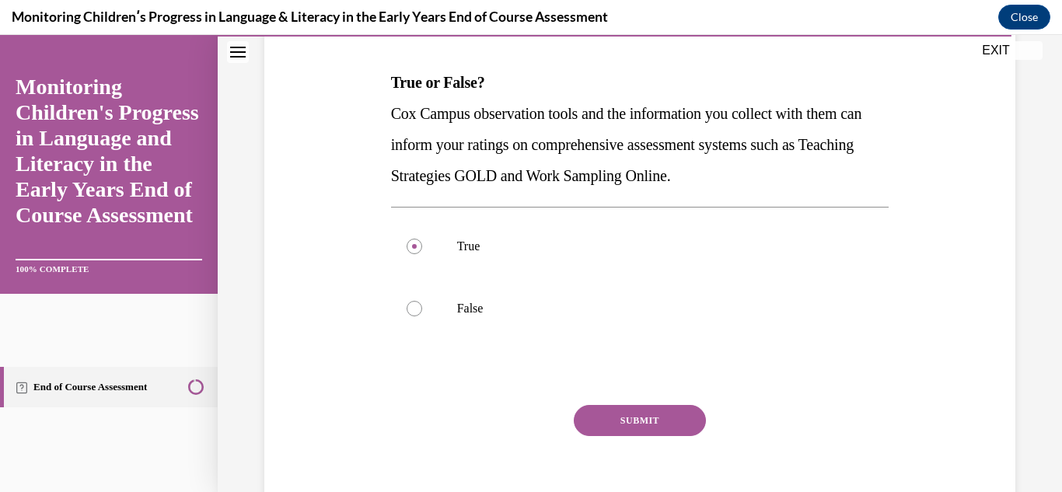
scroll to position [249, 0]
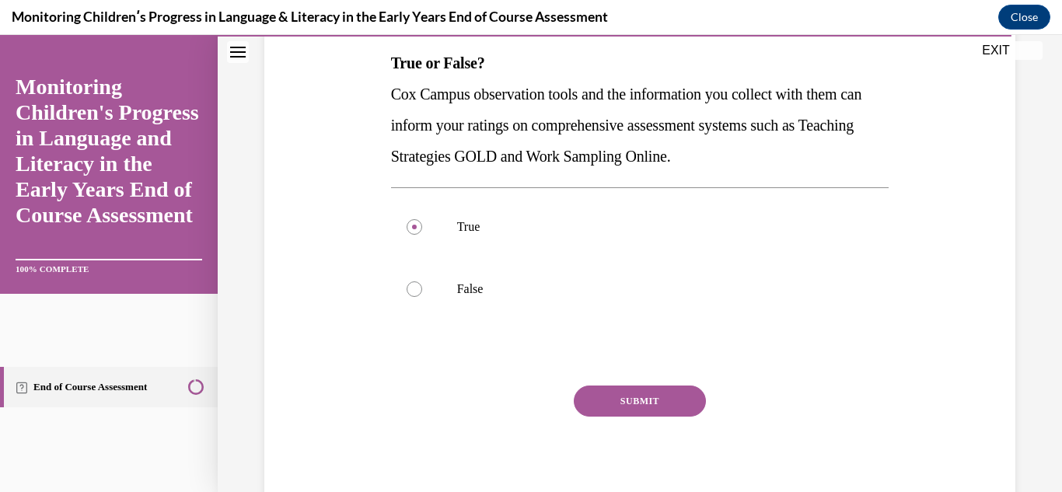
click at [638, 393] on button "SUBMIT" at bounding box center [640, 401] width 132 height 31
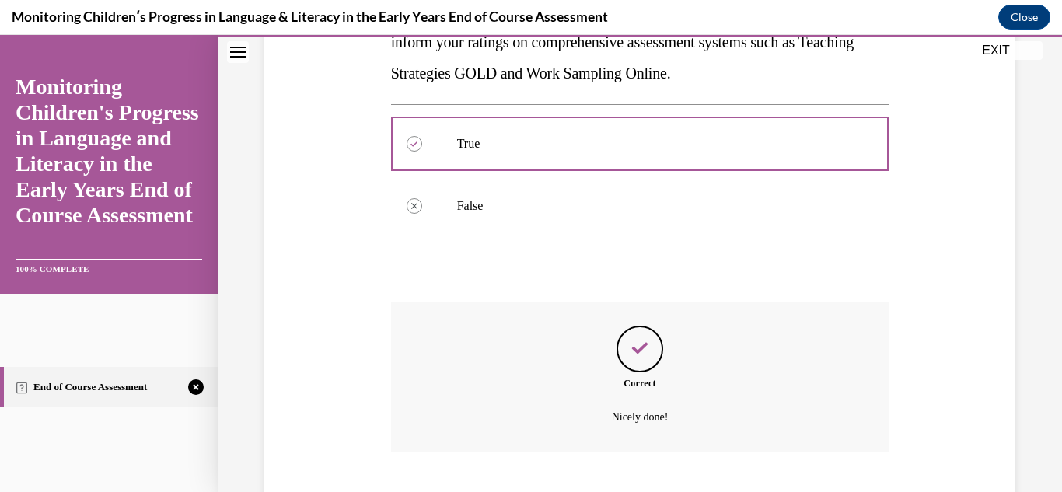
scroll to position [427, 0]
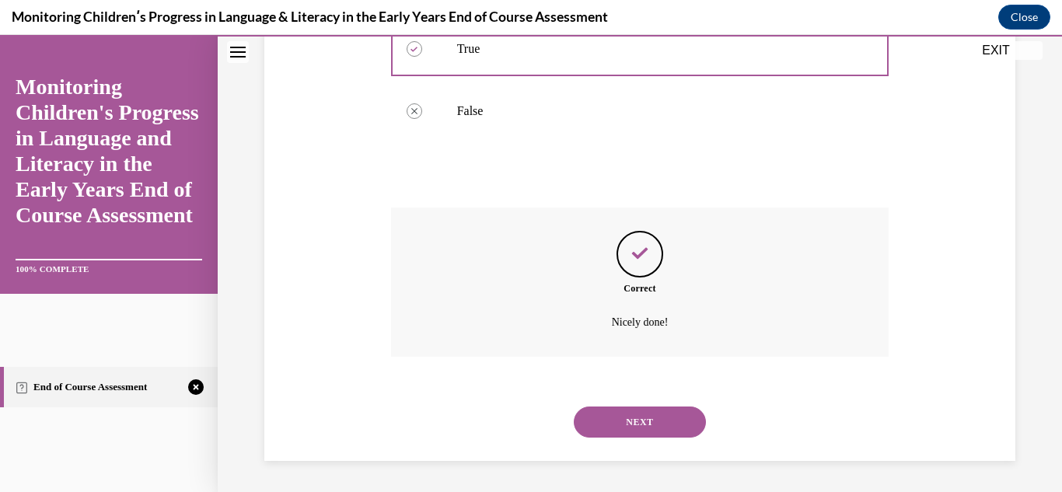
click at [640, 418] on button "NEXT" at bounding box center [640, 422] width 132 height 31
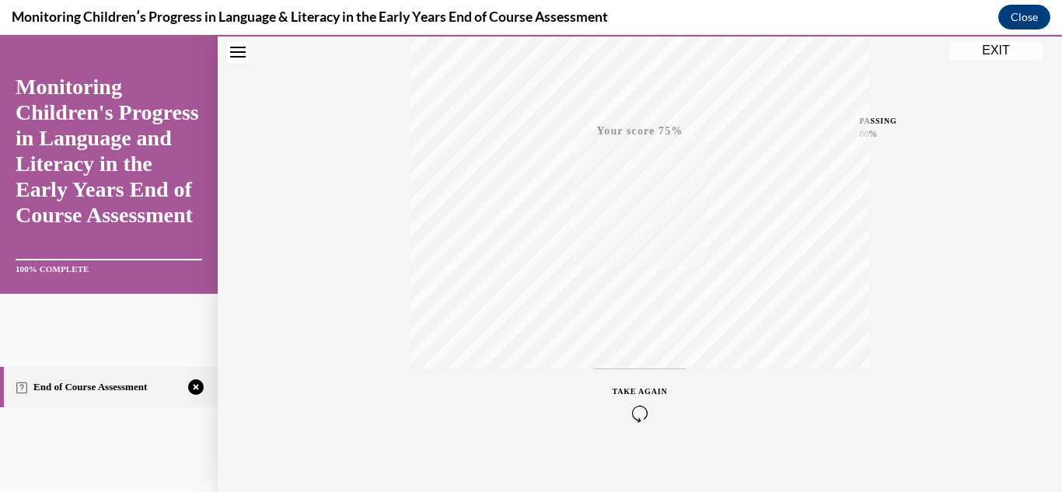
scroll to position [340, 0]
click at [624, 374] on span "TAKE AGAIN" at bounding box center [640, 375] width 55 height 9
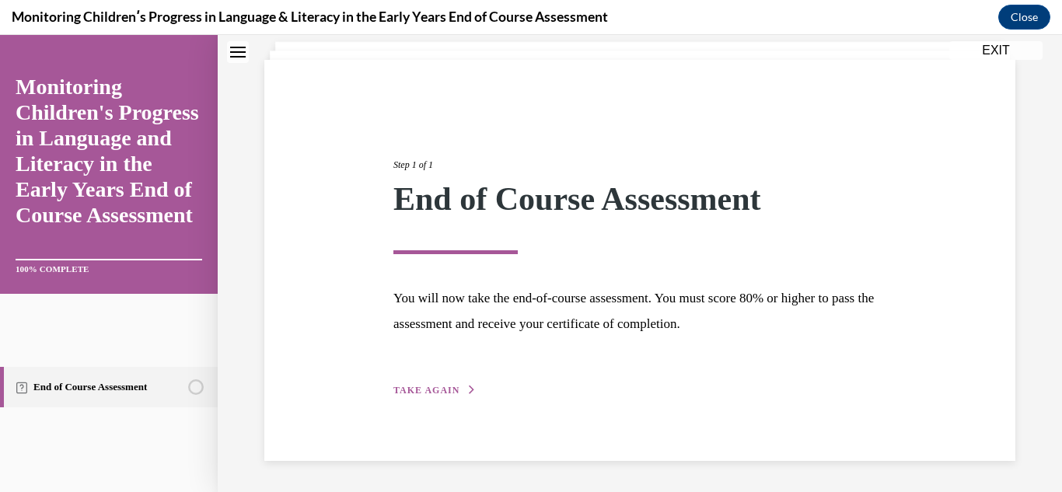
scroll to position [94, 0]
click at [428, 388] on span "TAKE AGAIN" at bounding box center [426, 390] width 66 height 11
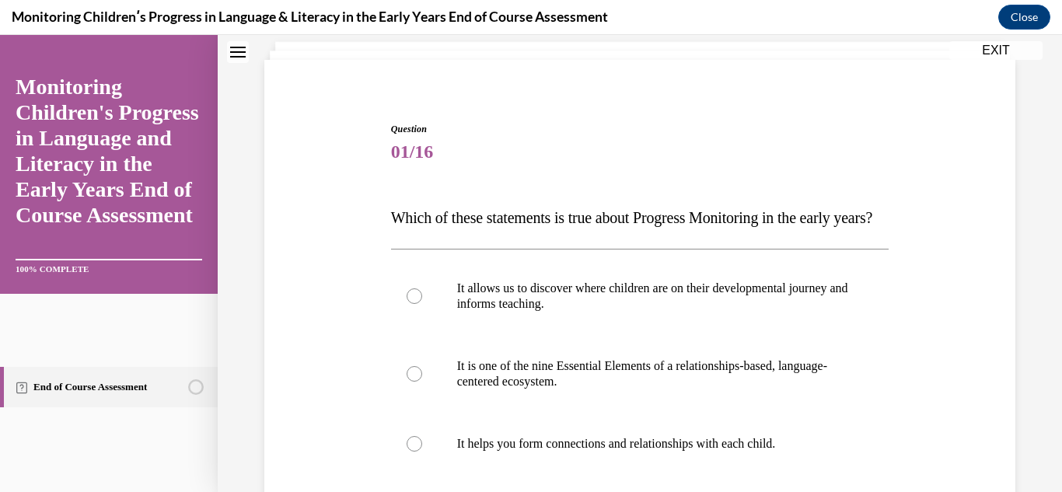
click at [323, 392] on div "Question 01/16 Which of these statements is true about Progress Monitoring in t…" at bounding box center [640, 441] width 759 height 733
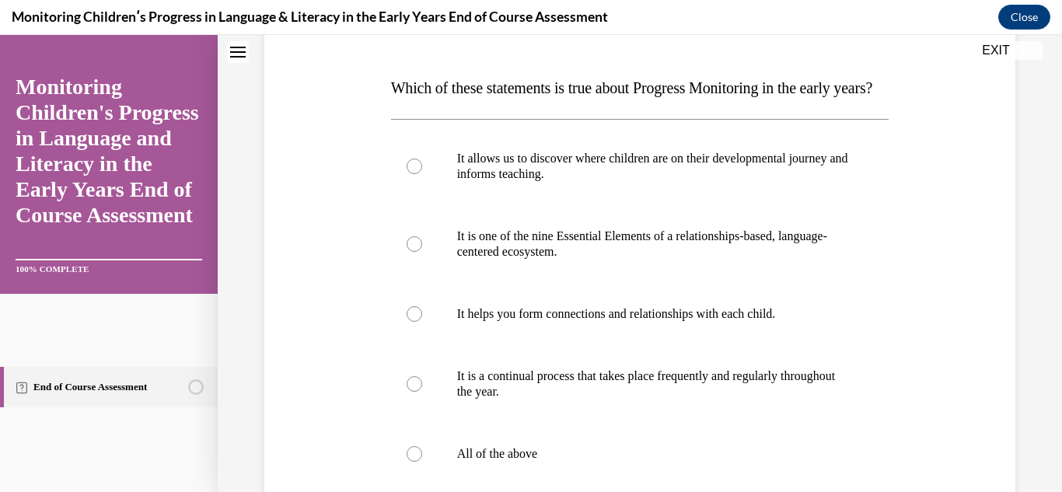
scroll to position [250, 0]
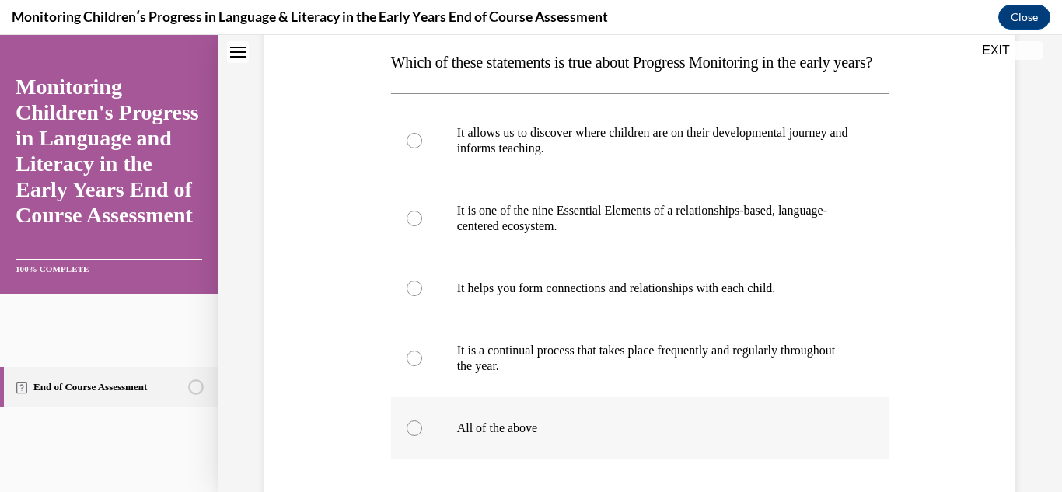
click at [421, 460] on label "All of the above" at bounding box center [640, 428] width 498 height 62
click at [421, 436] on input "All of the above" at bounding box center [415, 429] width 16 height 16
radio input "true"
click at [330, 410] on div "Question 01/16 Which of these statements is true about Progress Monitoring in t…" at bounding box center [640, 286] width 759 height 733
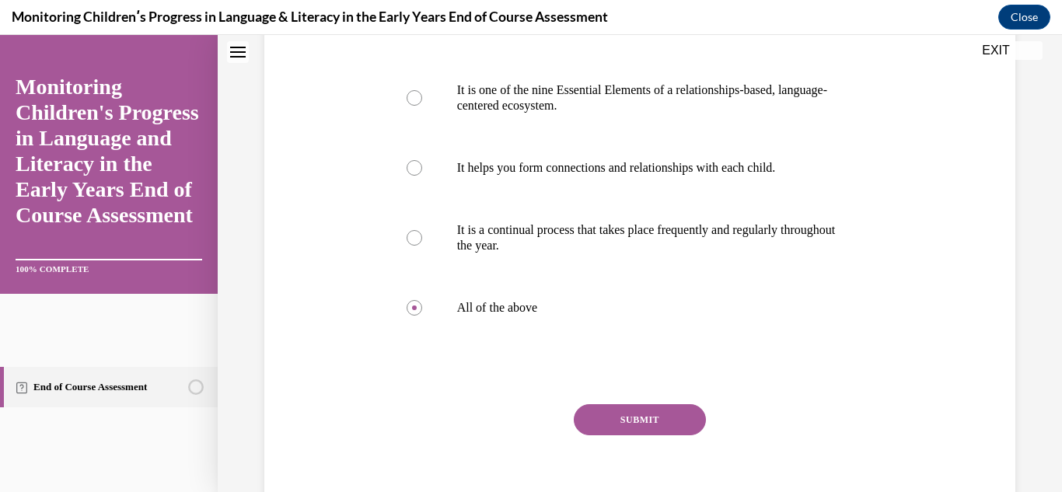
scroll to position [374, 0]
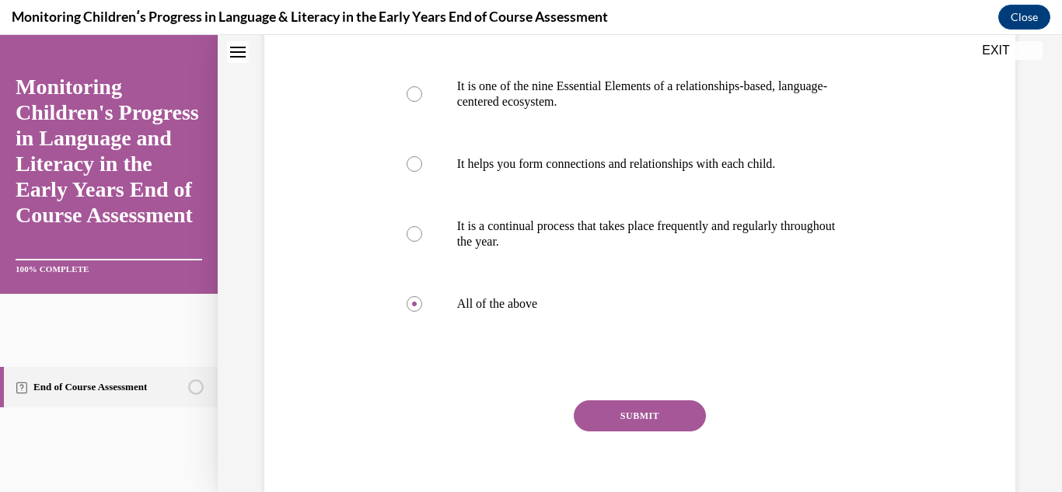
click at [615, 432] on button "SUBMIT" at bounding box center [640, 415] width 132 height 31
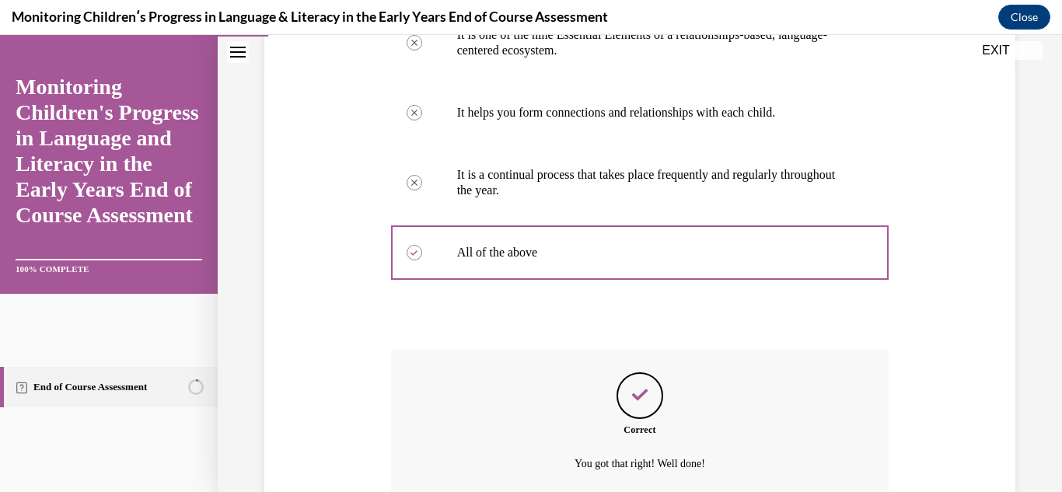
scroll to position [598, 0]
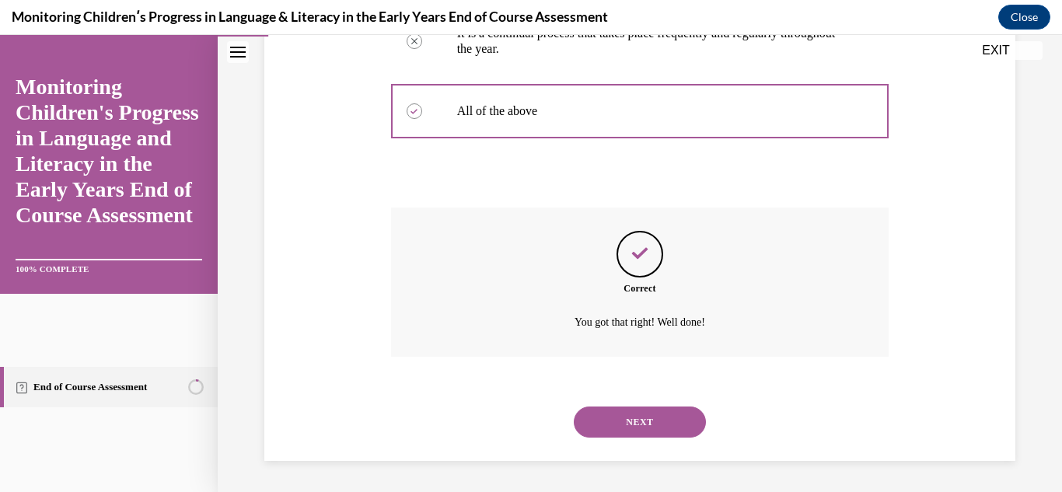
click at [622, 414] on button "NEXT" at bounding box center [640, 422] width 132 height 31
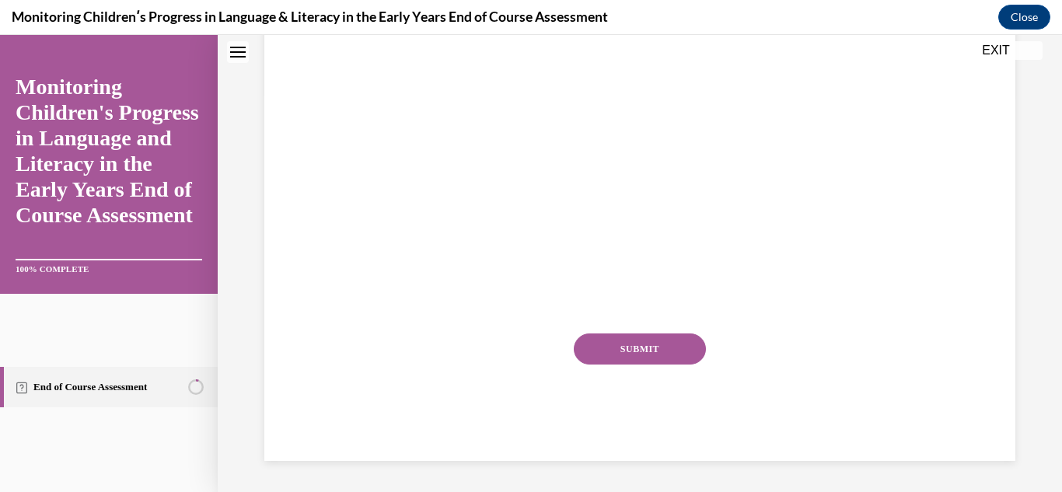
scroll to position [0, 0]
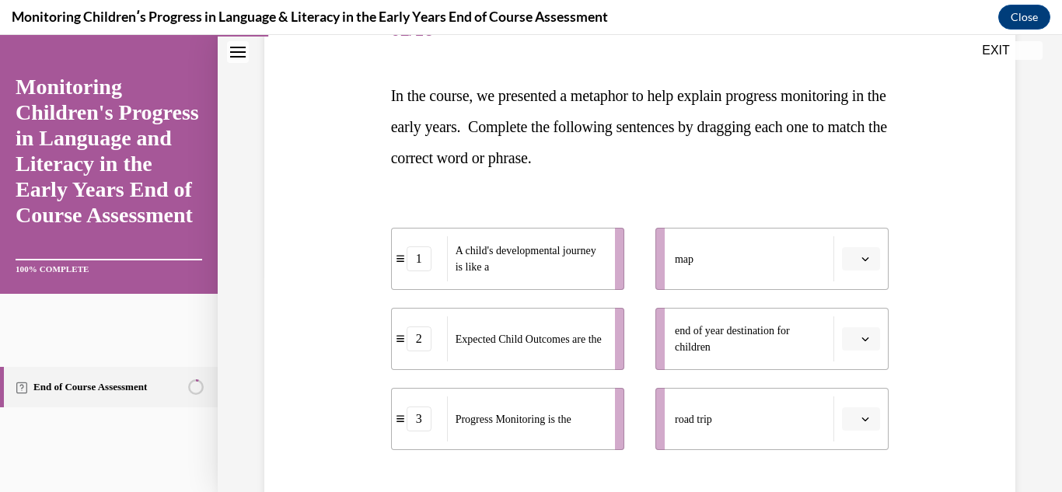
scroll to position [218, 0]
click at [862, 337] on icon "button" at bounding box center [866, 338] width 8 height 8
click at [848, 469] on span "3" at bounding box center [845, 466] width 5 height 12
click at [862, 252] on button "button" at bounding box center [861, 257] width 38 height 23
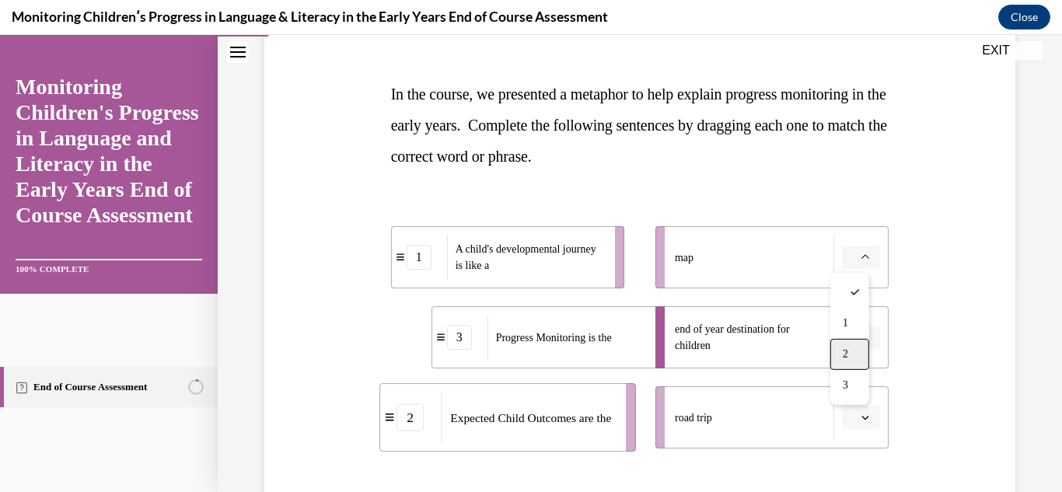
click at [858, 347] on div "2" at bounding box center [849, 354] width 39 height 31
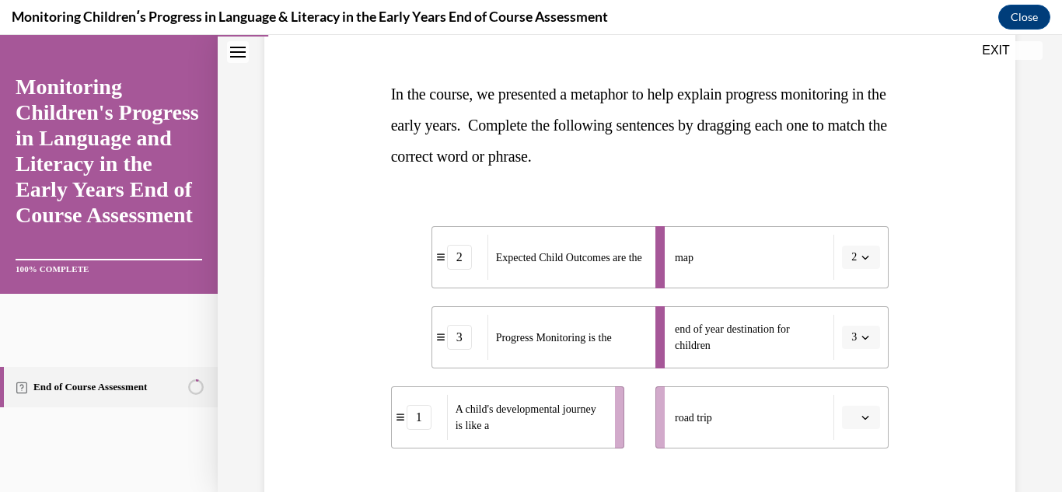
click at [849, 418] on button "button" at bounding box center [861, 417] width 38 height 23
click at [844, 323] on span "1" at bounding box center [845, 320] width 5 height 12
click at [928, 363] on div "Question 02/16 In the course, we presented a metaphor to help explain progress …" at bounding box center [640, 297] width 759 height 690
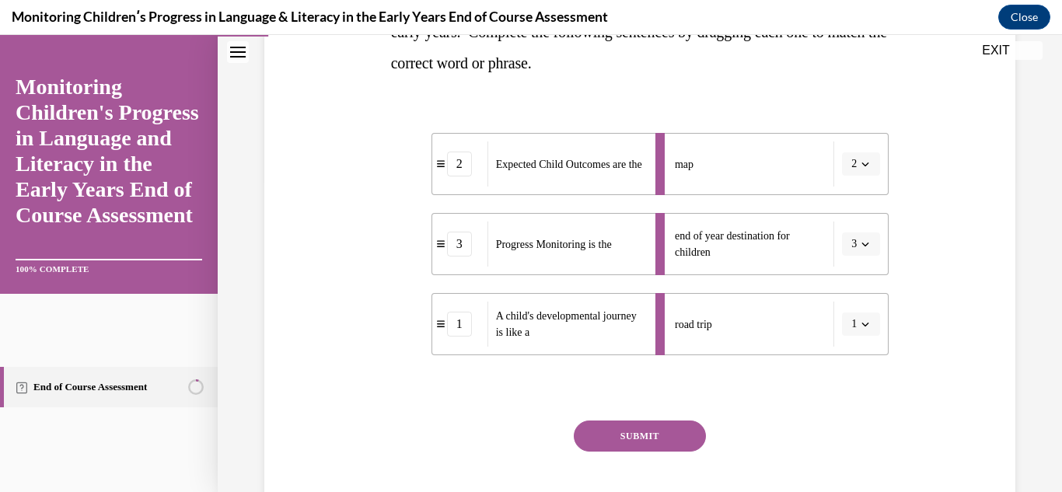
scroll to position [342, 0]
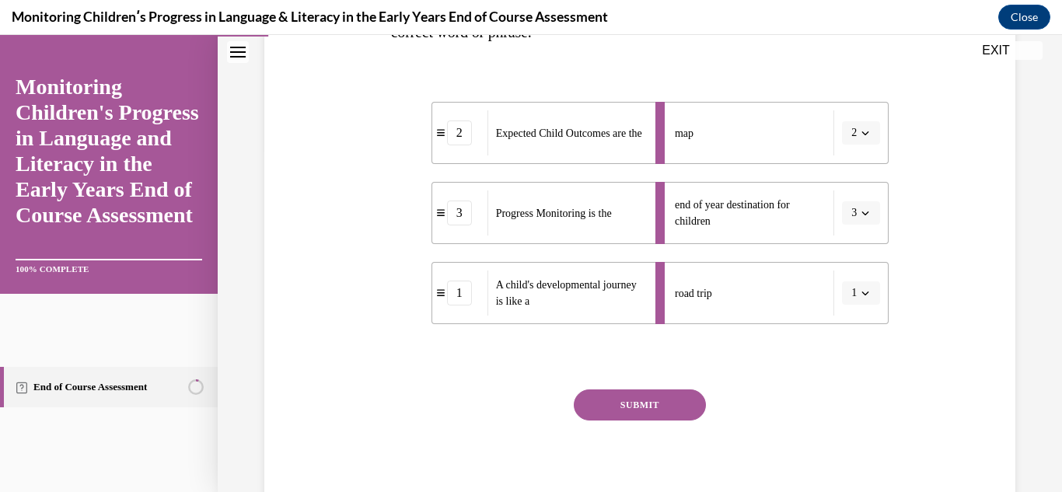
click at [648, 408] on button "SUBMIT" at bounding box center [640, 405] width 132 height 31
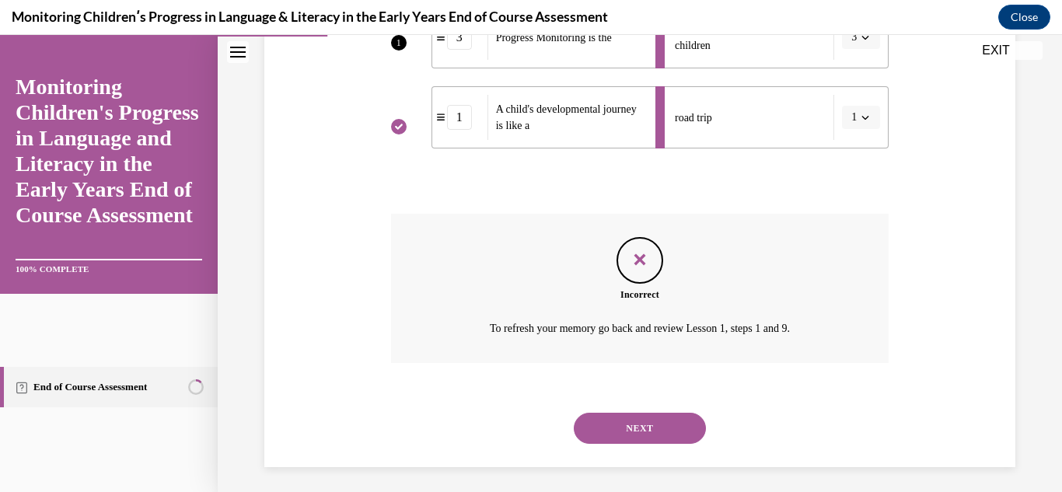
scroll to position [524, 0]
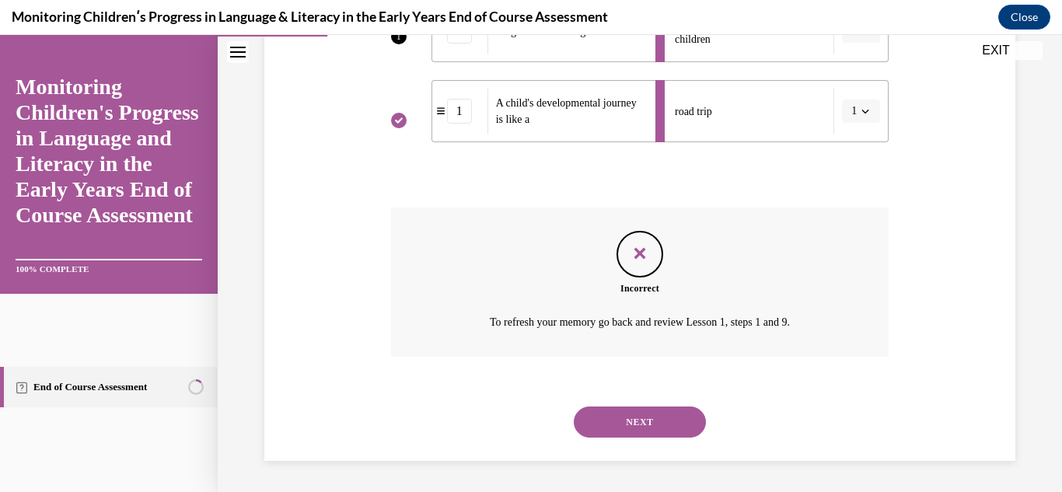
click at [648, 411] on button "NEXT" at bounding box center [640, 422] width 132 height 31
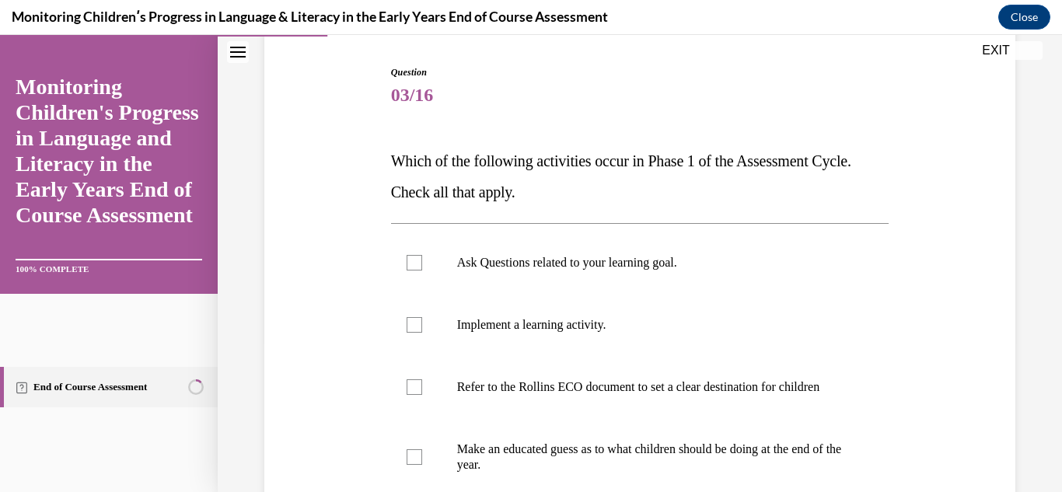
scroll to position [156, 0]
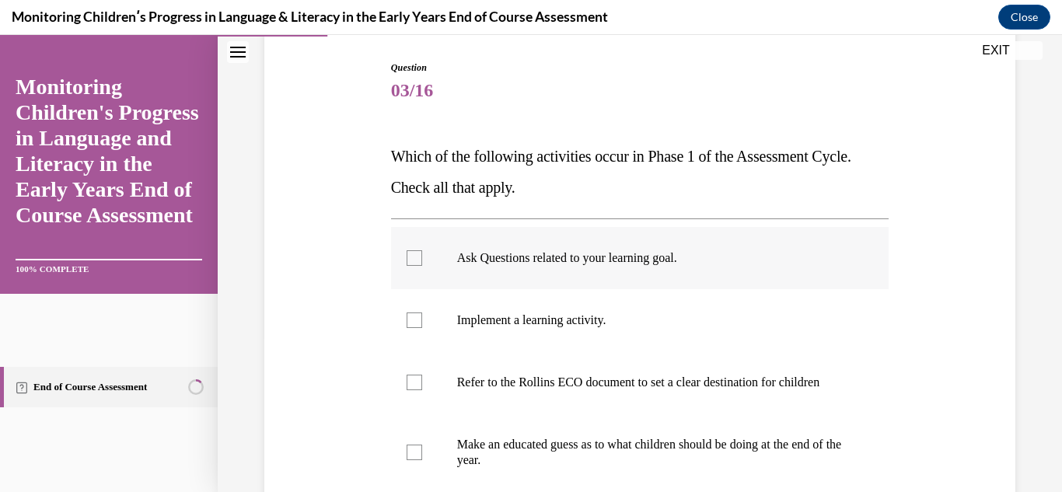
click at [418, 243] on label "Ask Questions related to your learning goal." at bounding box center [640, 258] width 498 height 62
click at [418, 250] on input "Ask Questions related to your learning goal." at bounding box center [415, 258] width 16 height 16
checkbox input "true"
click at [467, 389] on p "Refer to the Rollins ECO document to set a clear destination for children" at bounding box center [653, 383] width 393 height 16
click at [422, 389] on input "Refer to the Rollins ECO document to set a clear destination for children" at bounding box center [415, 383] width 16 height 16
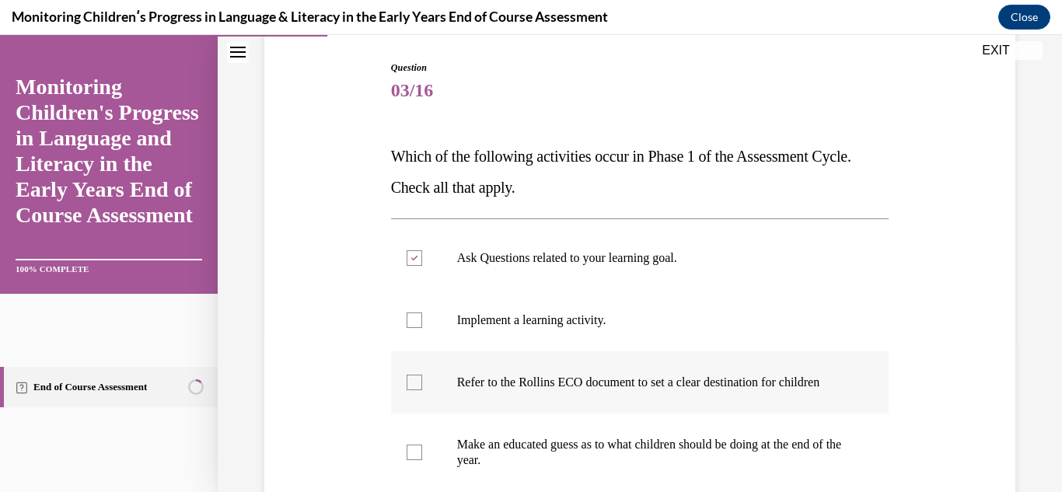
checkbox input "true"
click at [289, 393] on div "Question 03/16 Which of the following activities occur in Phase 1 of the Assess…" at bounding box center [640, 349] width 759 height 670
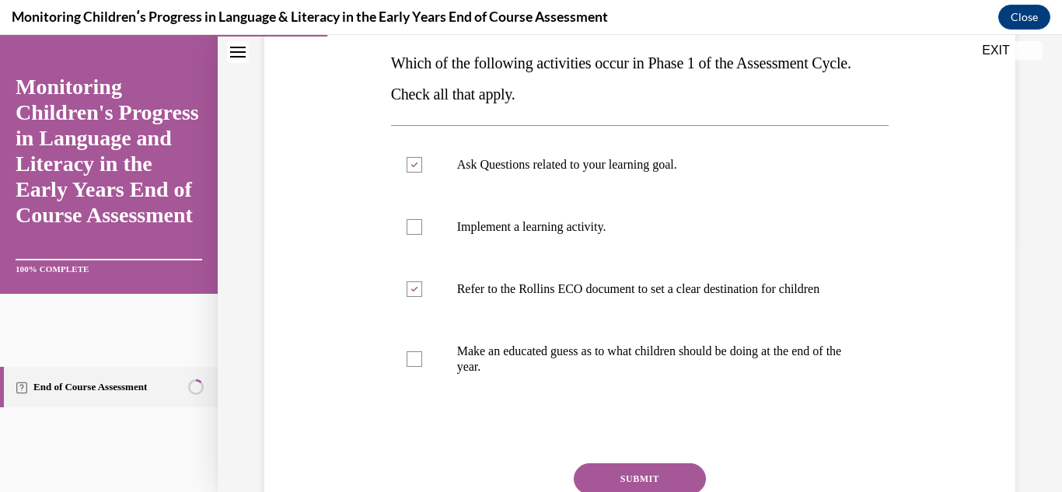
scroll to position [280, 0]
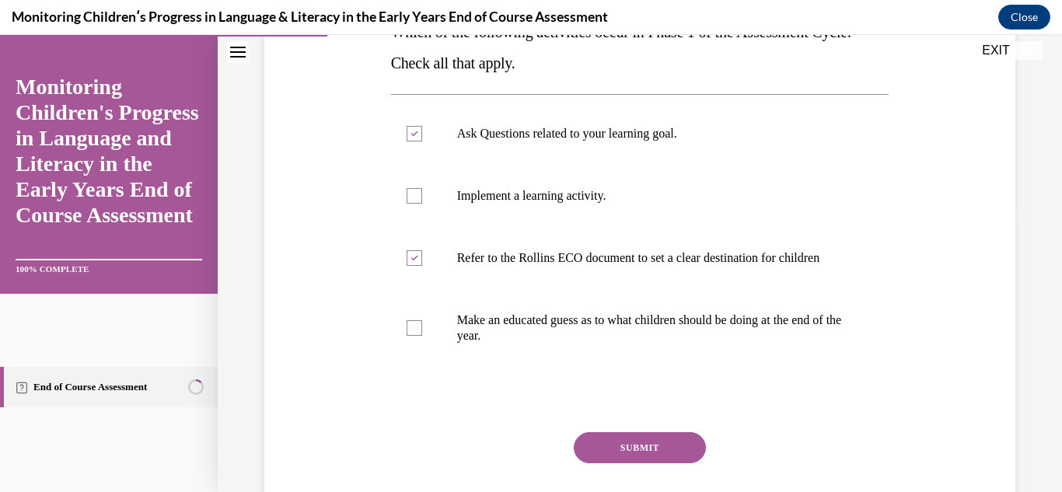
click at [599, 461] on button "SUBMIT" at bounding box center [640, 447] width 132 height 31
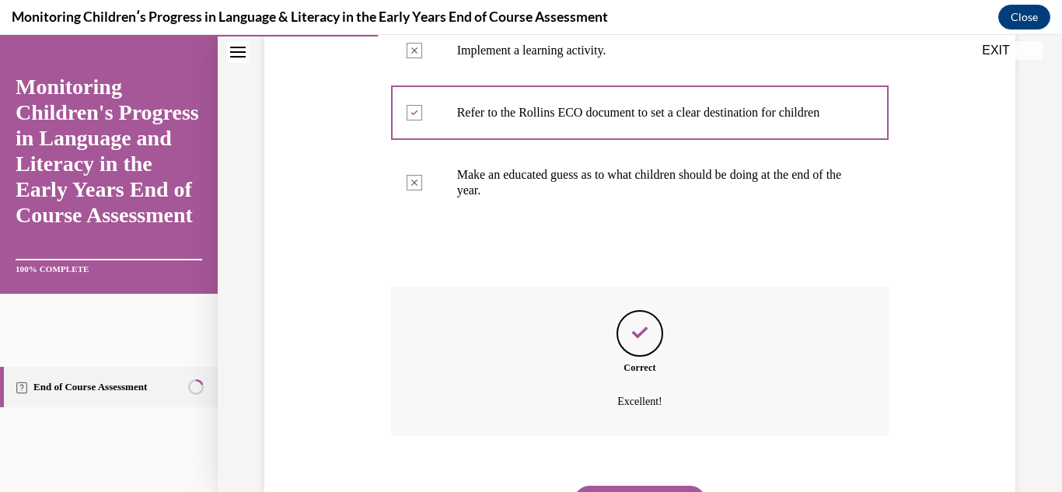
scroll to position [520, 0]
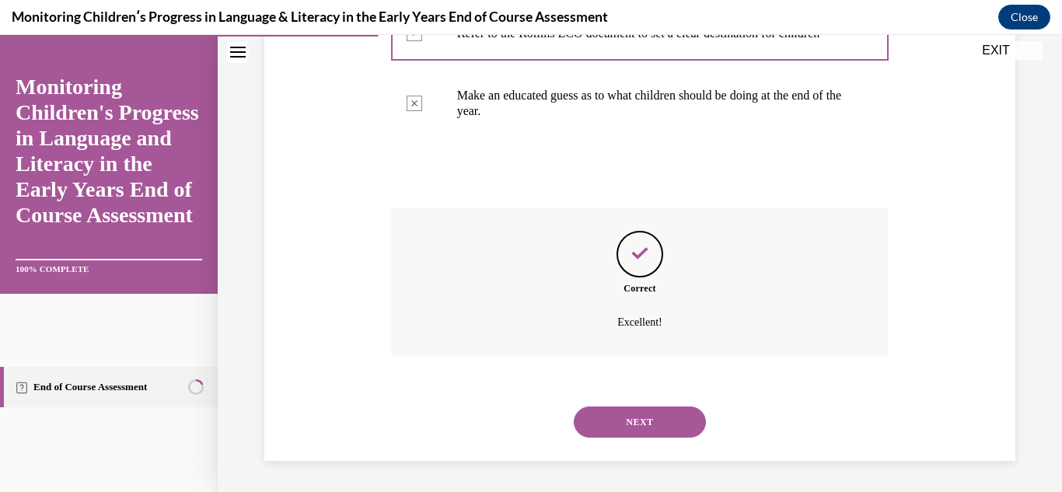
click at [627, 421] on button "NEXT" at bounding box center [640, 422] width 132 height 31
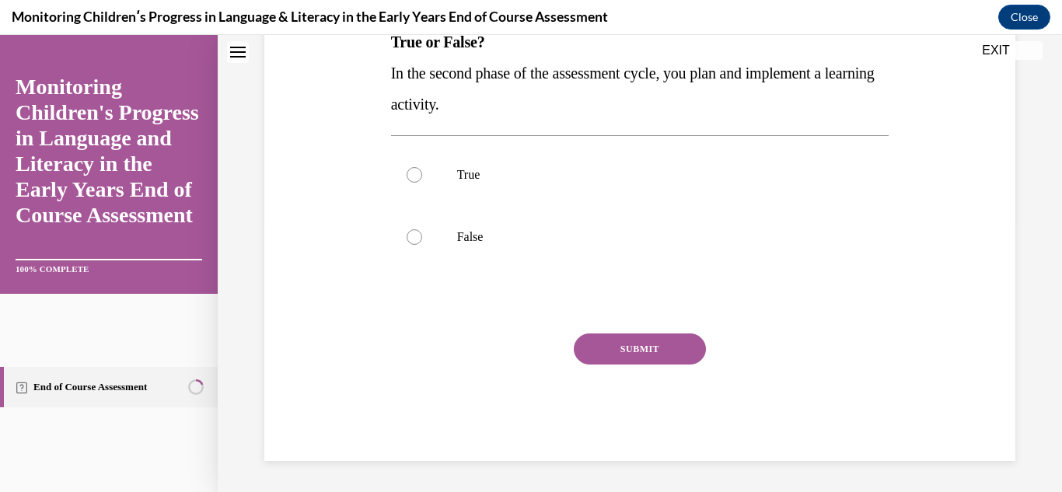
scroll to position [0, 0]
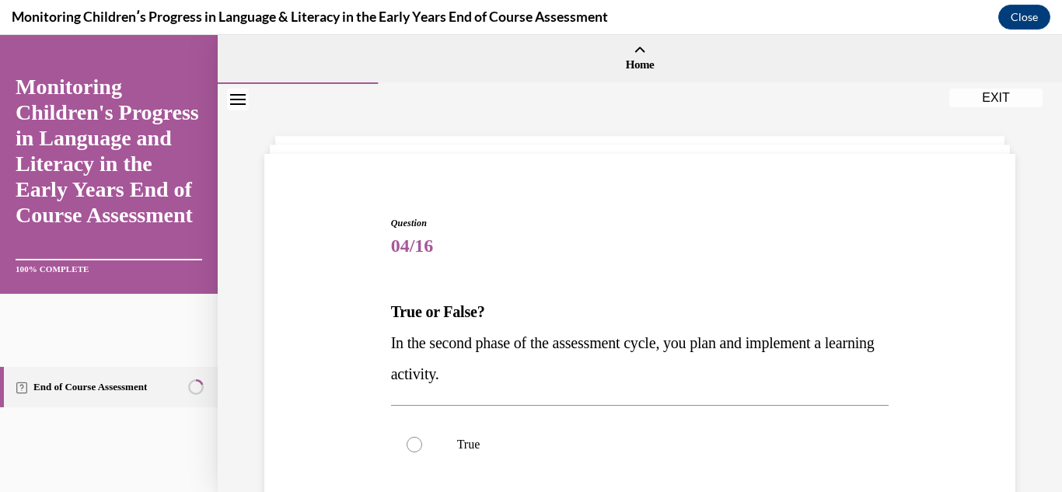
click at [904, 367] on div "Question 04/16 True or False? In the second phase of the assessment cycle, you …" at bounding box center [640, 450] width 759 height 561
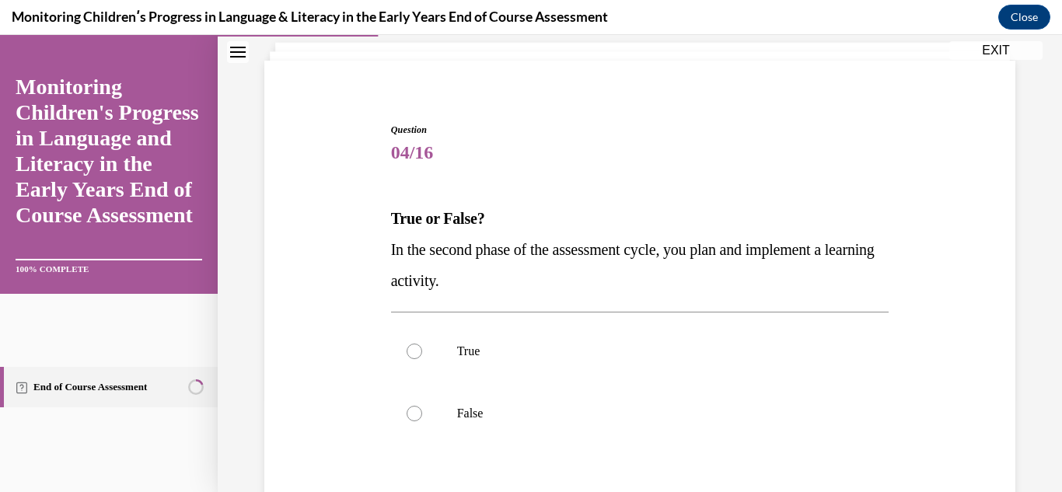
scroll to position [124, 0]
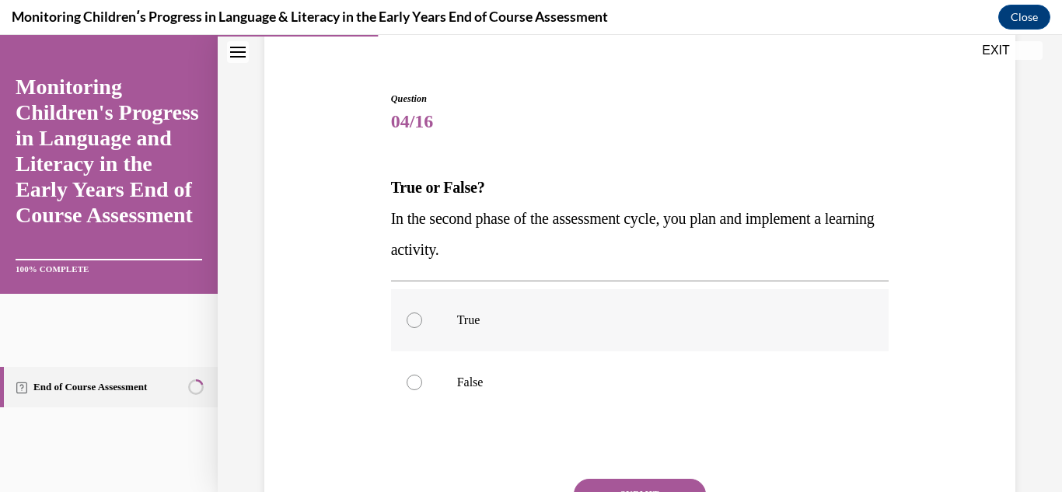
click at [562, 341] on label "True" at bounding box center [640, 320] width 498 height 62
click at [422, 328] on input "True" at bounding box center [415, 321] width 16 height 16
radio input "true"
click at [619, 481] on button "SUBMIT" at bounding box center [640, 494] width 132 height 31
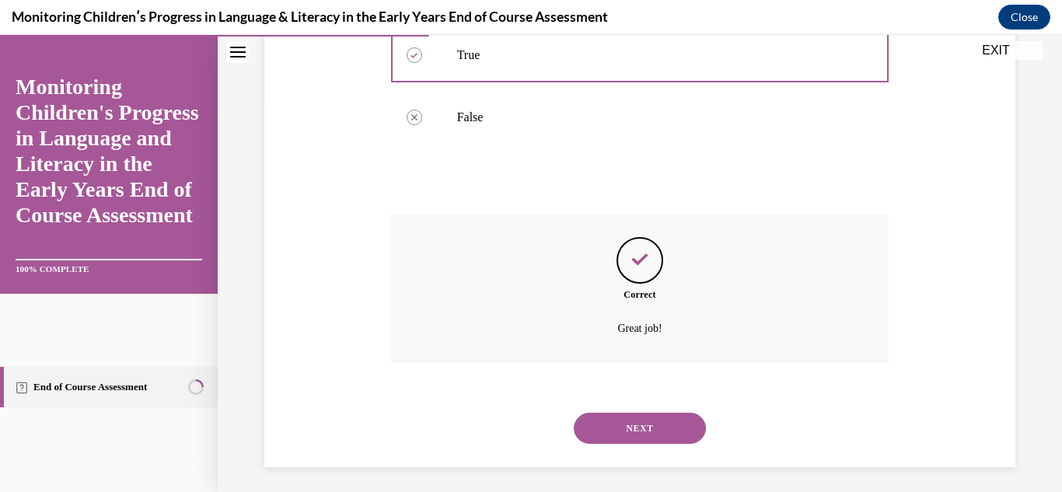
scroll to position [396, 0]
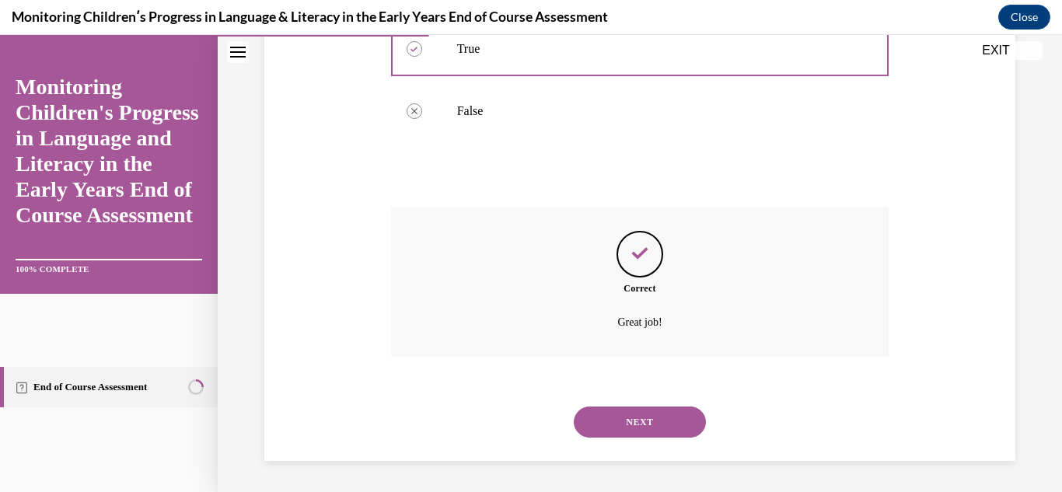
click at [632, 421] on button "NEXT" at bounding box center [640, 422] width 132 height 31
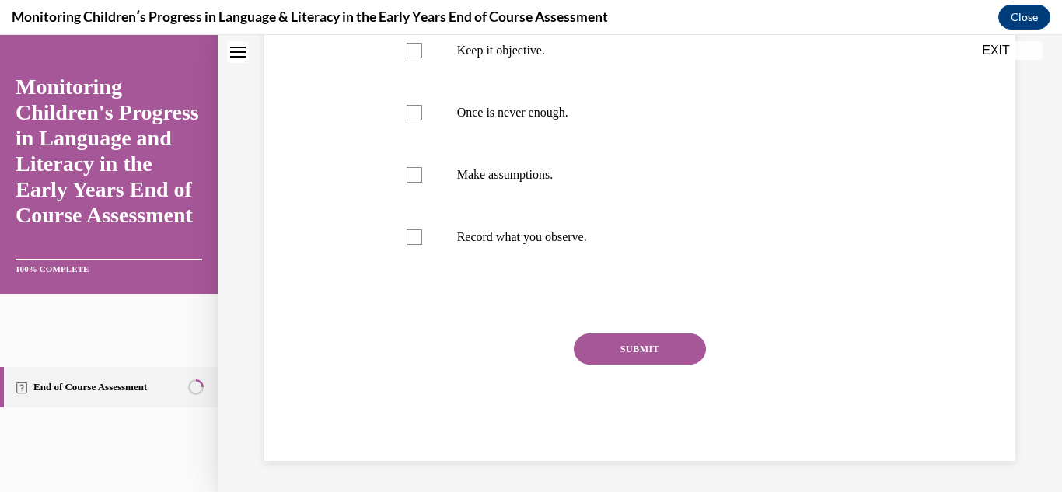
scroll to position [0, 0]
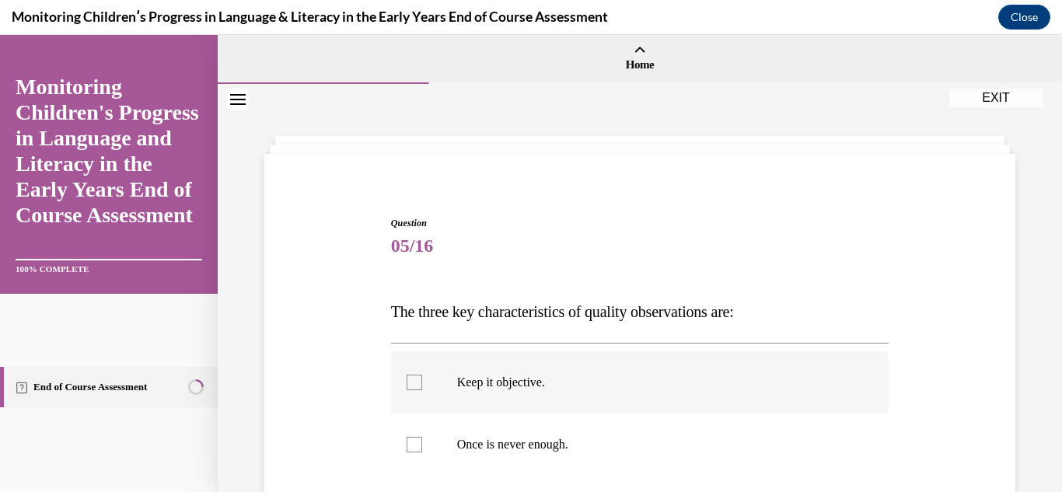
click at [547, 372] on label "Keep it objective." at bounding box center [640, 382] width 498 height 62
click at [422, 375] on input "Keep it objective." at bounding box center [415, 383] width 16 height 16
checkbox input "true"
click at [559, 438] on p "Once is never enough." at bounding box center [653, 445] width 393 height 16
click at [422, 438] on input "Once is never enough." at bounding box center [415, 445] width 16 height 16
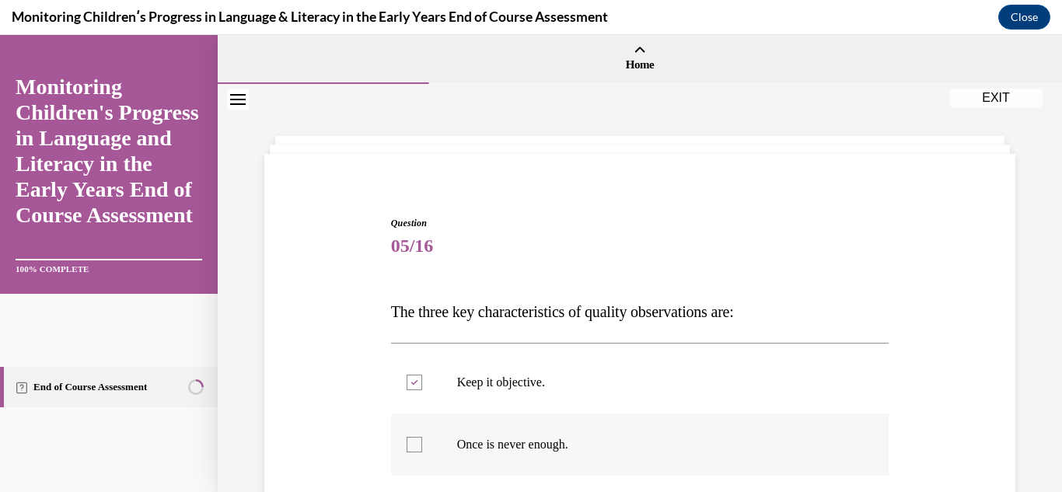
checkbox input "true"
click at [313, 428] on div "Question 05/16 The three key characteristics of quality observations are: Keep …" at bounding box center [640, 482] width 759 height 624
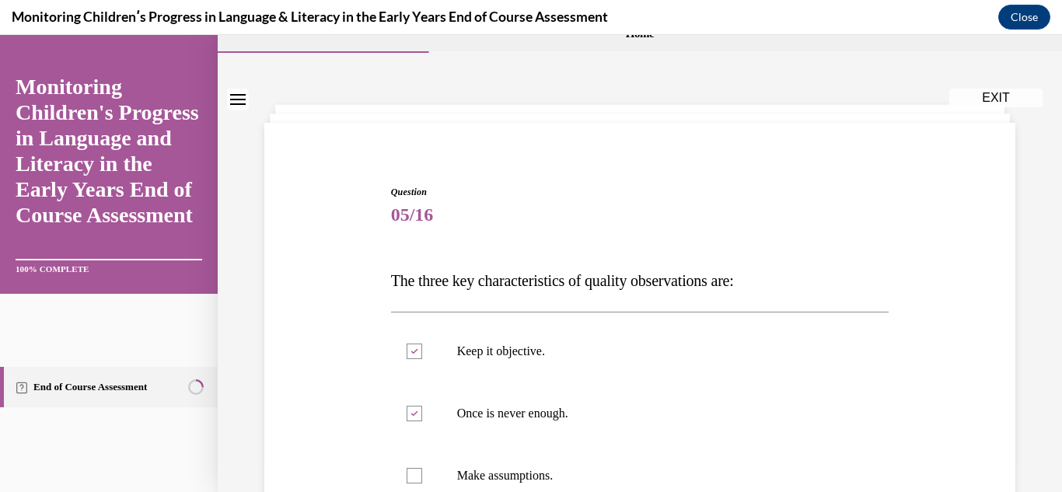
scroll to position [156, 0]
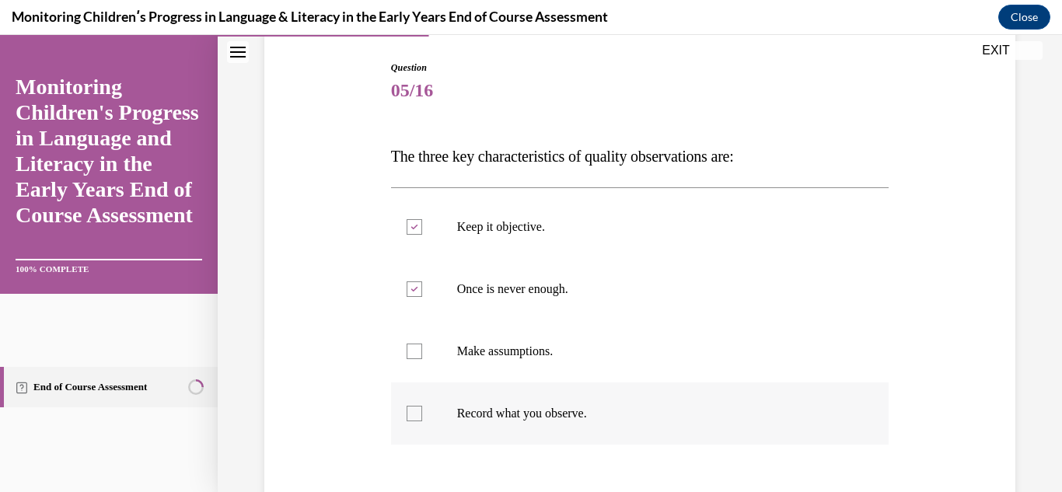
click at [407, 414] on div at bounding box center [415, 414] width 16 height 16
click at [407, 414] on input "Record what you observe." at bounding box center [415, 414] width 16 height 16
checkbox input "true"
click at [358, 416] on div "Question 05/16 The three key characteristics of quality observations are: Keep …" at bounding box center [640, 326] width 759 height 624
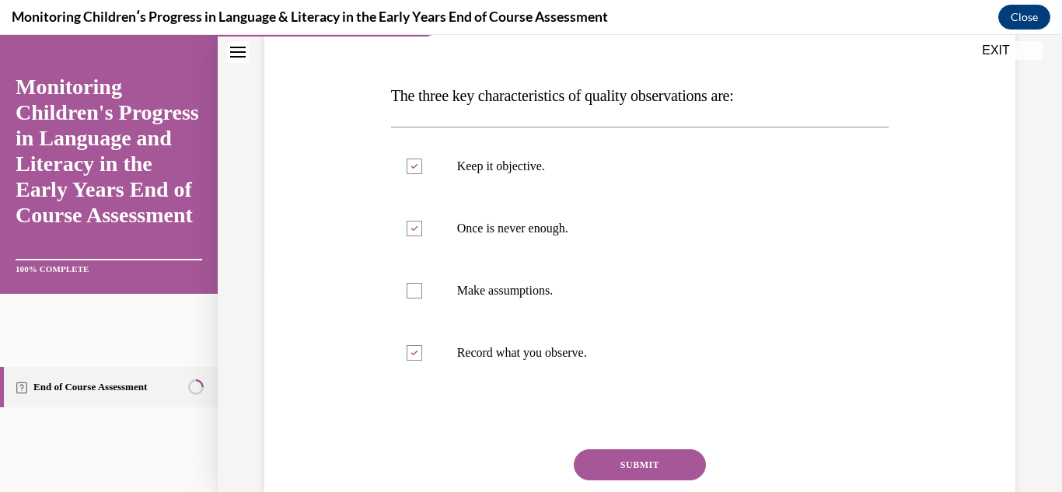
scroll to position [218, 0]
click at [619, 464] on button "SUBMIT" at bounding box center [640, 463] width 132 height 31
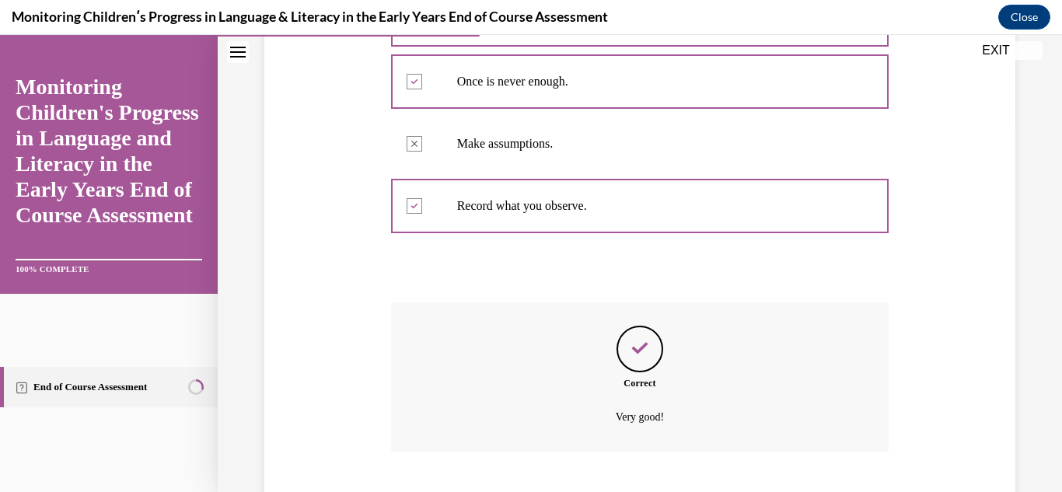
scroll to position [458, 0]
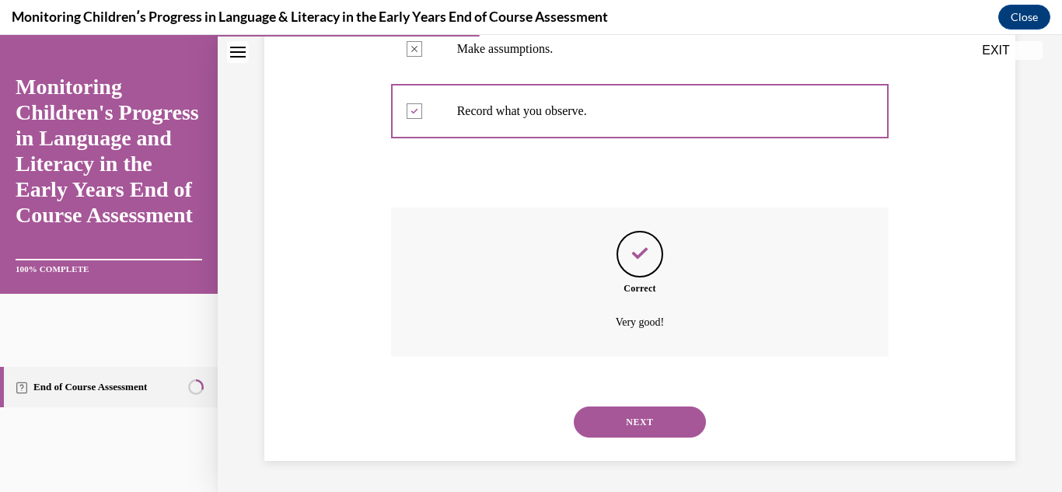
click at [628, 412] on button "NEXT" at bounding box center [640, 422] width 132 height 31
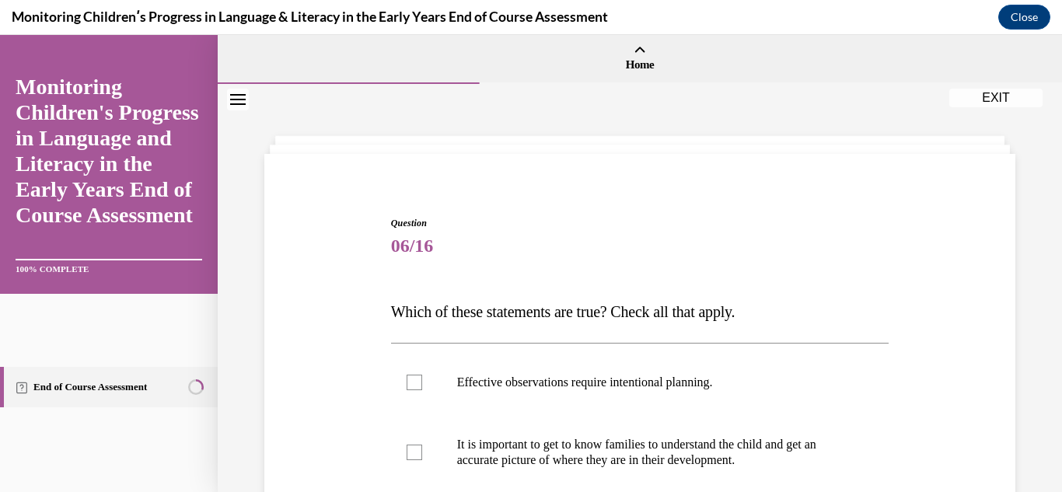
click at [313, 355] on div "Question 06/16 Which of these statements are true? Check all that apply. Effect…" at bounding box center [640, 497] width 759 height 655
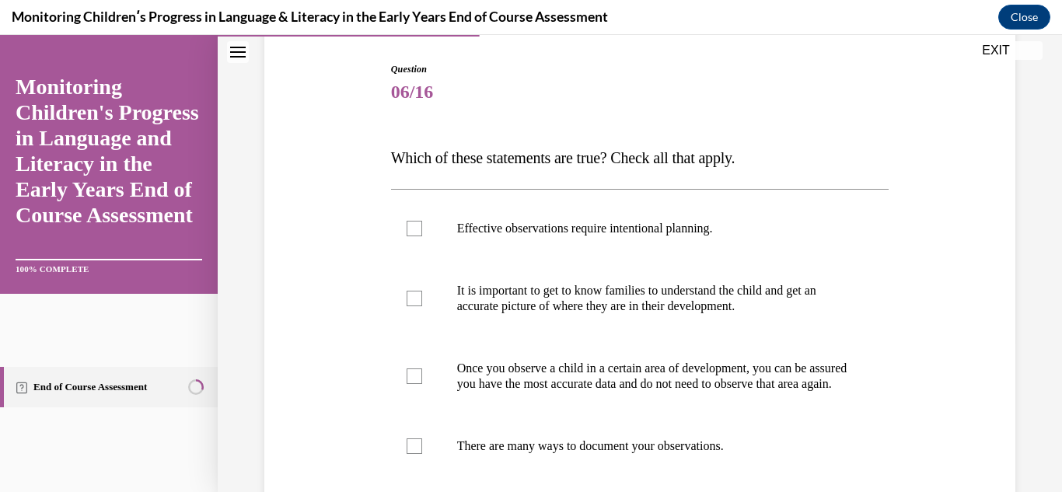
scroll to position [156, 0]
click at [418, 291] on div at bounding box center [415, 297] width 16 height 16
click at [418, 291] on input "It is important to get to know families to understand the child and get an accu…" at bounding box center [415, 297] width 16 height 16
checkbox input "true"
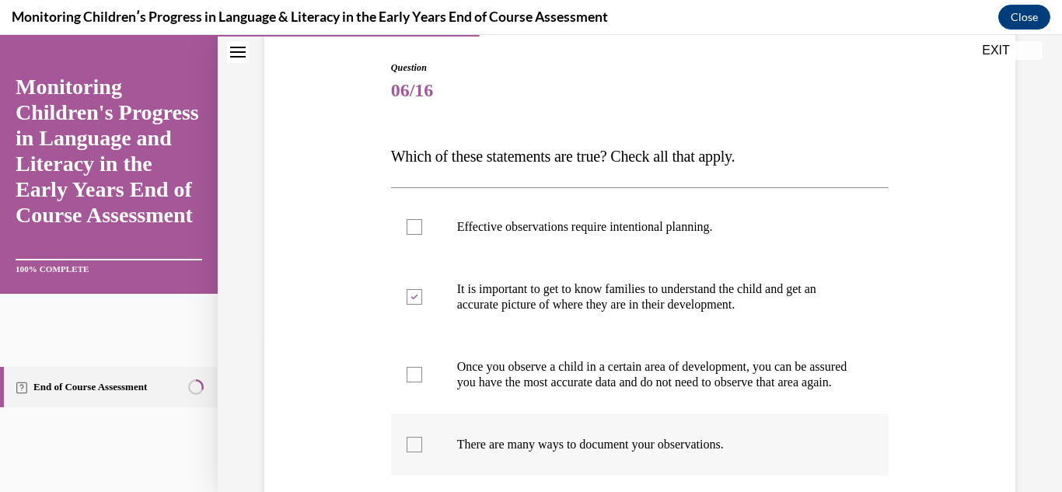
click at [407, 453] on div at bounding box center [415, 445] width 16 height 16
click at [407, 453] on input "There are many ways to document your observations." at bounding box center [415, 445] width 16 height 16
checkbox input "true"
click at [306, 388] on div "Question 06/16 Which of these statements are true? Check all that apply. Effect…" at bounding box center [640, 341] width 759 height 655
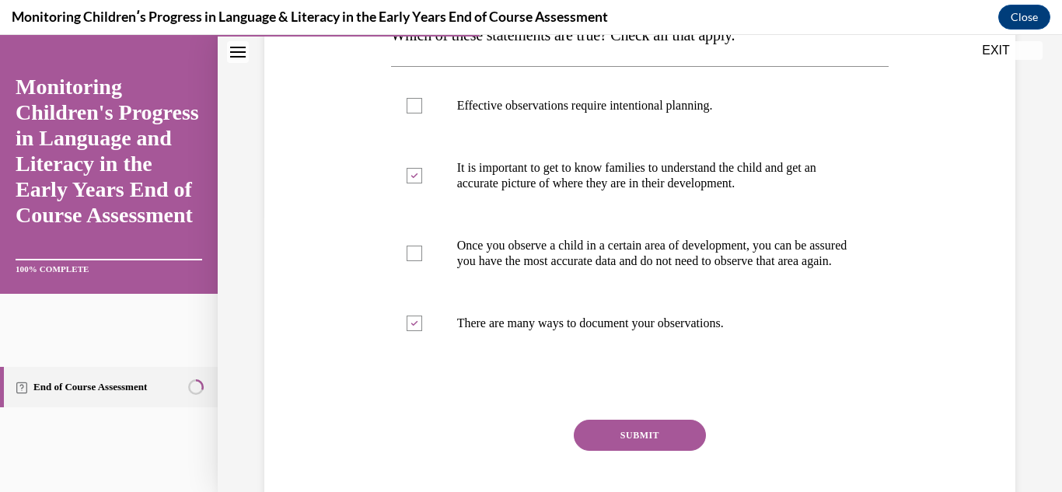
scroll to position [280, 0]
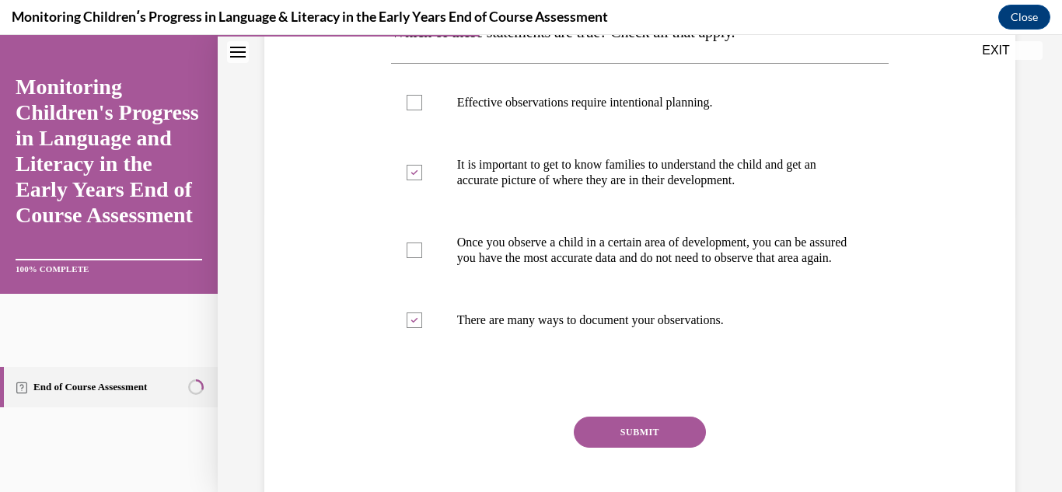
click at [602, 440] on button "SUBMIT" at bounding box center [640, 432] width 132 height 31
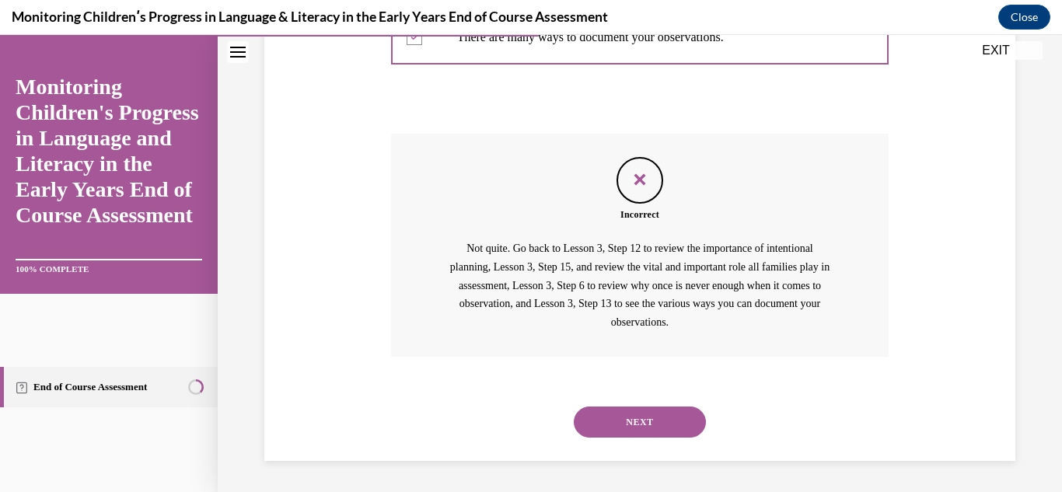
scroll to position [579, 0]
click at [325, 286] on div "Question 06/16 Which of these statements are true? Check all that apply. Effect…" at bounding box center [640, 34] width 759 height 855
click at [601, 437] on button "NEXT" at bounding box center [640, 422] width 132 height 31
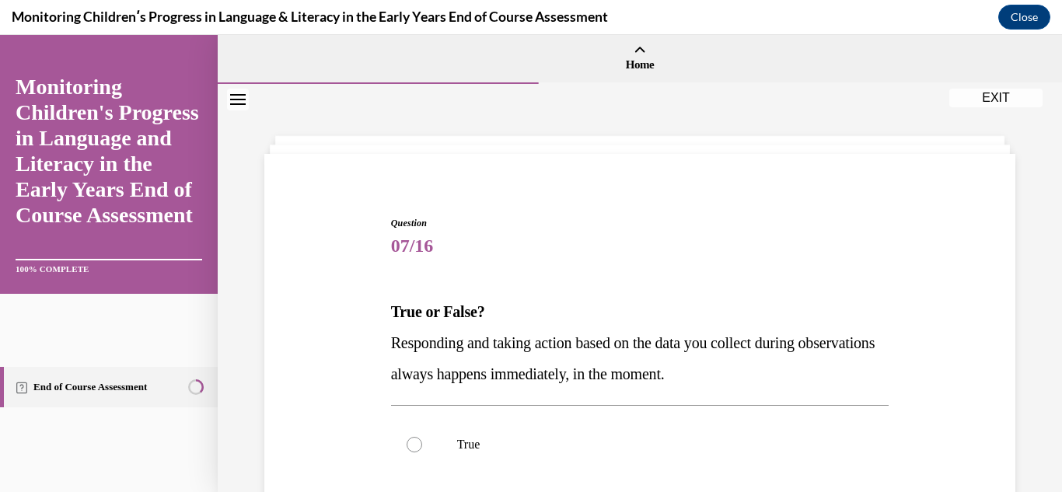
click at [383, 337] on div "Question 07/16 True or False? Responding and taking action based on the data yo…" at bounding box center [640, 450] width 759 height 561
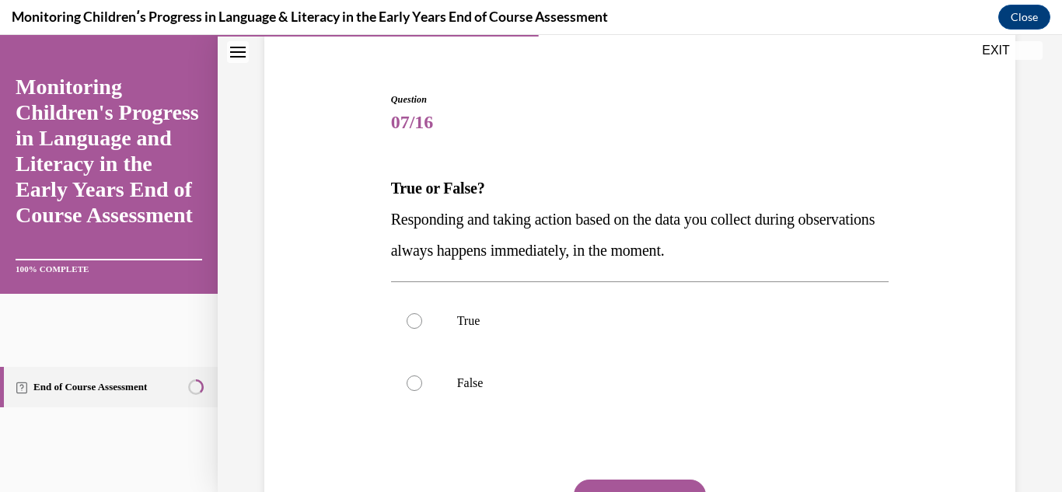
scroll to position [124, 0]
click at [411, 376] on div at bounding box center [415, 383] width 16 height 16
click at [411, 376] on input "False" at bounding box center [415, 383] width 16 height 16
radio input "true"
click at [332, 398] on div "Question 07/16 True or False? Responding and taking action based on the data yo…" at bounding box center [640, 325] width 759 height 561
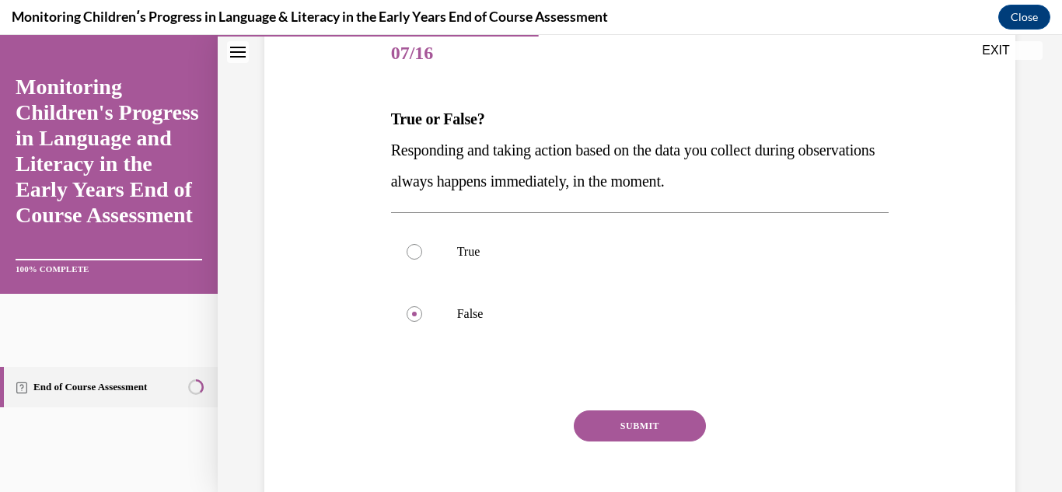
scroll to position [218, 0]
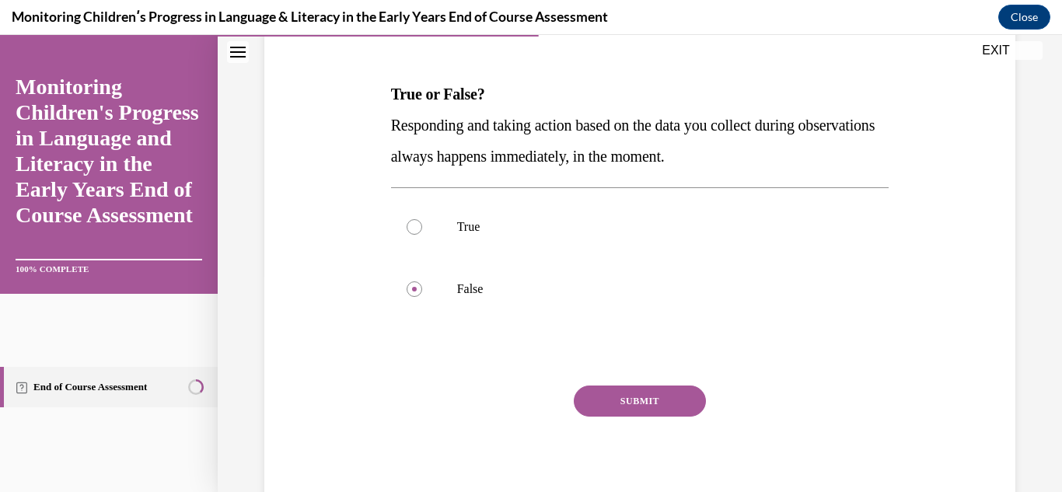
click at [589, 400] on button "SUBMIT" at bounding box center [640, 401] width 132 height 31
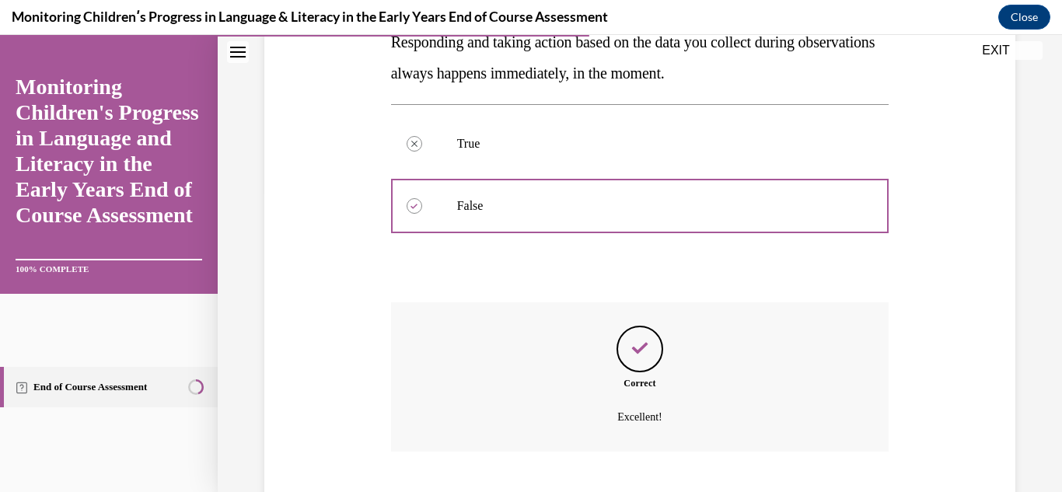
scroll to position [396, 0]
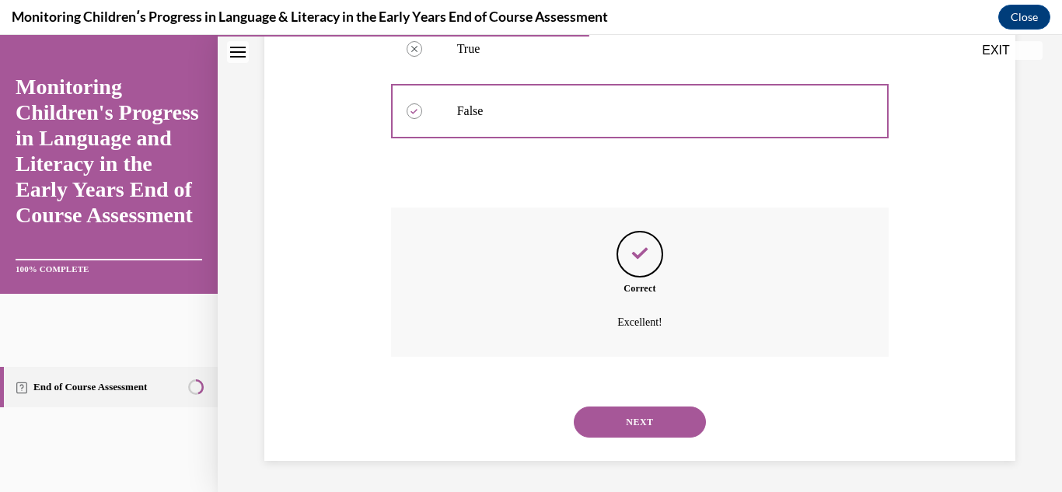
click at [628, 424] on button "NEXT" at bounding box center [640, 422] width 132 height 31
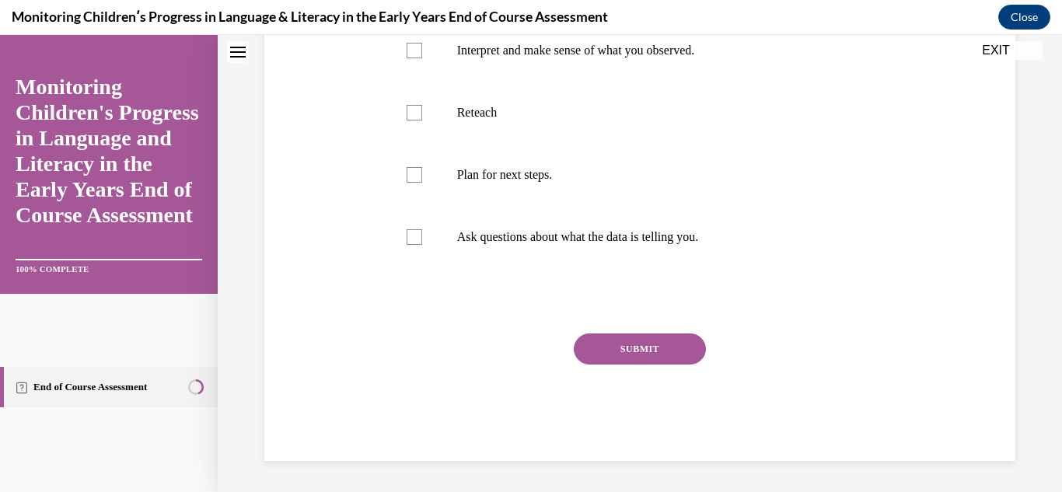
scroll to position [0, 0]
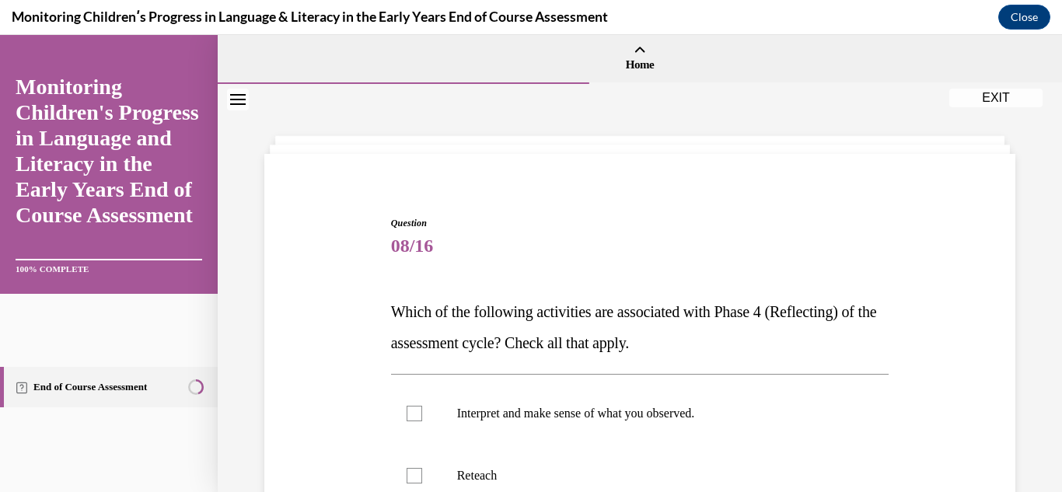
click at [369, 371] on div "Question 08/16 Which of the following activities are associated with Phase 4 (R…" at bounding box center [640, 497] width 759 height 655
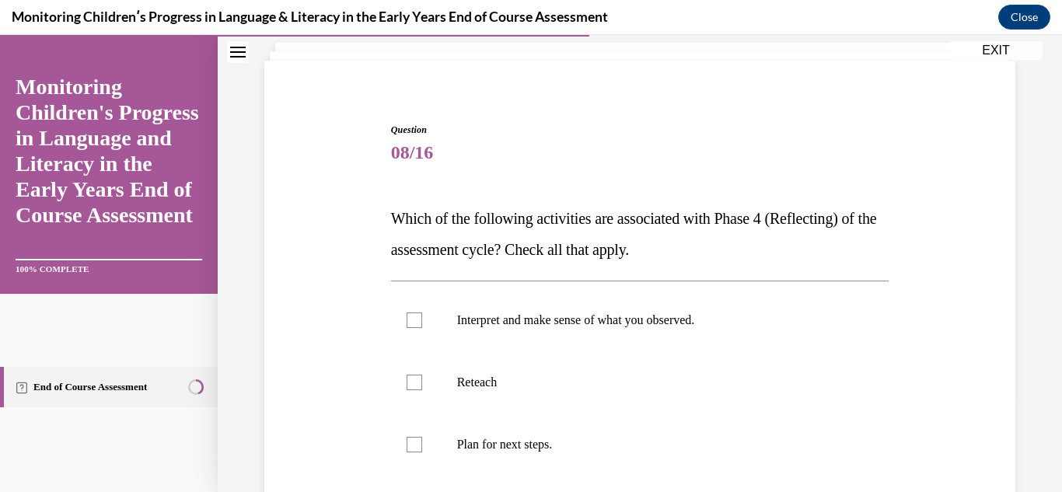
scroll to position [124, 0]
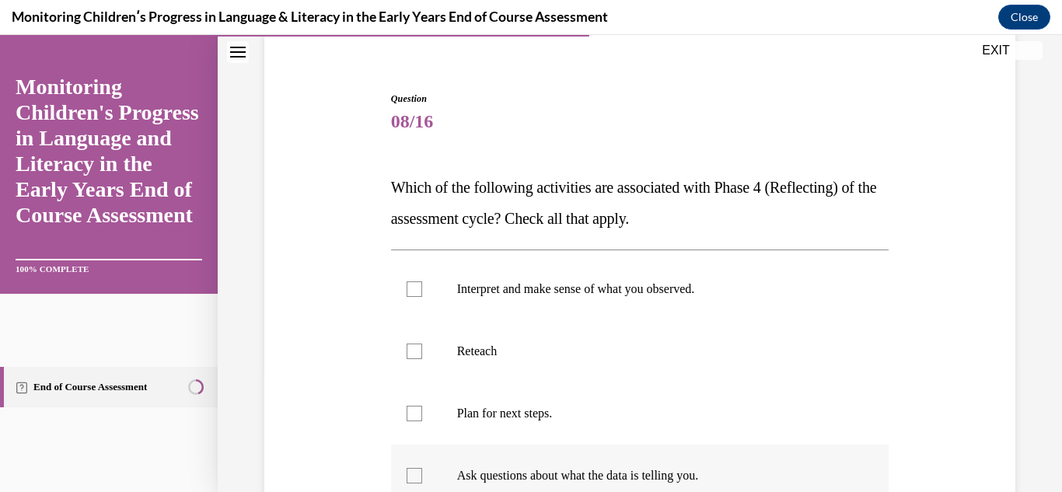
click at [411, 474] on div at bounding box center [415, 476] width 16 height 16
click at [411, 474] on input "Ask questions about what the data is telling you." at bounding box center [415, 476] width 16 height 16
checkbox input "true"
click at [421, 287] on label "Interpret and make sense of what you observed." at bounding box center [640, 289] width 498 height 62
click at [421, 287] on input "Interpret and make sense of what you observed." at bounding box center [415, 289] width 16 height 16
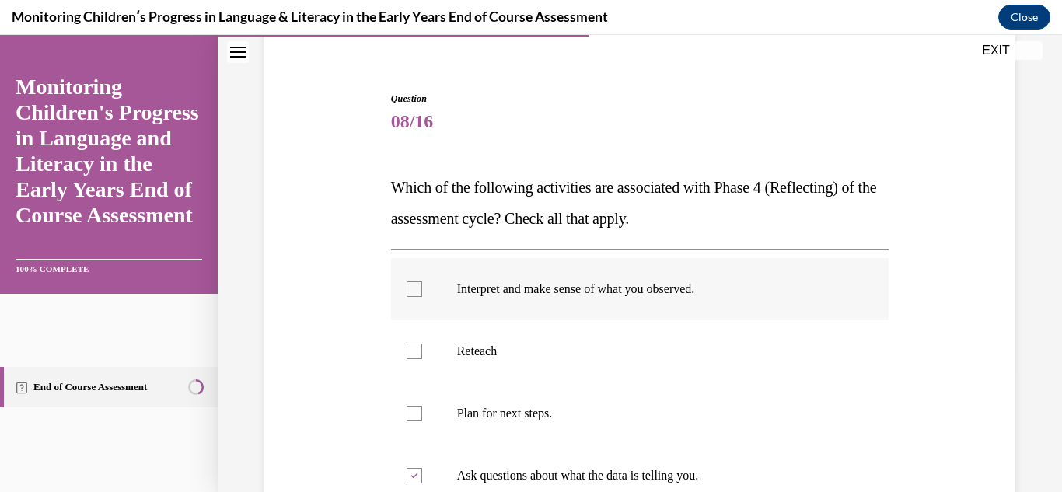
checkbox input "true"
click at [327, 308] on div "Question 08/16 Which of the following activities are associated with Phase 4 (R…" at bounding box center [640, 372] width 759 height 655
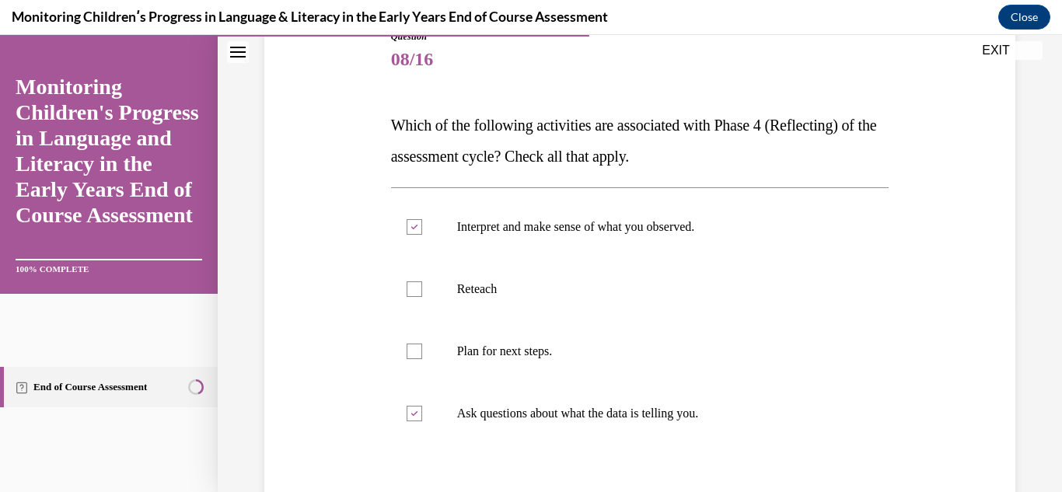
scroll to position [311, 0]
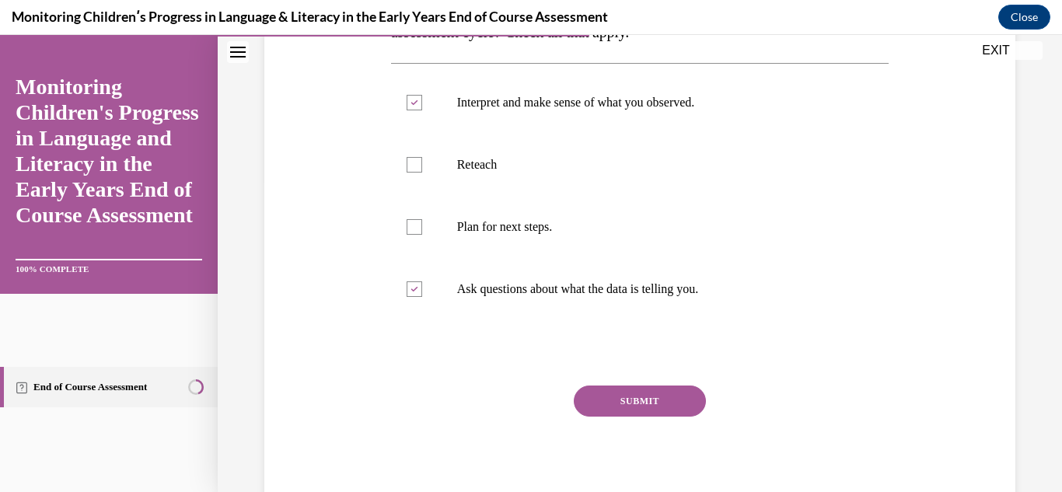
click at [623, 395] on button "SUBMIT" at bounding box center [640, 401] width 132 height 31
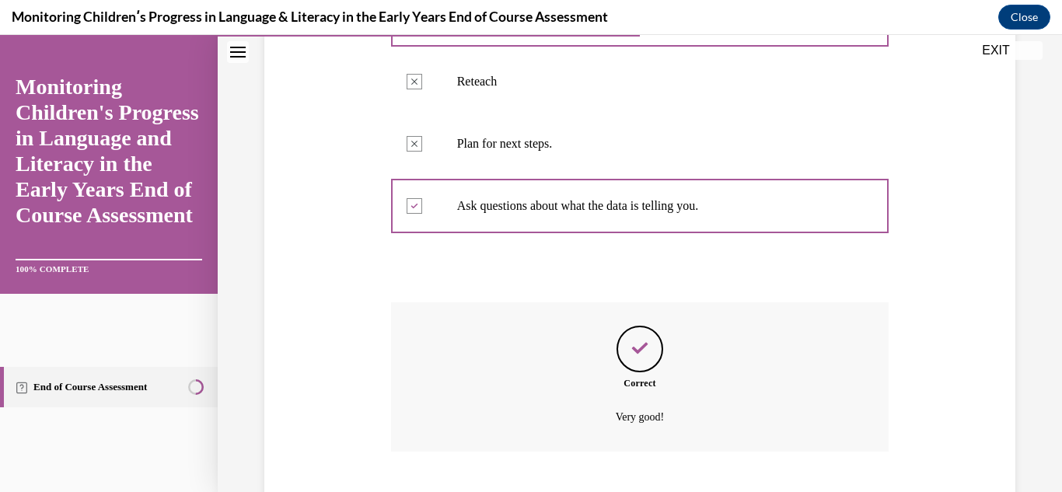
scroll to position [489, 0]
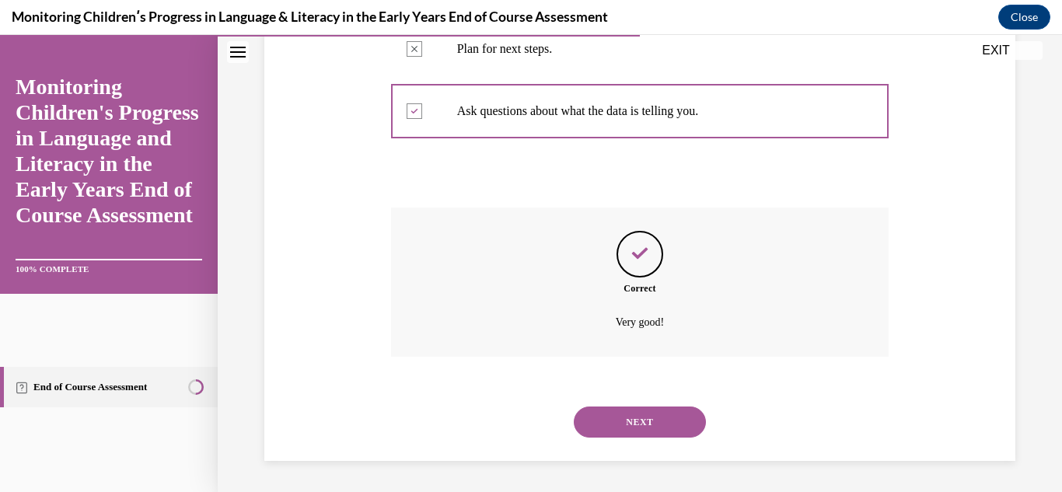
click at [630, 412] on button "NEXT" at bounding box center [640, 422] width 132 height 31
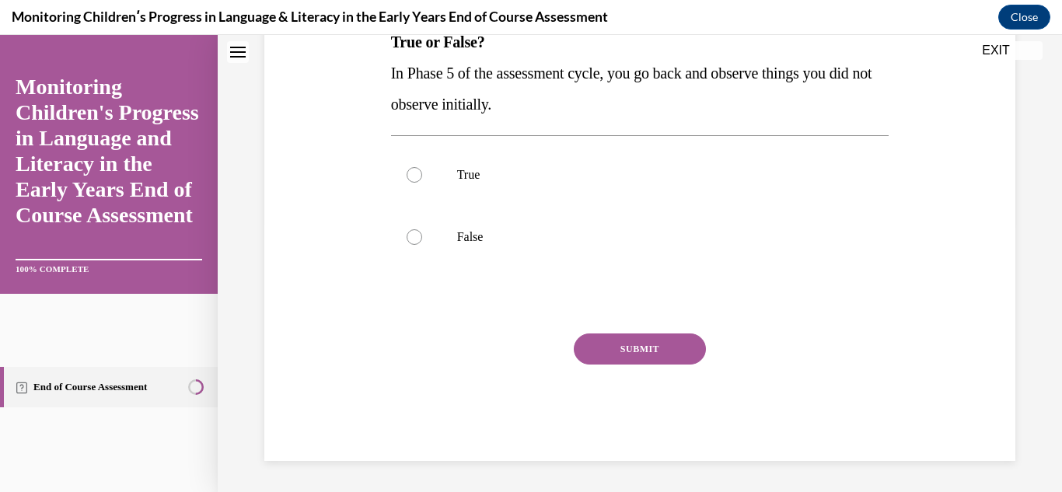
scroll to position [0, 0]
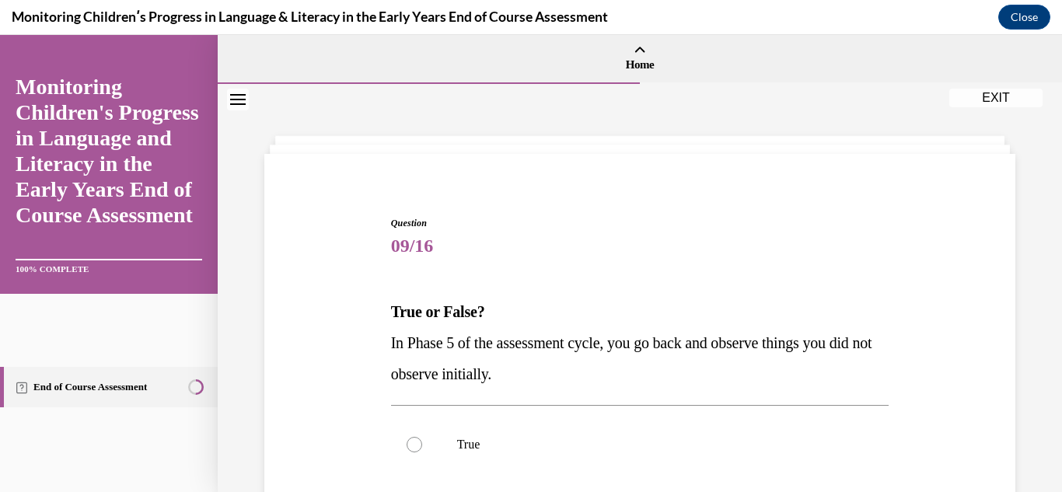
click at [292, 359] on div "Question 09/16 True or False? In Phase 5 of the assessment cycle, you go back a…" at bounding box center [640, 450] width 759 height 561
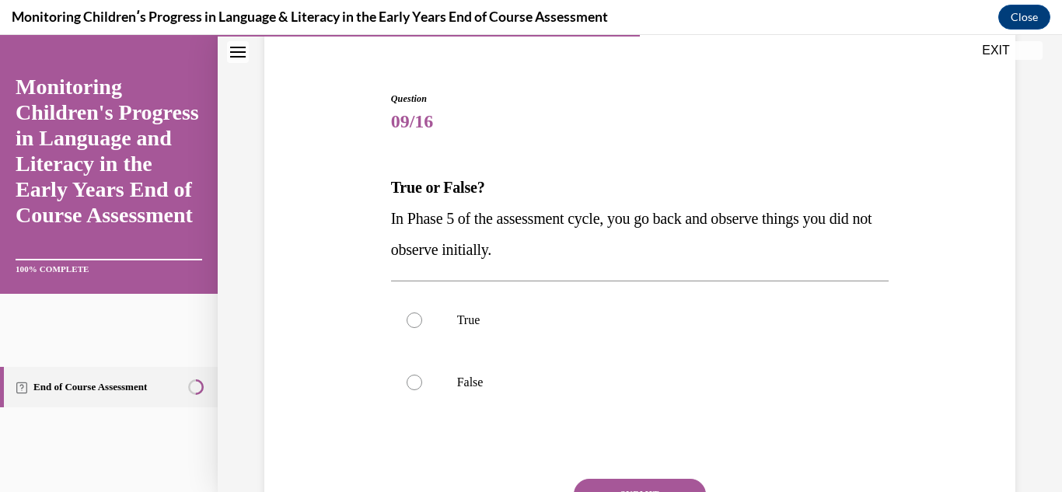
scroll to position [156, 0]
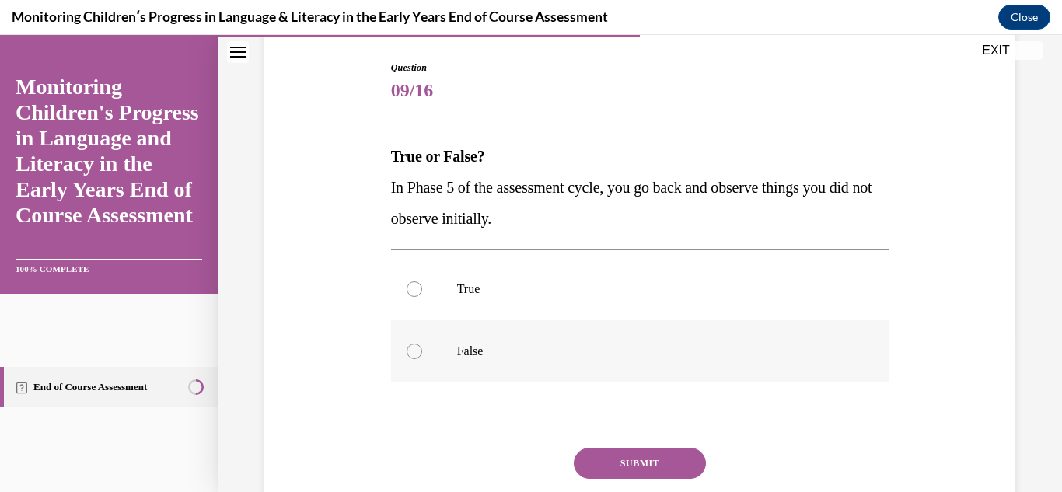
click at [415, 342] on label "False" at bounding box center [640, 351] width 498 height 62
click at [415, 344] on input "False" at bounding box center [415, 352] width 16 height 16
radio input "true"
click at [628, 461] on button "SUBMIT" at bounding box center [640, 463] width 132 height 31
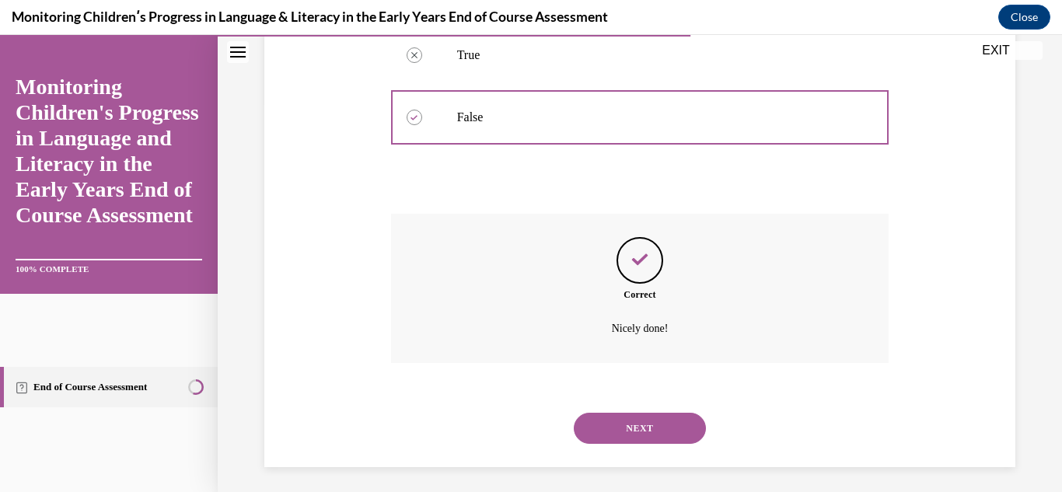
scroll to position [396, 0]
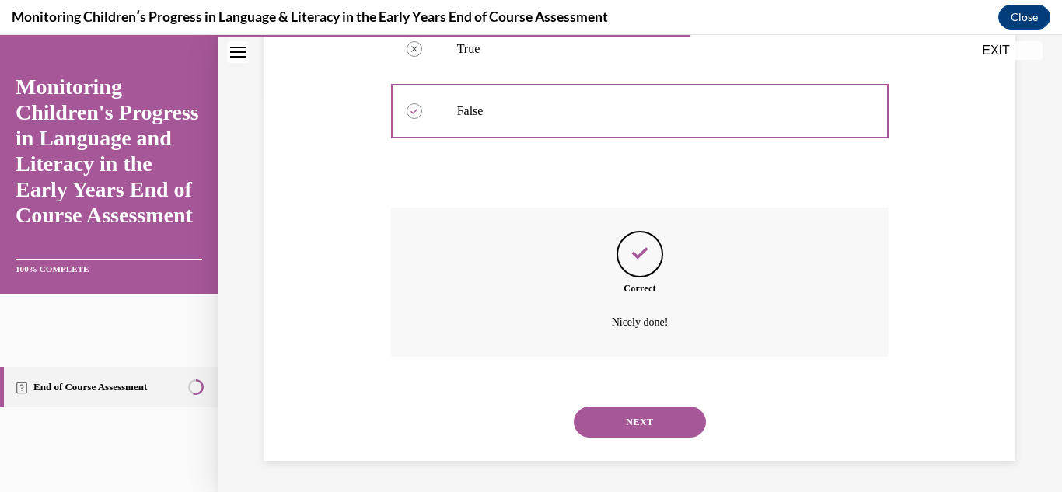
click at [635, 412] on button "NEXT" at bounding box center [640, 422] width 132 height 31
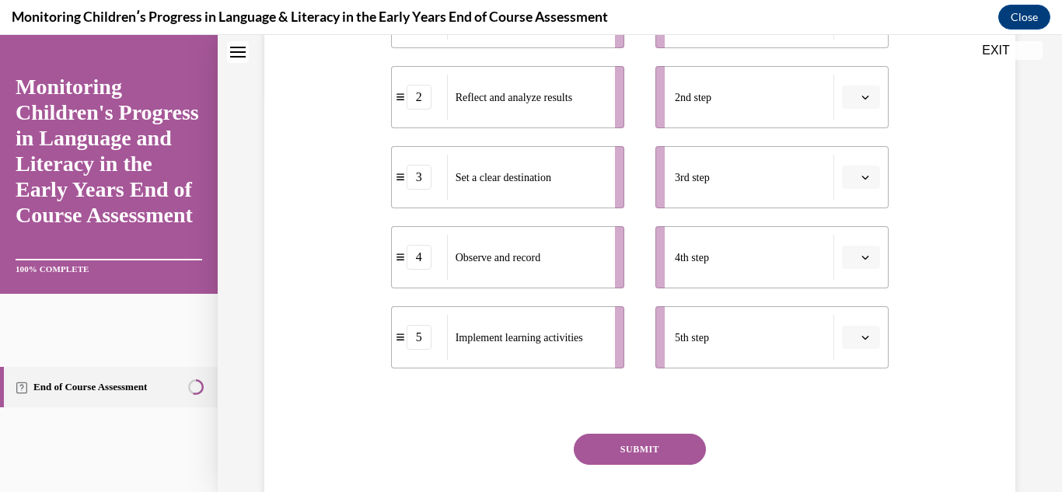
scroll to position [0, 0]
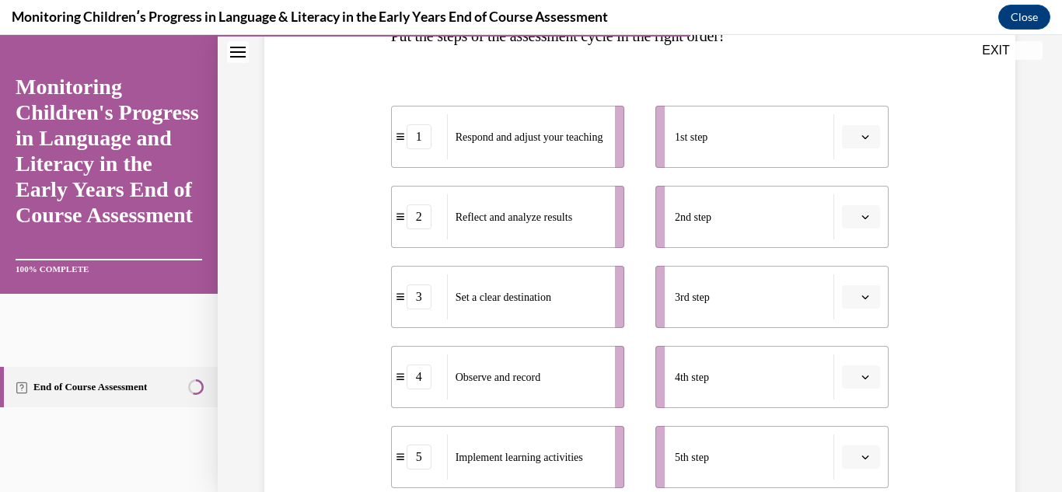
scroll to position [280, 0]
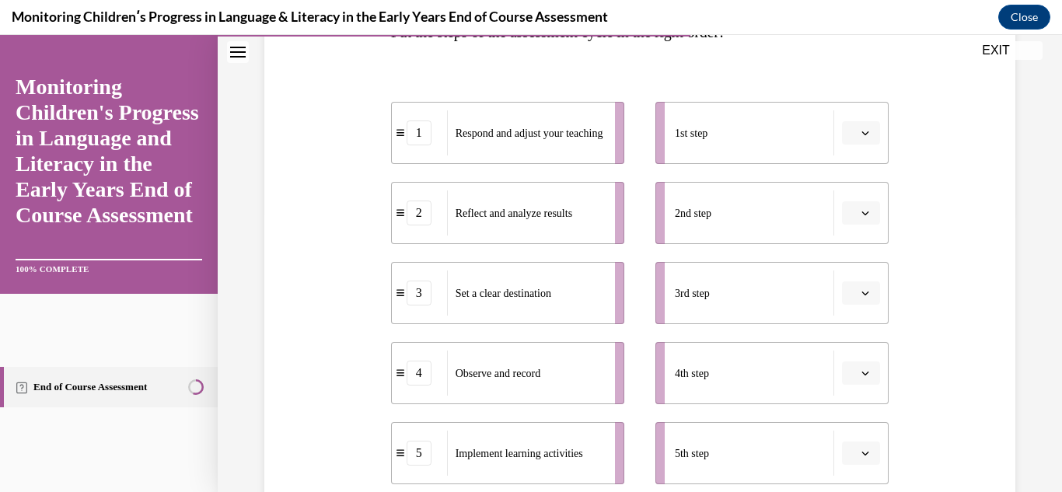
click at [862, 133] on icon "button" at bounding box center [865, 133] width 7 height 4
click at [853, 254] on div "3" at bounding box center [849, 261] width 39 height 31
click at [862, 212] on icon "button" at bounding box center [866, 213] width 8 height 8
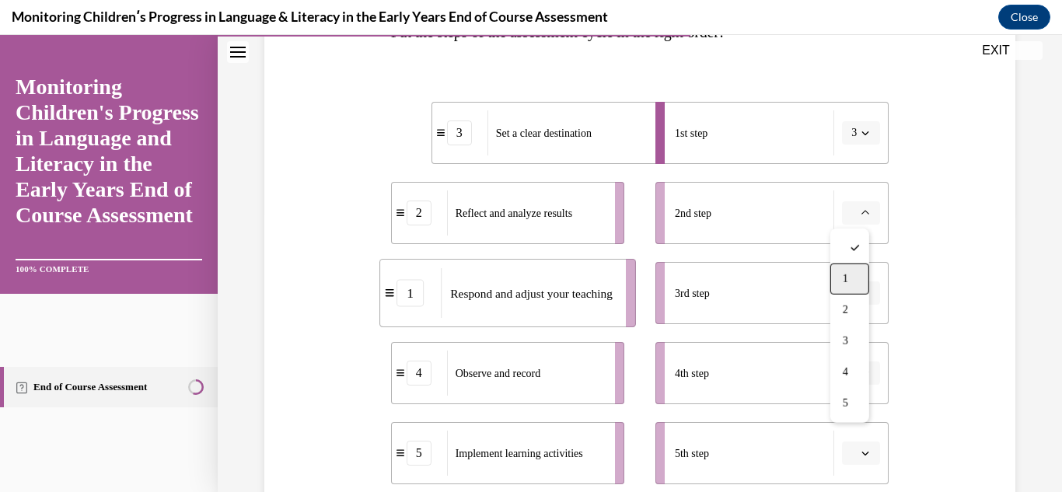
click at [854, 275] on div "1" at bounding box center [849, 279] width 39 height 31
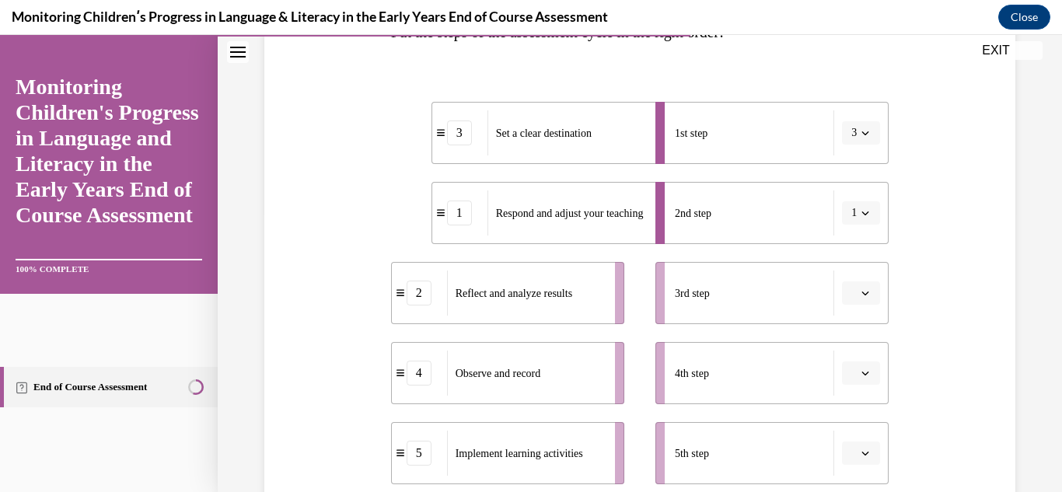
click at [862, 289] on icon "button" at bounding box center [866, 293] width 8 height 8
click at [846, 264] on span "5" at bounding box center [845, 258] width 5 height 12
click at [862, 373] on button "button" at bounding box center [861, 373] width 38 height 23
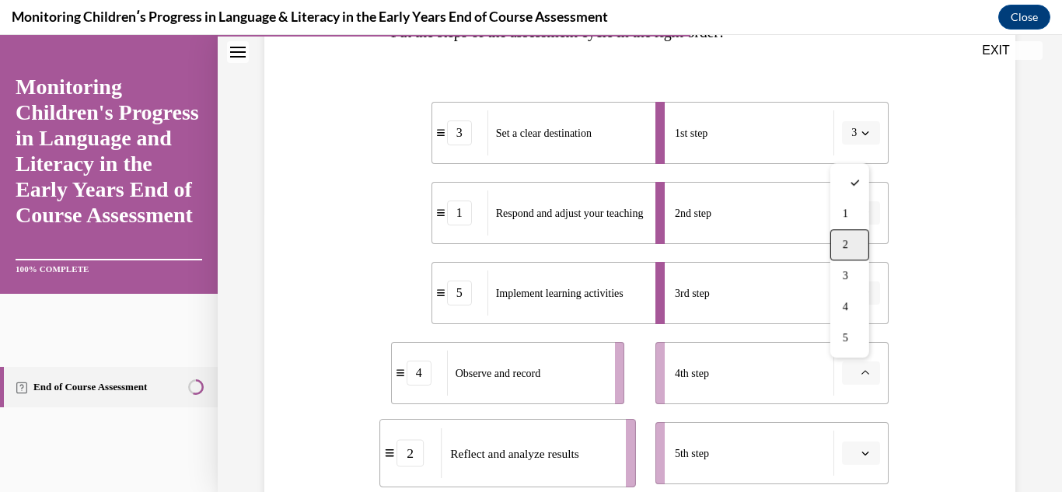
click at [855, 246] on div "2" at bounding box center [849, 244] width 39 height 31
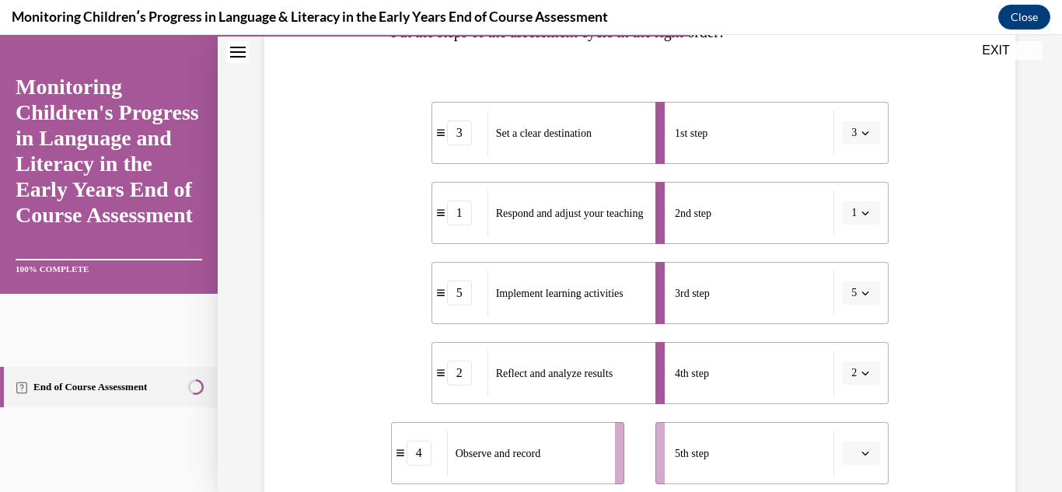
click at [862, 455] on icon "button" at bounding box center [866, 453] width 8 height 8
click at [865, 385] on div "4" at bounding box center [849, 387] width 39 height 31
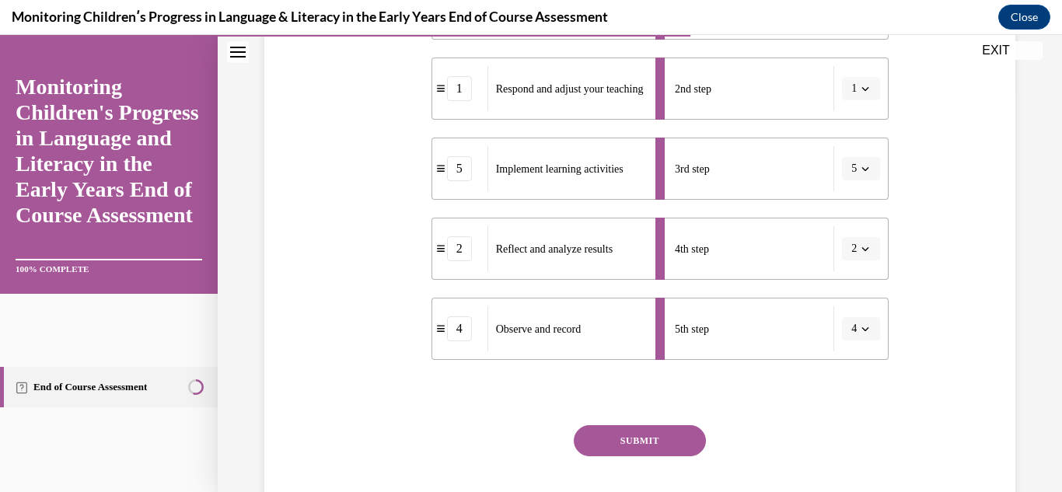
scroll to position [435, 0]
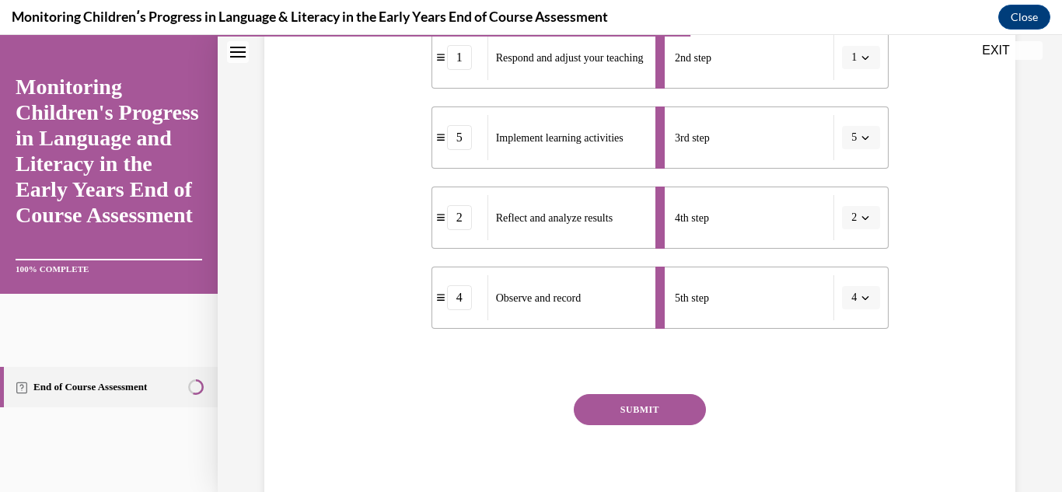
click at [674, 403] on button "SUBMIT" at bounding box center [640, 409] width 132 height 31
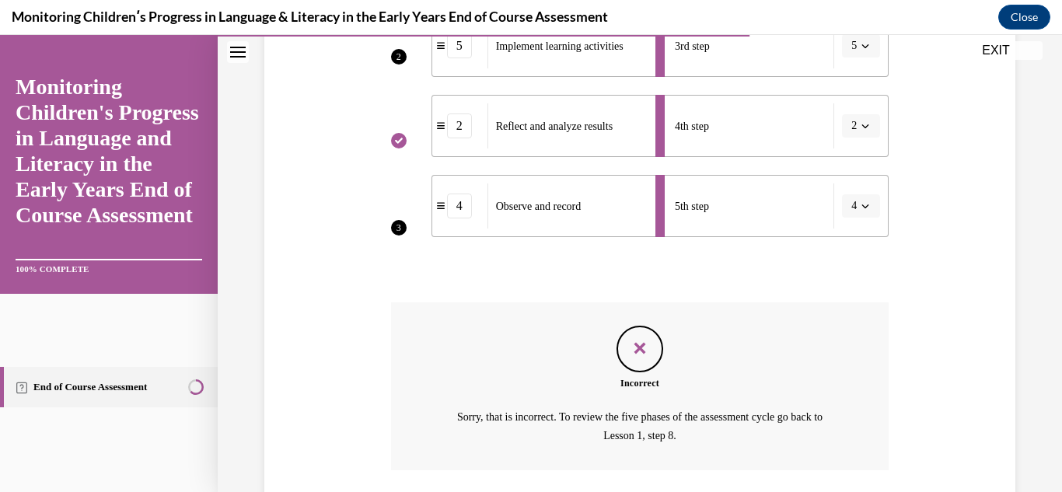
scroll to position [641, 0]
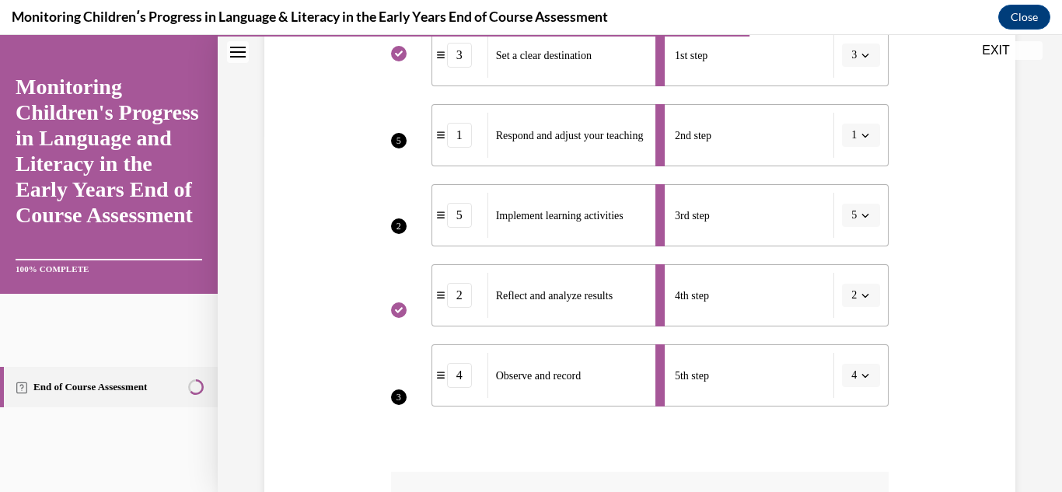
scroll to position [361, 0]
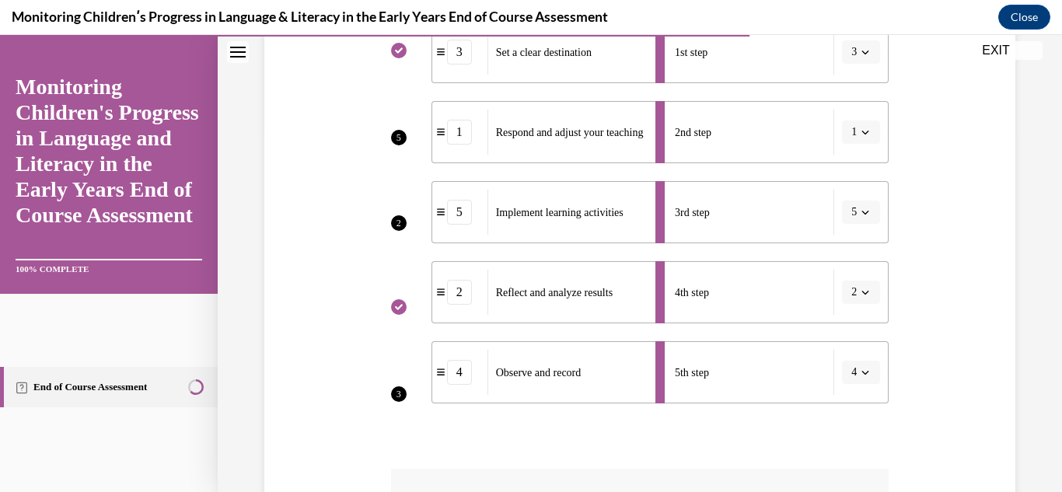
click at [1049, 442] on div "Question 10/16 Put the steps of the assessment cycle in the right order! 5 2 3 …" at bounding box center [640, 247] width 844 height 1049
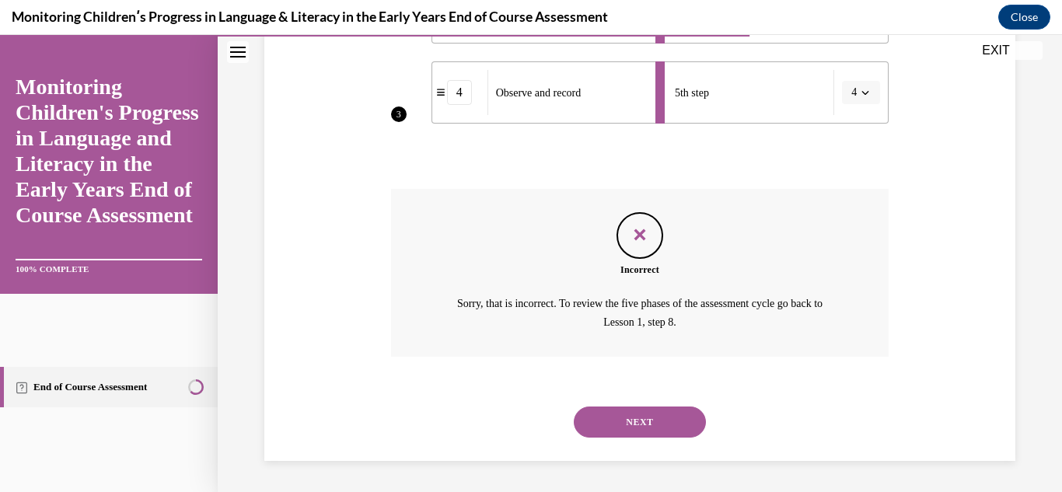
click at [639, 418] on button "NEXT" at bounding box center [640, 422] width 132 height 31
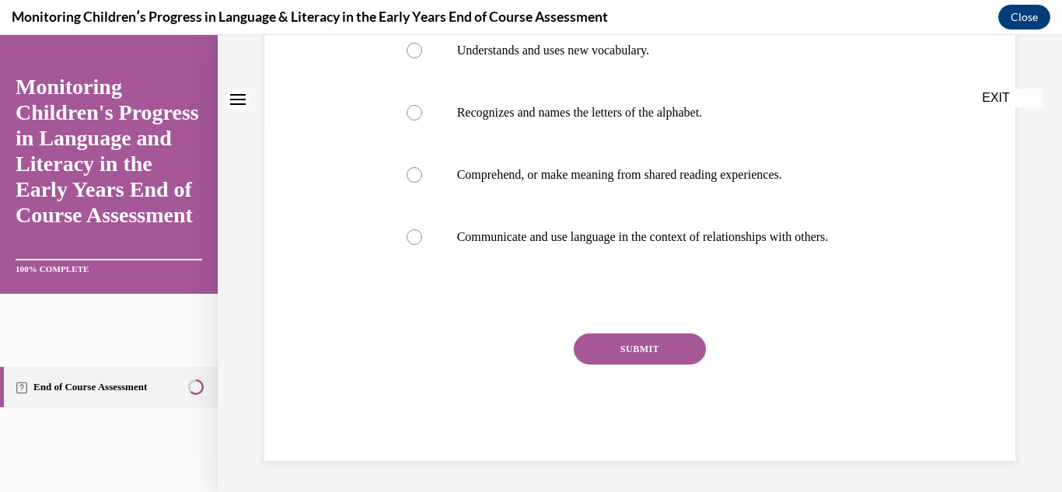
scroll to position [0, 0]
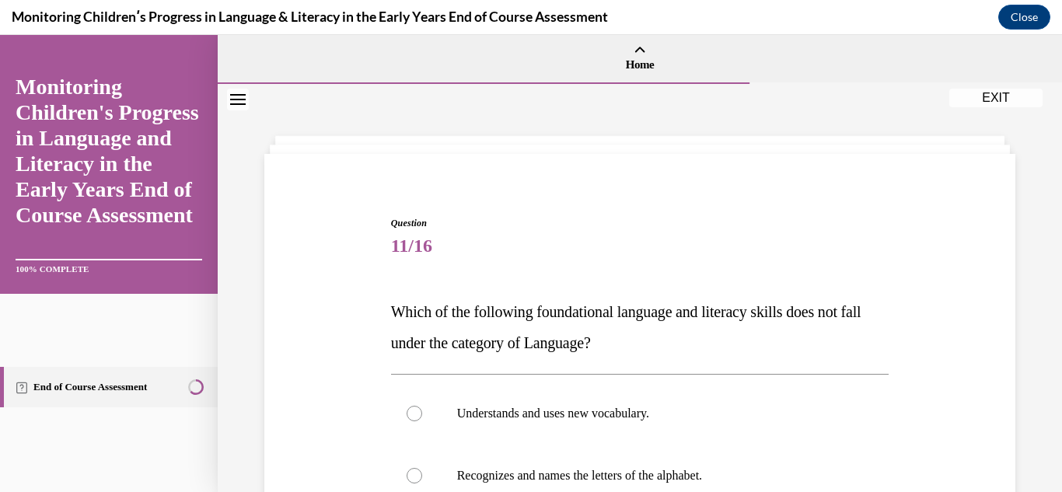
click at [303, 306] on div "Question 11/16 Which of the following foundational language and literacy skills…" at bounding box center [640, 497] width 759 height 655
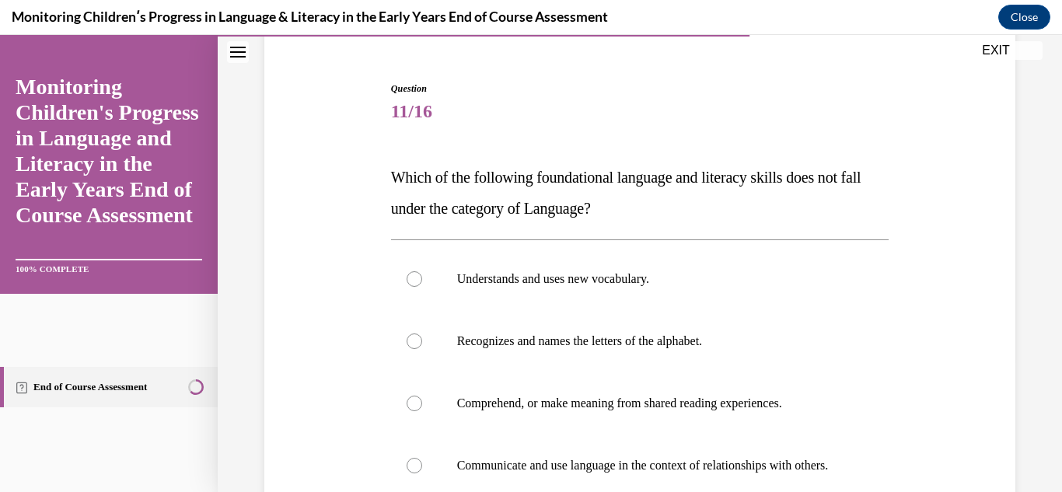
scroll to position [156, 0]
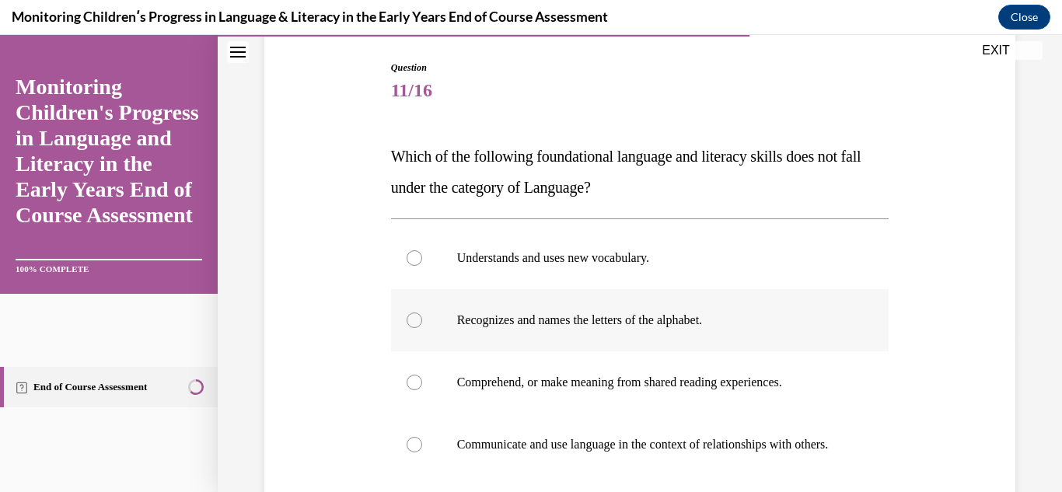
click at [417, 318] on div at bounding box center [415, 321] width 16 height 16
click at [417, 318] on input "Recognizes and names the letters of the alphabet." at bounding box center [415, 321] width 16 height 16
radio input "true"
click at [316, 327] on div "Question 11/16 Which of the following foundational language and literacy skills…" at bounding box center [640, 341] width 759 height 655
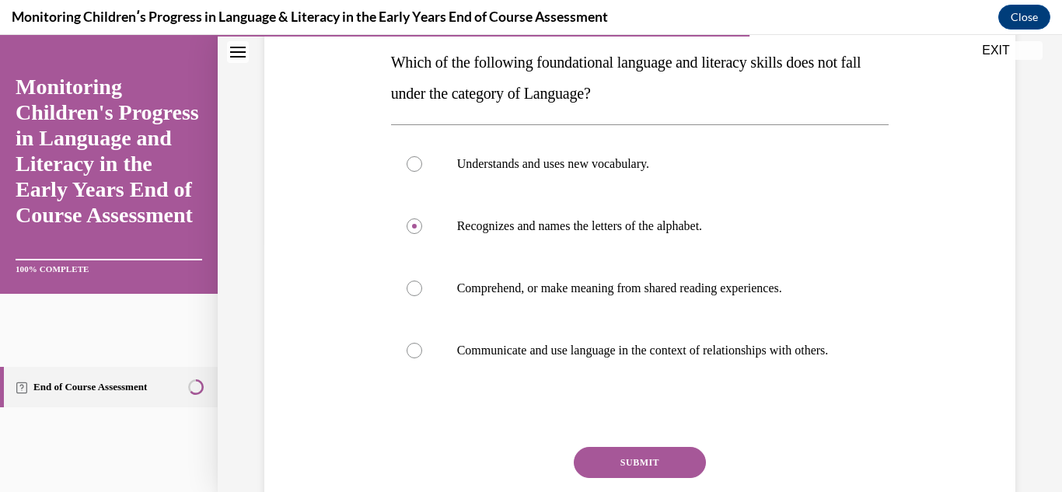
scroll to position [280, 0]
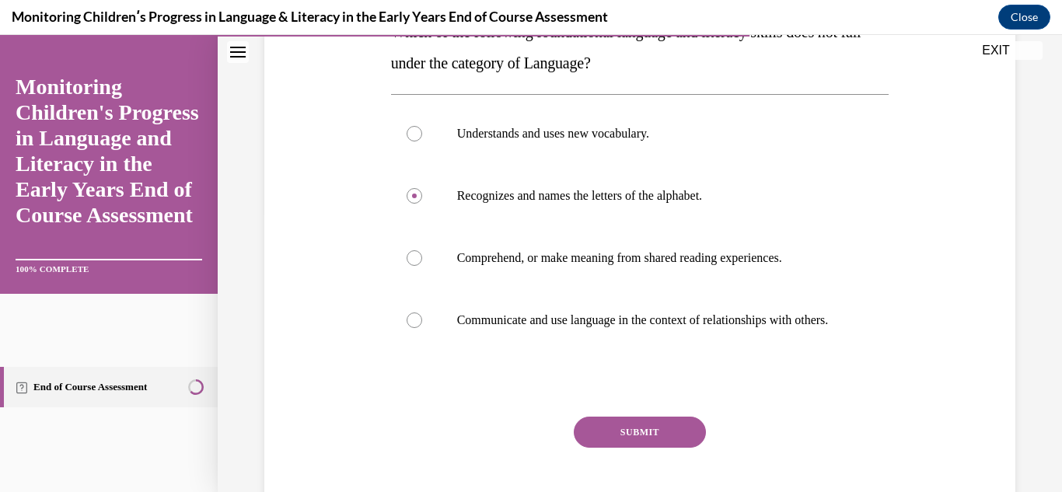
click at [607, 448] on button "SUBMIT" at bounding box center [640, 432] width 132 height 31
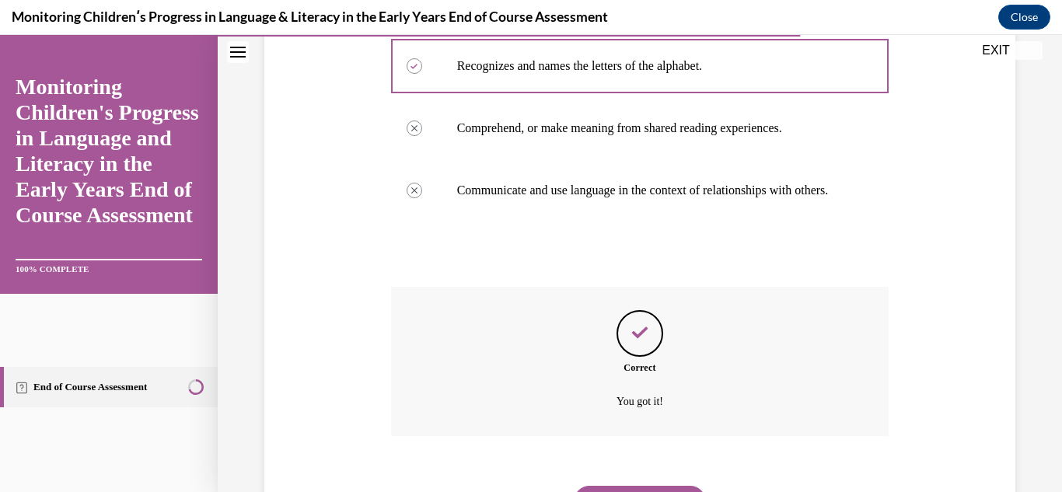
scroll to position [505, 0]
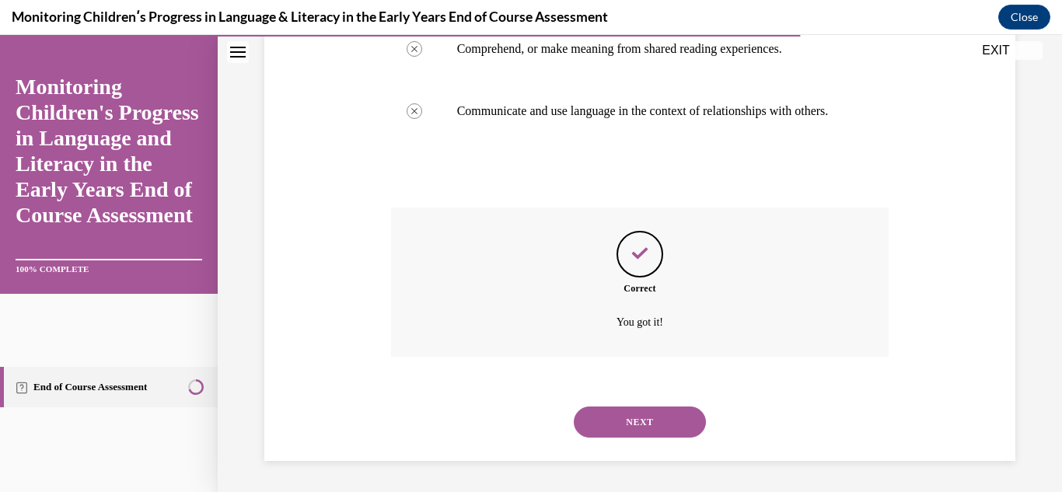
click at [622, 421] on button "NEXT" at bounding box center [640, 422] width 132 height 31
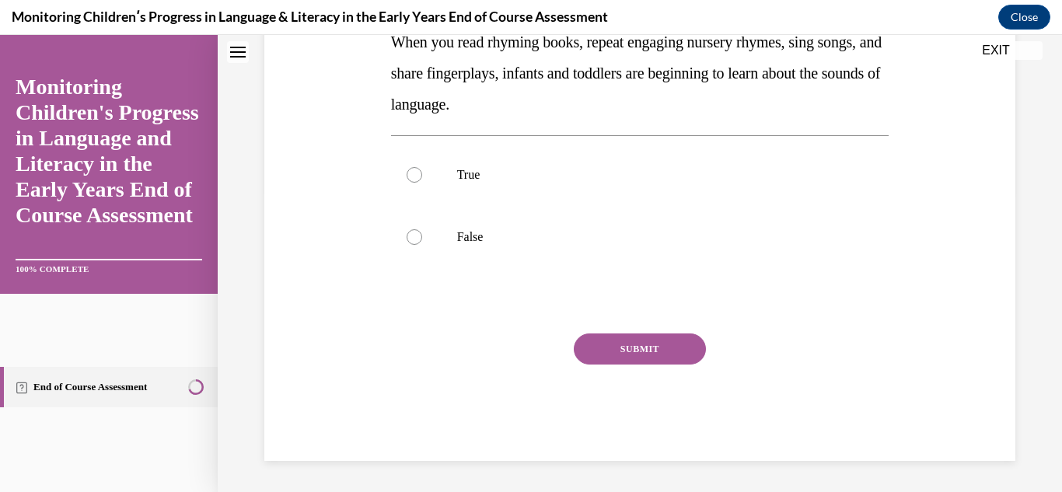
scroll to position [0, 0]
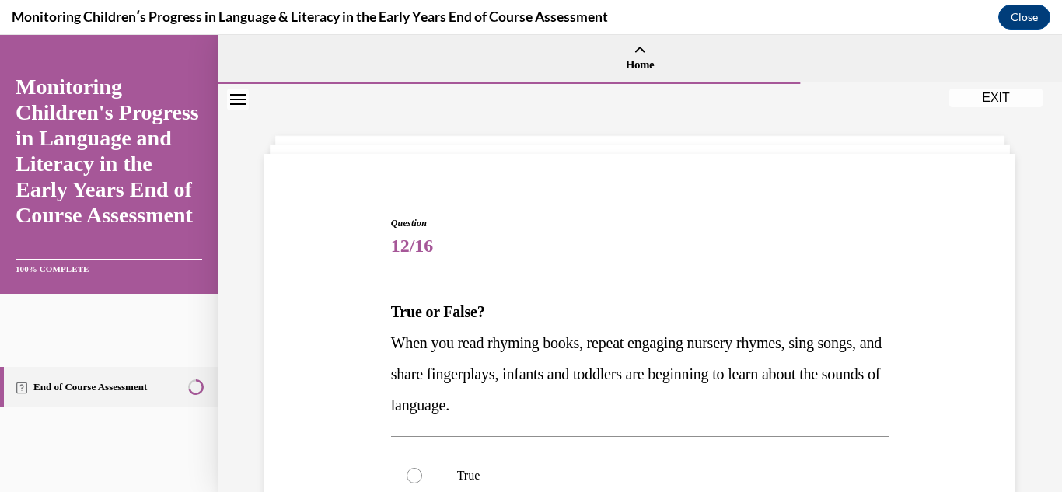
click at [359, 365] on div "Question 12/16 True or False? When you read rhyming books, repeat engaging nurs…" at bounding box center [640, 466] width 759 height 593
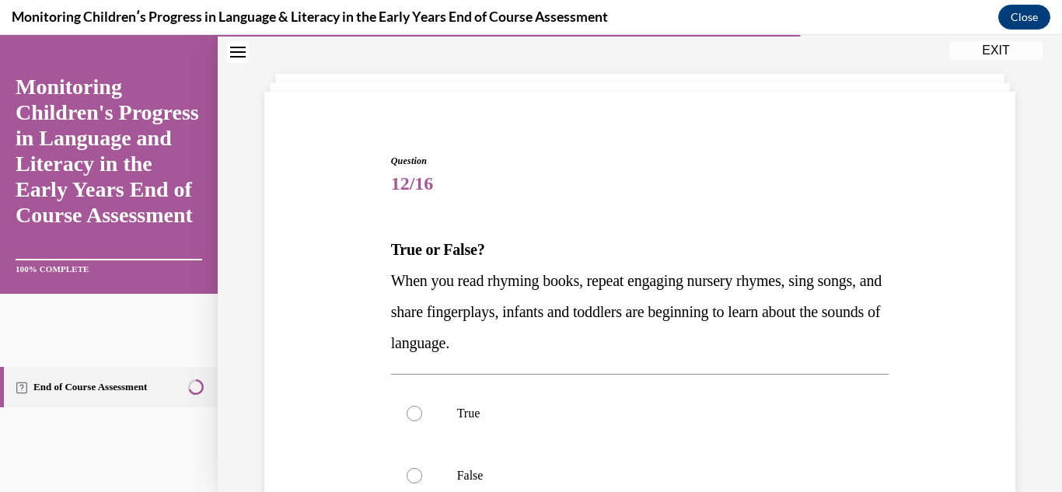
scroll to position [93, 0]
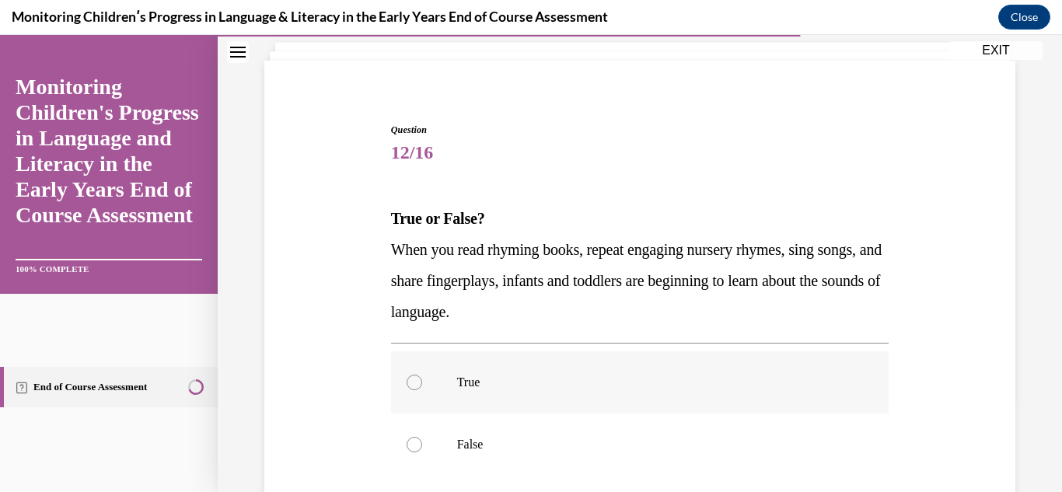
click at [407, 369] on label "True" at bounding box center [640, 382] width 498 height 62
click at [407, 375] on input "True" at bounding box center [415, 383] width 16 height 16
radio input "true"
click at [320, 368] on div "Question 12/16 True or False? When you read rhyming books, repeat engaging nurs…" at bounding box center [640, 372] width 759 height 593
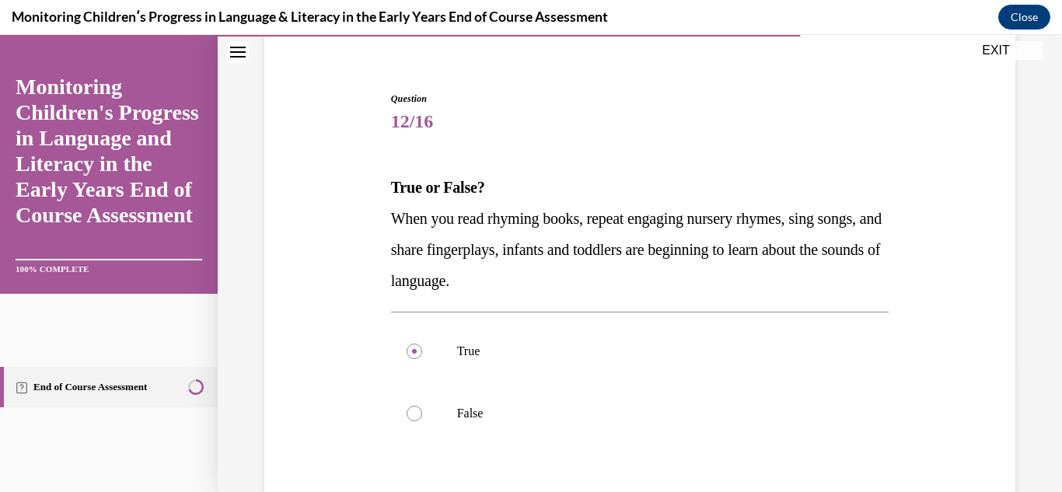
scroll to position [301, 0]
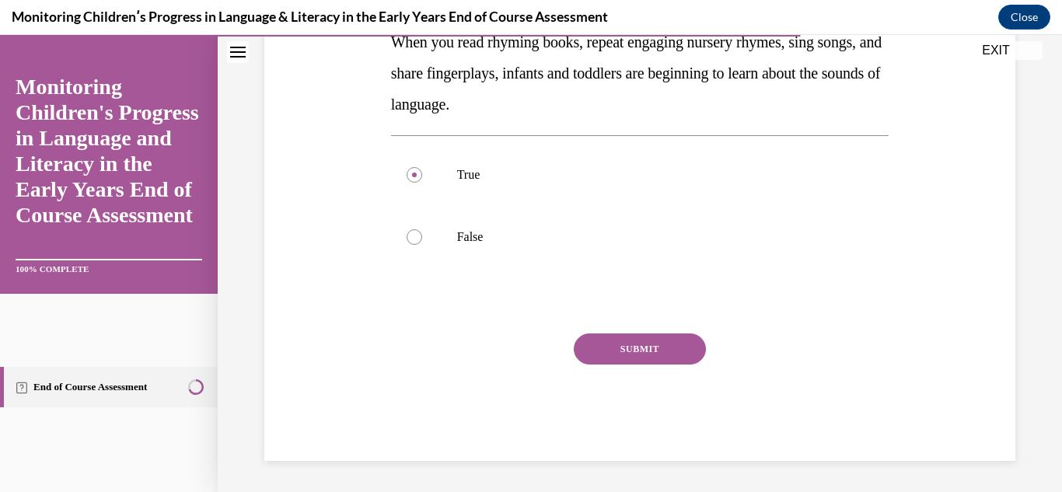
click at [649, 344] on button "SUBMIT" at bounding box center [640, 349] width 132 height 31
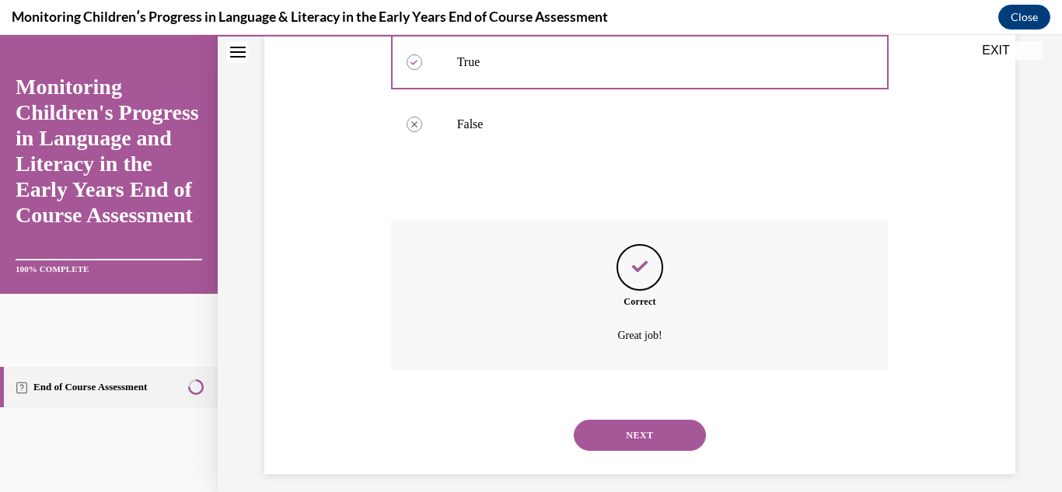
scroll to position [427, 0]
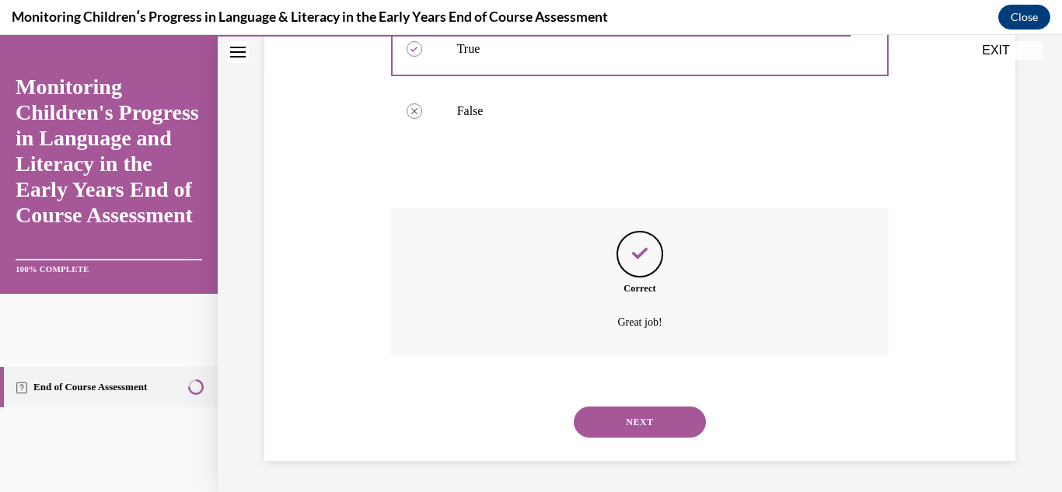
click at [649, 423] on button "NEXT" at bounding box center [640, 422] width 132 height 31
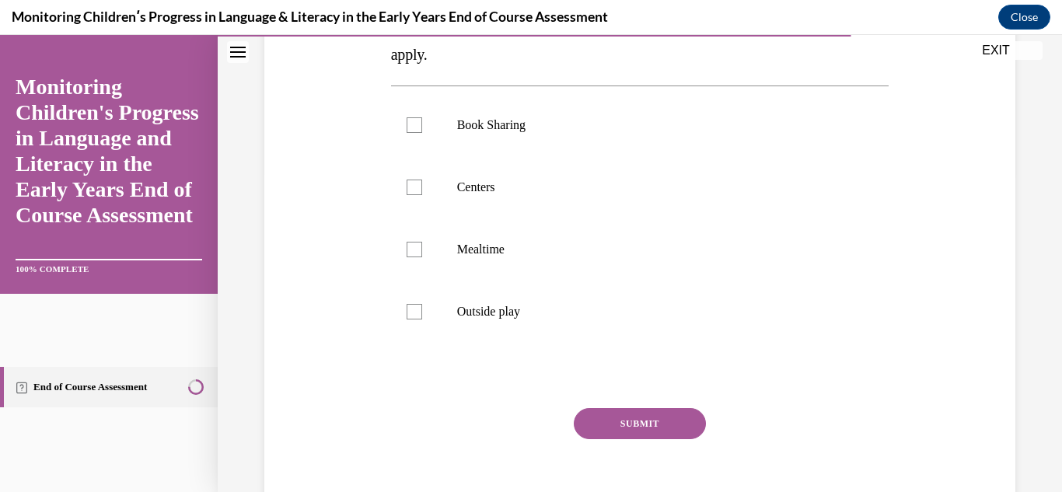
scroll to position [342, 0]
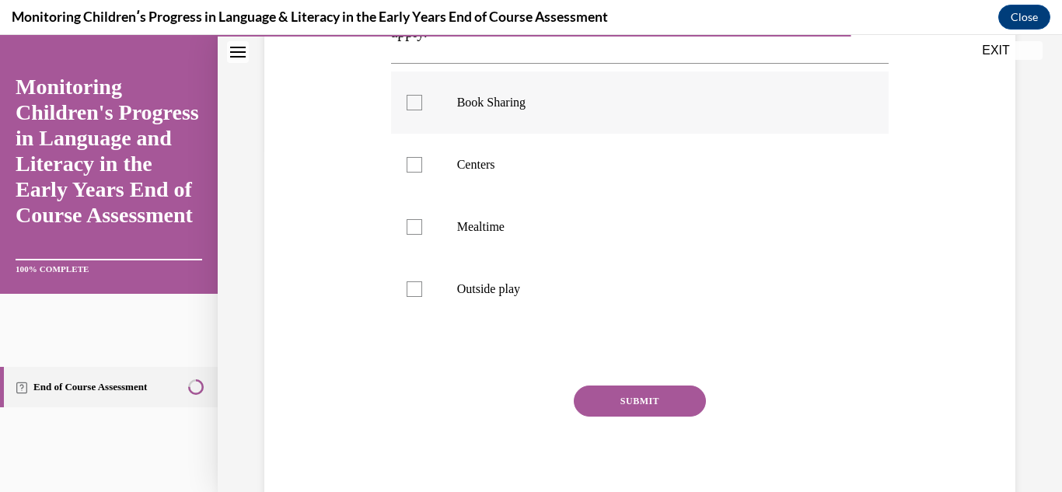
click at [474, 86] on label "Book Sharing" at bounding box center [640, 103] width 498 height 62
click at [422, 95] on input "Book Sharing" at bounding box center [415, 103] width 16 height 16
checkbox input "true"
click at [479, 142] on label "Centers" at bounding box center [640, 165] width 498 height 62
click at [422, 157] on input "Centers" at bounding box center [415, 165] width 16 height 16
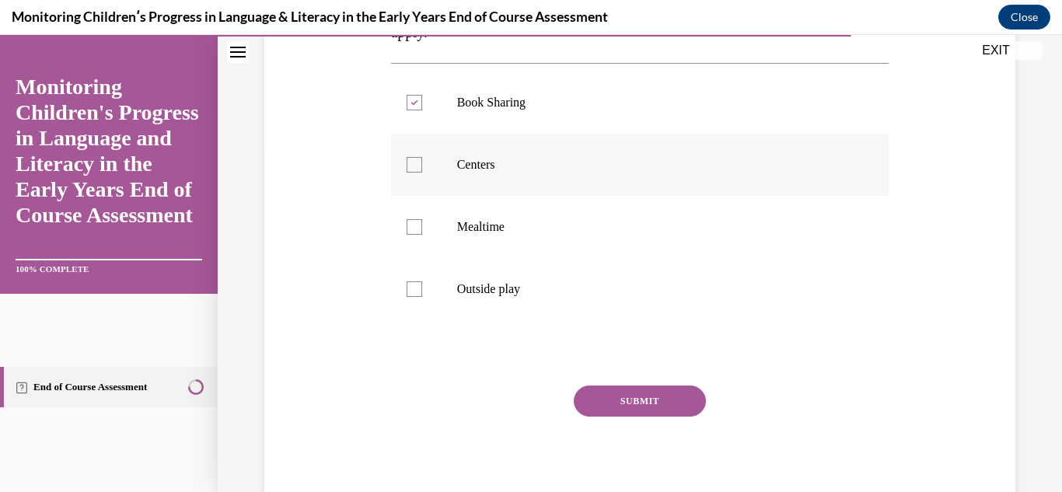
checkbox input "true"
click at [485, 215] on label "Mealtime" at bounding box center [640, 227] width 498 height 62
click at [422, 219] on input "Mealtime" at bounding box center [415, 227] width 16 height 16
click at [483, 253] on label "Mealtime" at bounding box center [640, 227] width 498 height 62
click at [422, 235] on input "Mealtime" at bounding box center [415, 227] width 16 height 16
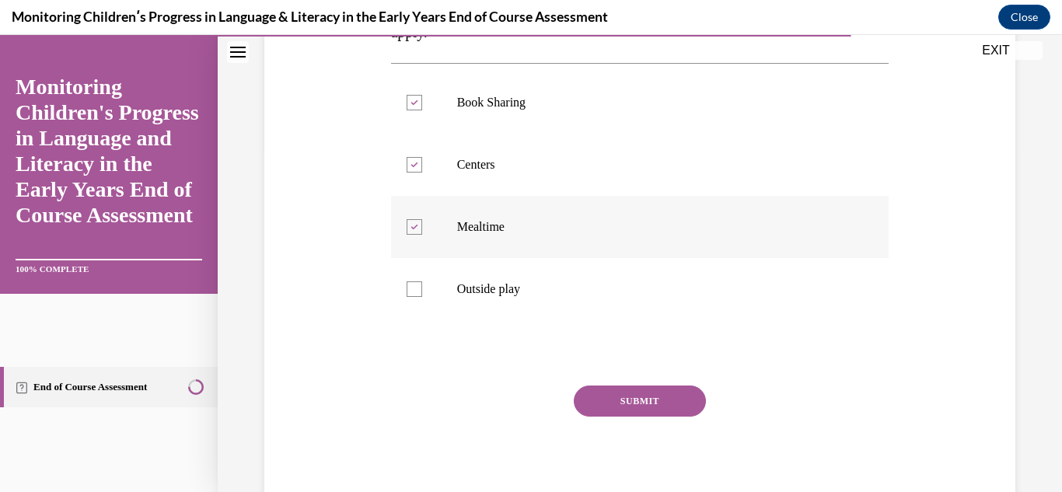
checkbox input "false"
click at [484, 282] on p "Outside play" at bounding box center [653, 289] width 393 height 16
click at [422, 282] on input "Outside play" at bounding box center [415, 289] width 16 height 16
checkbox input "true"
click at [496, 214] on label "Mealtime" at bounding box center [640, 227] width 498 height 62
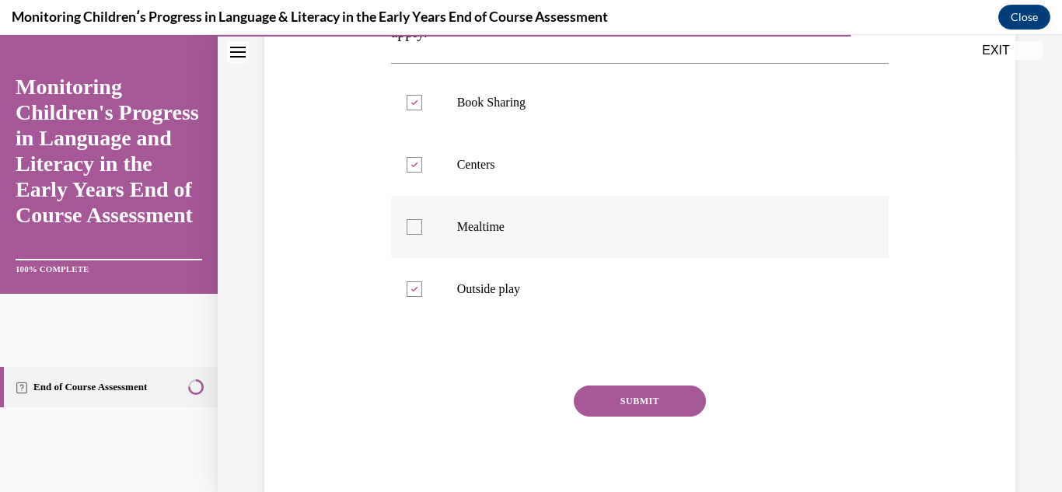
click at [422, 219] on input "Mealtime" at bounding box center [415, 227] width 16 height 16
checkbox input "true"
click at [615, 388] on button "SUBMIT" at bounding box center [640, 401] width 132 height 31
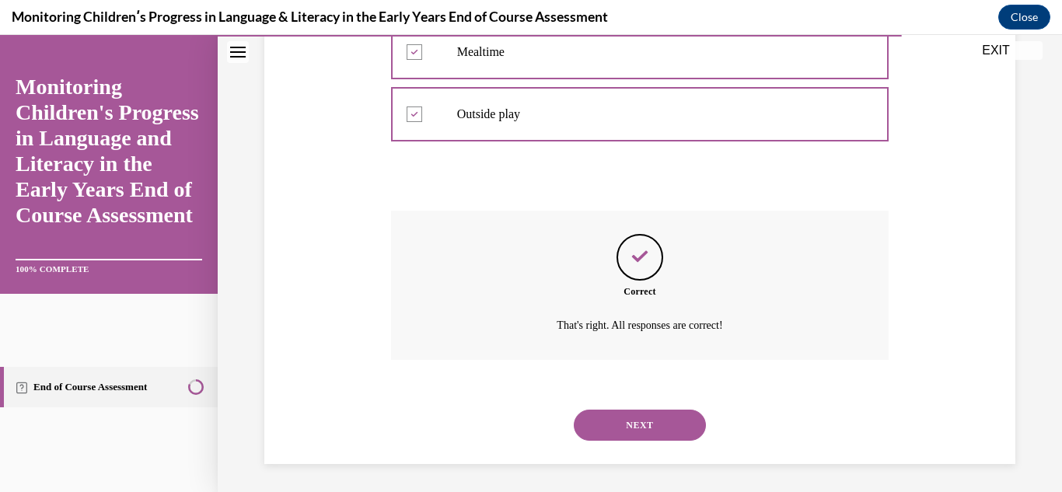
scroll to position [520, 0]
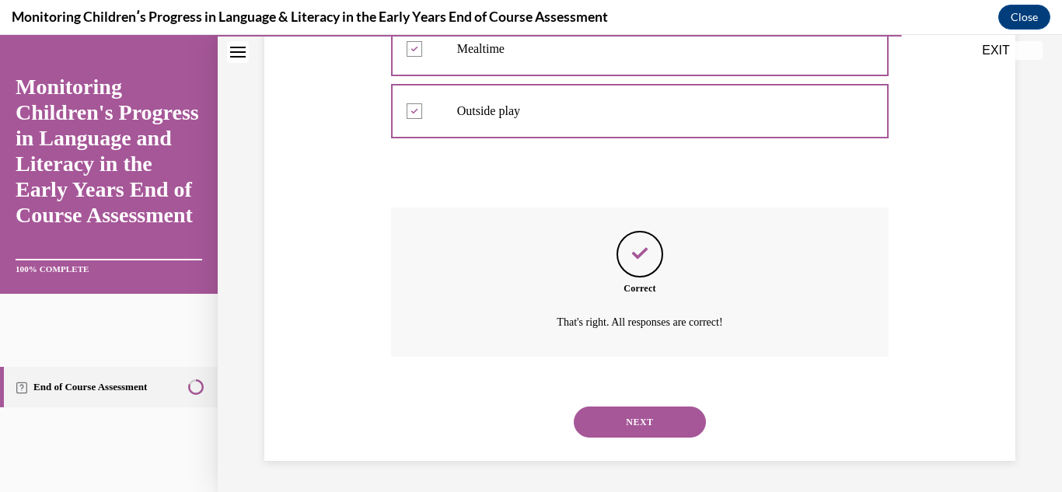
click at [640, 424] on button "NEXT" at bounding box center [640, 422] width 132 height 31
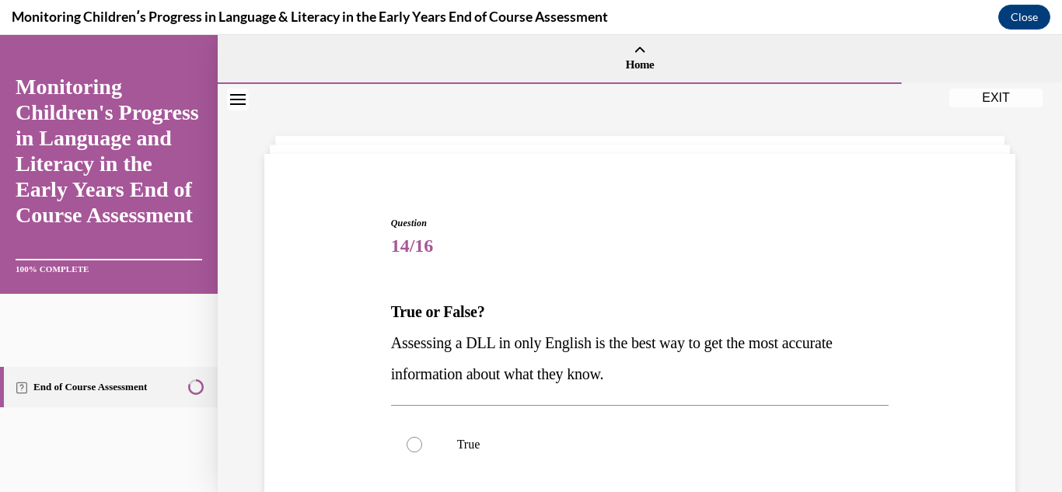
click at [369, 370] on div "Question 14/16 True or False? Assessing a DLL in only English is the best way t…" at bounding box center [640, 450] width 759 height 561
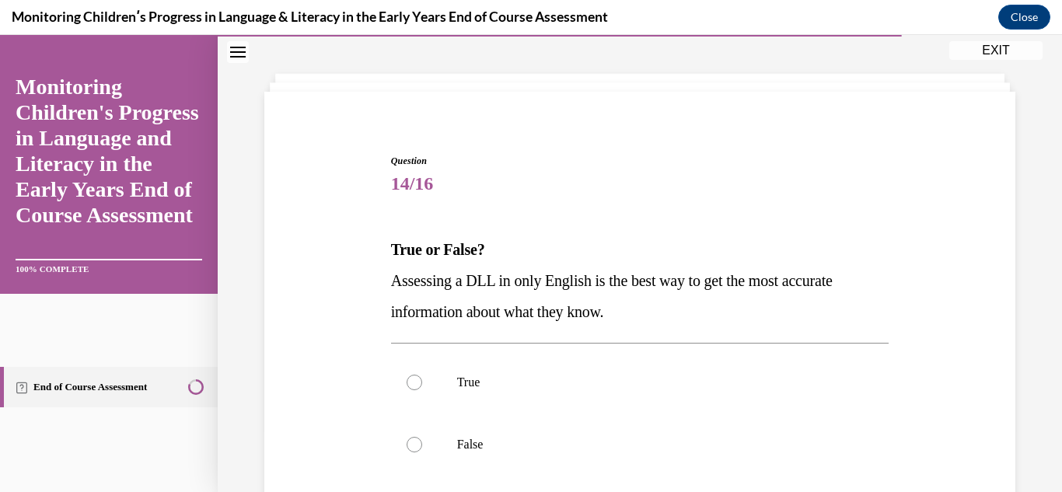
scroll to position [93, 0]
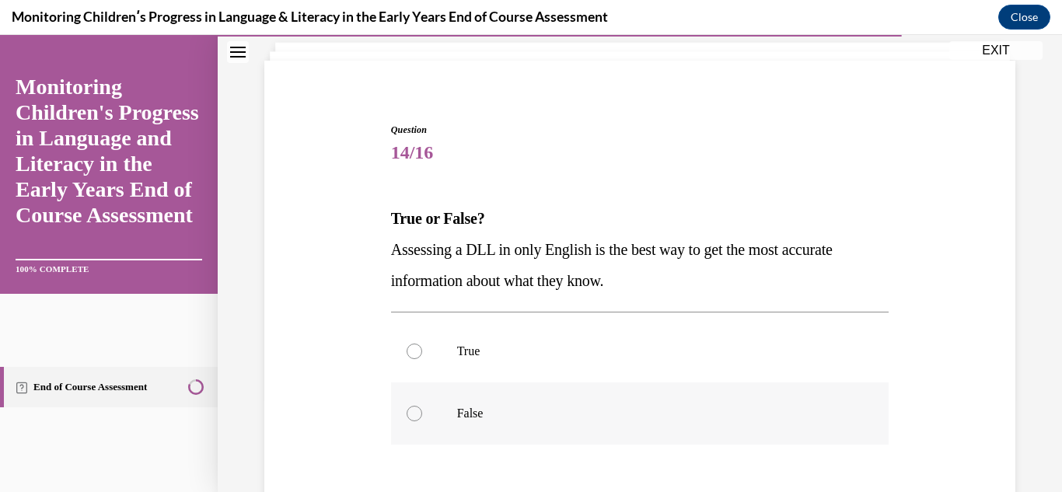
click at [417, 404] on label "False" at bounding box center [640, 414] width 498 height 62
click at [417, 406] on input "False" at bounding box center [415, 414] width 16 height 16
radio input "true"
click at [334, 371] on div "Question 14/16 True or False? Assessing a DLL in only English is the best way t…" at bounding box center [640, 356] width 759 height 561
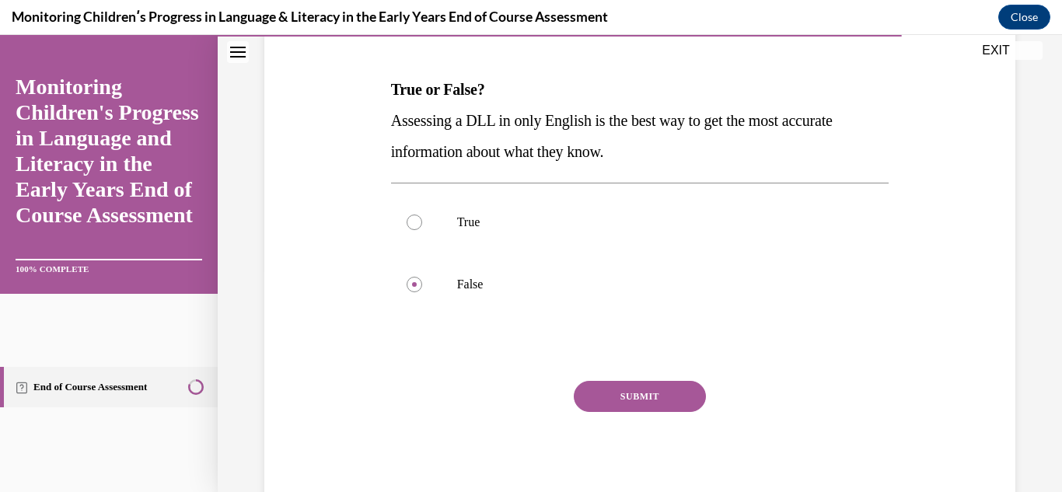
scroll to position [270, 0]
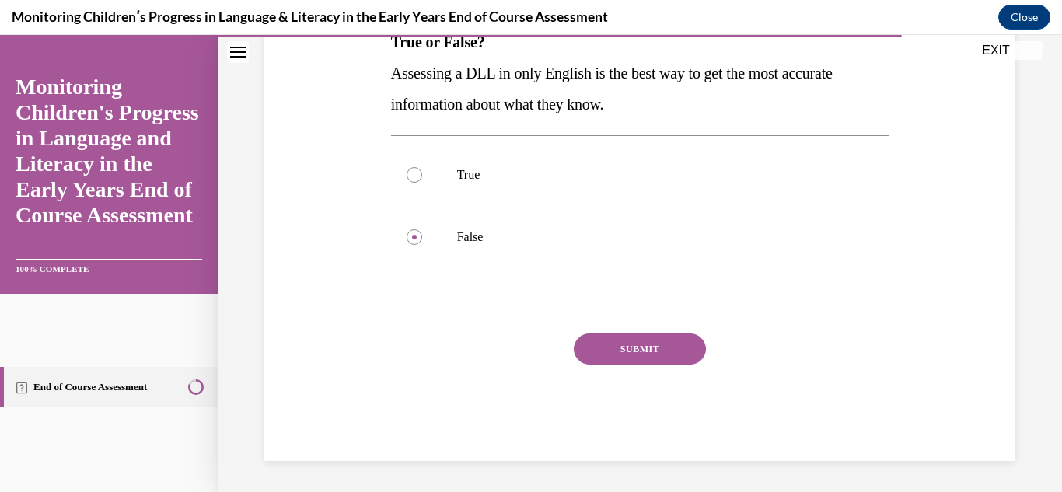
click at [638, 344] on button "SUBMIT" at bounding box center [640, 349] width 132 height 31
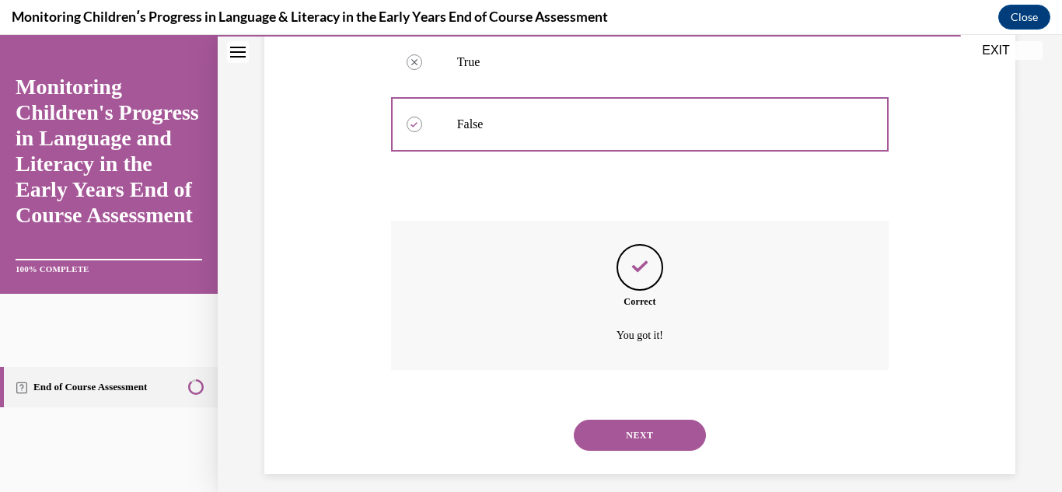
scroll to position [396, 0]
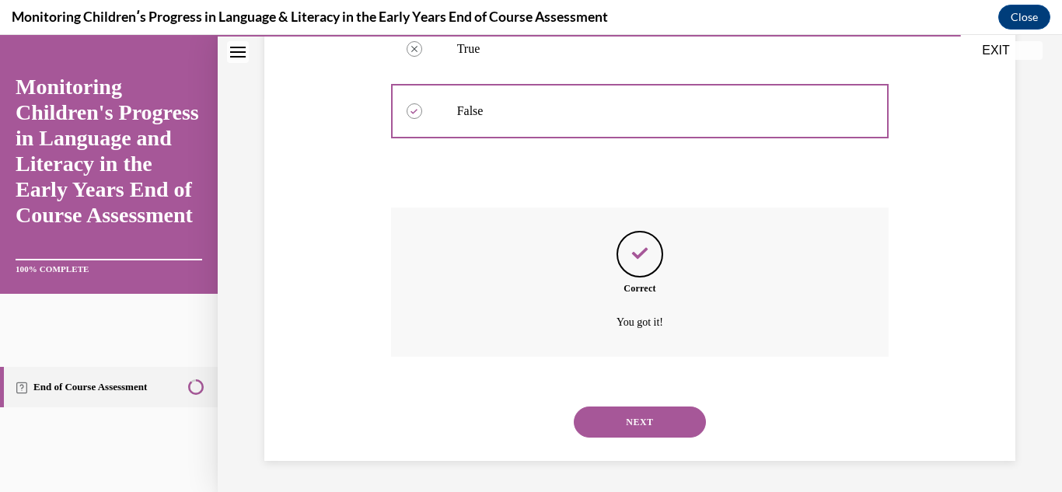
click at [635, 427] on button "NEXT" at bounding box center [640, 422] width 132 height 31
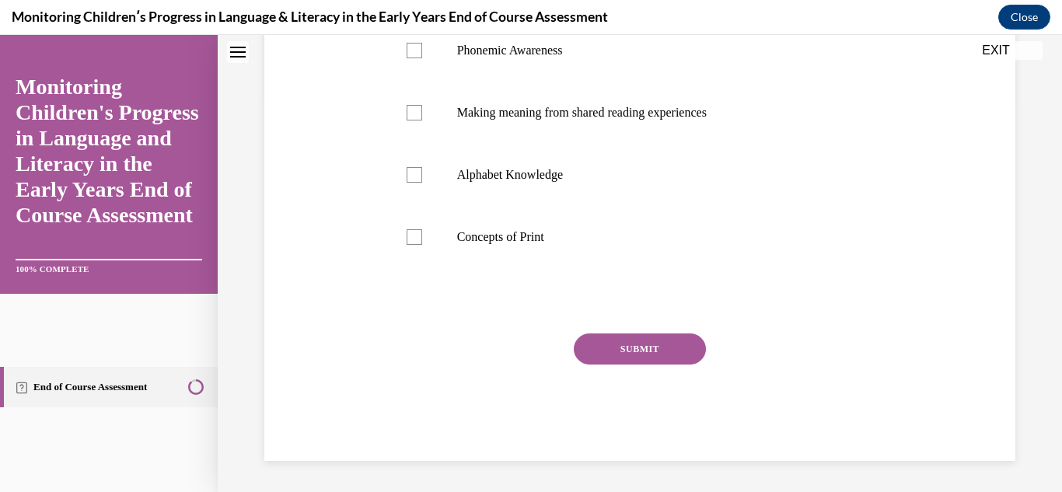
scroll to position [0, 0]
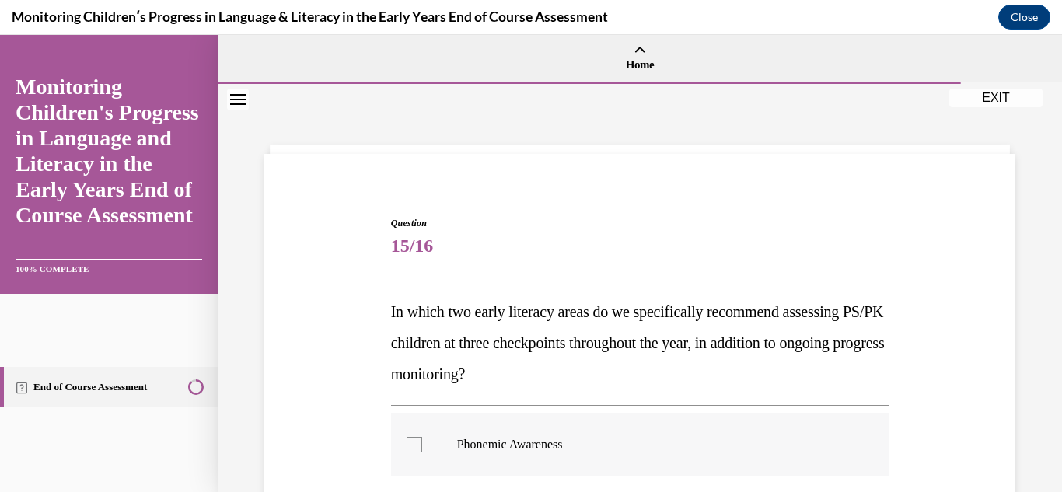
click at [457, 438] on p "Phonemic Awareness" at bounding box center [653, 445] width 393 height 16
click at [422, 438] on input "Phonemic Awareness" at bounding box center [415, 445] width 16 height 16
checkbox input "true"
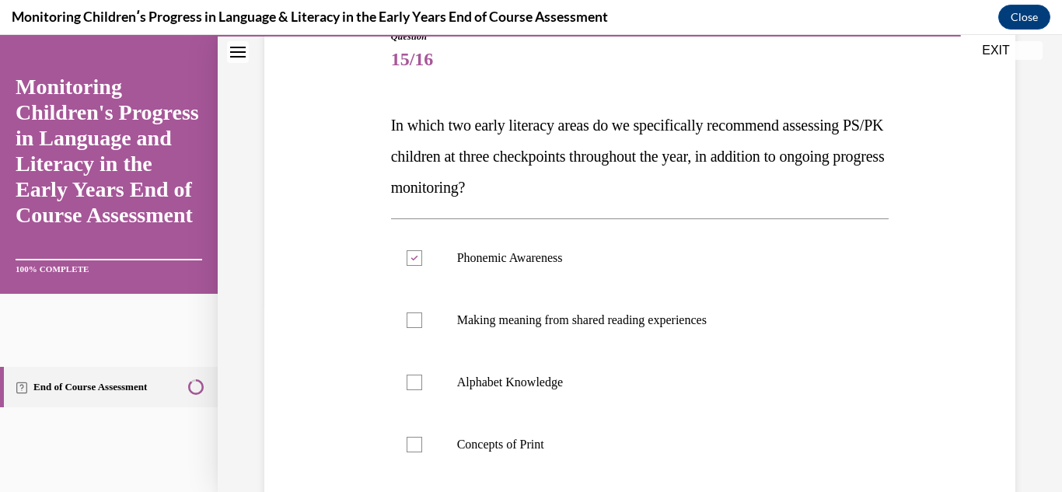
scroll to position [218, 0]
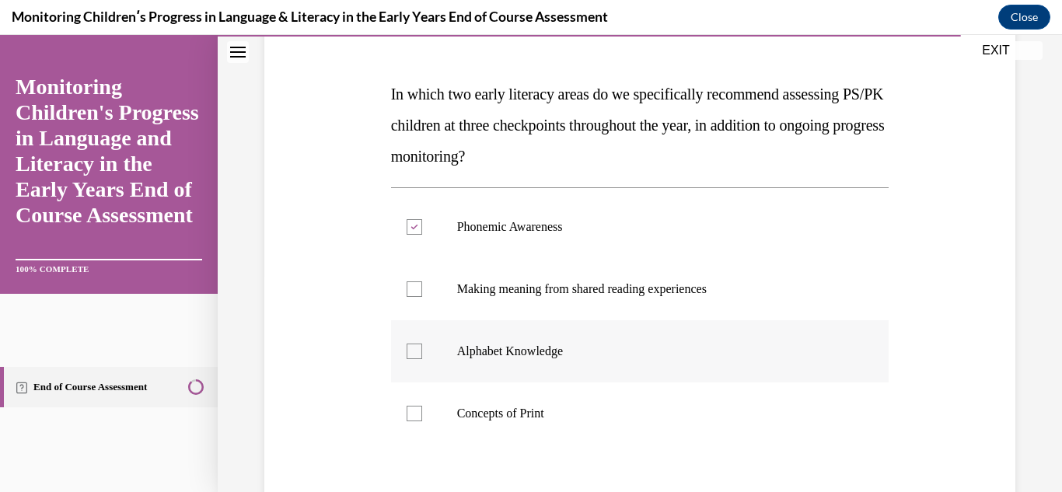
click at [410, 344] on div at bounding box center [415, 352] width 16 height 16
click at [410, 344] on input "Alphabet Knowledge" at bounding box center [415, 352] width 16 height 16
checkbox input "true"
click at [332, 348] on div "Question 15/16 In which two early literacy areas do we specifically recommend a…" at bounding box center [640, 295] width 759 height 686
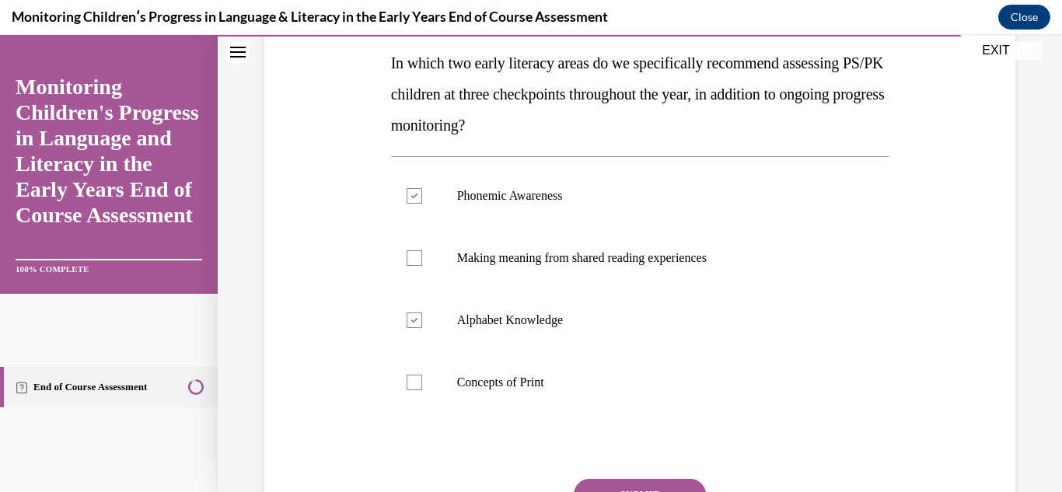
scroll to position [280, 0]
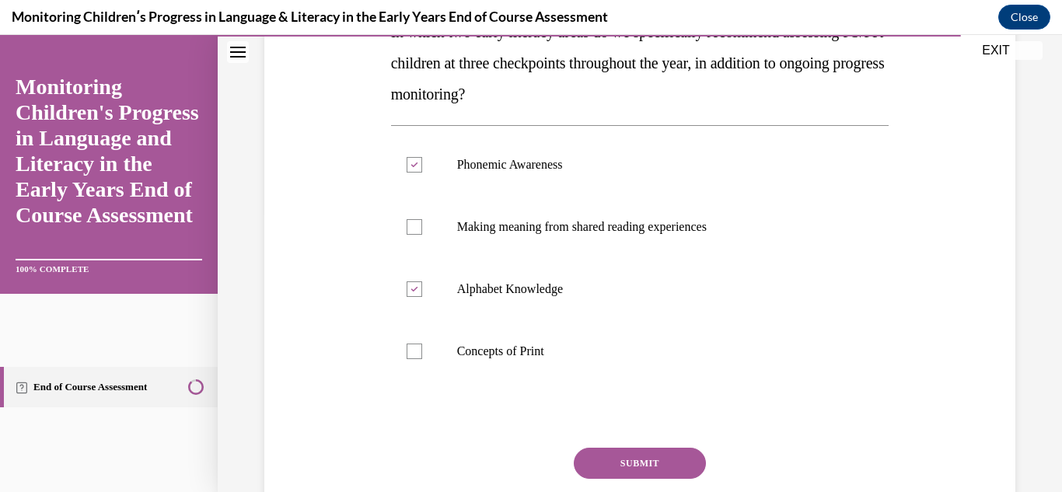
click at [621, 457] on button "SUBMIT" at bounding box center [640, 463] width 132 height 31
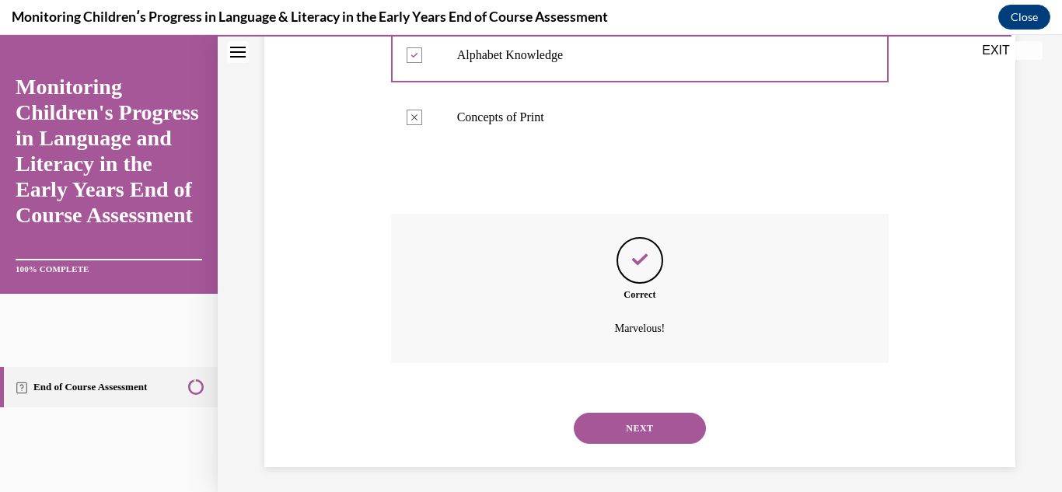
scroll to position [520, 0]
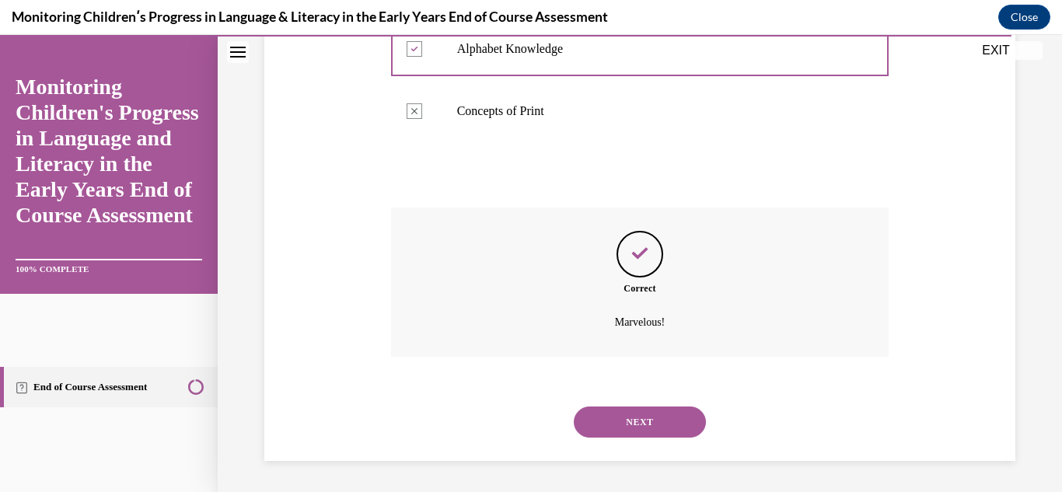
click at [645, 415] on button "NEXT" at bounding box center [640, 422] width 132 height 31
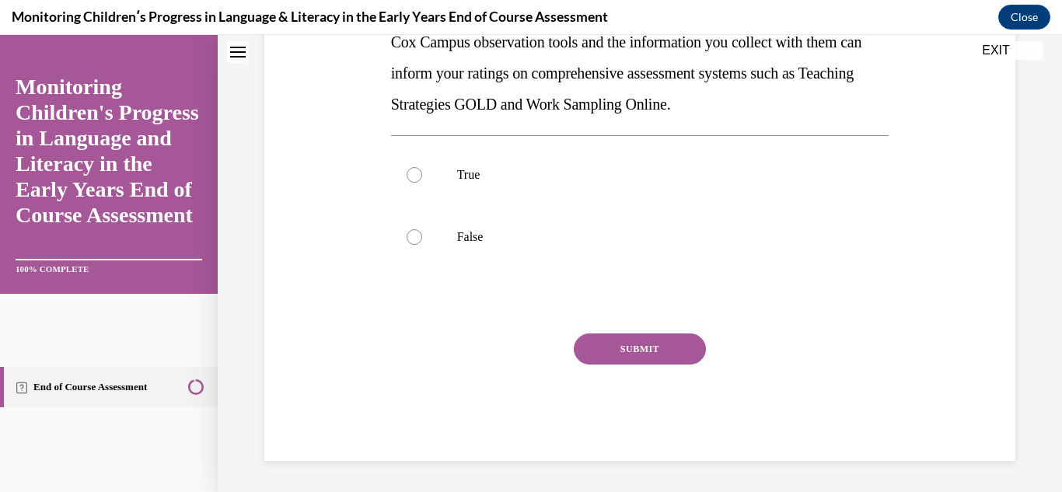
scroll to position [0, 0]
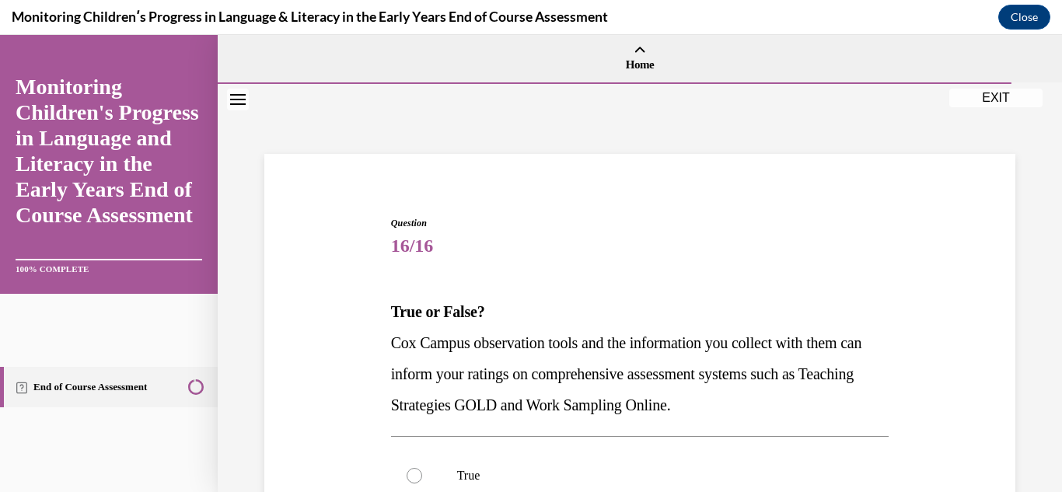
click at [323, 369] on div "Question 16/16 True or False? Cox Campus observation tools and the information …" at bounding box center [640, 466] width 759 height 593
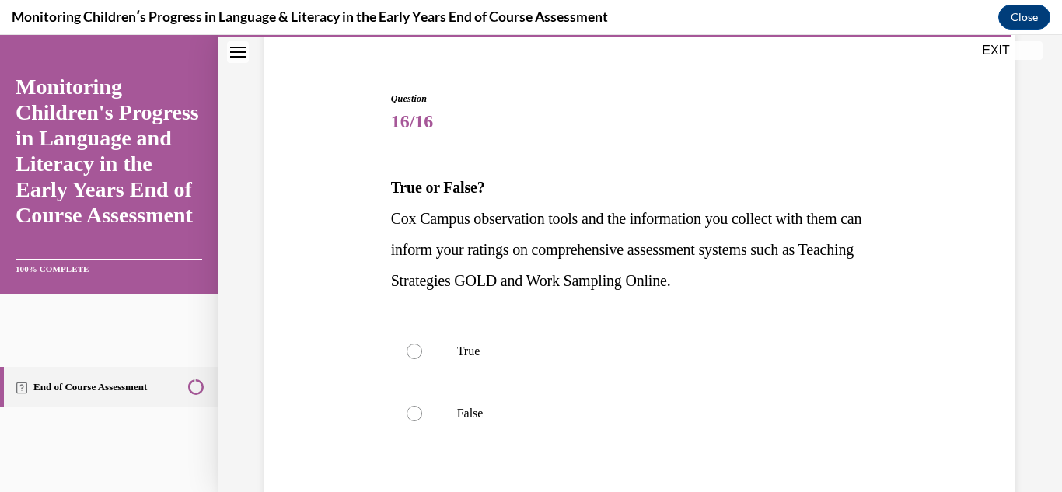
scroll to position [156, 0]
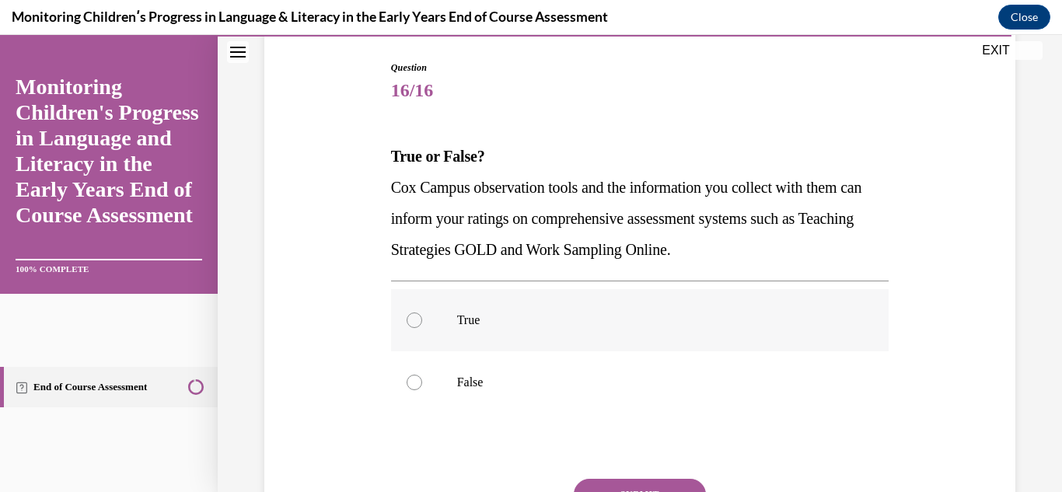
click at [418, 317] on div at bounding box center [415, 321] width 16 height 16
click at [418, 317] on input "True" at bounding box center [415, 321] width 16 height 16
radio input "true"
click at [643, 479] on button "SUBMIT" at bounding box center [640, 494] width 132 height 31
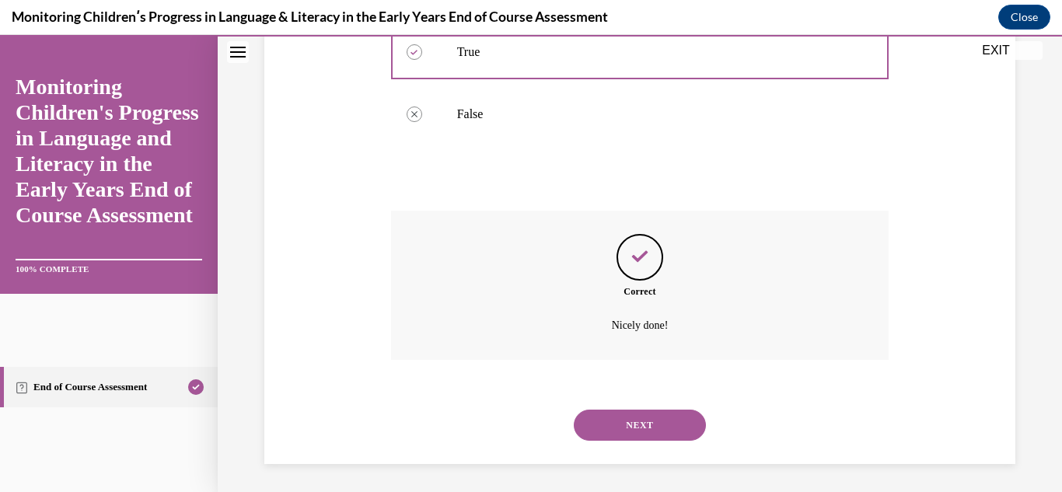
scroll to position [427, 0]
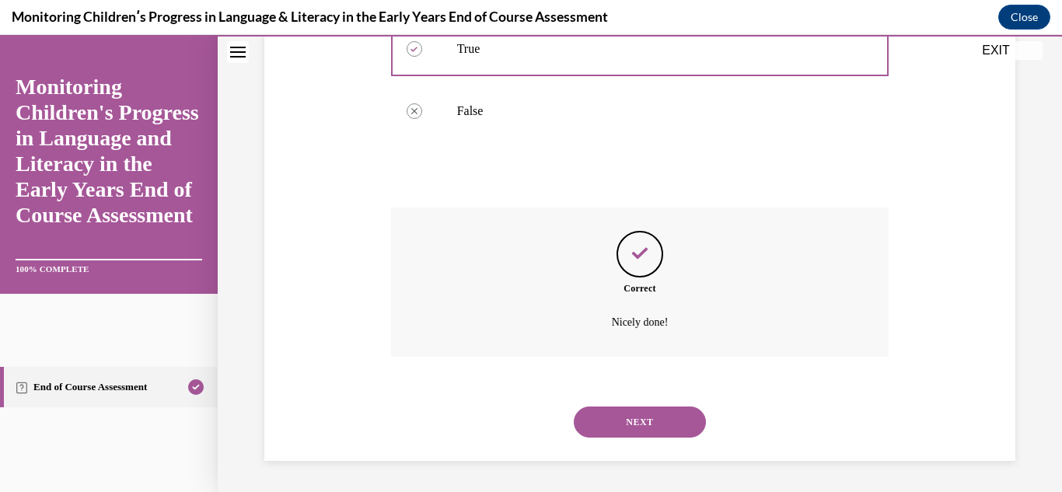
click at [628, 420] on button "NEXT" at bounding box center [640, 422] width 132 height 31
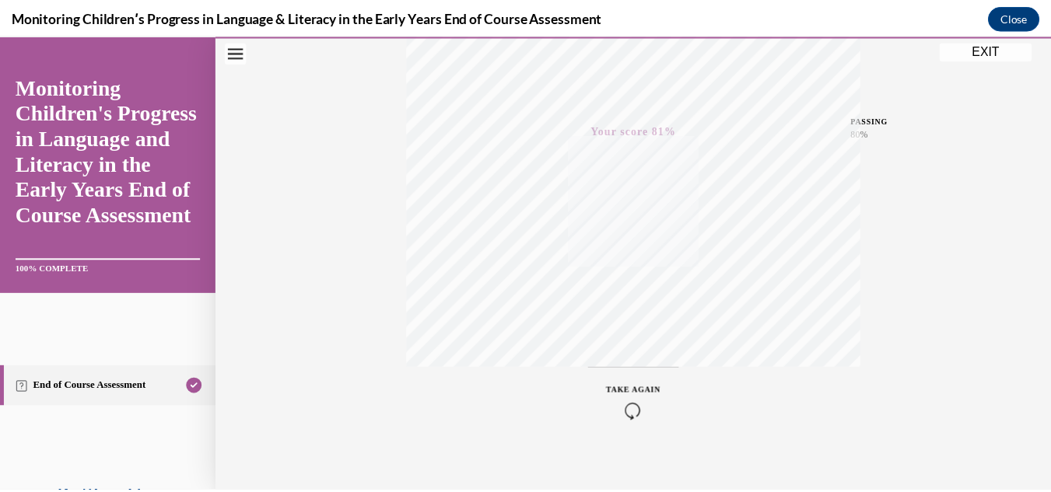
scroll to position [340, 0]
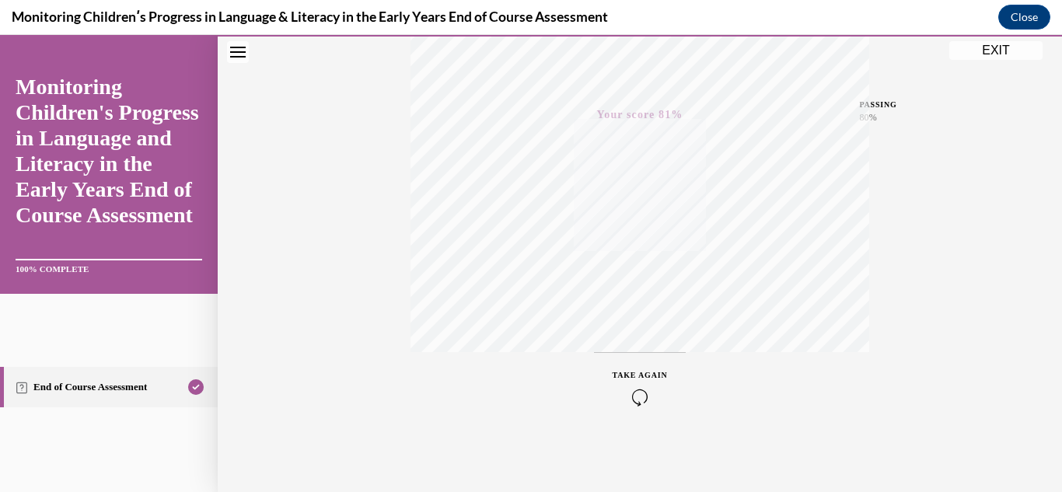
click at [880, 378] on div "Quiz Results PASSING 80% Your score 81% Passed PASSING 80% Your score Your scor…" at bounding box center [640, 118] width 844 height 748
click at [993, 51] on button "EXIT" at bounding box center [995, 50] width 93 height 19
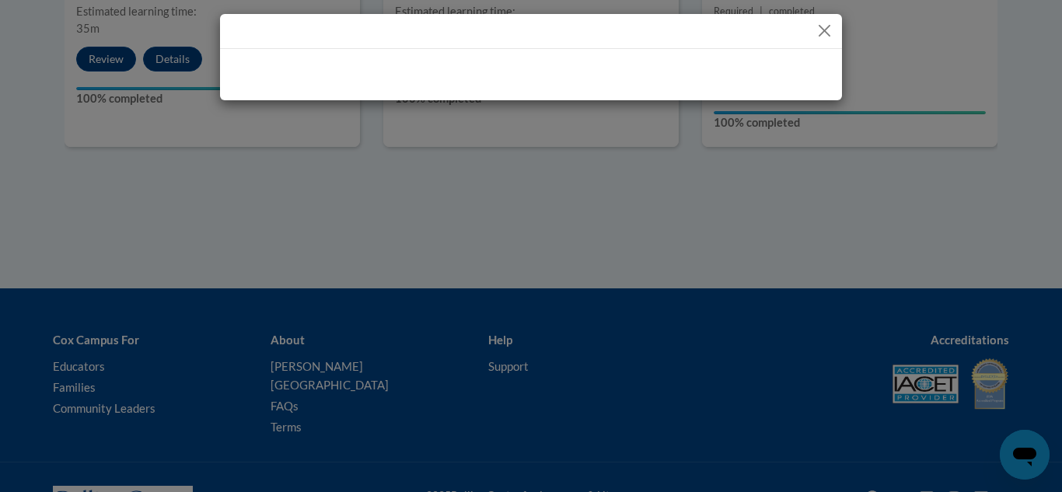
click at [821, 25] on button "Close" at bounding box center [824, 30] width 19 height 19
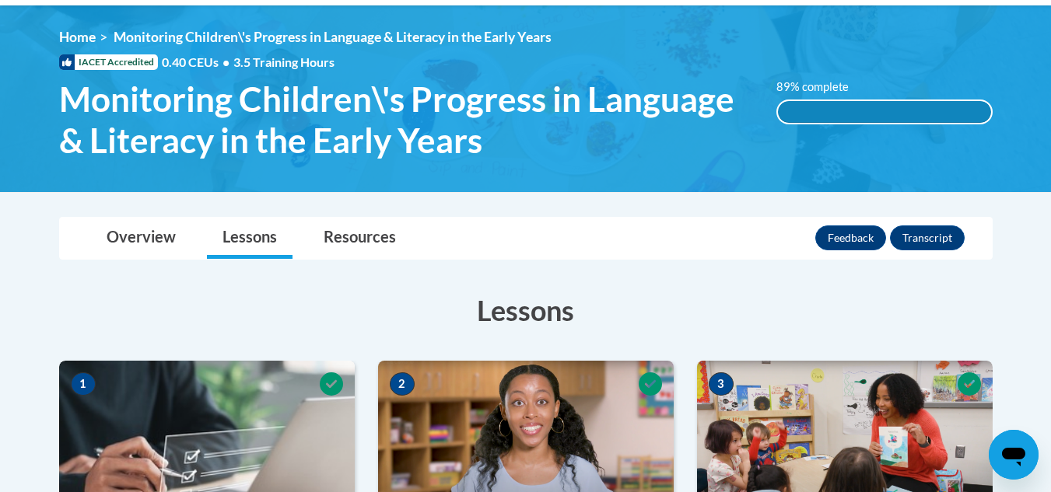
scroll to position [166, 0]
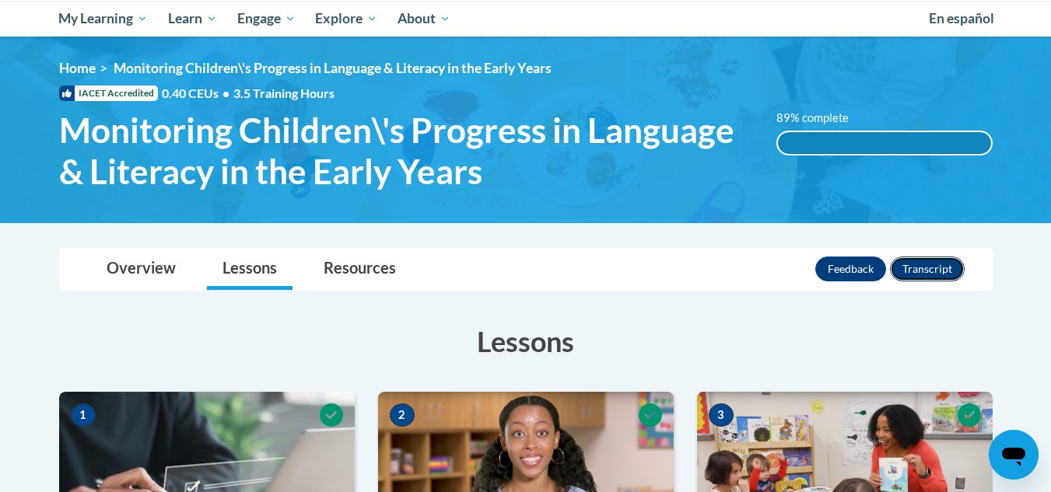
click at [916, 265] on button "Transcript" at bounding box center [927, 269] width 75 height 25
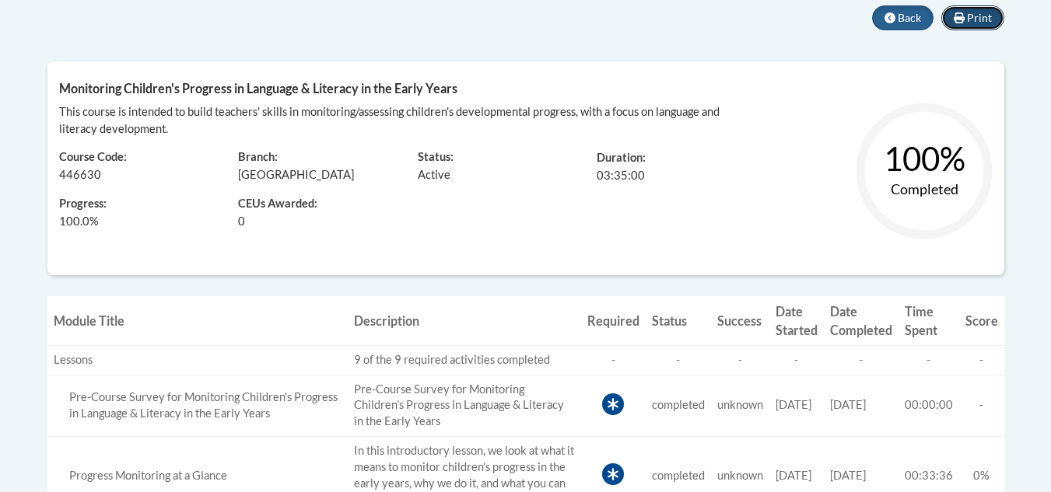
click at [971, 16] on span "Print" at bounding box center [979, 17] width 25 height 13
